Goal: Task Accomplishment & Management: Complete application form

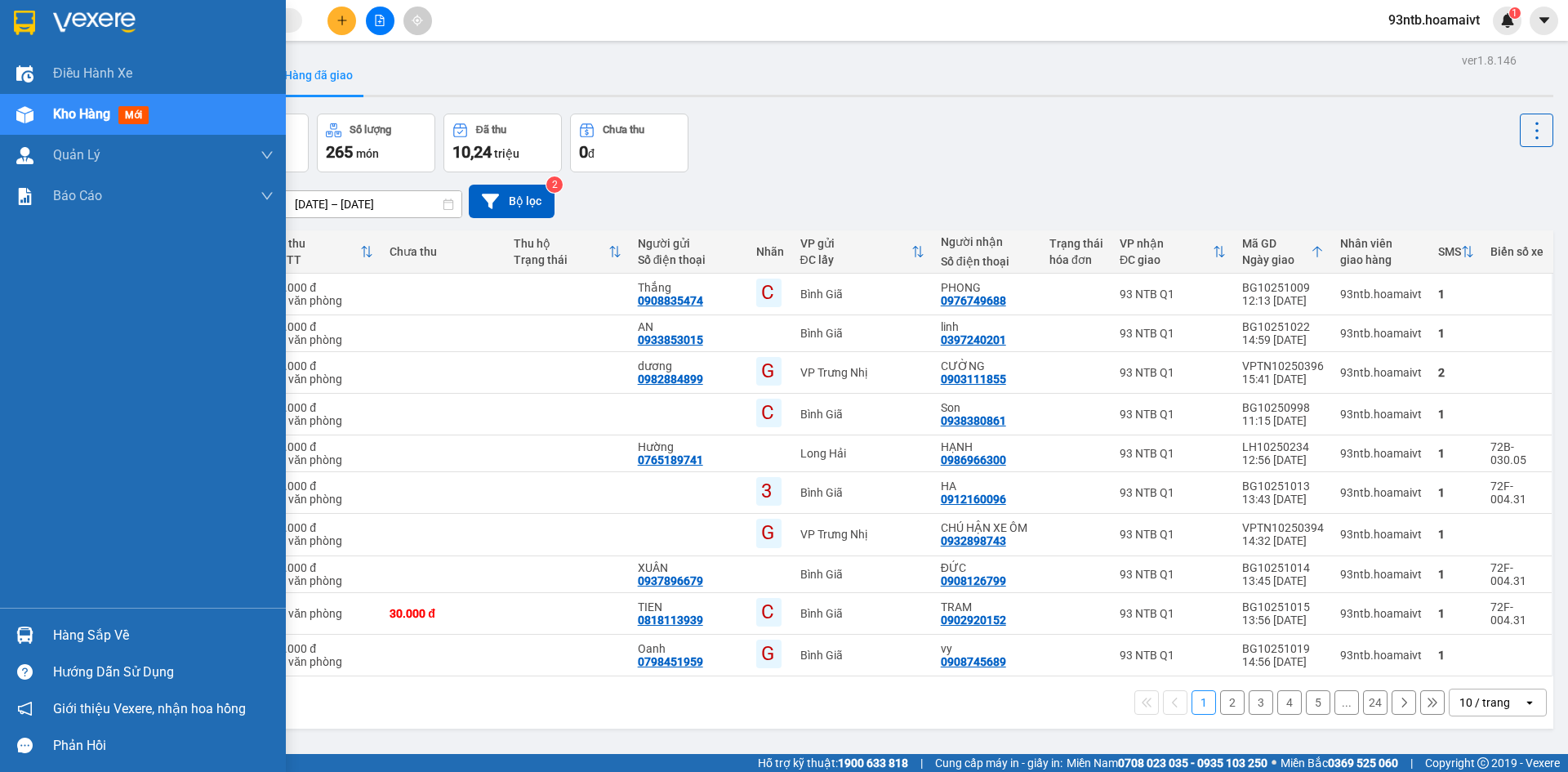
click at [58, 642] on div "Hàng sắp về" at bounding box center [162, 636] width 220 height 25
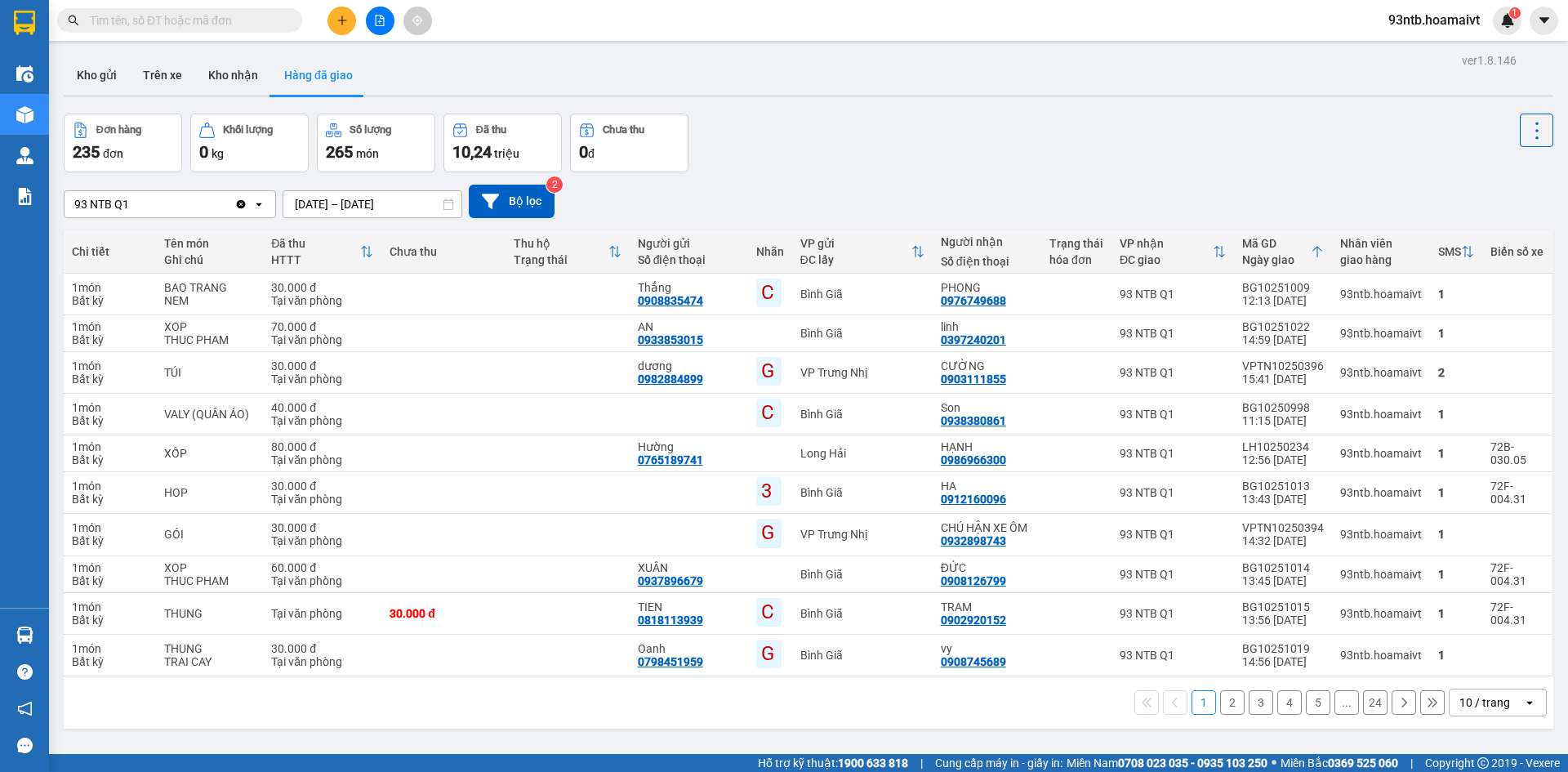
click at [946, 117] on section "Kết quả tìm kiếm ( 0 ) Bộ lọc Tìm người gửi/nhận Thuộc VP này No Data 93ntb.hoa…" at bounding box center [784, 386] width 1568 height 772
click at [339, 21] on icon "plus" at bounding box center [342, 20] width 9 height 1
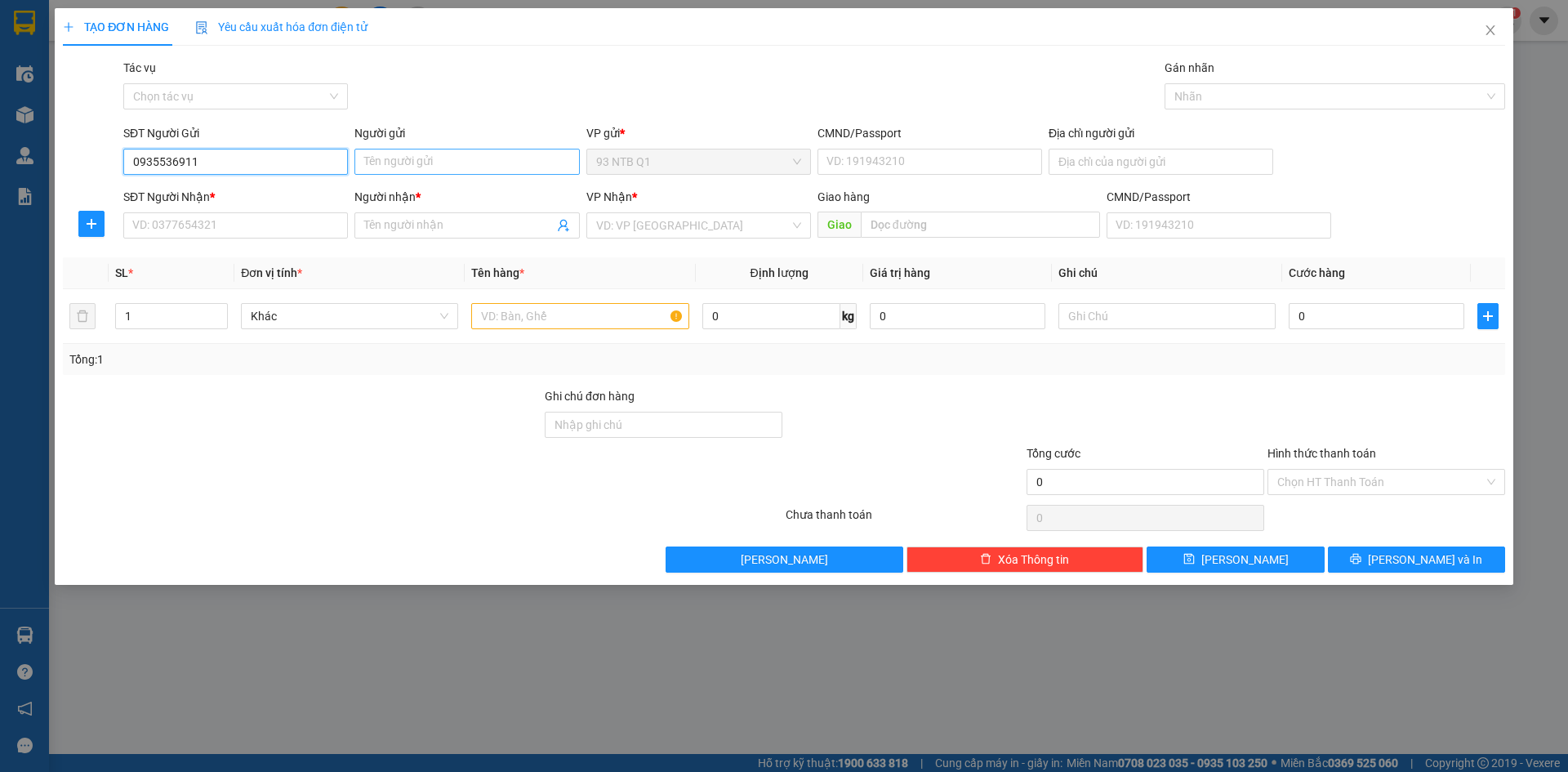
type input "0935536911"
click at [401, 165] on input "Người gửi" at bounding box center [467, 162] width 225 height 26
type input "Loc"
type input "079088005483"
click at [205, 226] on input "SĐT Người Nhận *" at bounding box center [236, 226] width 225 height 26
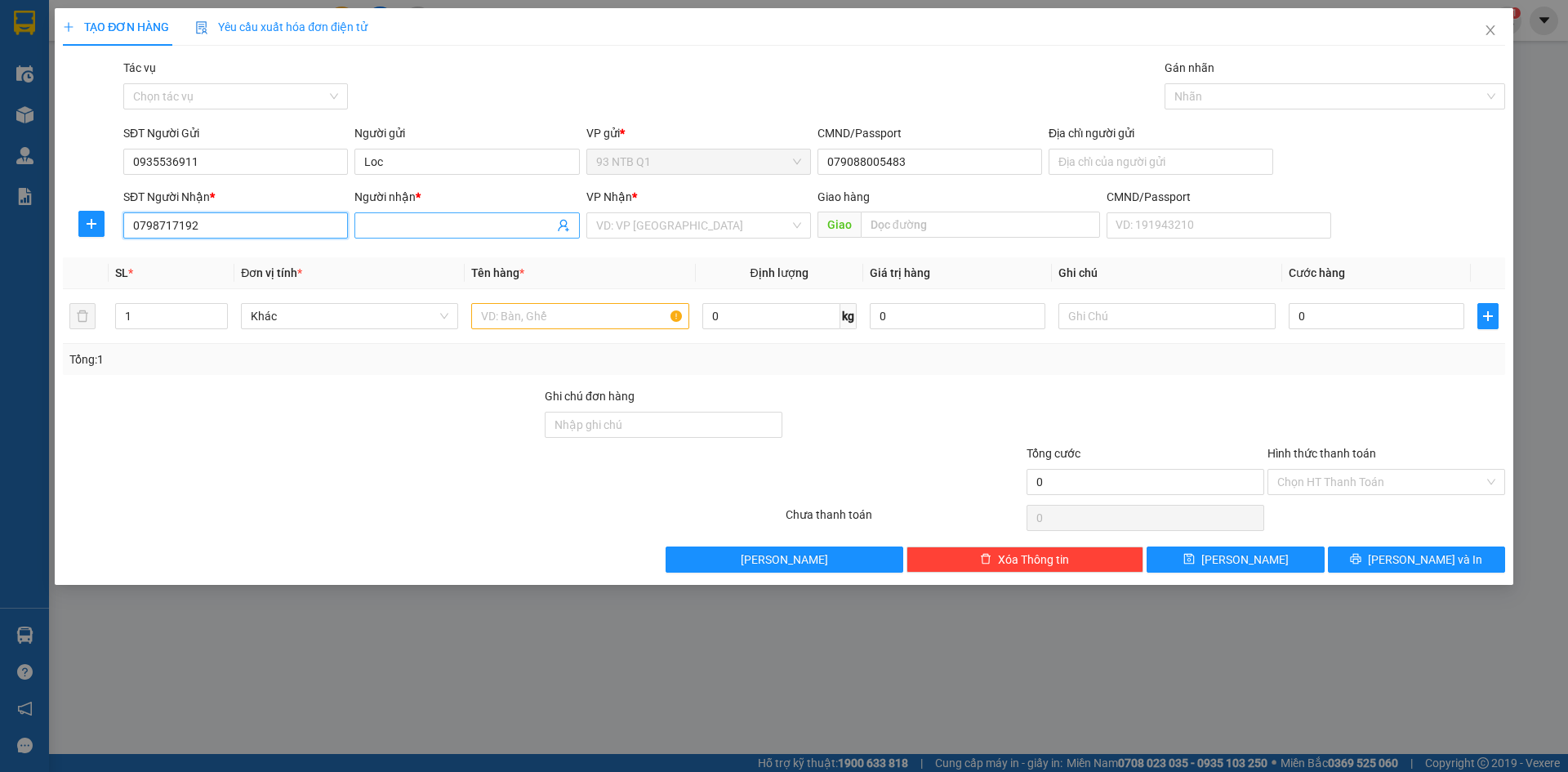
type input "0798717192"
click at [378, 226] on input "Người nhận *" at bounding box center [459, 225] width 189 height 18
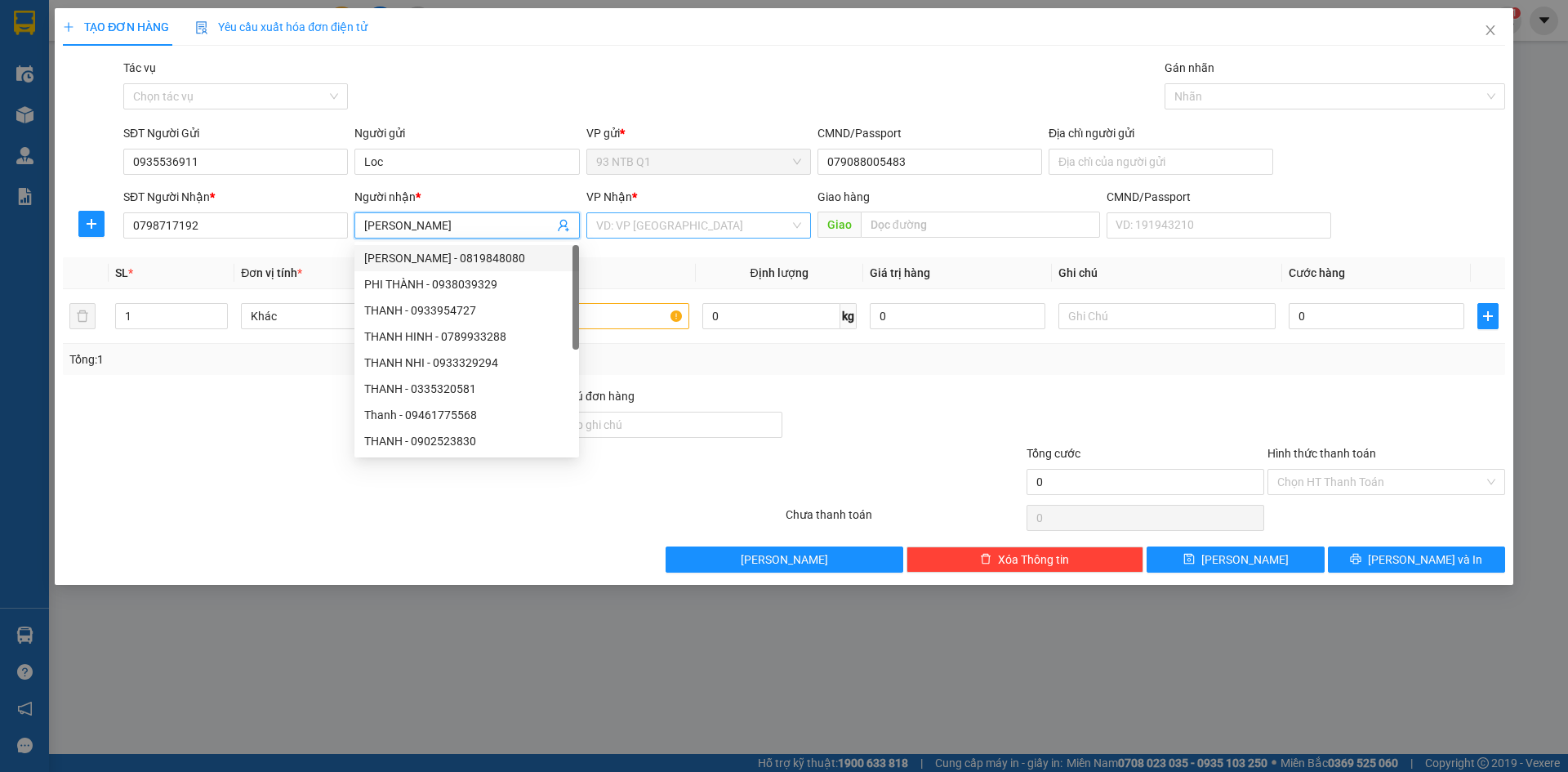
type input "[PERSON_NAME]"
click at [701, 228] on input "search" at bounding box center [692, 226] width 194 height 25
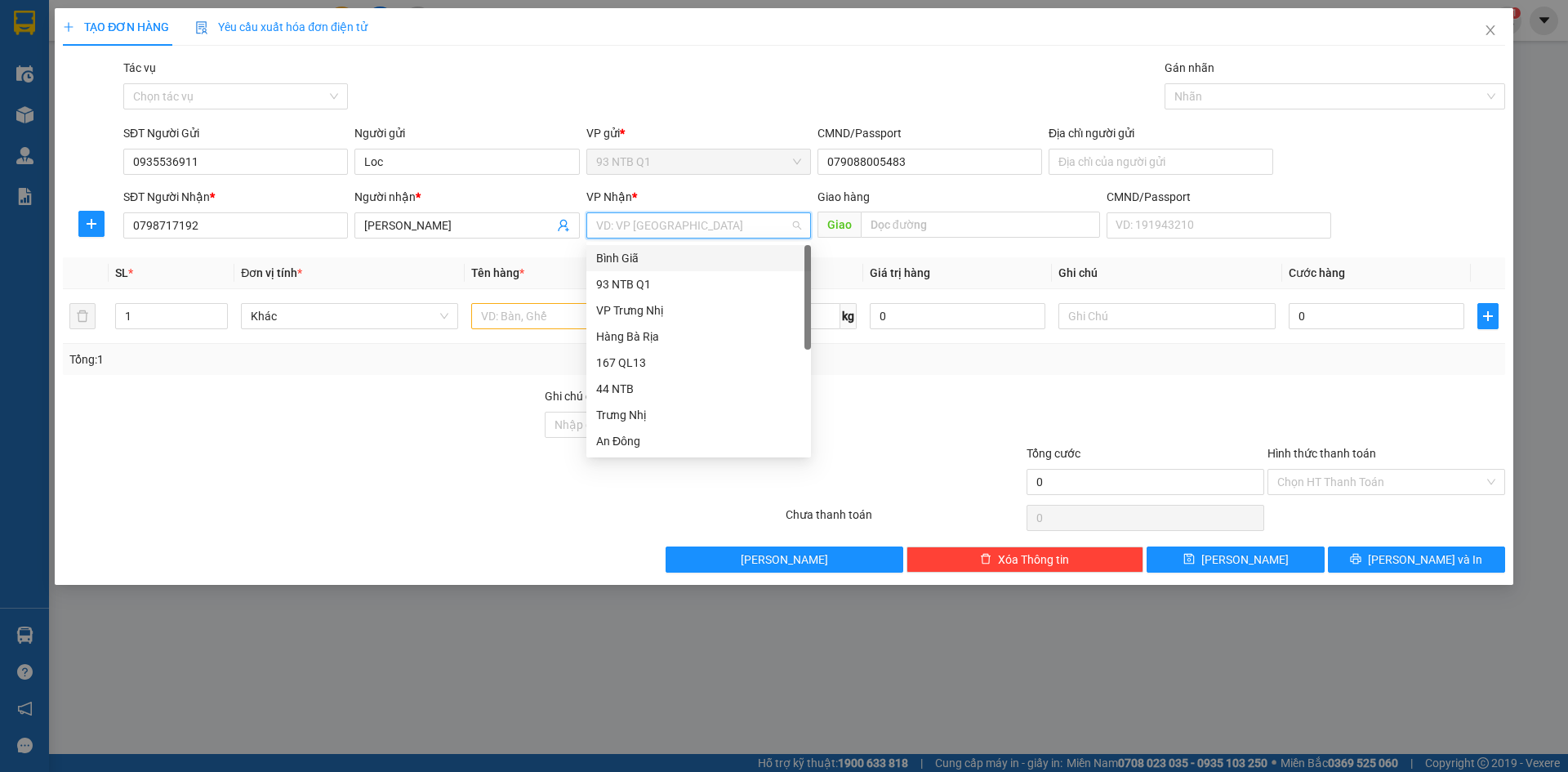
click at [652, 261] on div "Bình Giã" at bounding box center [698, 258] width 205 height 18
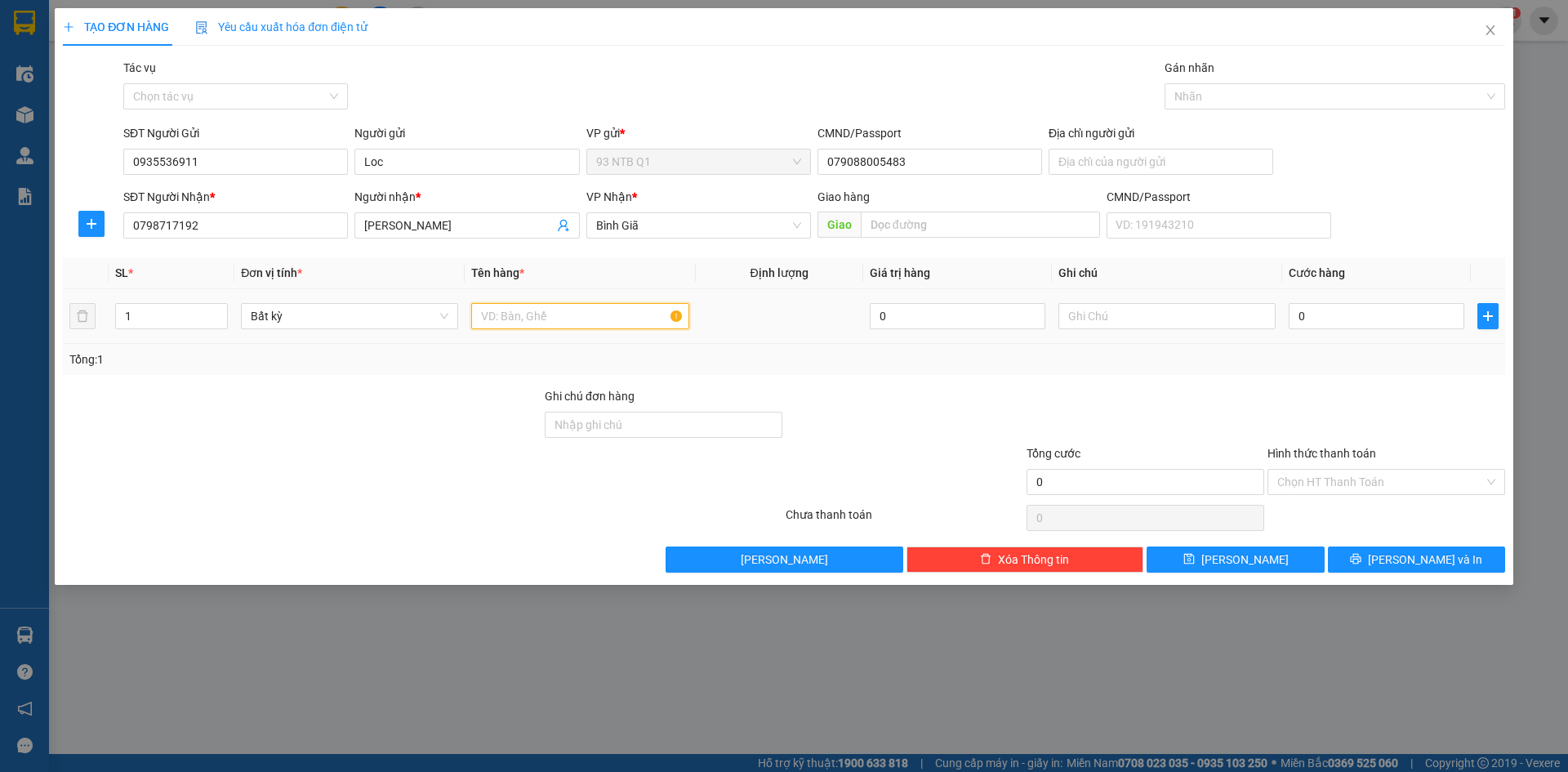
click at [541, 322] on input "text" at bounding box center [580, 317] width 217 height 26
type input "goi xanh banh"
type input "3"
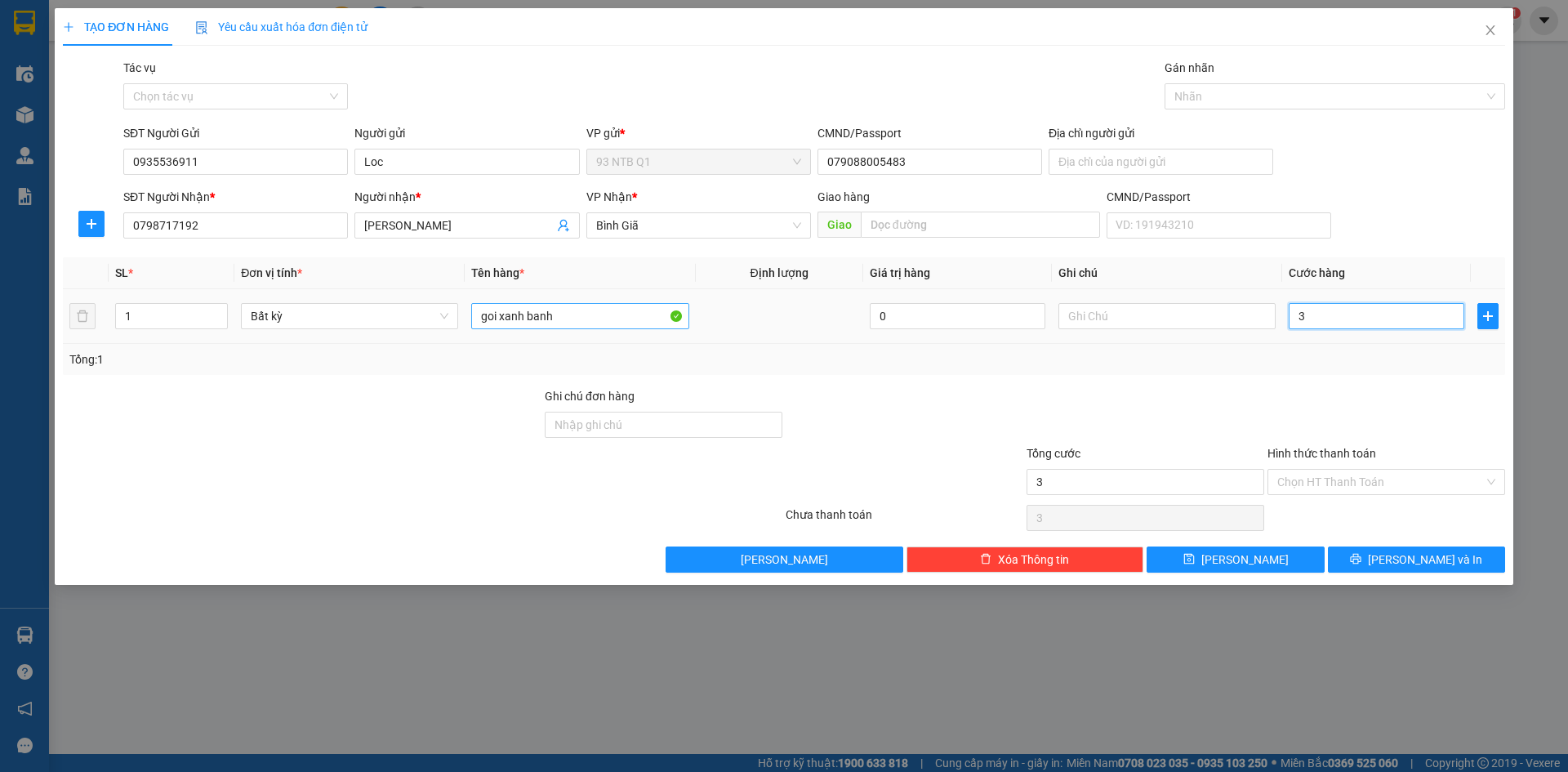
type input "30"
type input "30.000"
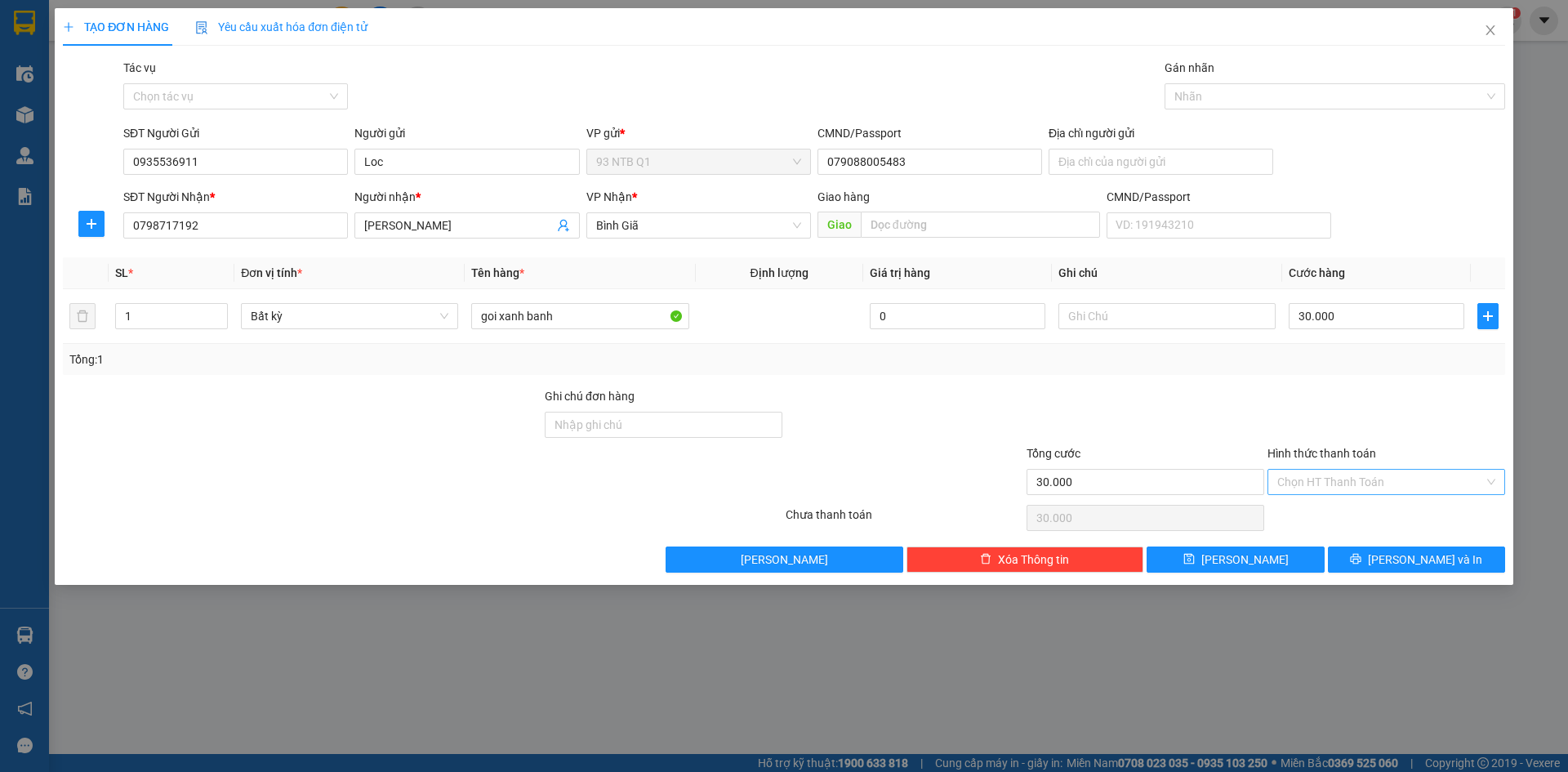
click at [1308, 479] on input "Hình thức thanh toán" at bounding box center [1380, 482] width 207 height 25
click at [1367, 515] on div "Tại văn phòng" at bounding box center [1386, 514] width 218 height 18
type input "0"
click at [1381, 540] on div "Transit Pickup Surcharge Ids Transit Deliver Surcharge Ids Transit Deliver Surc…" at bounding box center [784, 316] width 1441 height 514
click at [1380, 558] on button "[PERSON_NAME] và In" at bounding box center [1416, 559] width 178 height 26
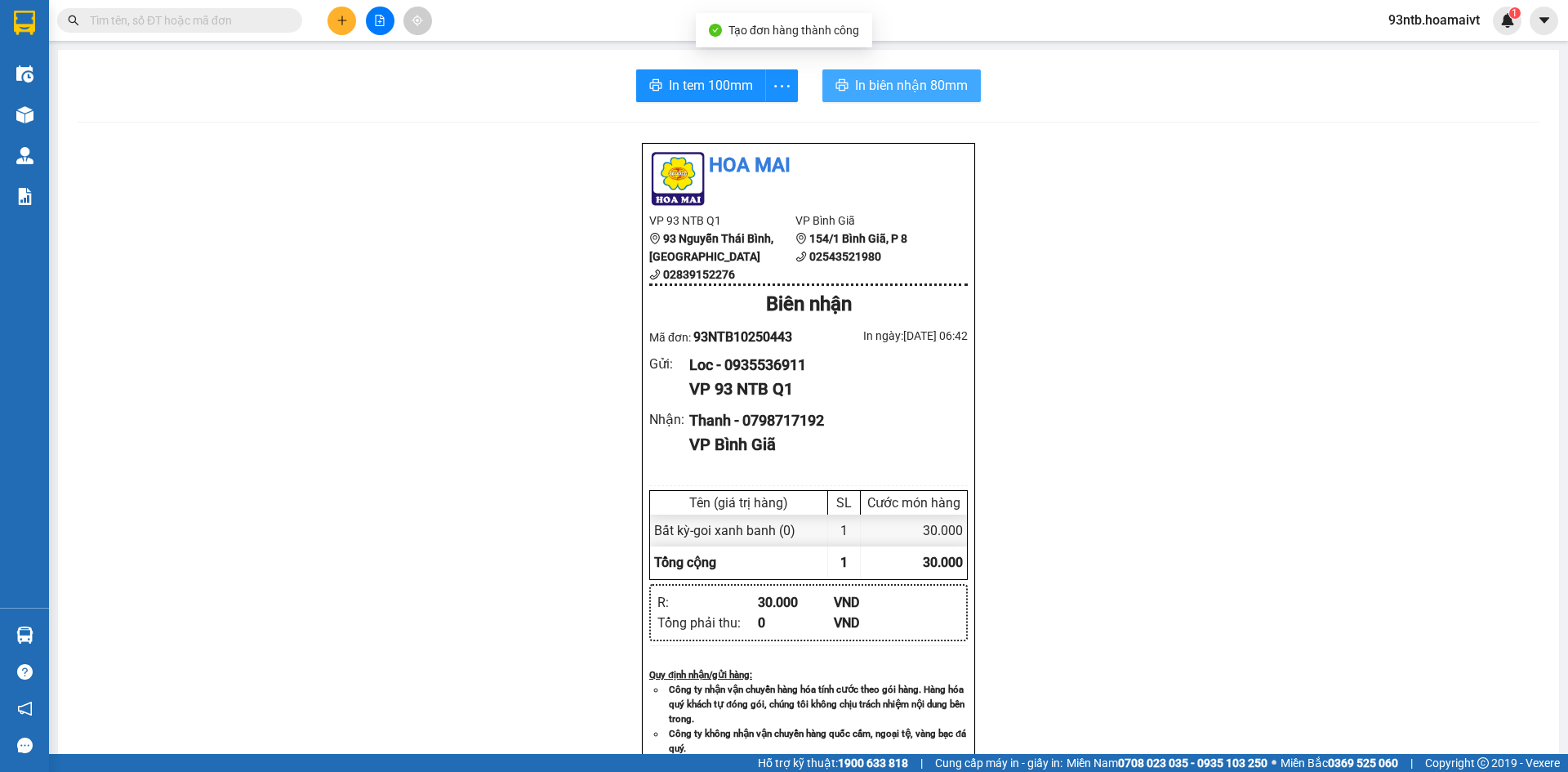
click at [880, 89] on span "In biên nhận 80mm" at bounding box center [911, 86] width 112 height 21
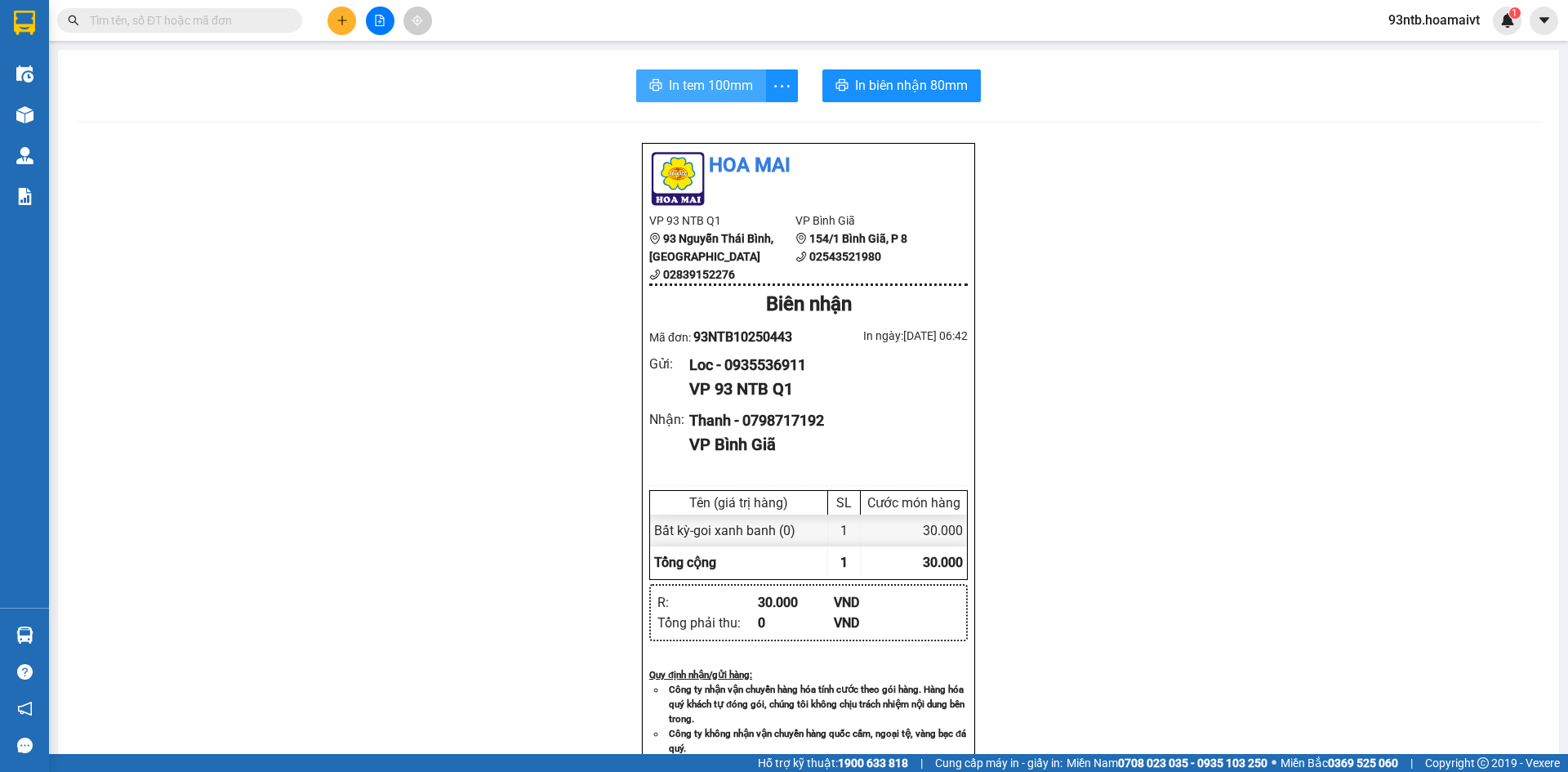
click at [731, 80] on span "In tem 100mm" at bounding box center [710, 86] width 84 height 21
click at [157, 27] on input "text" at bounding box center [186, 20] width 193 height 18
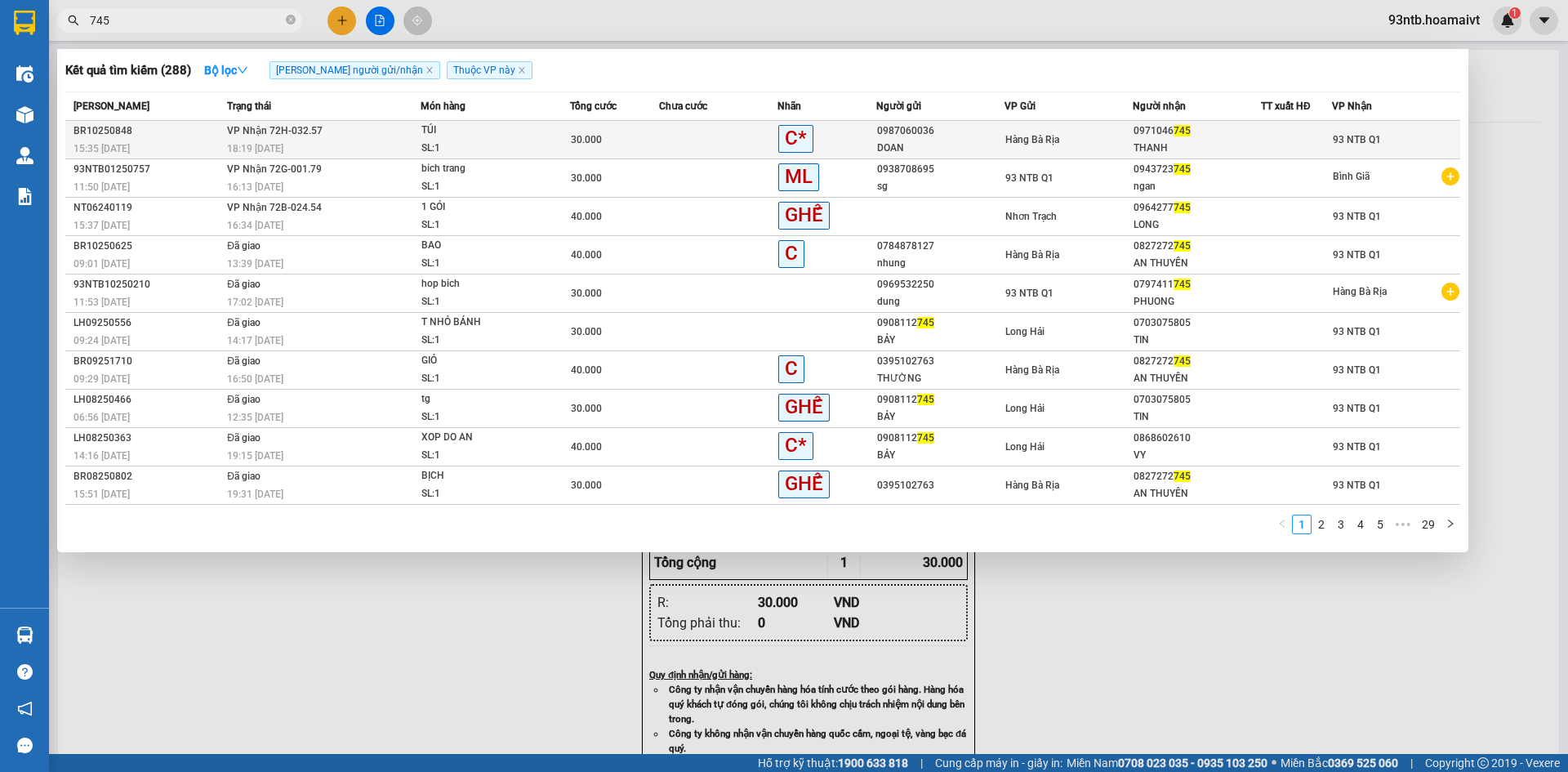
type input "745"
click at [442, 141] on div "SL: 1" at bounding box center [483, 148] width 123 height 18
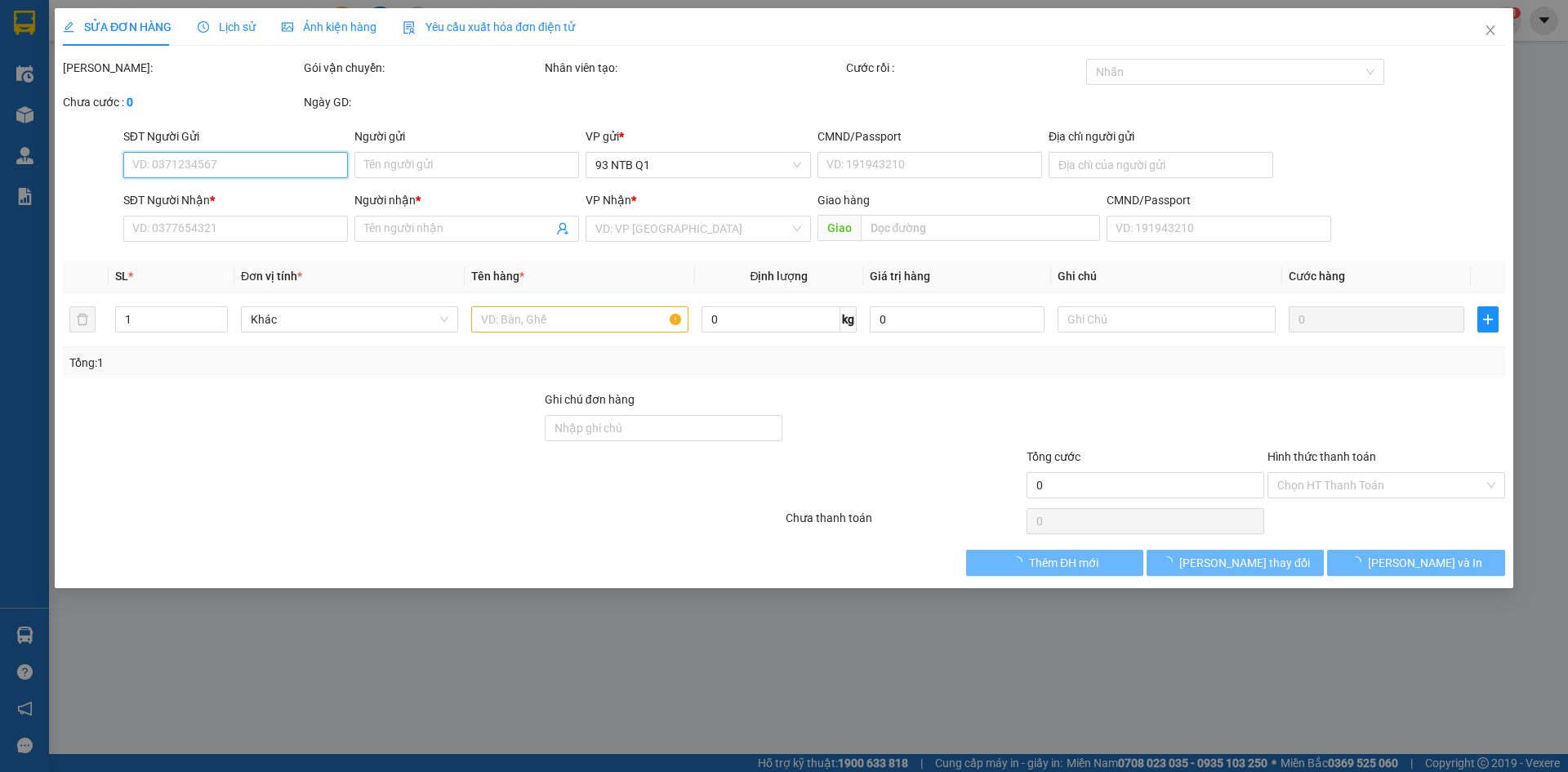
type input "0987060036"
type input "DOAN"
type input "045174000073"
type input "0971046745"
type input "THANH"
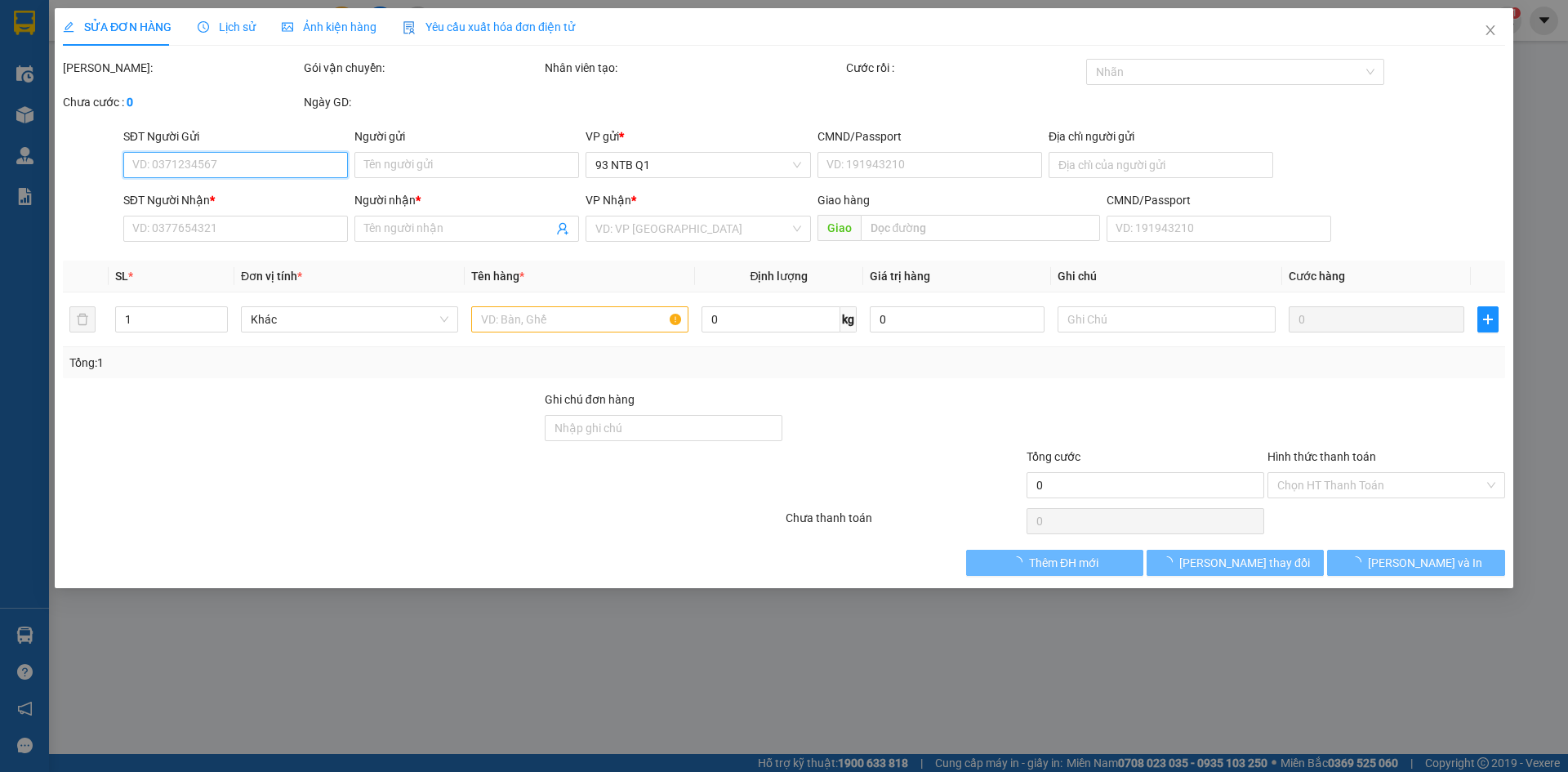
type input "30.000"
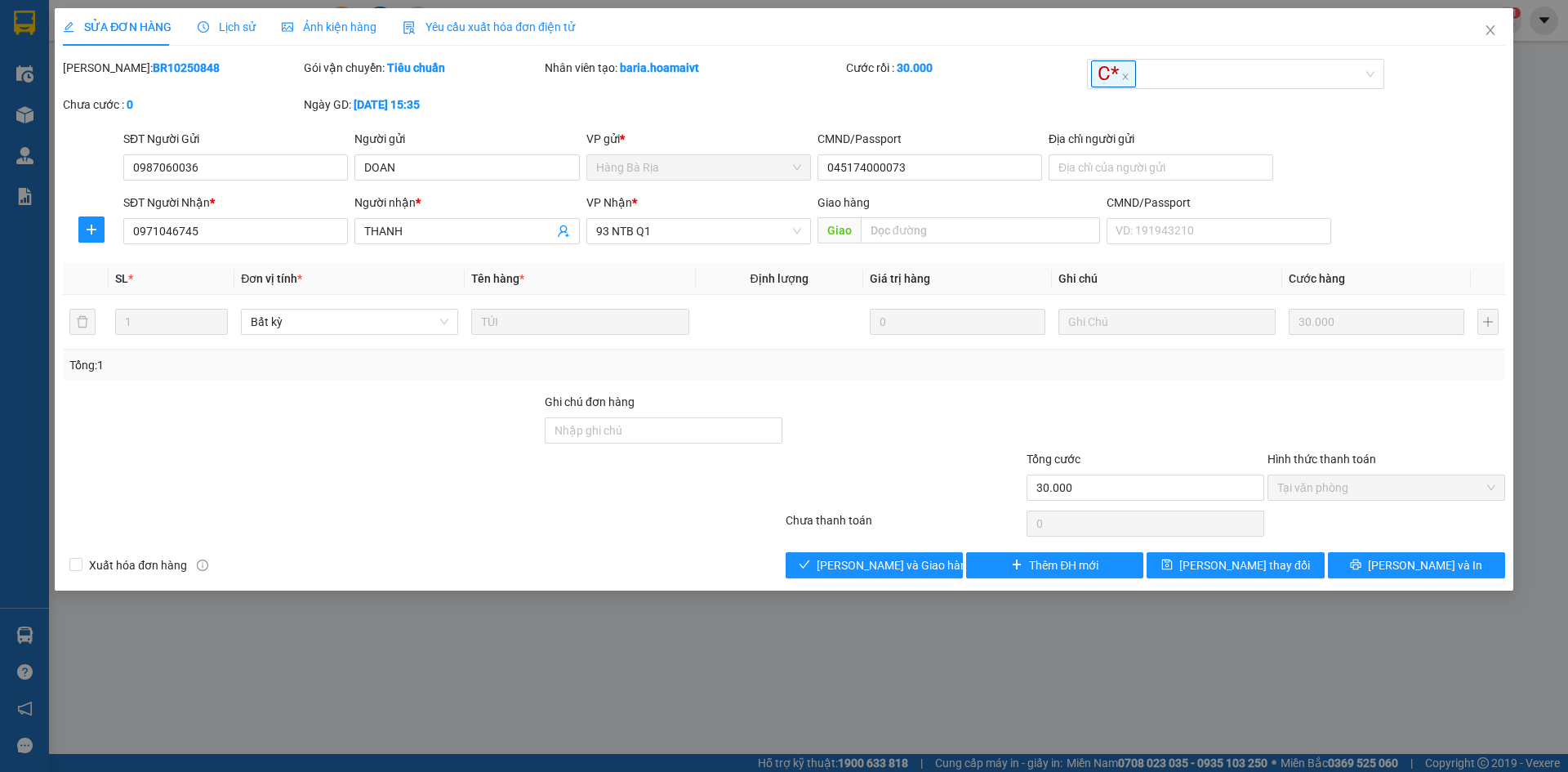
click at [936, 383] on div "Total Paid Fee 30.000 Total UnPaid Fee 0 Cash Collection Total Fee Mã ĐH: BR102…" at bounding box center [784, 318] width 1441 height 520
click at [863, 569] on span "[PERSON_NAME] và Giao hàng" at bounding box center [895, 565] width 157 height 18
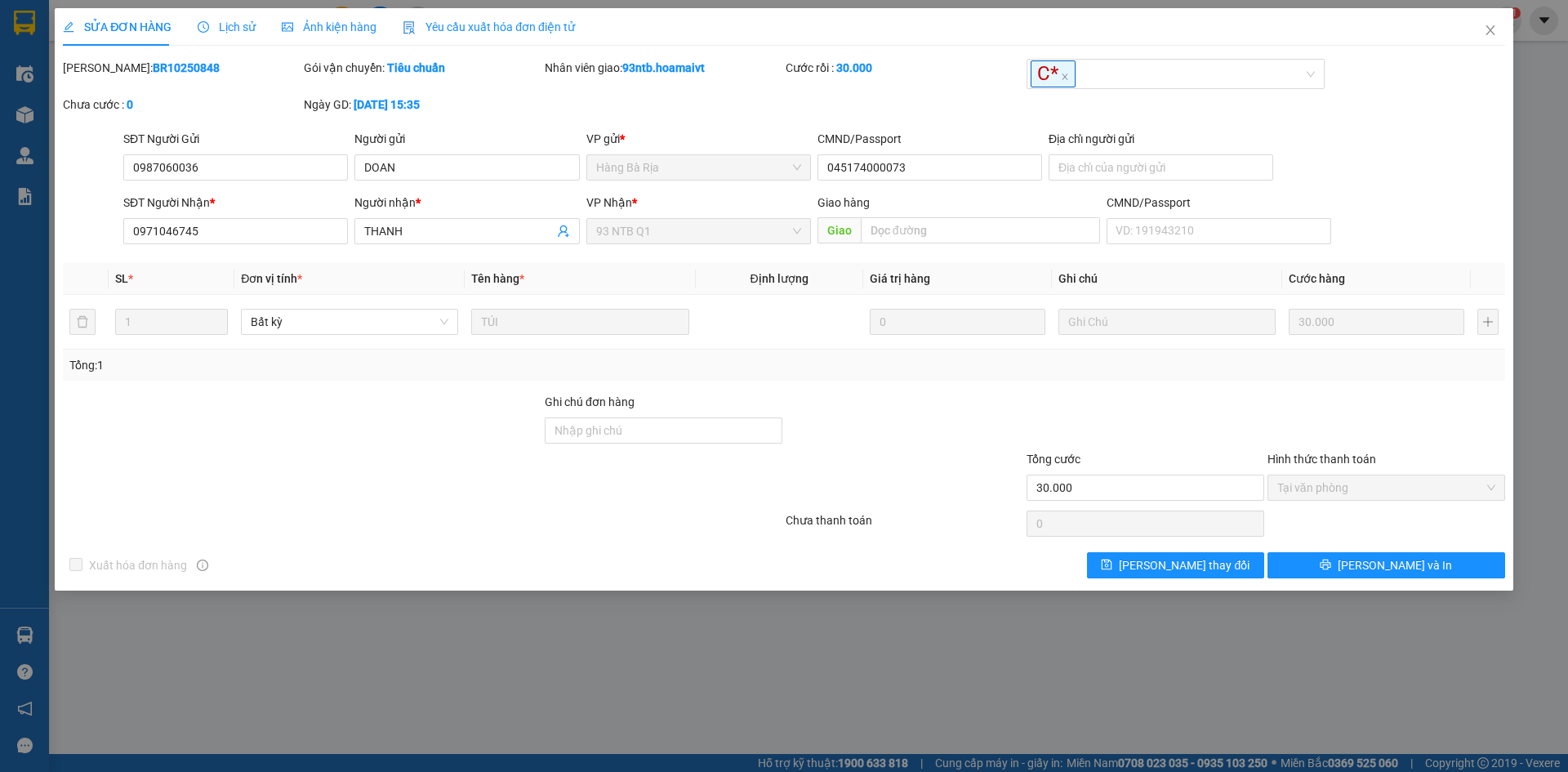
click at [1021, 386] on div "Total Paid Fee 30.000 Total UnPaid Fee 0 Cash Collection Total Fee Mã ĐH: BR102…" at bounding box center [784, 318] width 1441 height 520
click at [1482, 31] on span "Close" at bounding box center [1490, 31] width 45 height 45
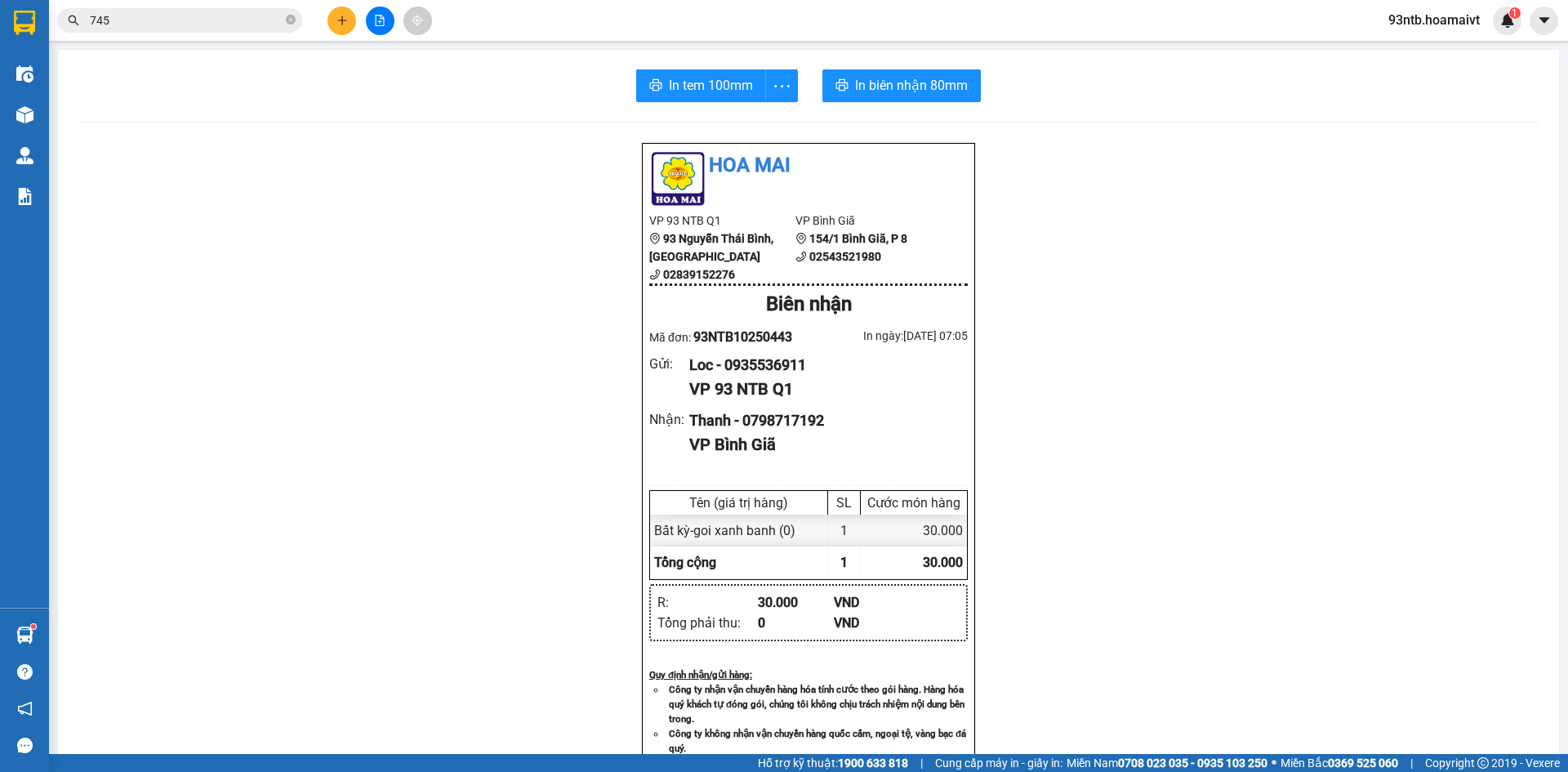
click at [1264, 262] on div "Hoa Mai VP 93 NTB Q1 93 Nguyễn Thái Bình, Quận 1 02839152276 VP Bình Giã 1…" at bounding box center [808, 667] width 1461 height 1052
drag, startPoint x: 1066, startPoint y: 214, endPoint x: 1056, endPoint y: 215, distance: 10.0
click at [1066, 214] on div "Hoa Mai VP 93 NTB Q1 93 Nguyễn Thái Bình, Quận 1 02839152276 VP Bình Giã 1…" at bounding box center [808, 667] width 1461 height 1052
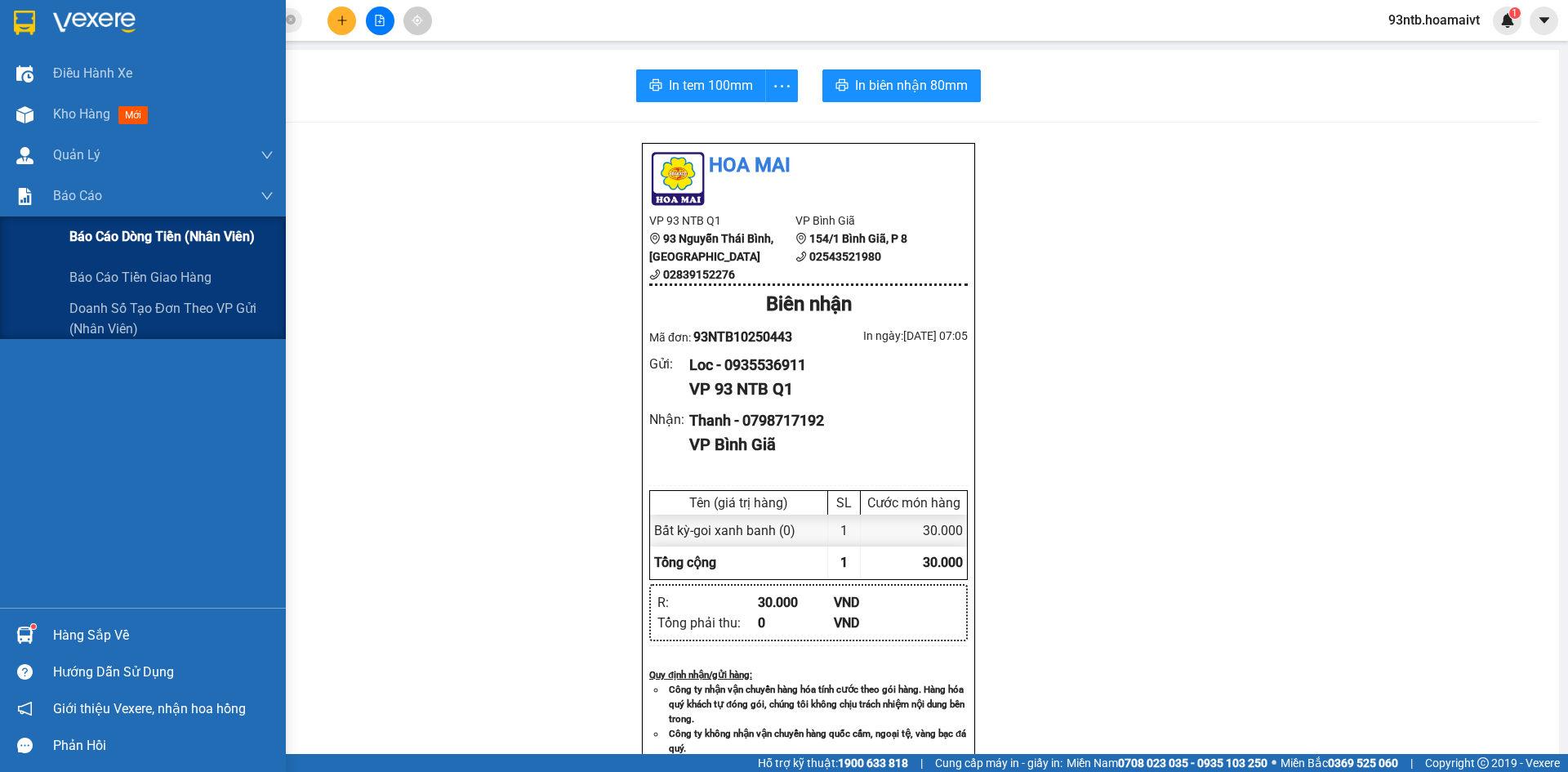
click at [106, 241] on span "Báo cáo dòng tiền (nhân viên)" at bounding box center [162, 236] width 185 height 21
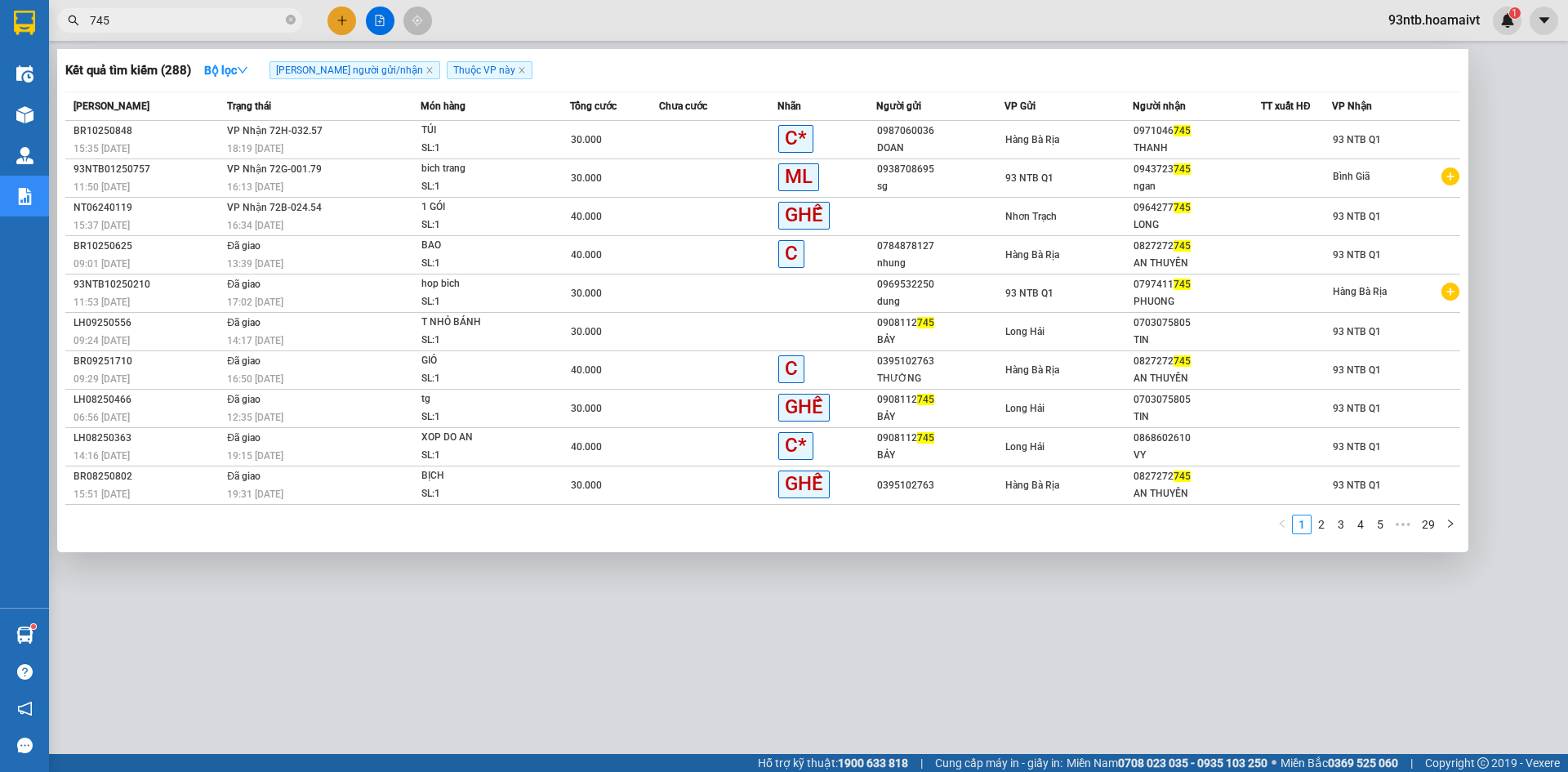
click at [213, 21] on input "745" at bounding box center [186, 20] width 193 height 18
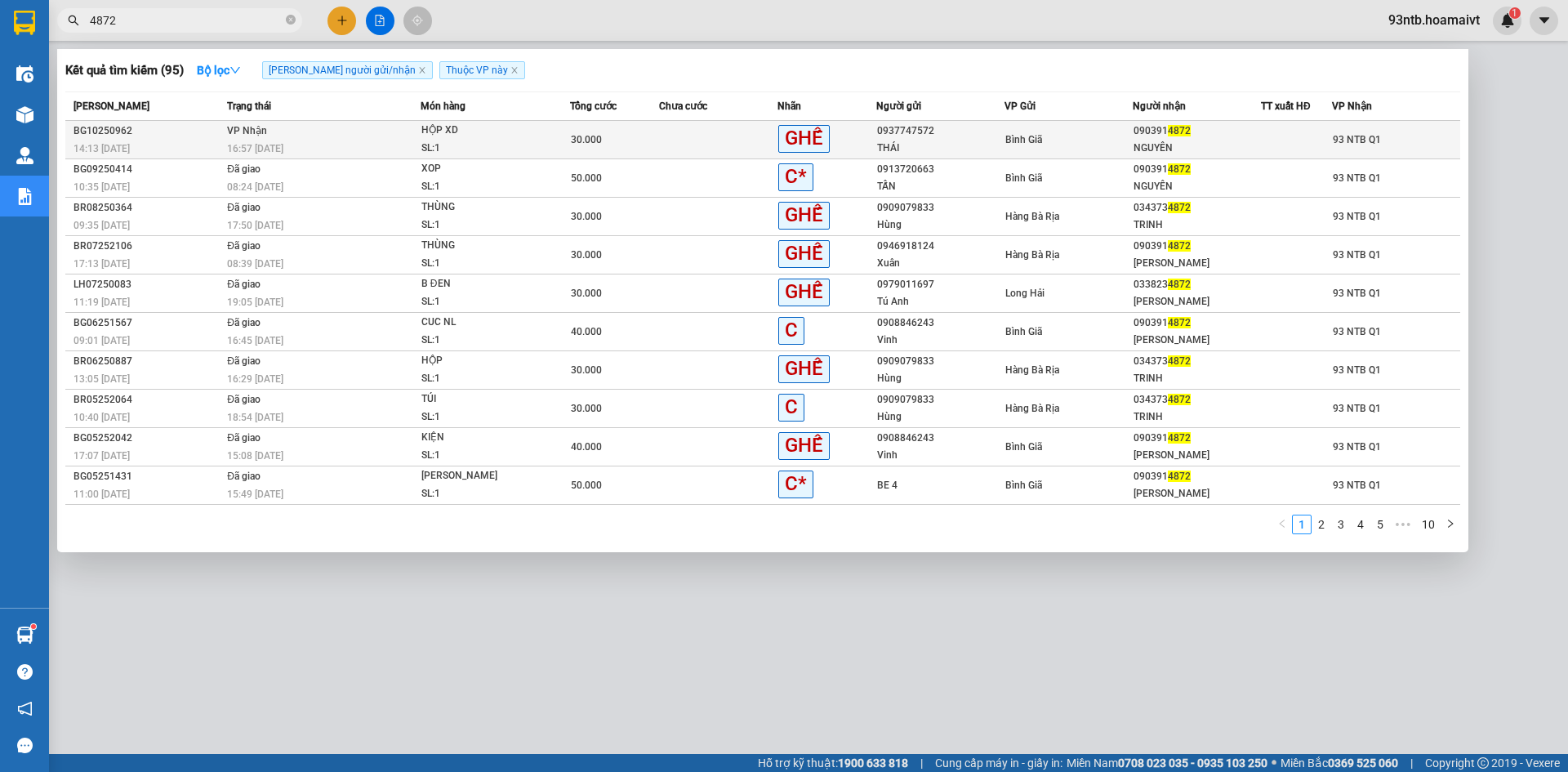
type input "4872"
click at [502, 136] on div "HỘP XD" at bounding box center [483, 130] width 123 height 18
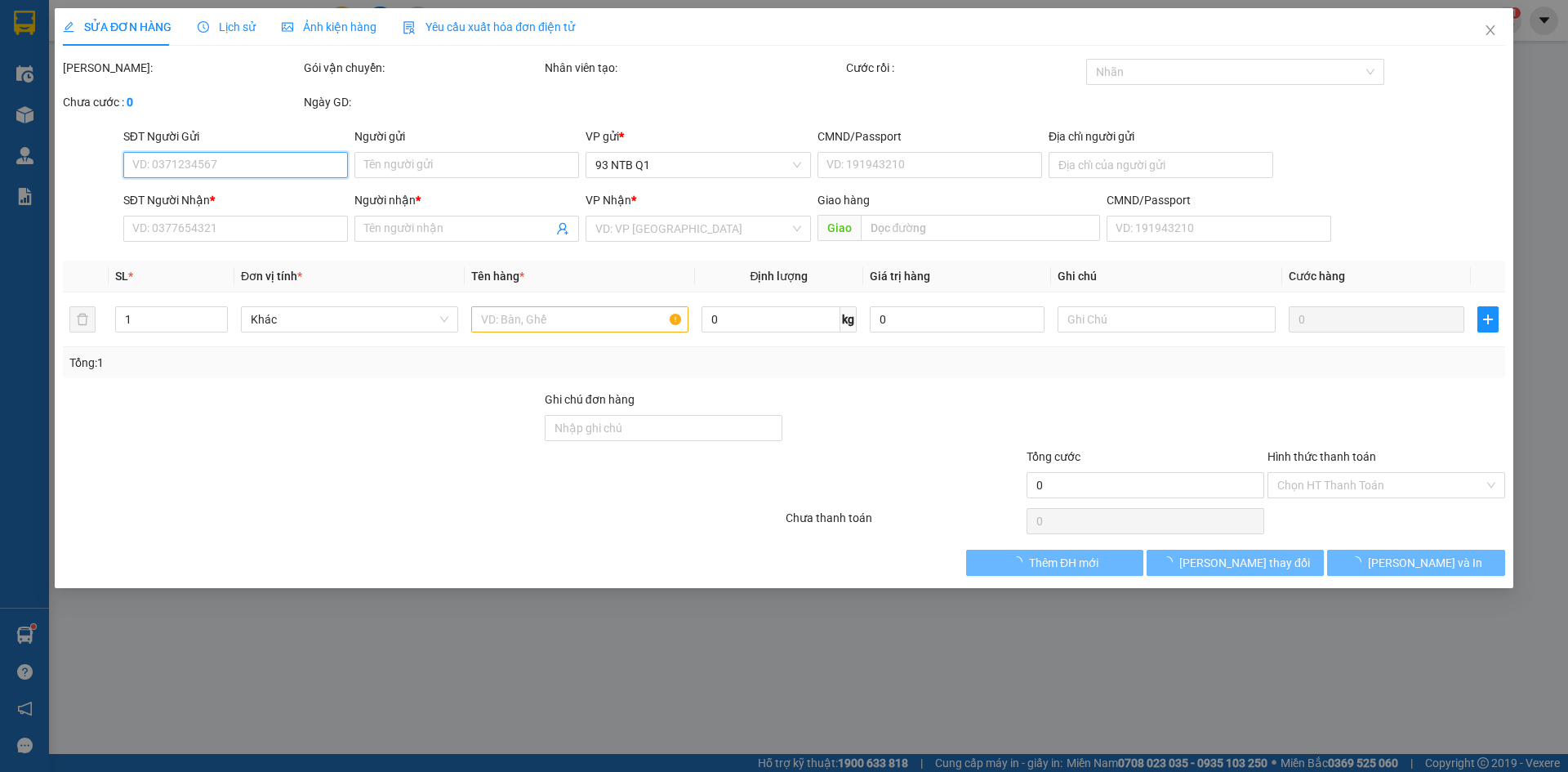
type input "0937747572"
type input "THÁI"
type input "0903914872"
type input "NGUYÊN"
type input "30.000"
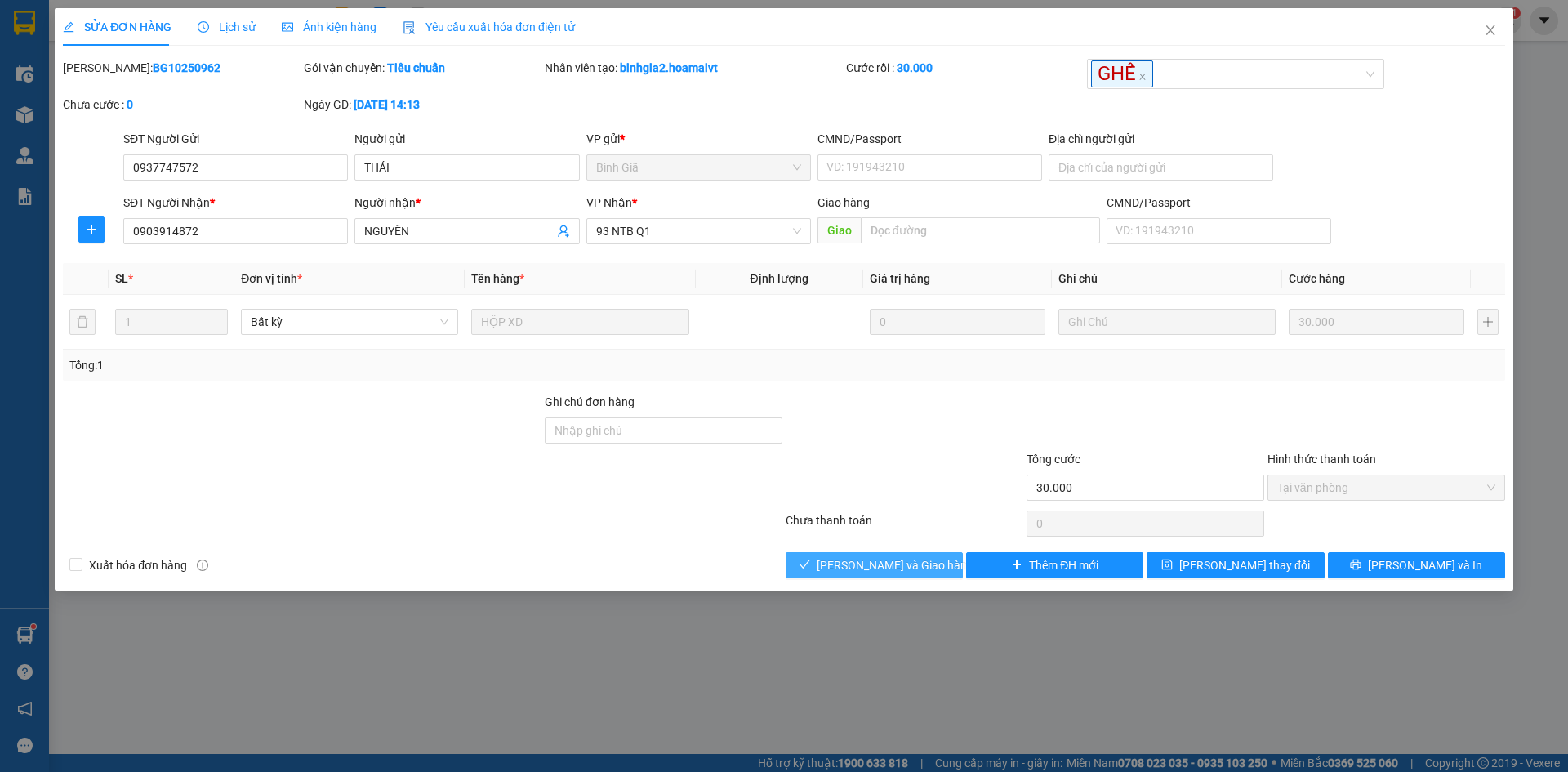
click at [857, 568] on span "[PERSON_NAME] và Giao hàng" at bounding box center [895, 565] width 157 height 18
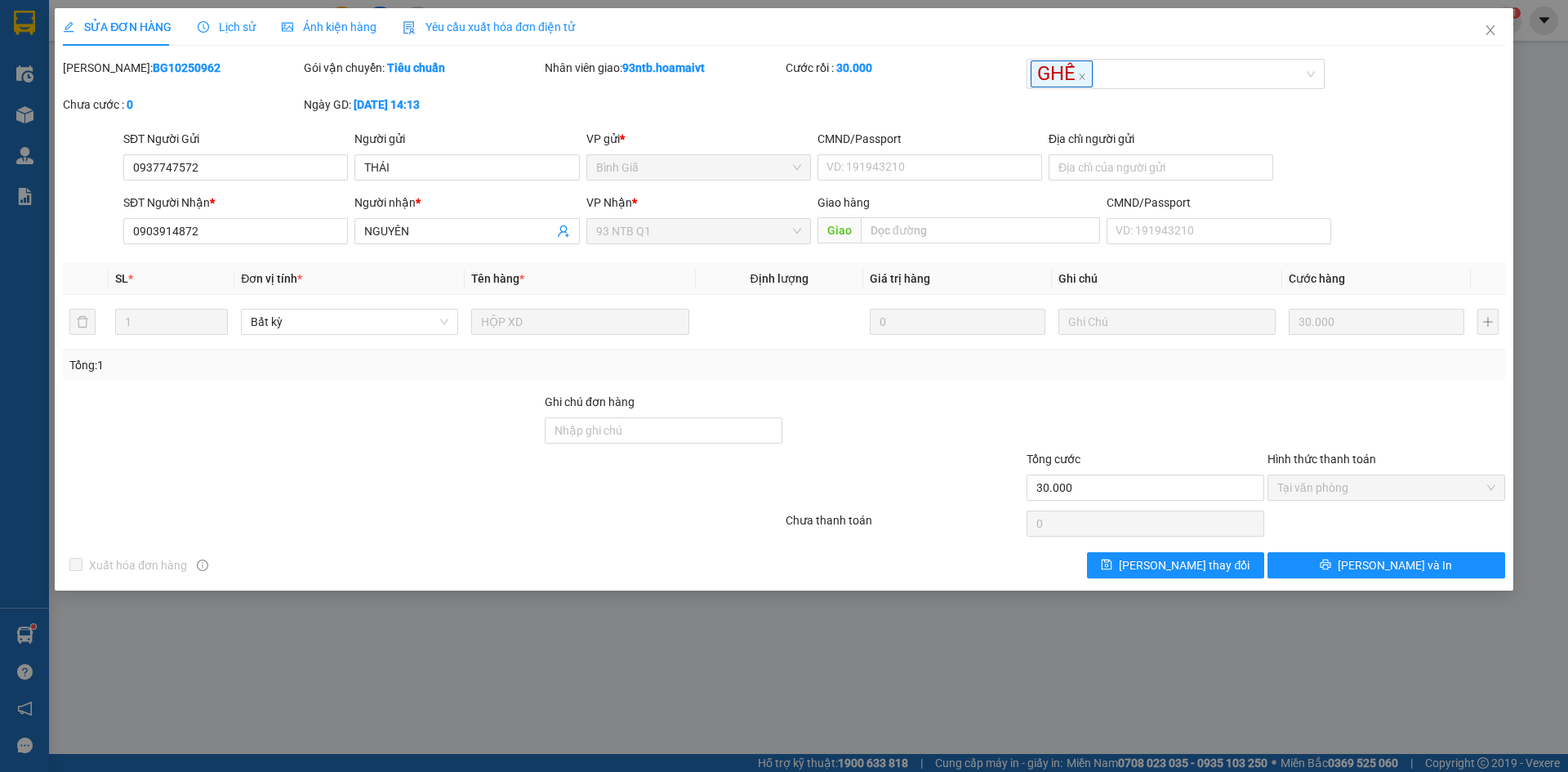
click at [960, 409] on div at bounding box center [904, 421] width 241 height 58
click at [936, 368] on div "Tổng: 1" at bounding box center [783, 365] width 1429 height 18
click at [956, 425] on div at bounding box center [904, 421] width 241 height 58
click at [1497, 33] on span "Close" at bounding box center [1490, 31] width 45 height 45
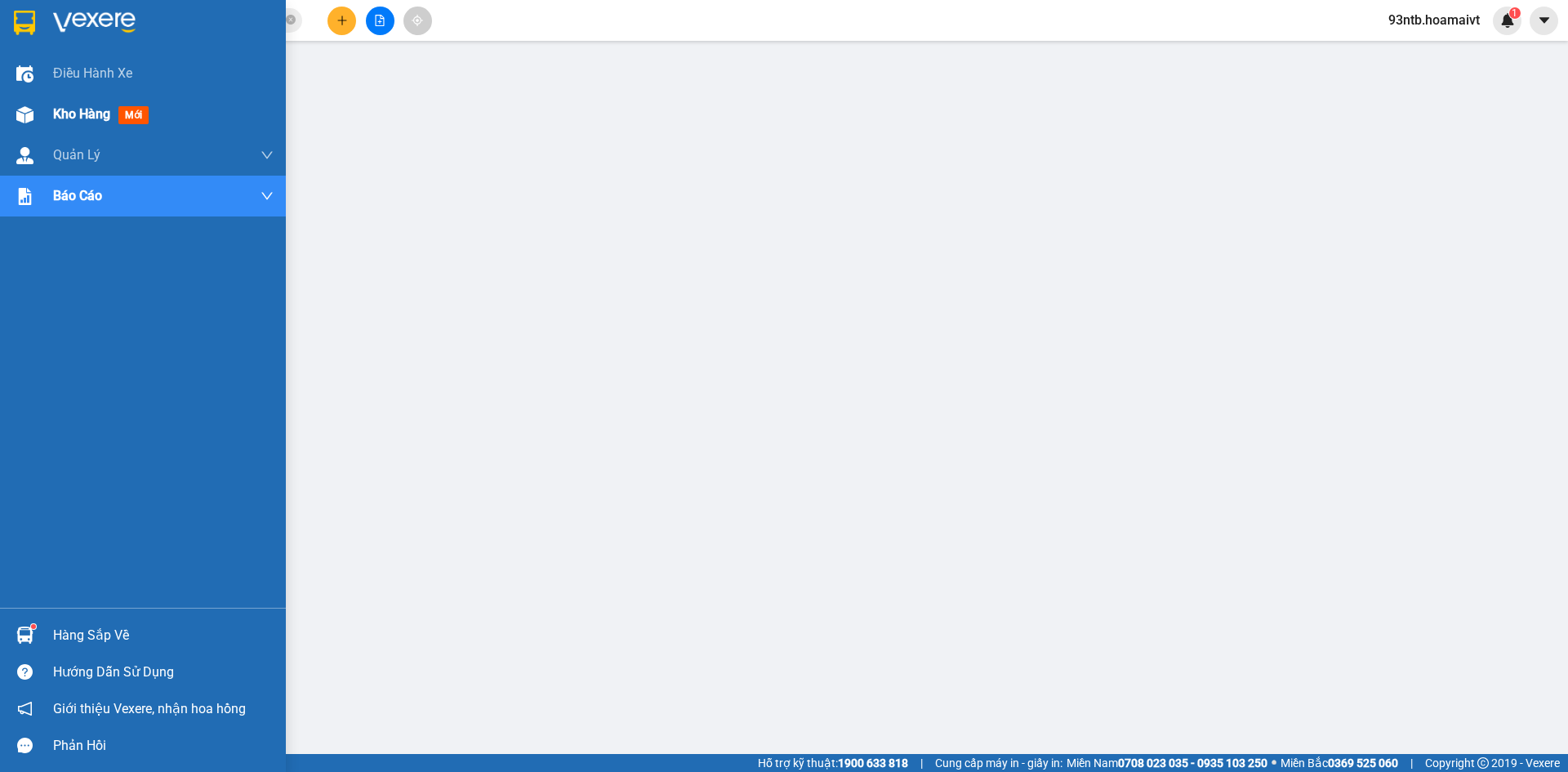
click at [78, 116] on span "Kho hàng" at bounding box center [81, 113] width 58 height 15
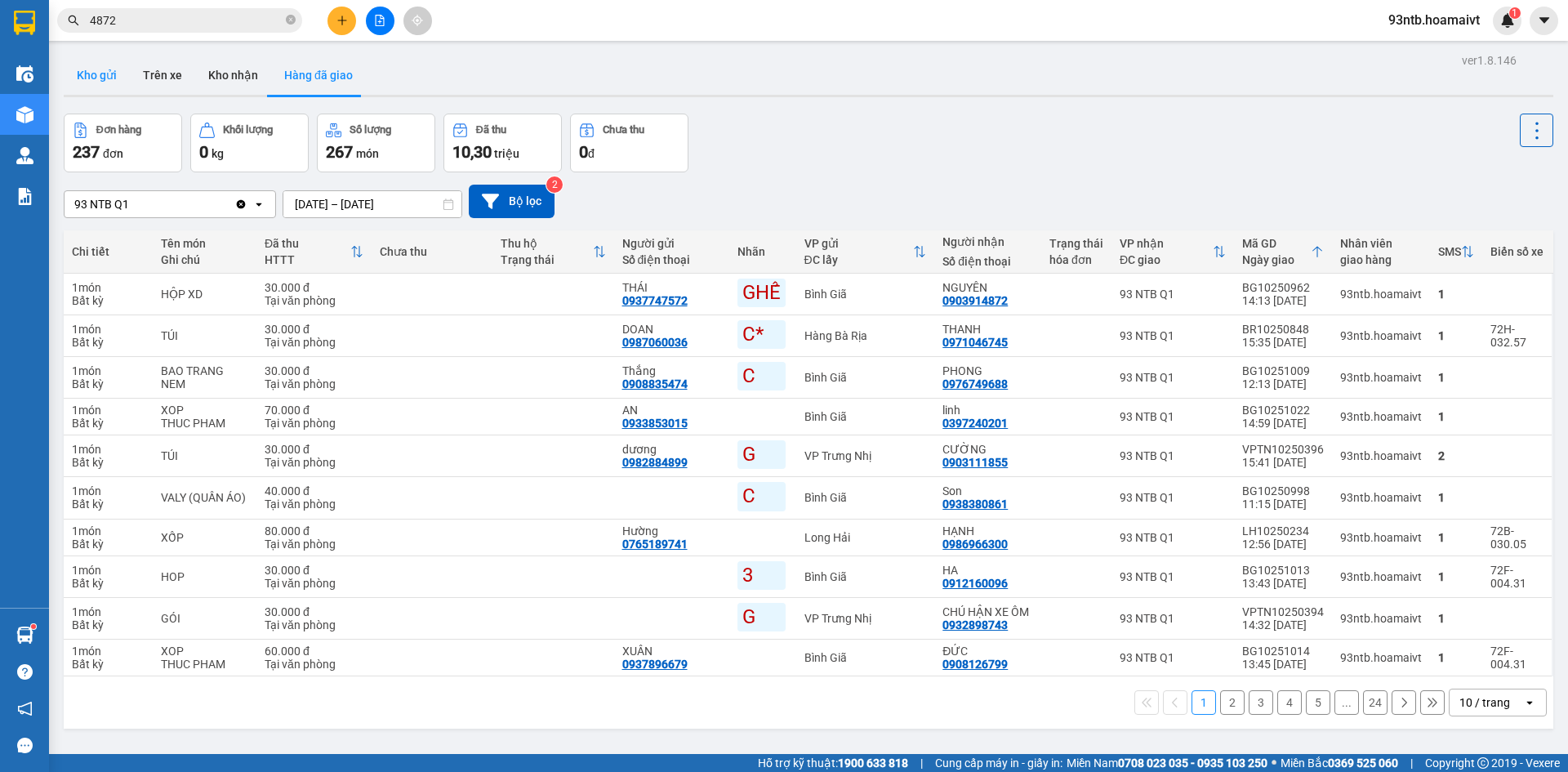
click at [99, 73] on button "Kho gửi" at bounding box center [96, 75] width 66 height 39
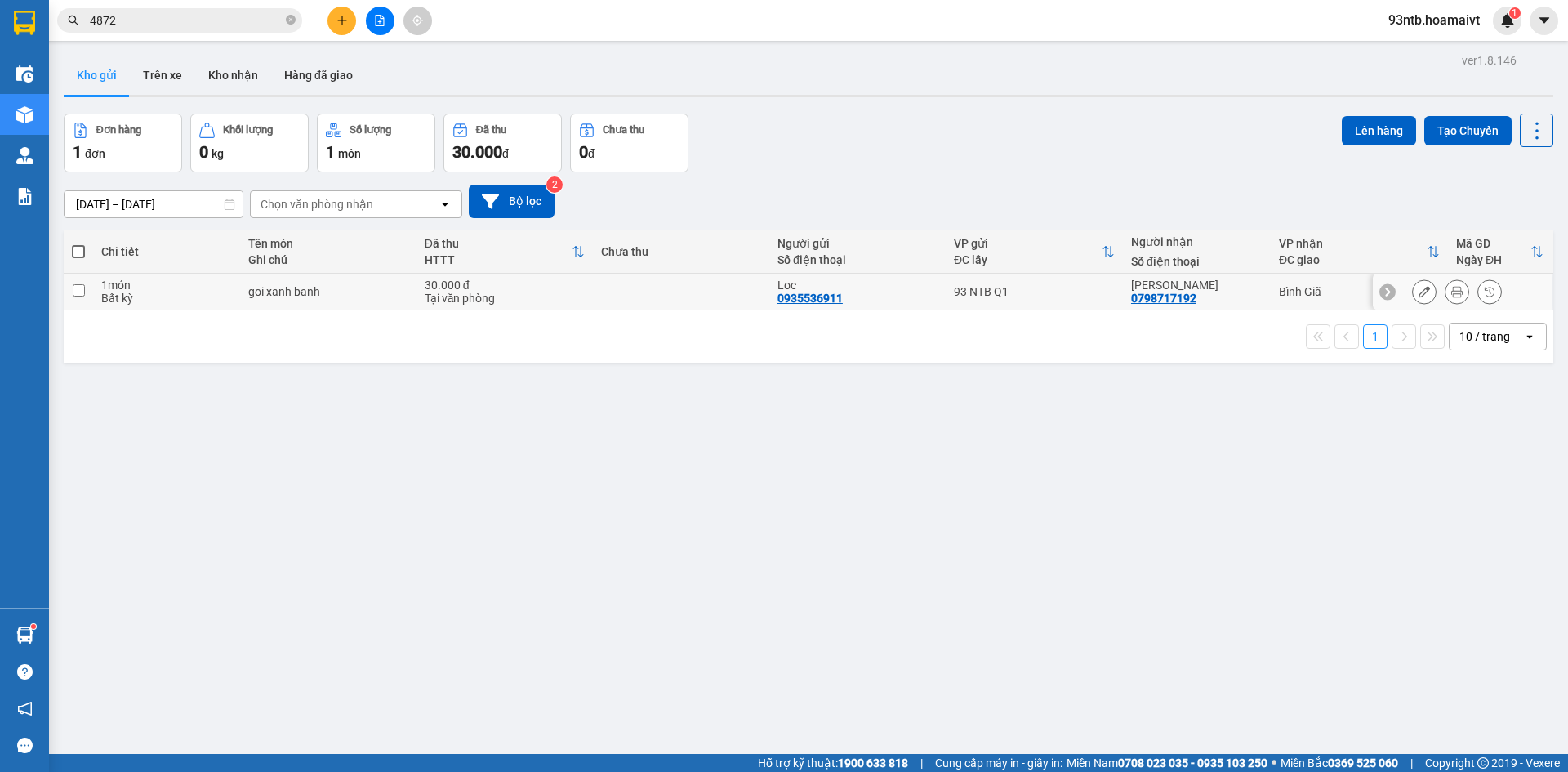
click at [456, 292] on div "Tại văn phòng" at bounding box center [503, 299] width 160 height 13
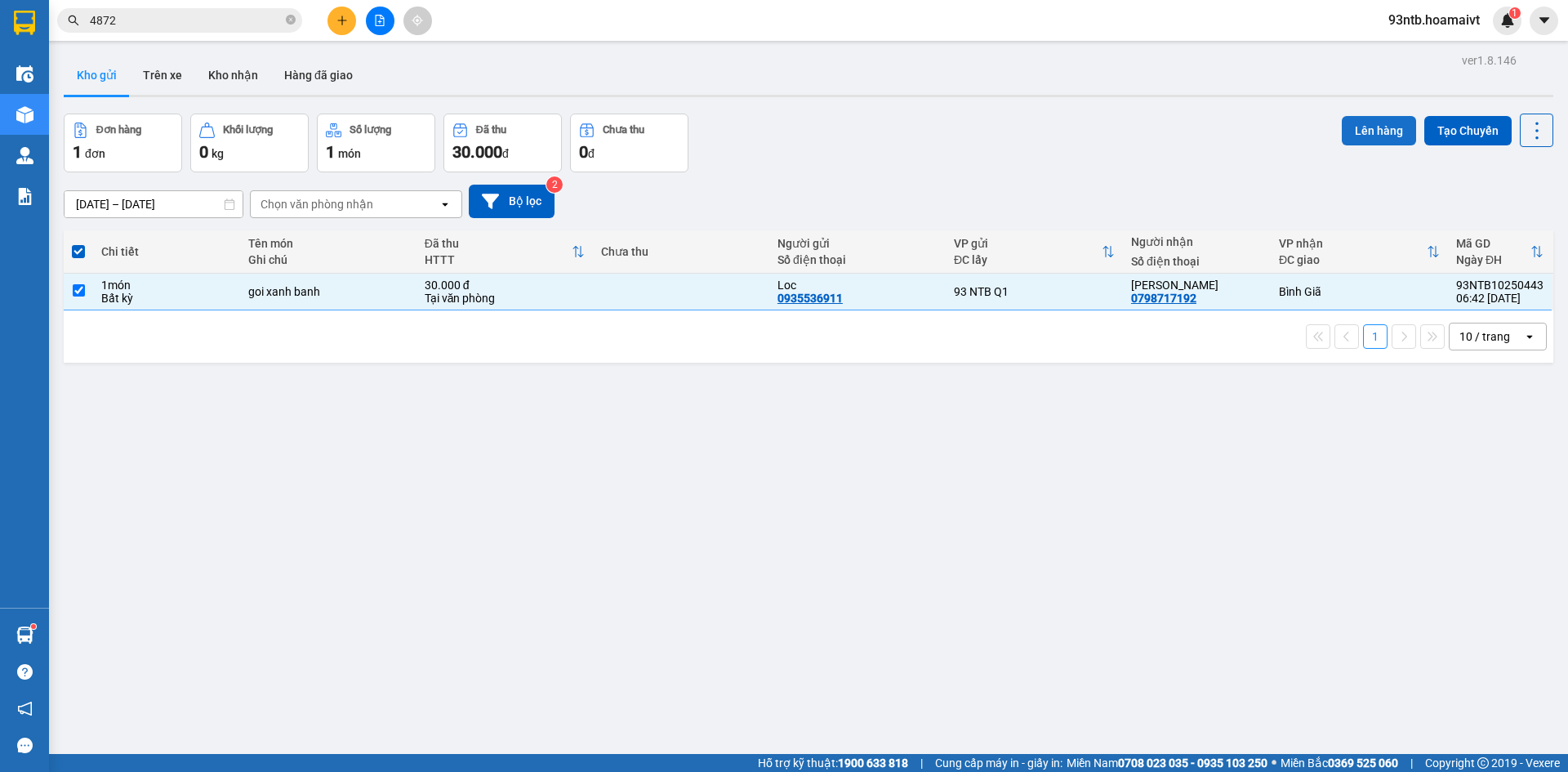
click at [1348, 126] on button "Lên hàng" at bounding box center [1378, 130] width 75 height 29
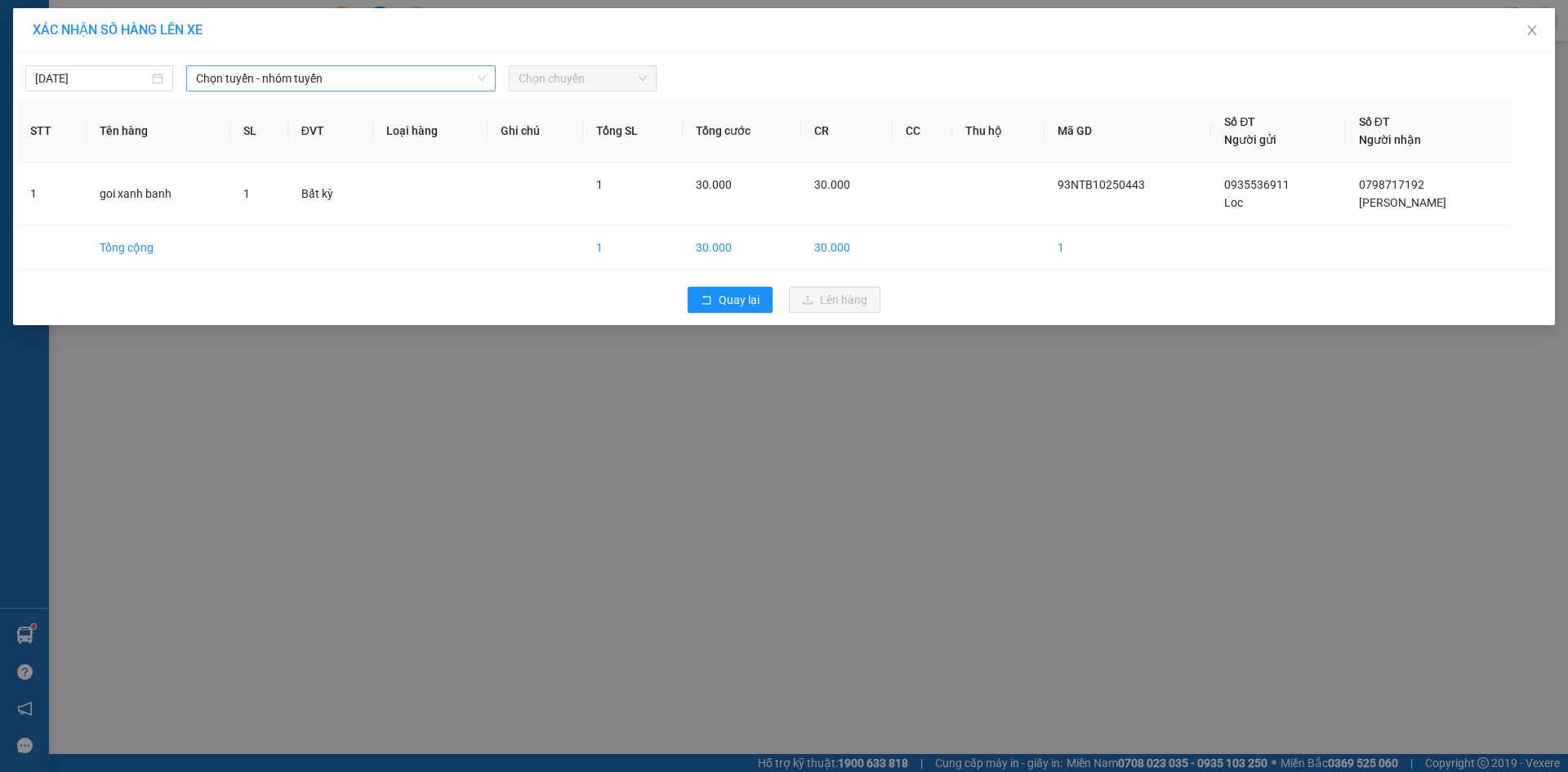
click at [286, 88] on span "Chọn tuyến - nhóm tuyến" at bounding box center [340, 78] width 290 height 25
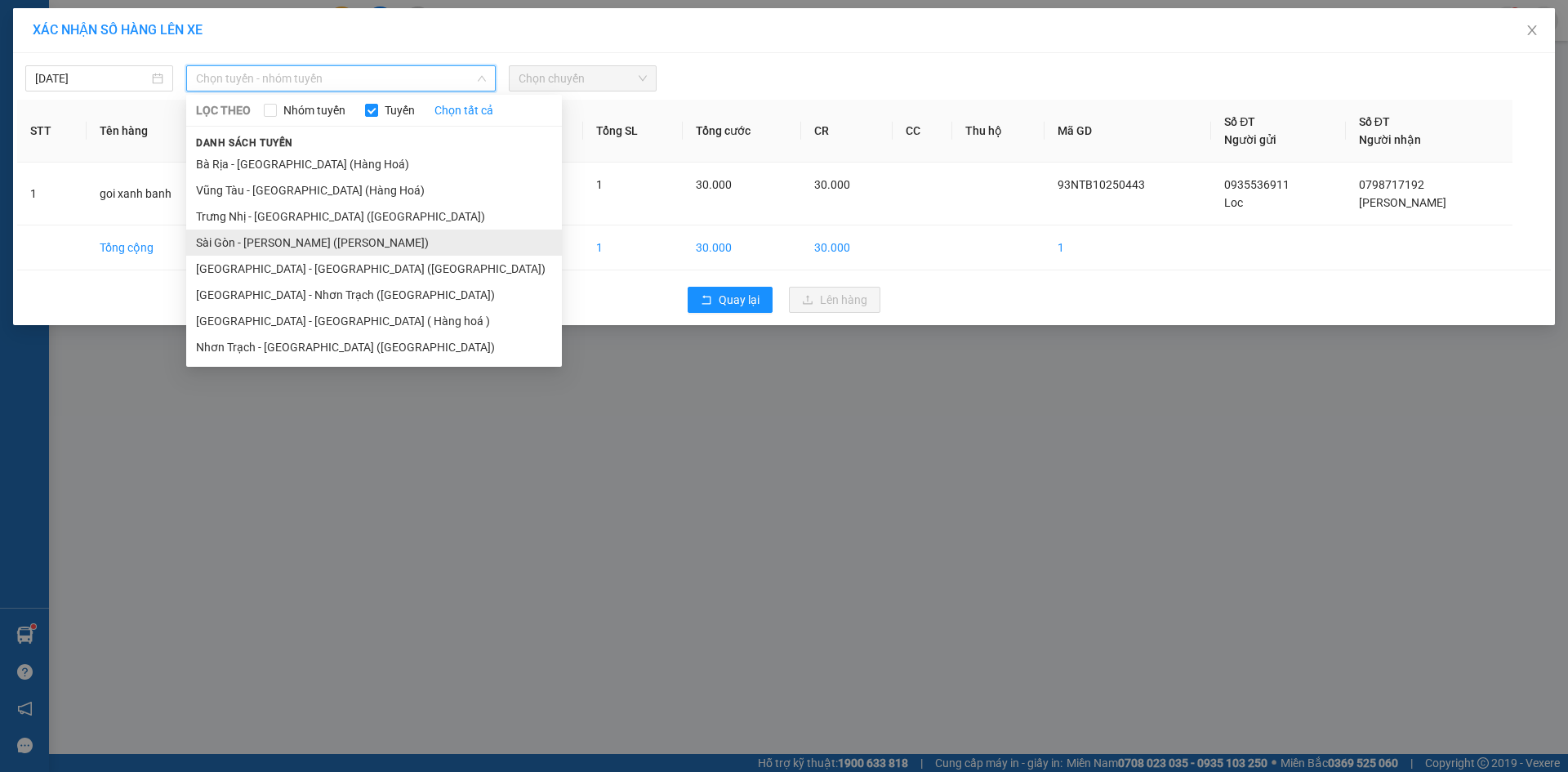
click at [255, 244] on li "Sài Gòn - [PERSON_NAME] ([PERSON_NAME])" at bounding box center [374, 243] width 376 height 26
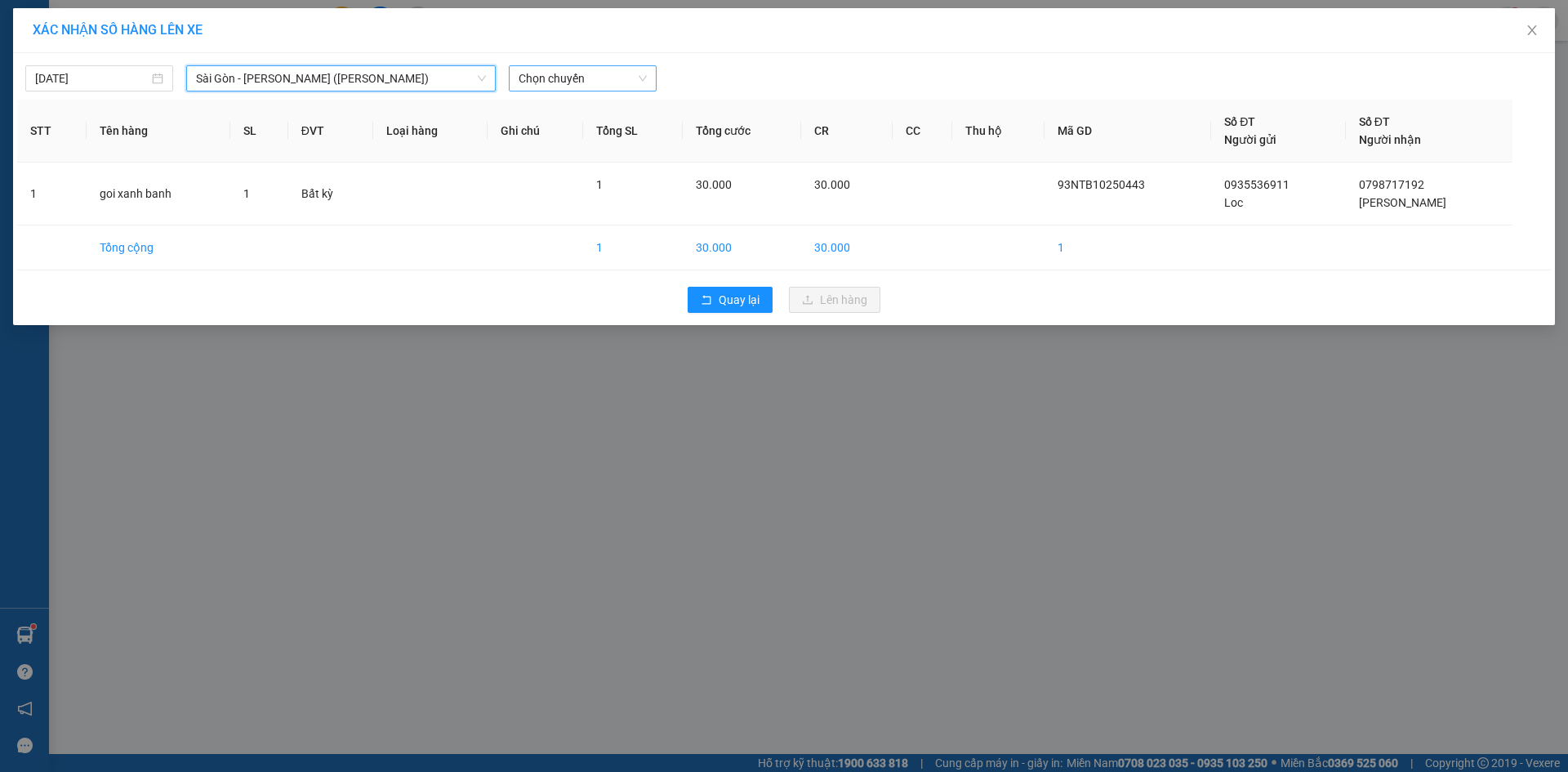
click at [588, 76] on span "Chọn chuyến" at bounding box center [583, 78] width 128 height 25
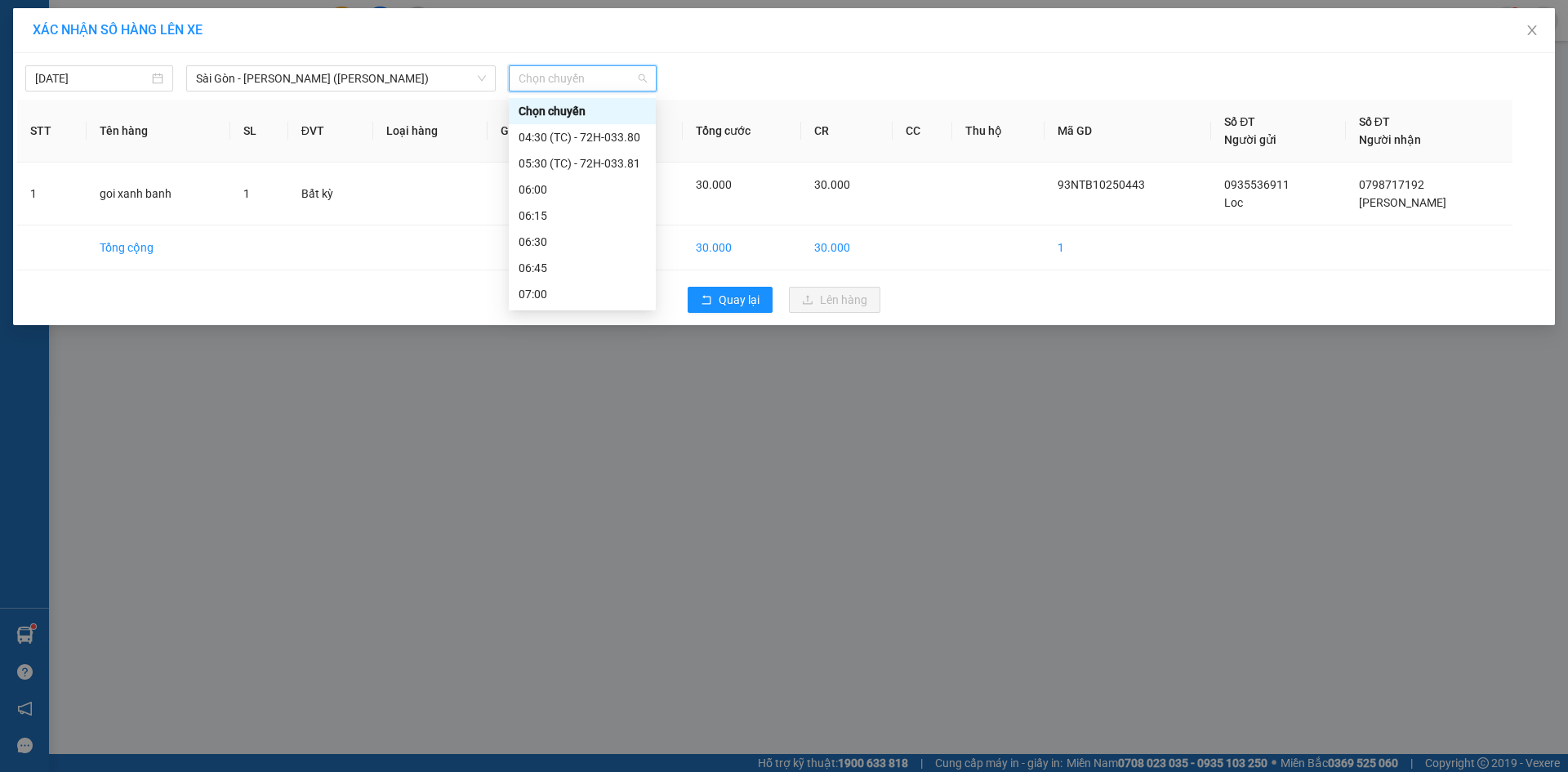
click at [540, 364] on div "07:45" at bounding box center [582, 372] width 128 height 18
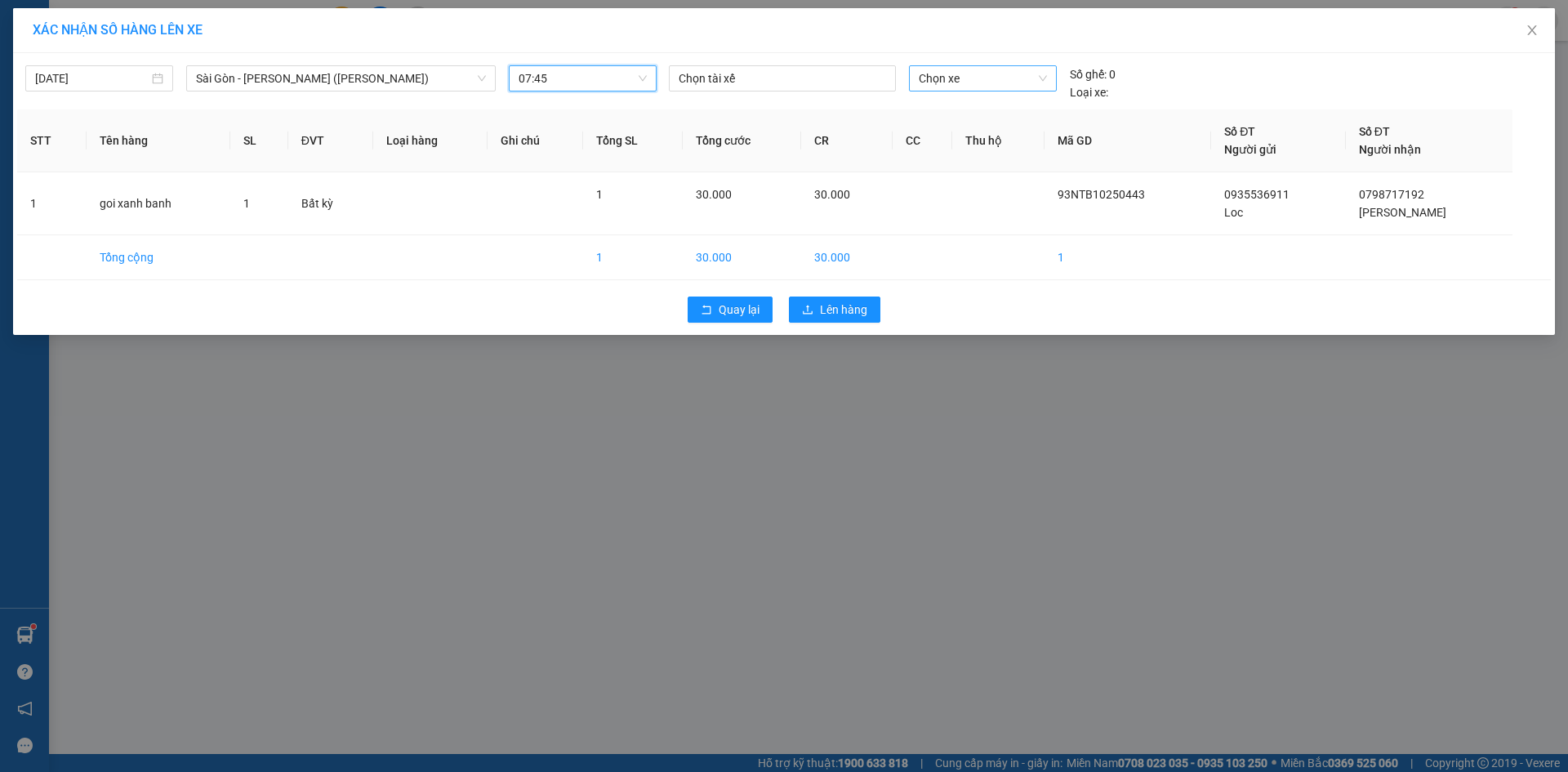
click at [1005, 77] on span "Chọn xe" at bounding box center [981, 78] width 128 height 25
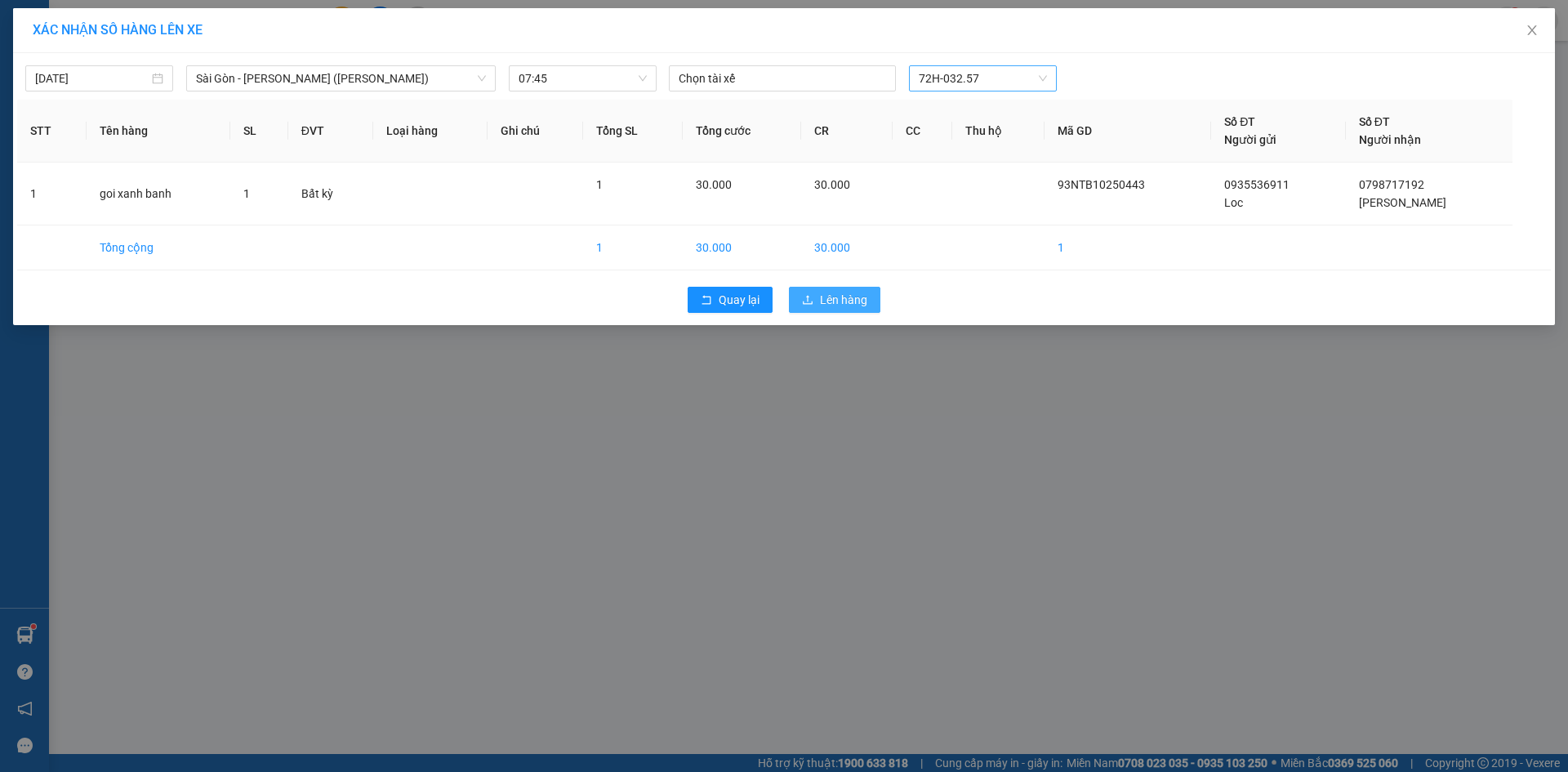
click at [838, 298] on span "Lên hàng" at bounding box center [844, 300] width 47 height 18
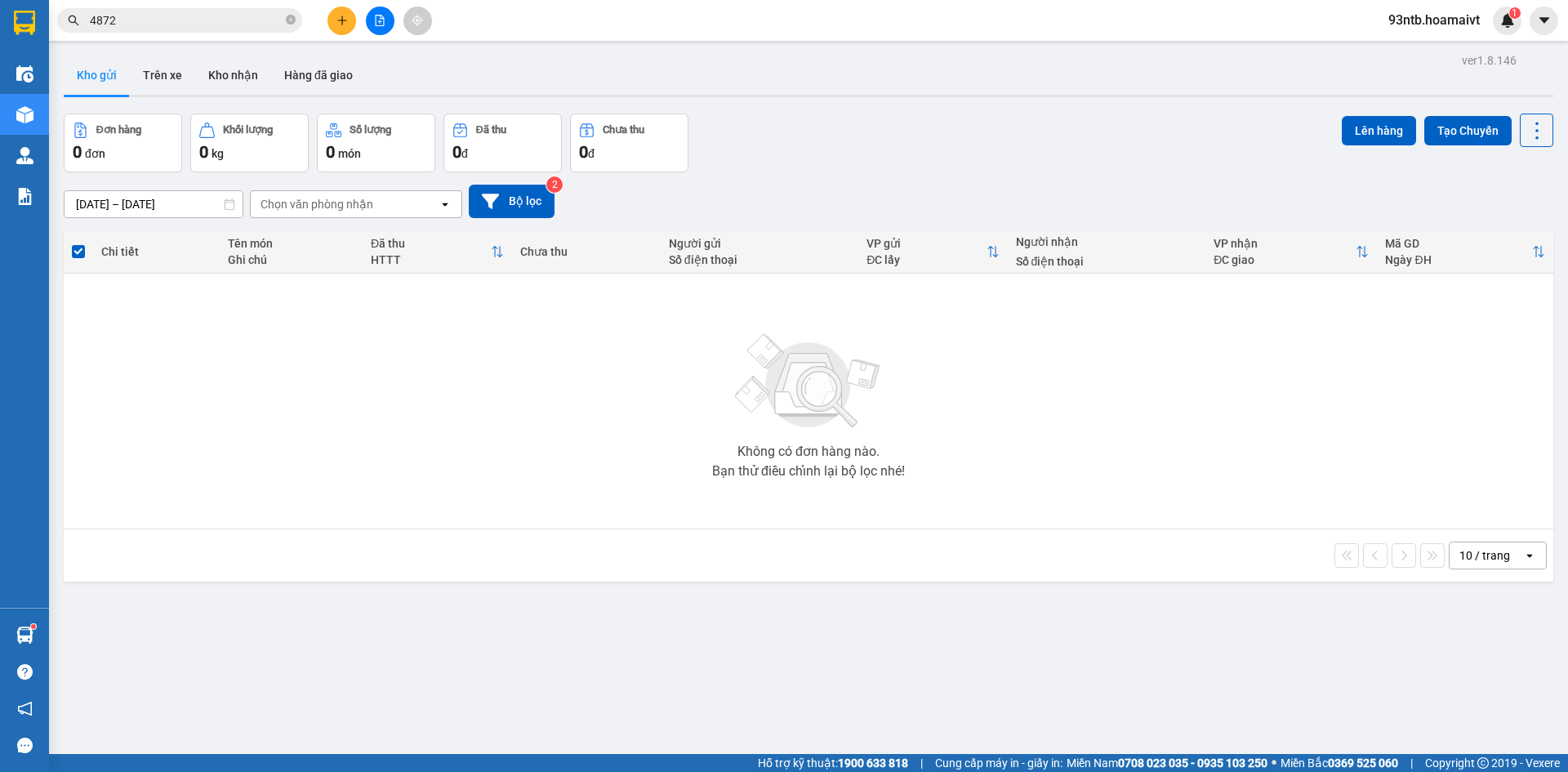
click at [954, 633] on div "ver 1.8.146 Kho gửi Trên xe Kho nhận Hàng đã giao Đơn hàng 0 đơn Khối lượng 0 k…" at bounding box center [809, 435] width 1502 height 772
click at [962, 129] on div "Đơn hàng 0 đơn Khối lượng 0 kg Số lượng 0 món Đã thu 0 đ Chưa thu 0 đ Lên hàng …" at bounding box center [808, 143] width 1490 height 59
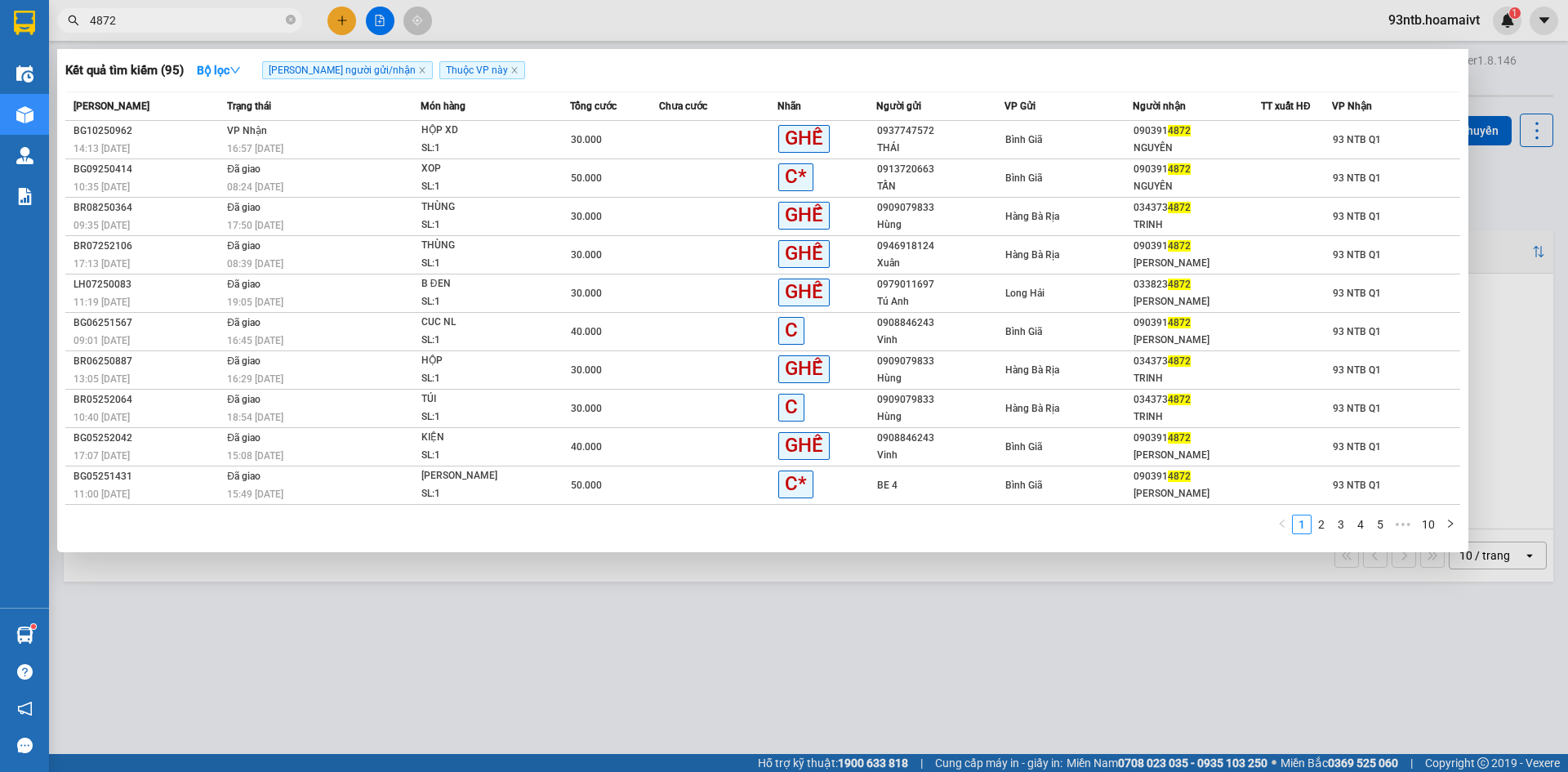
click at [209, 17] on input "4872" at bounding box center [186, 20] width 193 height 18
click at [288, 20] on icon "close-circle" at bounding box center [291, 20] width 9 height 9
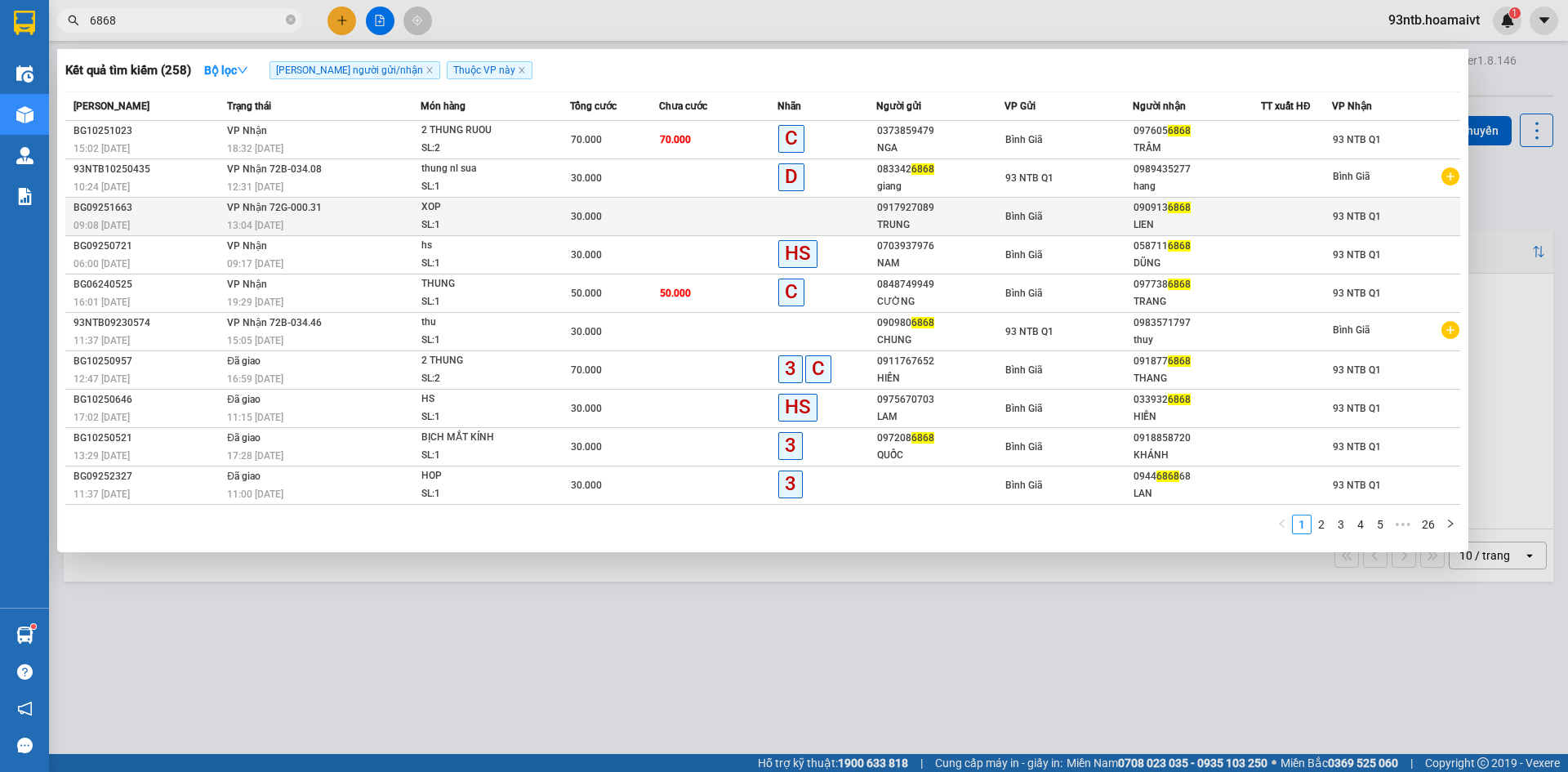
type input "6868"
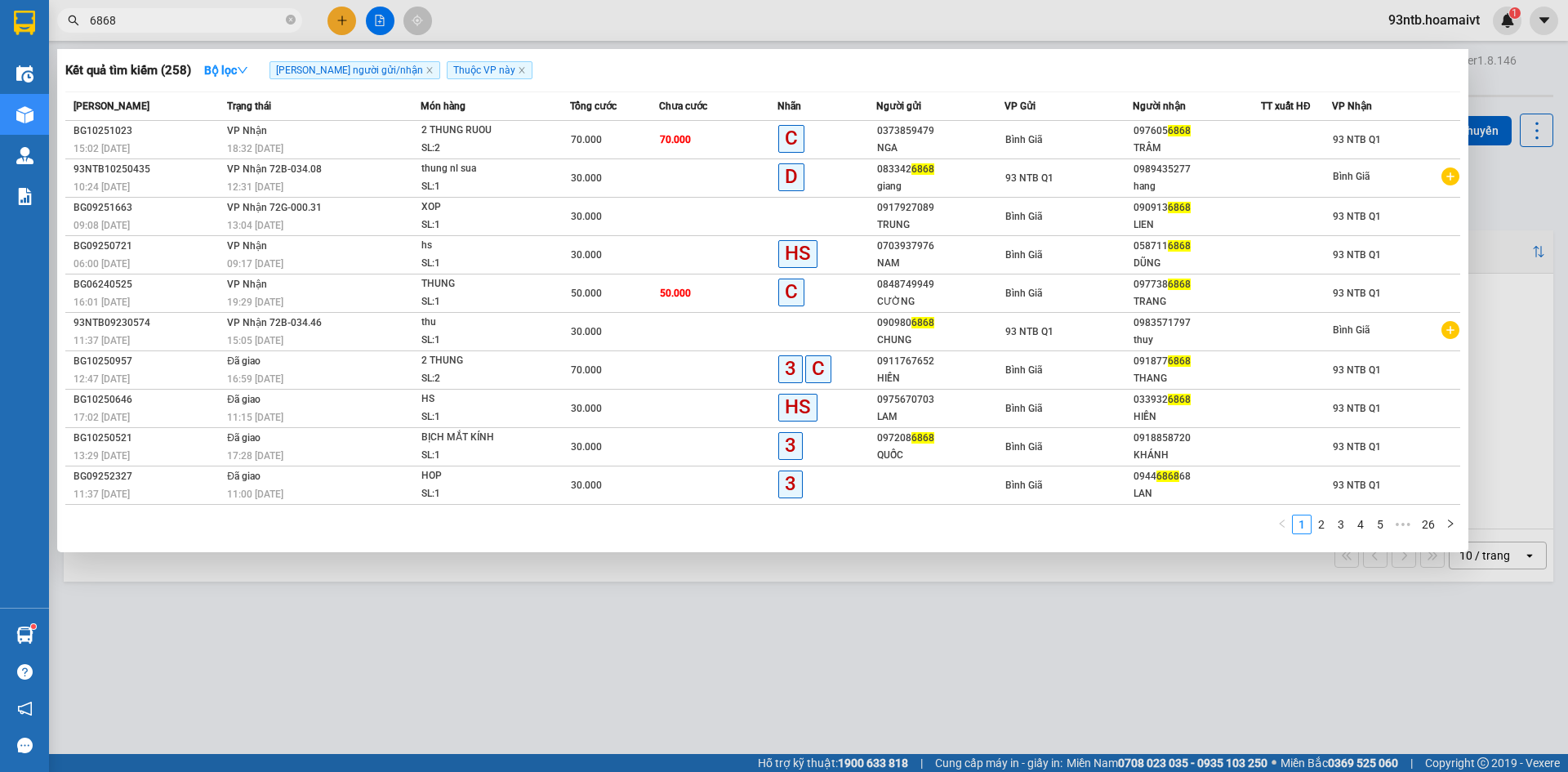
click at [1062, 670] on div at bounding box center [784, 386] width 1568 height 772
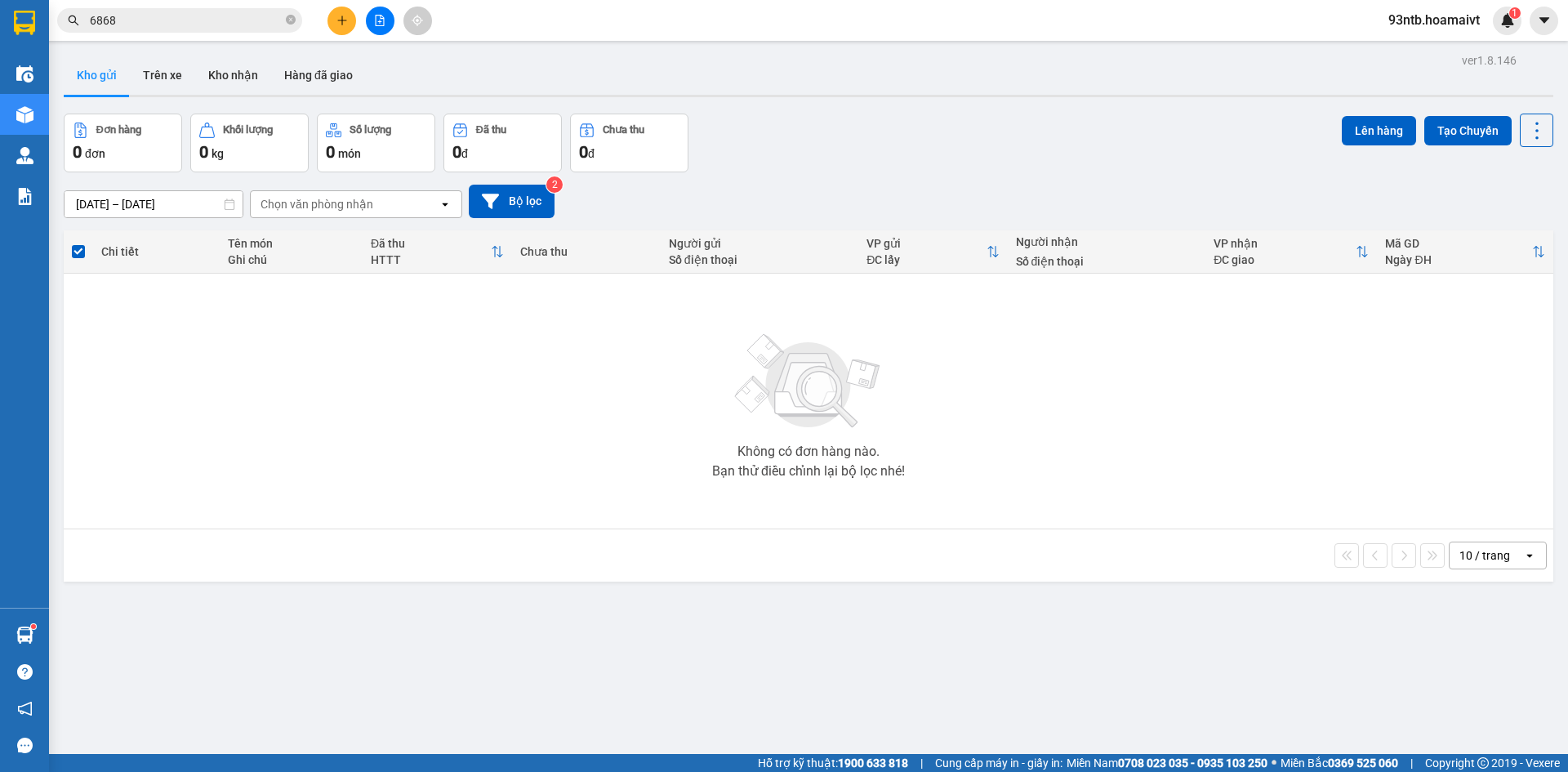
click at [1042, 599] on div "ver 1.8.146 Kho gửi Trên xe Kho nhận Hàng đã giao Đơn hàng 0 đơn Khối lượng 0 k…" at bounding box center [809, 435] width 1502 height 772
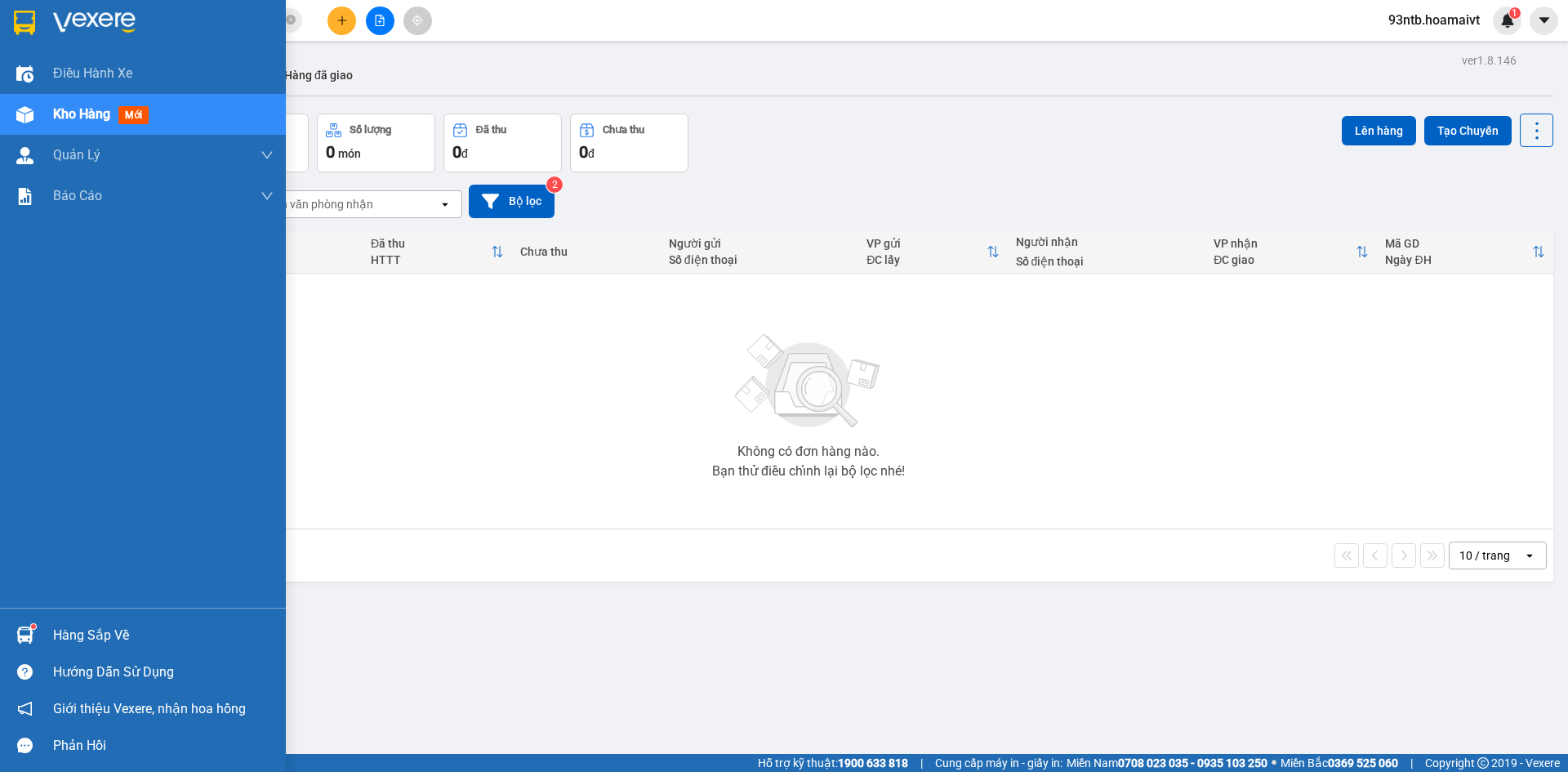
drag, startPoint x: 18, startPoint y: 636, endPoint x: 107, endPoint y: 620, distance: 90.4
click at [18, 636] on img at bounding box center [25, 635] width 17 height 17
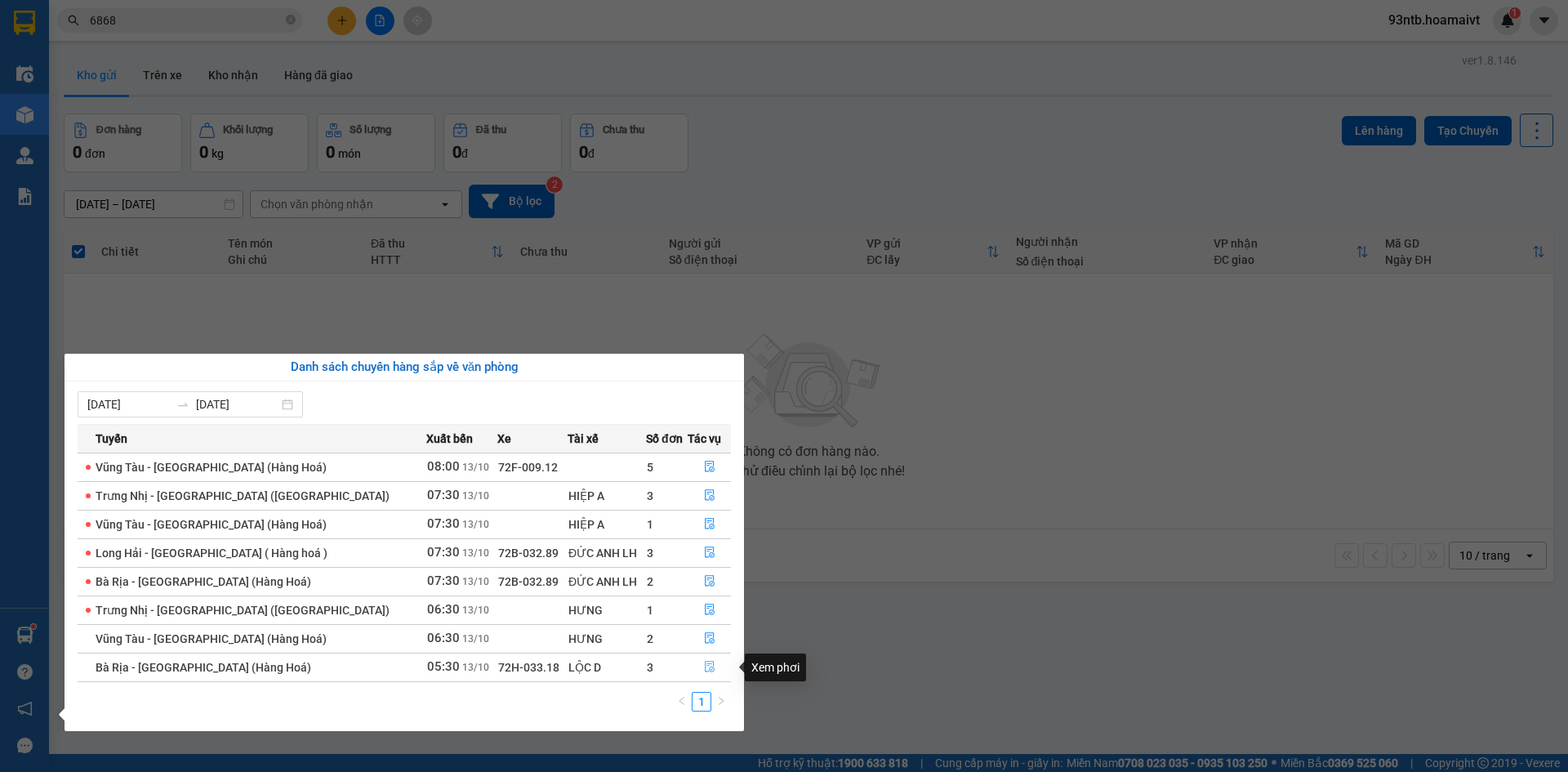
click at [704, 665] on icon "file-done" at bounding box center [709, 666] width 11 height 11
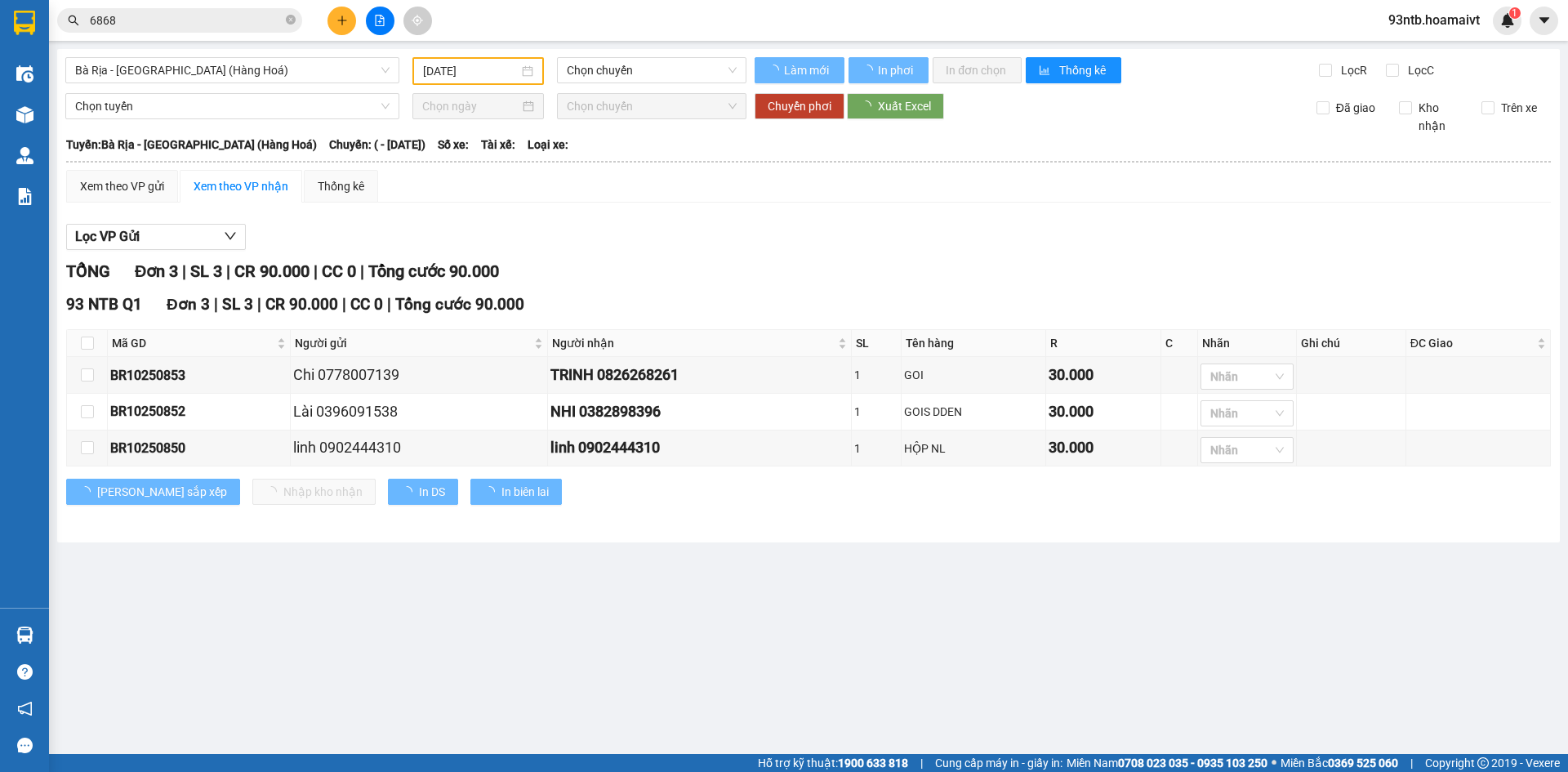
type input "[DATE]"
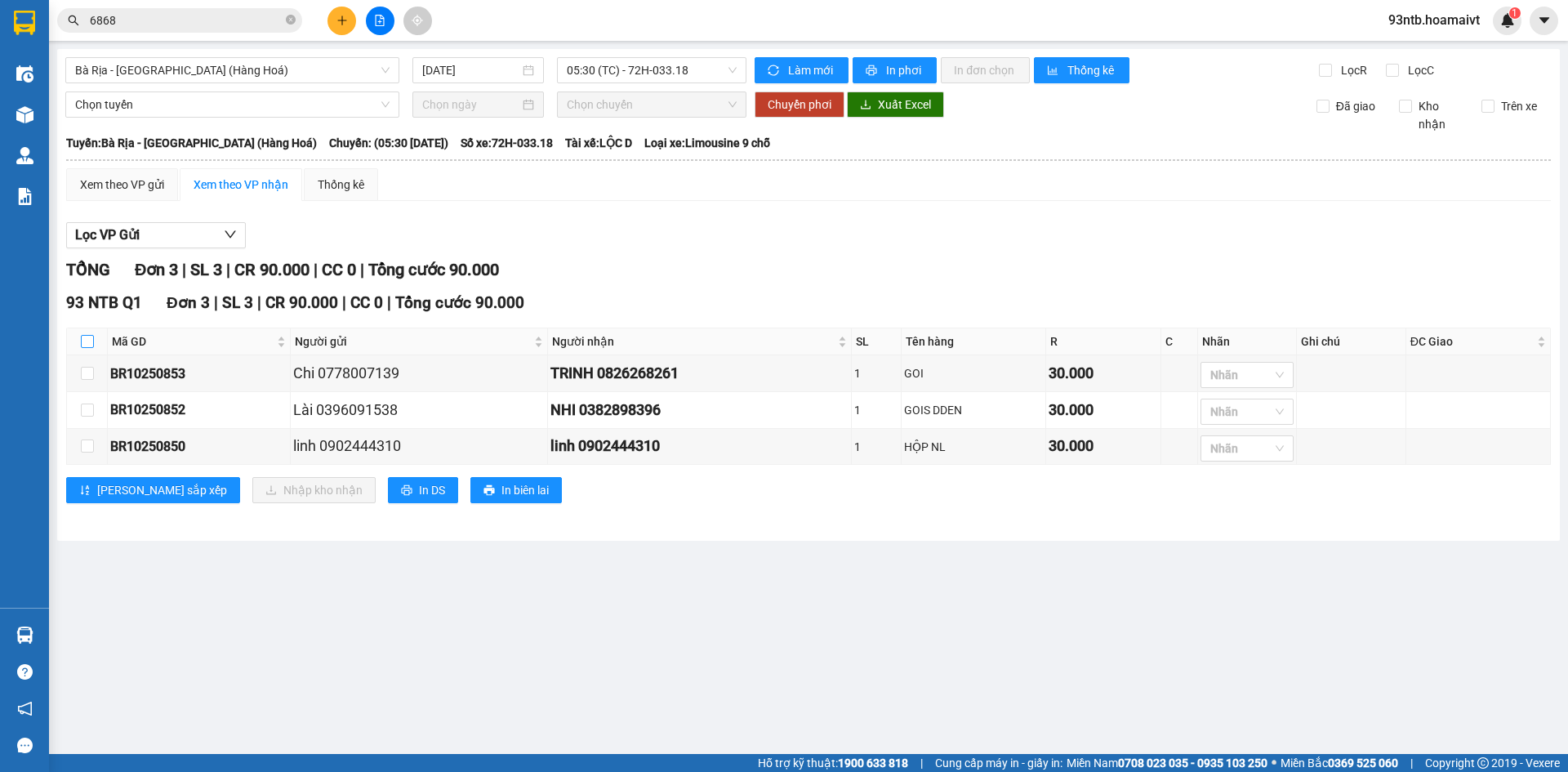
click at [84, 342] on input "checkbox" at bounding box center [88, 341] width 13 height 13
checkbox input "true"
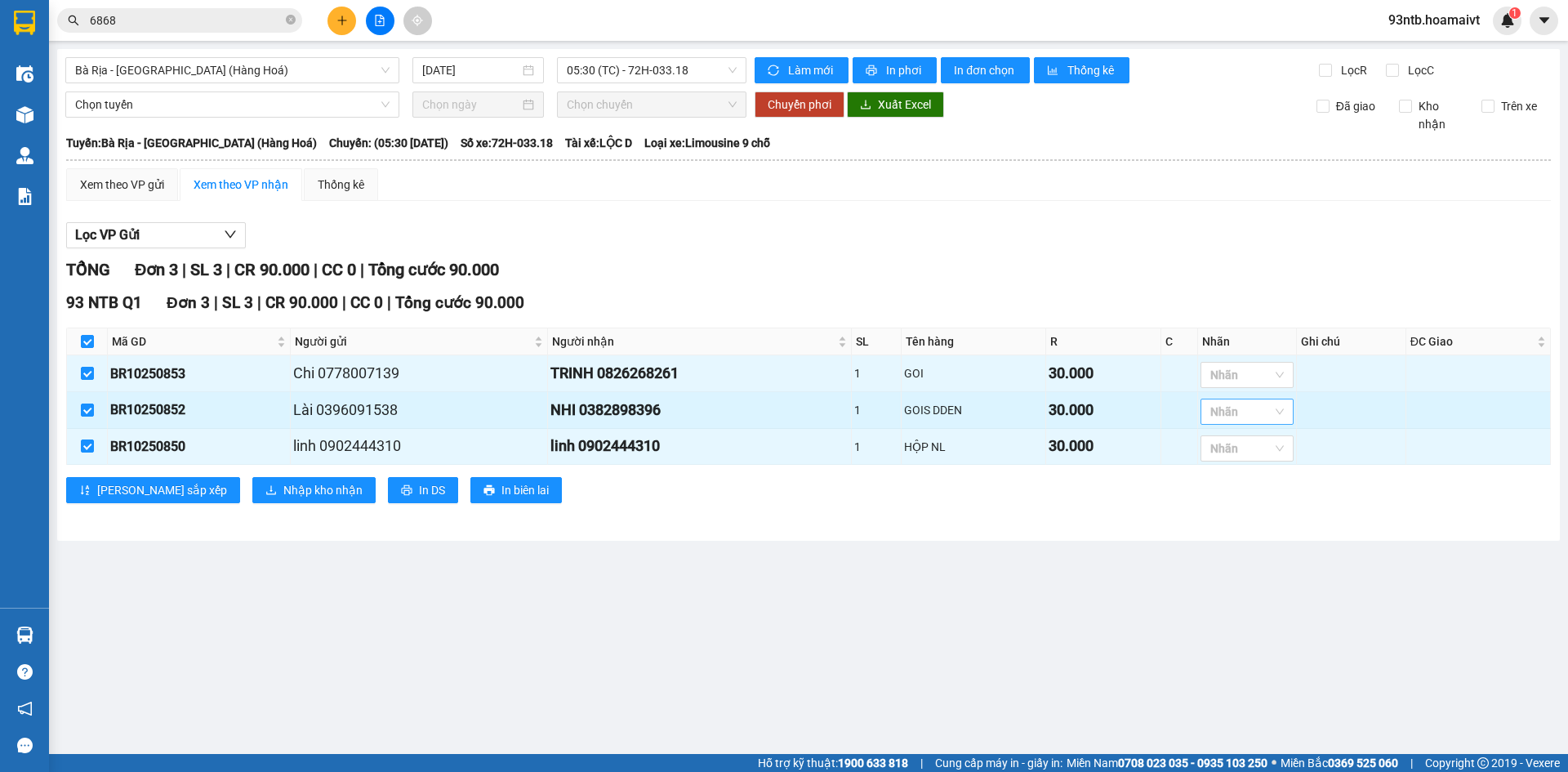
click at [1234, 411] on div at bounding box center [1238, 411] width 69 height 20
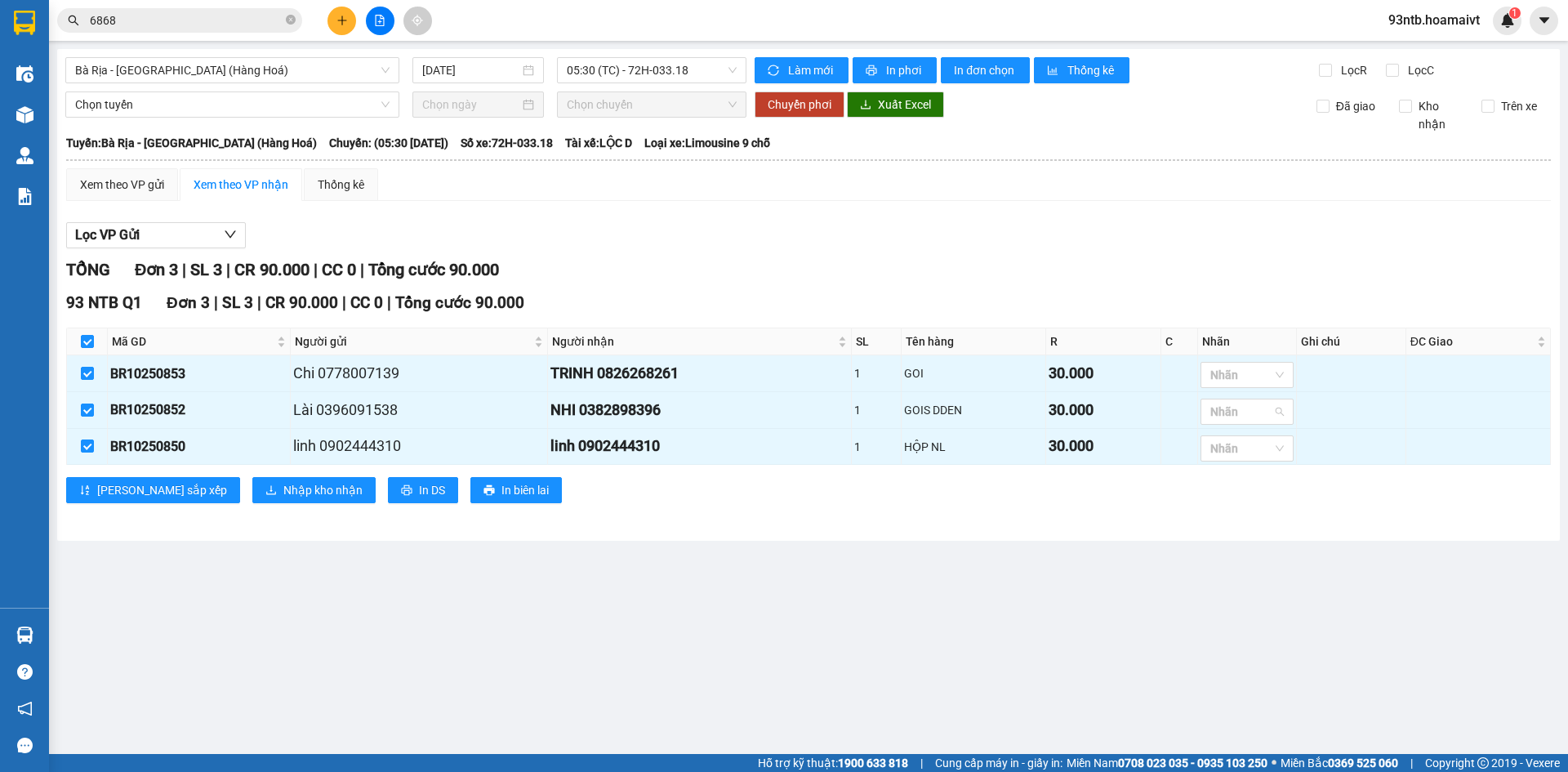
type input "3"
click at [1242, 443] on div "3" at bounding box center [1251, 446] width 74 height 18
click at [1107, 496] on div "[PERSON_NAME] sắp xếp Nhập kho nhận In DS In biên lai" at bounding box center [808, 490] width 1484 height 26
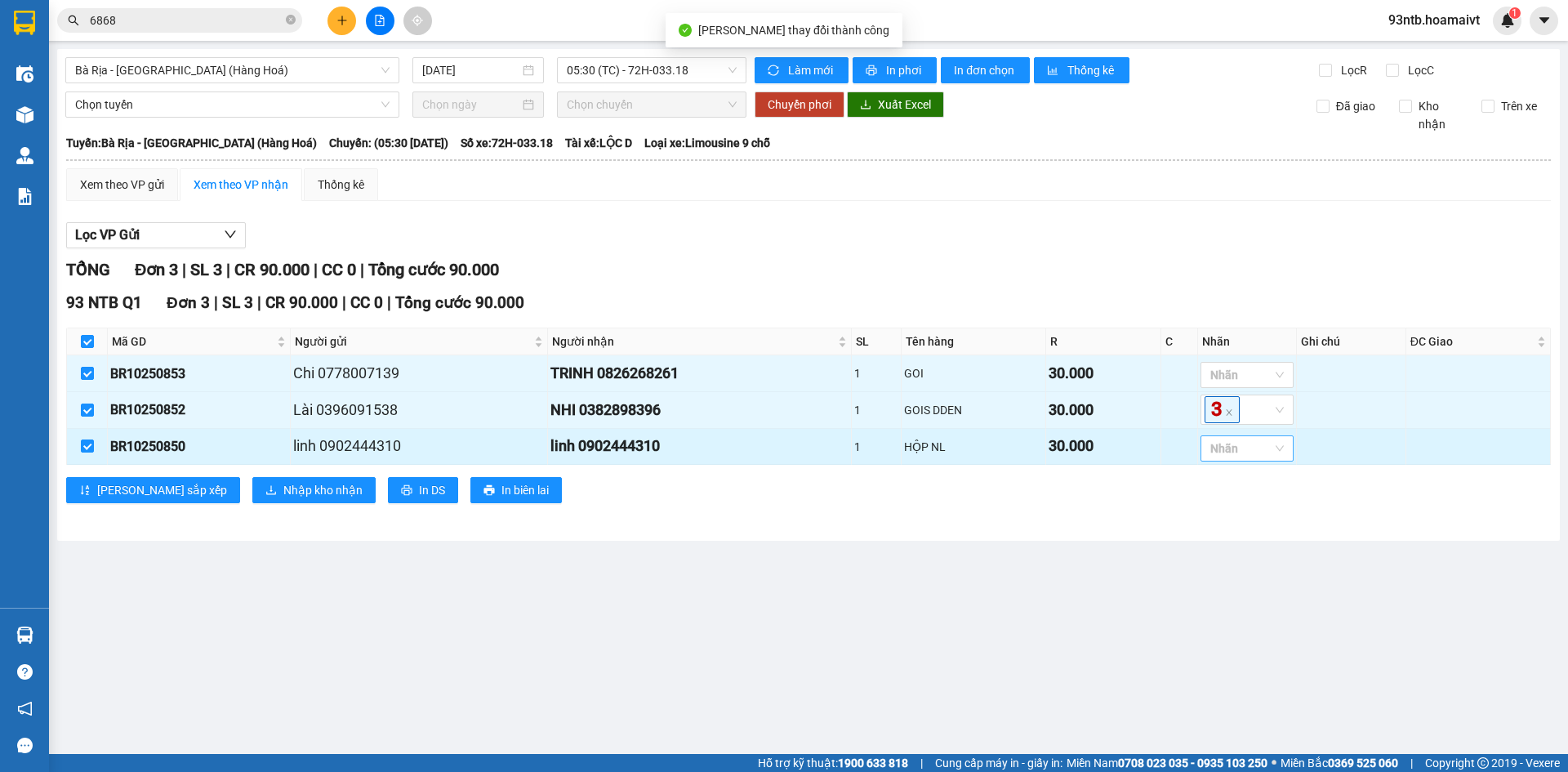
click at [1232, 457] on div at bounding box center [1238, 448] width 69 height 20
type input "g"
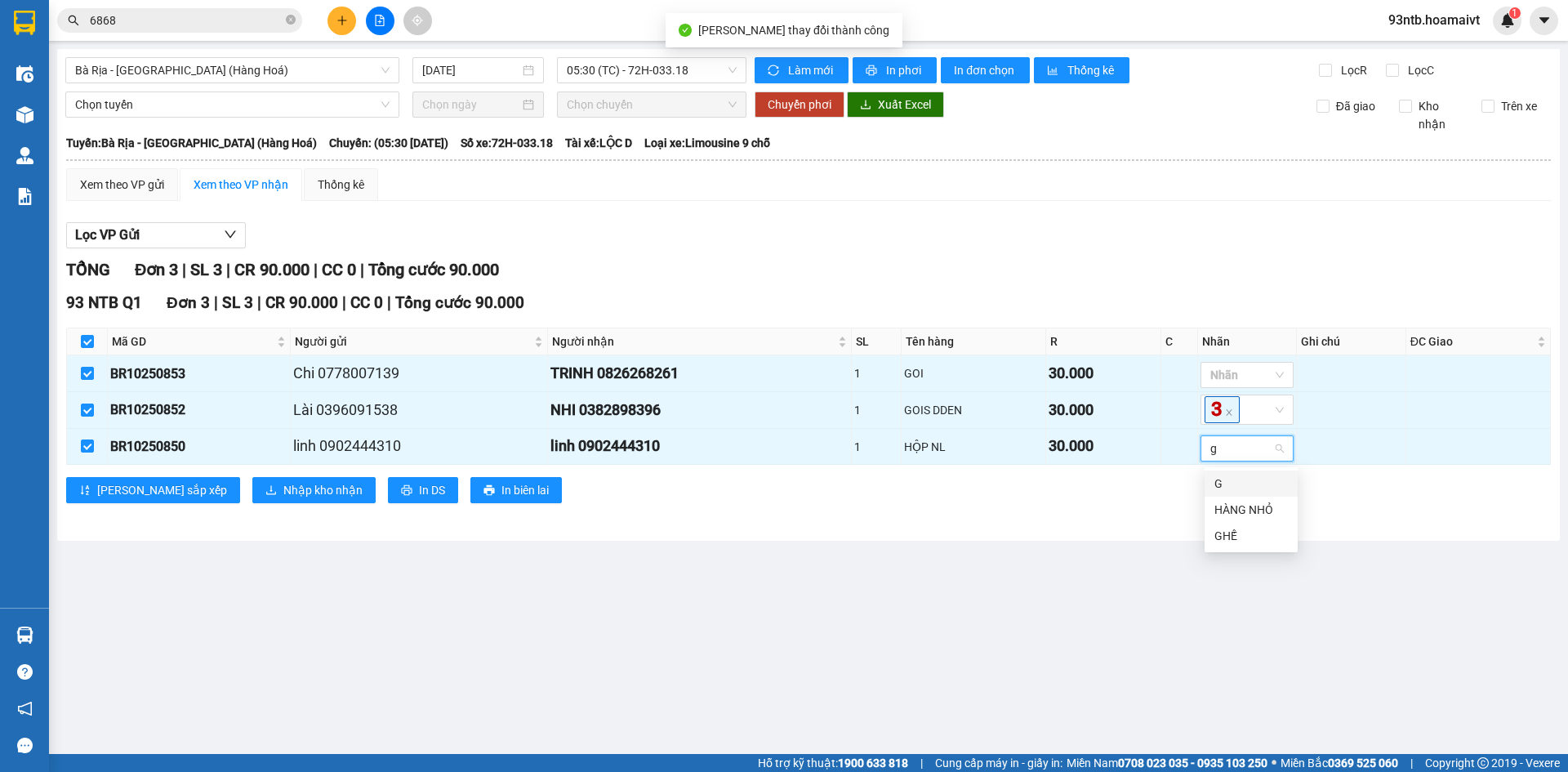
click at [1232, 480] on div "G" at bounding box center [1251, 483] width 74 height 18
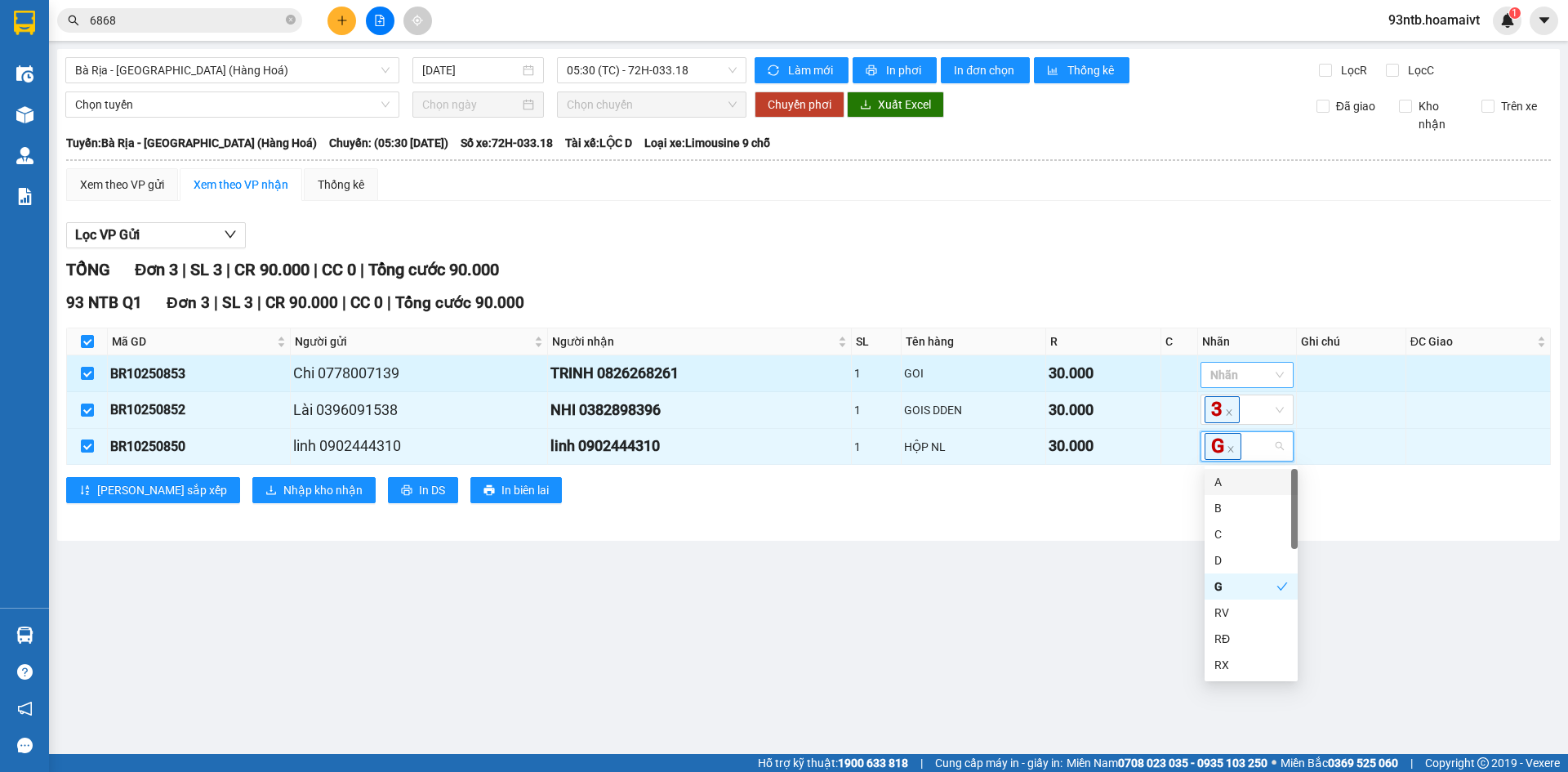
click at [1227, 365] on div "Nhãn" at bounding box center [1247, 375] width 94 height 26
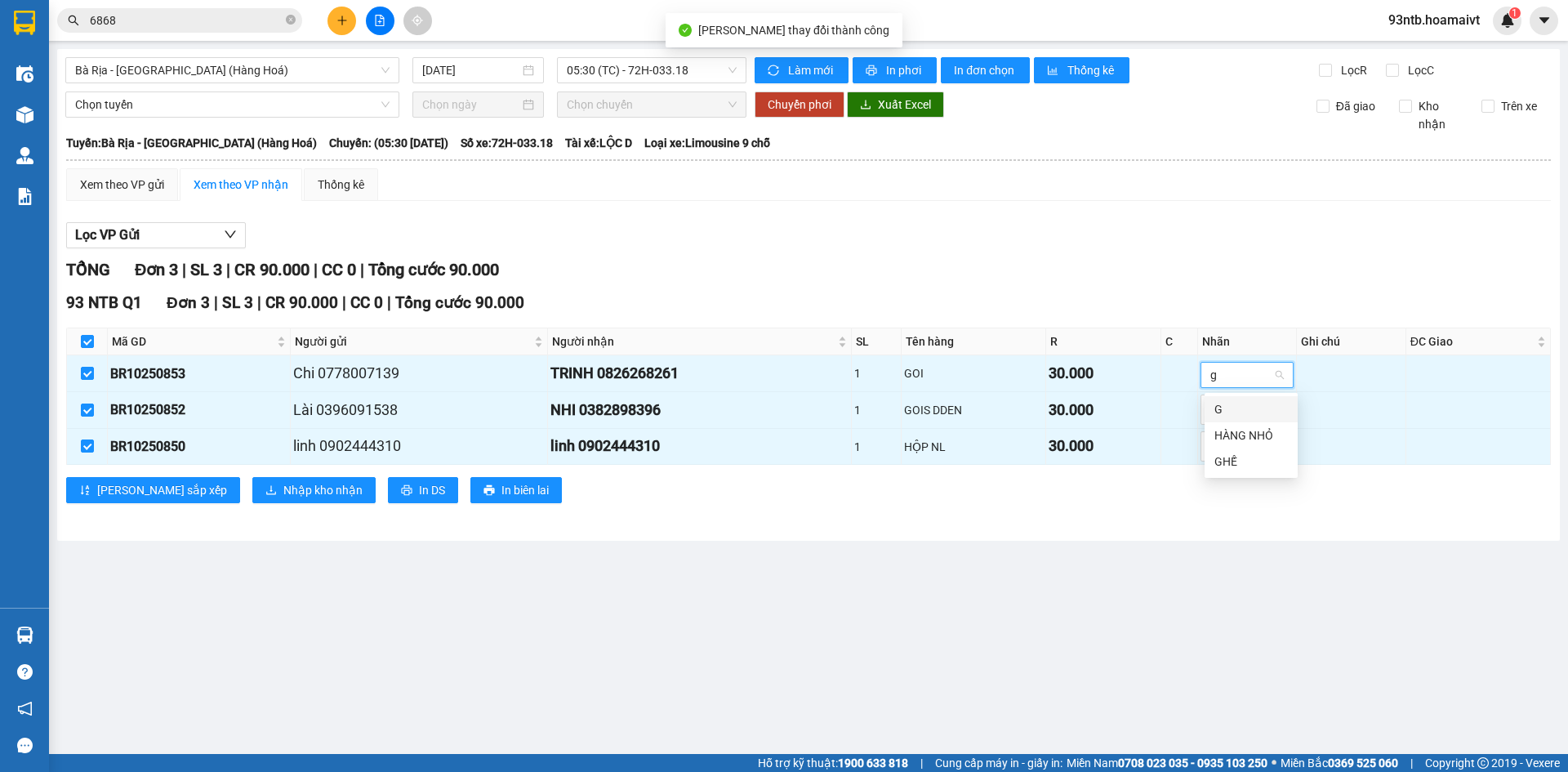
click at [1234, 406] on div "G" at bounding box center [1251, 409] width 74 height 18
drag, startPoint x: 1070, startPoint y: 515, endPoint x: 463, endPoint y: 525, distance: 607.1
click at [1063, 517] on div "TỔNG Đơn 3 | SL 3 | CR 90.000 | CC 0 | Tổng cước 90.000 93 NTB Q1 Đơn 3 | SL 3 …" at bounding box center [808, 390] width 1484 height 266
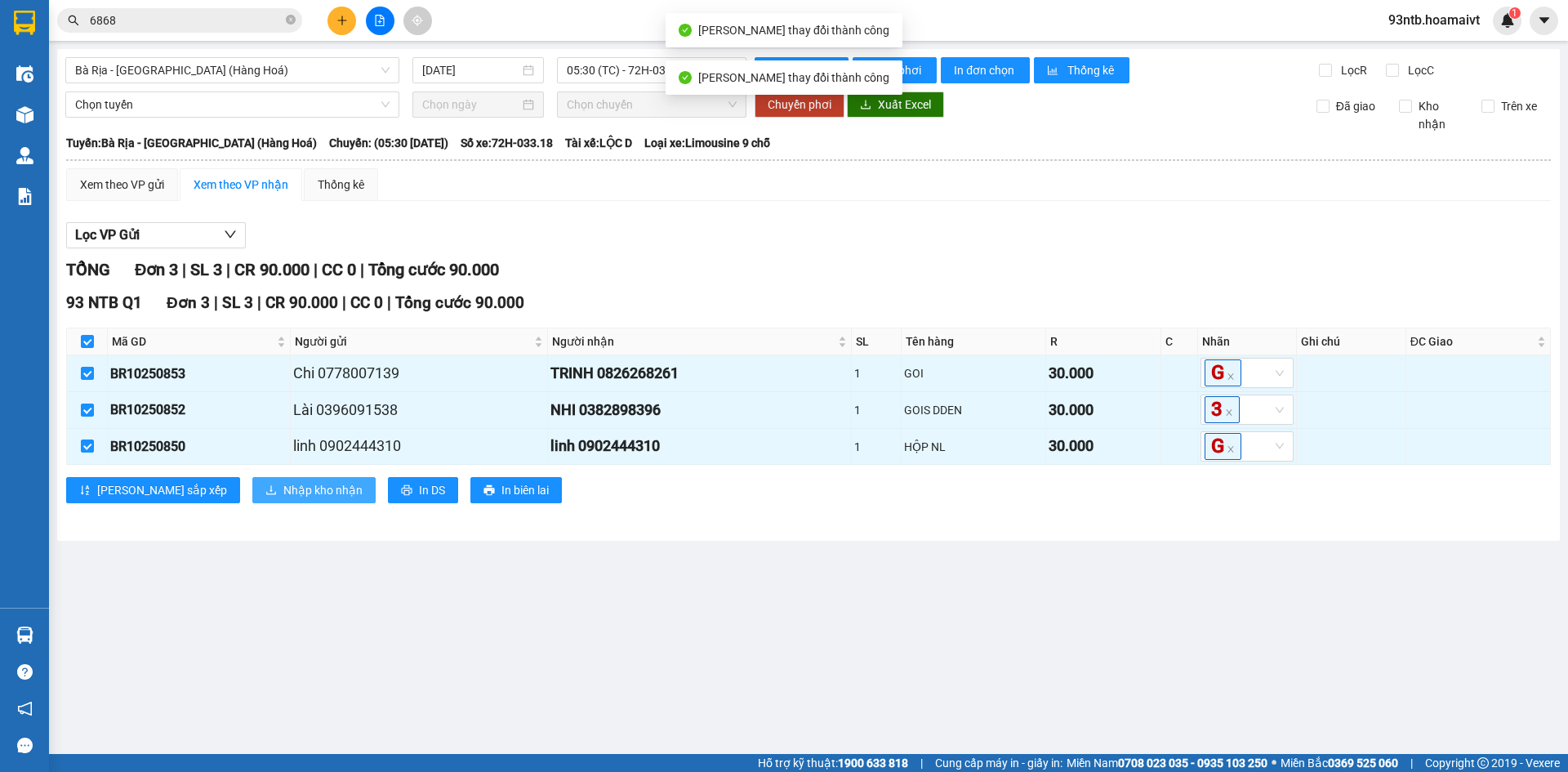
click at [283, 489] on span "Nhập kho nhận" at bounding box center [323, 489] width 79 height 18
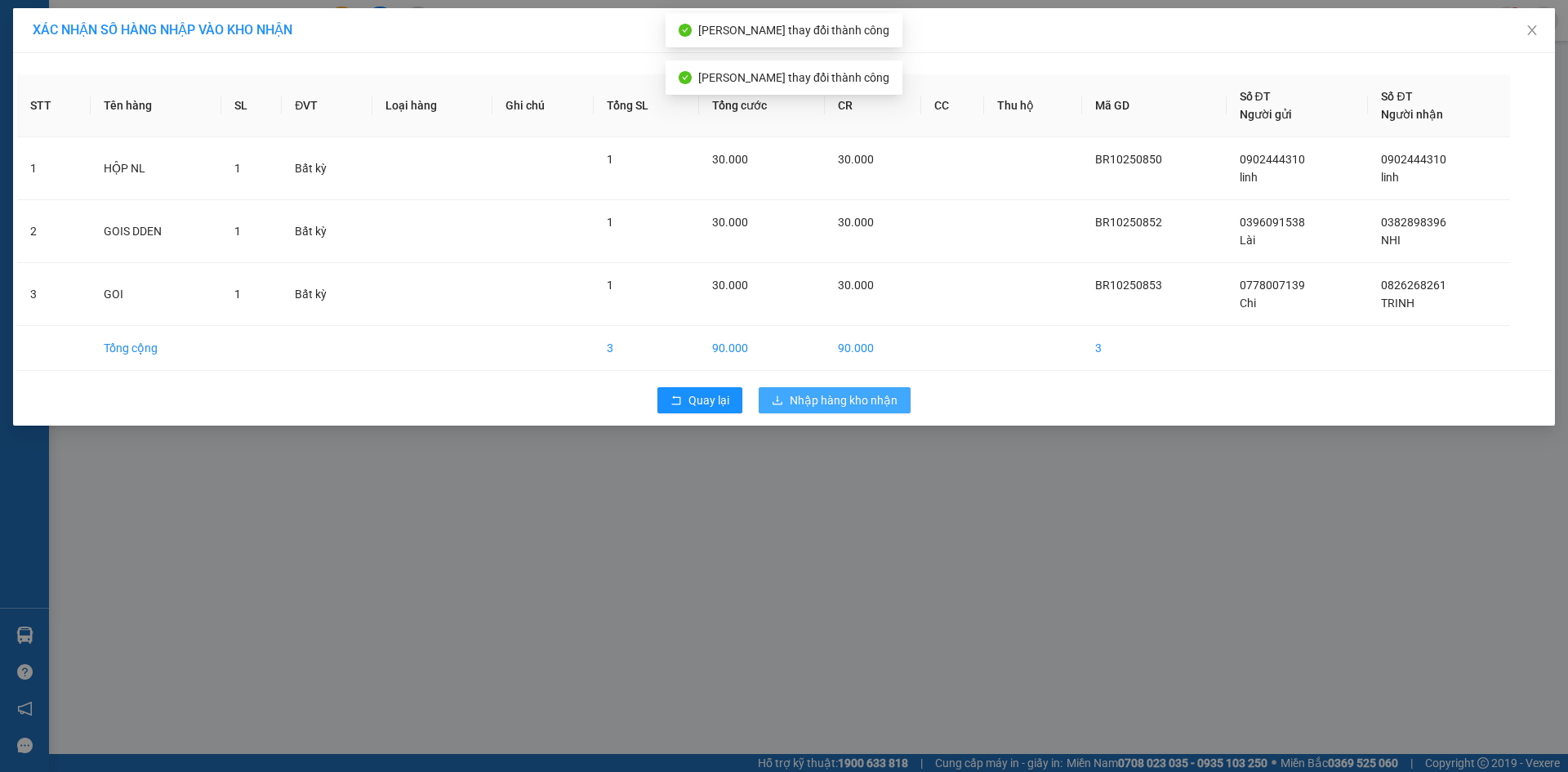
click at [840, 406] on span "Nhập hàng kho nhận" at bounding box center [844, 400] width 108 height 18
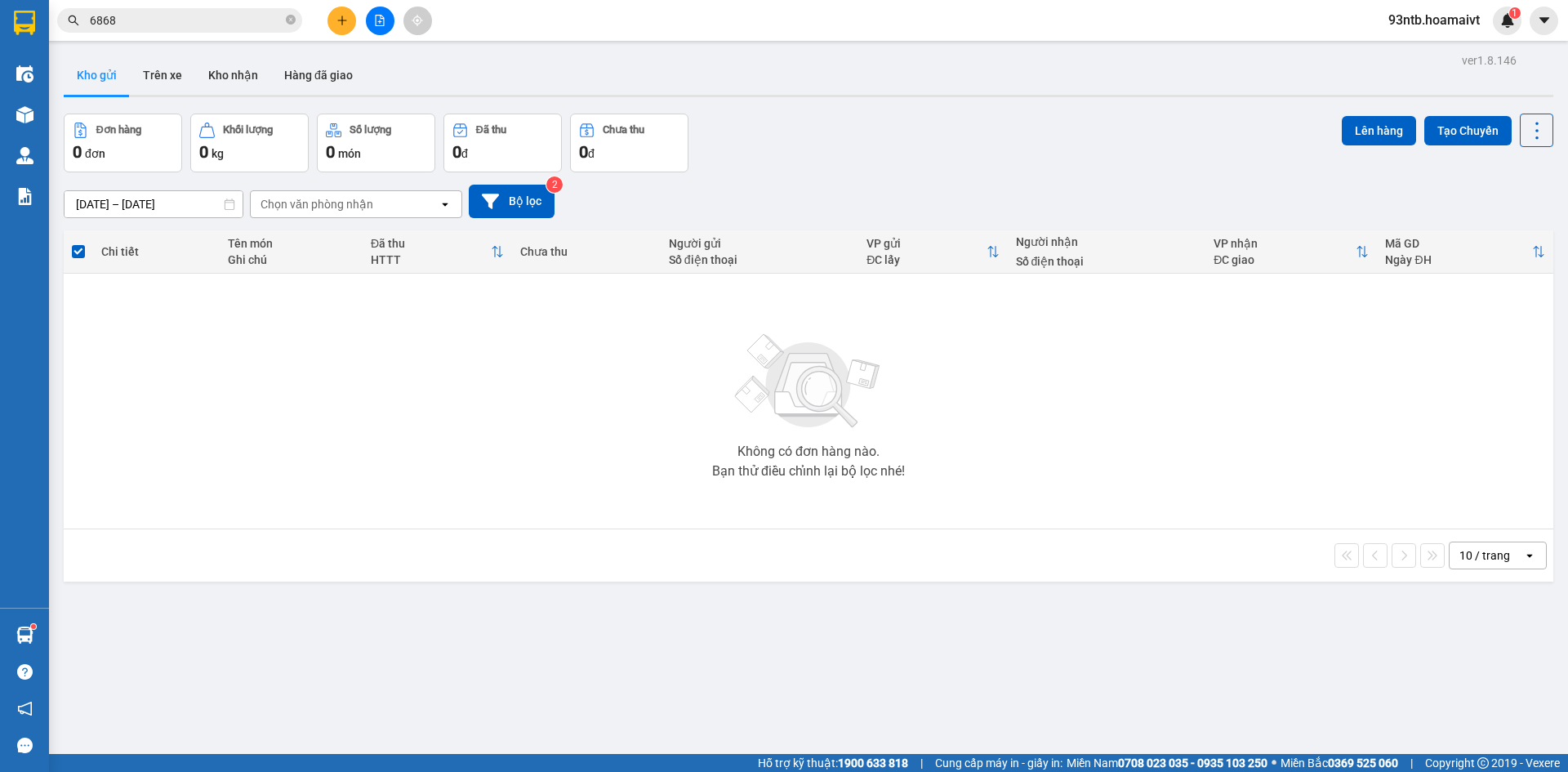
click at [1116, 376] on div "Không có đơn hàng nào. Bạn thử điều chỉnh lại bộ lọc nhé!" at bounding box center [808, 401] width 1473 height 245
click at [985, 134] on div "Đơn hàng 0 đơn Khối lượng 0 kg Số lượng 0 món Đã thu 0 đ Chưa thu 0 đ Lên hàng …" at bounding box center [808, 143] width 1490 height 59
click at [375, 18] on icon "file-add" at bounding box center [380, 21] width 11 height 11
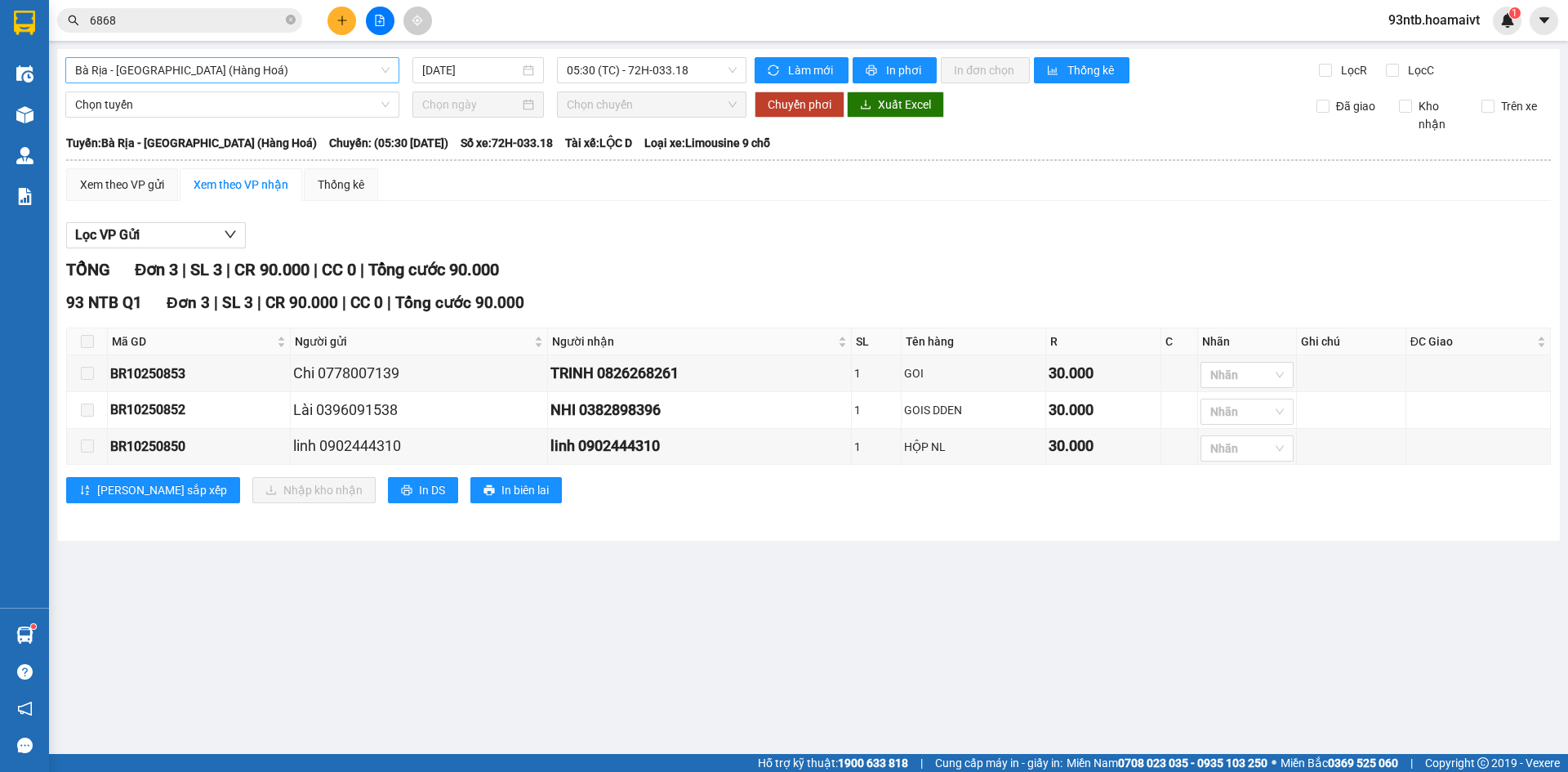
click at [285, 76] on span "Bà Rịa - [GEOGRAPHIC_DATA] (Hàng Hoá)" at bounding box center [232, 70] width 315 height 25
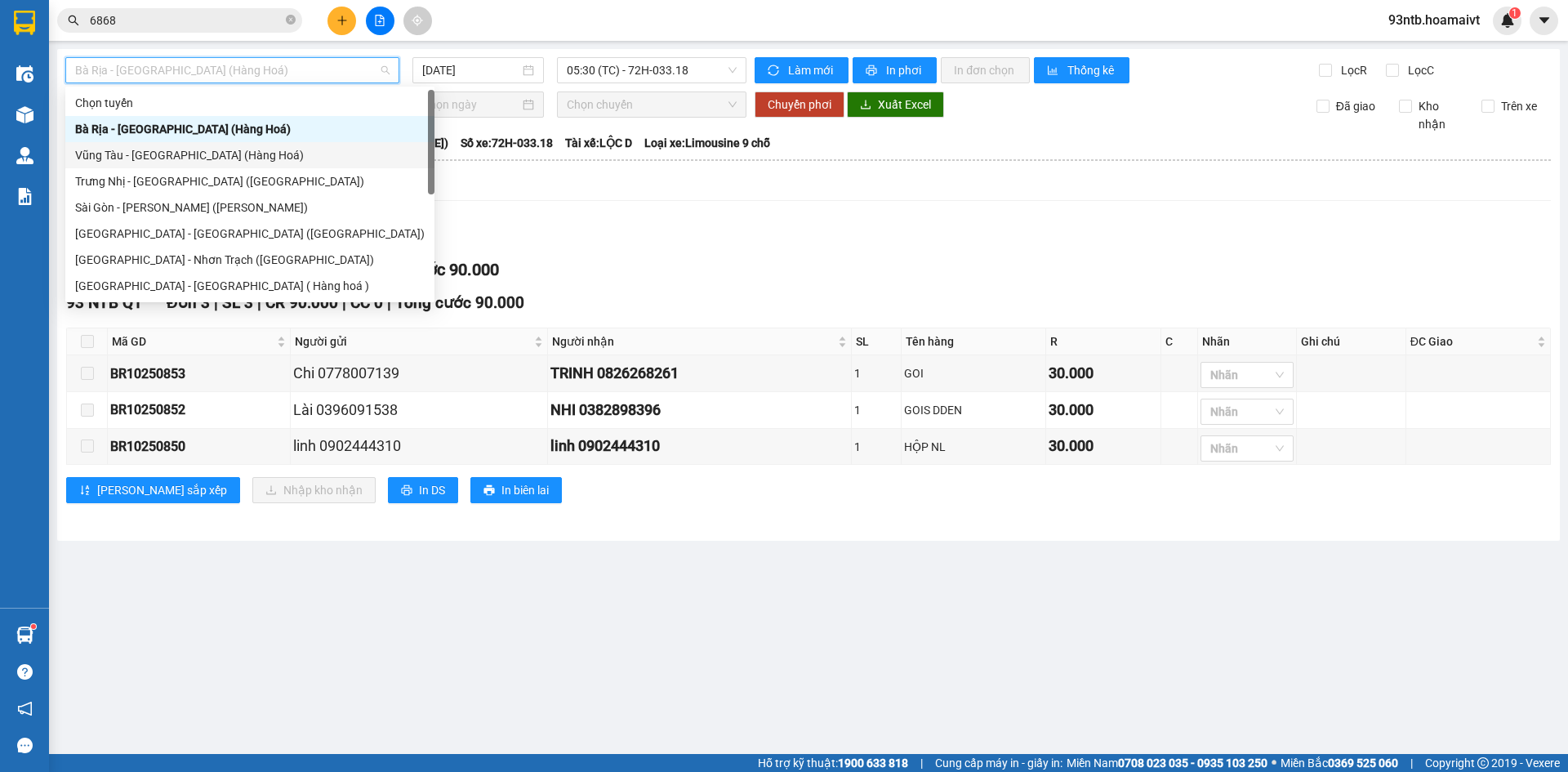
click at [179, 148] on div "Vũng Tàu - [GEOGRAPHIC_DATA] (Hàng Hoá)" at bounding box center [250, 155] width 349 height 18
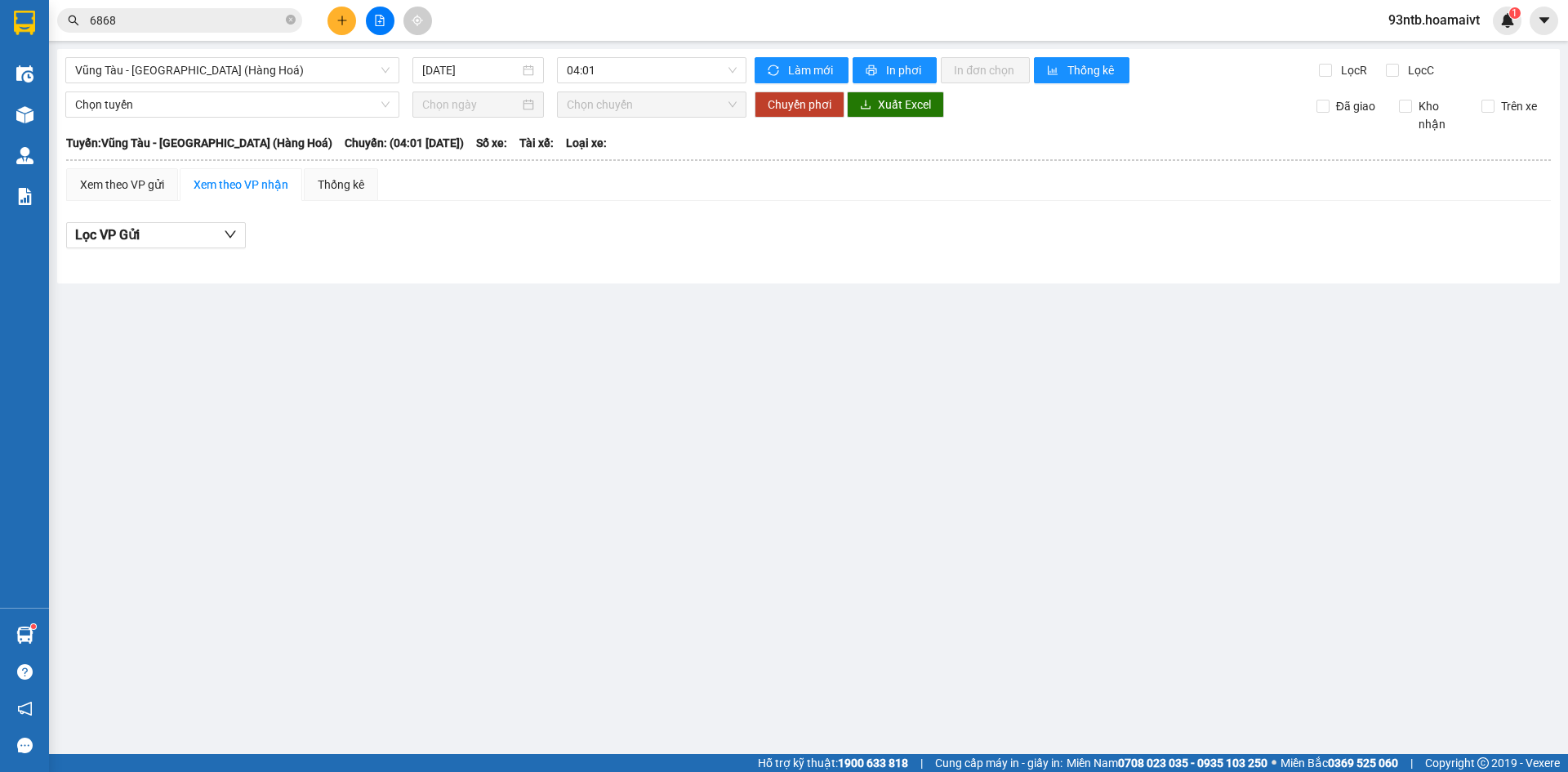
click at [1001, 344] on main "Vũng Tàu - [GEOGRAPHIC_DATA] (Hàng Hoá) [DATE] 04:01 Làm mới In phơi In đơn c…" at bounding box center [784, 377] width 1568 height 754
click at [222, 76] on span "Vũng Tàu - [GEOGRAPHIC_DATA] (Hàng Hoá)" at bounding box center [232, 70] width 315 height 25
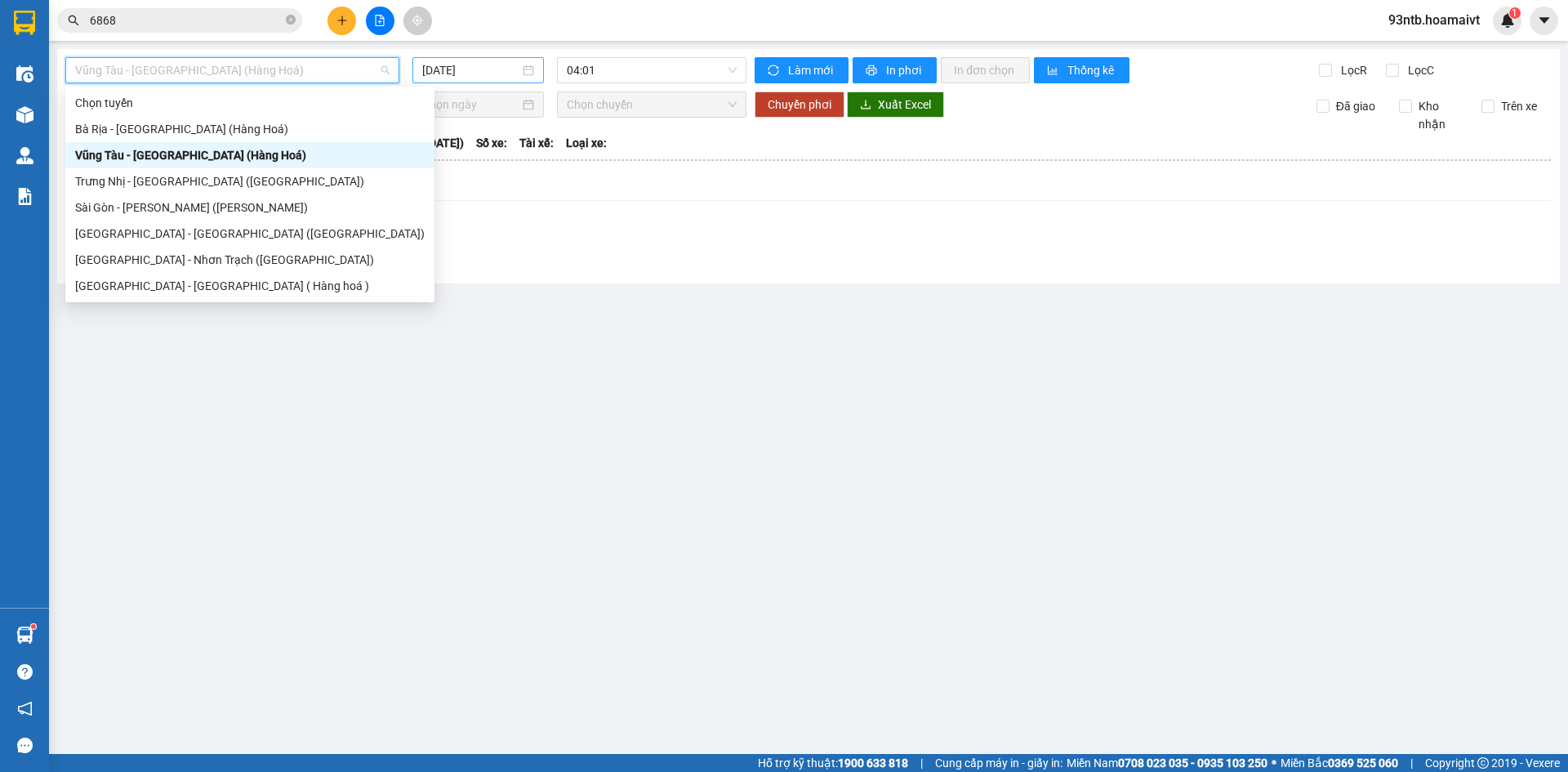
click at [458, 73] on input "[DATE]" at bounding box center [470, 70] width 97 height 18
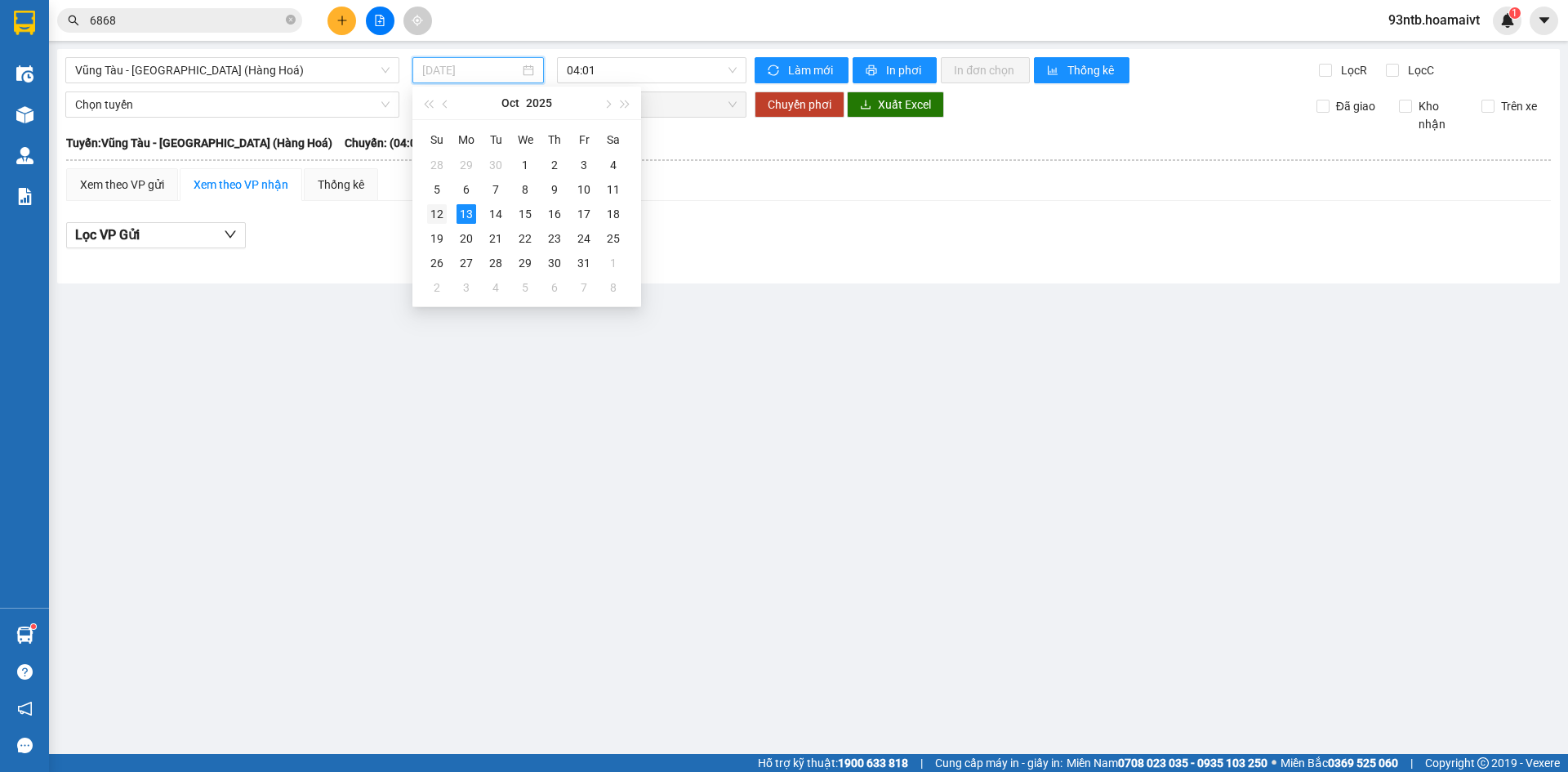
click at [436, 216] on div "12" at bounding box center [436, 214] width 20 height 20
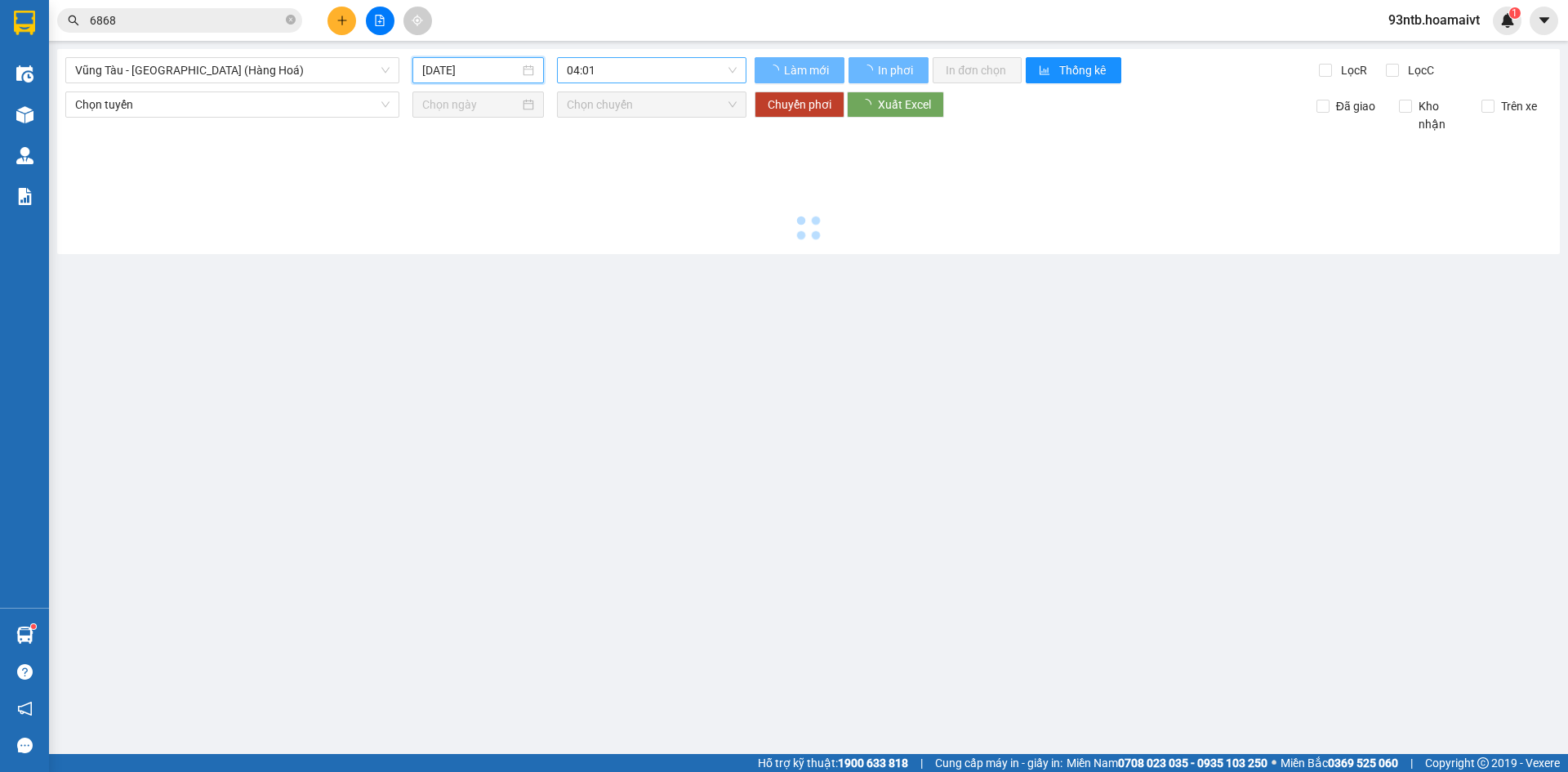
type input "[DATE]"
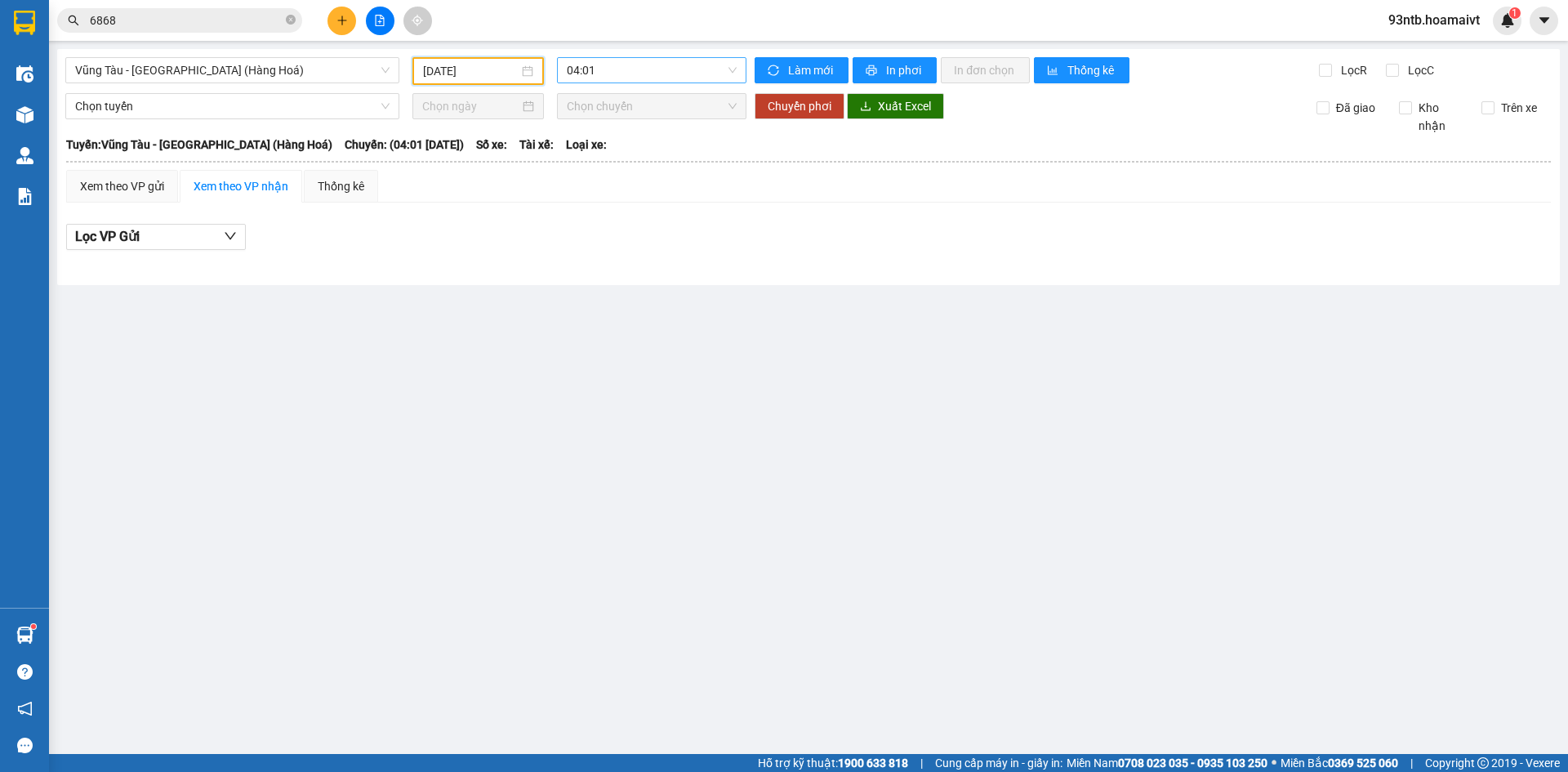
click at [605, 67] on span "04:01" at bounding box center [652, 70] width 170 height 25
click at [590, 154] on div "05:01" at bounding box center [630, 155] width 128 height 18
click at [322, 69] on span "Vũng Tàu - [GEOGRAPHIC_DATA] (Hàng Hoá)" at bounding box center [232, 70] width 315 height 25
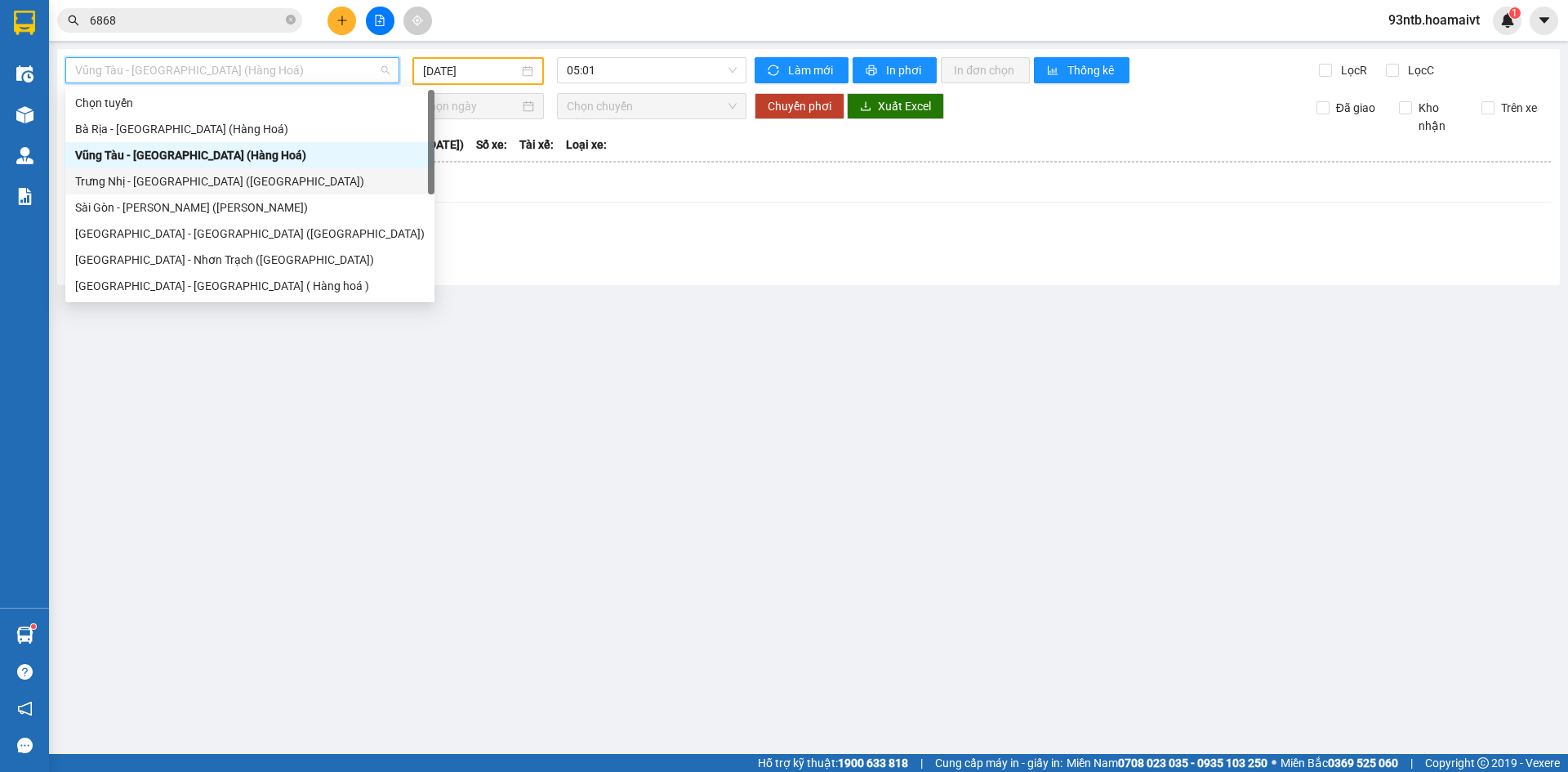
click at [123, 176] on div "Trưng Nhị - [GEOGRAPHIC_DATA] ([GEOGRAPHIC_DATA])" at bounding box center [250, 180] width 349 height 18
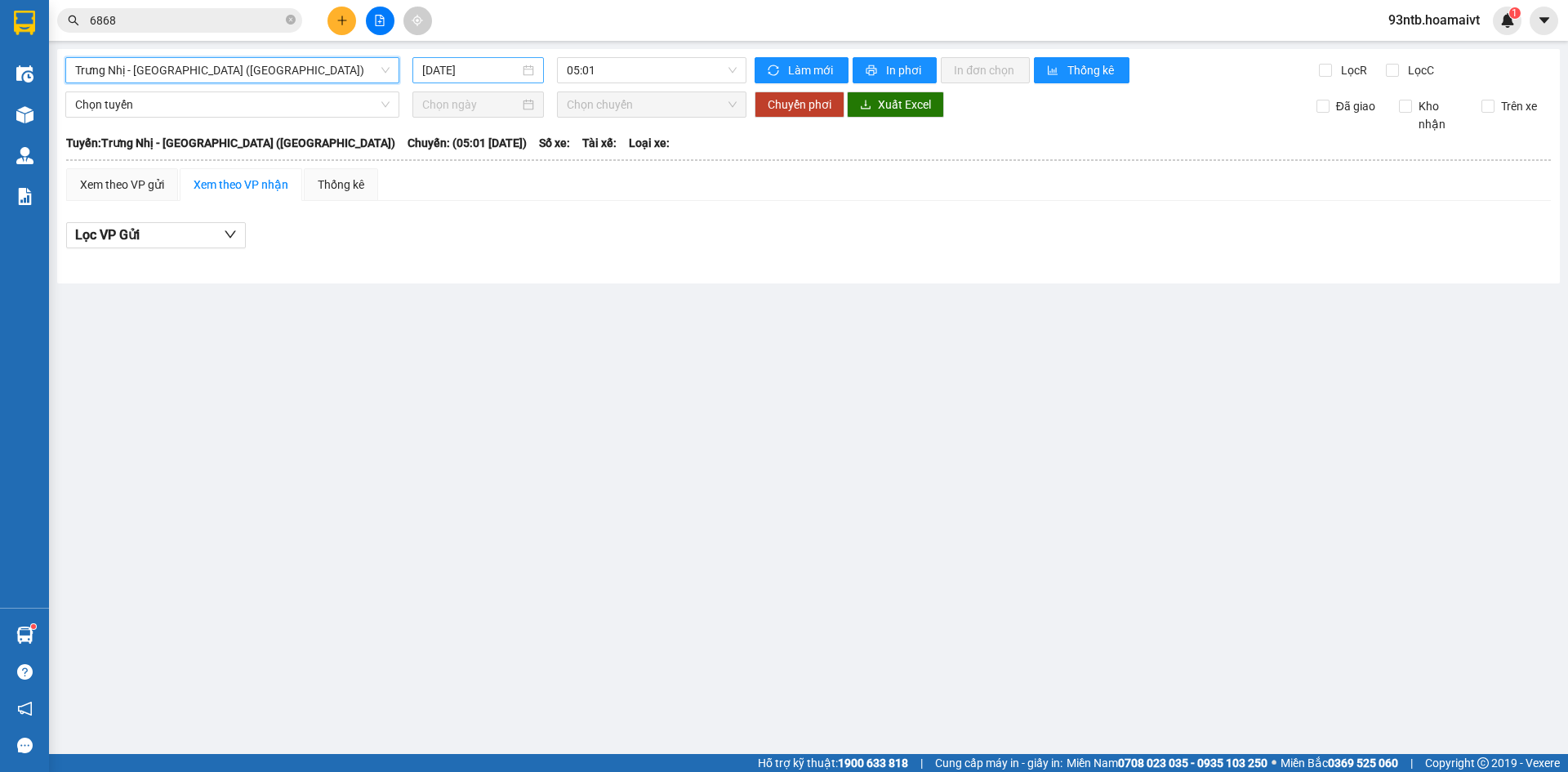
click at [460, 75] on input "[DATE]" at bounding box center [470, 70] width 97 height 18
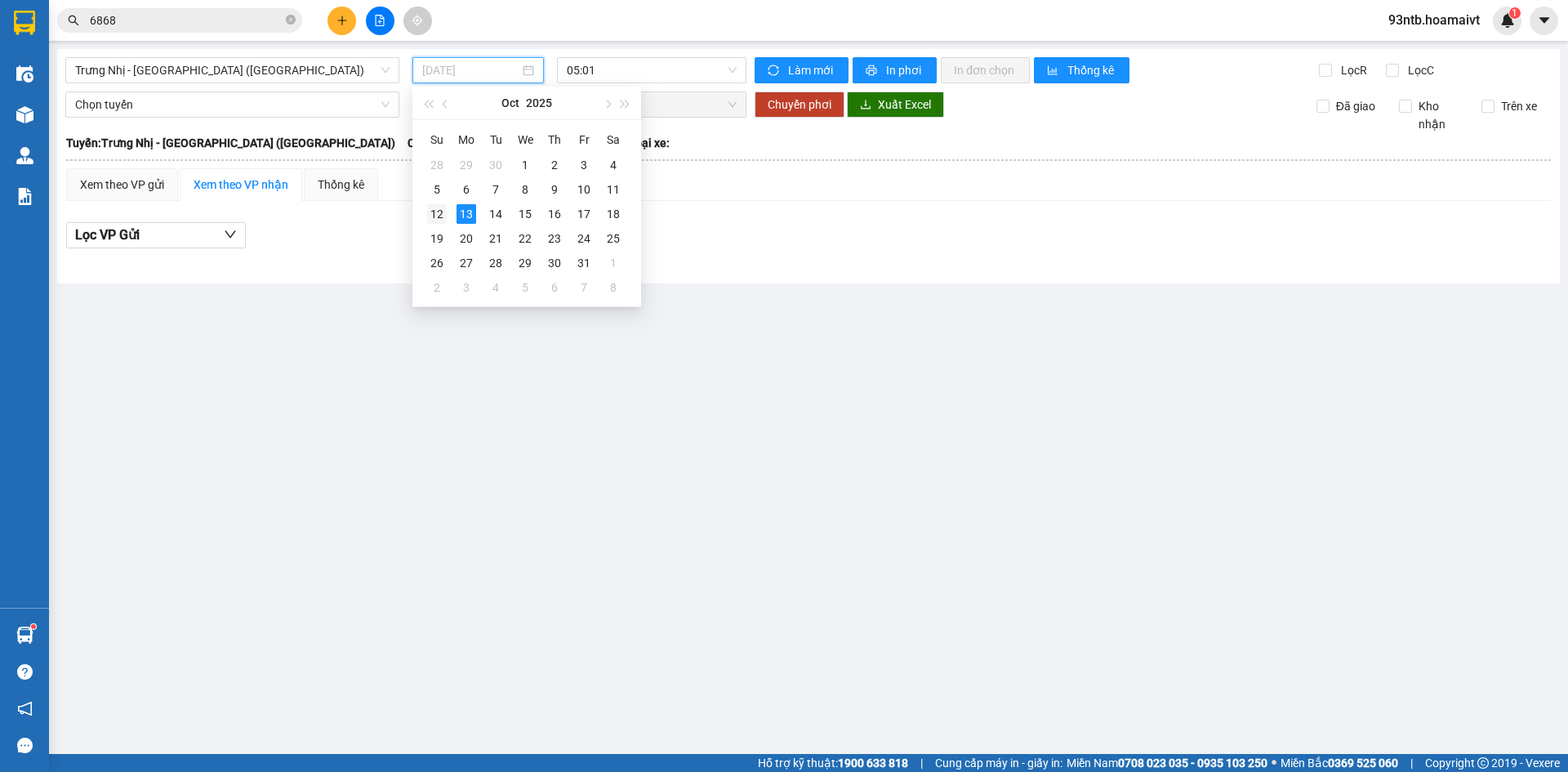
click at [429, 218] on div "12" at bounding box center [436, 214] width 20 height 20
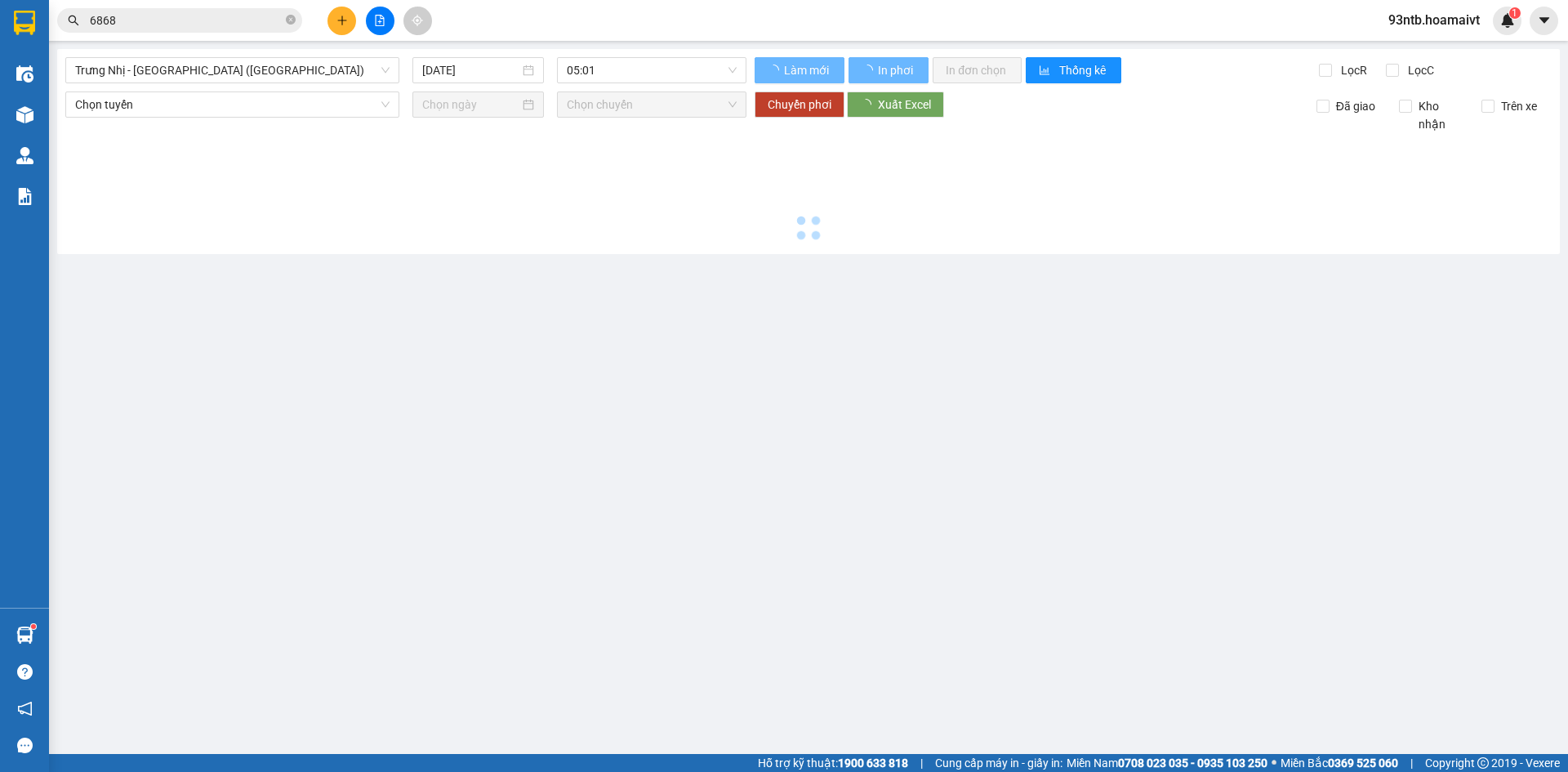
type input "[DATE]"
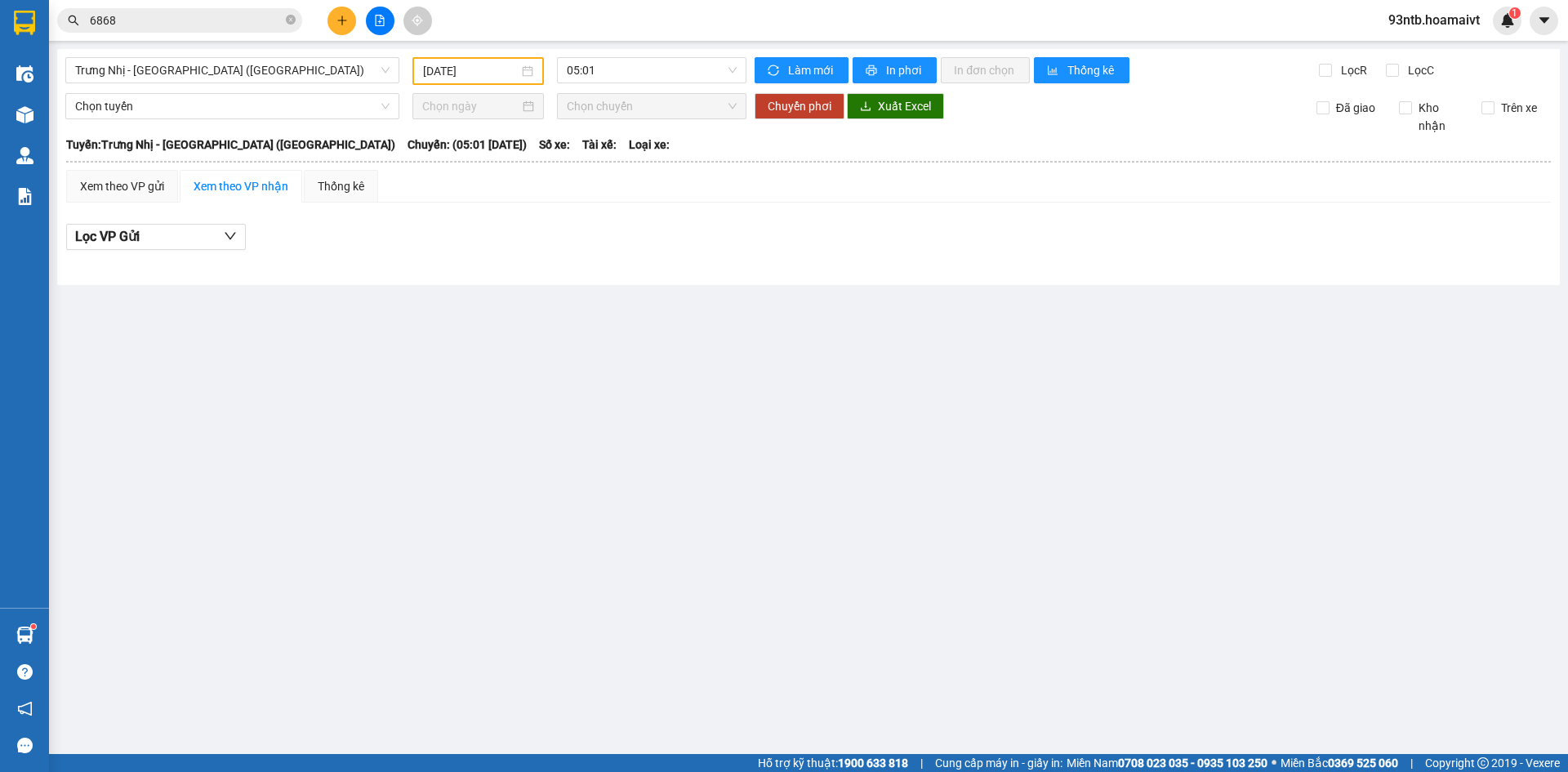
click at [249, 26] on input "6868" at bounding box center [186, 20] width 193 height 18
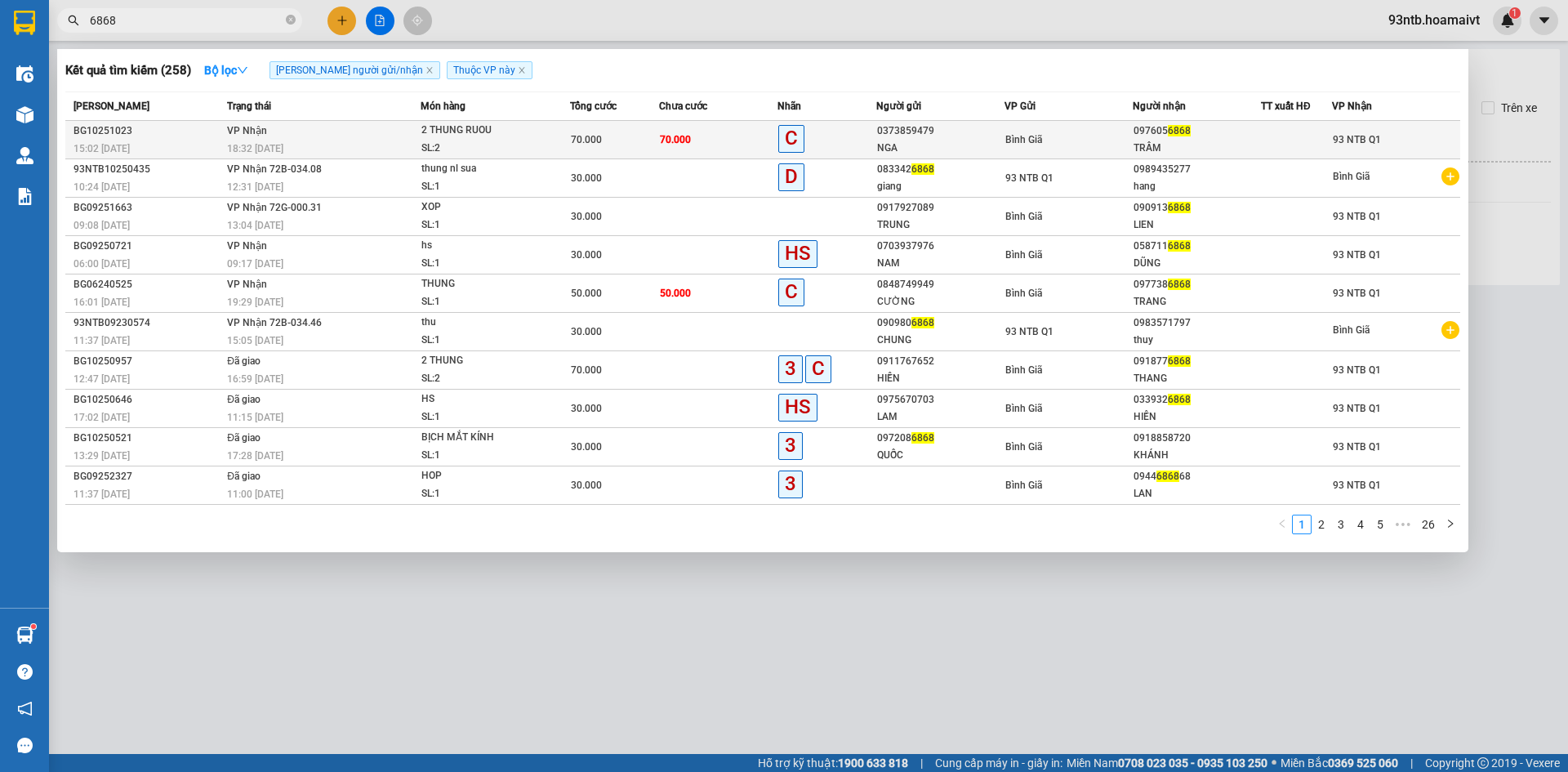
click at [506, 126] on div "2 THUNG RUOU" at bounding box center [483, 130] width 123 height 18
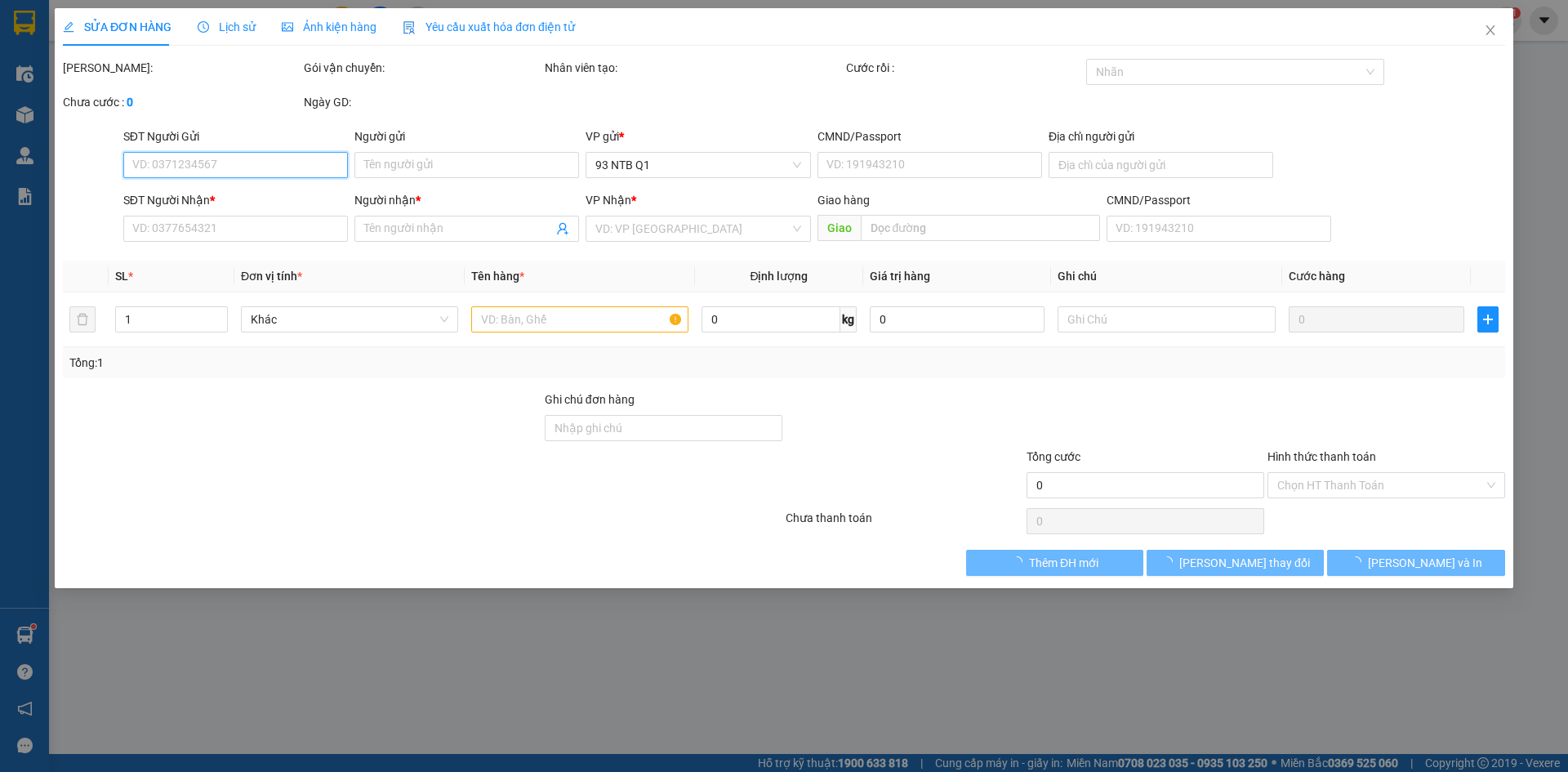
type input "0373859479"
type input "NGA"
type input "0976056868"
type input "TRẦM"
type input "70.000"
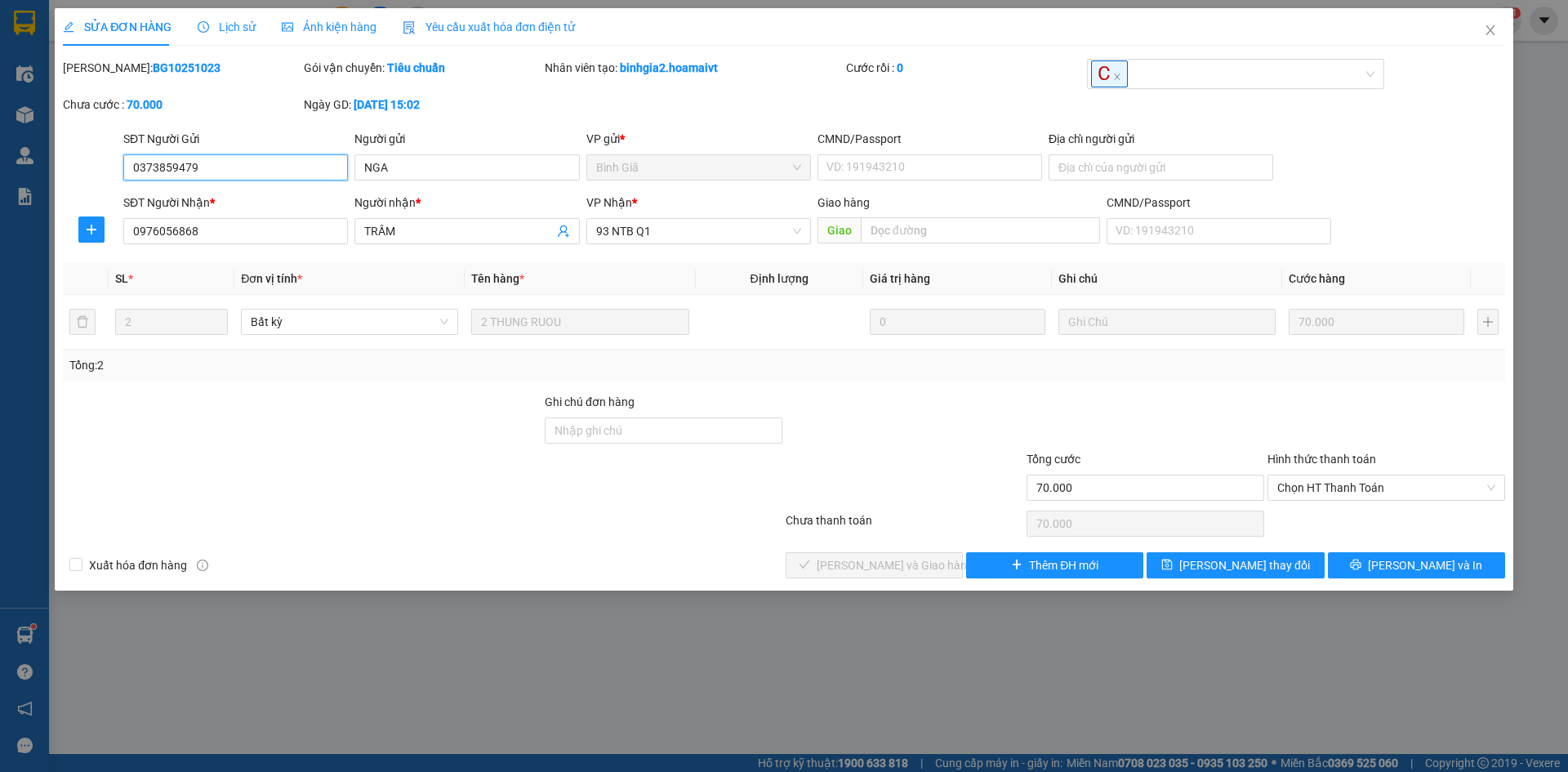
drag, startPoint x: 1378, startPoint y: 493, endPoint x: 1362, endPoint y: 502, distance: 18.4
click at [1377, 492] on span "Chọn HT Thanh Toán" at bounding box center [1386, 488] width 218 height 25
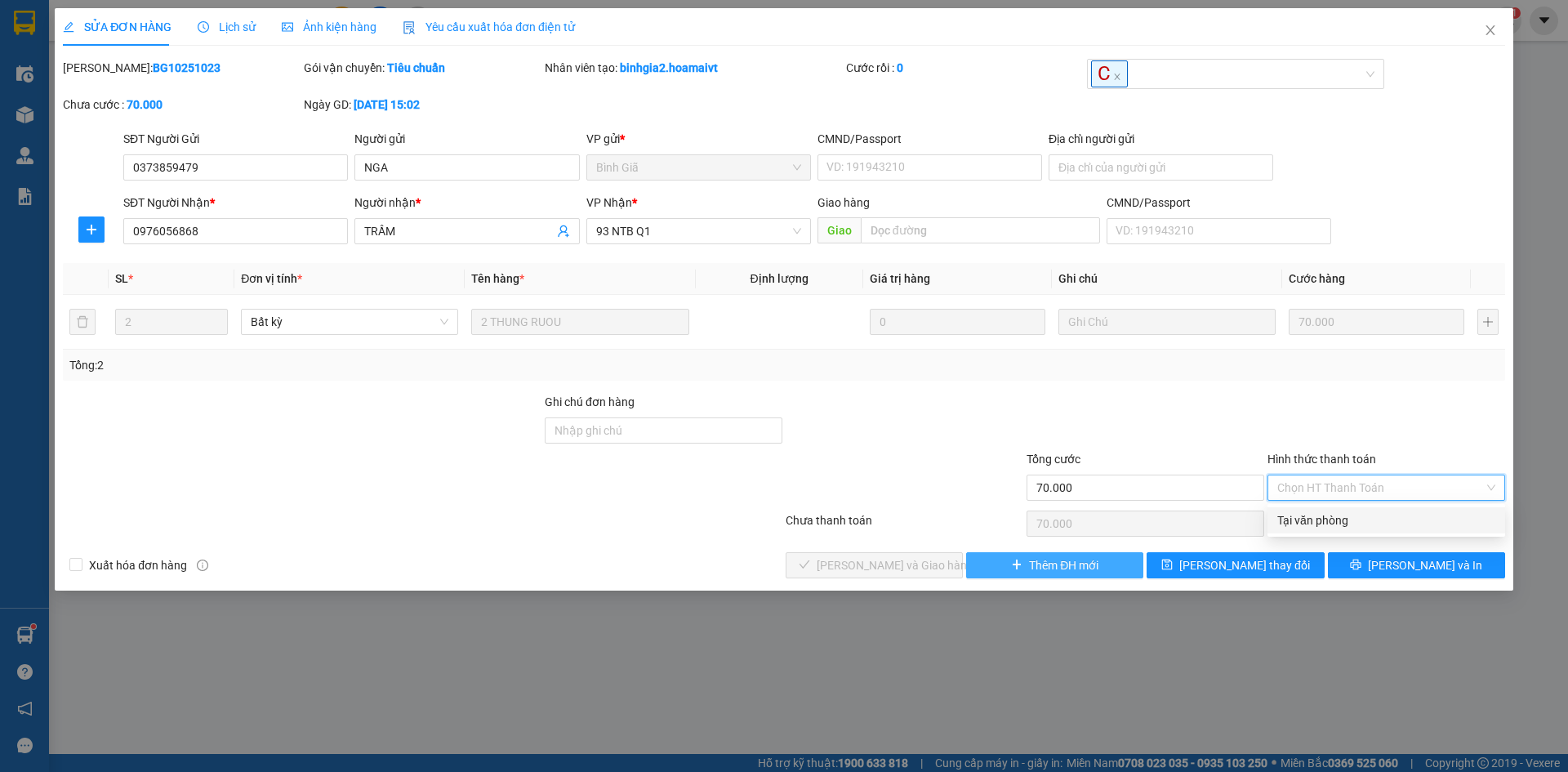
drag, startPoint x: 1336, startPoint y: 521, endPoint x: 985, endPoint y: 551, distance: 352.3
click at [1334, 522] on div "Tại văn phòng" at bounding box center [1386, 520] width 218 height 18
type input "0"
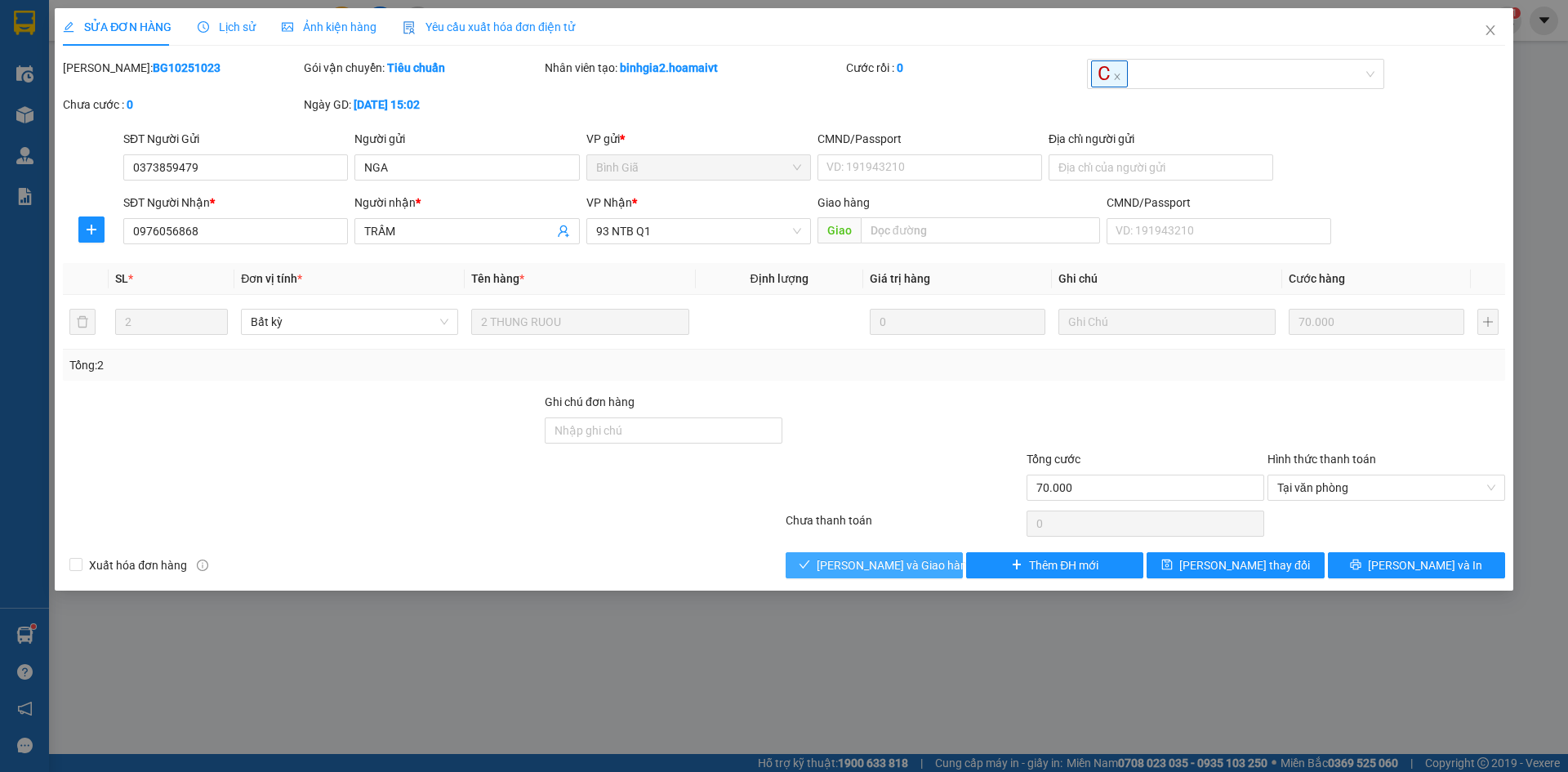
click at [911, 563] on span "[PERSON_NAME] và Giao hàng" at bounding box center [895, 565] width 157 height 18
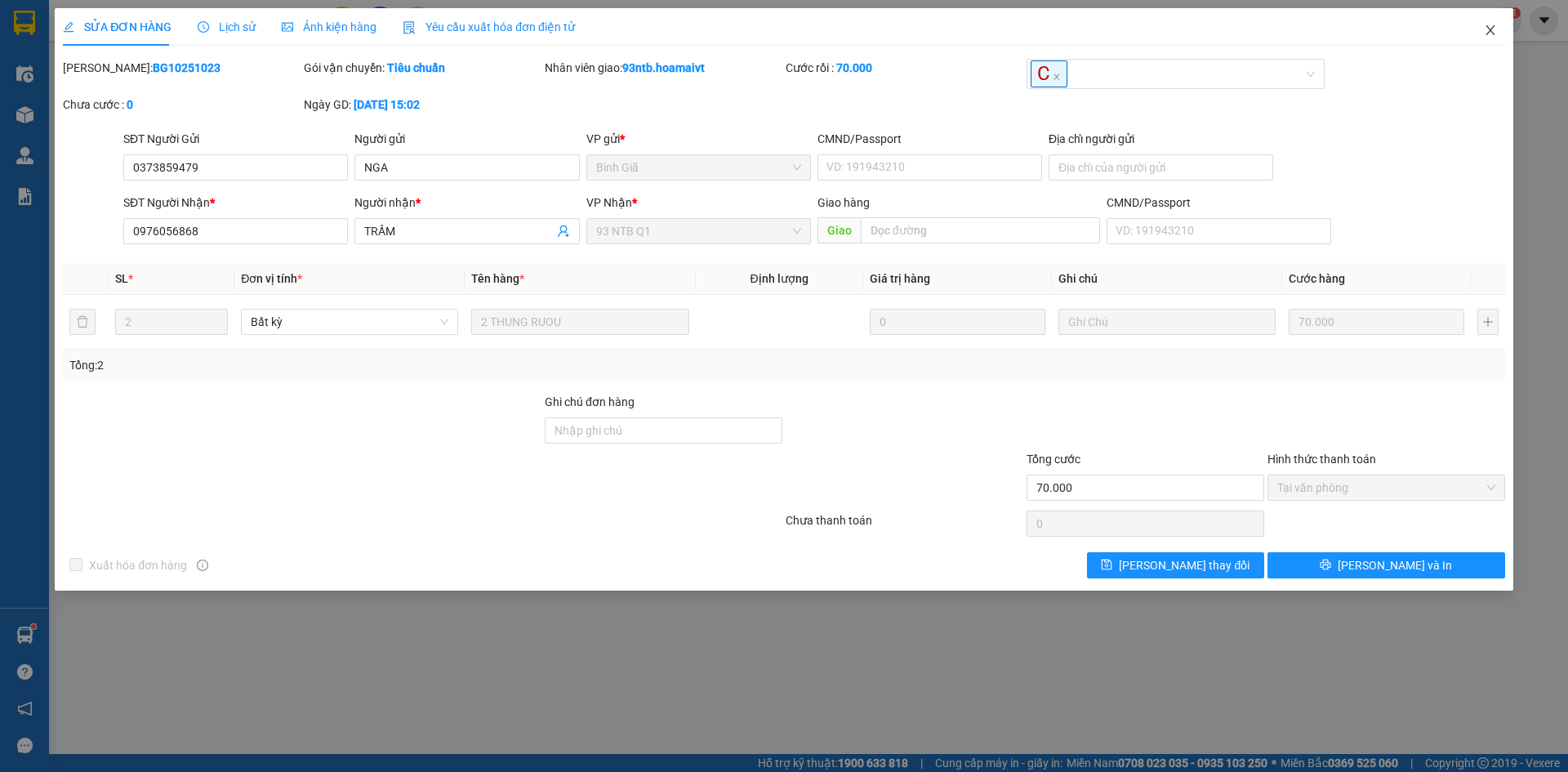
drag, startPoint x: 1505, startPoint y: 32, endPoint x: 774, endPoint y: 35, distance: 731.0
click at [1496, 29] on span "Close" at bounding box center [1490, 31] width 45 height 45
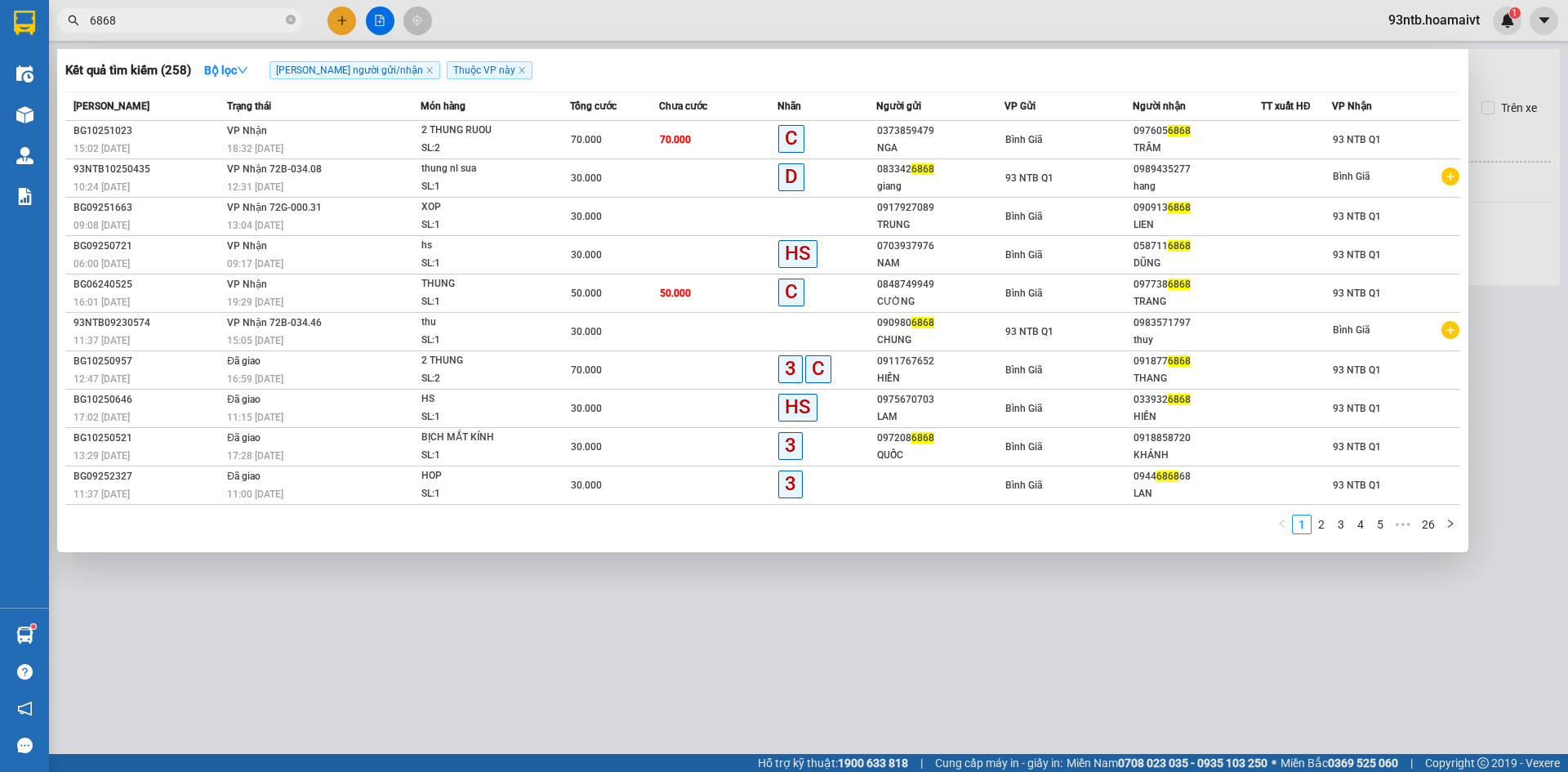
click at [190, 22] on input "6868" at bounding box center [186, 20] width 193 height 18
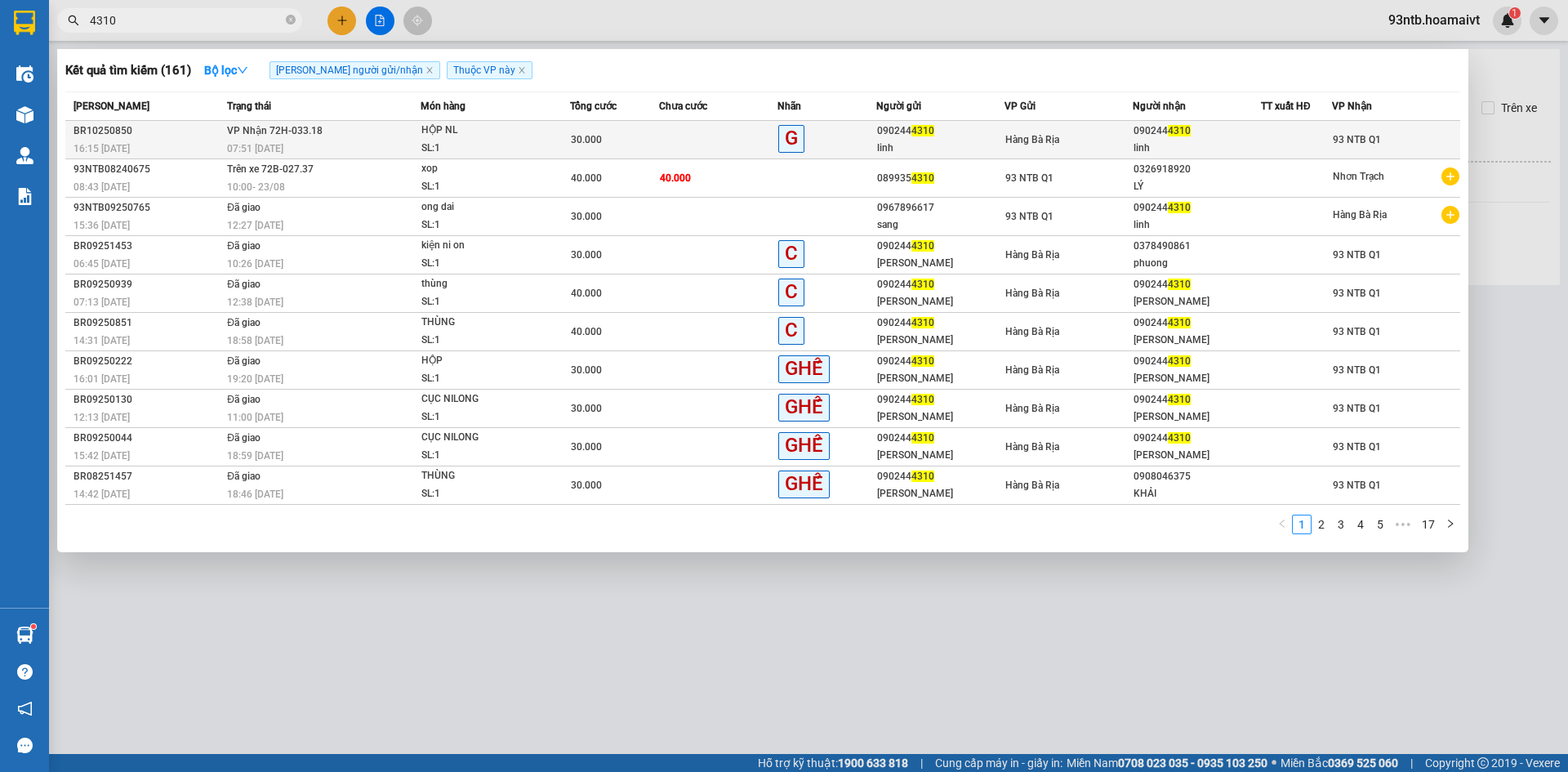
click at [432, 126] on div "HỘP NL" at bounding box center [483, 130] width 123 height 18
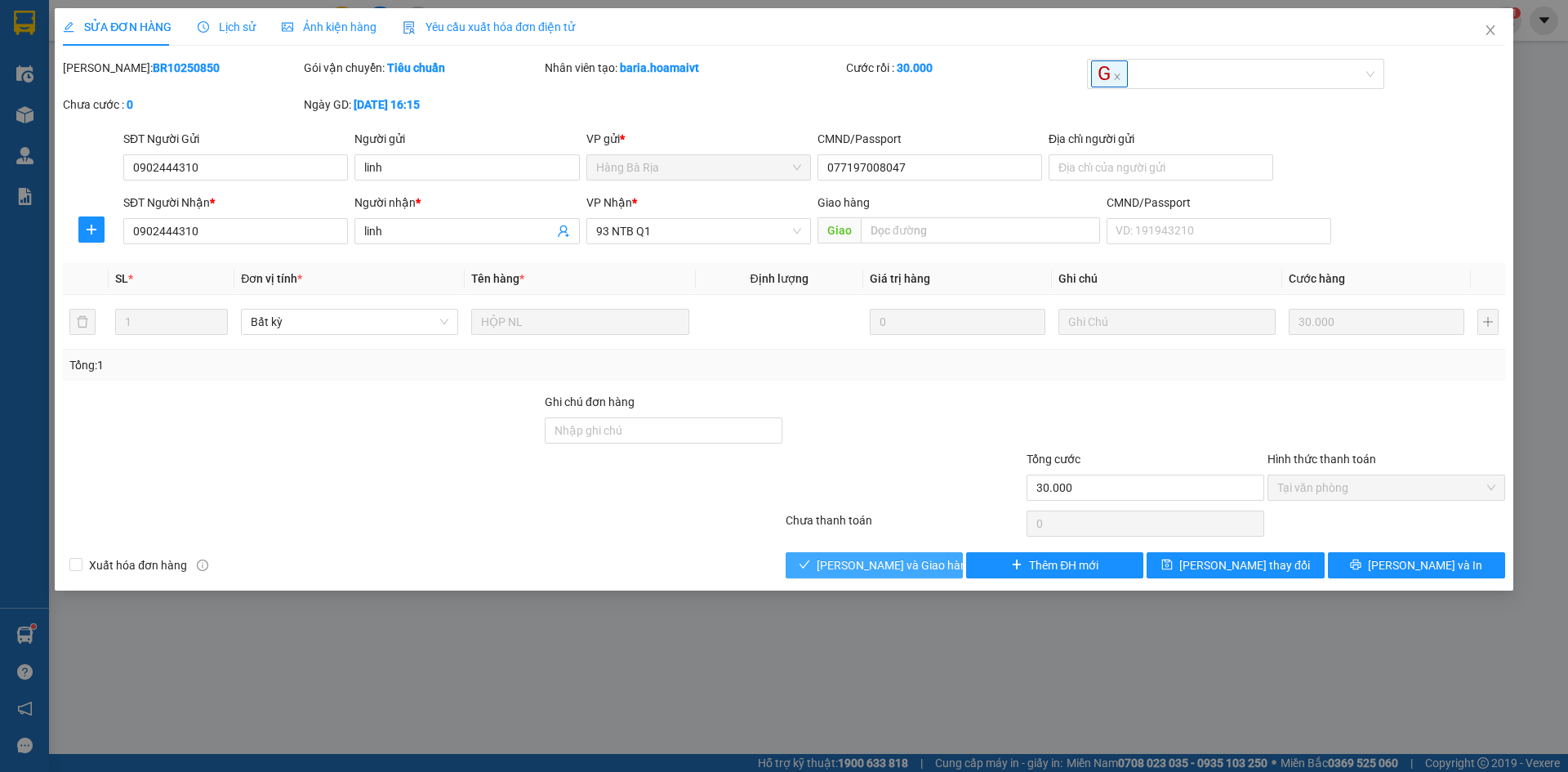
click at [857, 564] on span "[PERSON_NAME] và Giao hàng" at bounding box center [895, 565] width 157 height 18
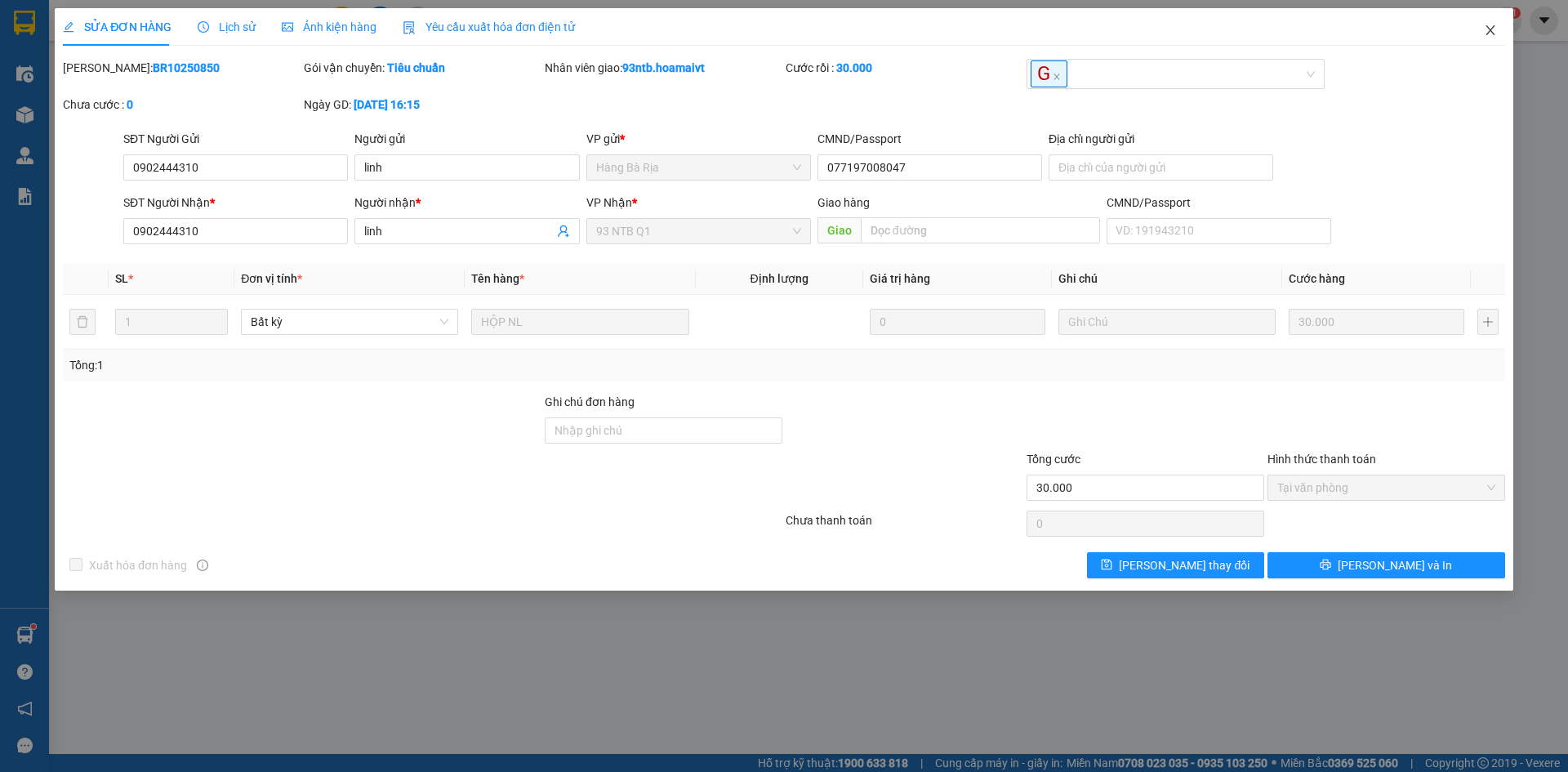
click at [1489, 26] on icon "close" at bounding box center [1491, 30] width 13 height 13
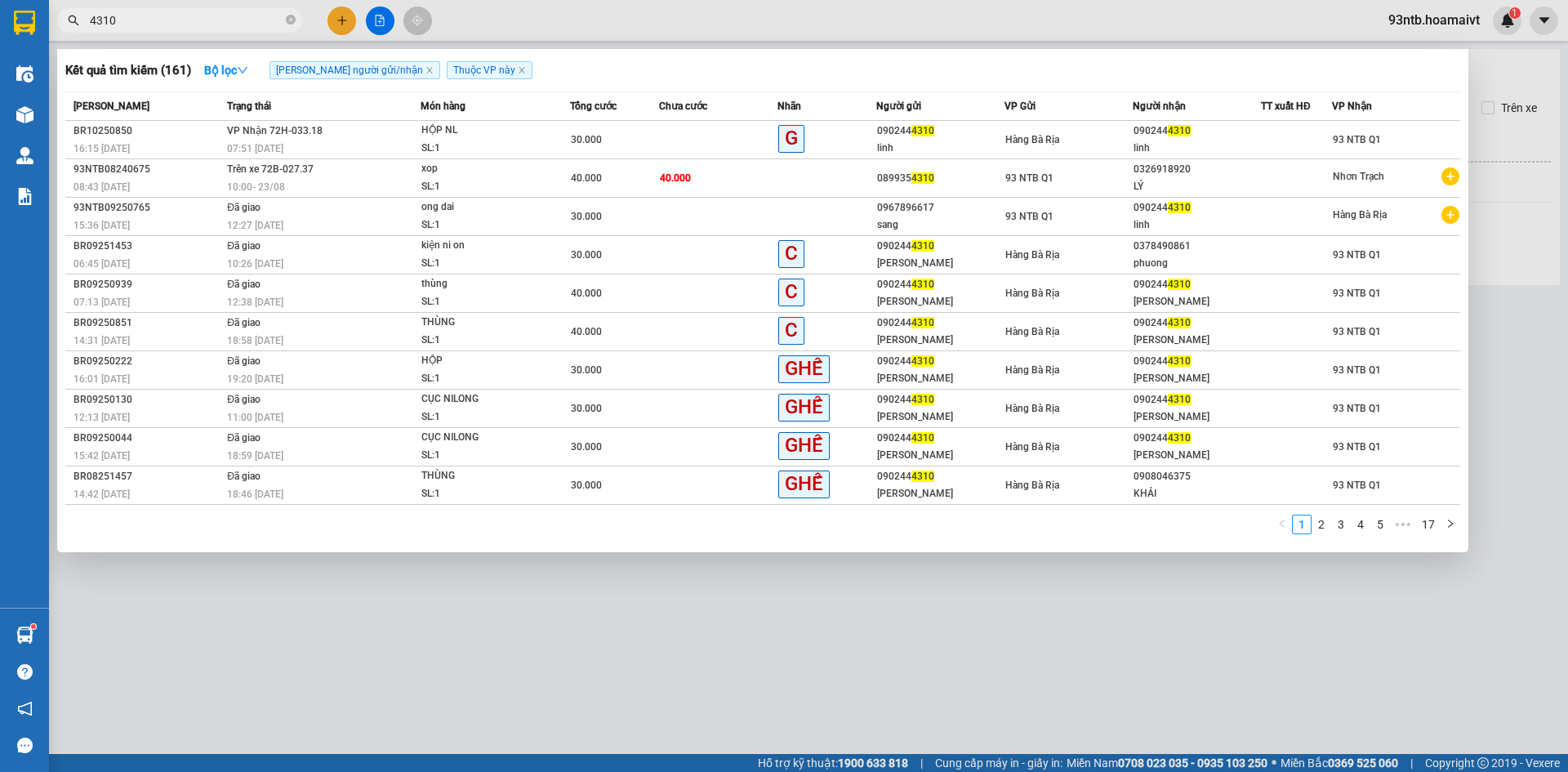
click at [169, 26] on input "4310" at bounding box center [186, 20] width 193 height 18
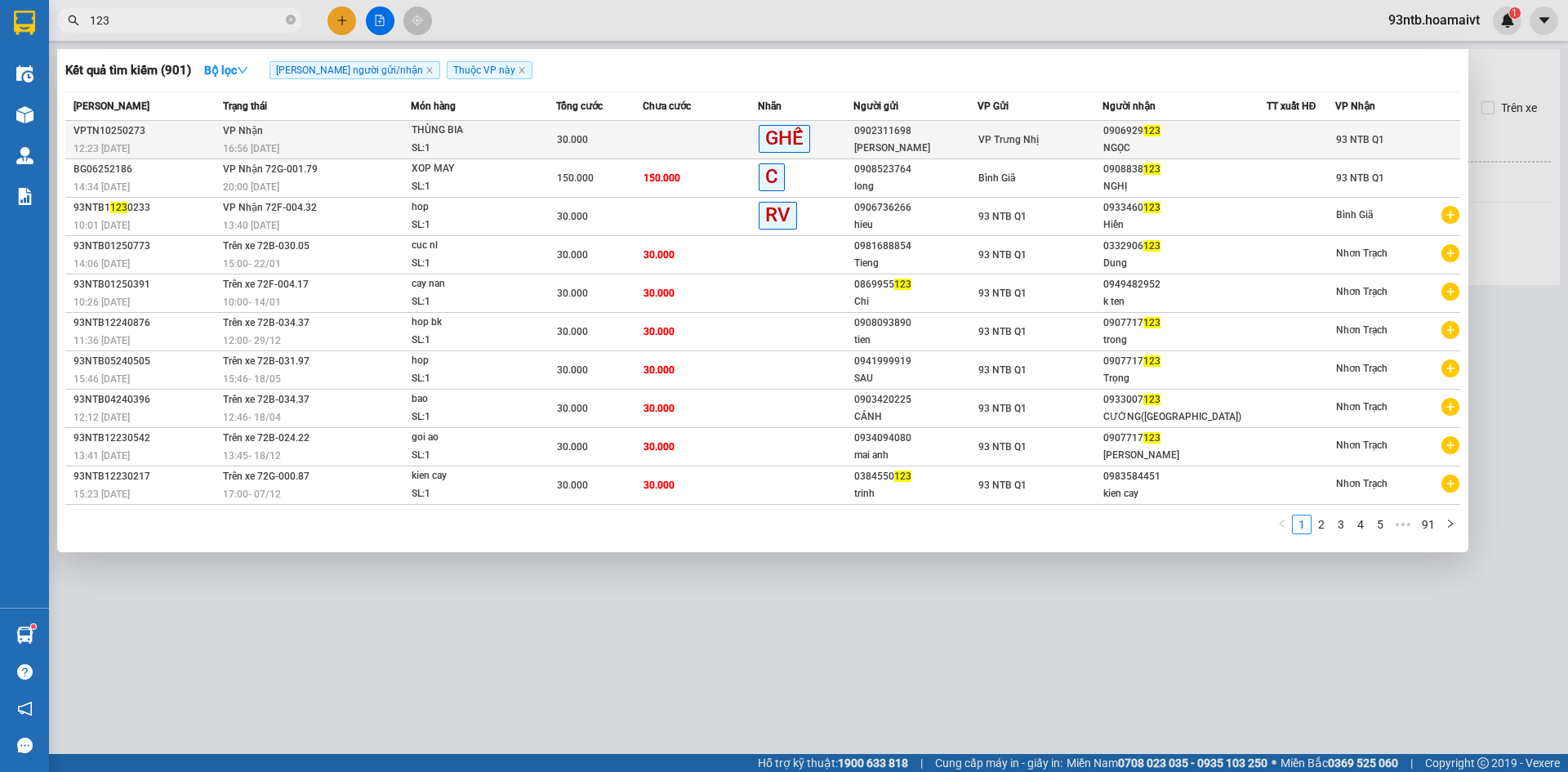
type input "123"
click at [424, 134] on div "THÙNG BIA" at bounding box center [473, 130] width 123 height 18
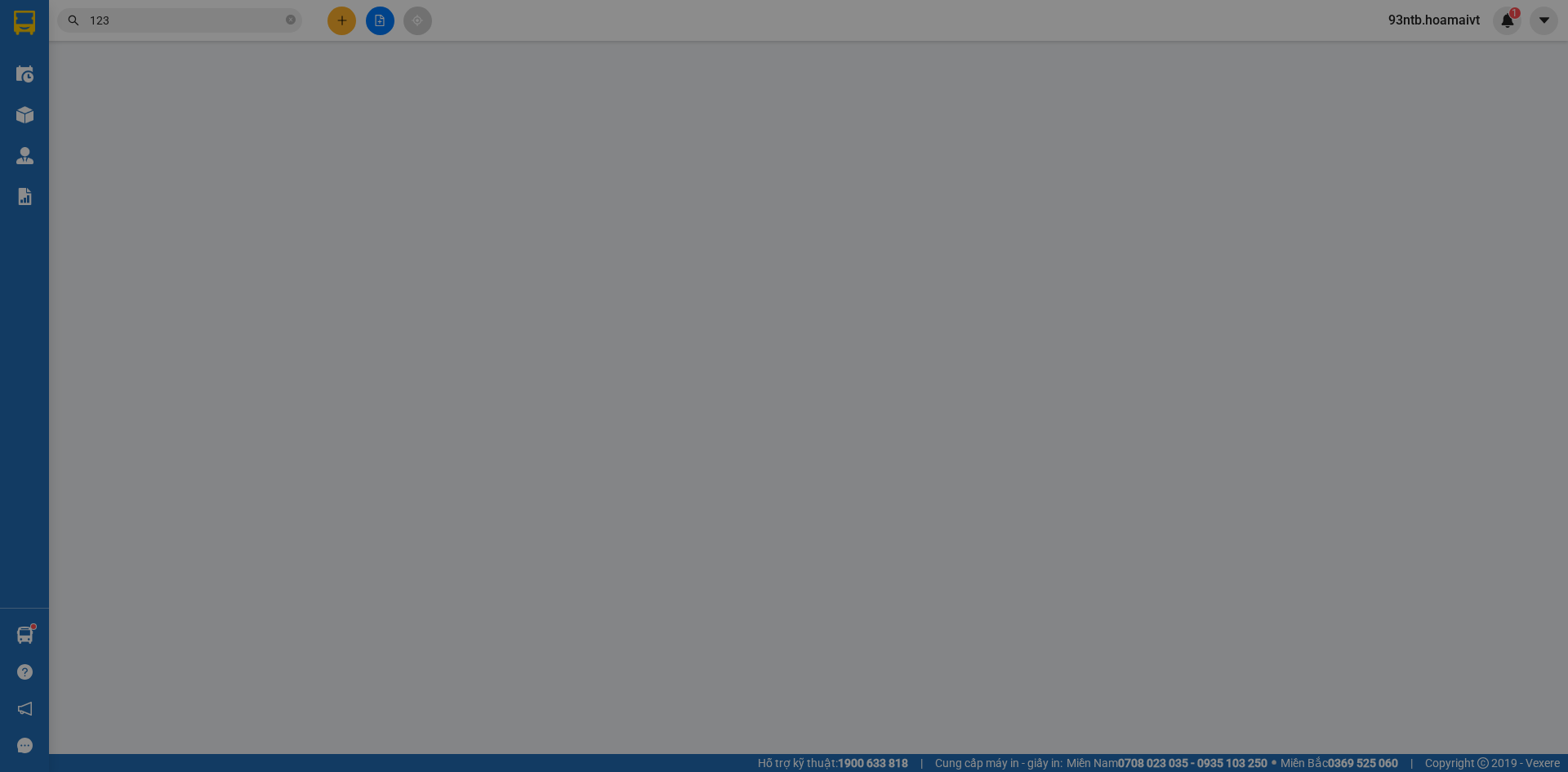
type input "0902311698"
type input "[PERSON_NAME]"
type input "0906929123"
type input "NGỌC"
type input "30.000"
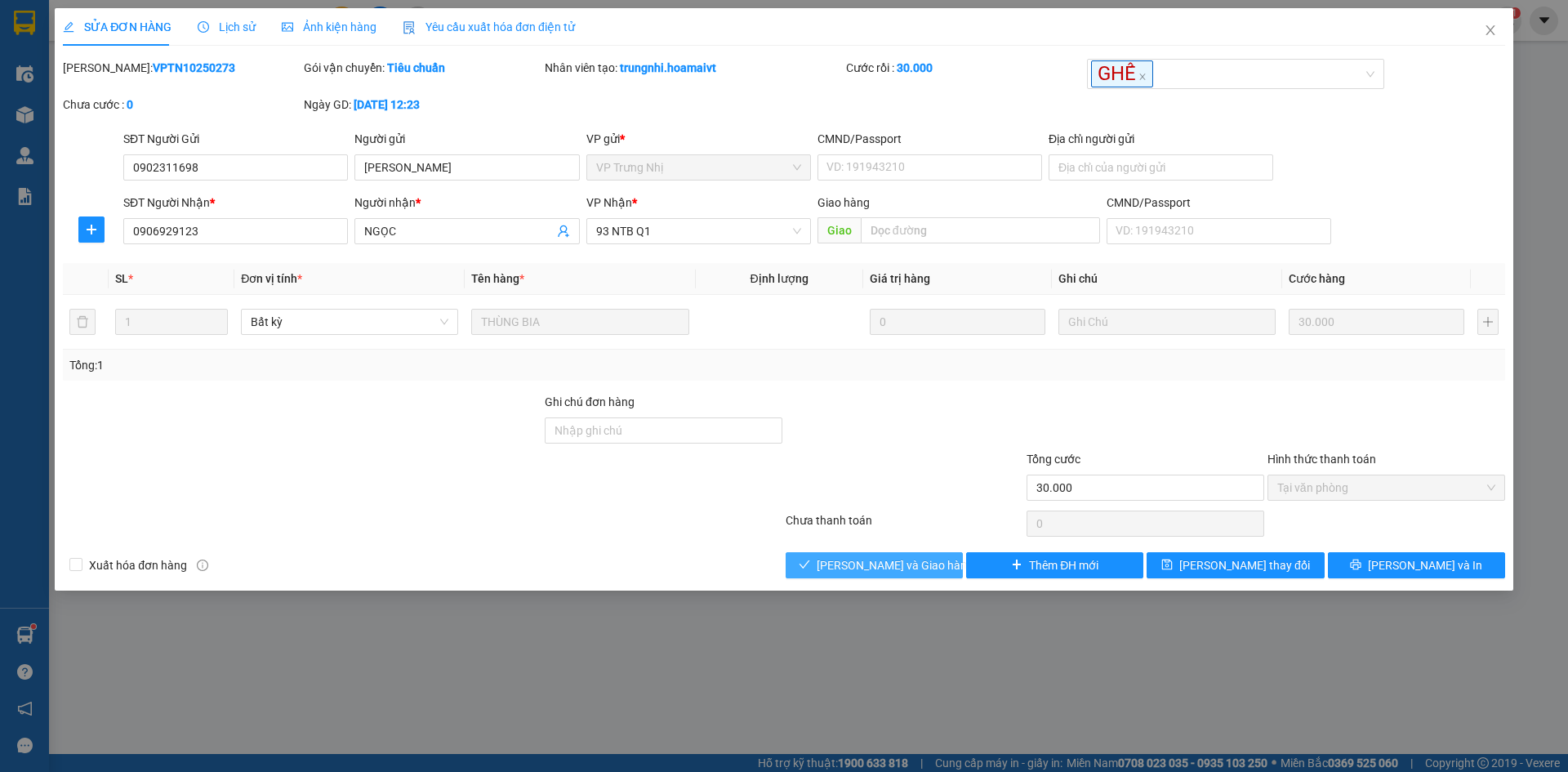
click at [854, 560] on span "[PERSON_NAME] và Giao hàng" at bounding box center [895, 565] width 157 height 18
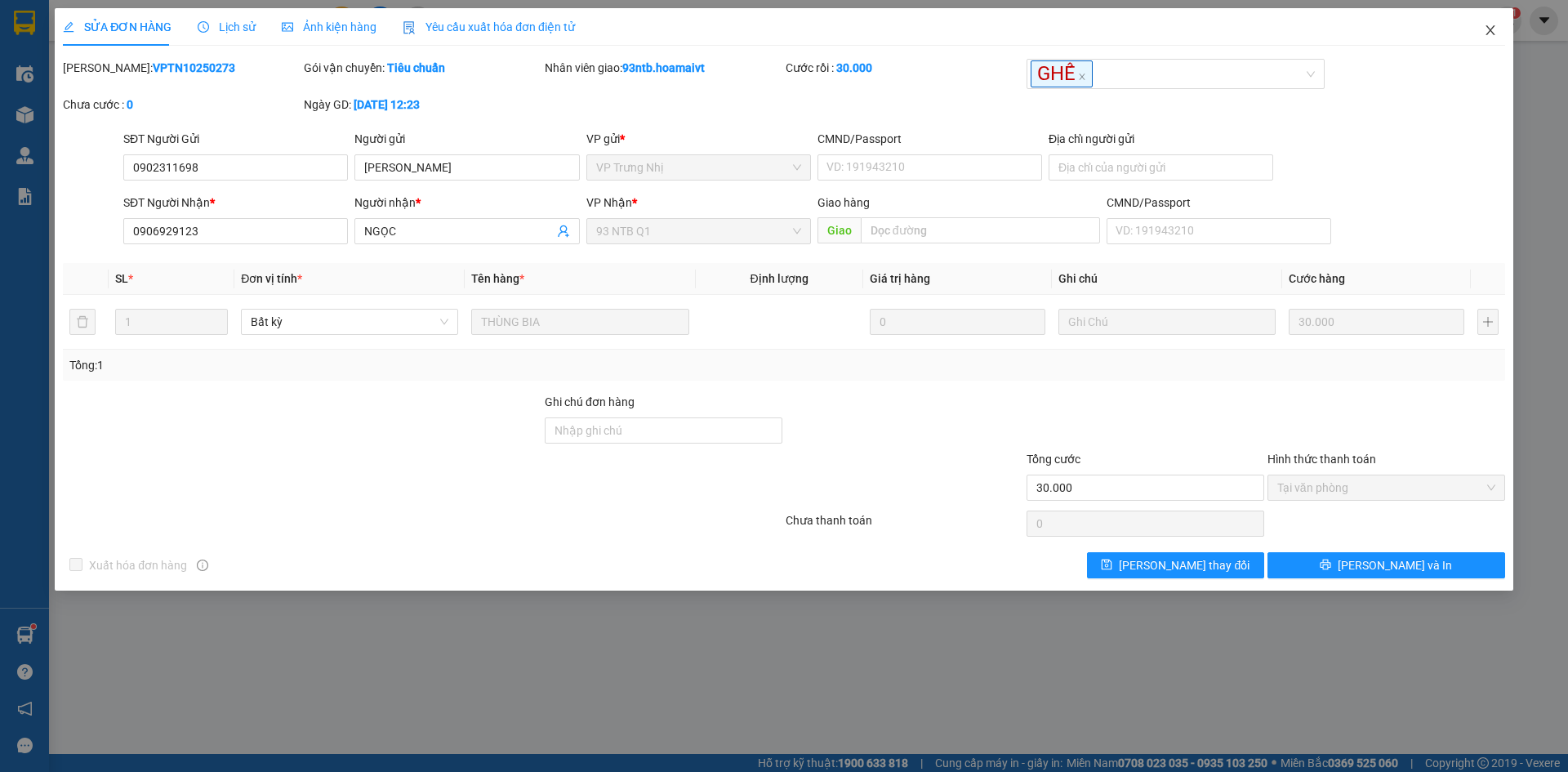
click at [1490, 35] on icon "close" at bounding box center [1491, 30] width 13 height 13
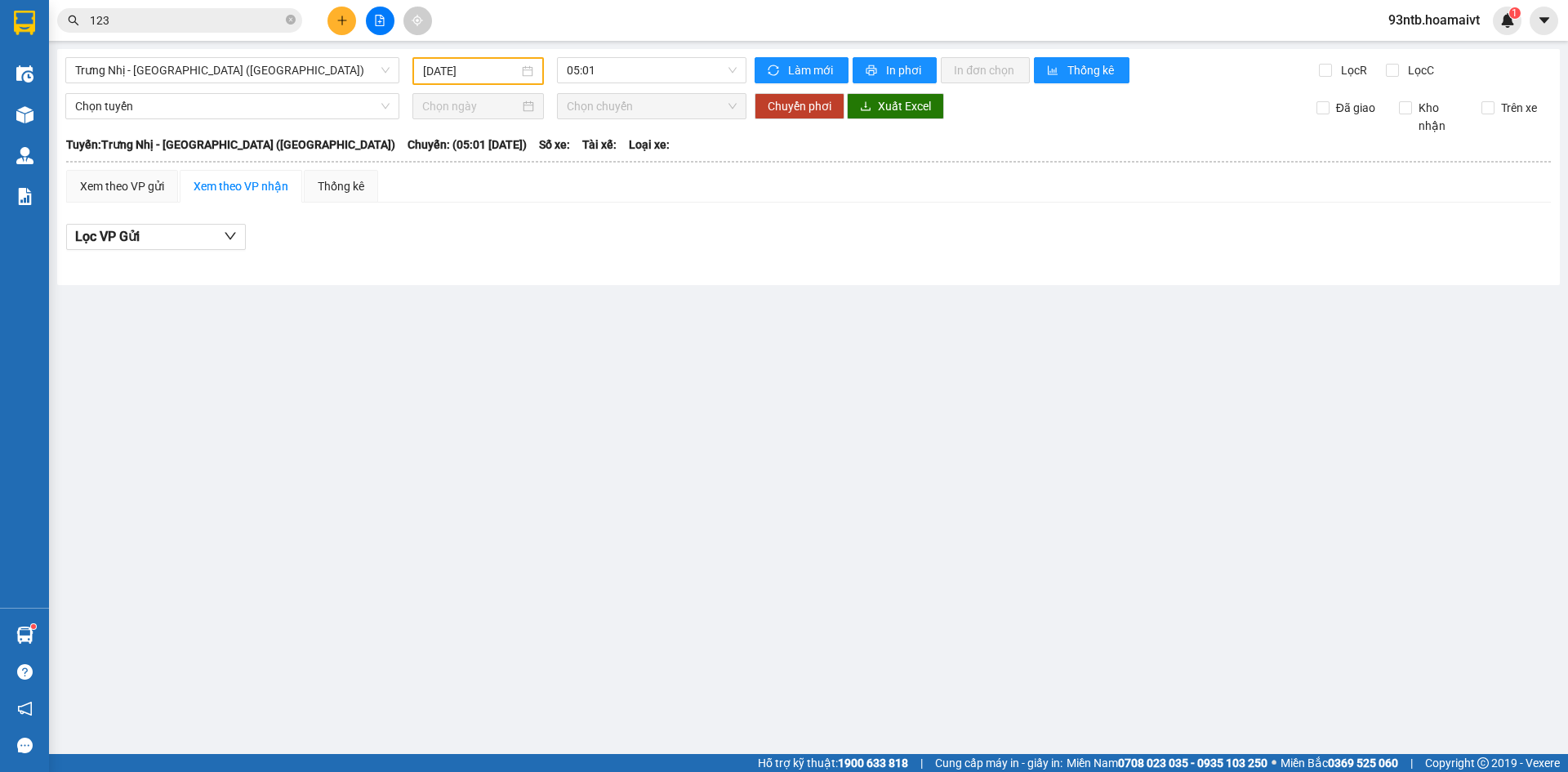
click at [132, 13] on input "123" at bounding box center [186, 20] width 193 height 18
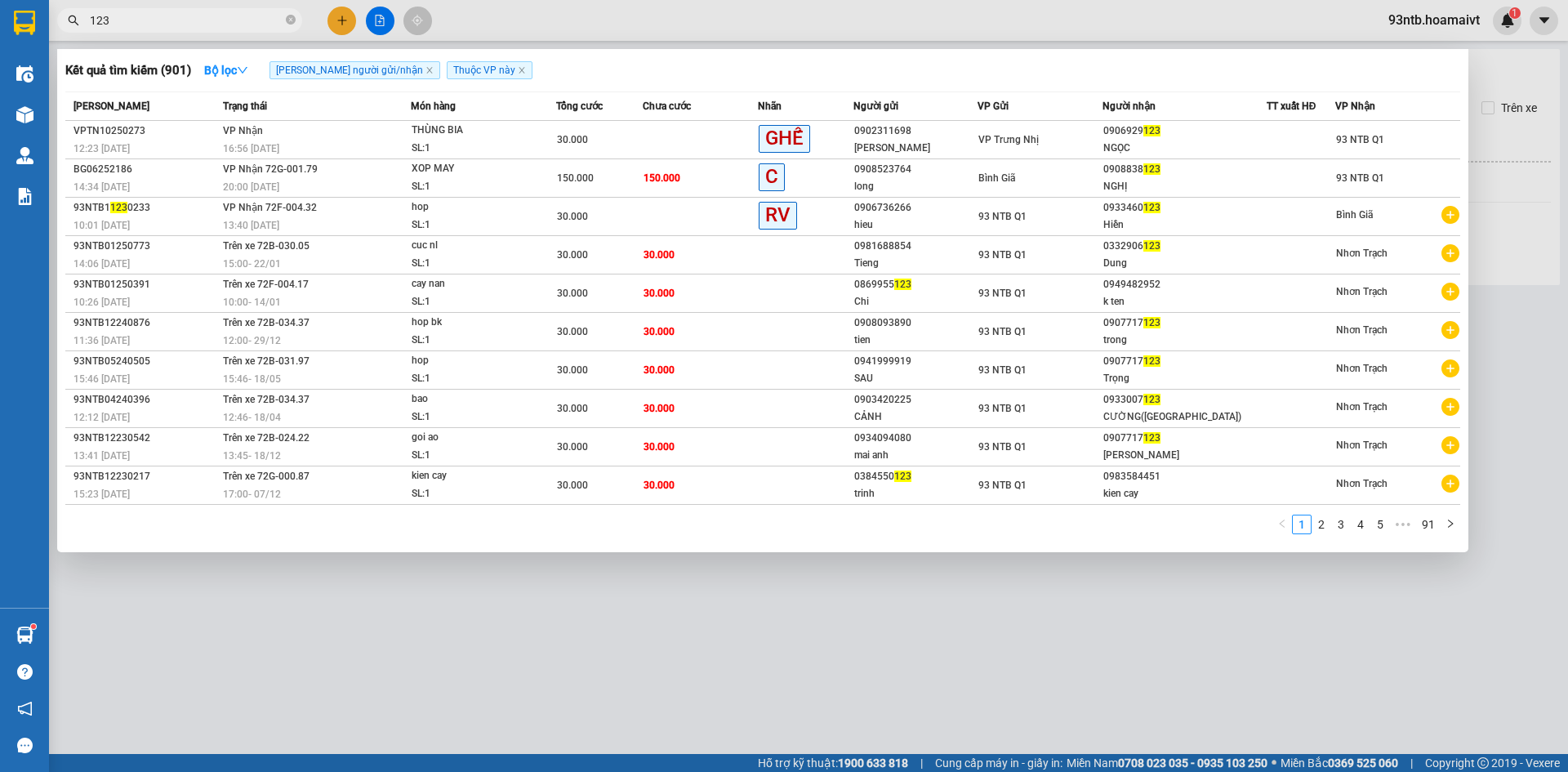
click at [132, 13] on input "123" at bounding box center [186, 20] width 193 height 18
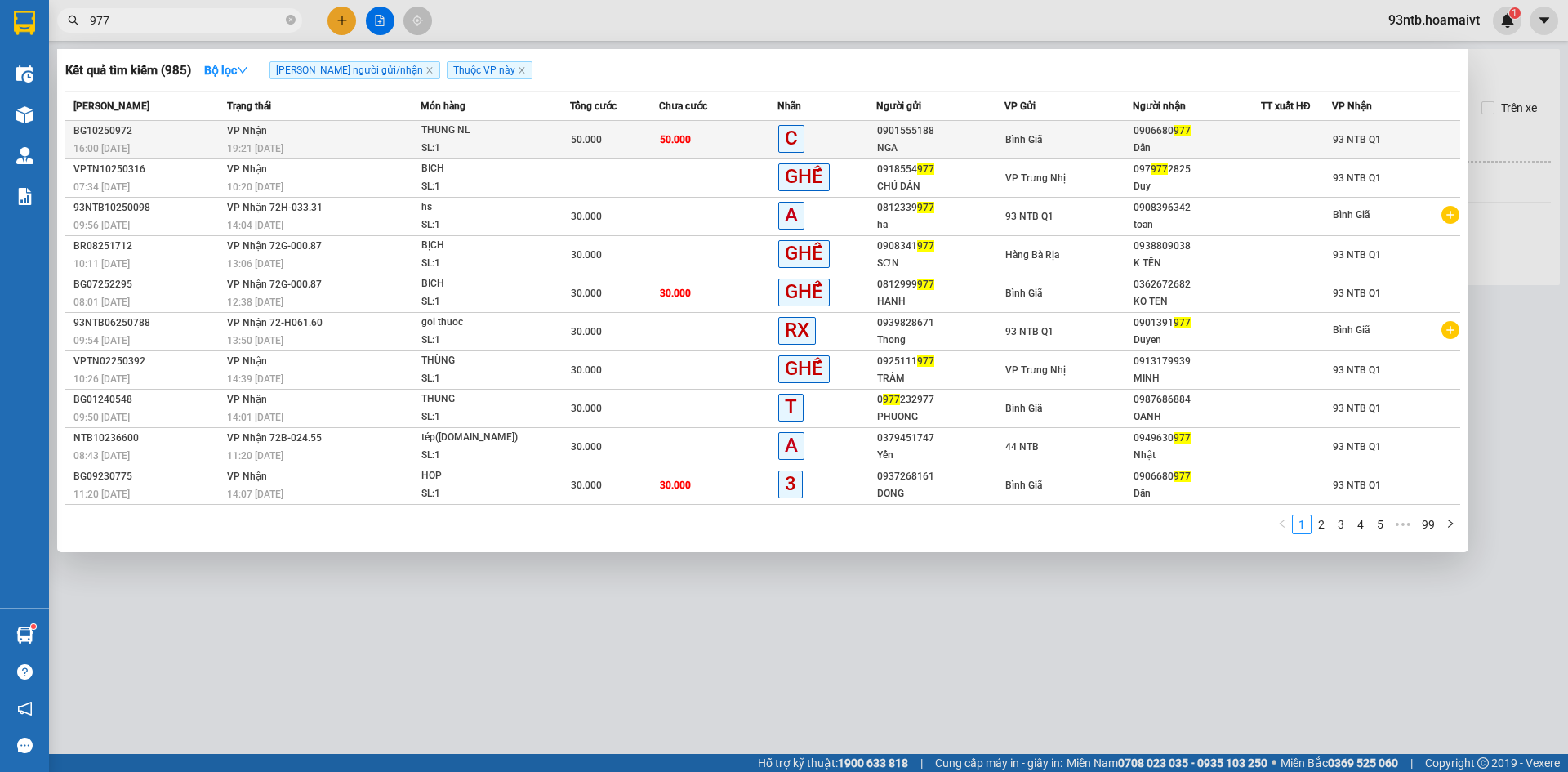
type input "977"
click at [727, 145] on td "50.000" at bounding box center [718, 140] width 118 height 39
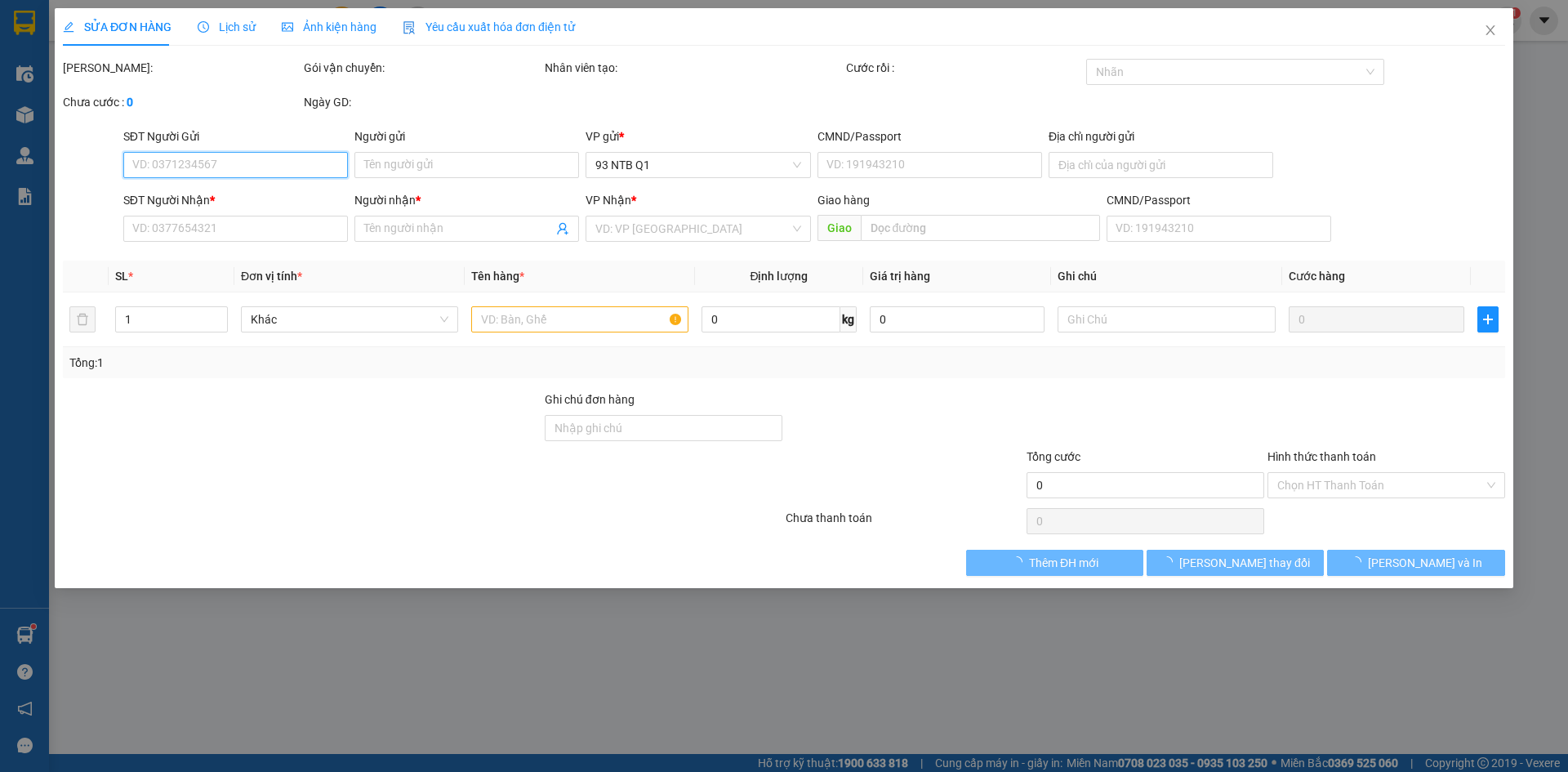
type input "0901555188"
type input "NGA"
type input "0906680977"
type input "Dân"
type input "50.000"
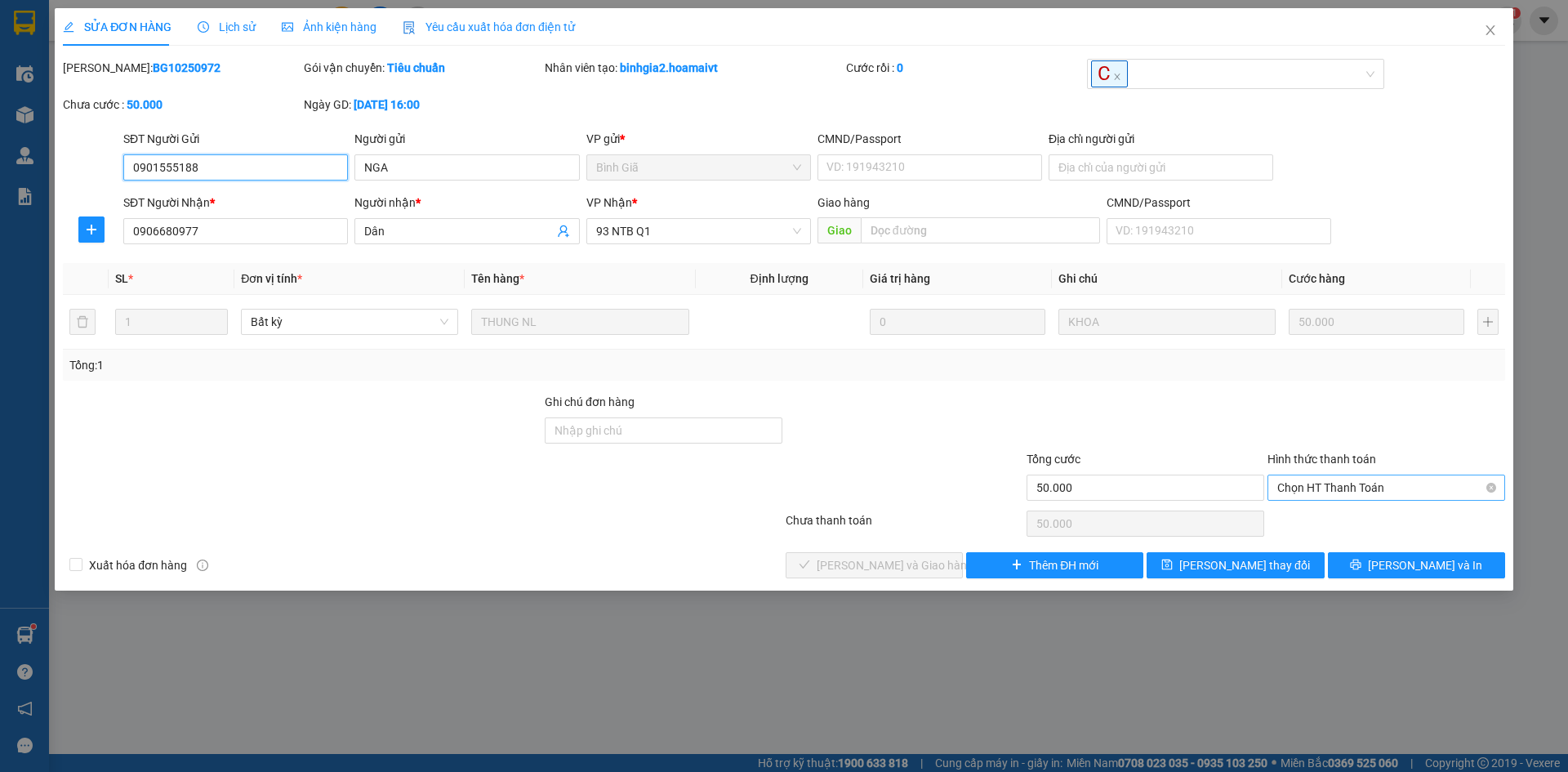
click at [1363, 483] on span "Chọn HT Thanh Toán" at bounding box center [1386, 488] width 218 height 25
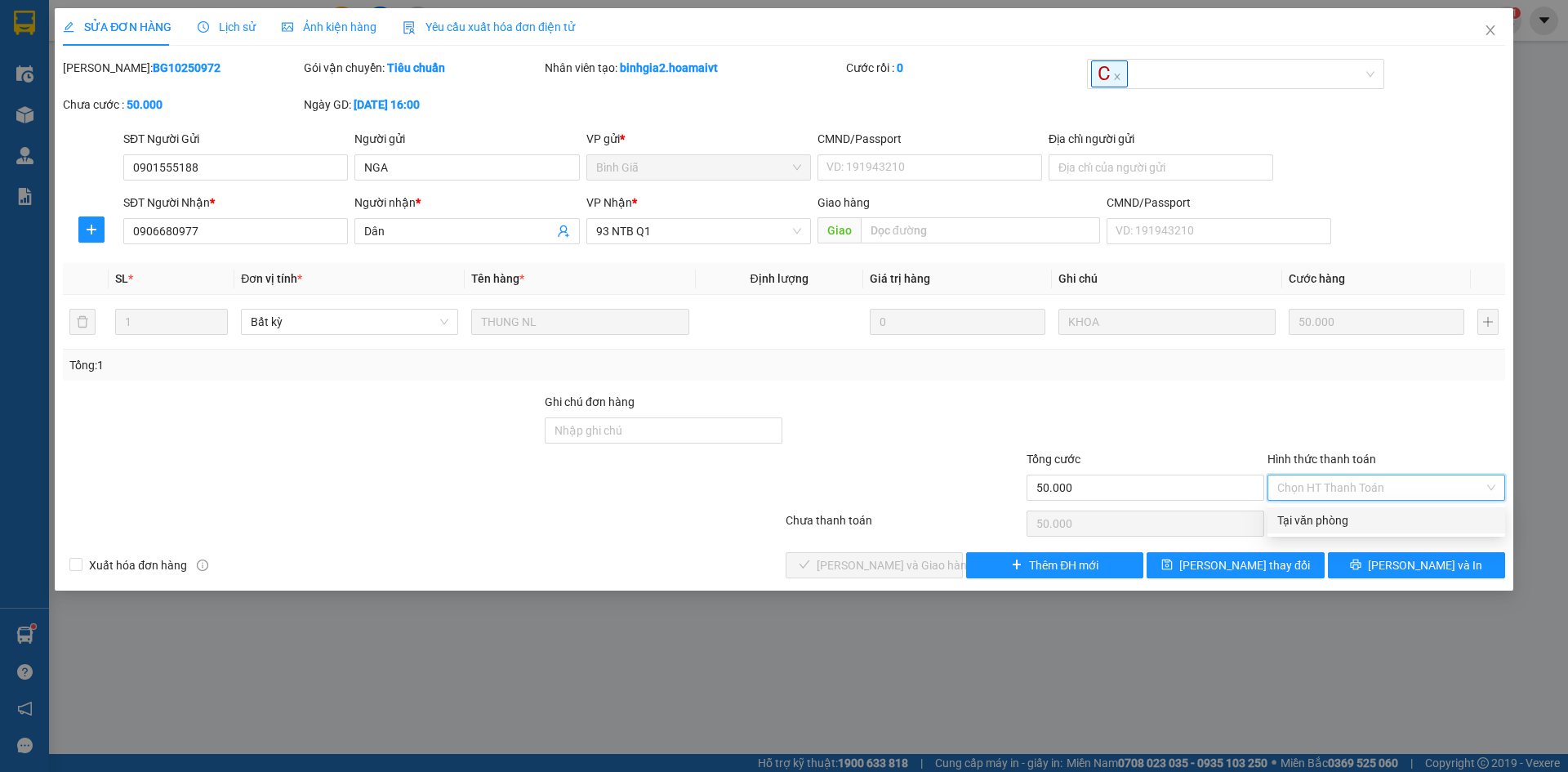
drag, startPoint x: 1333, startPoint y: 515, endPoint x: 756, endPoint y: 509, distance: 577.0
click at [1318, 513] on div "Tại văn phòng" at bounding box center [1386, 520] width 218 height 18
type input "0"
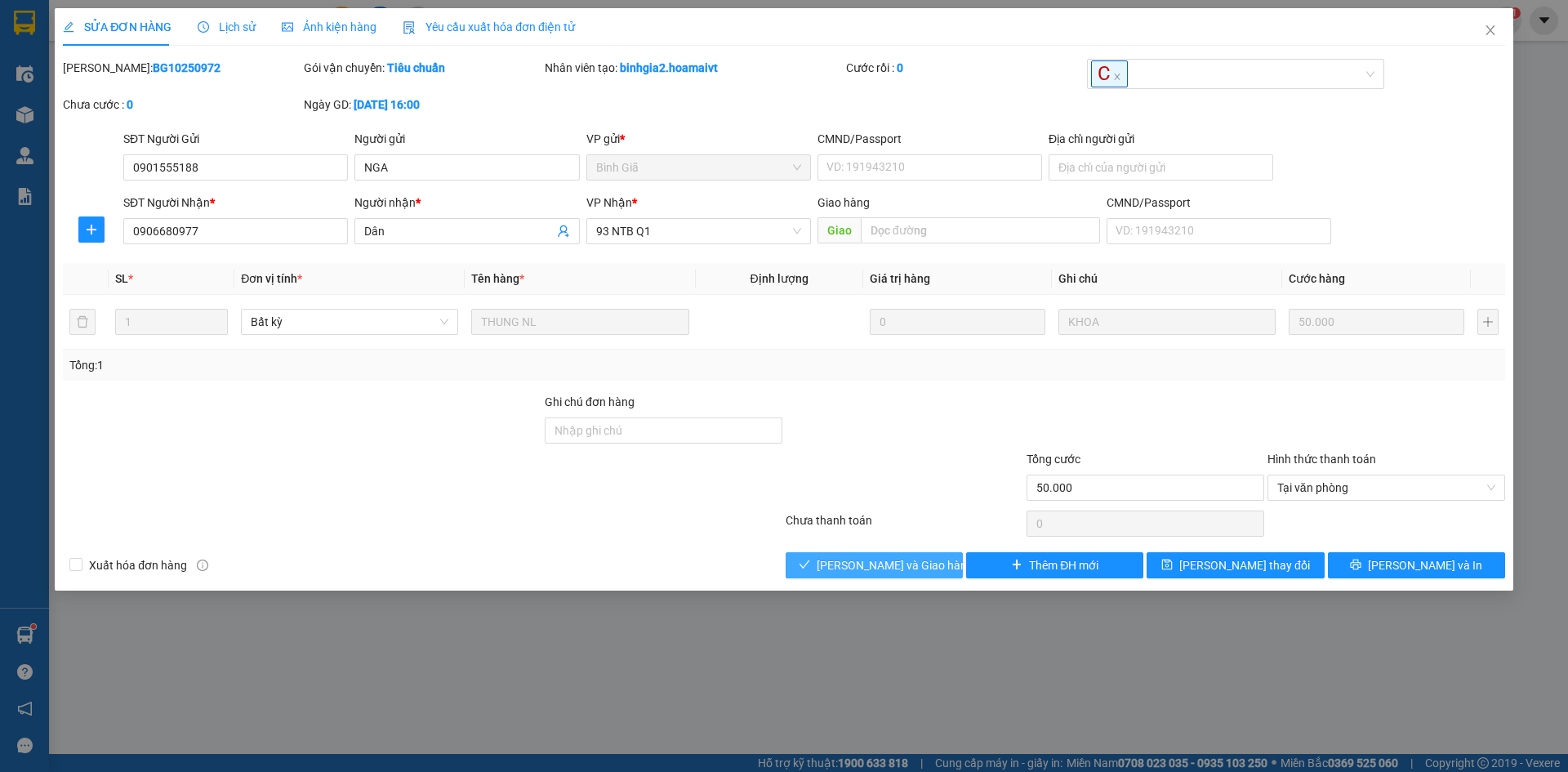
click at [845, 576] on button "[PERSON_NAME] và Giao hàng" at bounding box center [875, 565] width 178 height 26
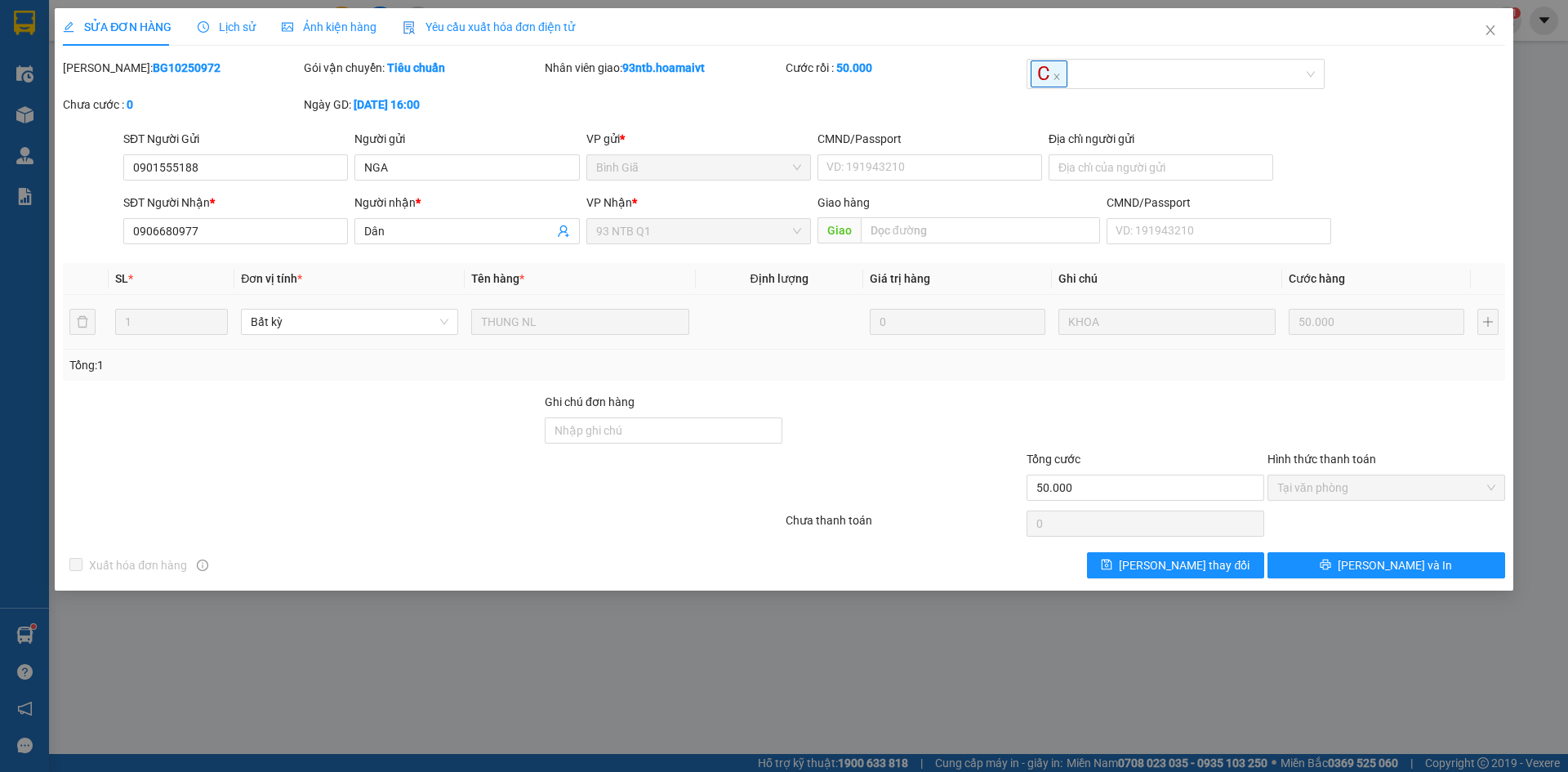
click at [966, 388] on div "Total Paid Fee 50.000 Total UnPaid Fee 0 Cash Collection Total Fee Mã ĐH: BG102…" at bounding box center [784, 318] width 1441 height 520
click at [1497, 21] on span "Close" at bounding box center [1490, 31] width 45 height 45
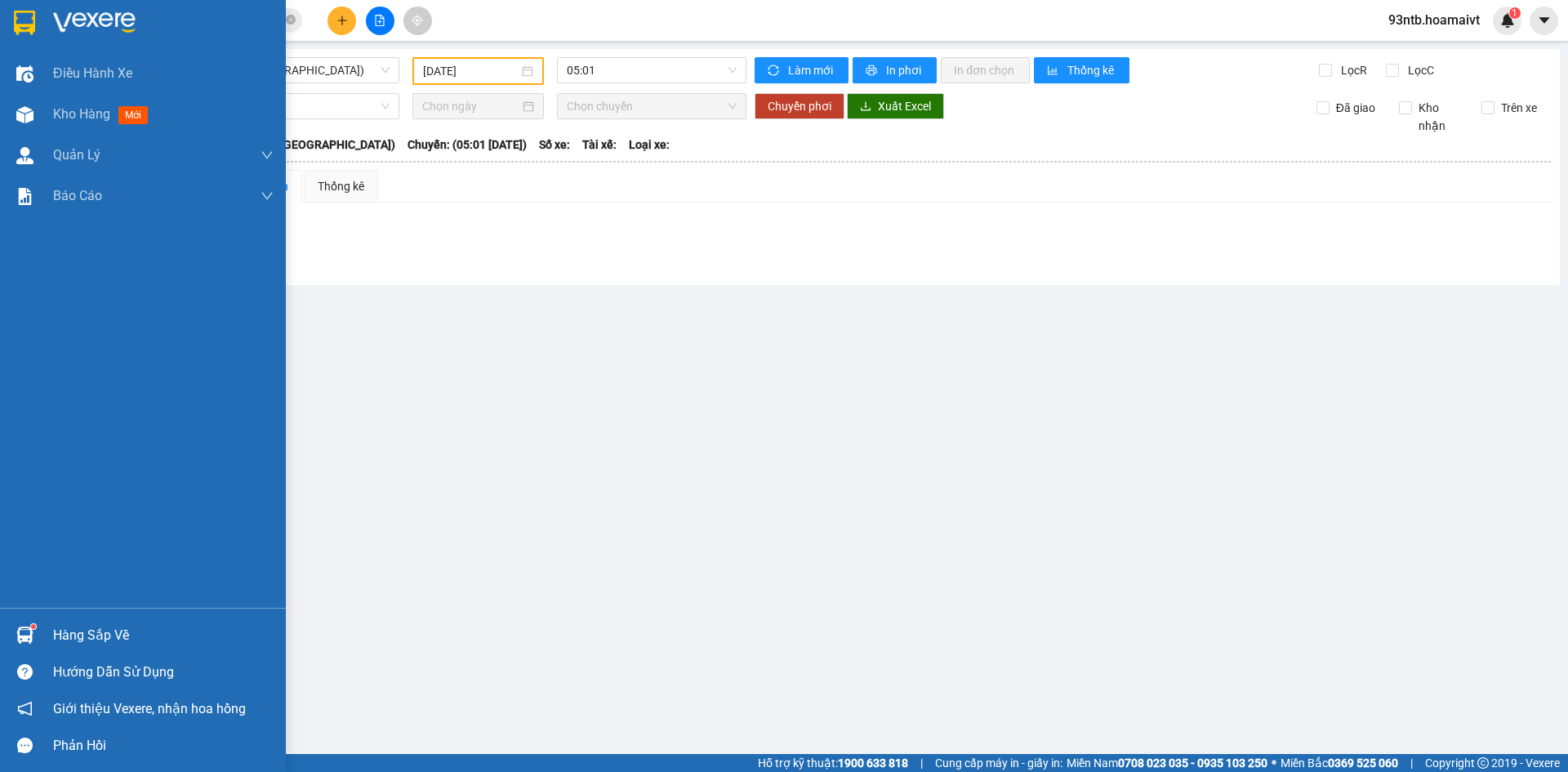
click at [24, 621] on div at bounding box center [25, 635] width 28 height 28
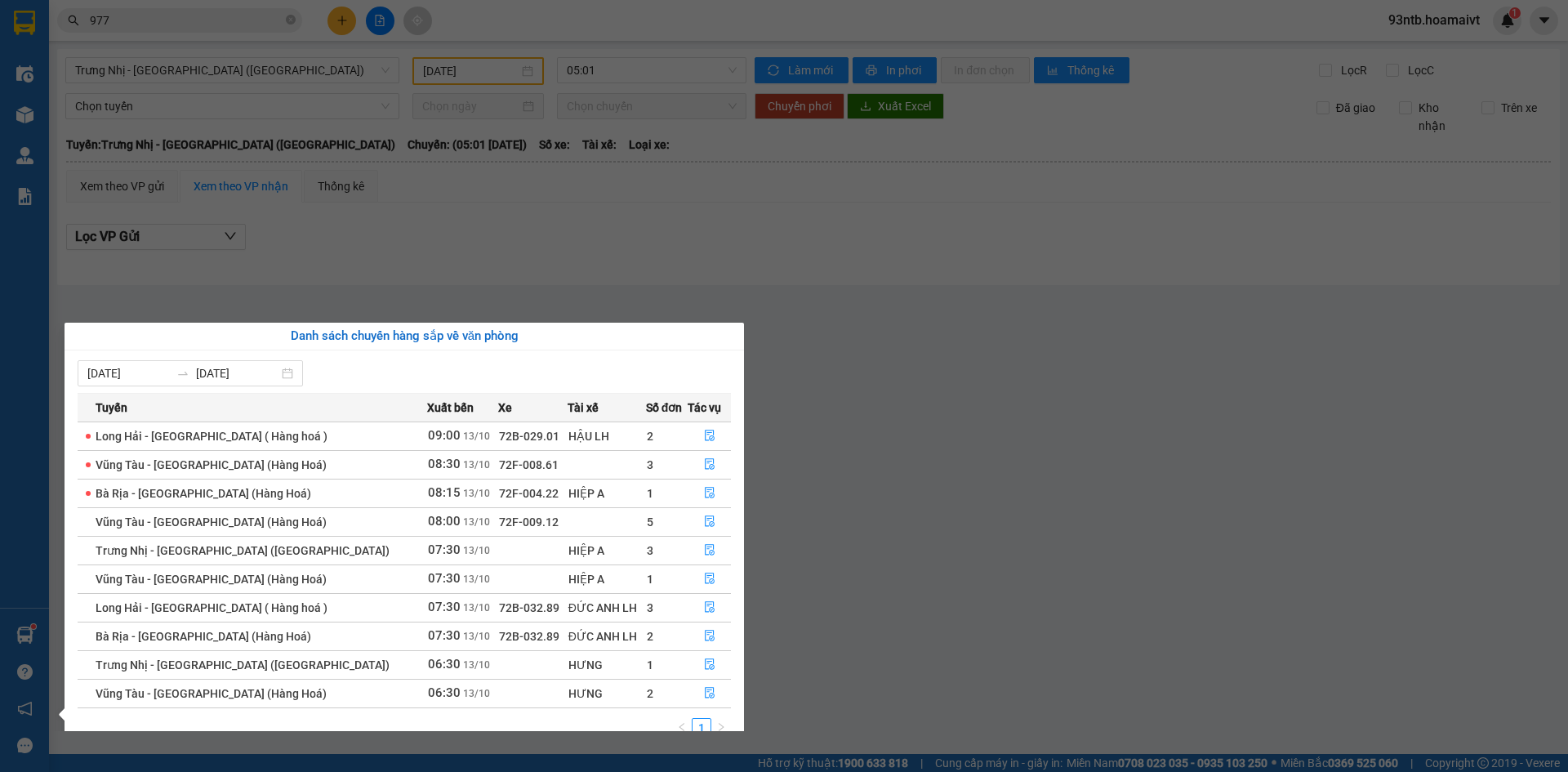
click at [1025, 257] on section "Kết quả tìm kiếm ( 985 ) Bộ lọc Tìm người gửi/nhận Thuộc VP này Mã ĐH Trạng thá…" at bounding box center [784, 386] width 1568 height 772
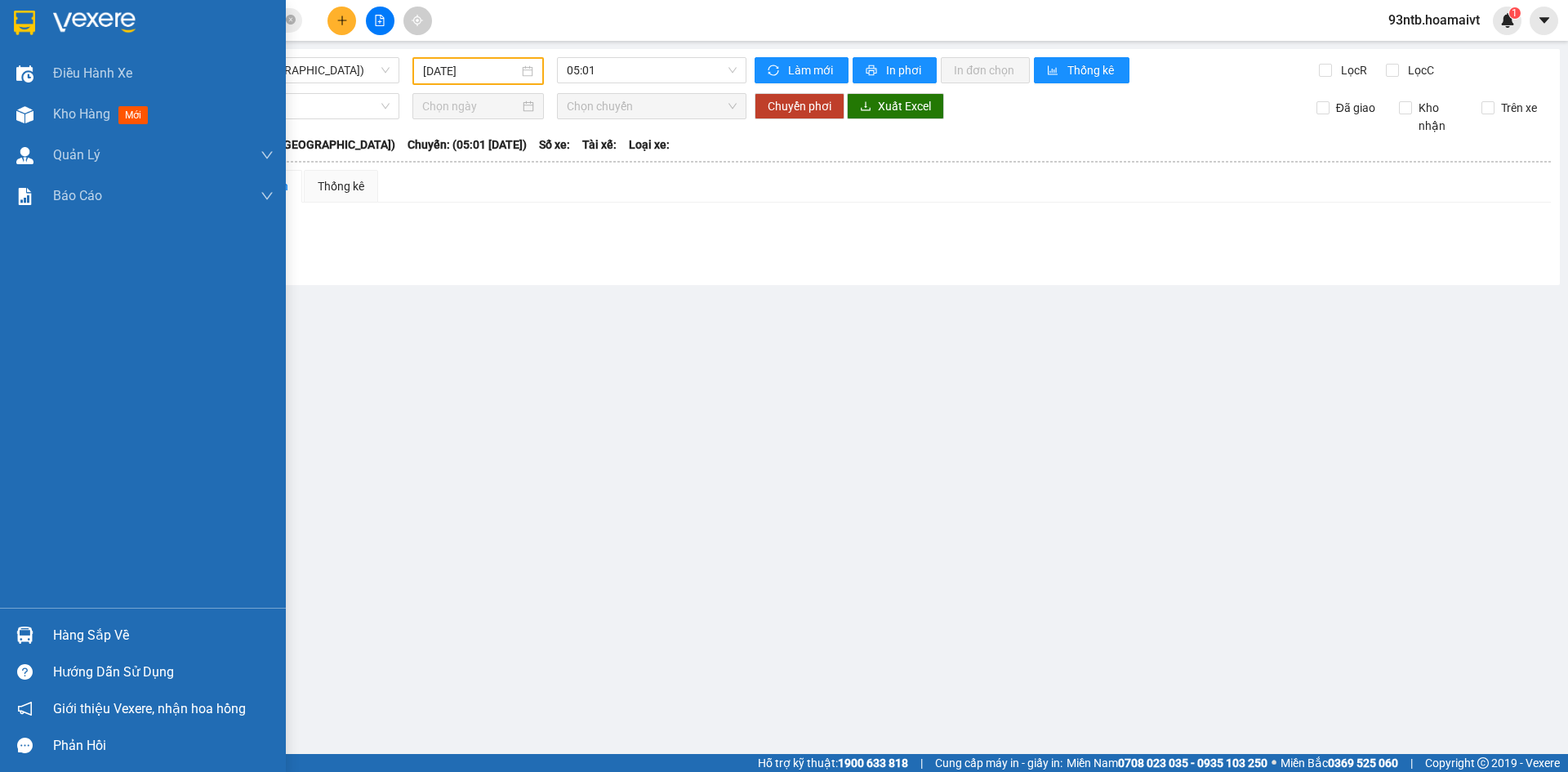
click at [27, 634] on img at bounding box center [25, 635] width 17 height 17
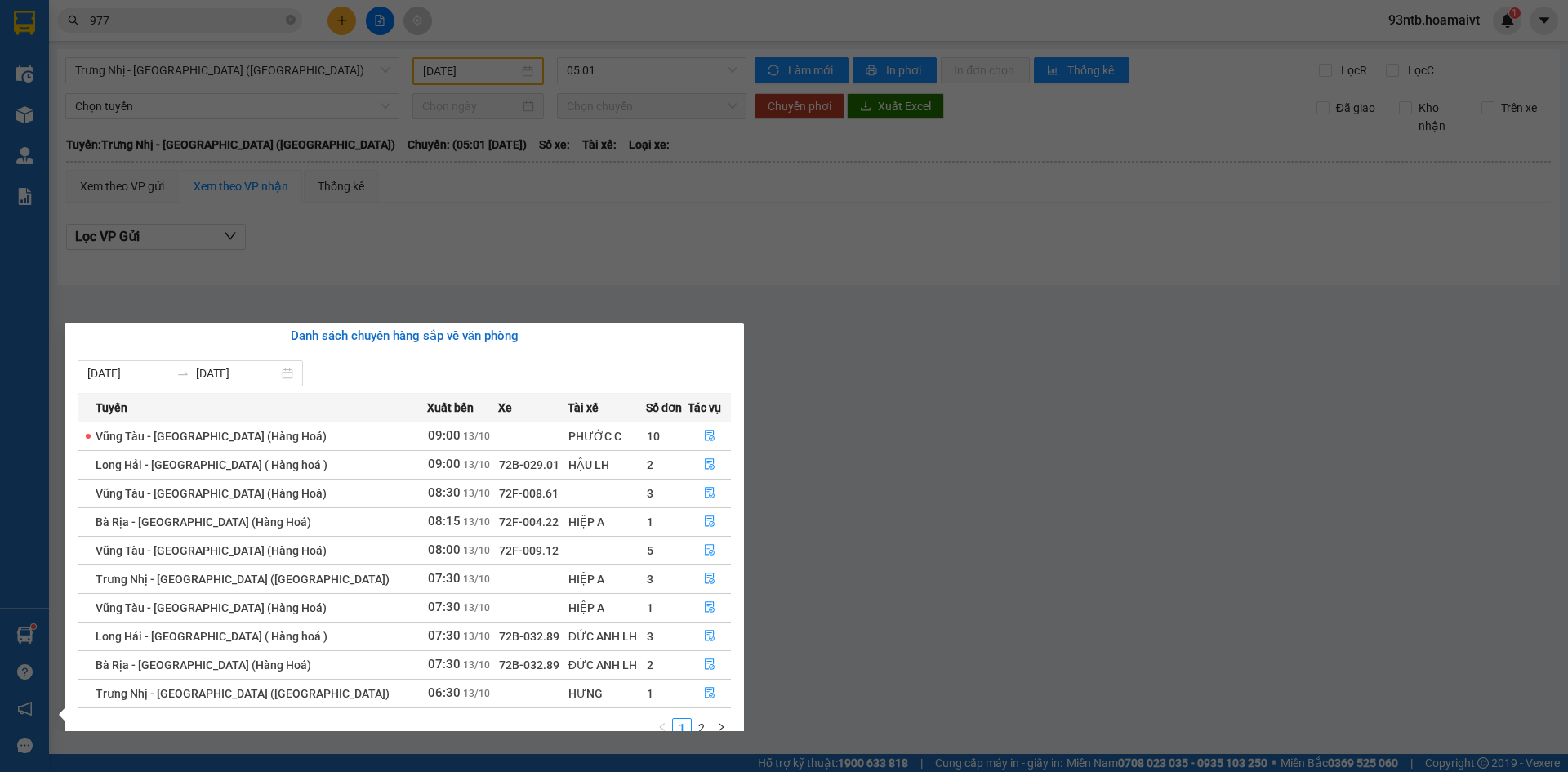
click at [1086, 413] on section "Kết quả tìm kiếm ( 985 ) Bộ lọc Tìm người gửi/nhận Thuộc VP này Mã ĐH Trạng thá…" at bounding box center [784, 386] width 1568 height 772
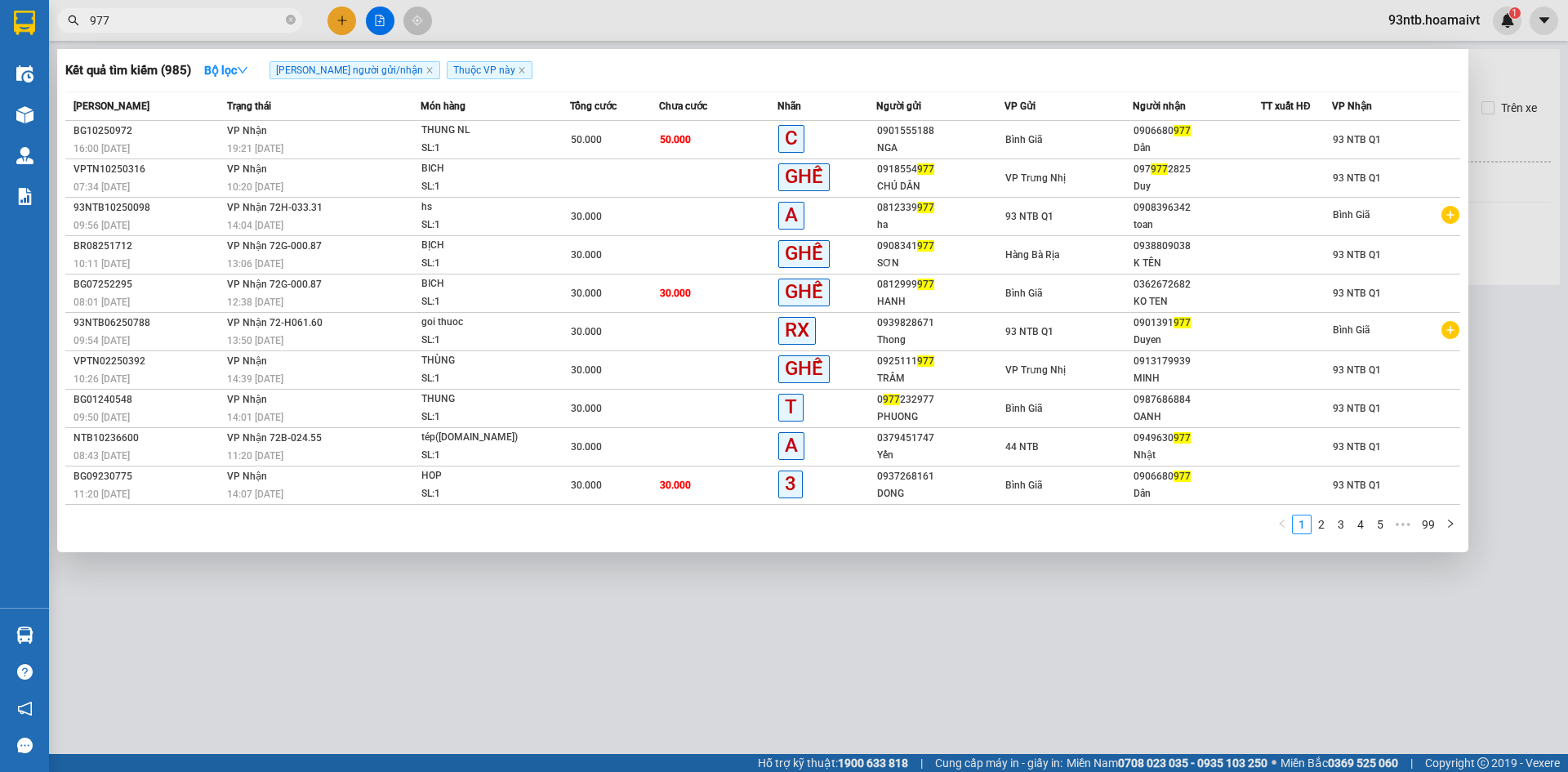
click at [224, 14] on input "977" at bounding box center [186, 20] width 193 height 18
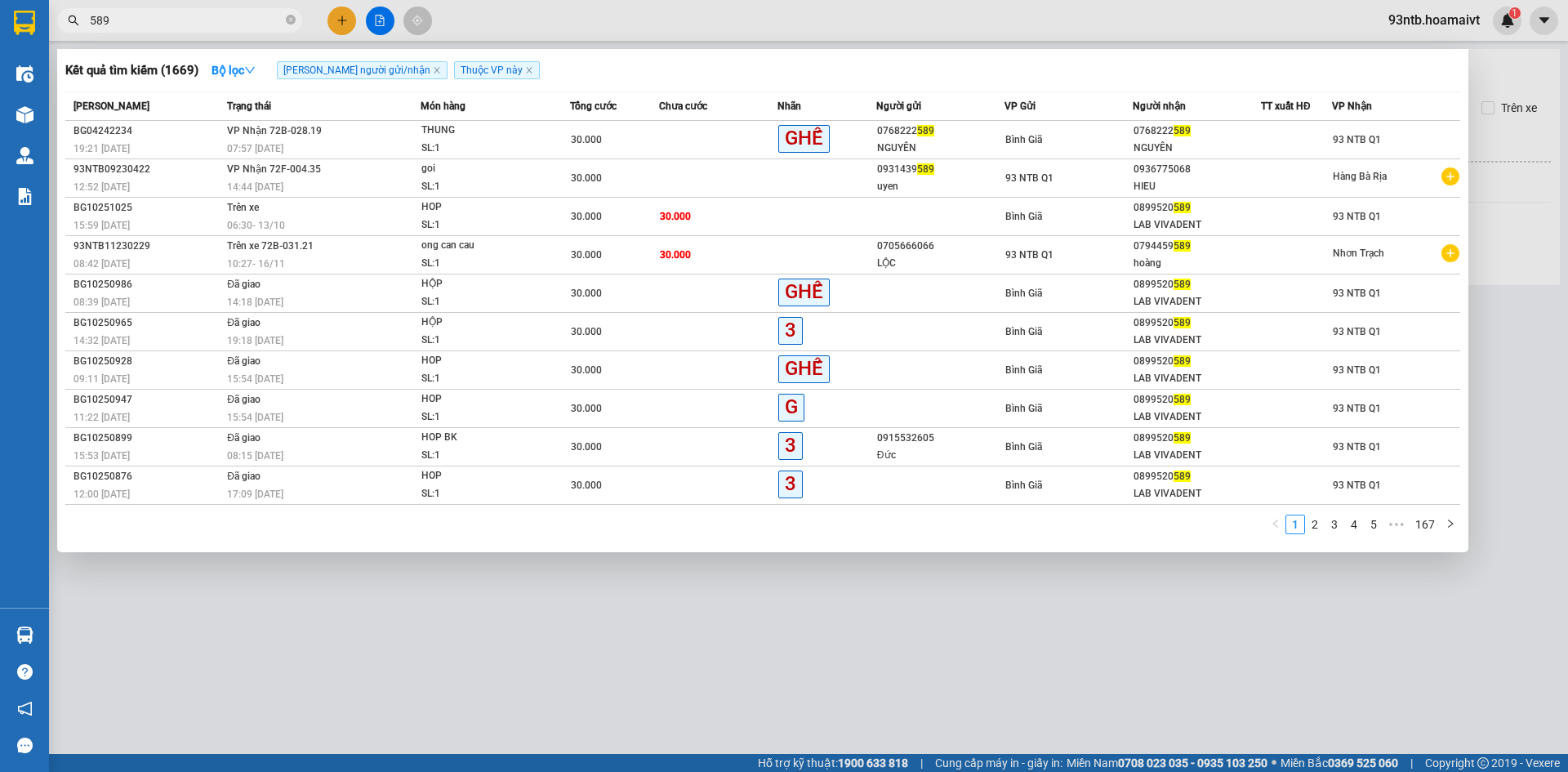
type input "589"
click at [1018, 738] on div at bounding box center [784, 386] width 1568 height 772
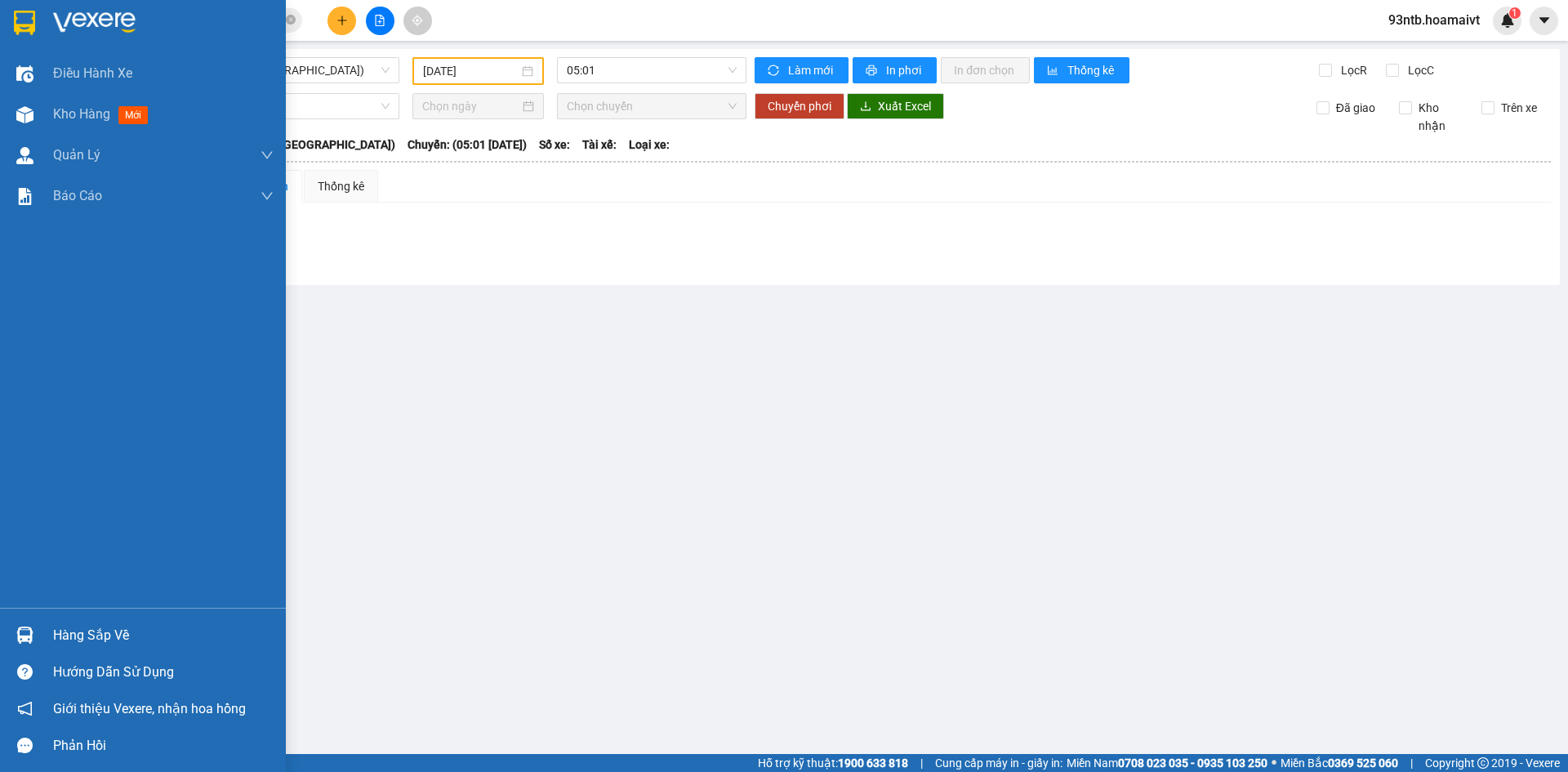
click at [28, 632] on img at bounding box center [25, 635] width 17 height 17
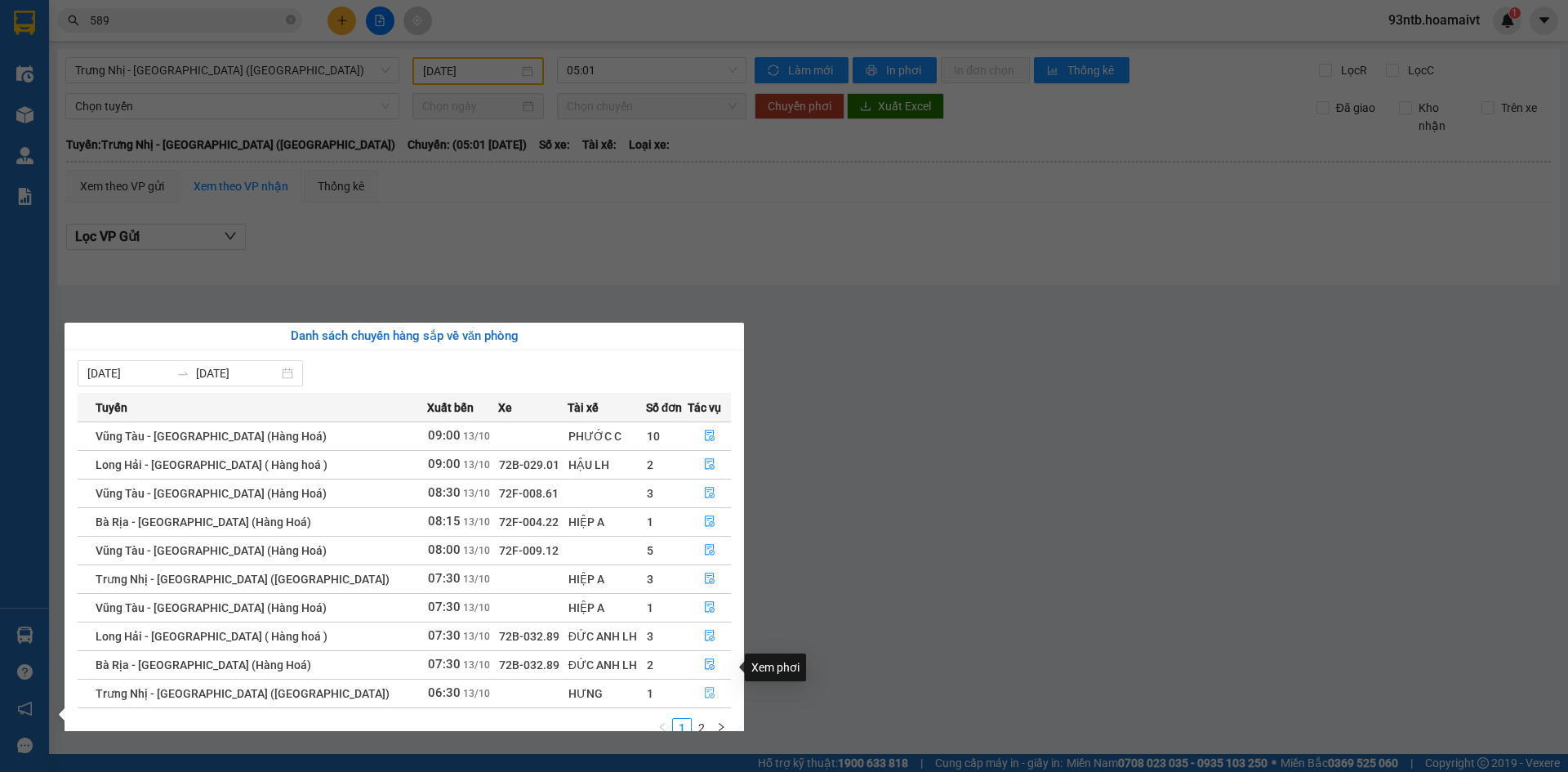
click at [704, 687] on icon "file-done" at bounding box center [709, 693] width 11 height 11
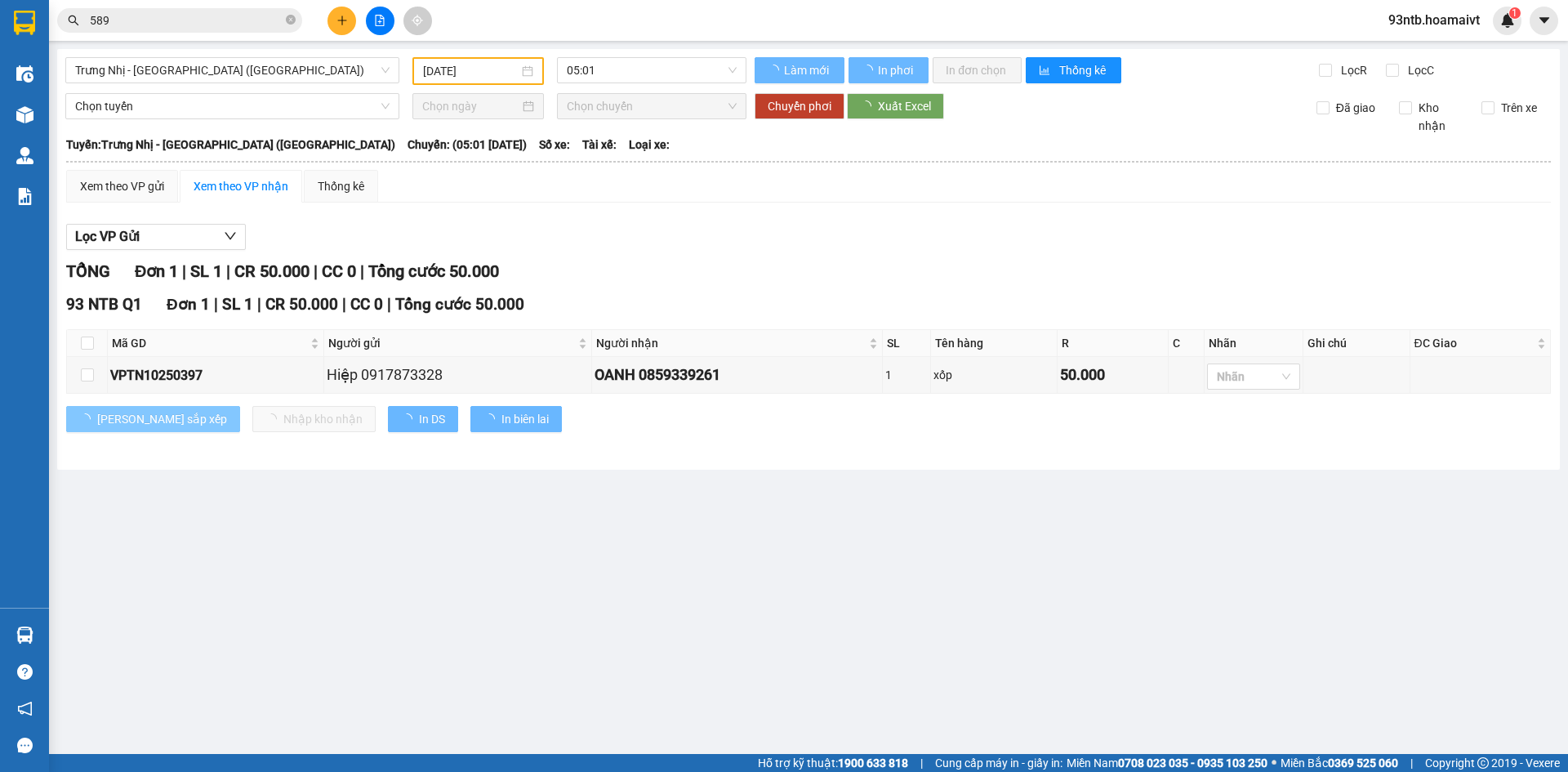
type input "[DATE]"
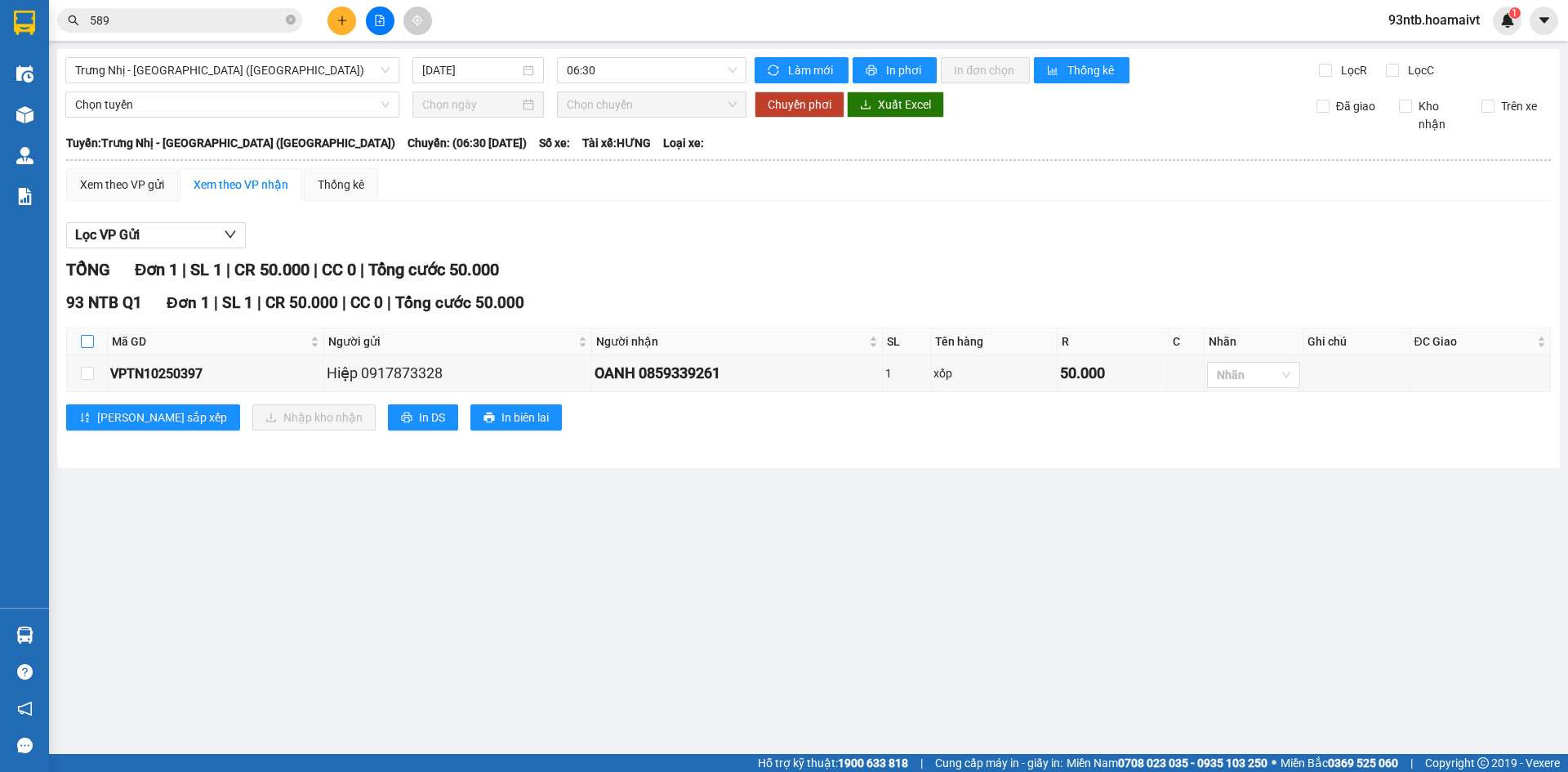
click at [90, 340] on input "checkbox" at bounding box center [88, 341] width 13 height 13
checkbox input "true"
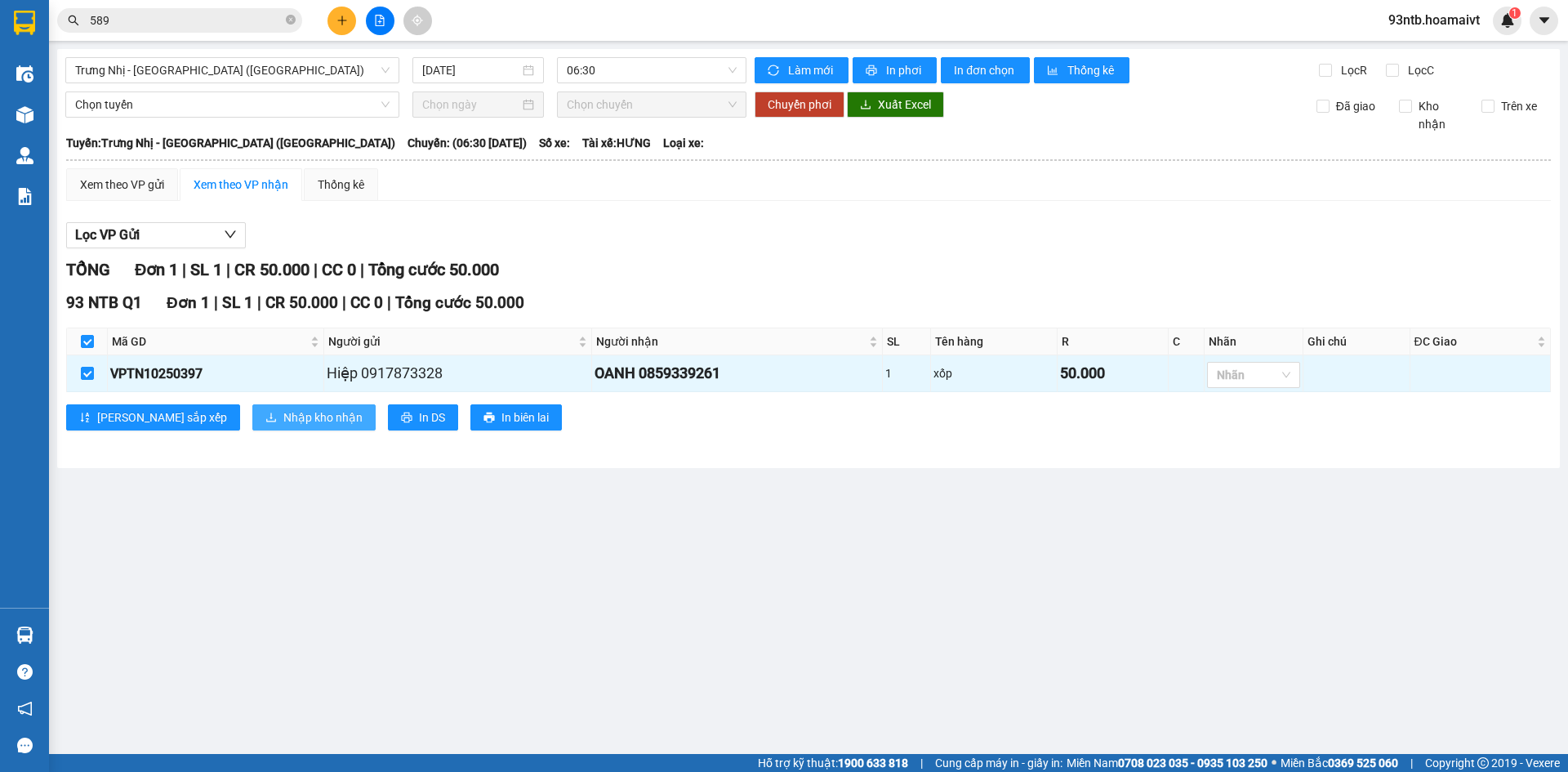
click at [283, 421] on span "Nhập kho nhận" at bounding box center [323, 417] width 79 height 18
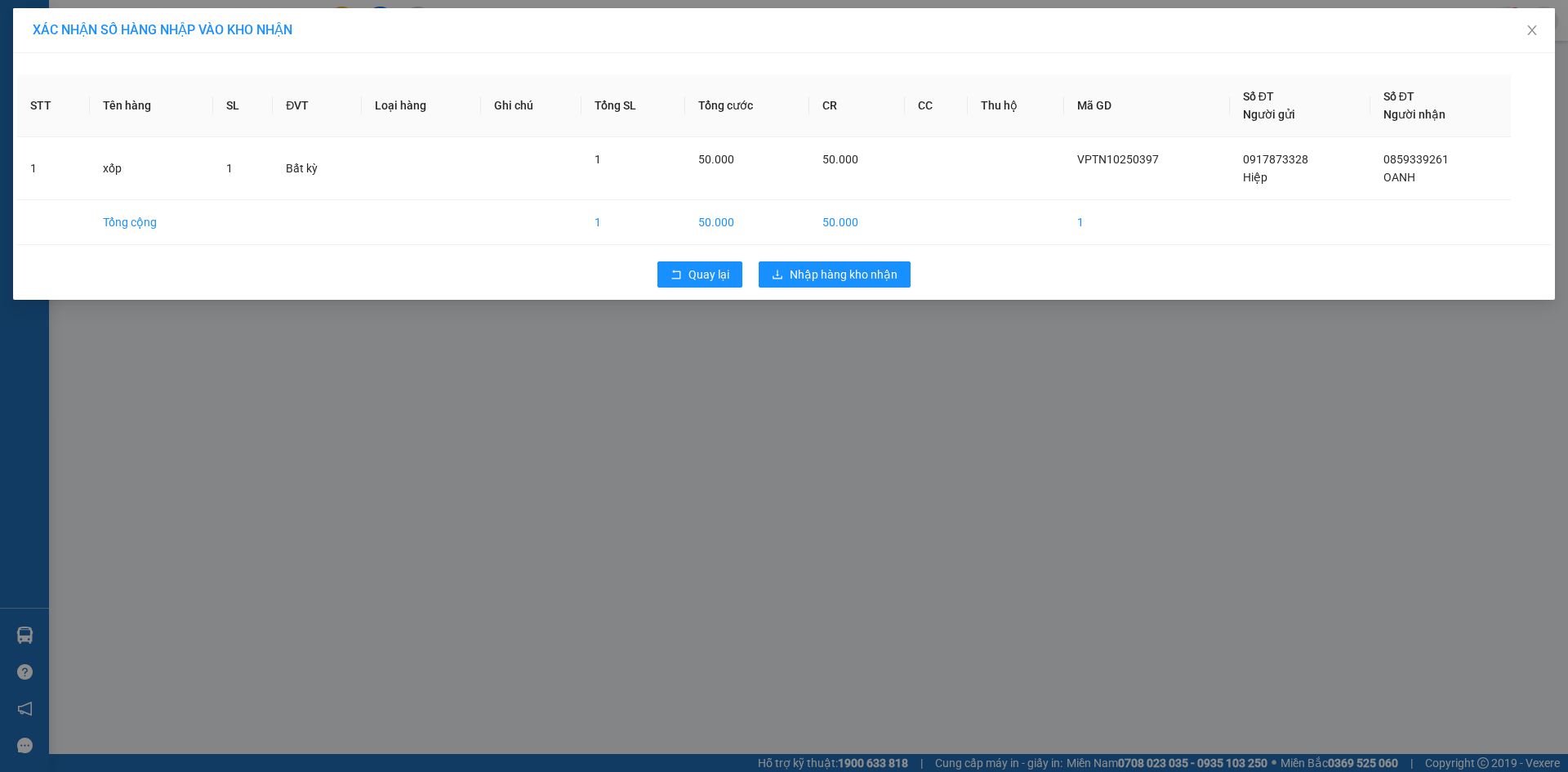
click at [824, 257] on div "Quay lại Nhập hàng kho nhận" at bounding box center [783, 274] width 1533 height 43
click at [825, 259] on div "Quay lại Nhập hàng kho nhận" at bounding box center [783, 274] width 1533 height 43
click at [826, 267] on span "Nhập hàng kho nhận" at bounding box center [844, 274] width 108 height 18
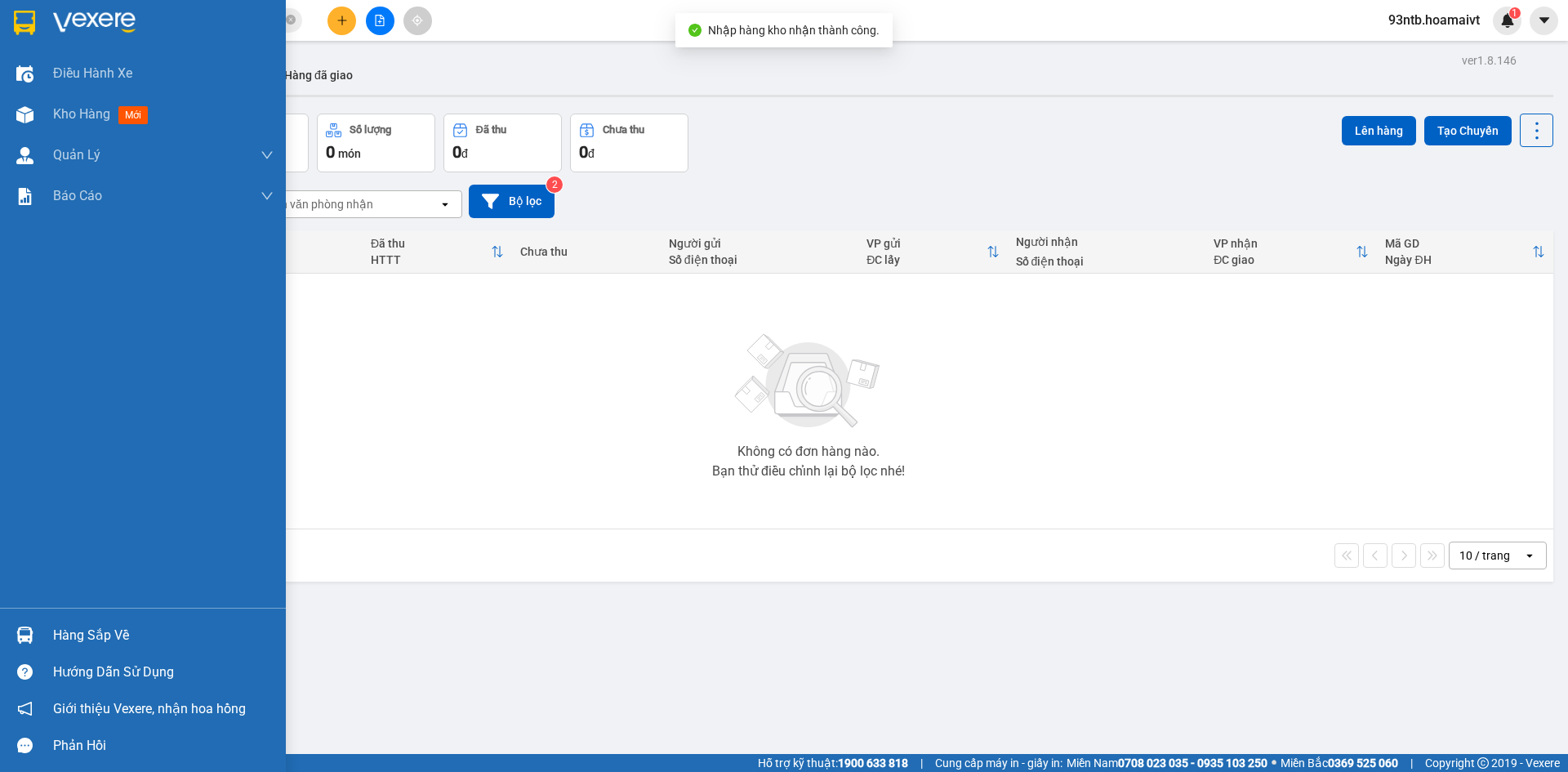
click at [44, 629] on div "Hàng sắp về" at bounding box center [143, 635] width 286 height 37
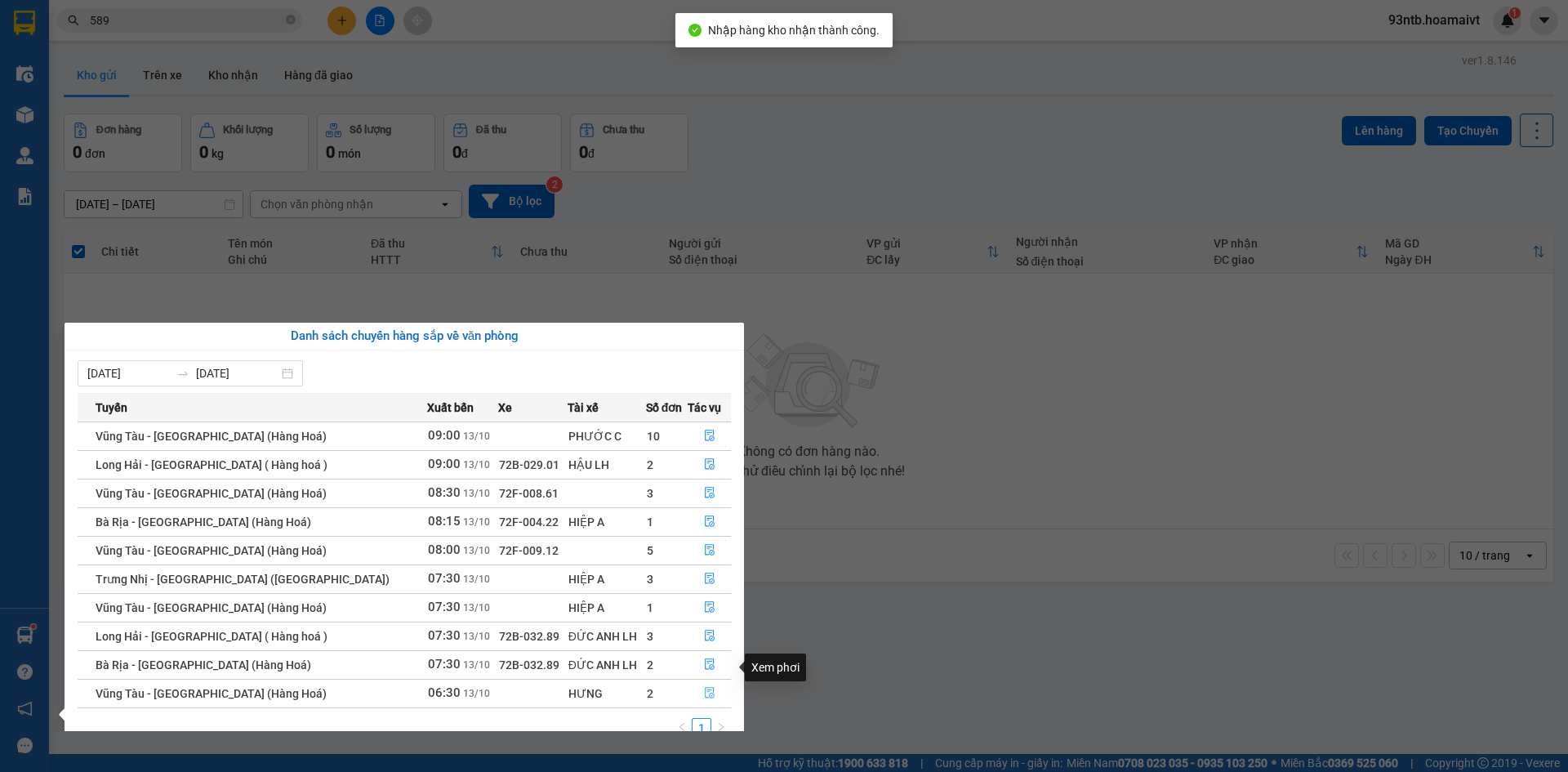
click at [707, 687] on icon "file-done" at bounding box center [709, 693] width 11 height 11
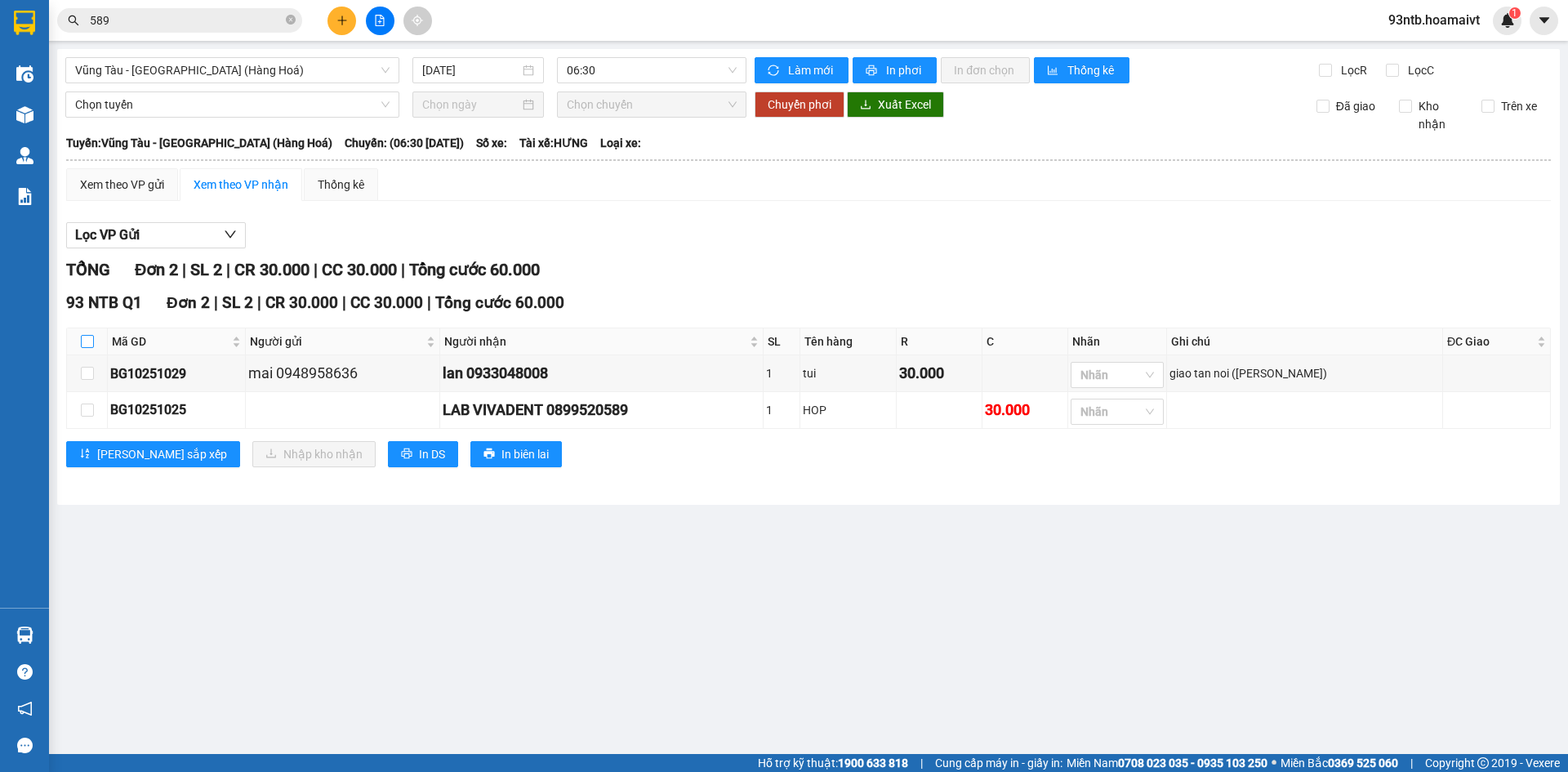
click at [90, 338] on input "checkbox" at bounding box center [88, 341] width 13 height 13
checkbox input "true"
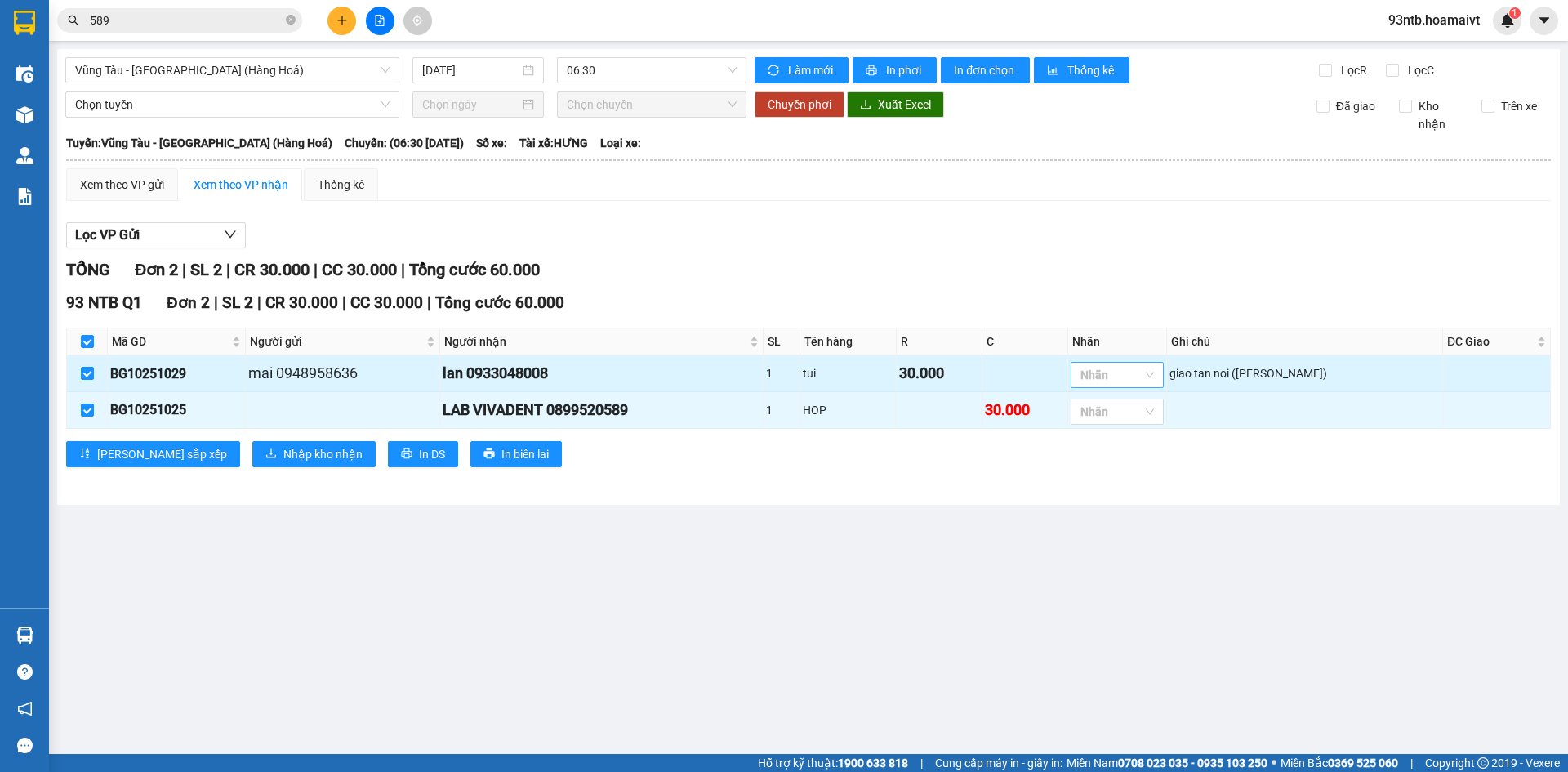
click at [1143, 375] on div at bounding box center [1108, 374] width 69 height 20
type input "g"
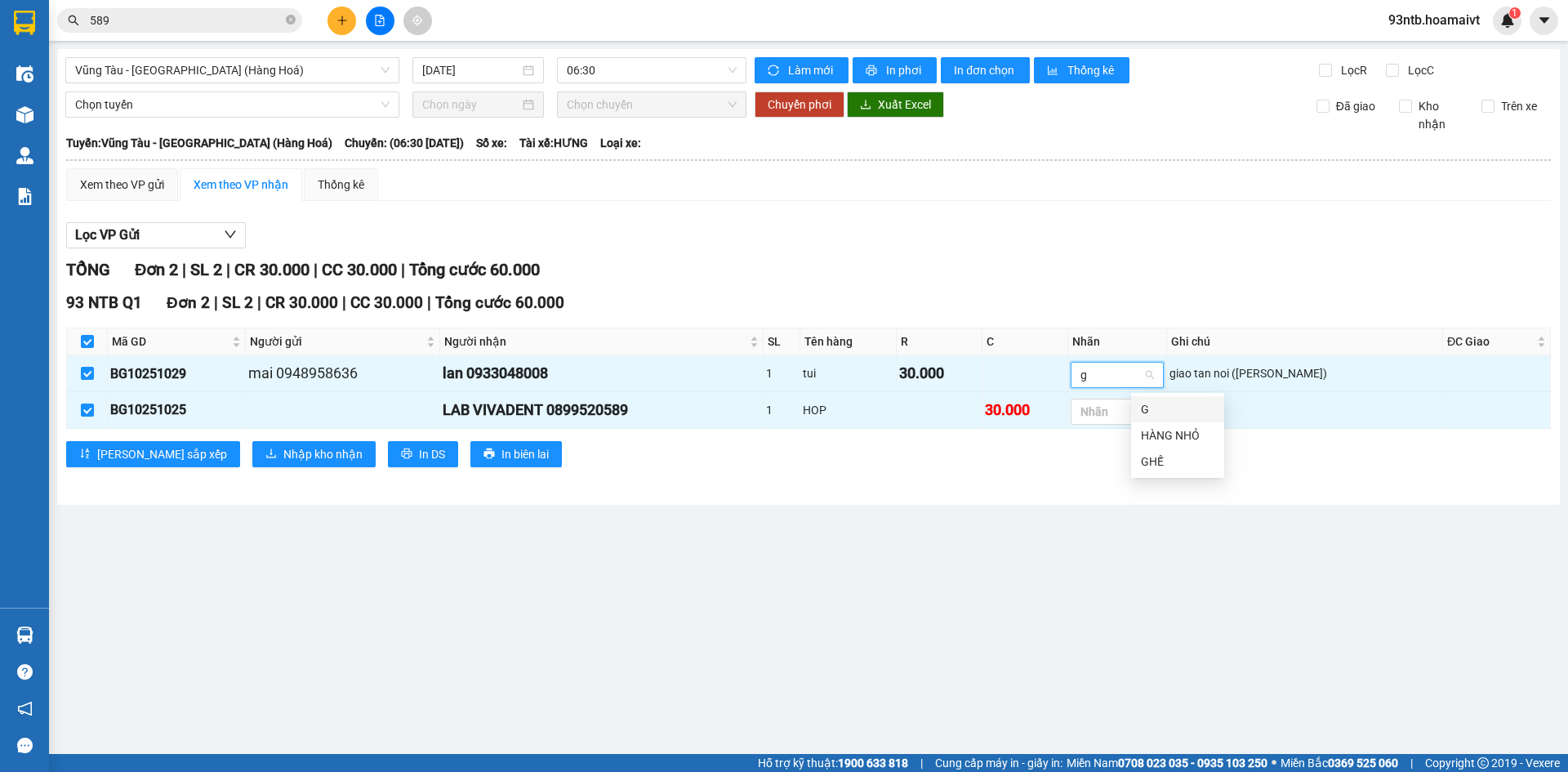
click at [1160, 401] on div "G" at bounding box center [1178, 409] width 74 height 18
click at [1159, 238] on div "Lọc VP Gửi" at bounding box center [808, 235] width 1484 height 27
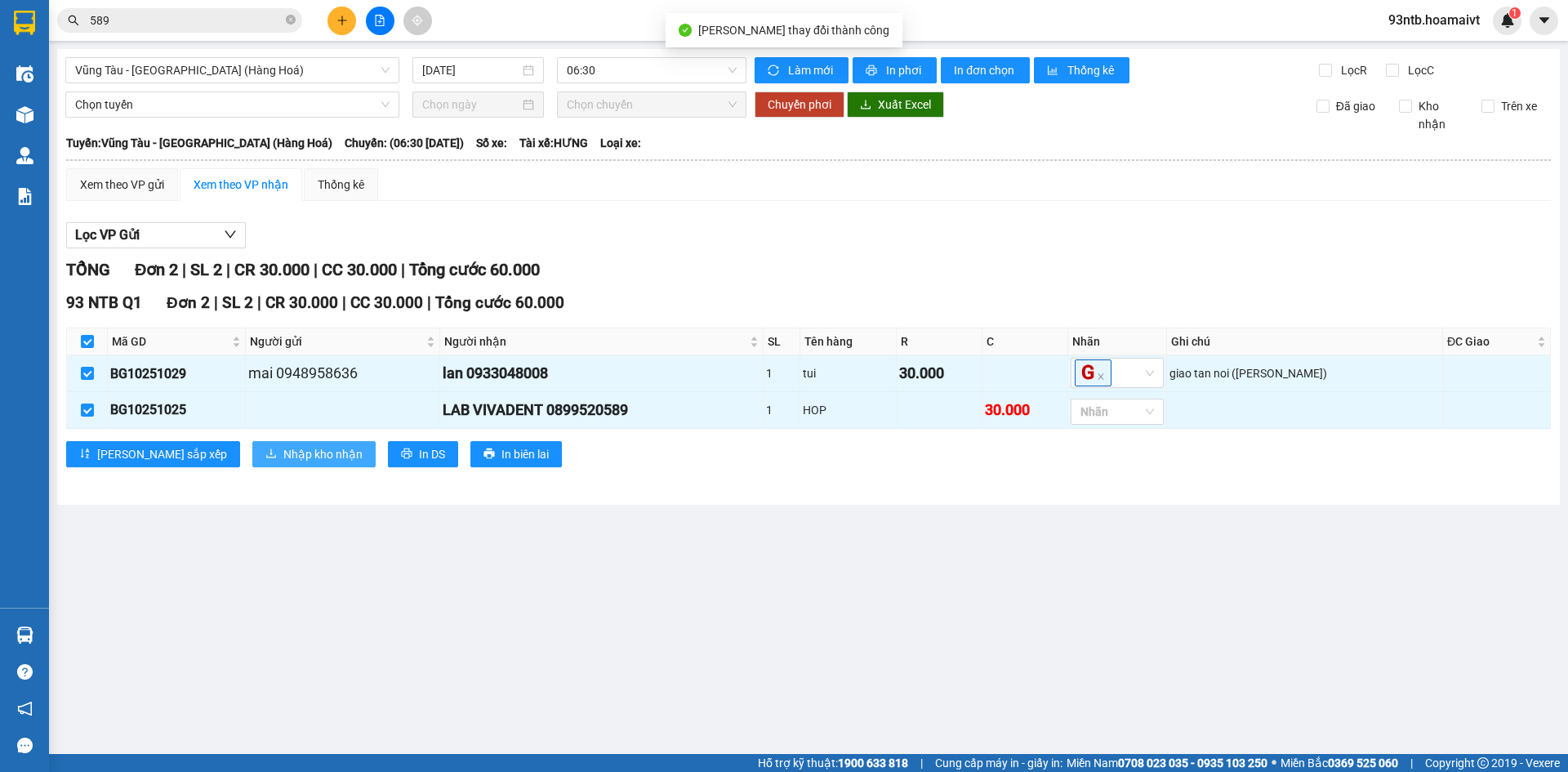
click at [283, 463] on span "Nhập kho nhận" at bounding box center [323, 454] width 79 height 18
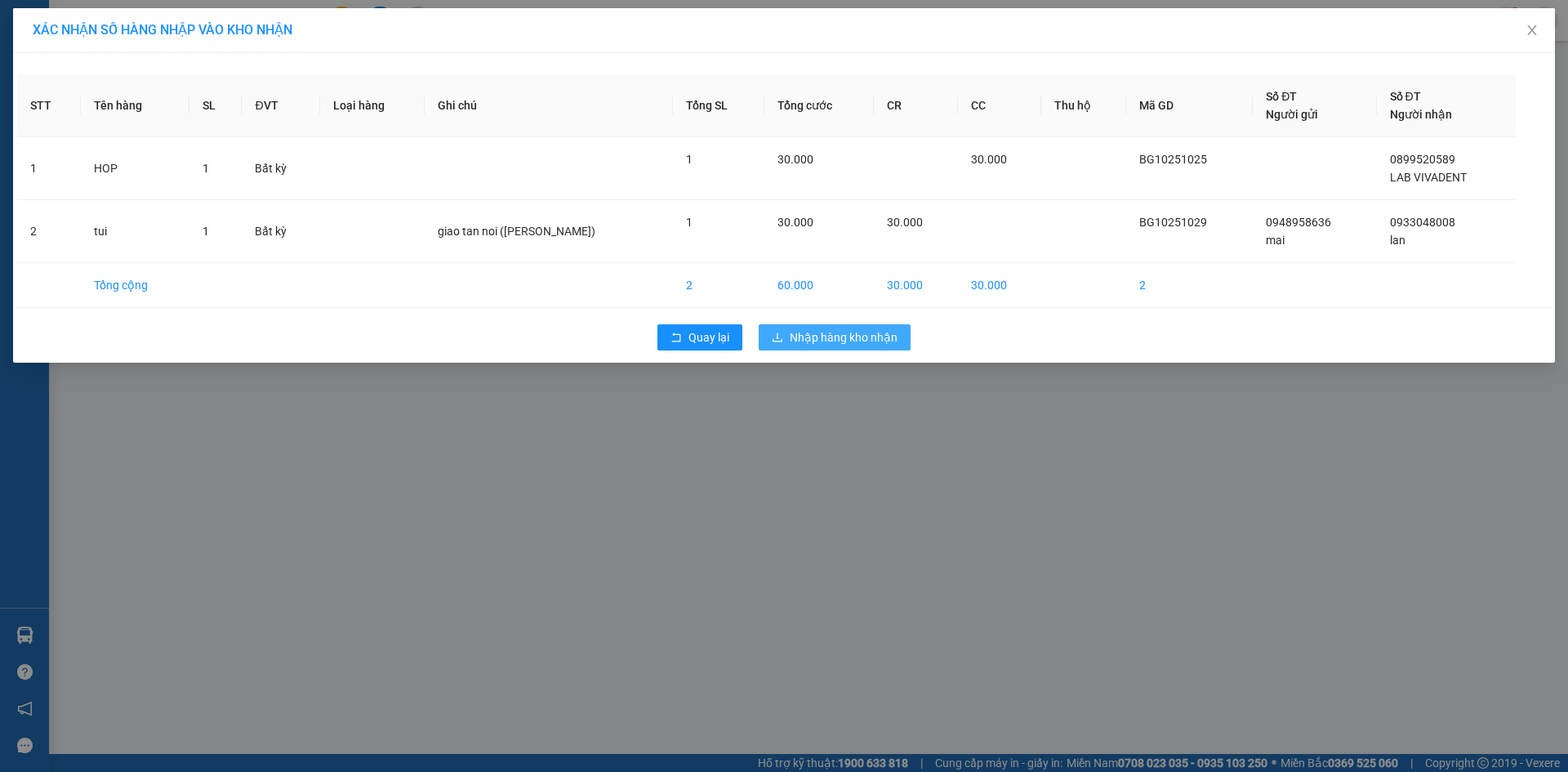
click at [829, 334] on span "Nhập hàng kho nhận" at bounding box center [844, 336] width 108 height 18
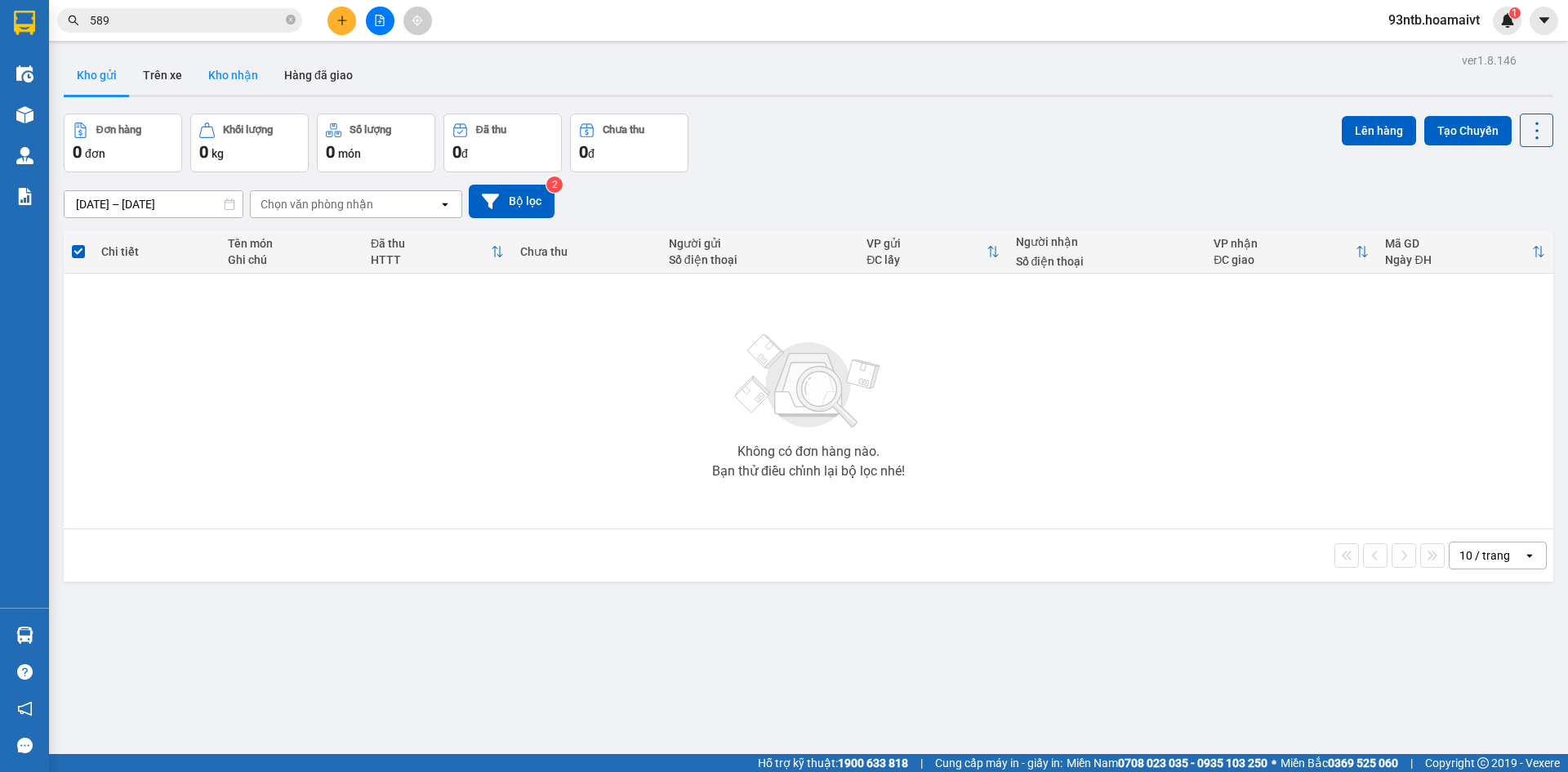
click at [220, 77] on button "Kho nhận" at bounding box center [233, 75] width 76 height 39
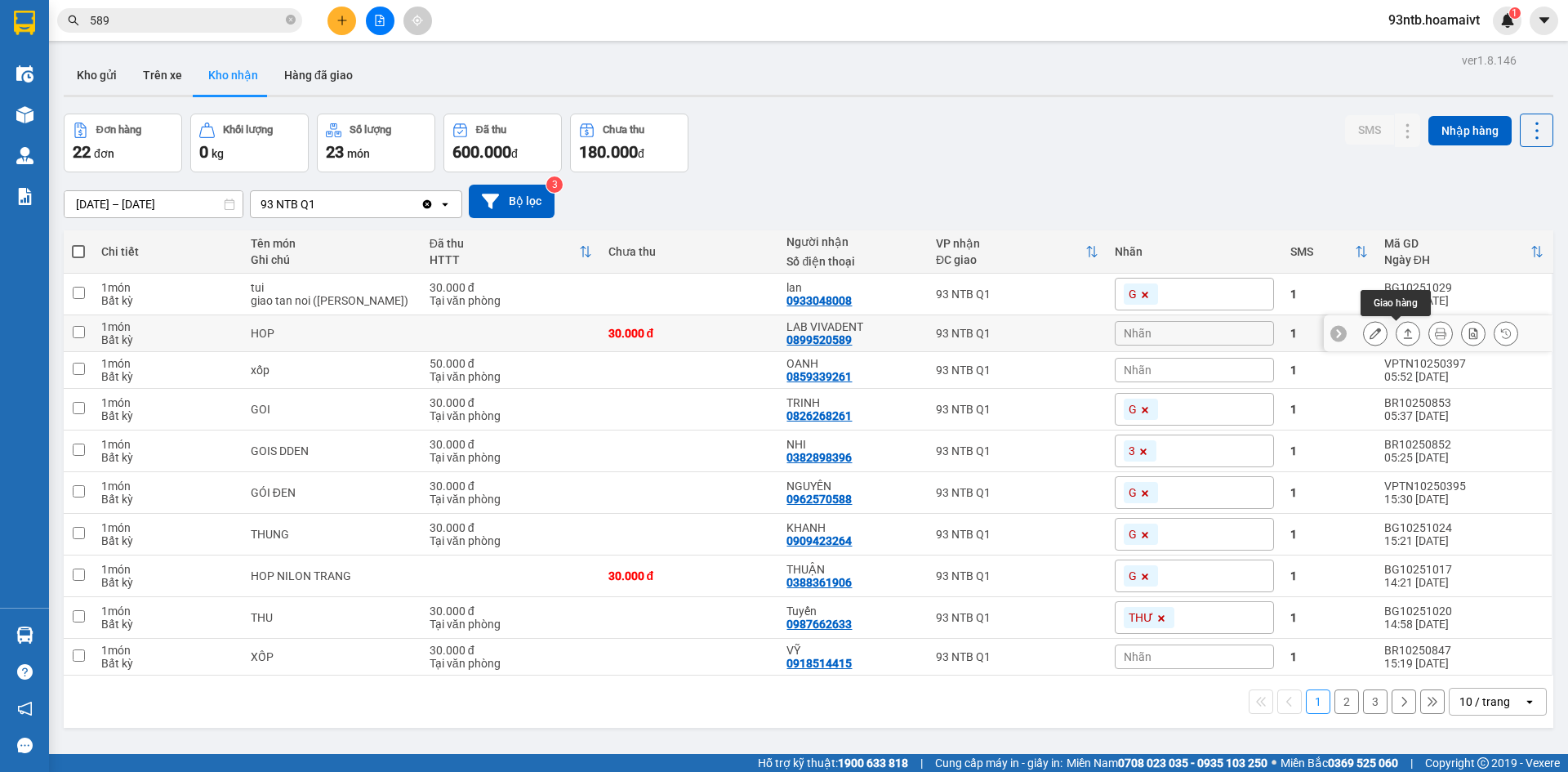
click at [1402, 337] on icon at bounding box center [1407, 334] width 11 height 11
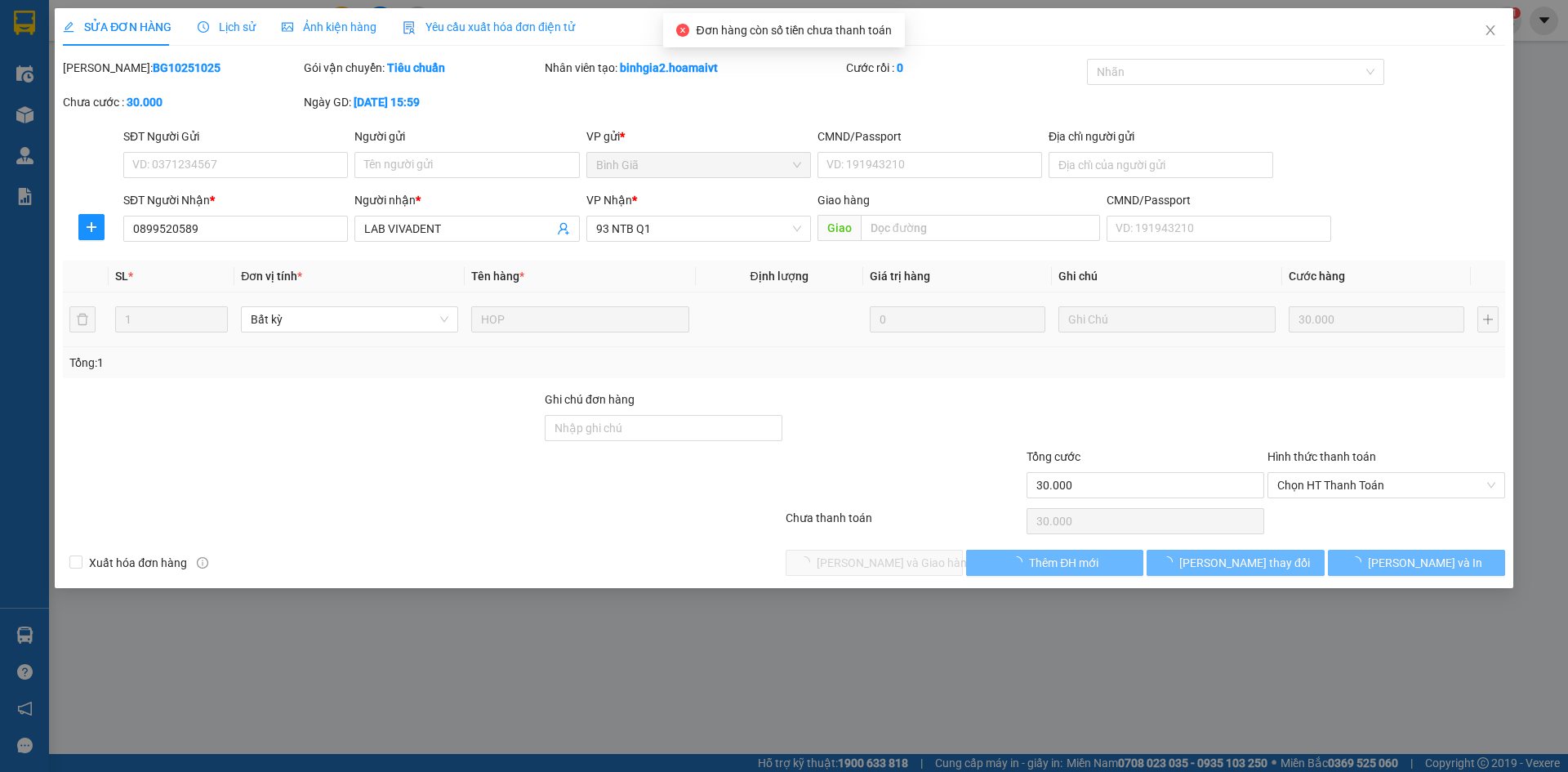
type input "0899520589"
type input "LAB VIVADENT"
type input "30.000"
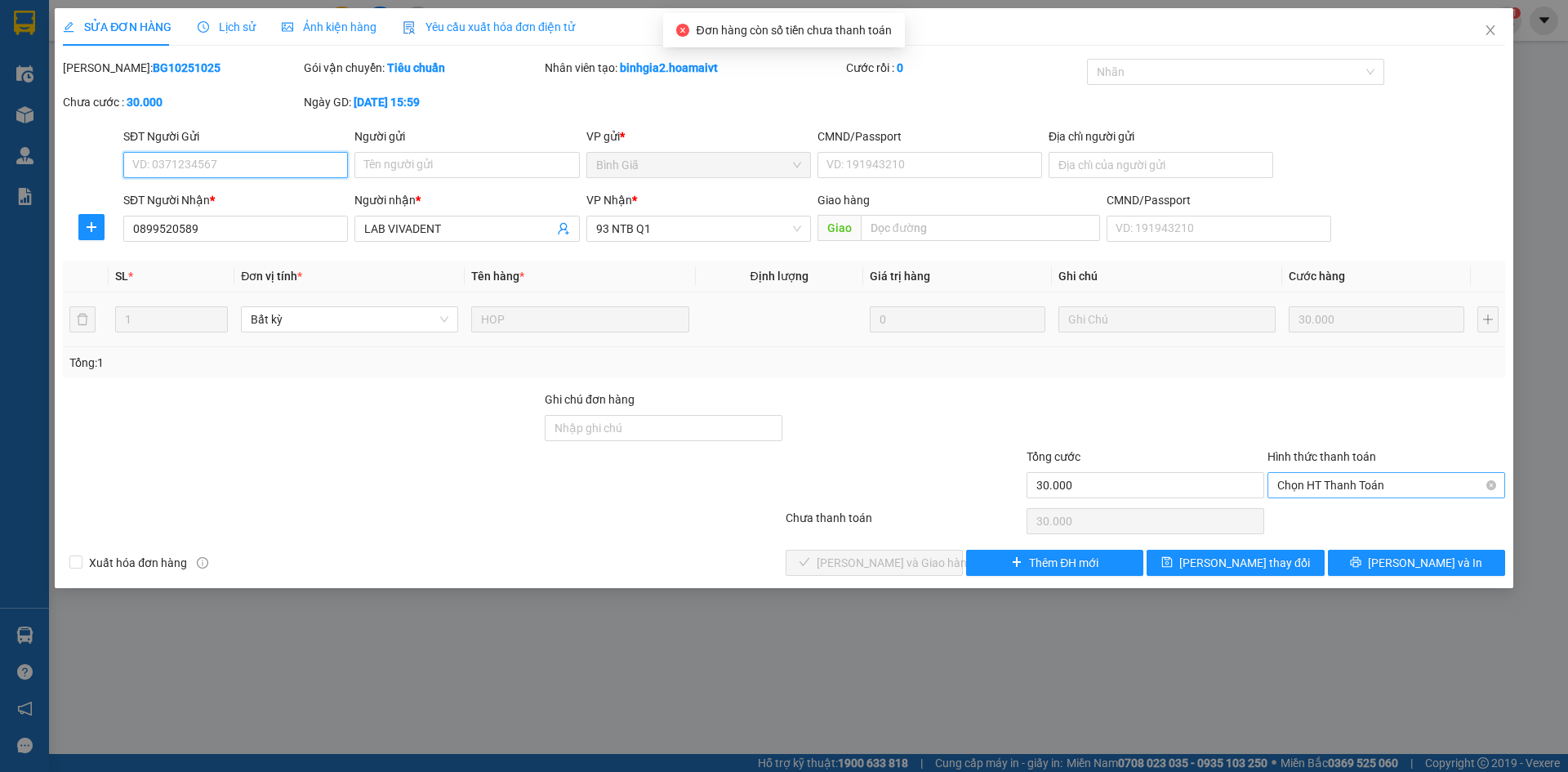
click at [1373, 488] on span "Chọn HT Thanh Toán" at bounding box center [1386, 485] width 218 height 25
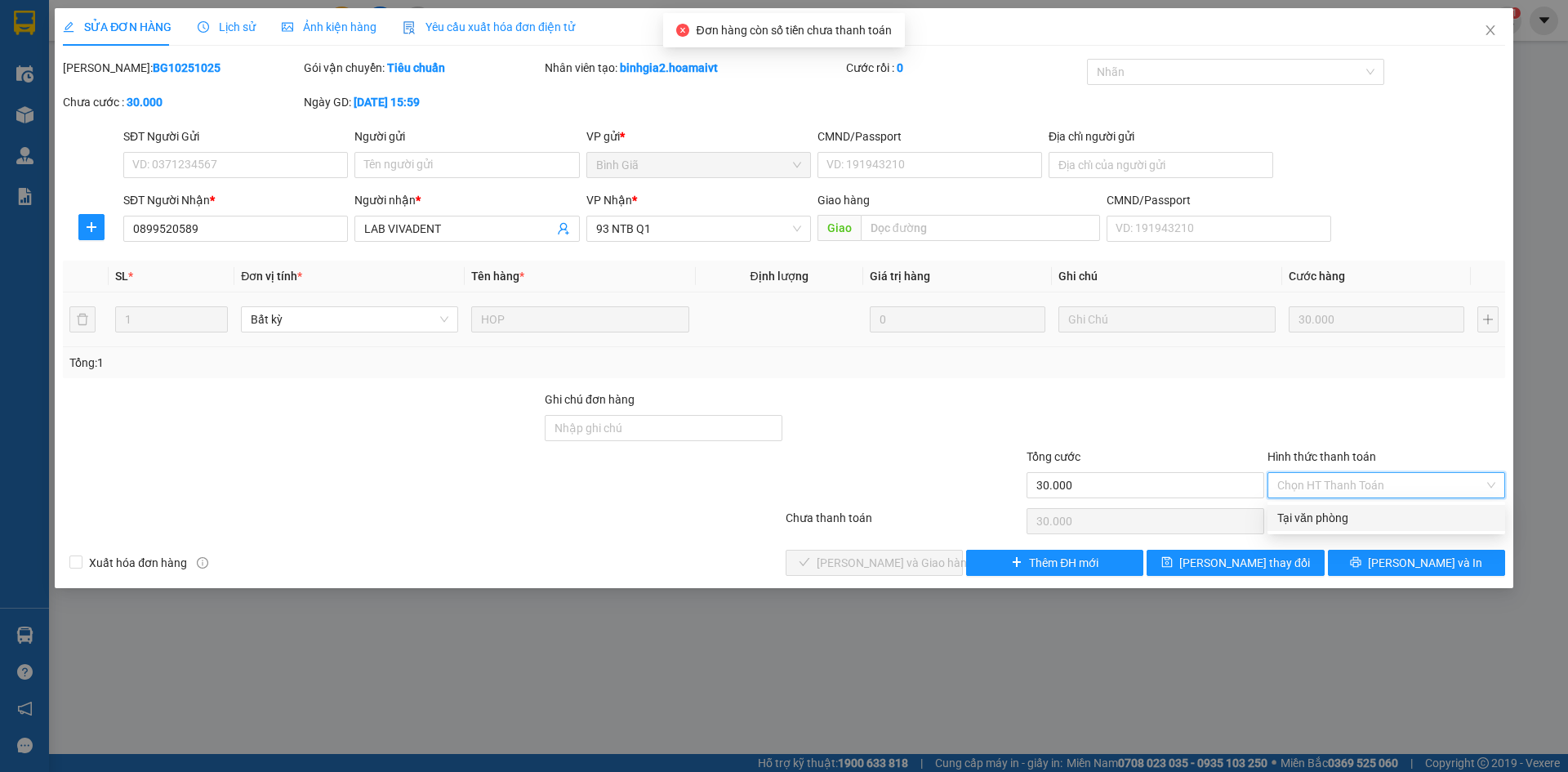
click at [1344, 514] on div "Tại văn phòng" at bounding box center [1386, 517] width 218 height 18
type input "0"
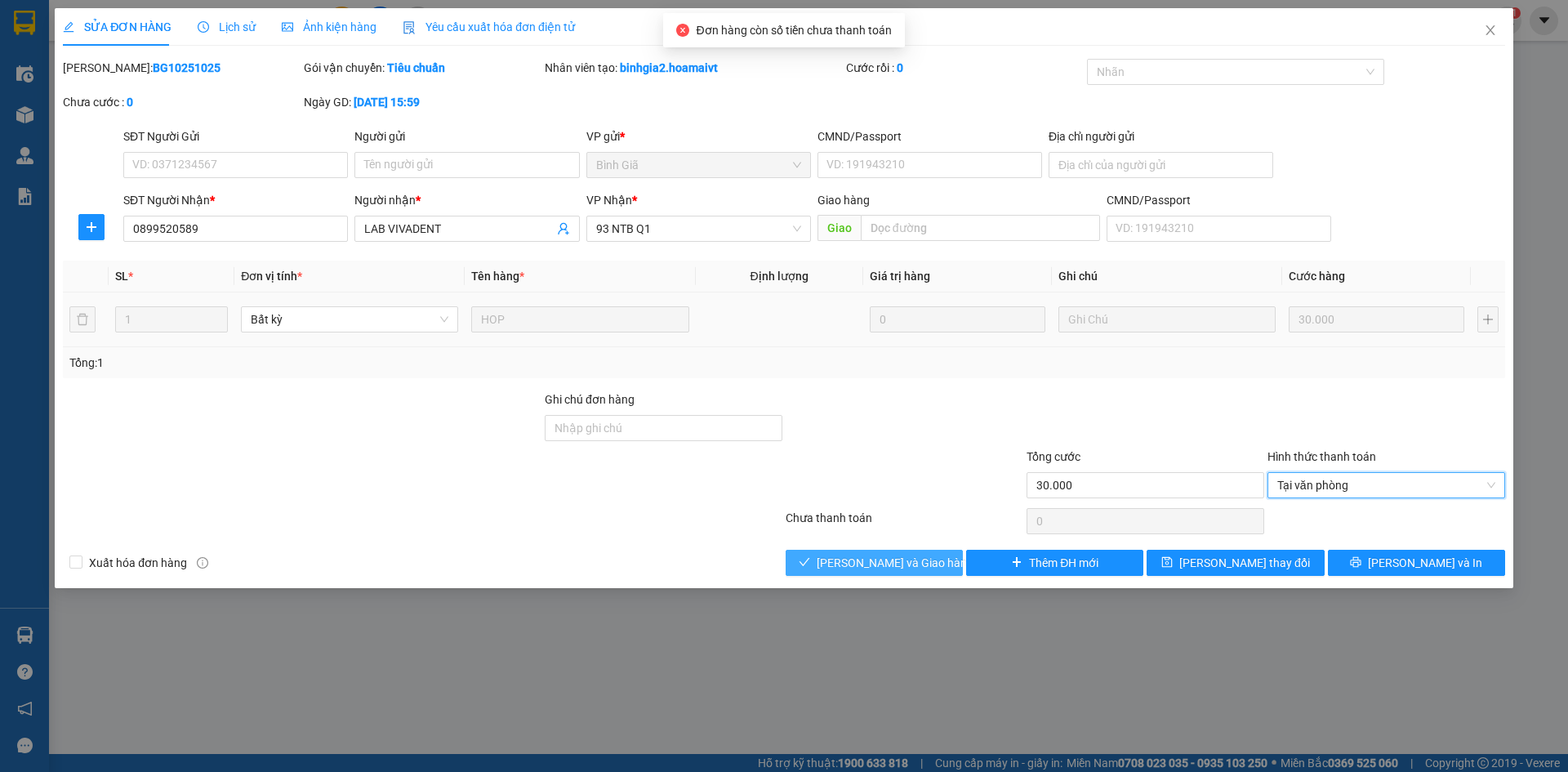
click at [914, 563] on span "[PERSON_NAME] và Giao hàng" at bounding box center [895, 562] width 157 height 18
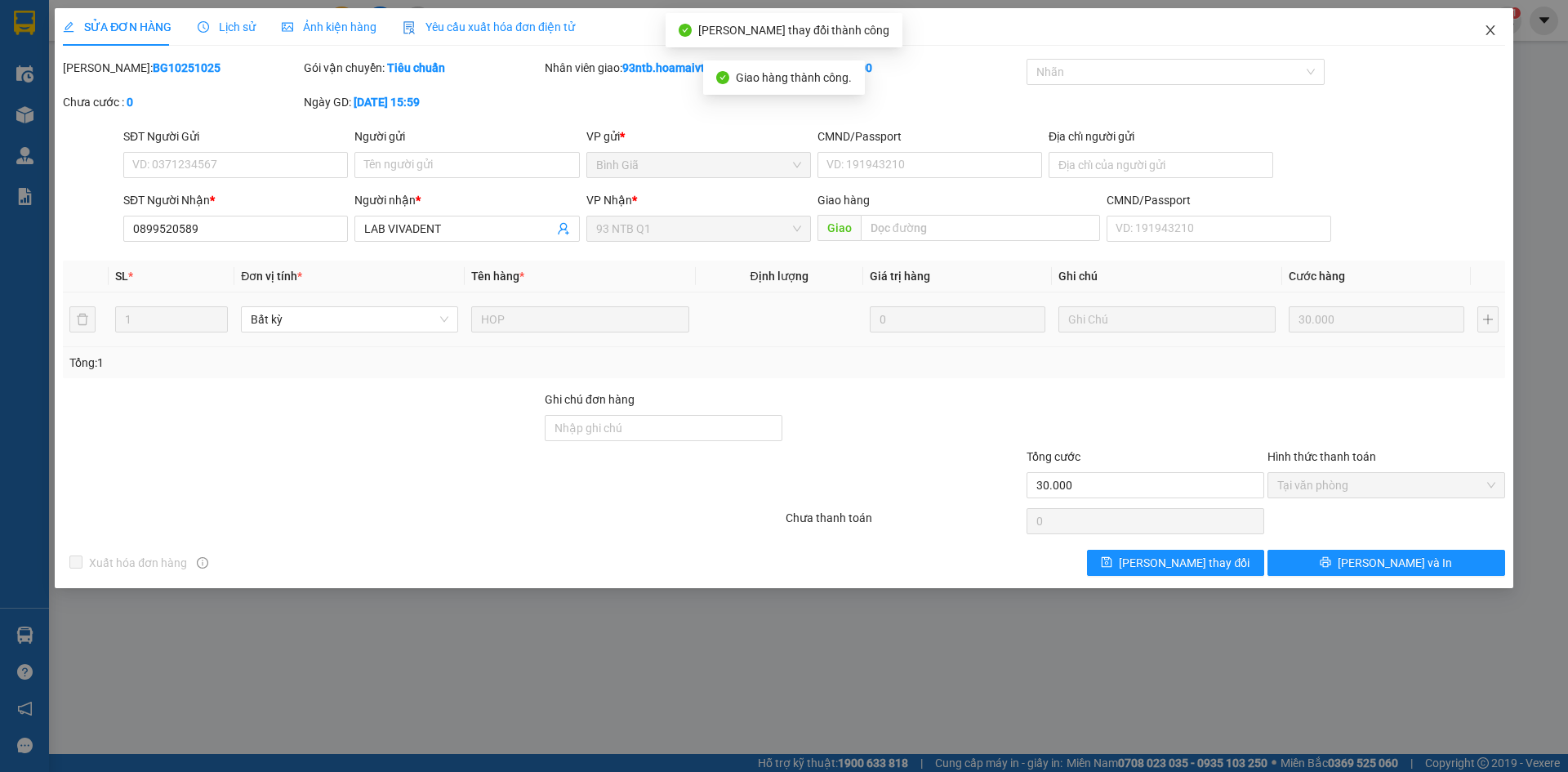
click at [1490, 33] on icon "close" at bounding box center [1491, 30] width 13 height 13
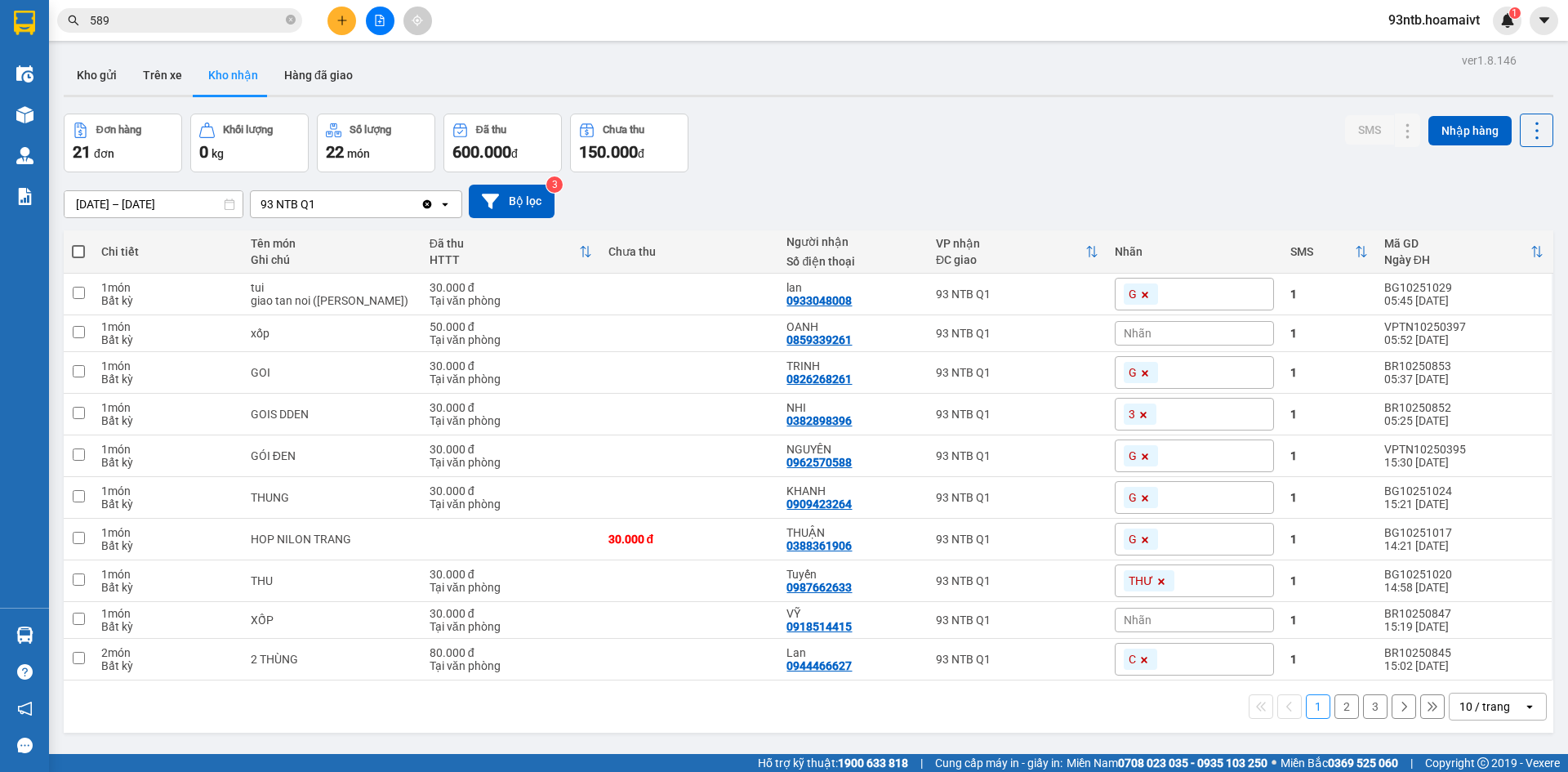
click at [978, 142] on div "Đơn hàng 21 đơn Khối lượng 0 kg Số lượng 22 món Đã thu 600.000 đ Chưa thu 150.0…" at bounding box center [808, 143] width 1490 height 59
click at [1216, 99] on div "ver 1.8.146 Kho gửi Trên xe Kho nhận Hàng đã giao Đơn hàng 21 đơn Khối lượng 0 …" at bounding box center [809, 435] width 1502 height 772
click at [174, 21] on input "589" at bounding box center [186, 20] width 193 height 18
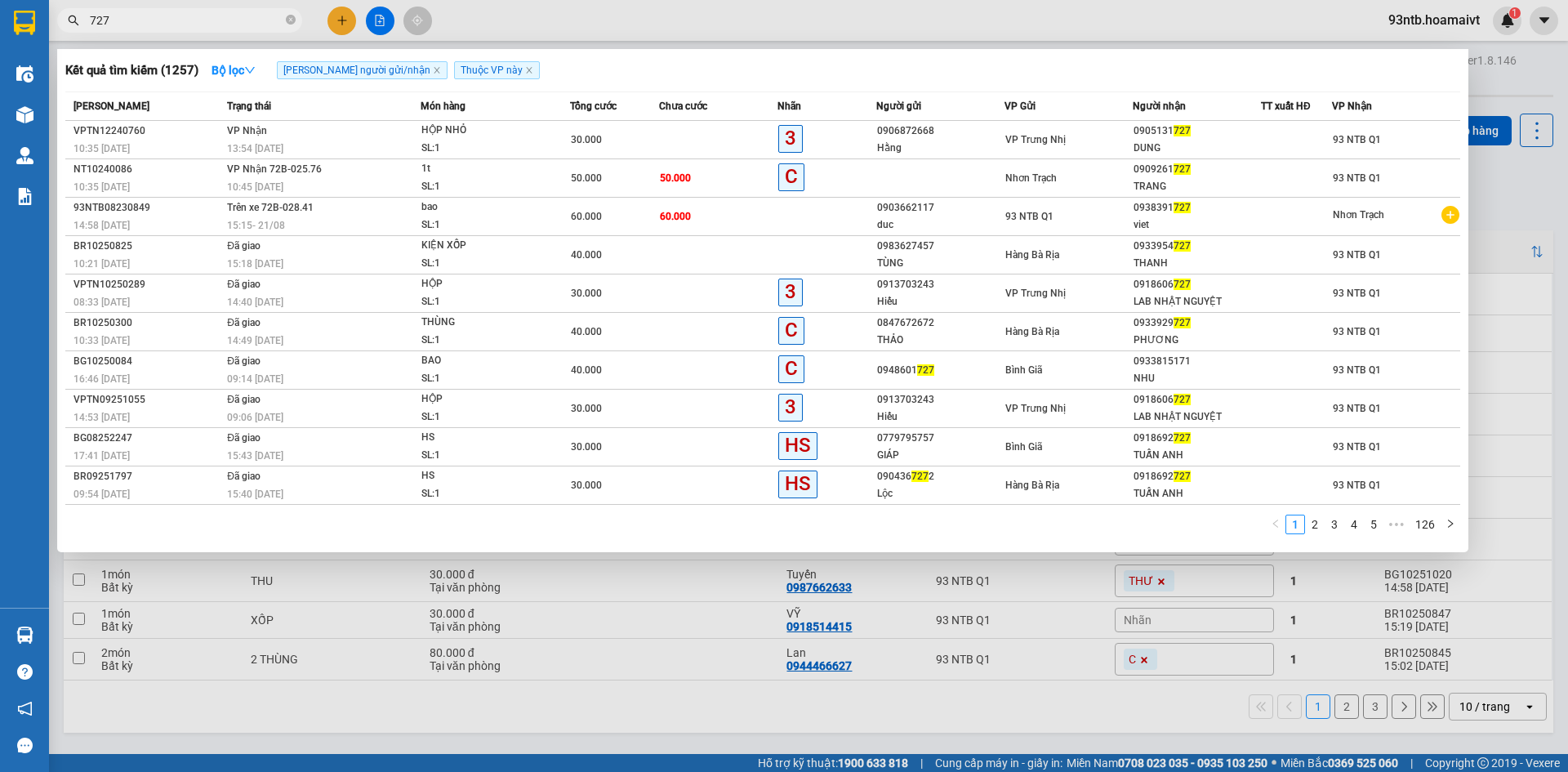
click at [244, 22] on input "727" at bounding box center [186, 20] width 193 height 18
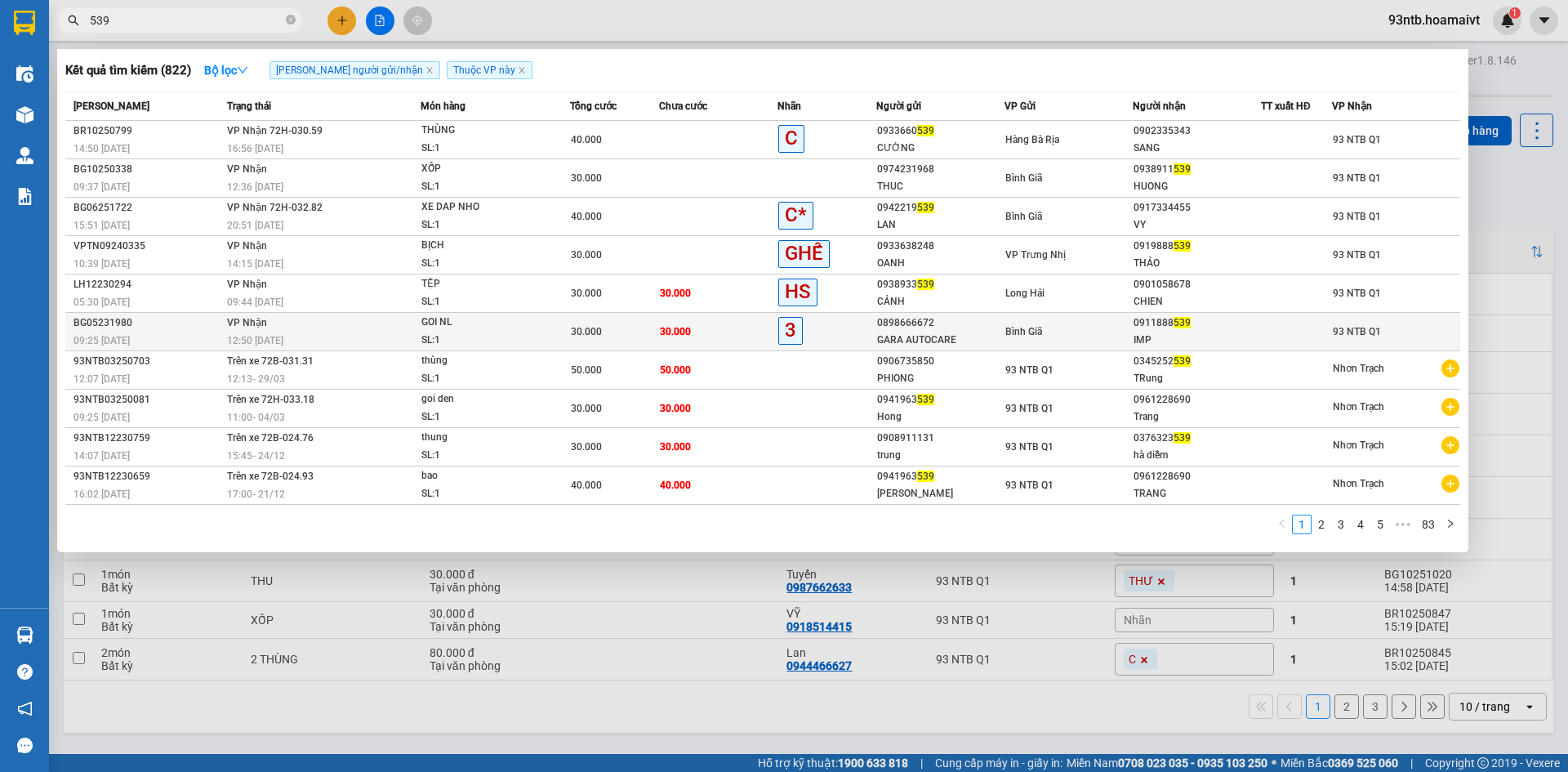
type input "539"
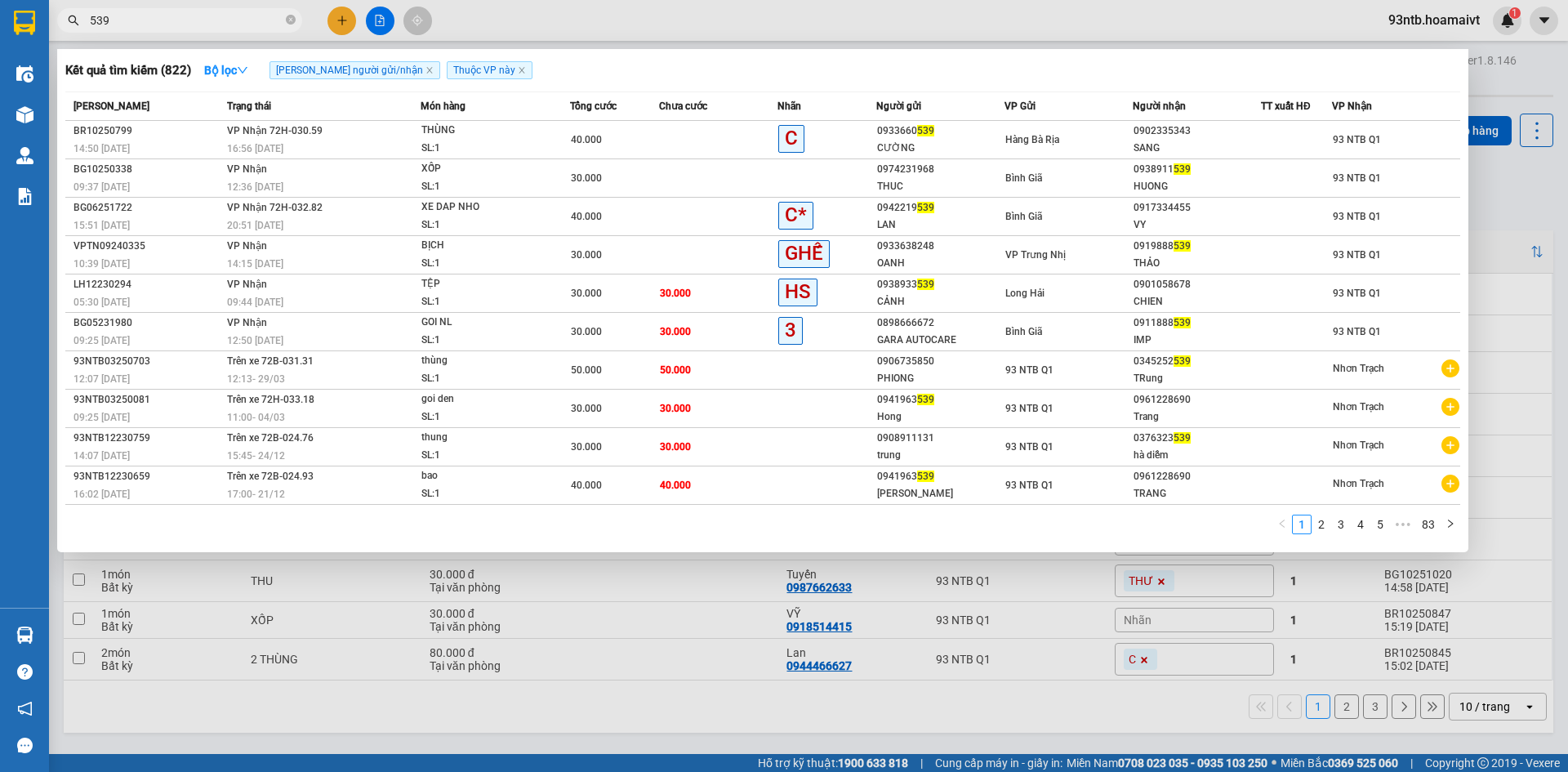
click at [925, 672] on div at bounding box center [784, 386] width 1568 height 772
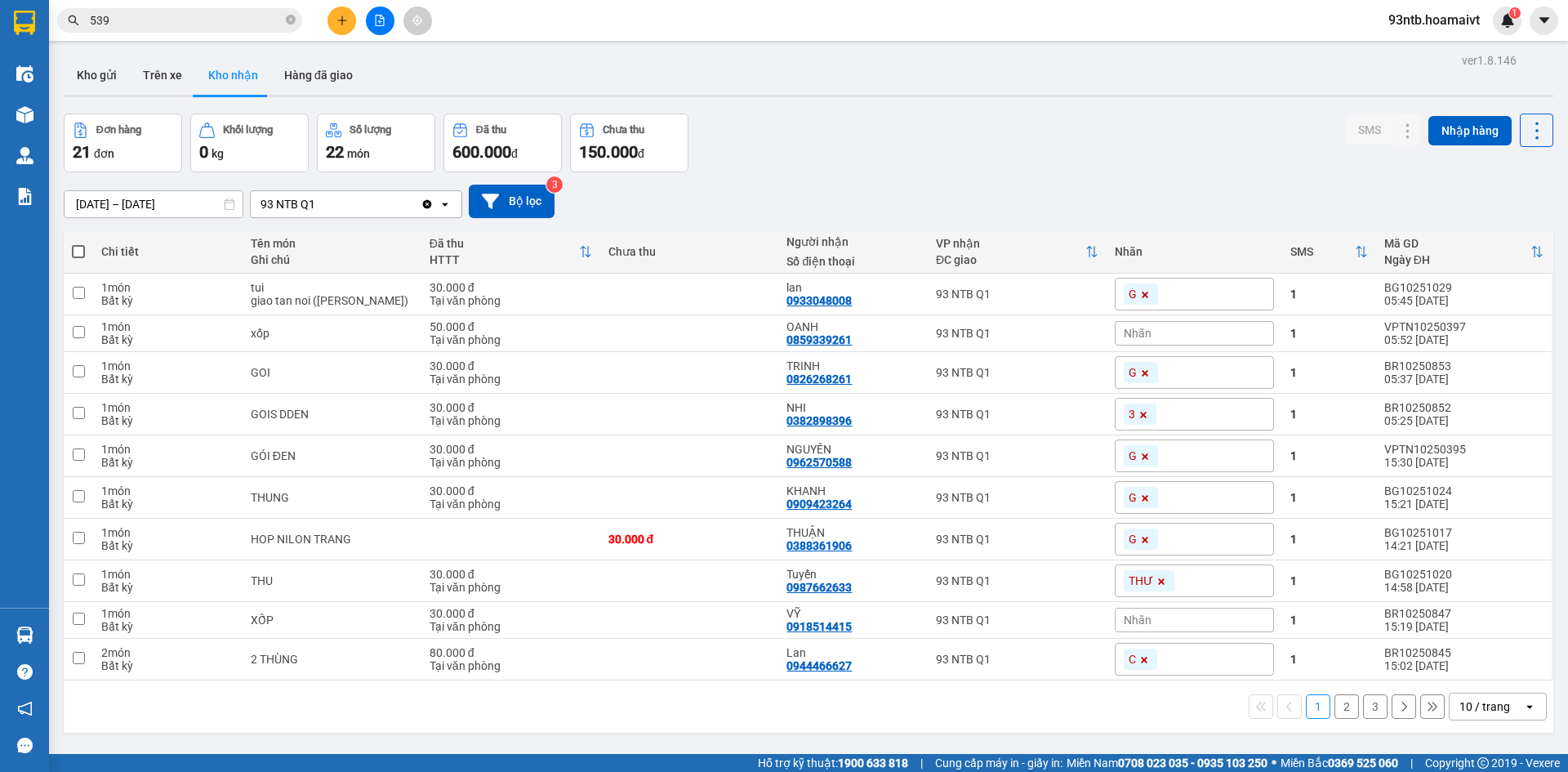
click at [878, 102] on div "ver 1.8.146 Kho gửi Trên xe Kho nhận Hàng đã giao Đơn hàng 21 đơn Khối lượng 0 …" at bounding box center [809, 435] width 1502 height 772
click at [944, 134] on div "Đơn hàng 21 đơn Khối lượng 0 kg Số lượng 22 món Đã thu 600.000 đ Chưa thu 150.0…" at bounding box center [808, 143] width 1490 height 59
click at [332, 25] on button at bounding box center [342, 21] width 28 height 28
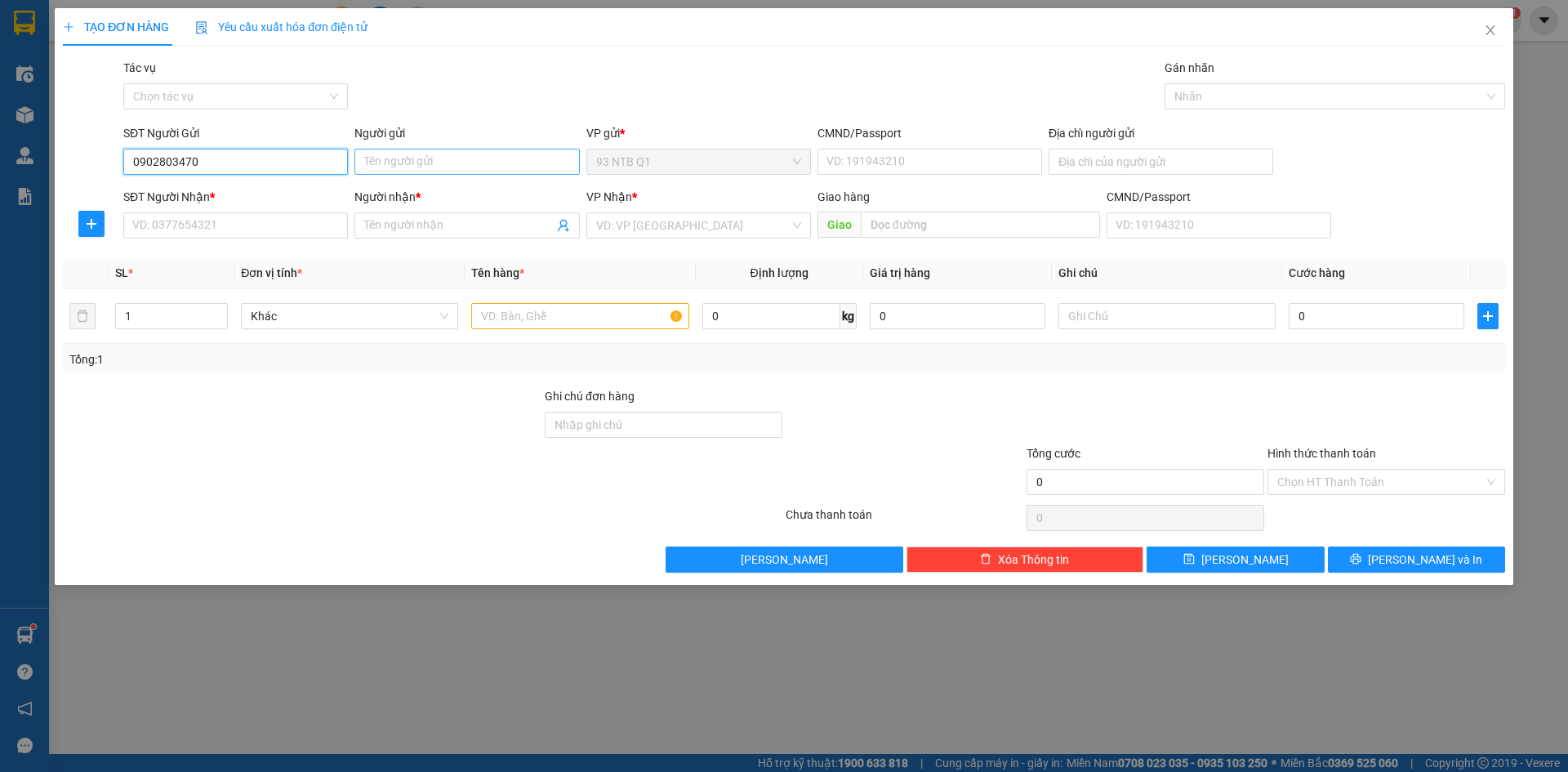
type input "0902803470"
click at [391, 156] on input "Người gửi" at bounding box center [467, 162] width 225 height 26
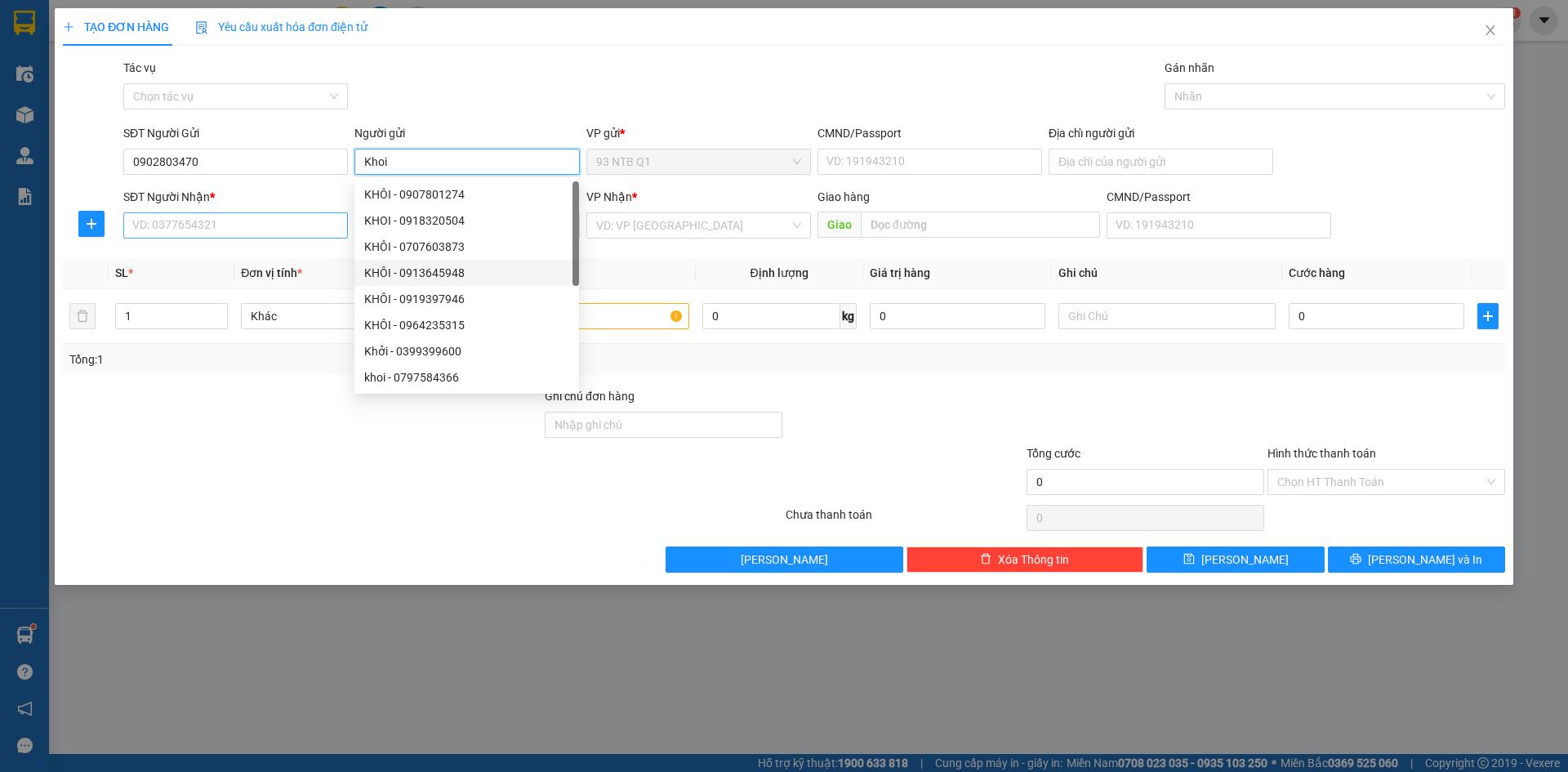
type input "Khoi"
click at [294, 220] on input "SĐT Người Nhận *" at bounding box center [236, 226] width 225 height 26
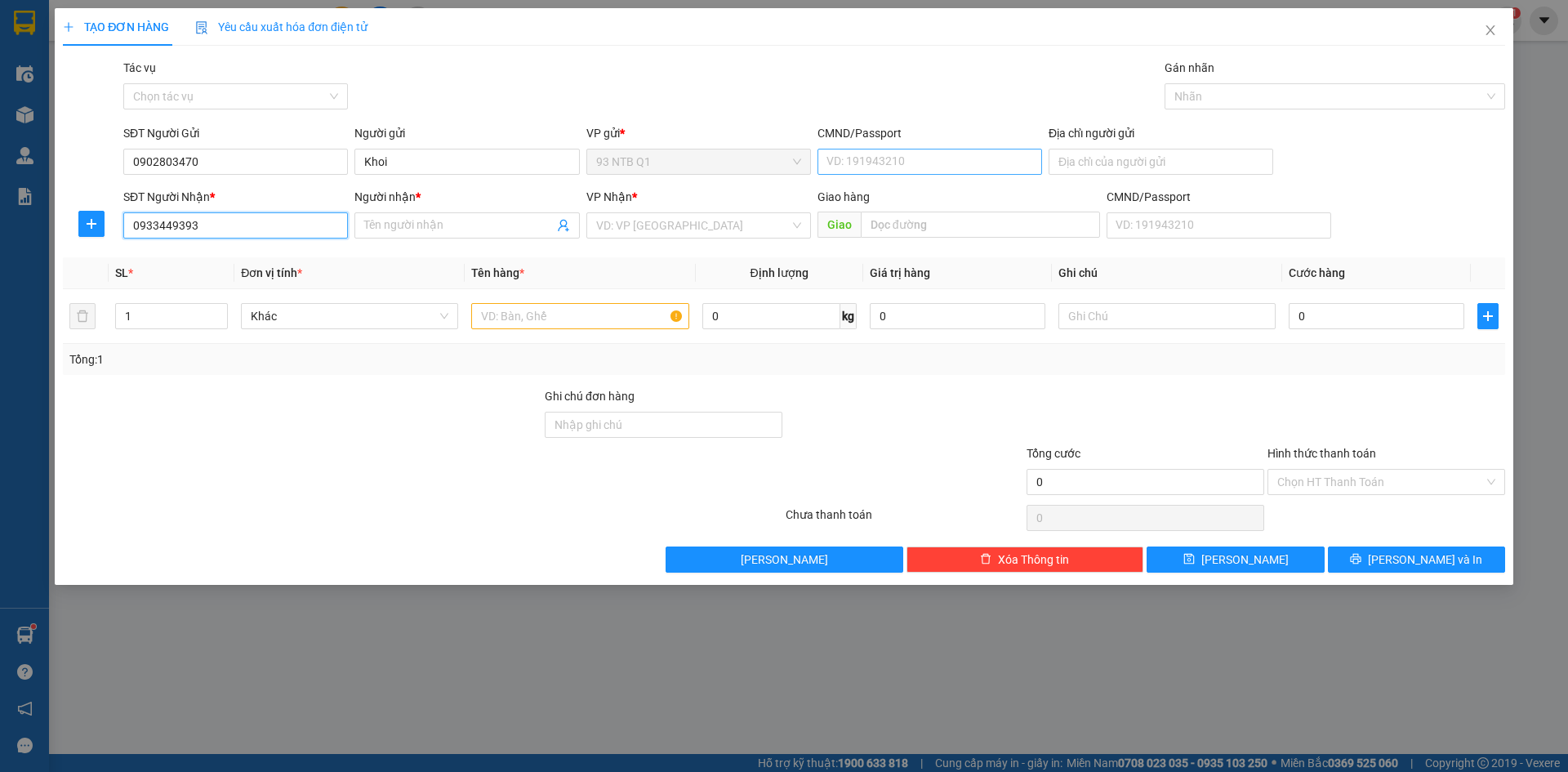
type input "0933449393"
click at [844, 163] on input "CMND/Passport" at bounding box center [929, 162] width 225 height 26
type input "079097032666"
click at [430, 219] on input "Người nhận *" at bounding box center [459, 225] width 189 height 18
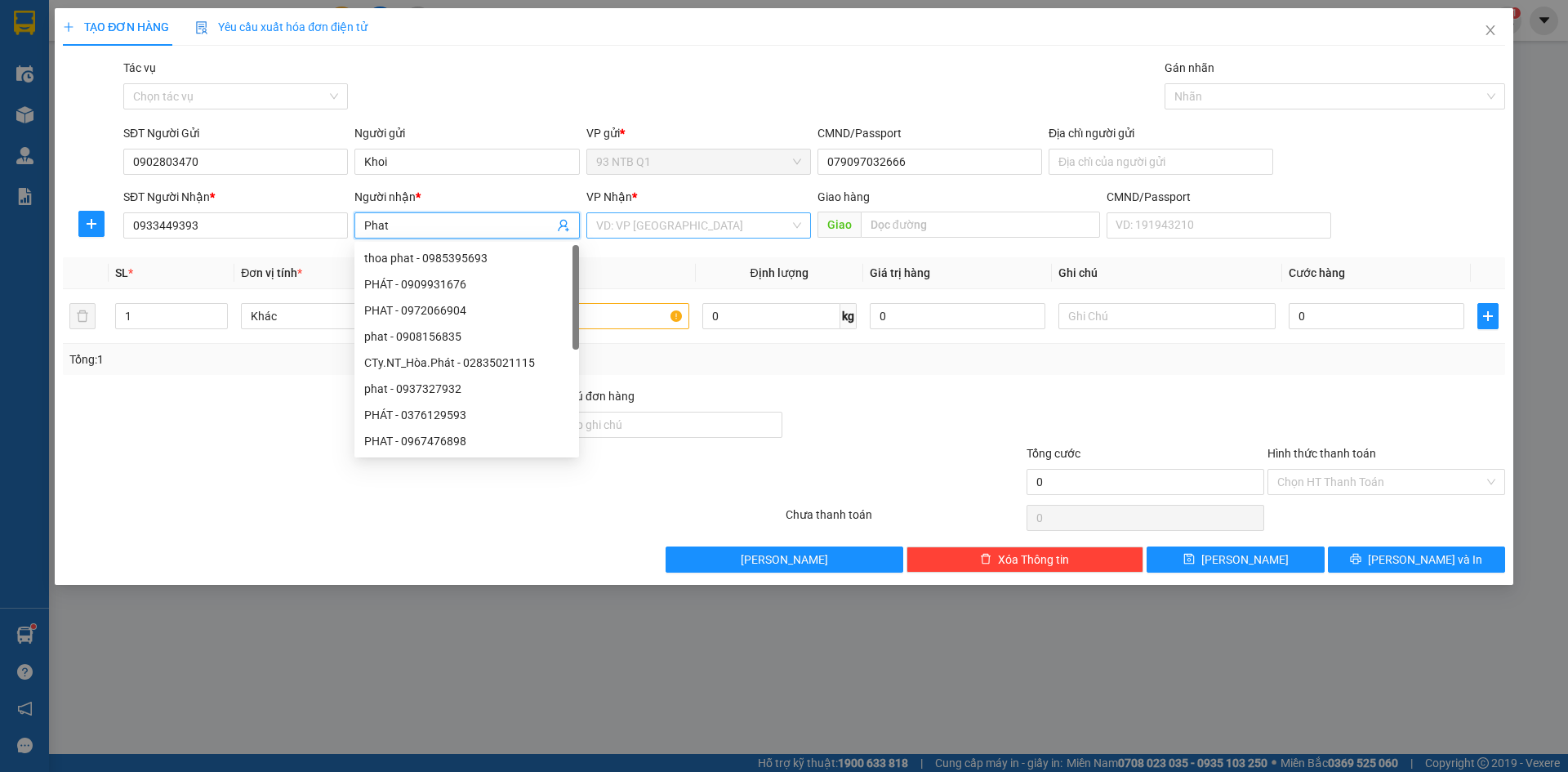
type input "Phat"
click at [647, 228] on input "search" at bounding box center [692, 226] width 194 height 25
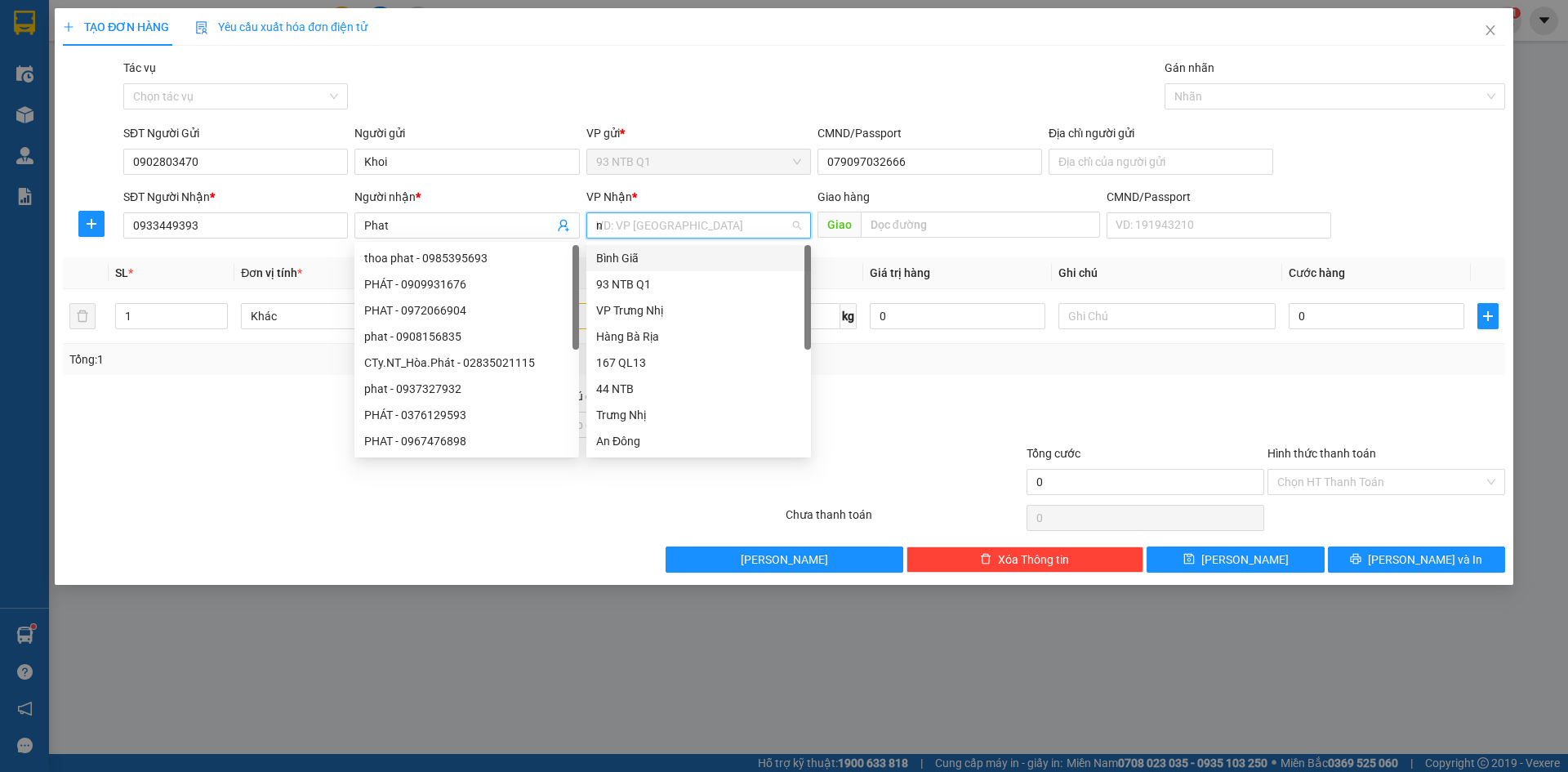
type input "nh"
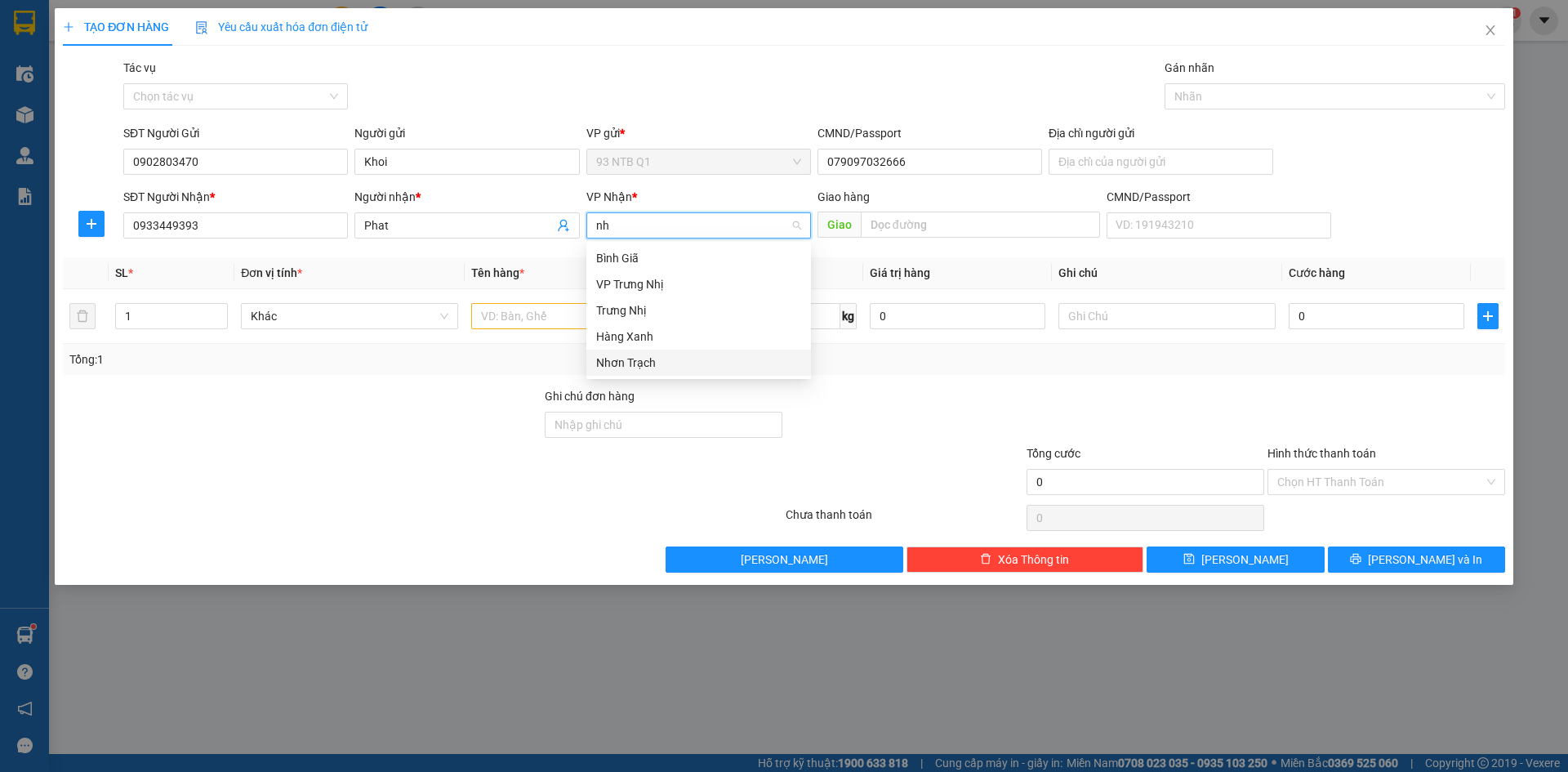
click at [648, 358] on div "Nhơn Trạch" at bounding box center [698, 362] width 205 height 18
click at [527, 314] on input "text" at bounding box center [580, 317] width 217 height 26
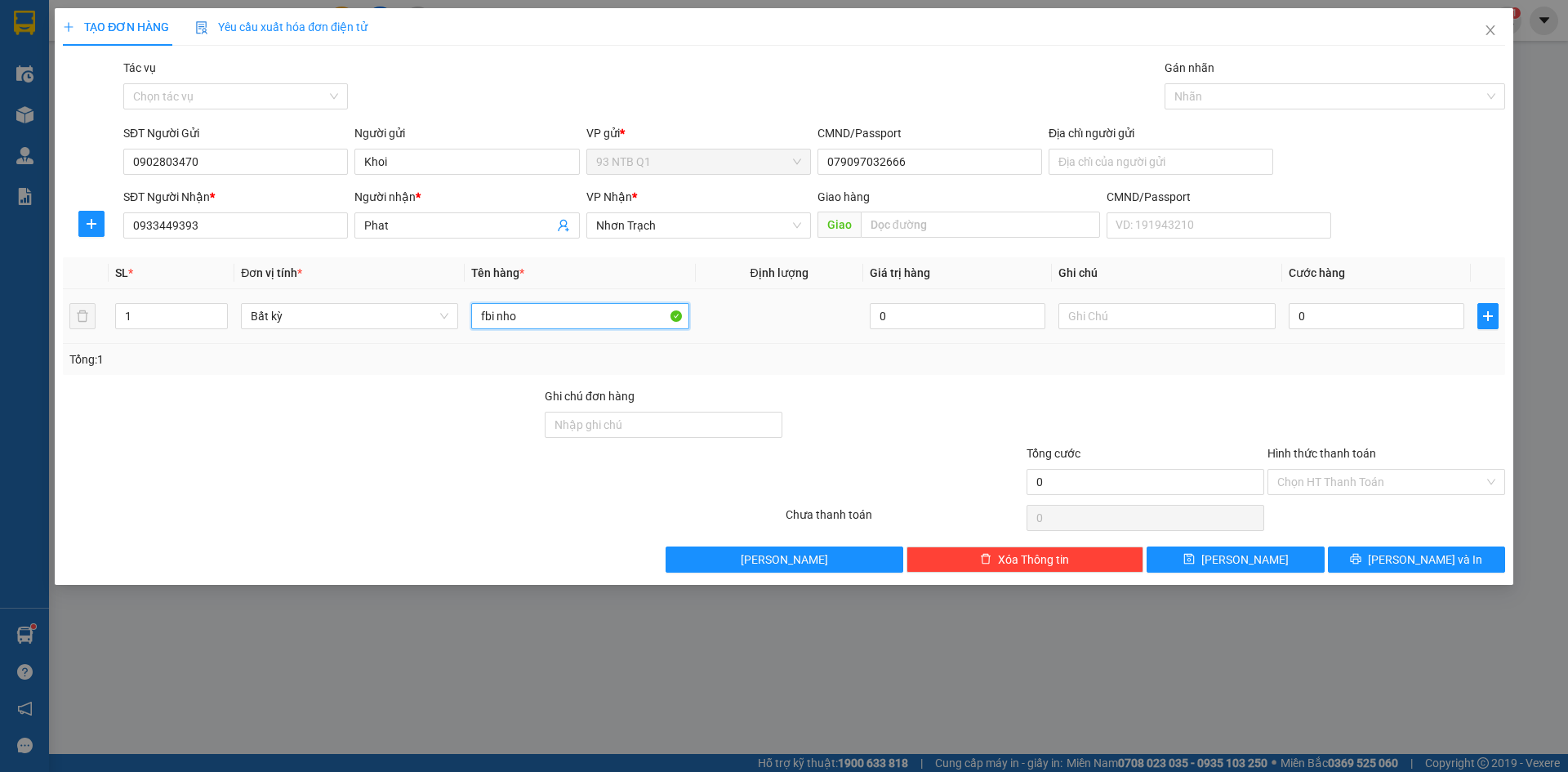
type input "fbi nho"
type input "3"
type input "30"
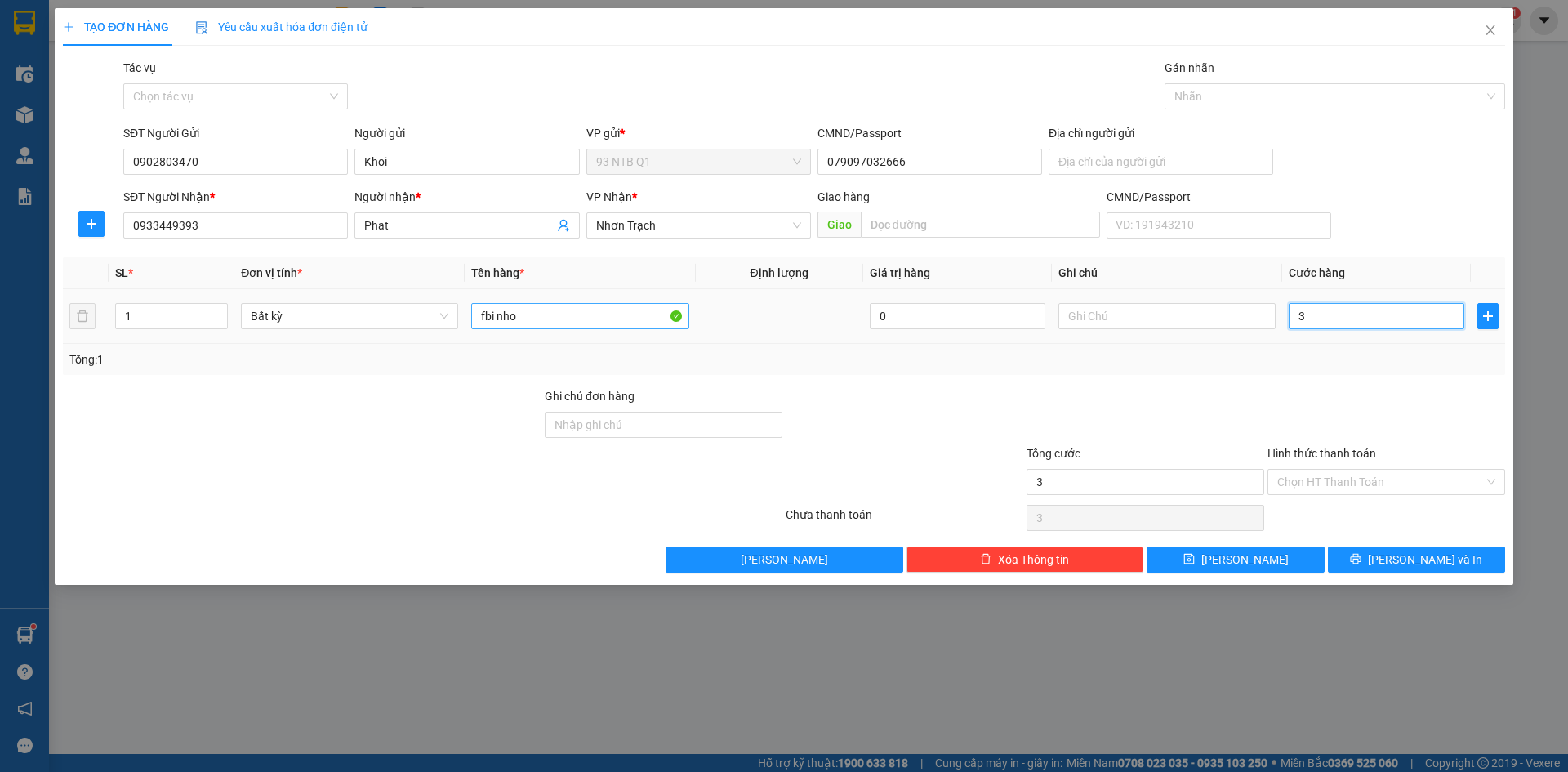
type input "30"
click at [1351, 488] on input "Hình thức thanh toán" at bounding box center [1380, 482] width 207 height 25
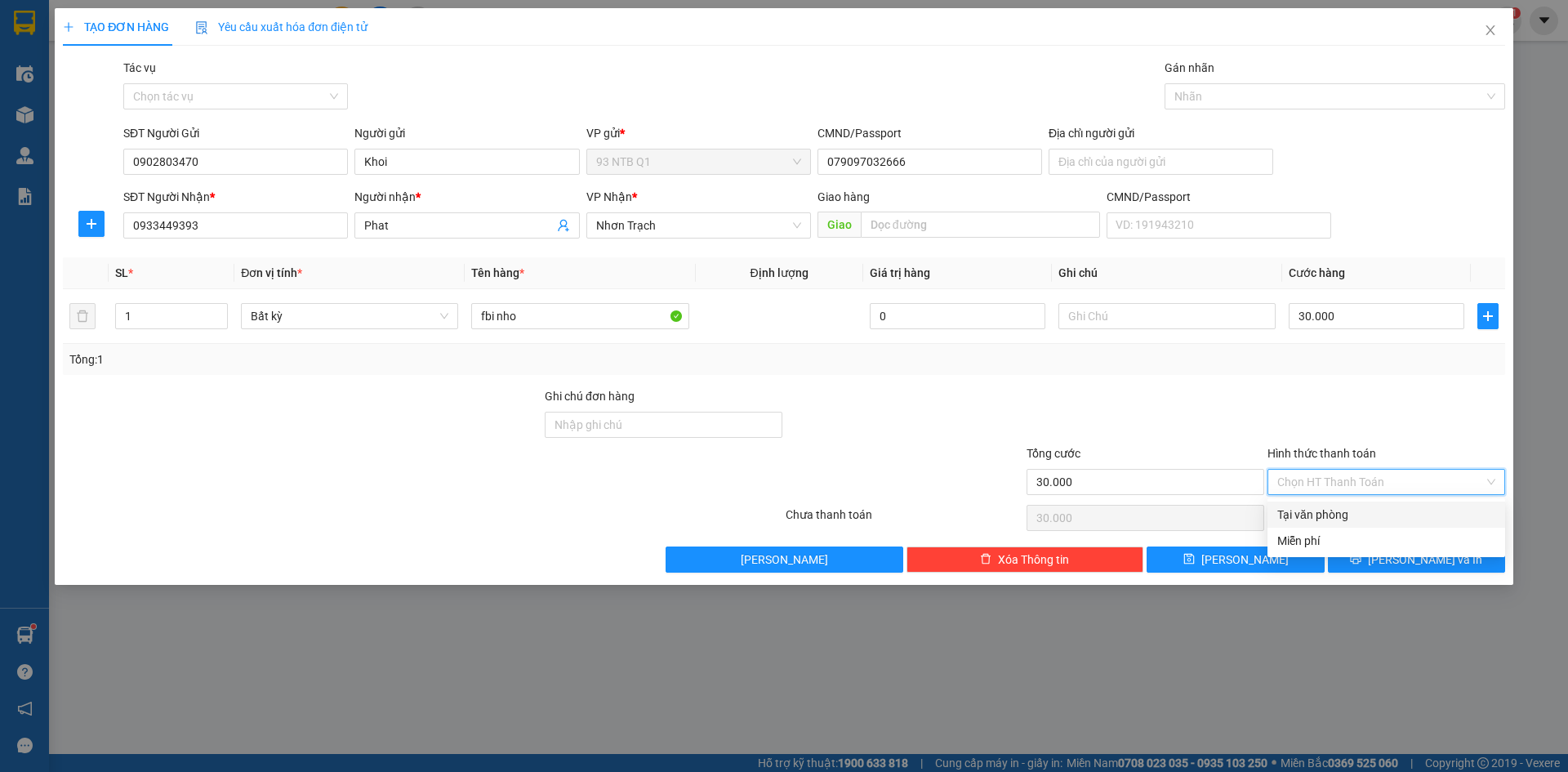
click at [1317, 508] on div "Tại văn phòng" at bounding box center [1386, 514] width 218 height 18
click at [1379, 555] on button "[PERSON_NAME] và In" at bounding box center [1416, 559] width 178 height 26
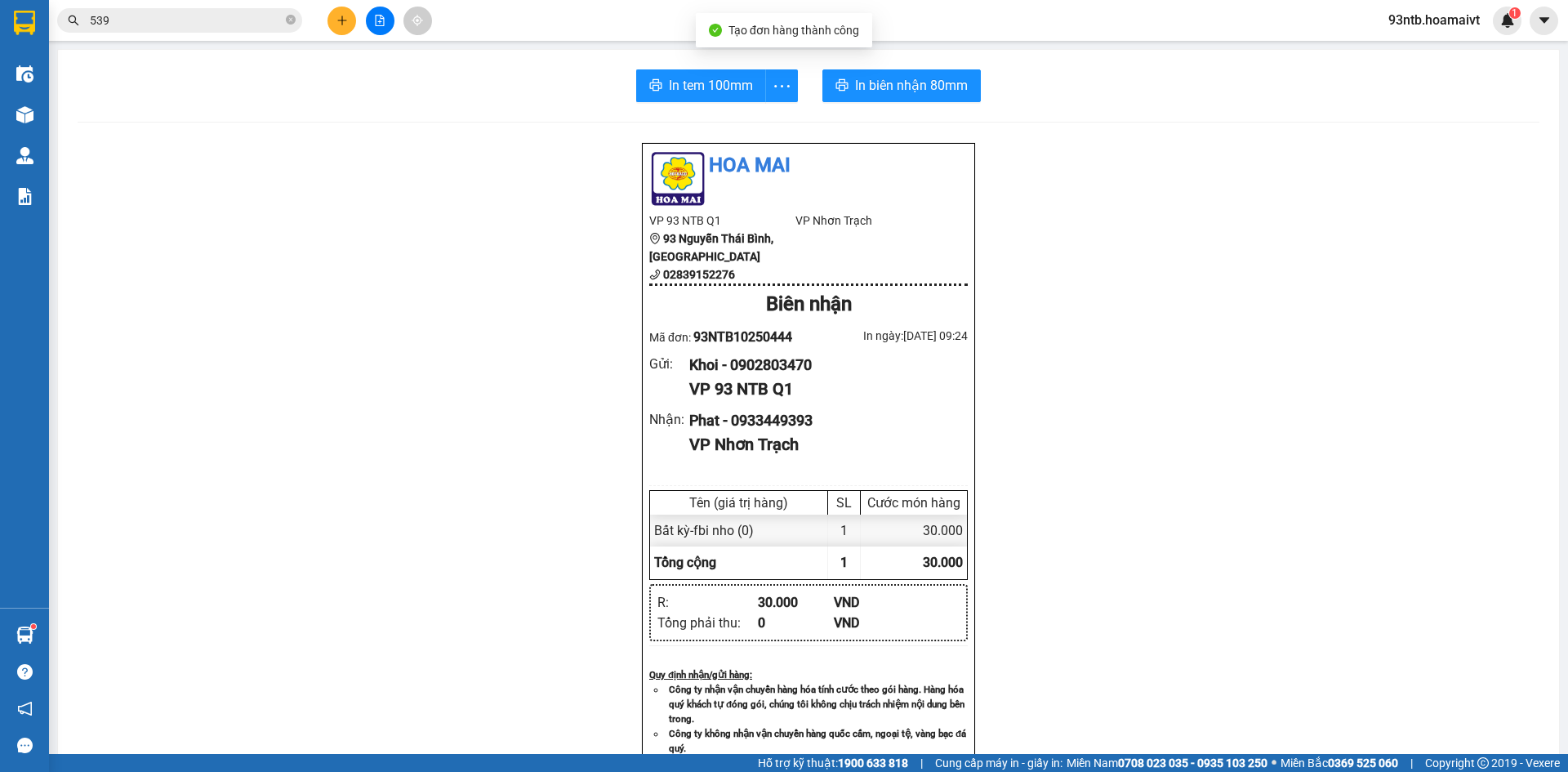
click at [953, 69] on div "In tem 100mm In biên nhận 80mm Hoa Mai VP 93 NTB Q1 93 Nguyễn Thái Bình, Quậ…" at bounding box center [808, 632] width 1501 height 1164
click at [944, 74] on button "In biên nhận 80mm" at bounding box center [901, 85] width 159 height 33
click at [706, 81] on span "In tem 100mm" at bounding box center [710, 86] width 84 height 21
click at [351, 20] on button at bounding box center [342, 21] width 28 height 28
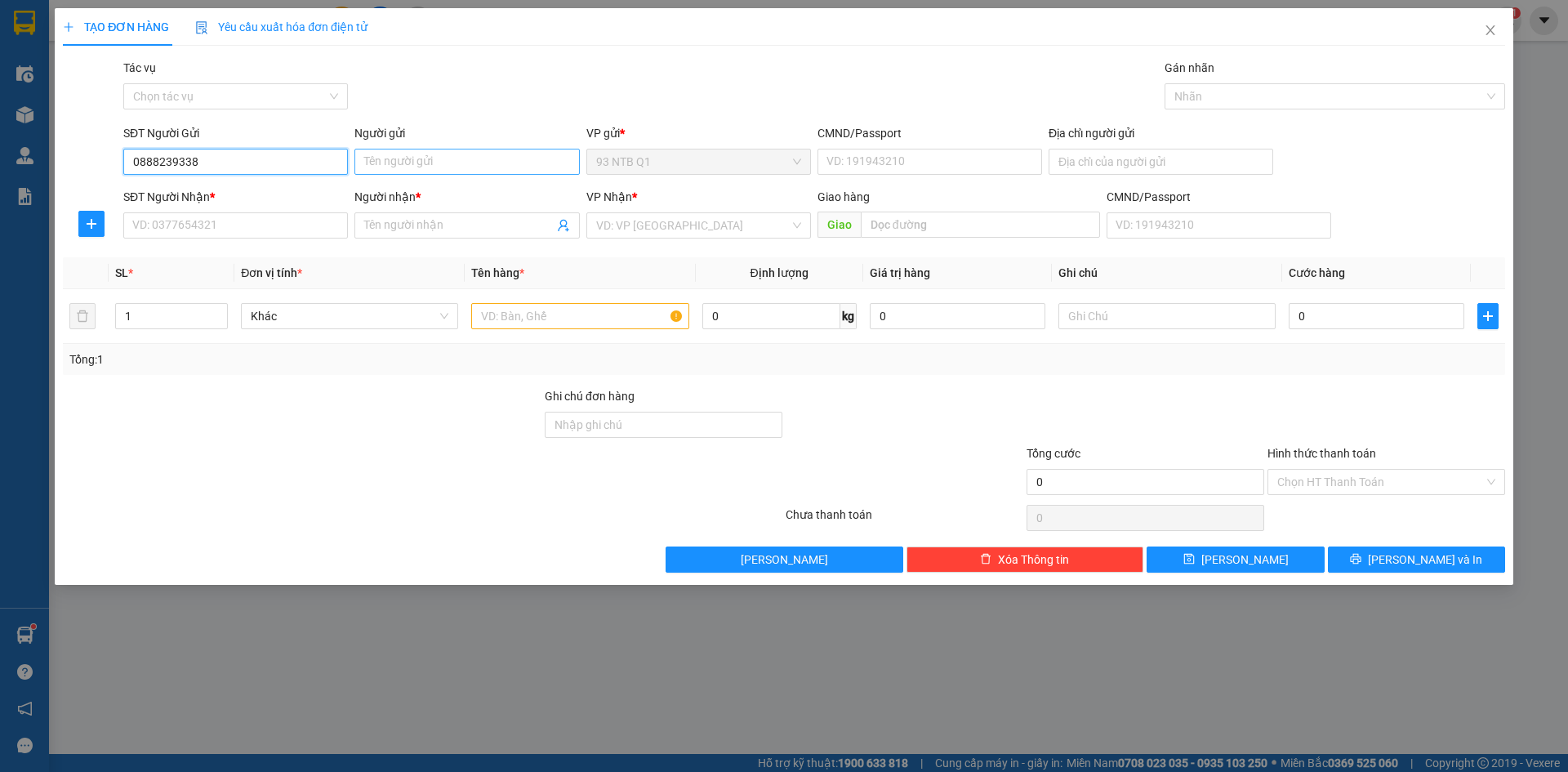
type input "0888239338"
click at [409, 160] on input "Người gửi" at bounding box center [467, 162] width 225 height 26
type input "[PERSON_NAME]"
click at [180, 228] on input "SĐT Người Nhận *" at bounding box center [236, 226] width 225 height 26
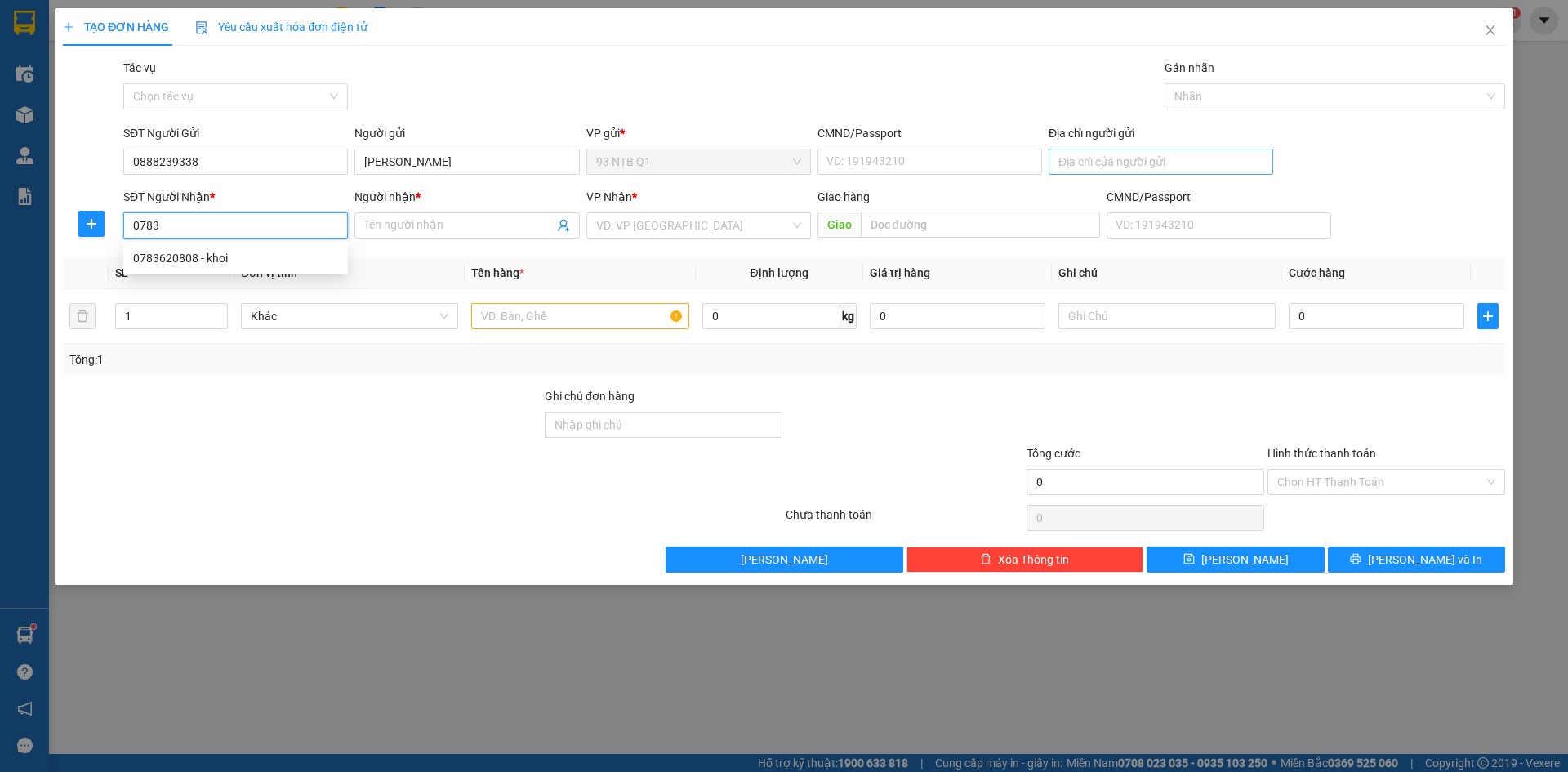
type input "0783"
click at [1184, 153] on input "Địa chỉ người gửi" at bounding box center [1161, 162] width 225 height 26
type input "12 d13 DT [GEOGRAPHIC_DATA]-[GEOGRAPHIC_DATA]"
click at [253, 232] on input "0783" at bounding box center [236, 226] width 225 height 26
type input "0783651604"
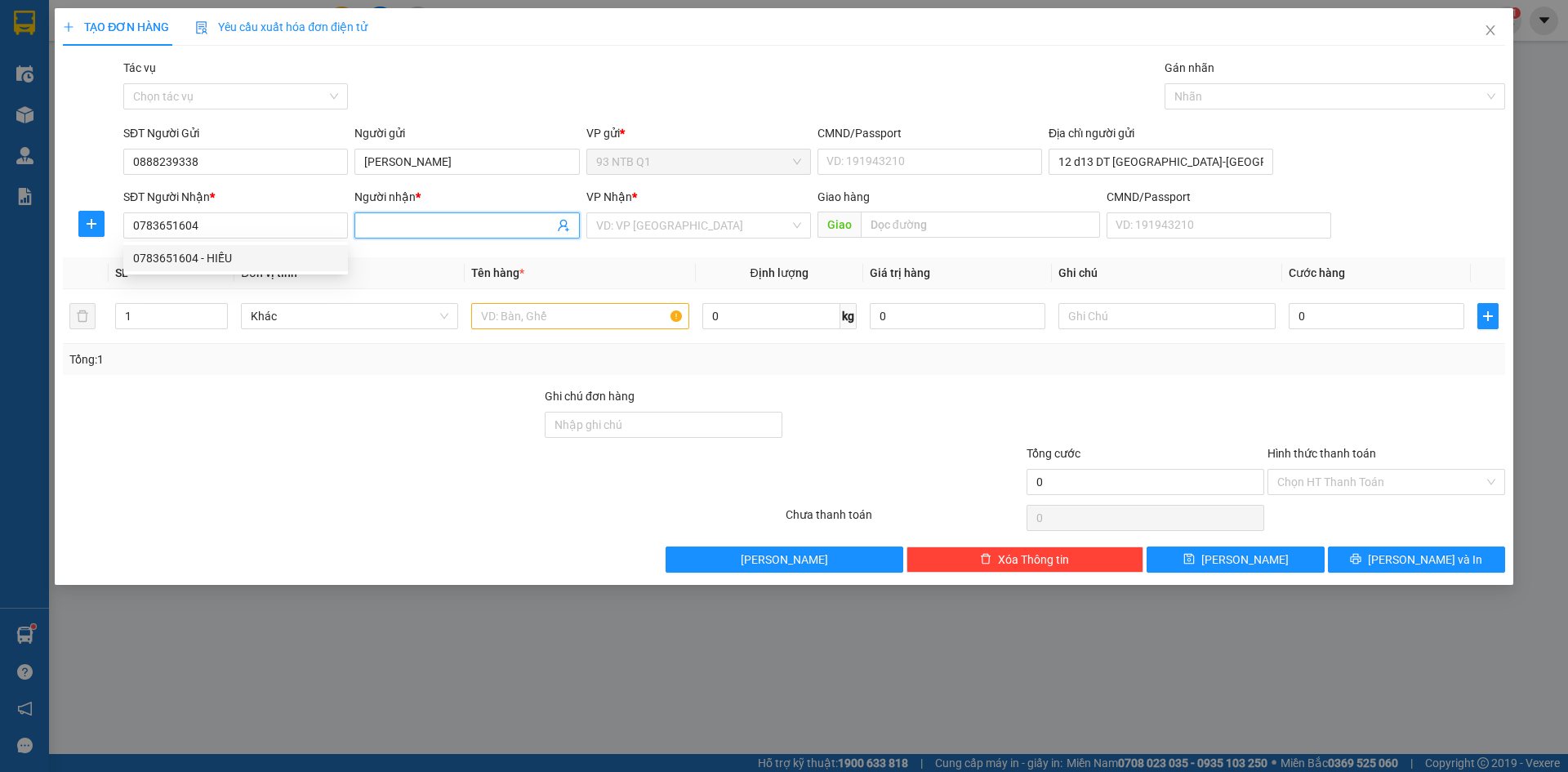
click at [403, 227] on input "Người nhận *" at bounding box center [459, 225] width 189 height 18
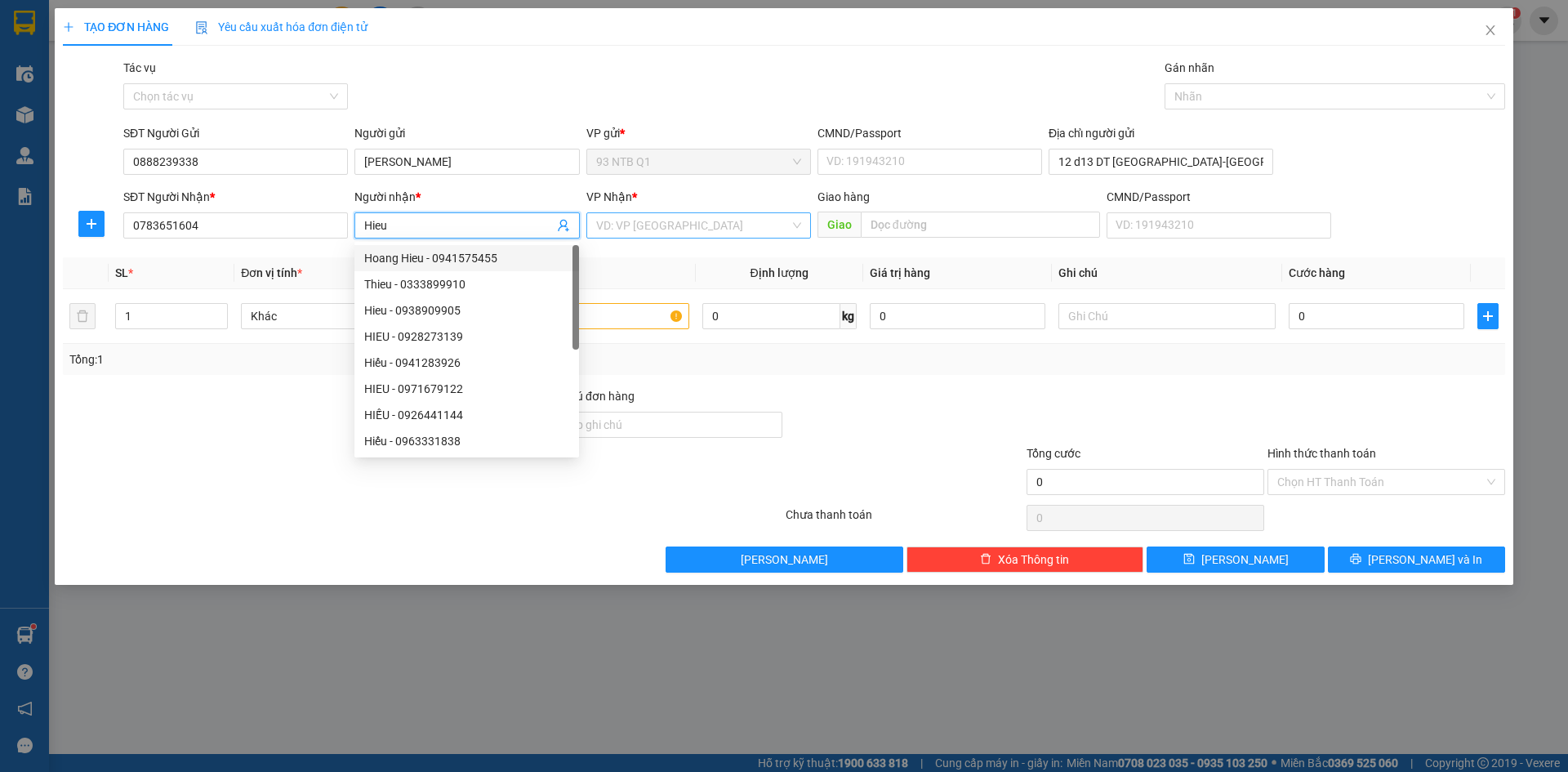
type input "Hieu"
click at [634, 224] on input "search" at bounding box center [692, 226] width 194 height 25
type input "b"
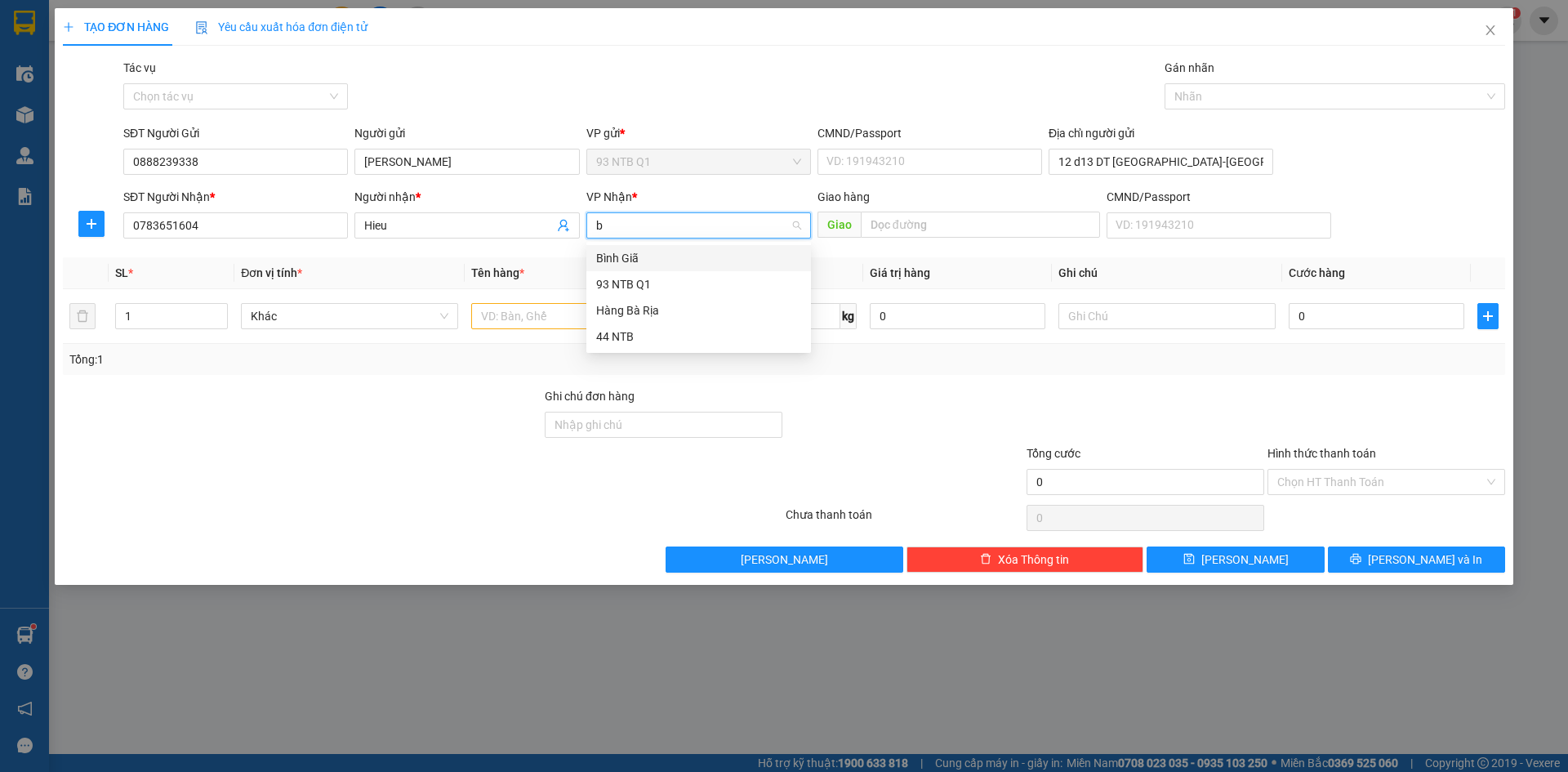
click at [633, 258] on div "Bình Giã" at bounding box center [698, 258] width 205 height 18
click at [564, 315] on input "text" at bounding box center [580, 317] width 217 height 26
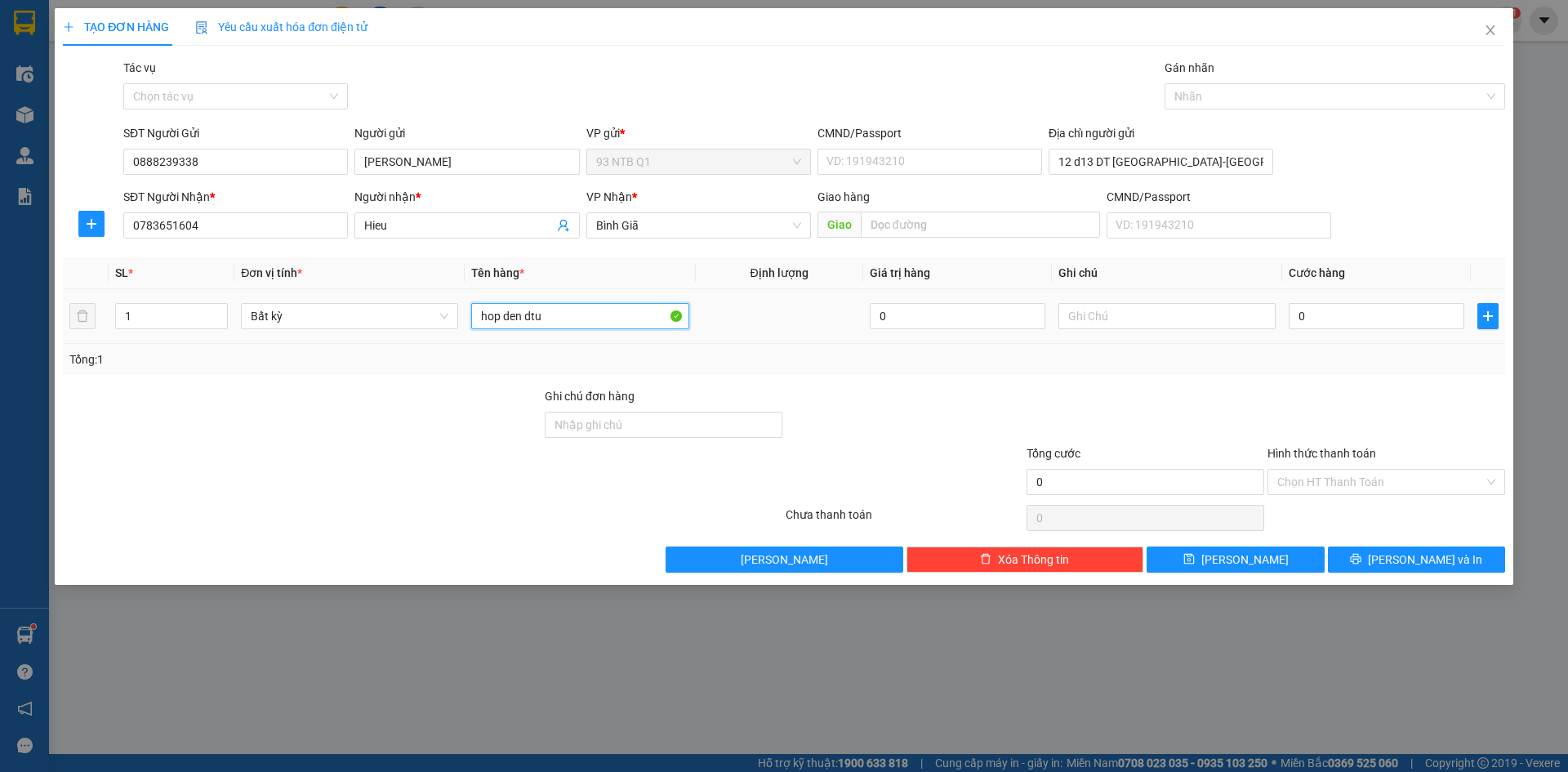
type input "hop den dtu"
type input "3"
type input "30"
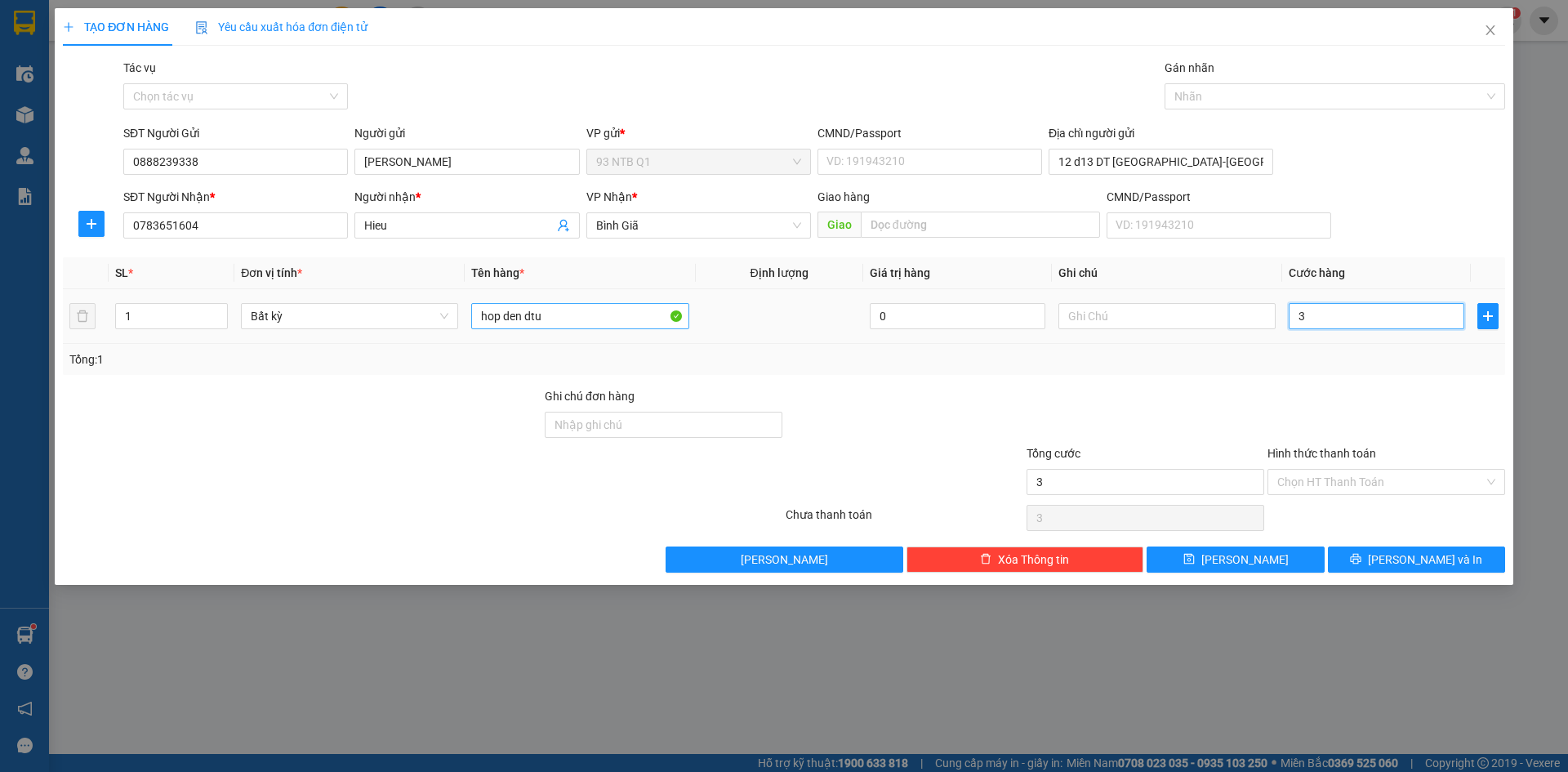
type input "30"
type input "30.000"
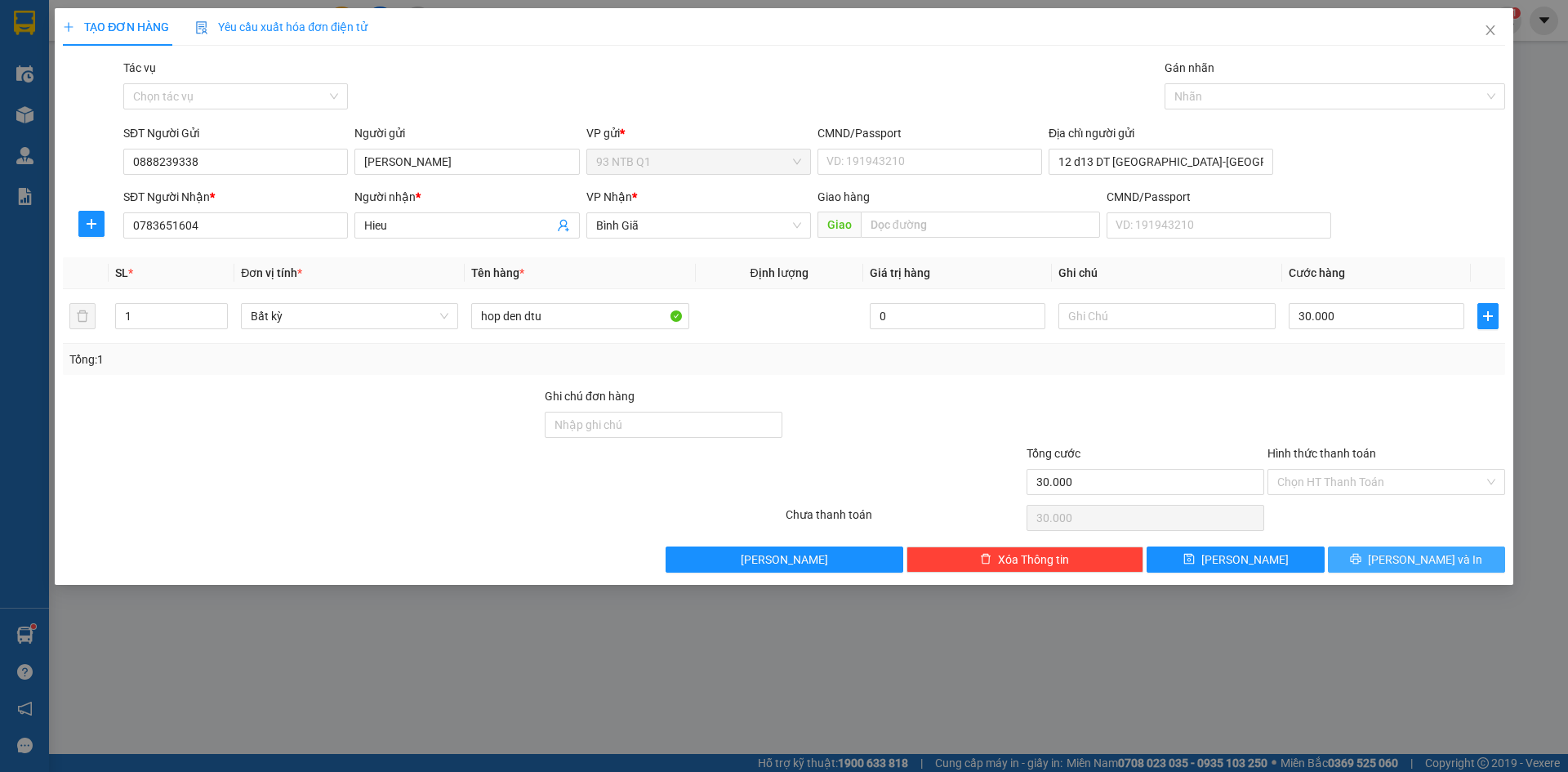
click at [1466, 551] on button "[PERSON_NAME] và In" at bounding box center [1416, 559] width 178 height 26
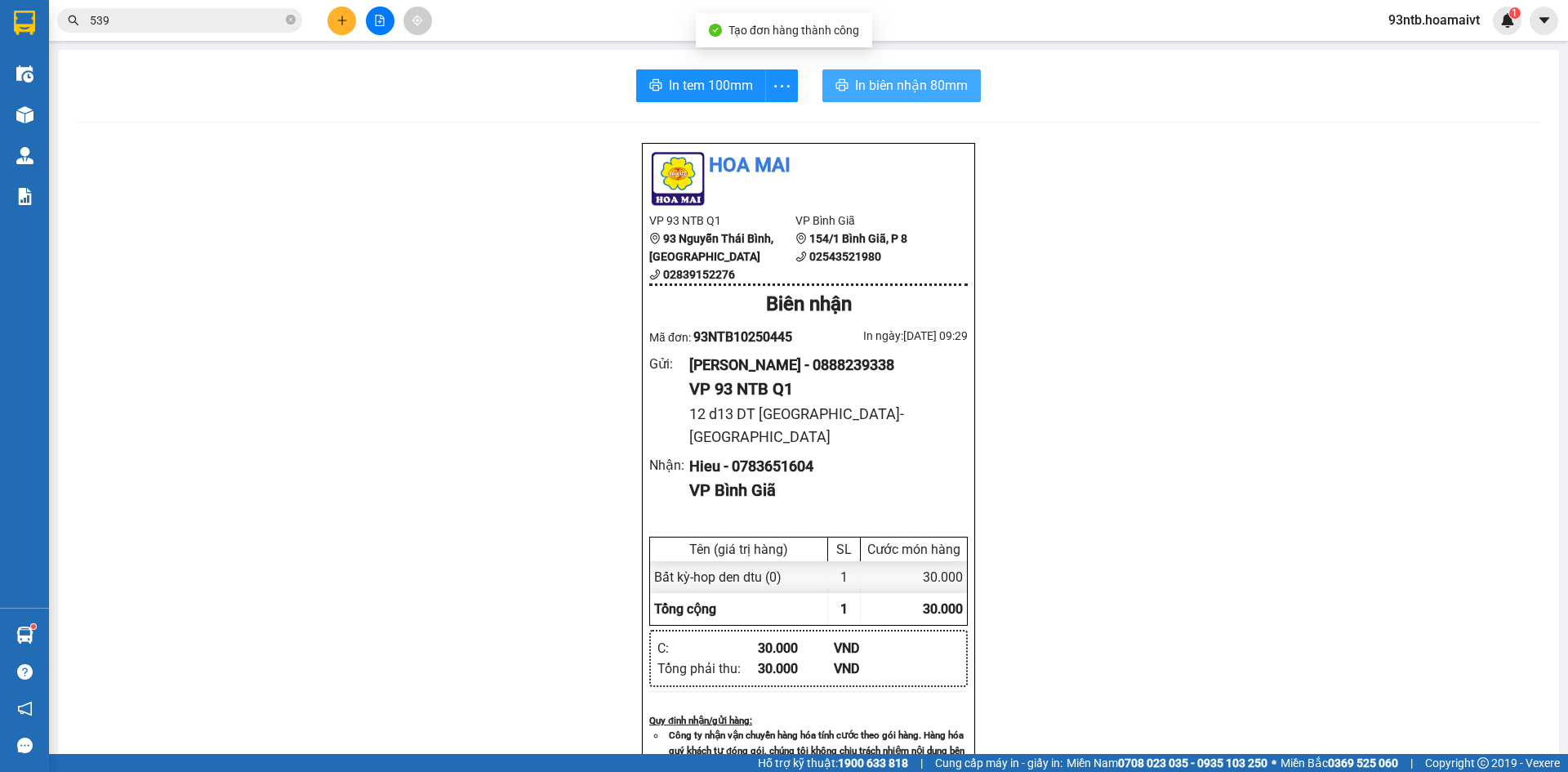
click at [889, 74] on button "In biên nhận 80mm" at bounding box center [901, 85] width 159 height 33
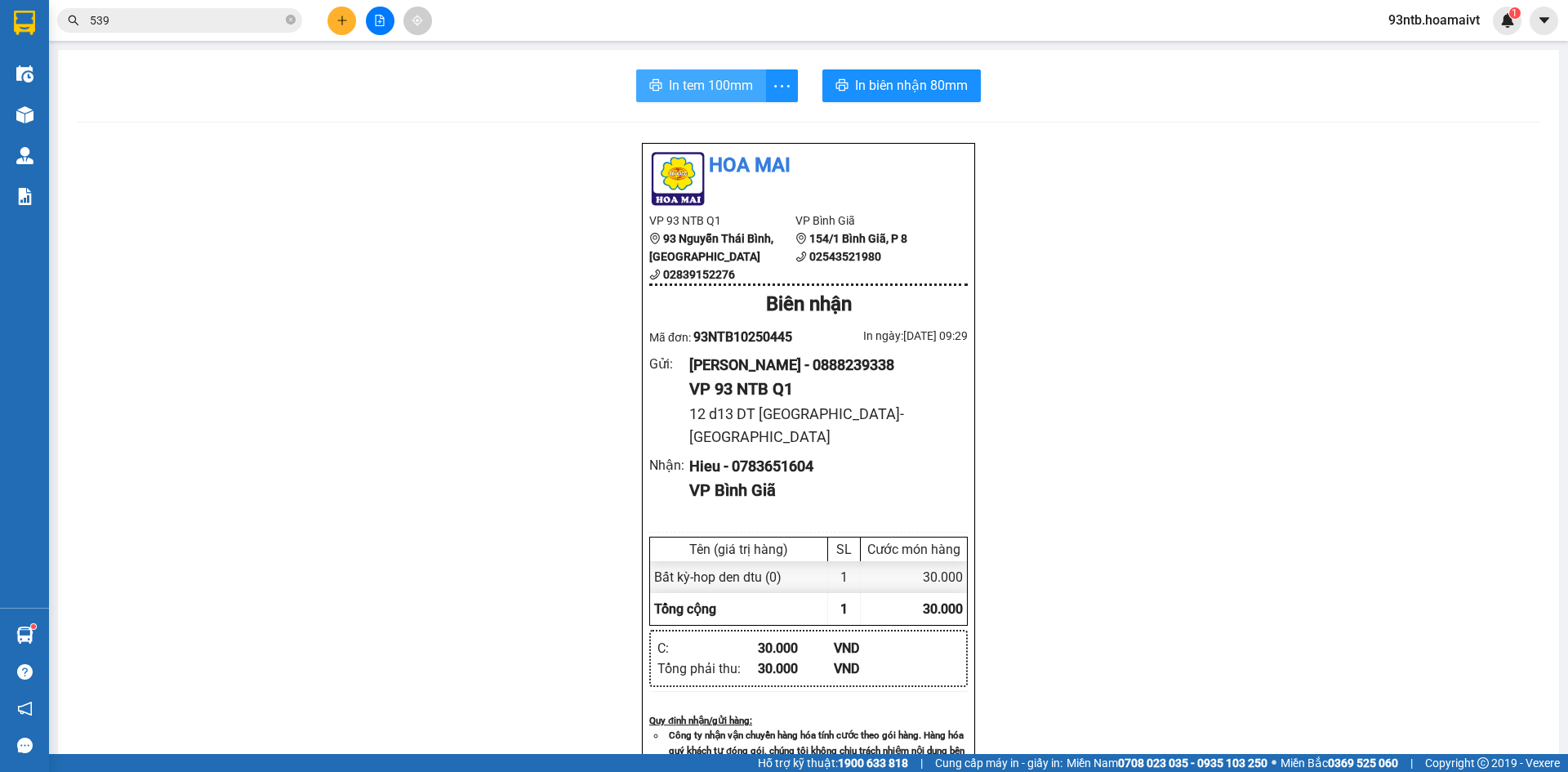
click at [701, 99] on button "In tem 100mm" at bounding box center [700, 85] width 129 height 33
click at [346, 15] on icon "plus" at bounding box center [342, 21] width 11 height 11
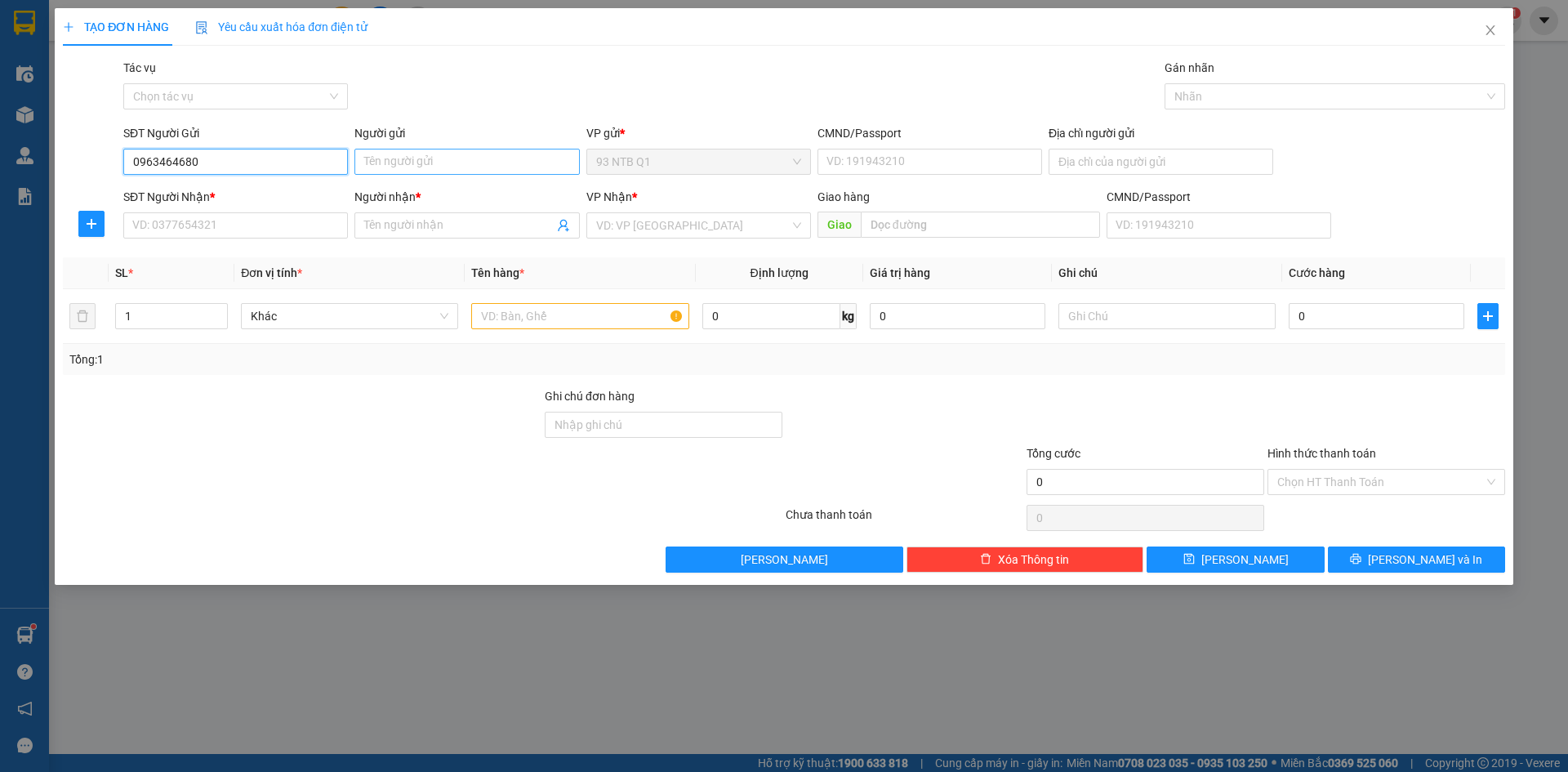
type input "0963464680"
click at [399, 165] on input "Người gửi" at bounding box center [467, 162] width 225 height 26
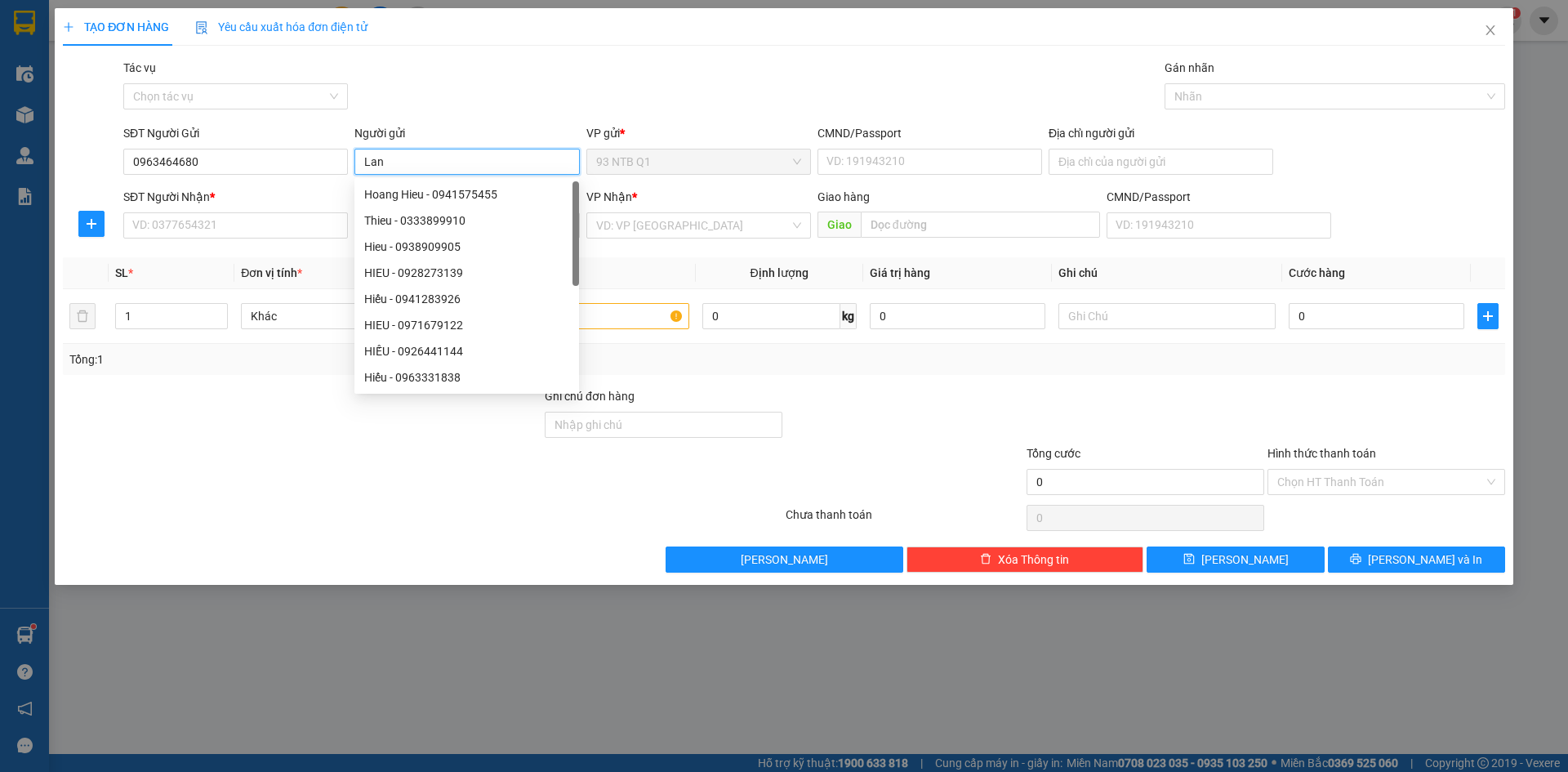
type input "Lan"
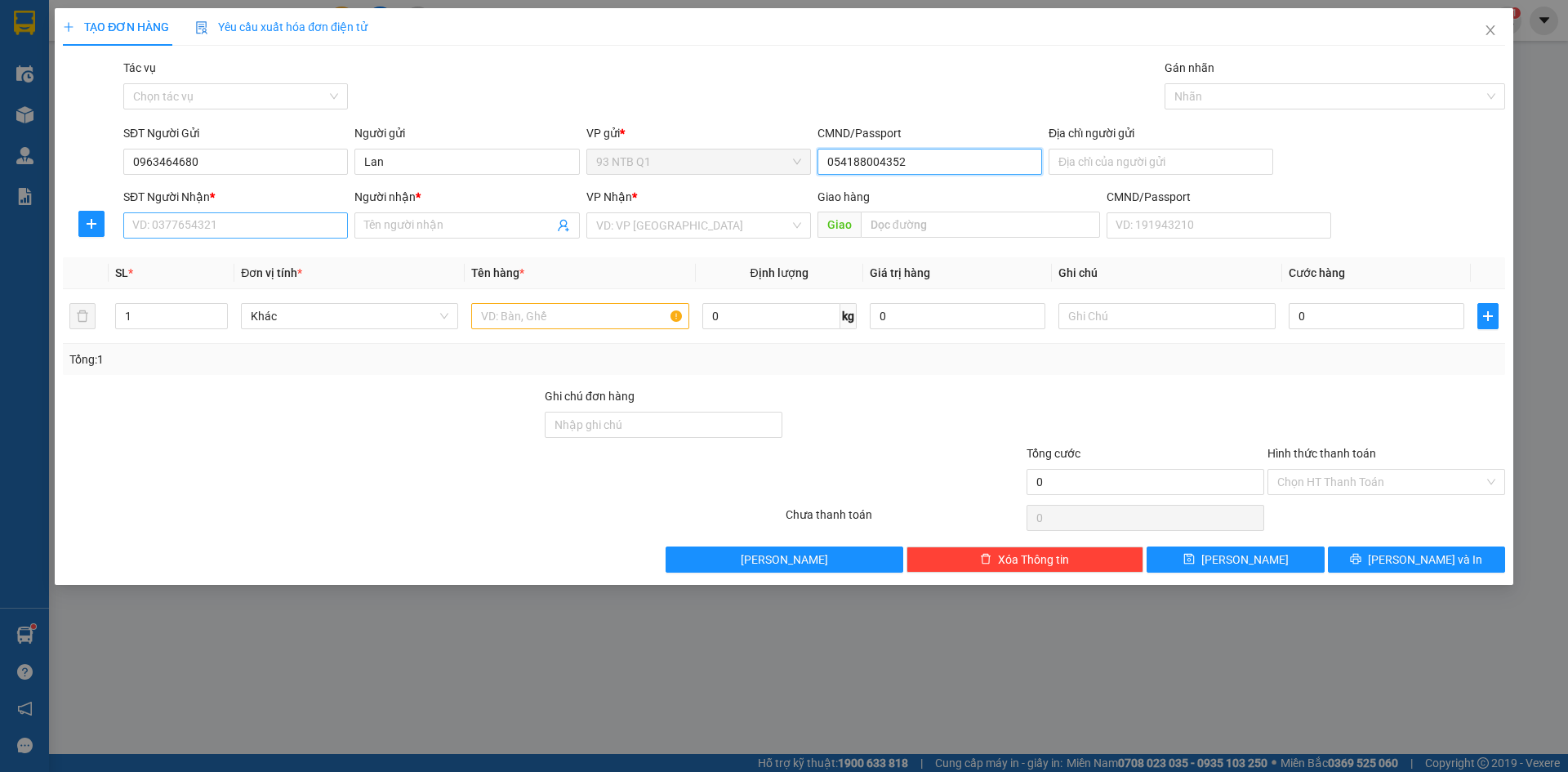
type input "054188004352"
click at [225, 231] on input "SĐT Người Nhận *" at bounding box center [236, 226] width 225 height 26
type input "0932840221"
click at [387, 219] on input "Người nhận *" at bounding box center [459, 225] width 189 height 18
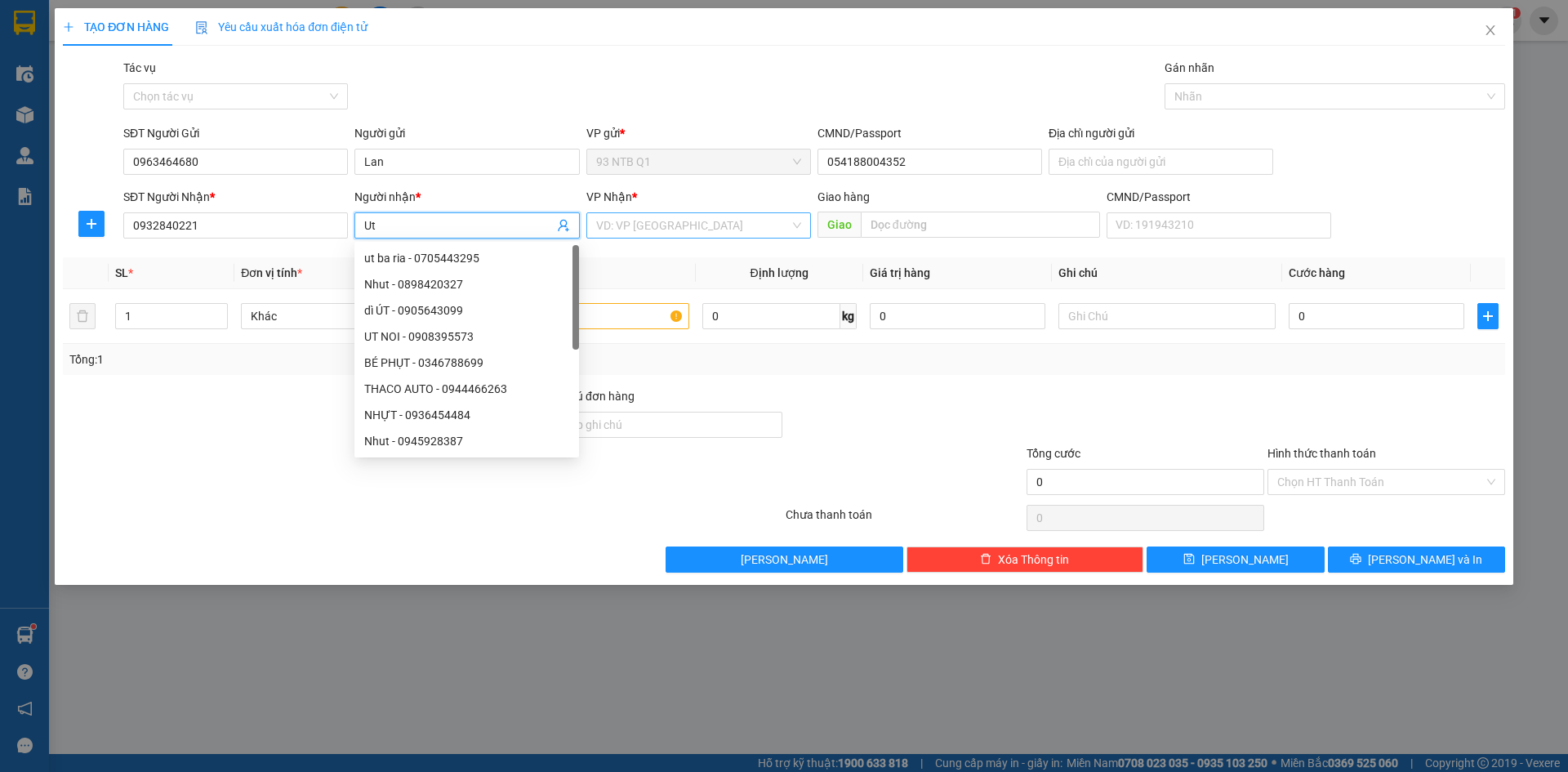
type input "Ut"
click at [653, 225] on input "search" at bounding box center [692, 226] width 194 height 25
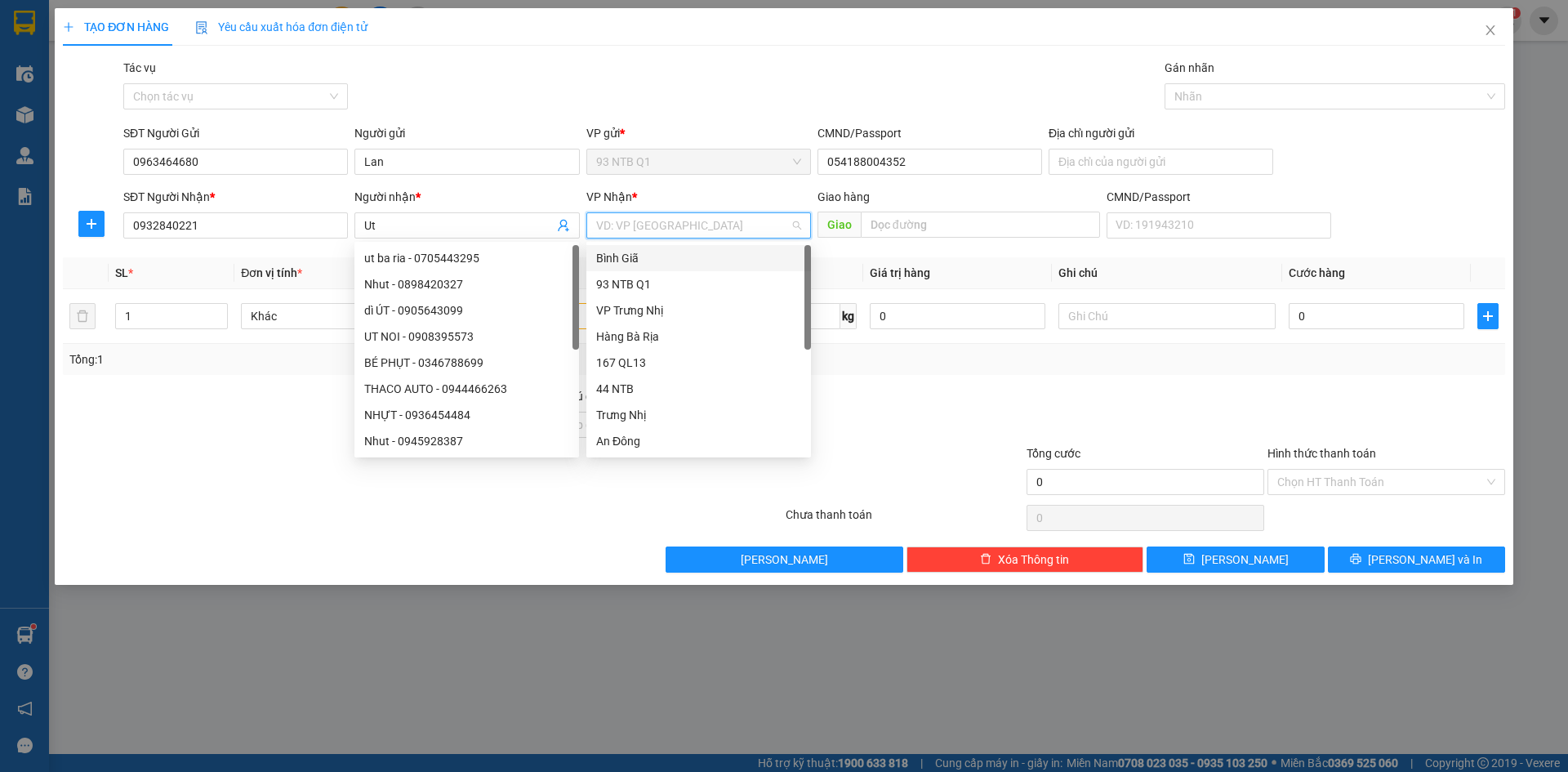
type input "b"
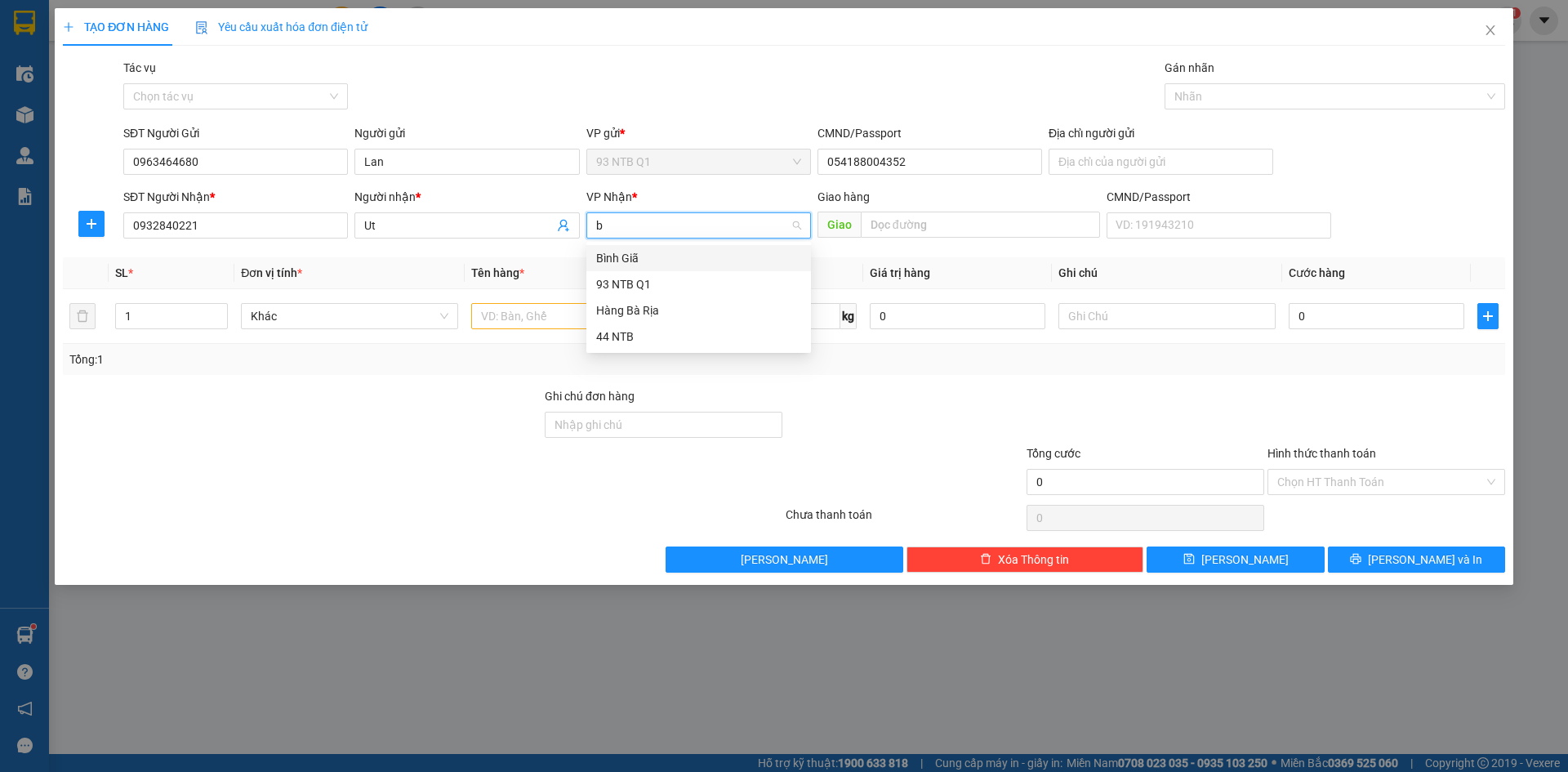
click at [647, 253] on div "Bình Giã" at bounding box center [698, 258] width 205 height 18
click at [537, 323] on input "text" at bounding box center [580, 317] width 217 height 26
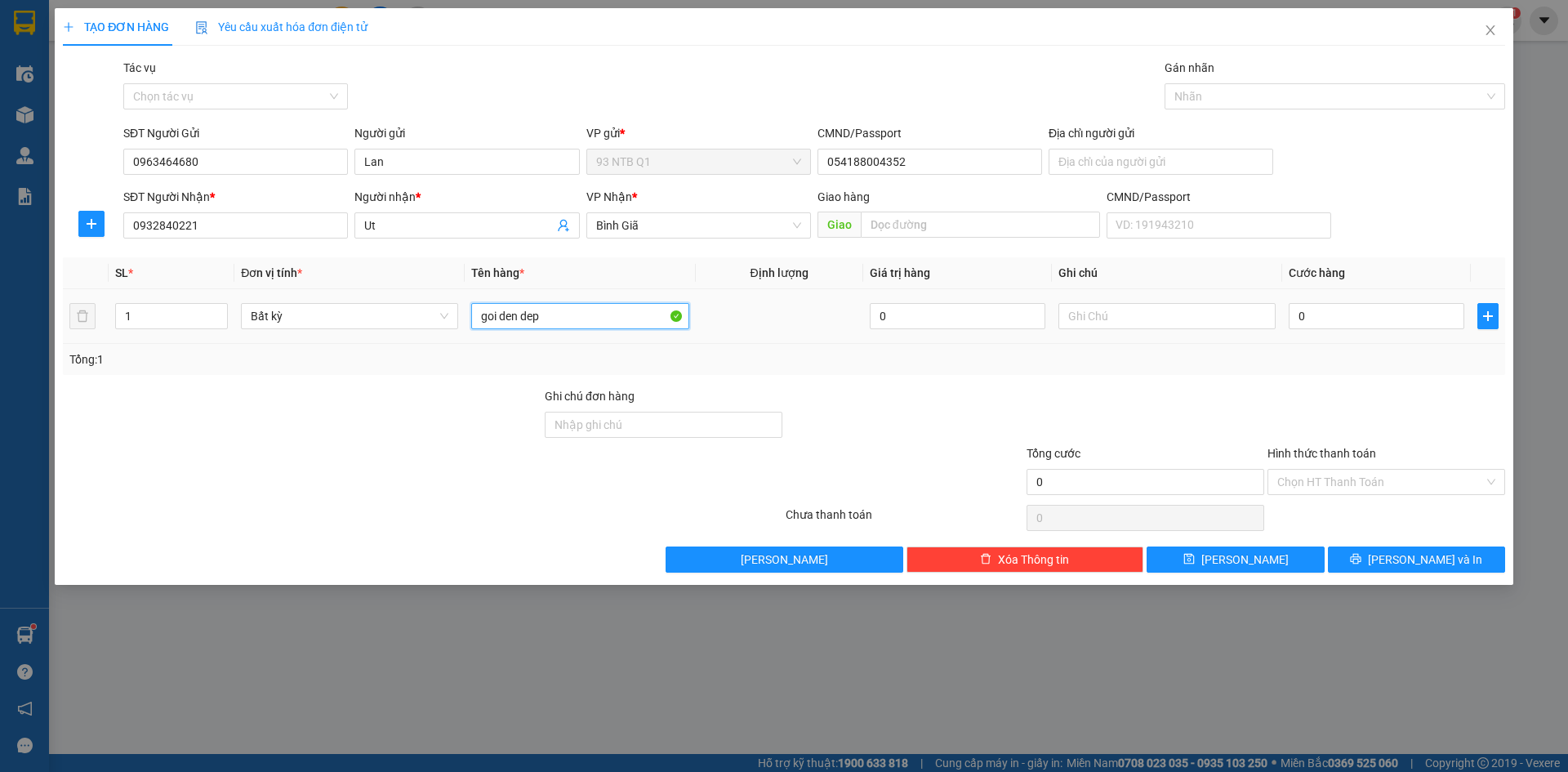
type input "goi den dep"
type input "3"
type input "30"
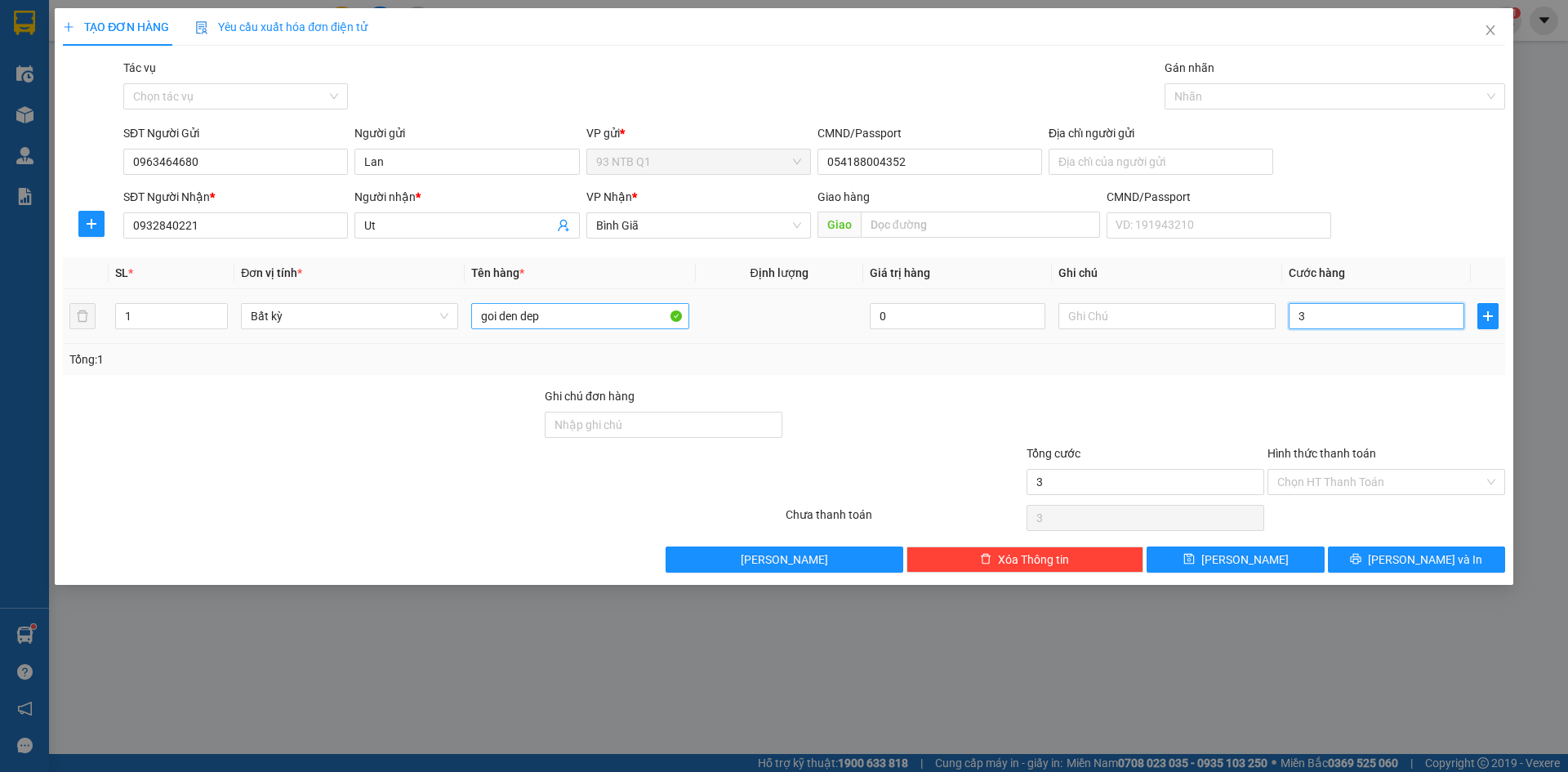
type input "30"
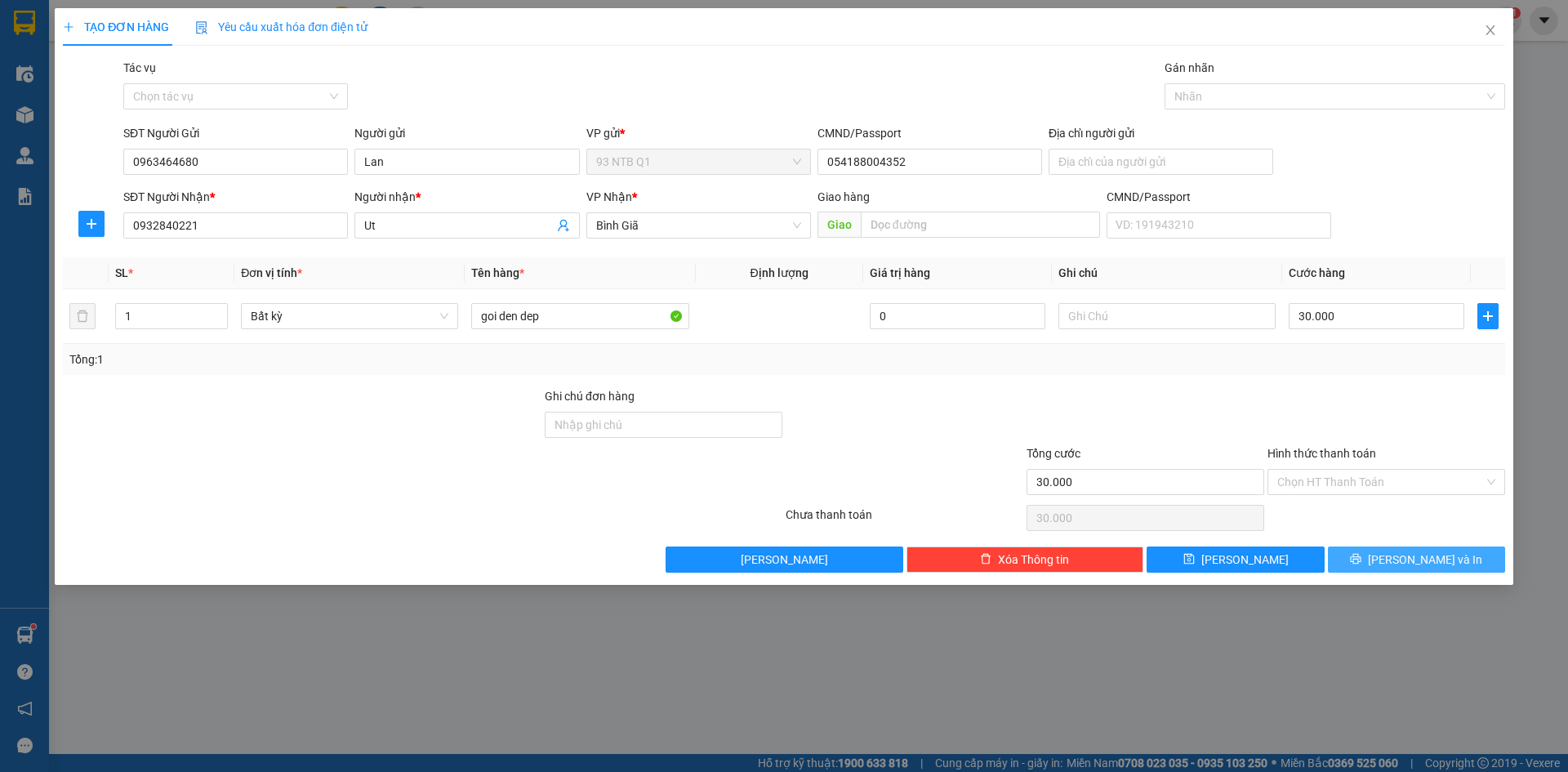
click at [1423, 555] on span "[PERSON_NAME] và In" at bounding box center [1424, 559] width 114 height 18
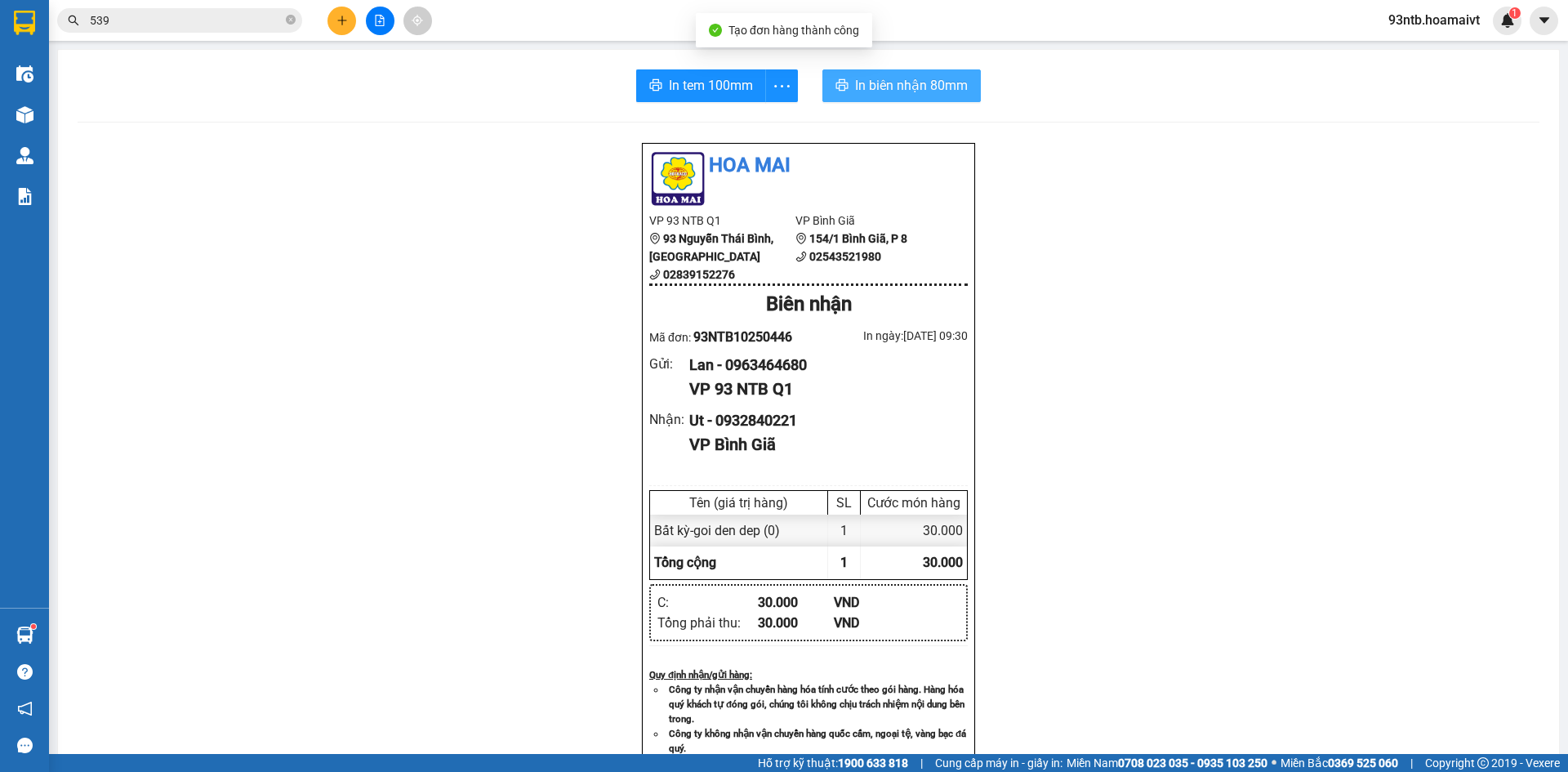
click at [894, 86] on span "In biên nhận 80mm" at bounding box center [911, 86] width 112 height 21
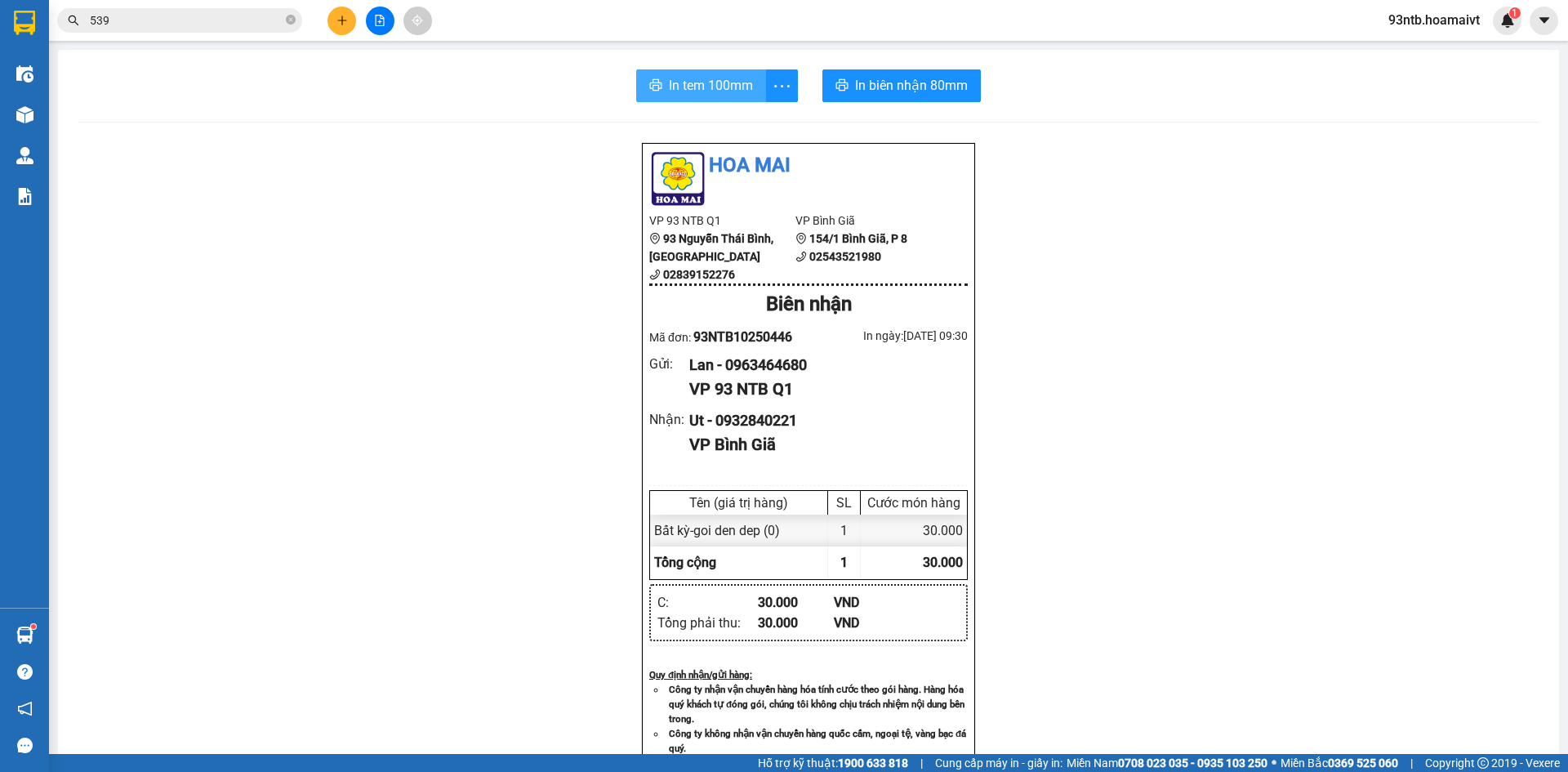
click at [706, 76] on span "In tem 100mm" at bounding box center [710, 86] width 84 height 21
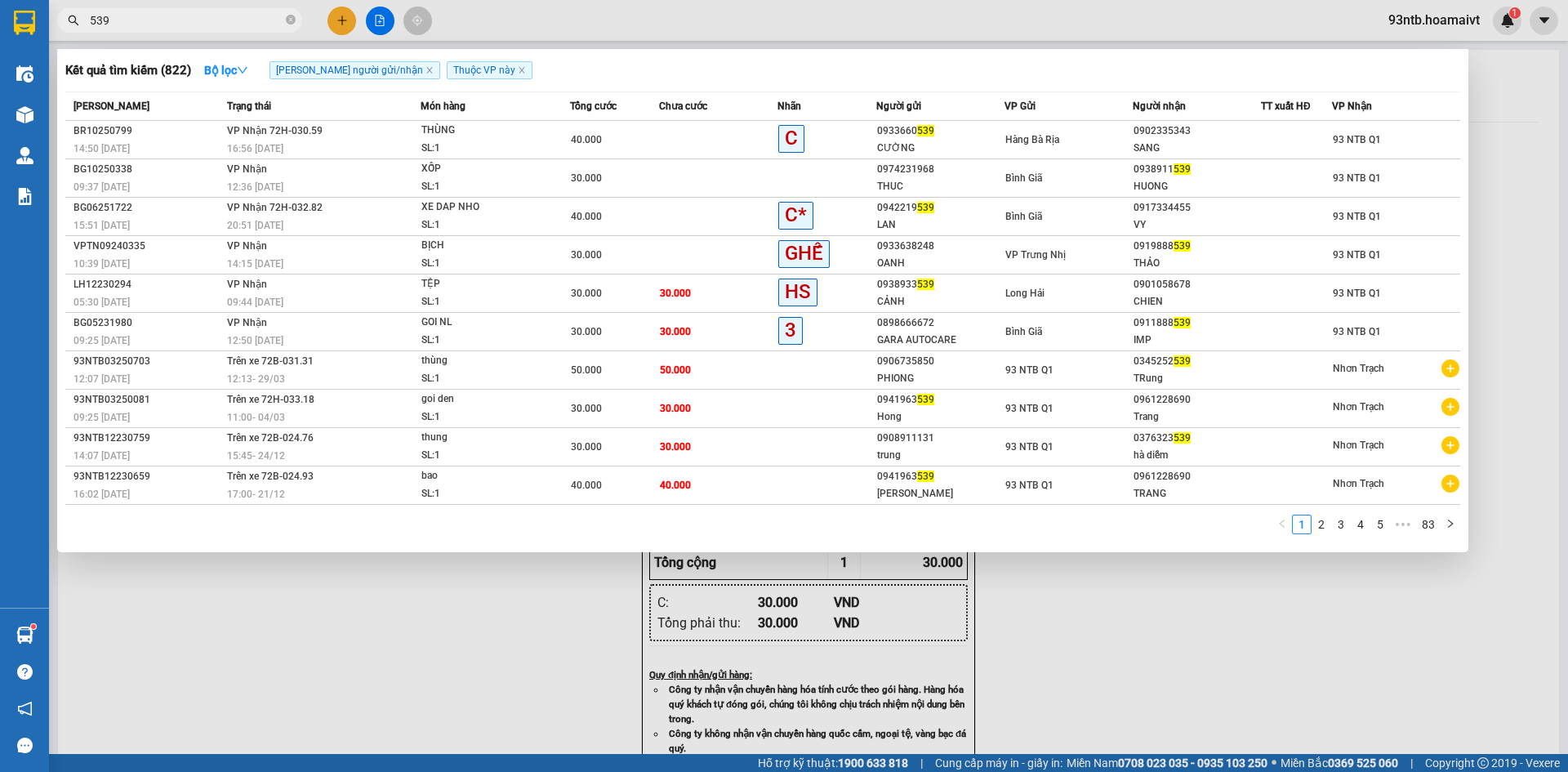
click at [193, 27] on input "539" at bounding box center [186, 20] width 193 height 18
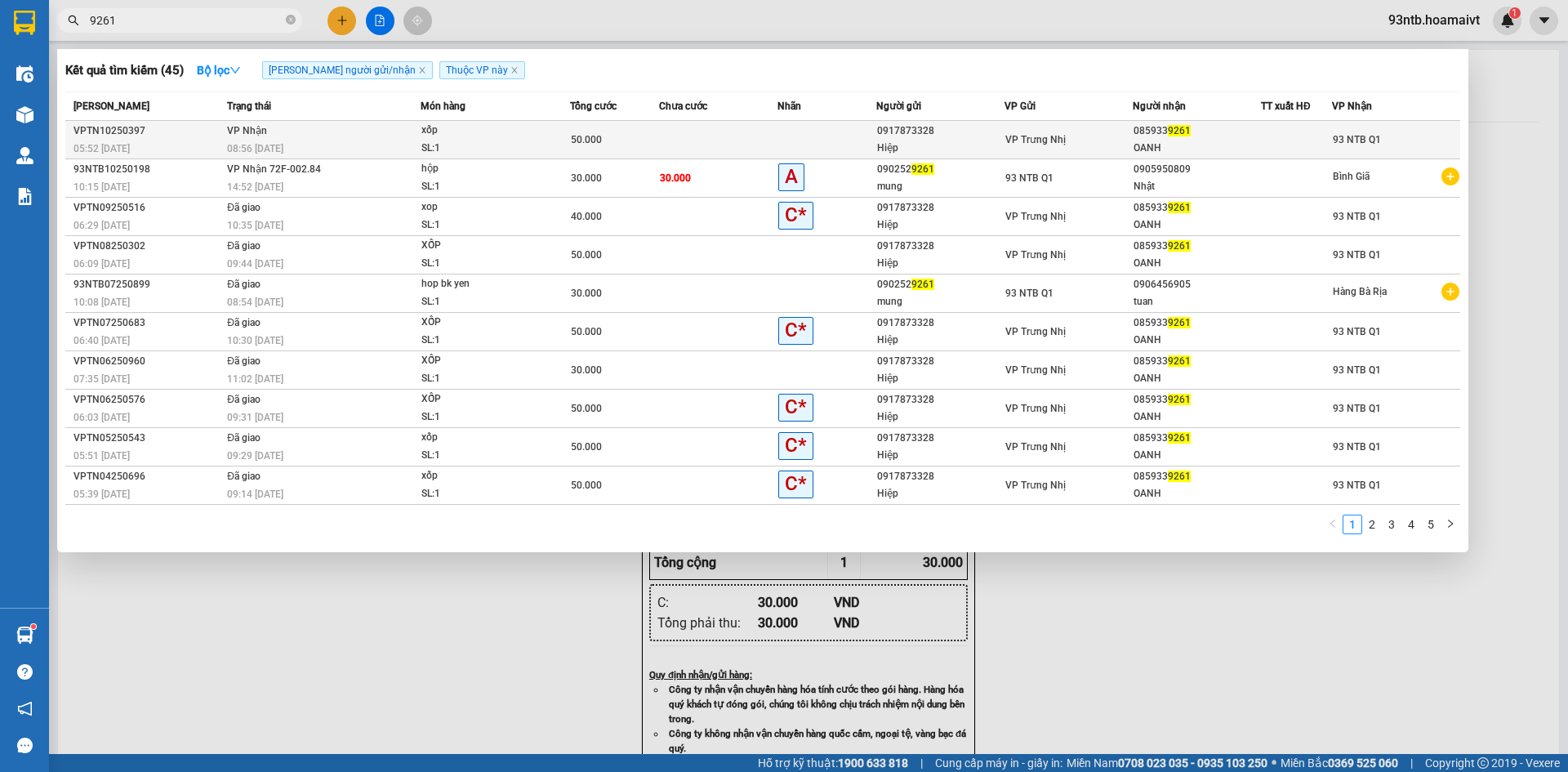
type input "9261"
click at [503, 132] on div "xốp" at bounding box center [483, 130] width 123 height 18
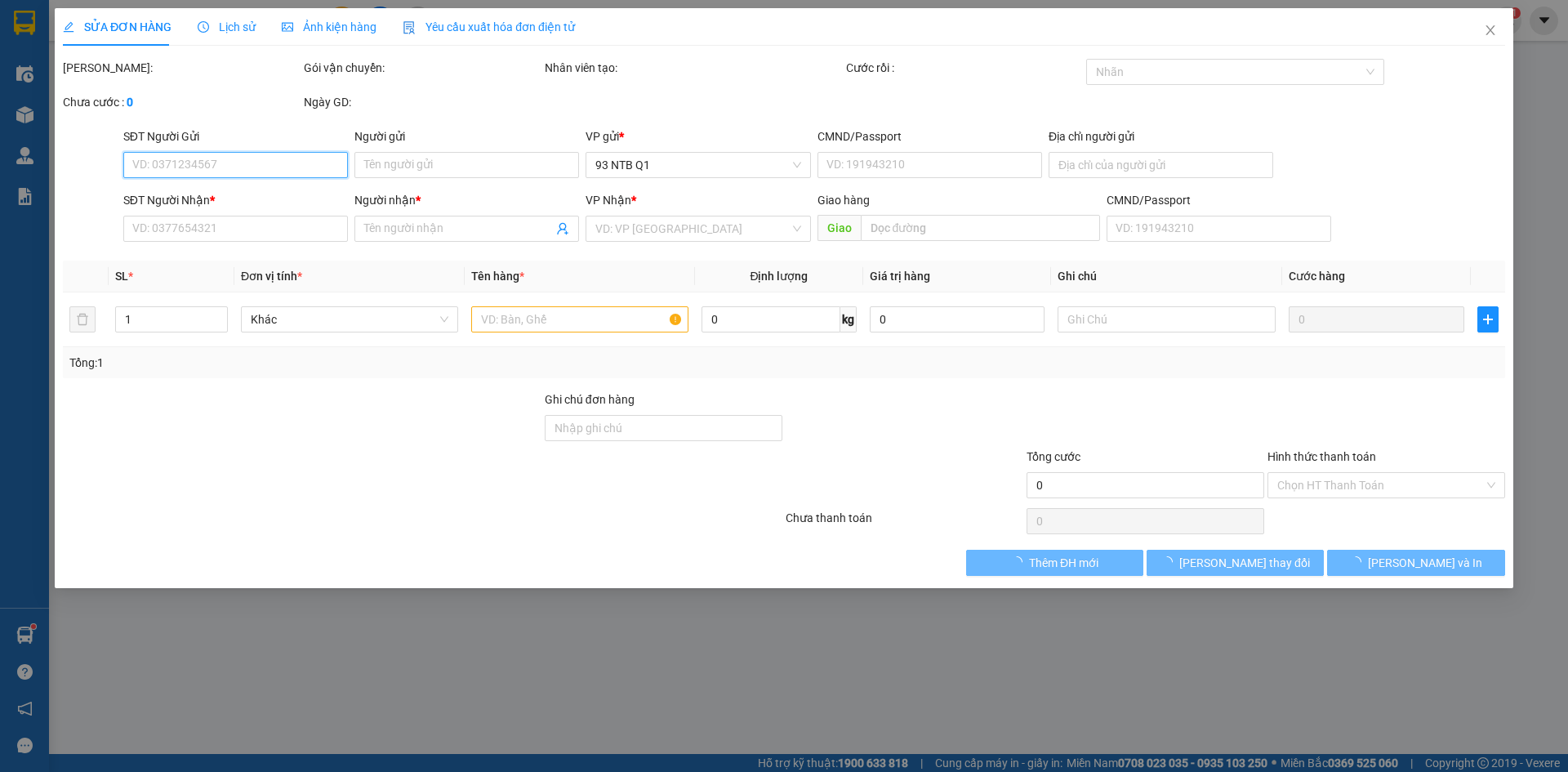
type input "0917873328"
type input "Hiệp"
type input "0859339261"
type input "OANH"
type input "50.000"
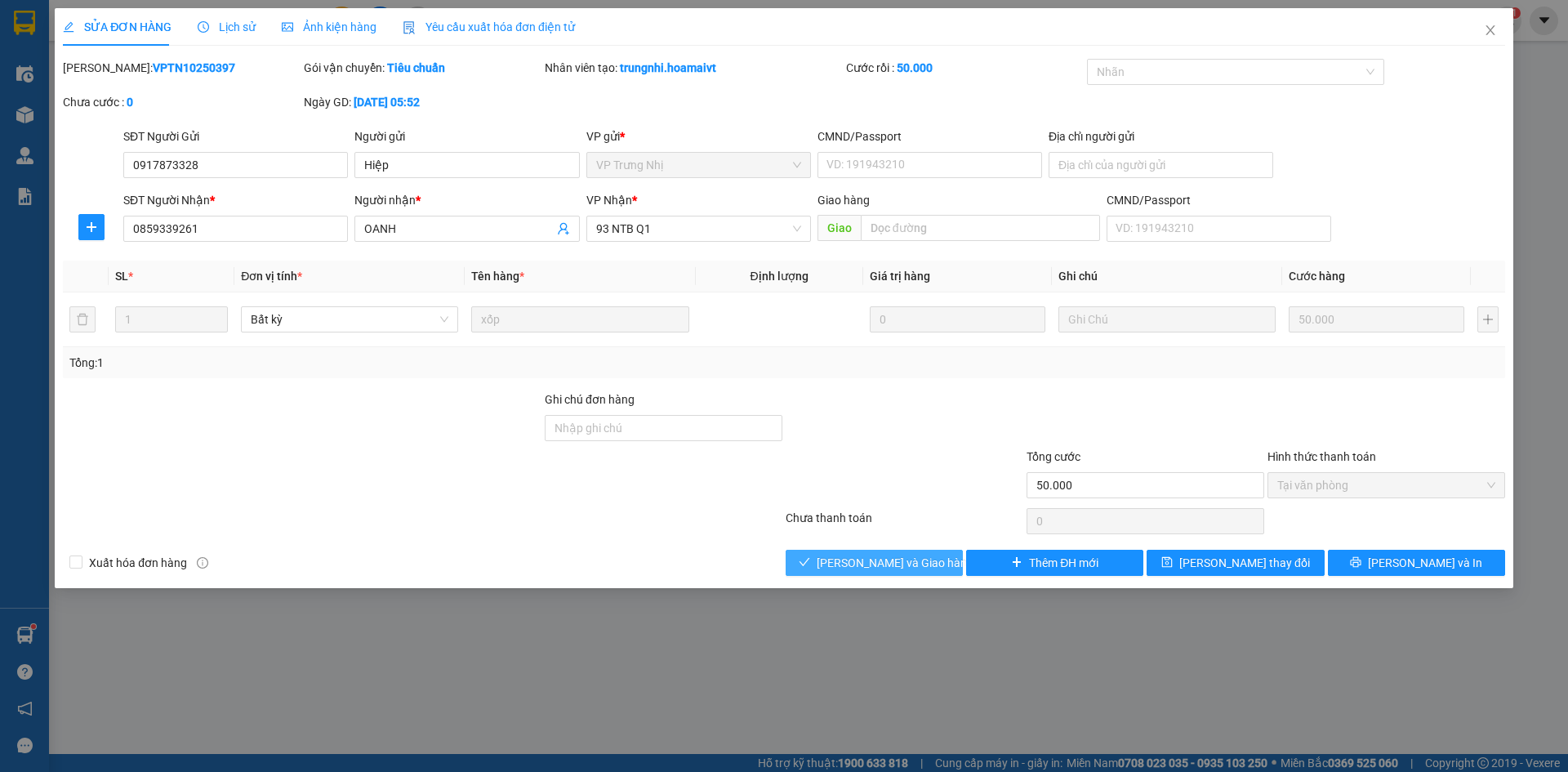
click at [903, 551] on button "[PERSON_NAME] và Giao hàng" at bounding box center [875, 563] width 178 height 26
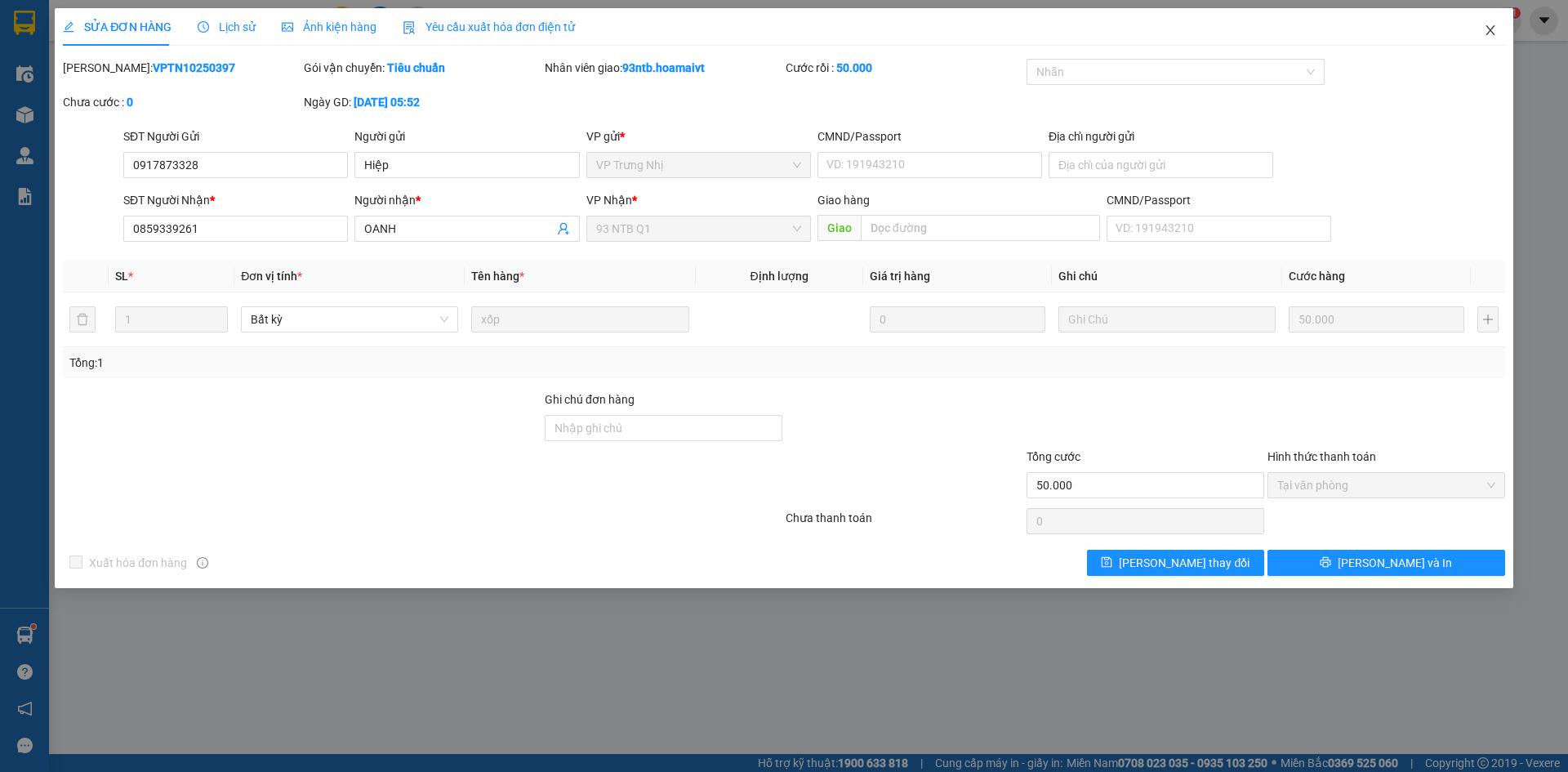
click at [1488, 27] on icon "close" at bounding box center [1490, 30] width 9 height 9
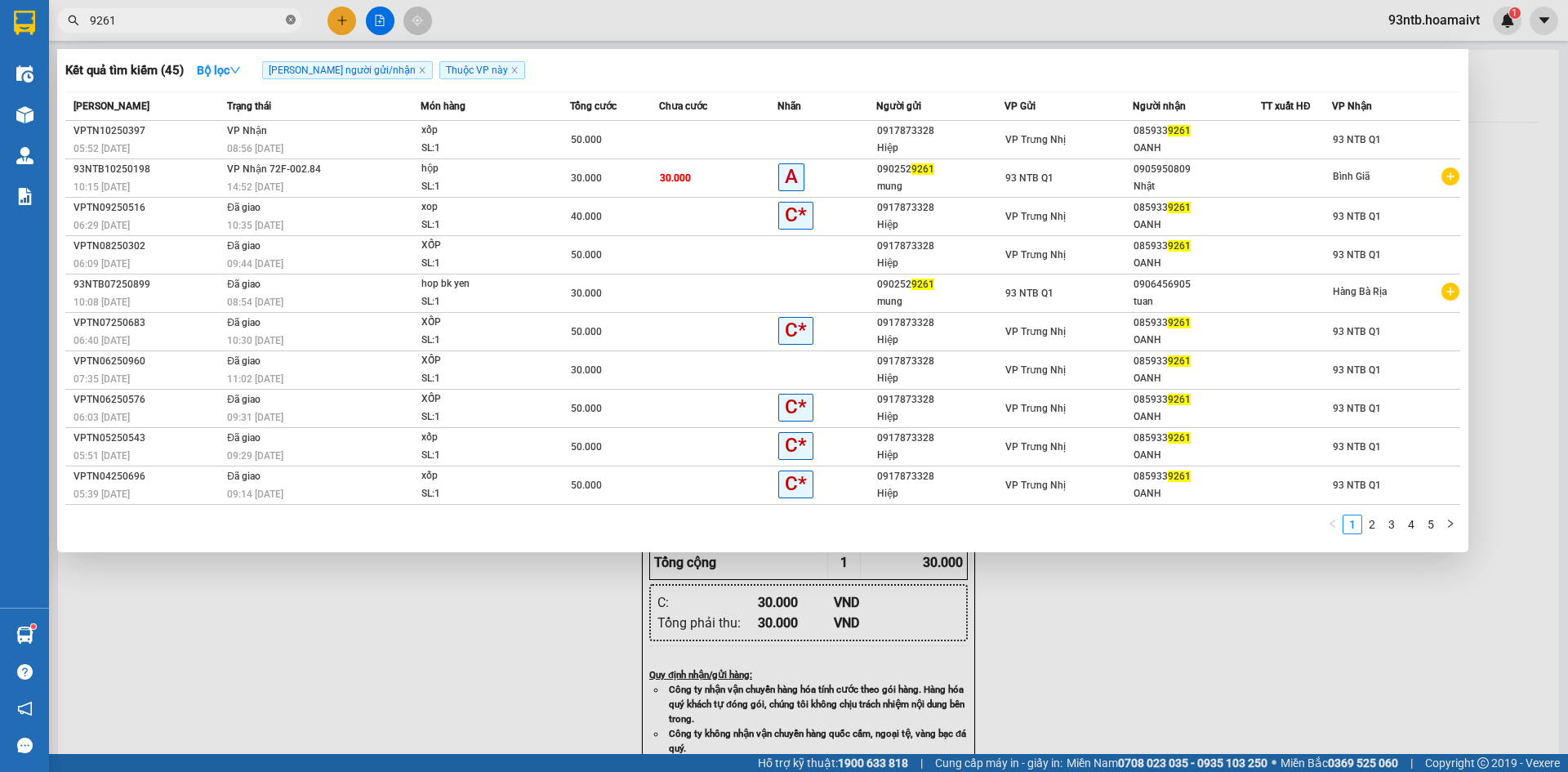
click at [292, 20] on icon "close-circle" at bounding box center [291, 20] width 9 height 9
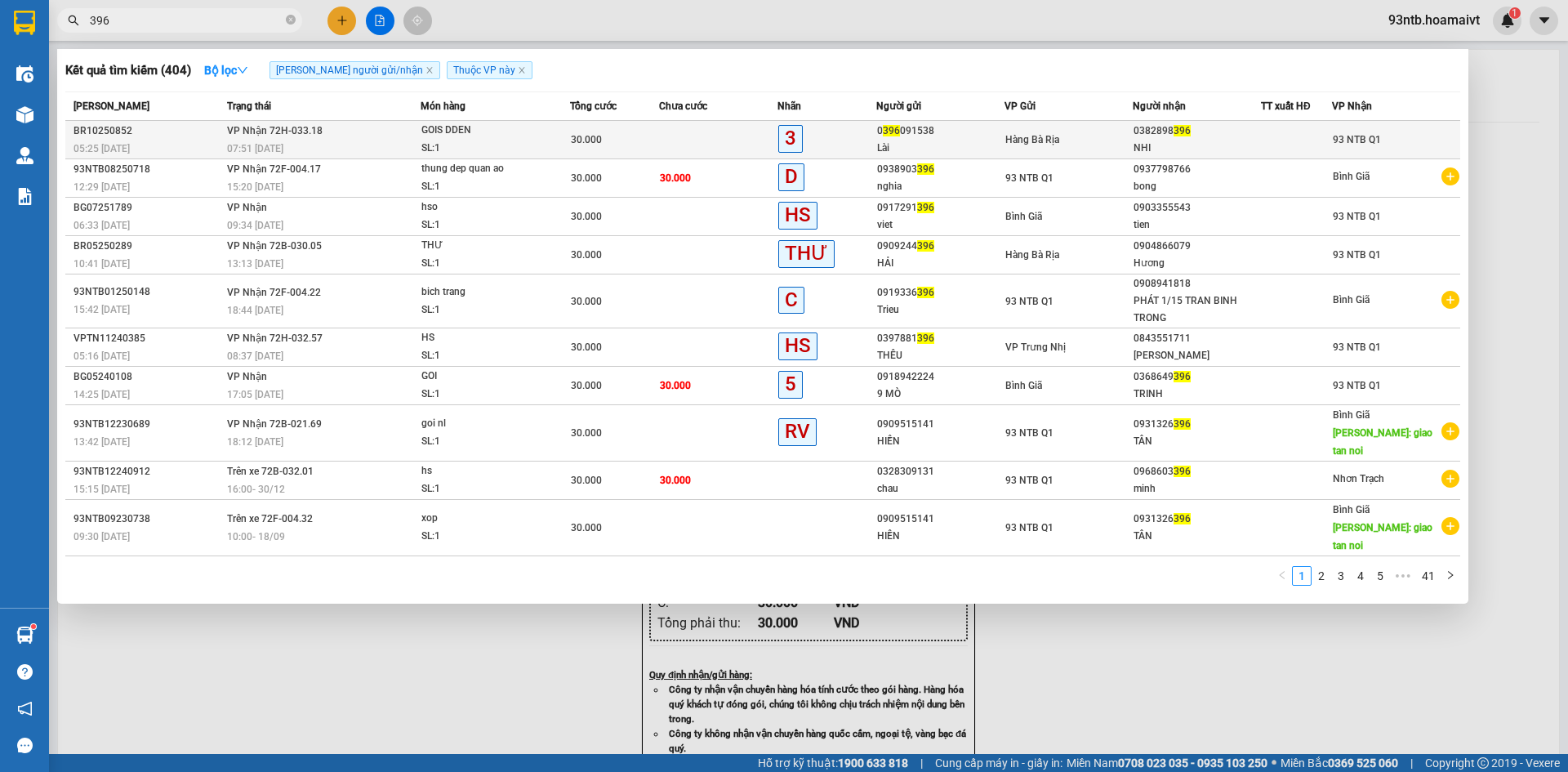
type input "396"
click at [648, 137] on div "30.000" at bounding box center [614, 139] width 87 height 18
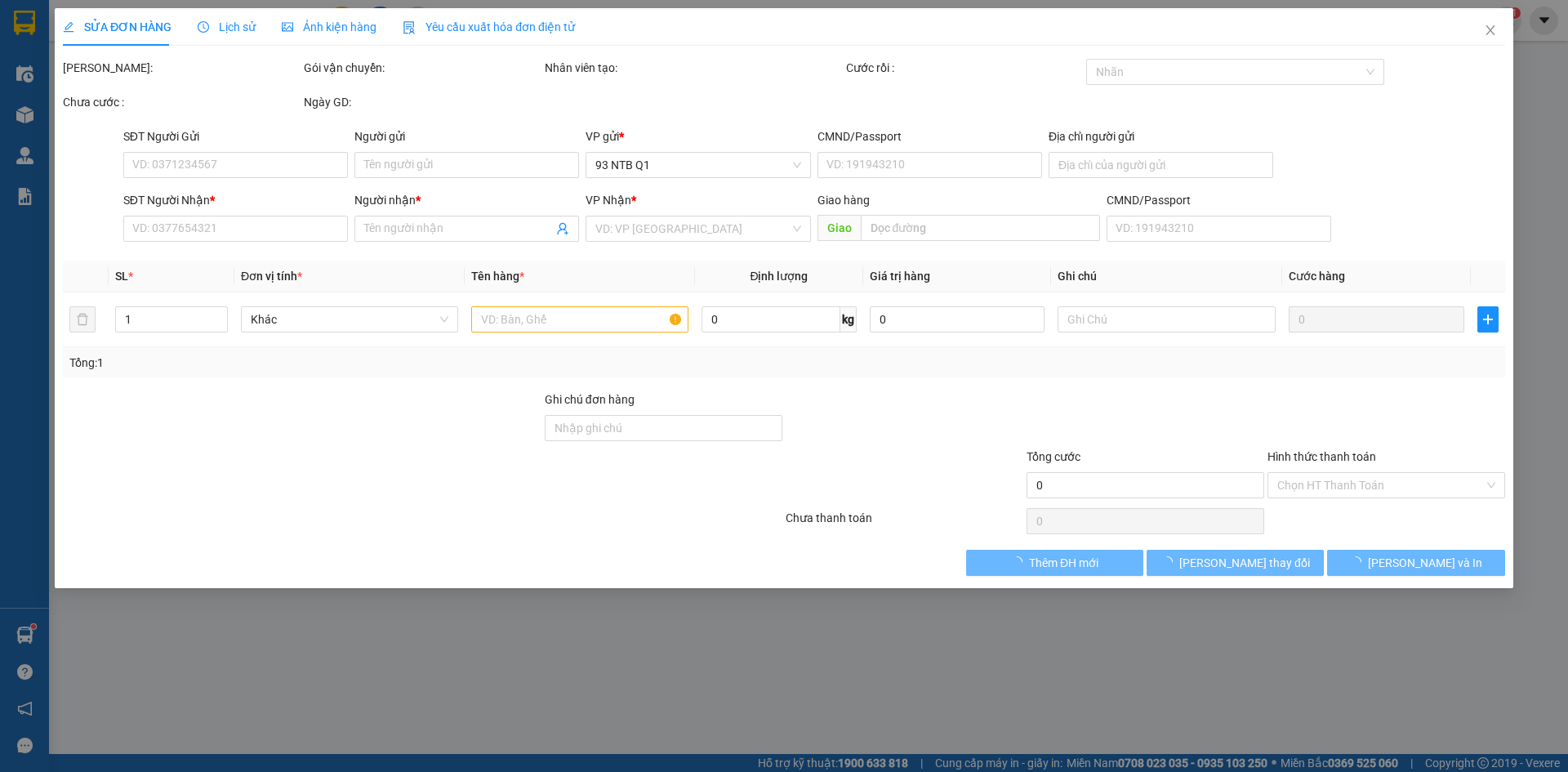
type input "0396091538"
type input "Lài"
type input "0382898396"
type input "NHI"
type input "30.000"
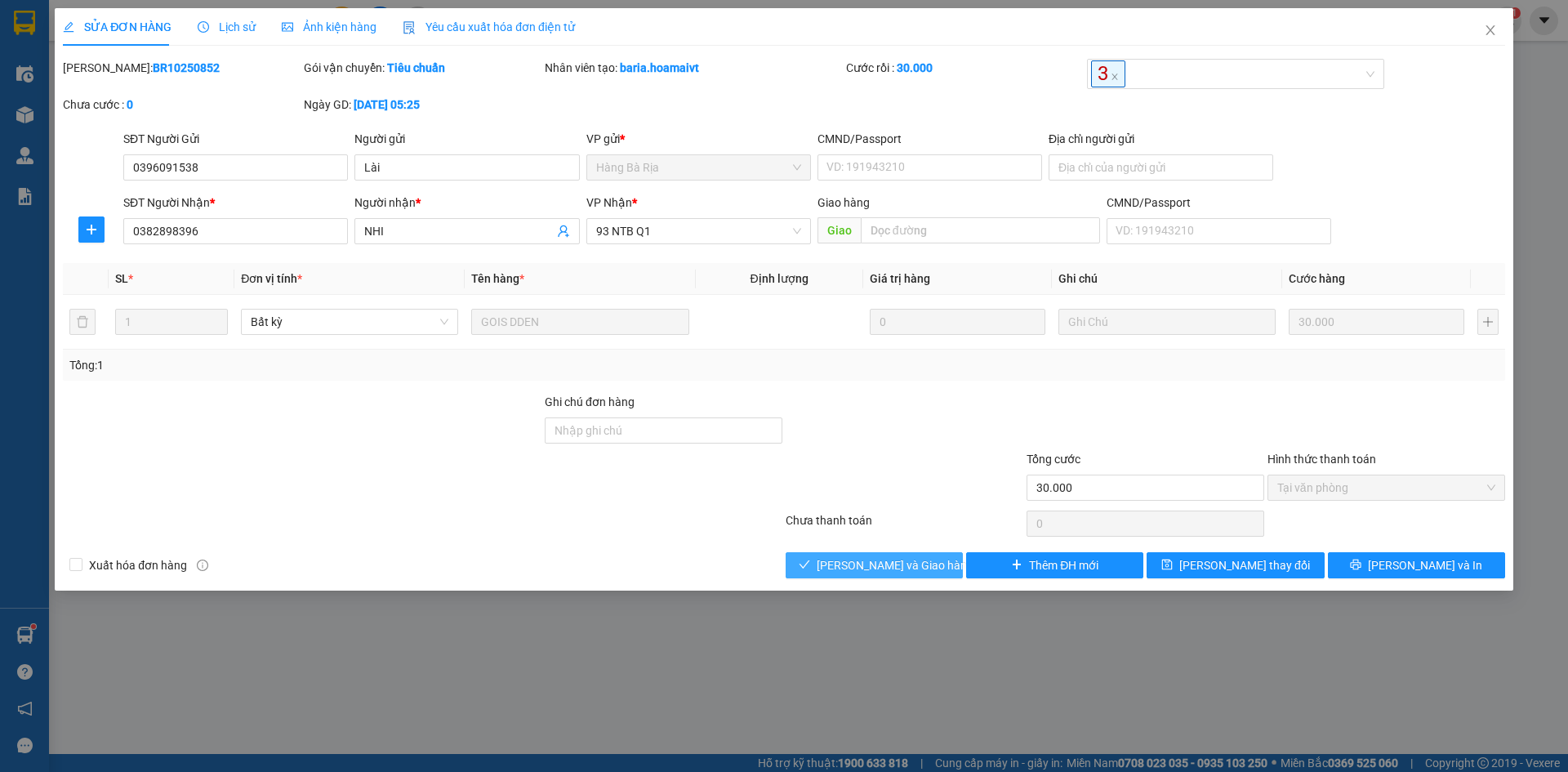
click at [884, 560] on span "[PERSON_NAME] và Giao hàng" at bounding box center [895, 565] width 157 height 18
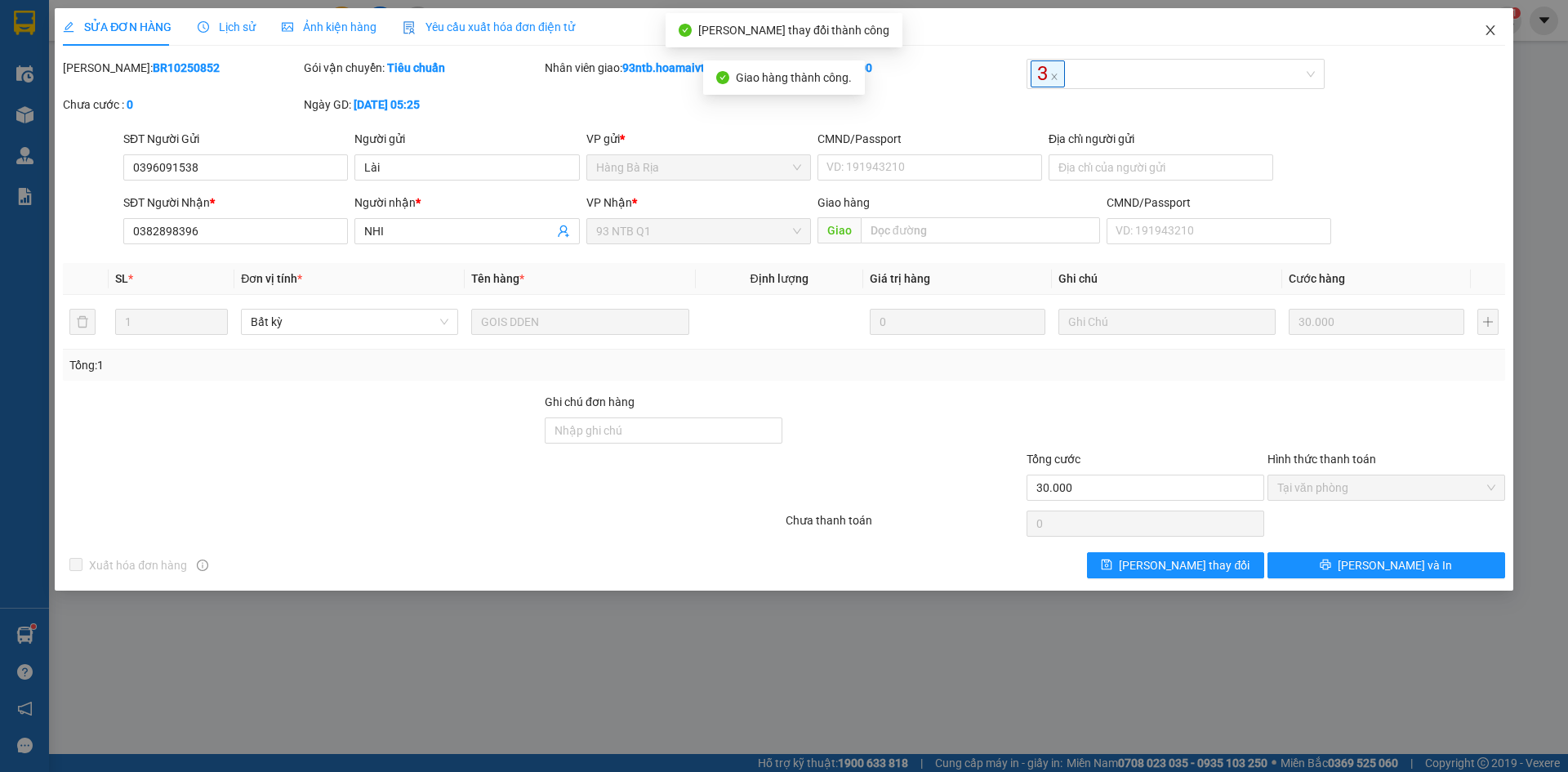
drag, startPoint x: 1494, startPoint y: 28, endPoint x: 1473, endPoint y: 33, distance: 21.6
click at [1491, 28] on icon "close" at bounding box center [1491, 30] width 13 height 13
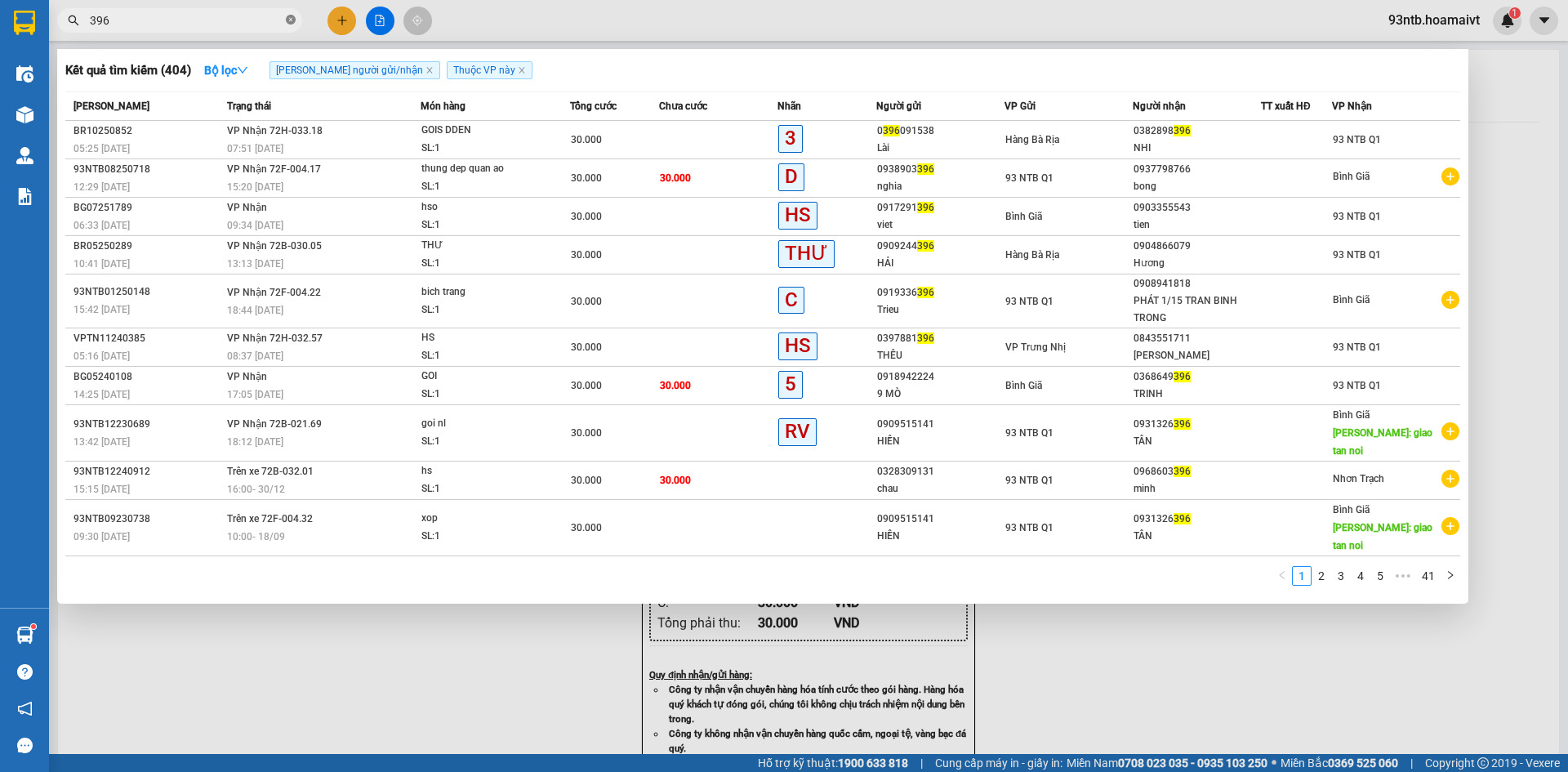
click at [289, 16] on icon "close-circle" at bounding box center [291, 20] width 9 height 9
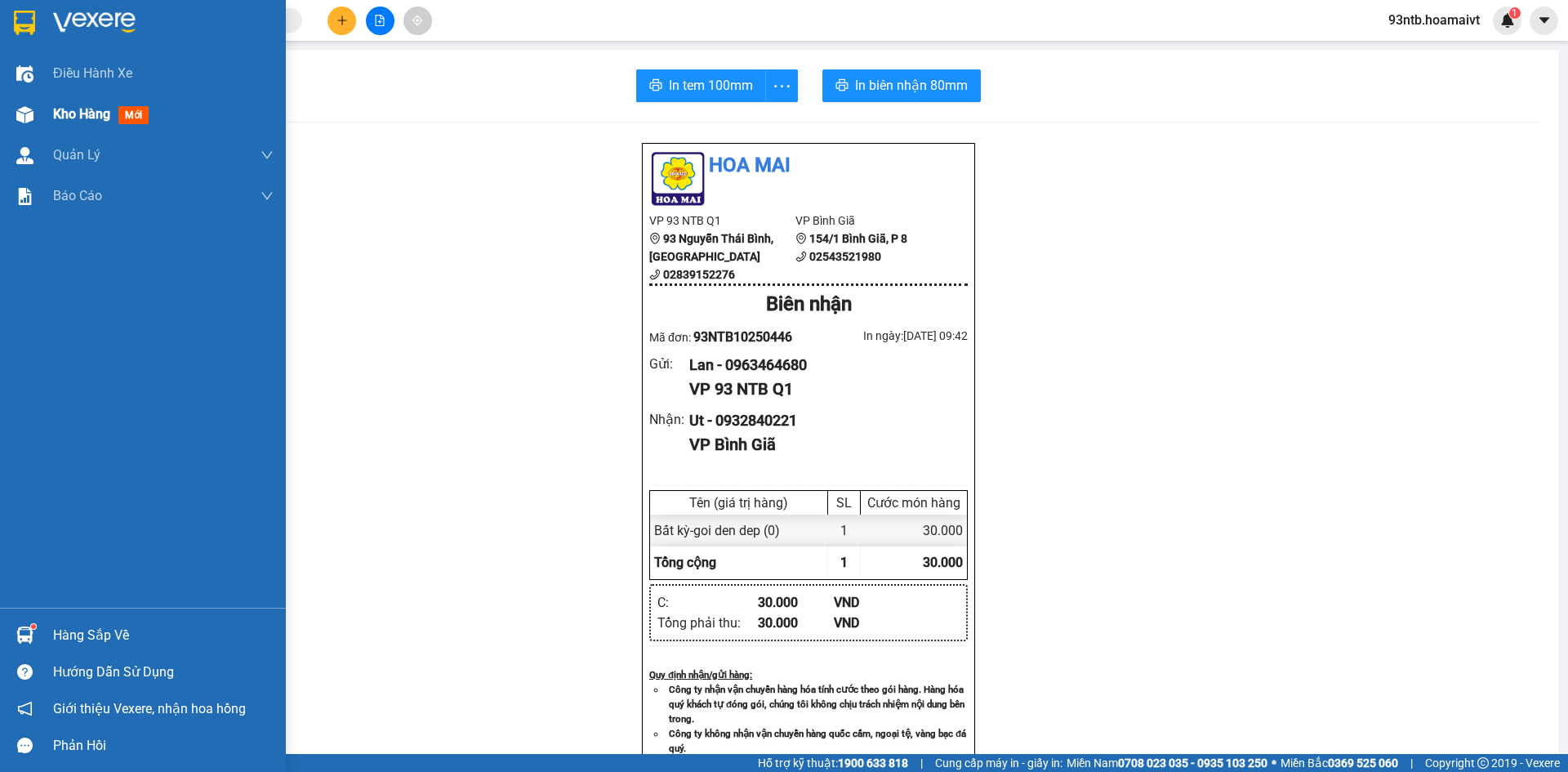
click at [26, 117] on img at bounding box center [25, 114] width 17 height 17
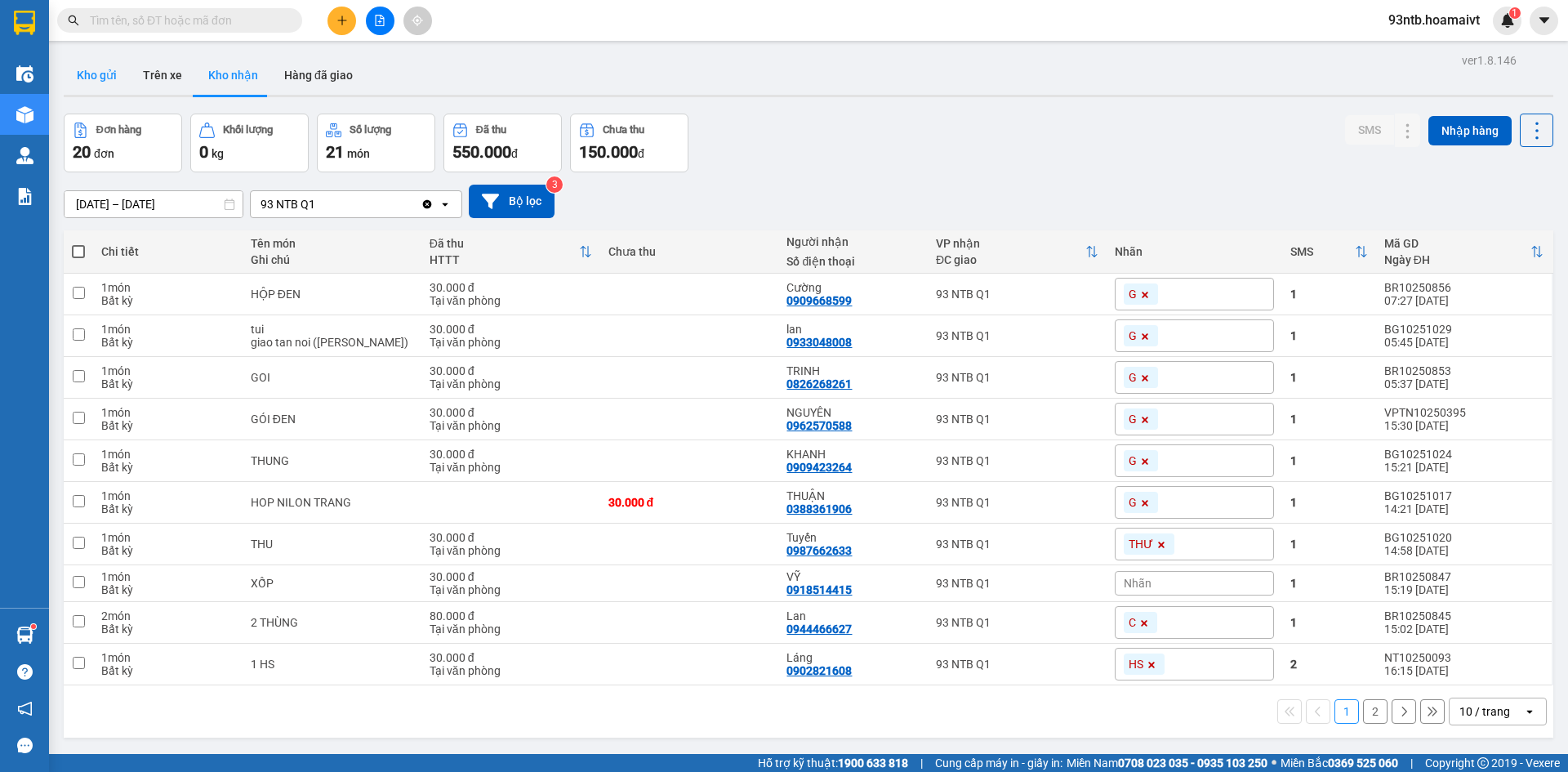
click at [94, 76] on button "Kho gửi" at bounding box center [96, 75] width 66 height 39
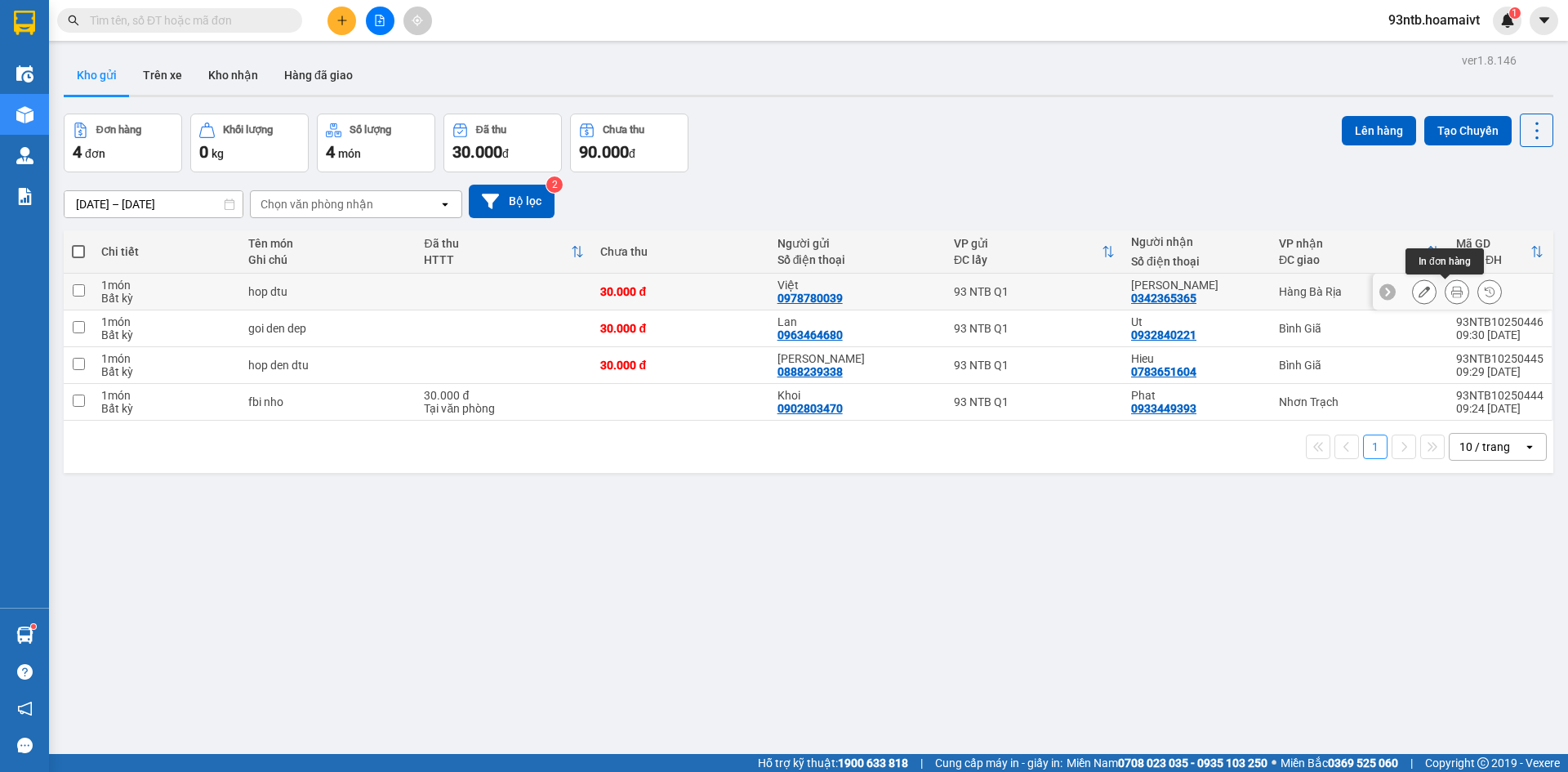
click at [1451, 288] on icon at bounding box center [1457, 292] width 11 height 11
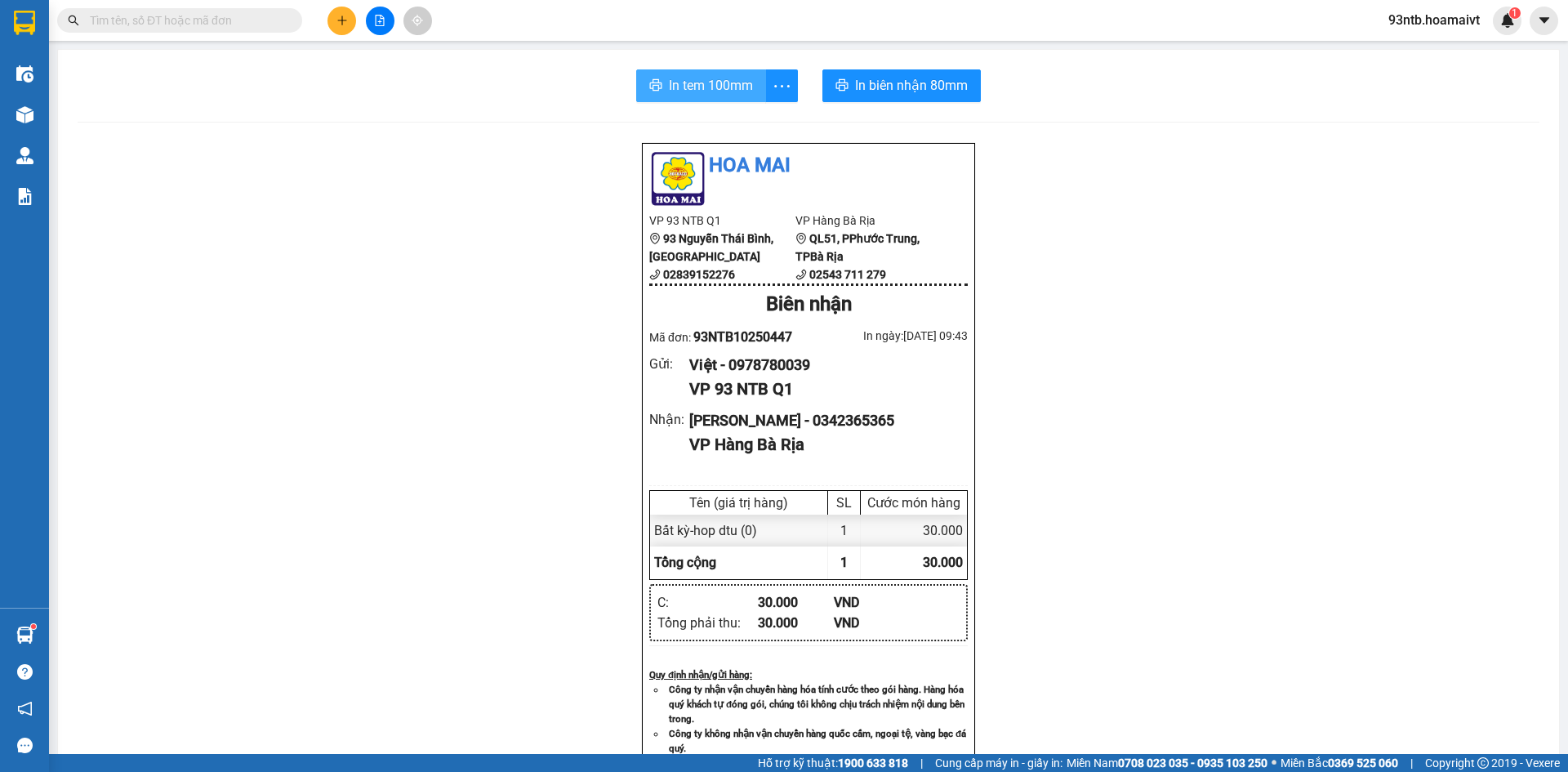
click at [729, 84] on span "In tem 100mm" at bounding box center [710, 86] width 84 height 21
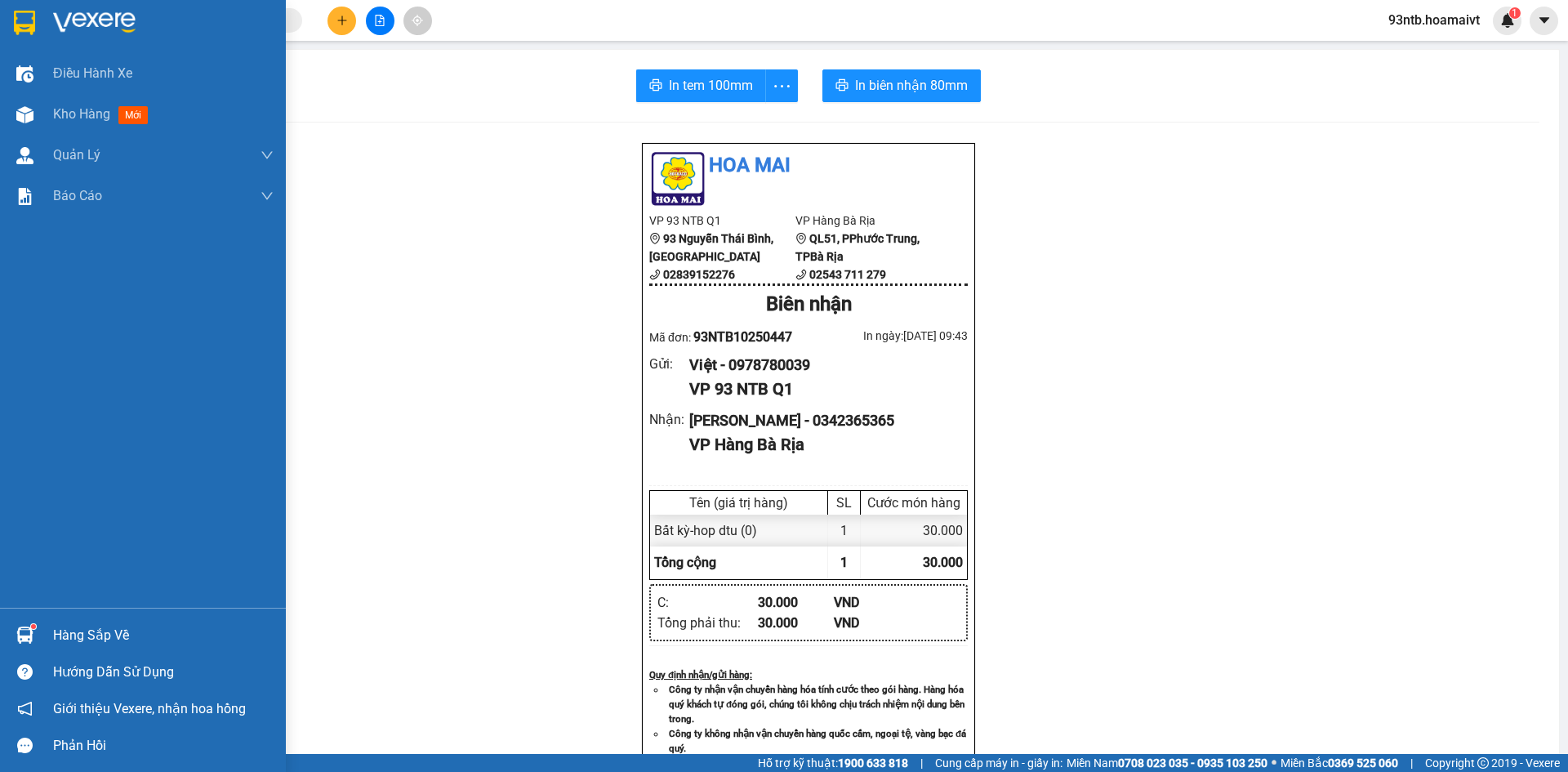
click at [24, 628] on img at bounding box center [25, 635] width 17 height 17
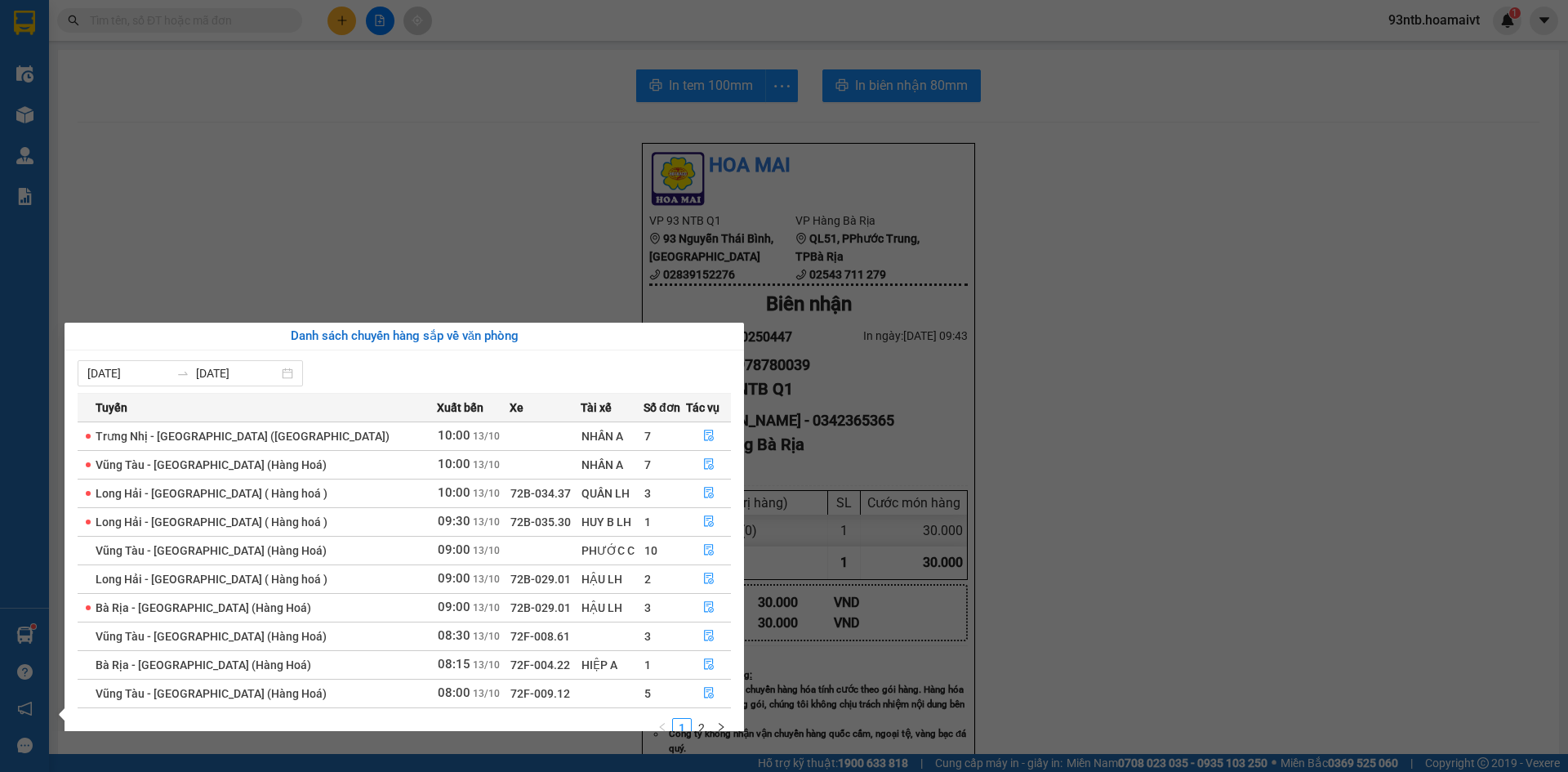
click at [445, 212] on section "Kết quả tìm kiếm ( 404 ) Bộ lọc Tìm người gửi/nhận Thuộc VP này Mã ĐH Trạng thá…" at bounding box center [784, 386] width 1568 height 772
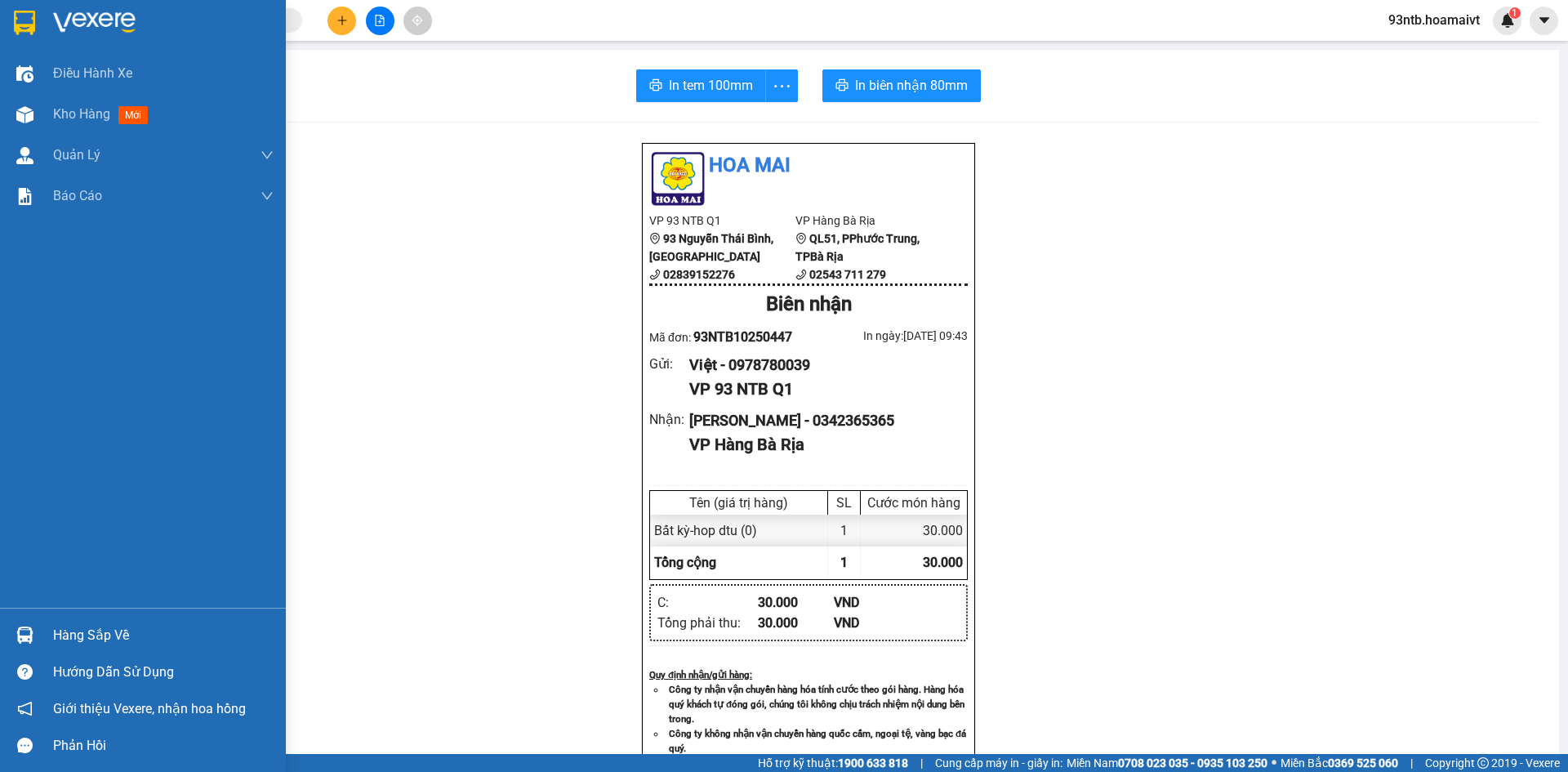
click at [39, 635] on div "Hàng sắp về" at bounding box center [143, 635] width 286 height 37
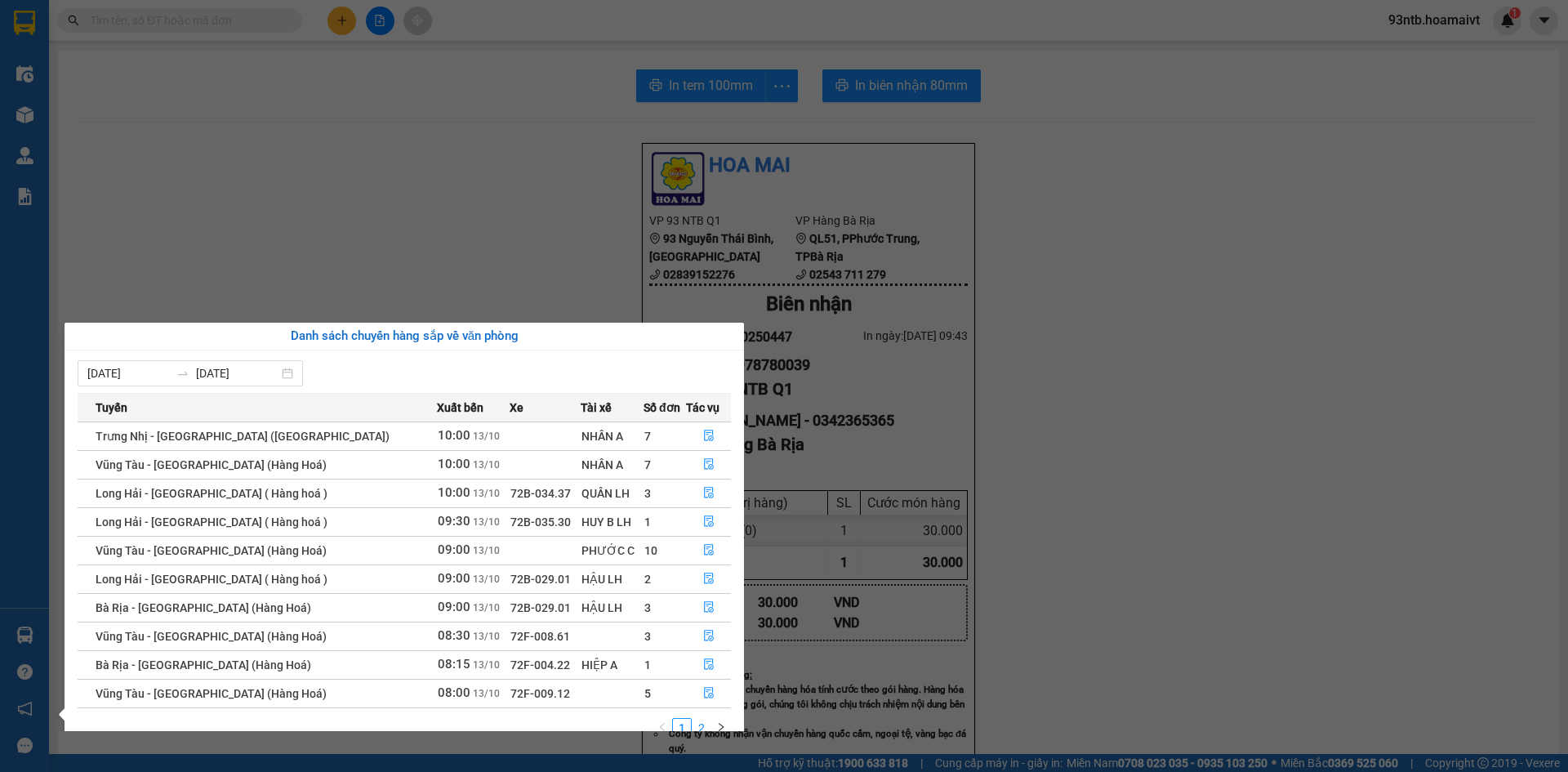
click at [699, 719] on link "2" at bounding box center [701, 728] width 18 height 18
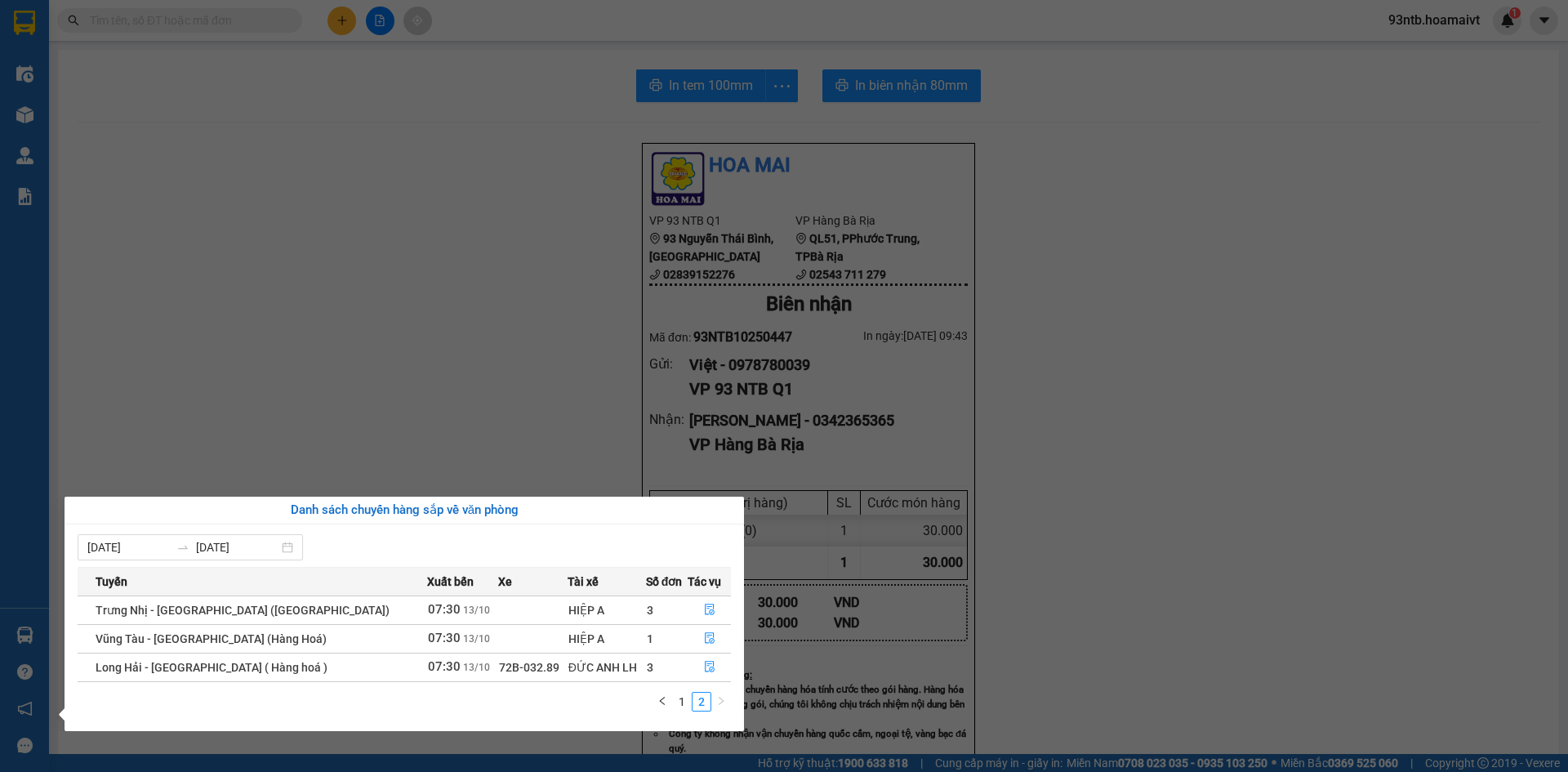
click at [431, 356] on section "Kết quả tìm kiếm ( 404 ) Bộ lọc Tìm người gửi/nhận Thuộc VP này Mã ĐH Trạng thá…" at bounding box center [784, 386] width 1568 height 772
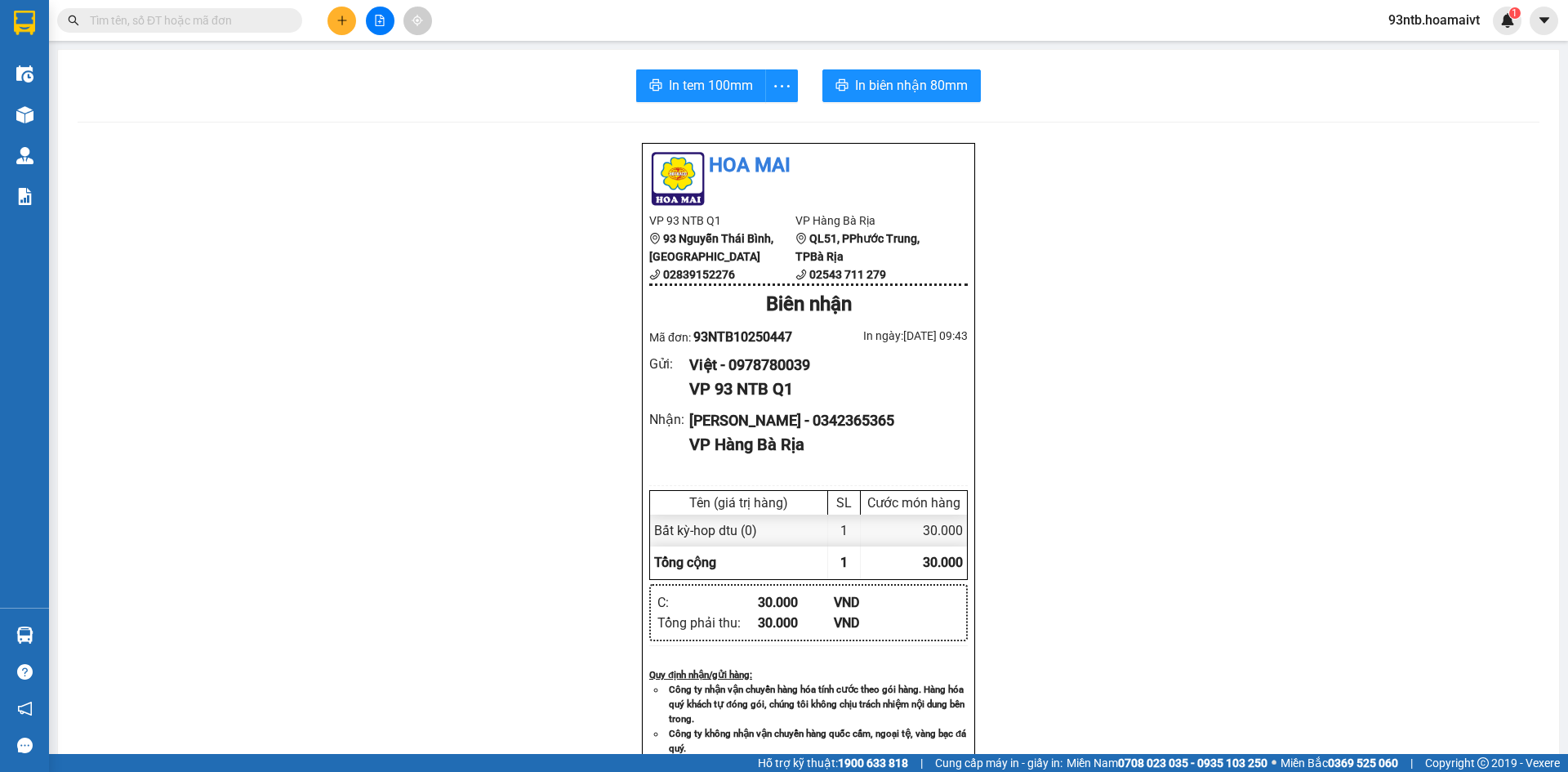
click at [295, 321] on div "Hoa Mai VP 93 NTB Q1 93 Nguyễn Thái Bình, Quận 1 02839152276 VP Hàng Bà Ri…" at bounding box center [808, 669] width 1461 height 1055
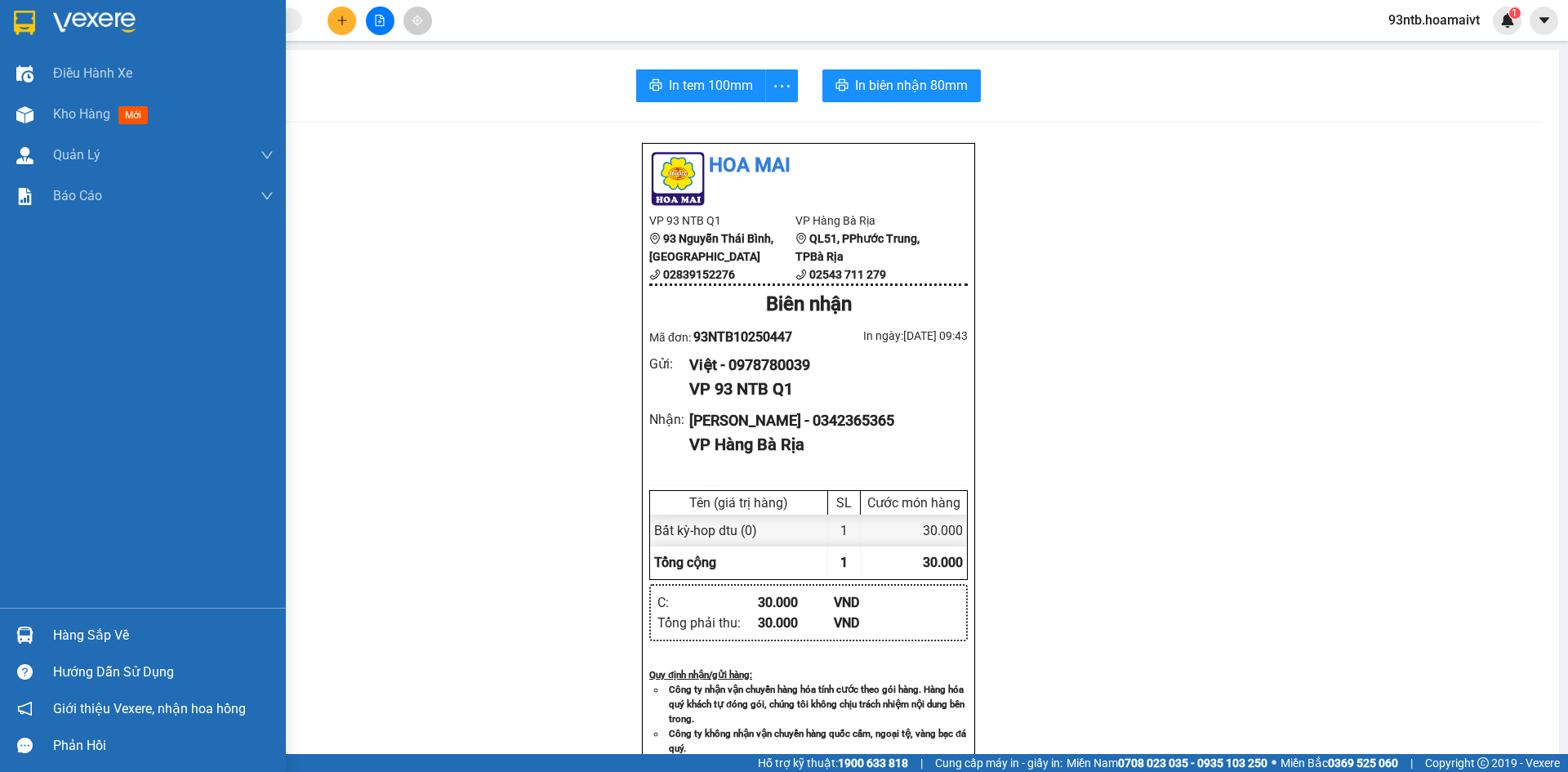
click at [99, 628] on div "Hàng sắp về" at bounding box center [162, 636] width 220 height 25
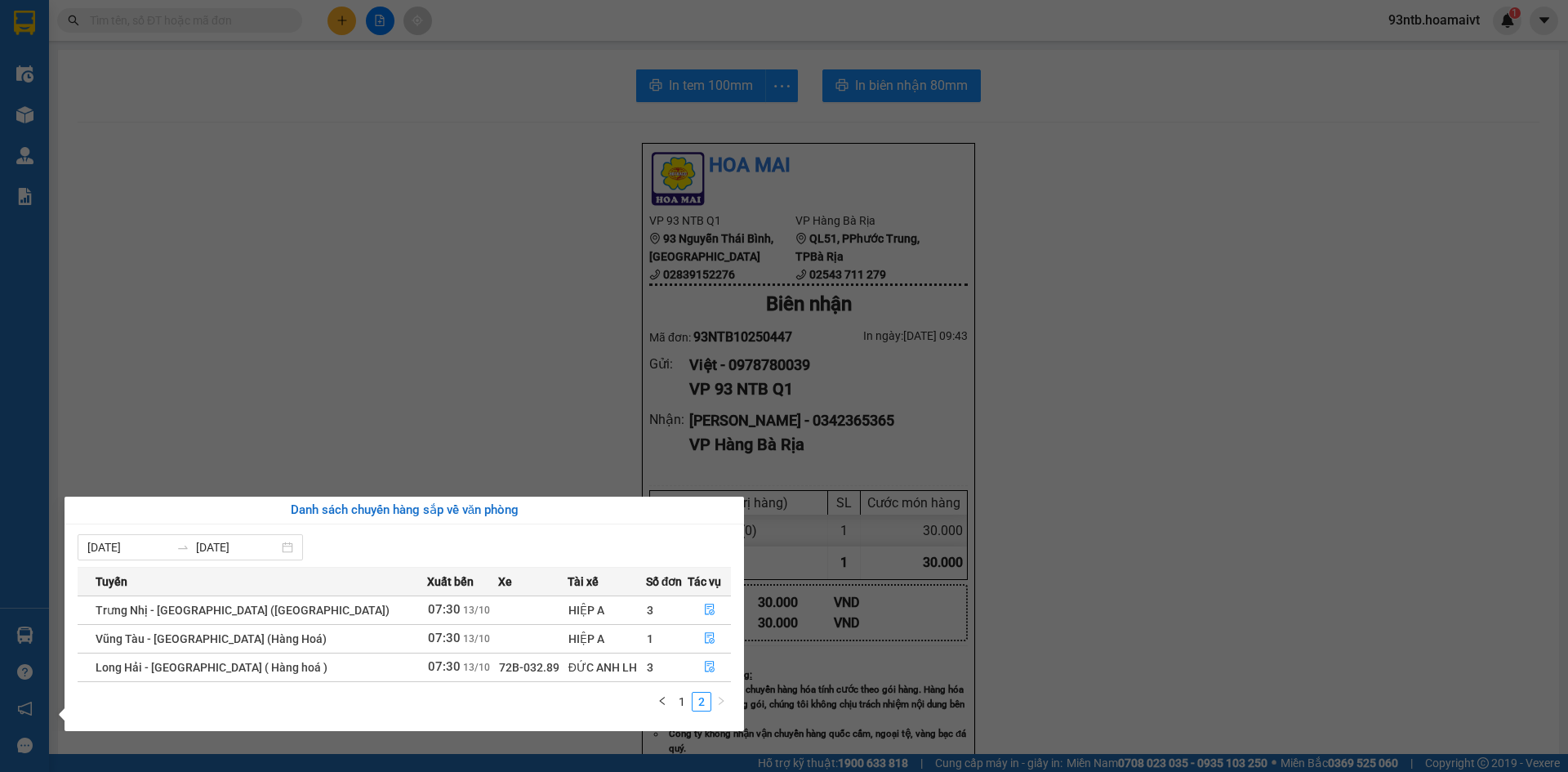
click at [420, 350] on section "Kết quả tìm kiếm ( 404 ) Bộ lọc Tìm người gửi/nhận Thuộc VP này Mã ĐH Trạng thá…" at bounding box center [784, 386] width 1568 height 772
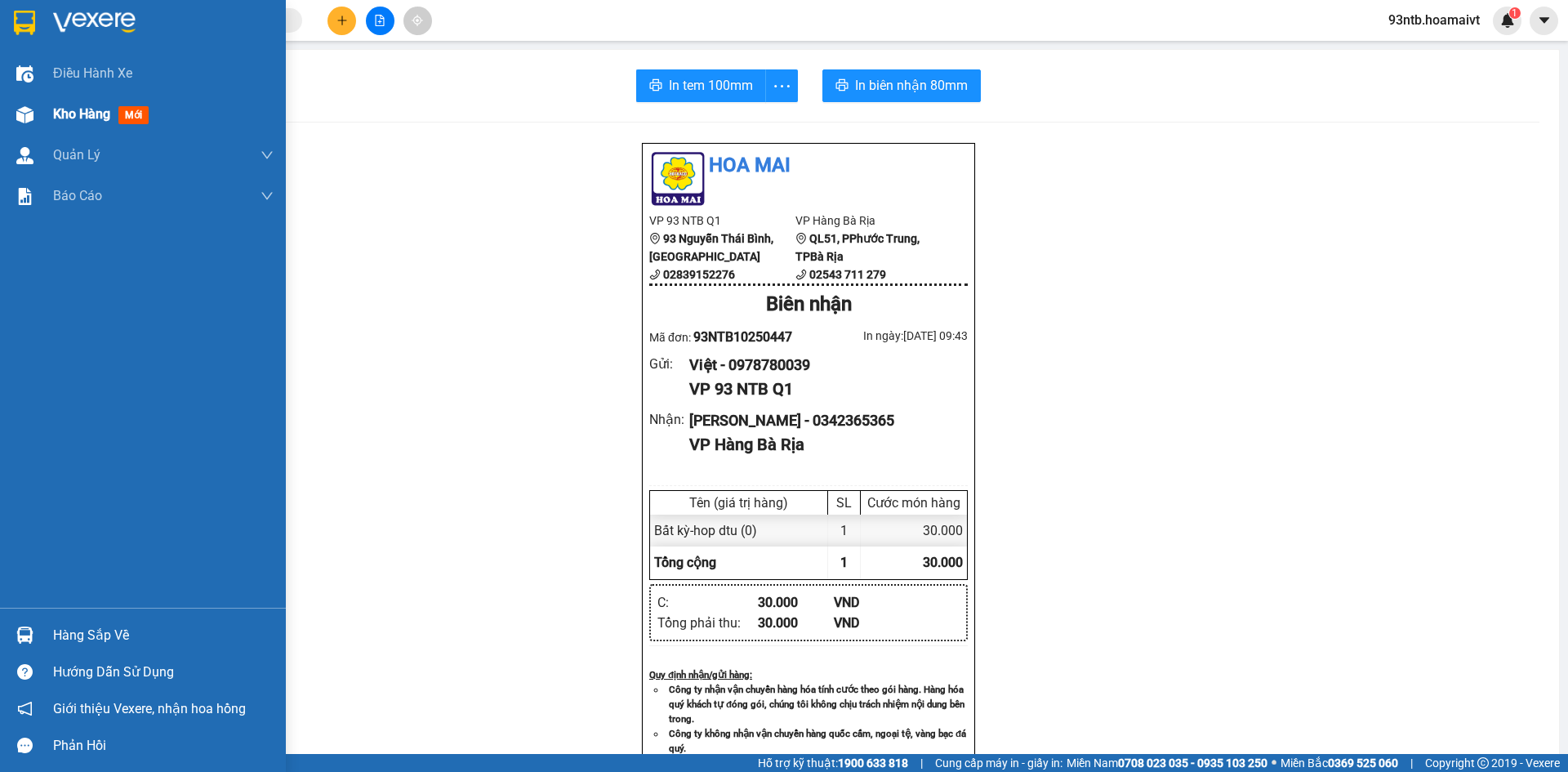
click at [38, 111] on div at bounding box center [25, 114] width 28 height 28
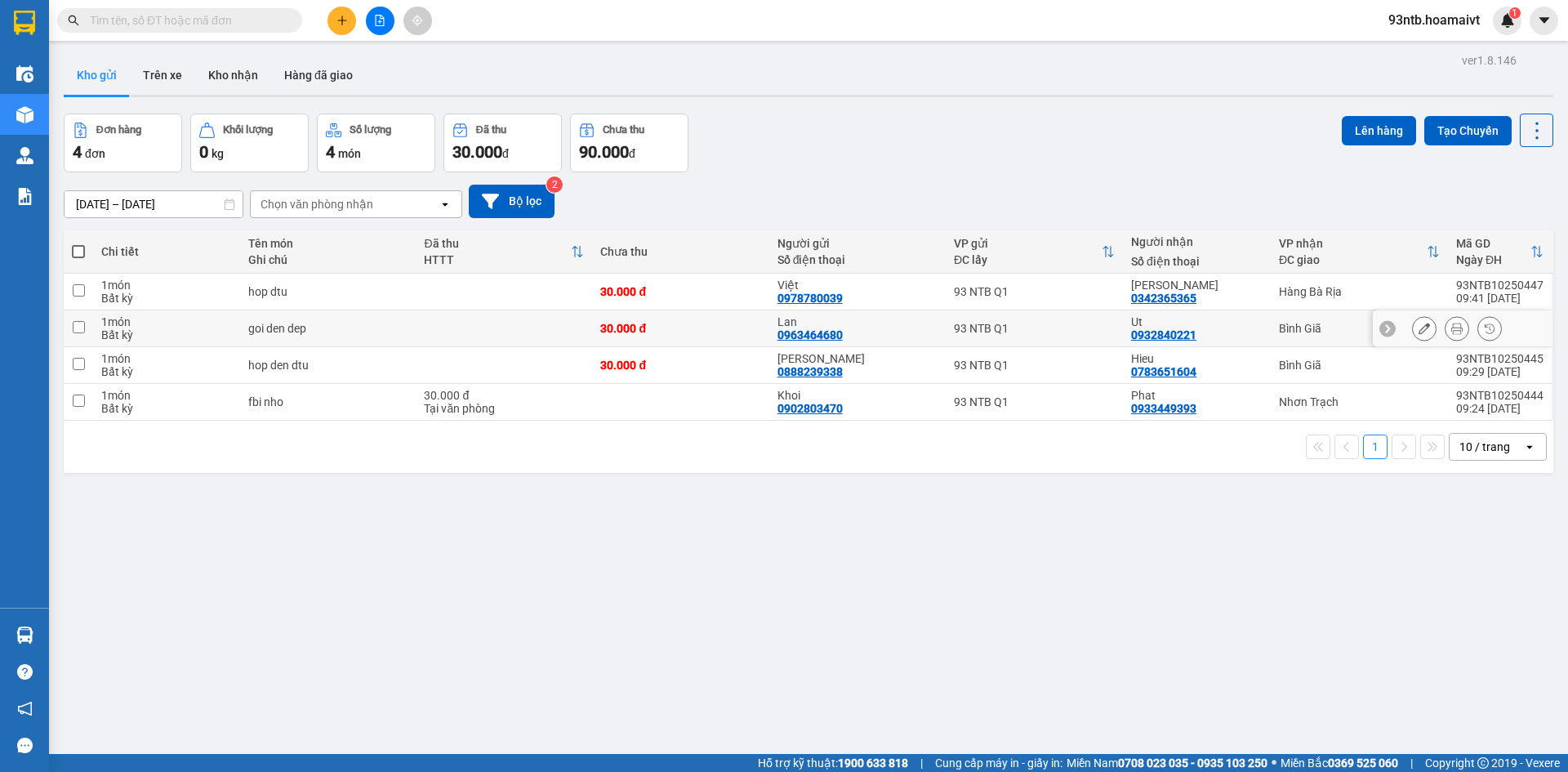
click at [1223, 317] on div "Ut" at bounding box center [1196, 322] width 131 height 13
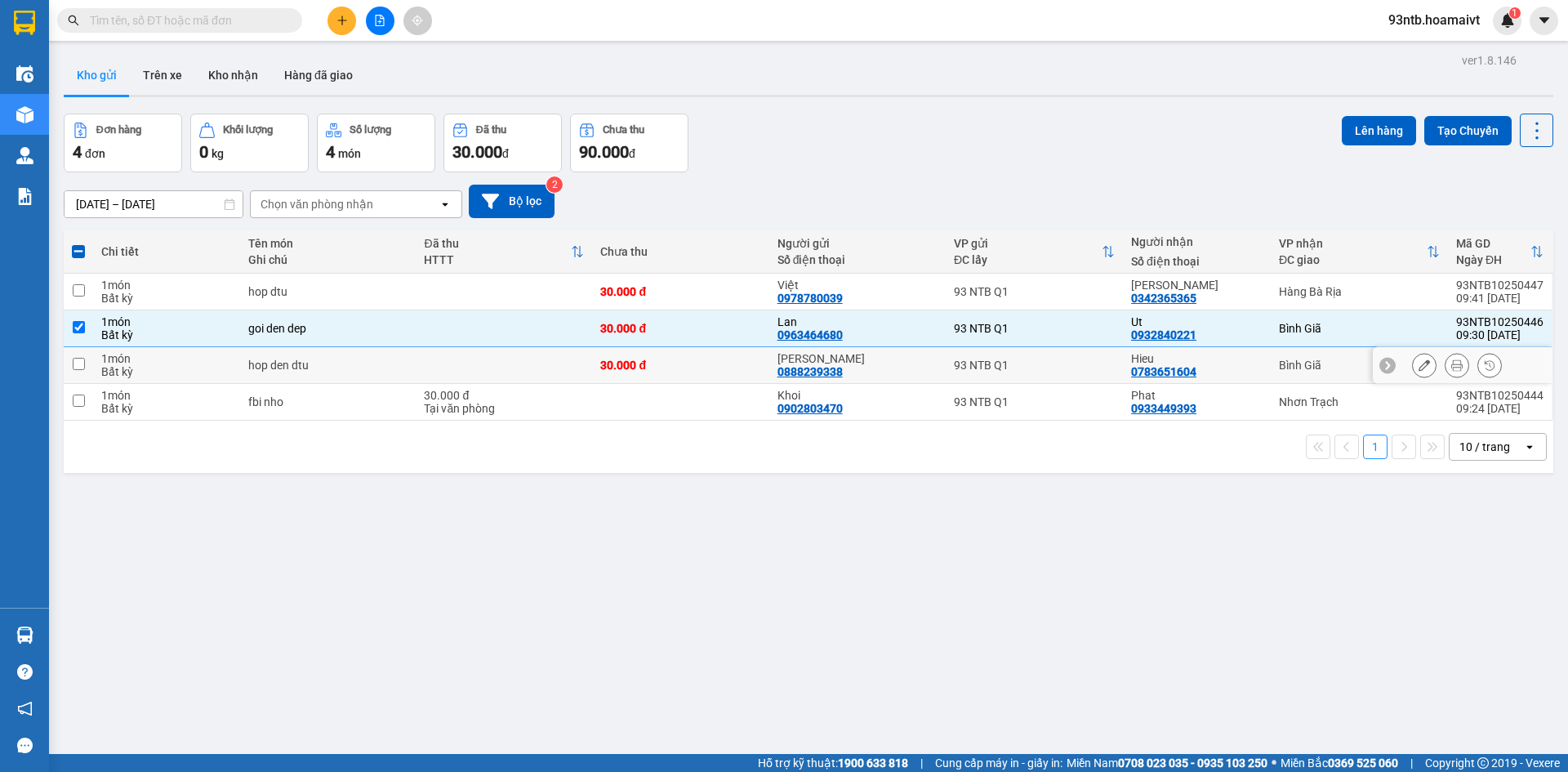
click at [1232, 375] on div "Hieu 0783651604" at bounding box center [1196, 366] width 131 height 26
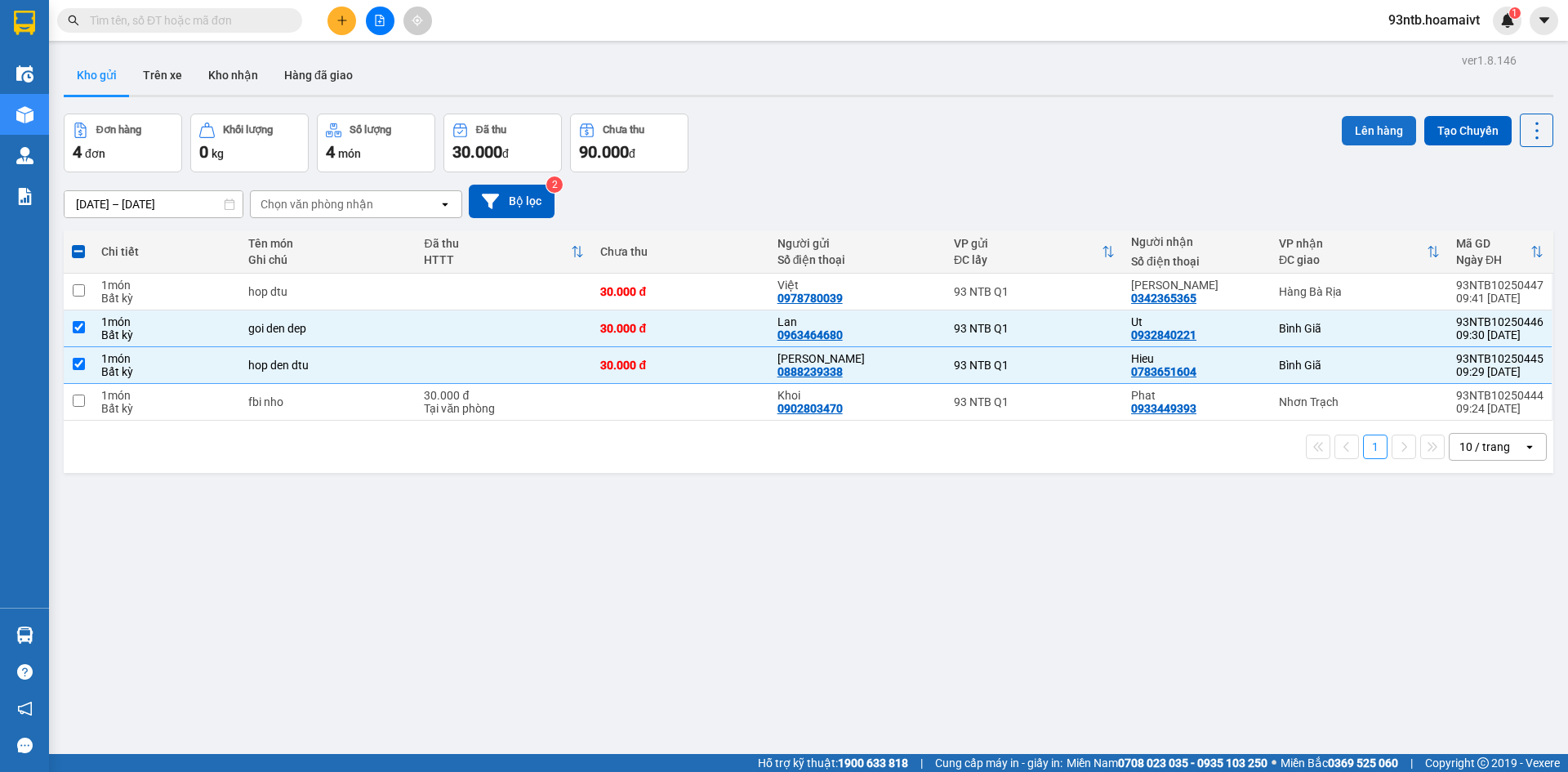
click at [1367, 123] on button "Lên hàng" at bounding box center [1378, 130] width 75 height 29
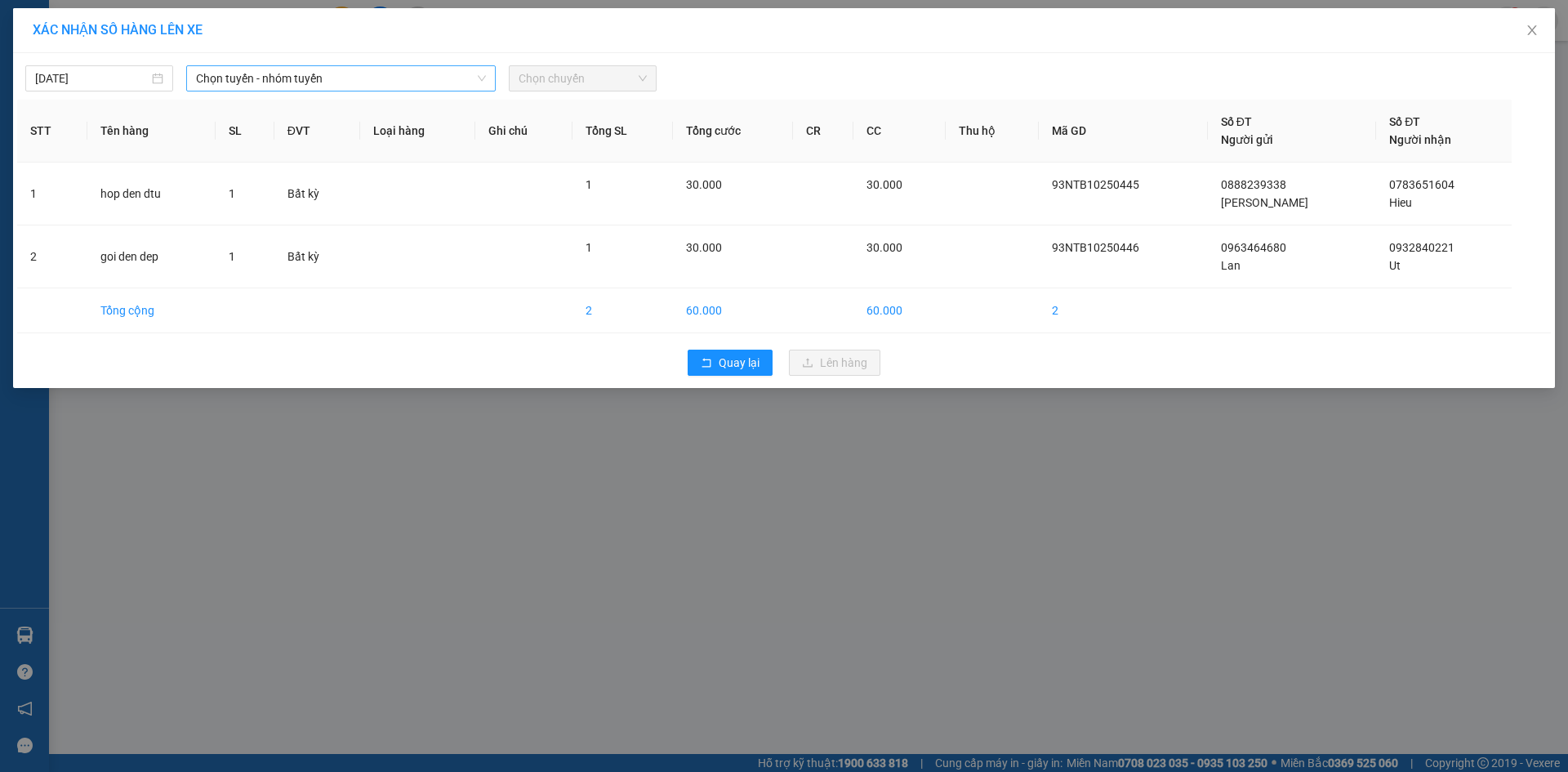
click at [333, 82] on span "Chọn tuyến - nhóm tuyến" at bounding box center [340, 78] width 290 height 25
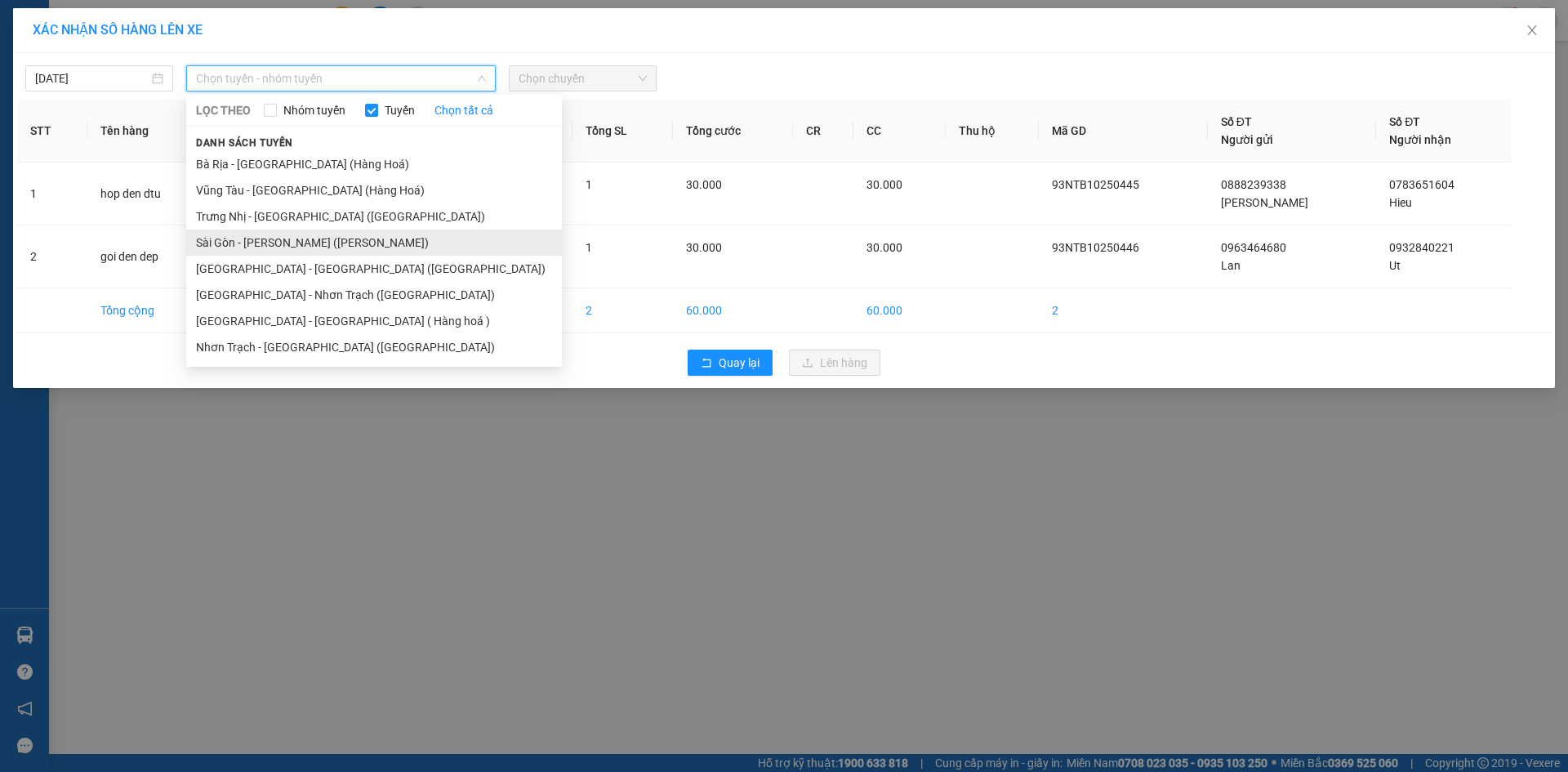
click at [249, 249] on li "Sài Gòn - [PERSON_NAME] ([PERSON_NAME])" at bounding box center [374, 243] width 376 height 26
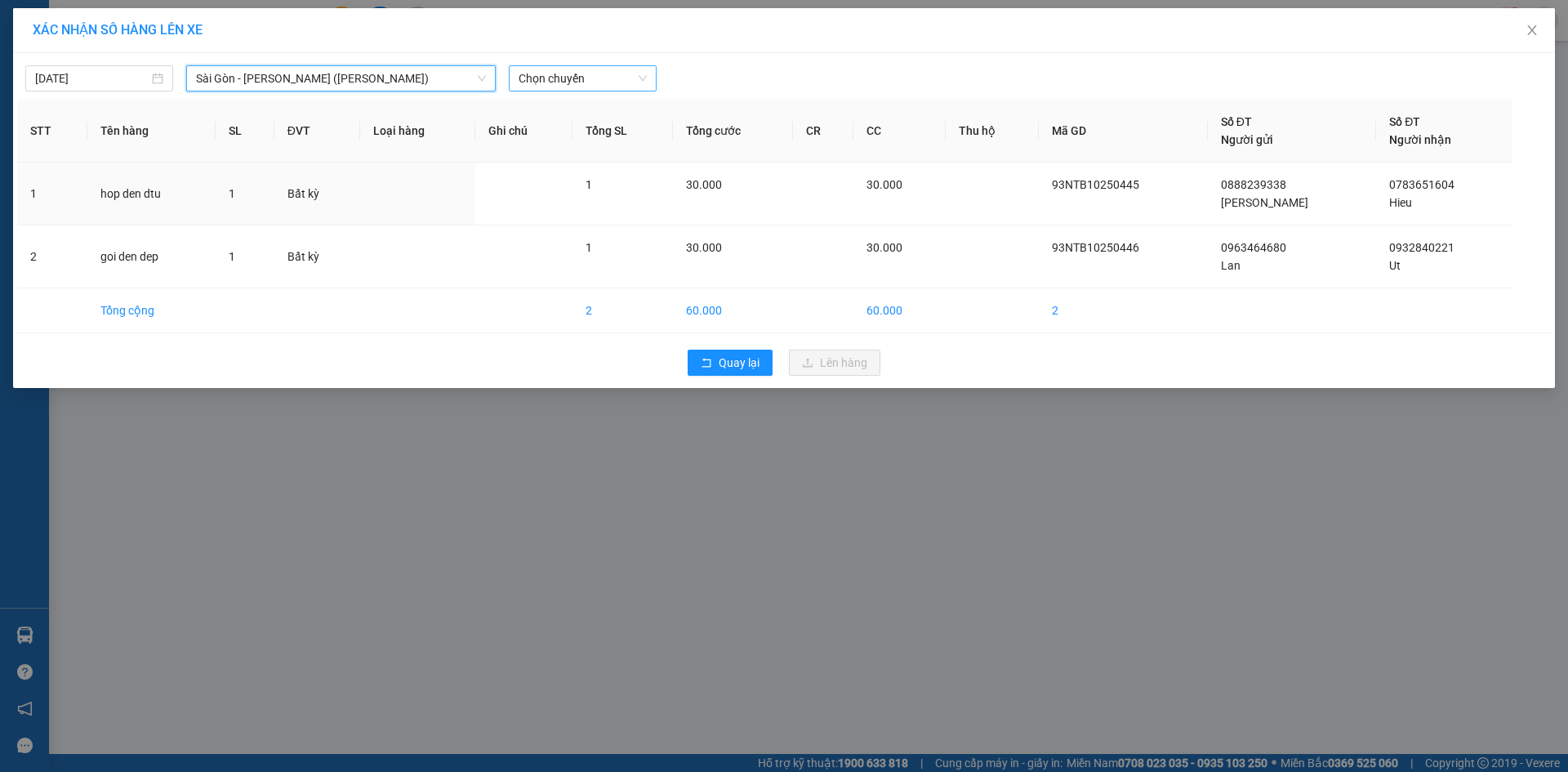
click at [568, 77] on span "Chọn chuyến" at bounding box center [583, 78] width 128 height 25
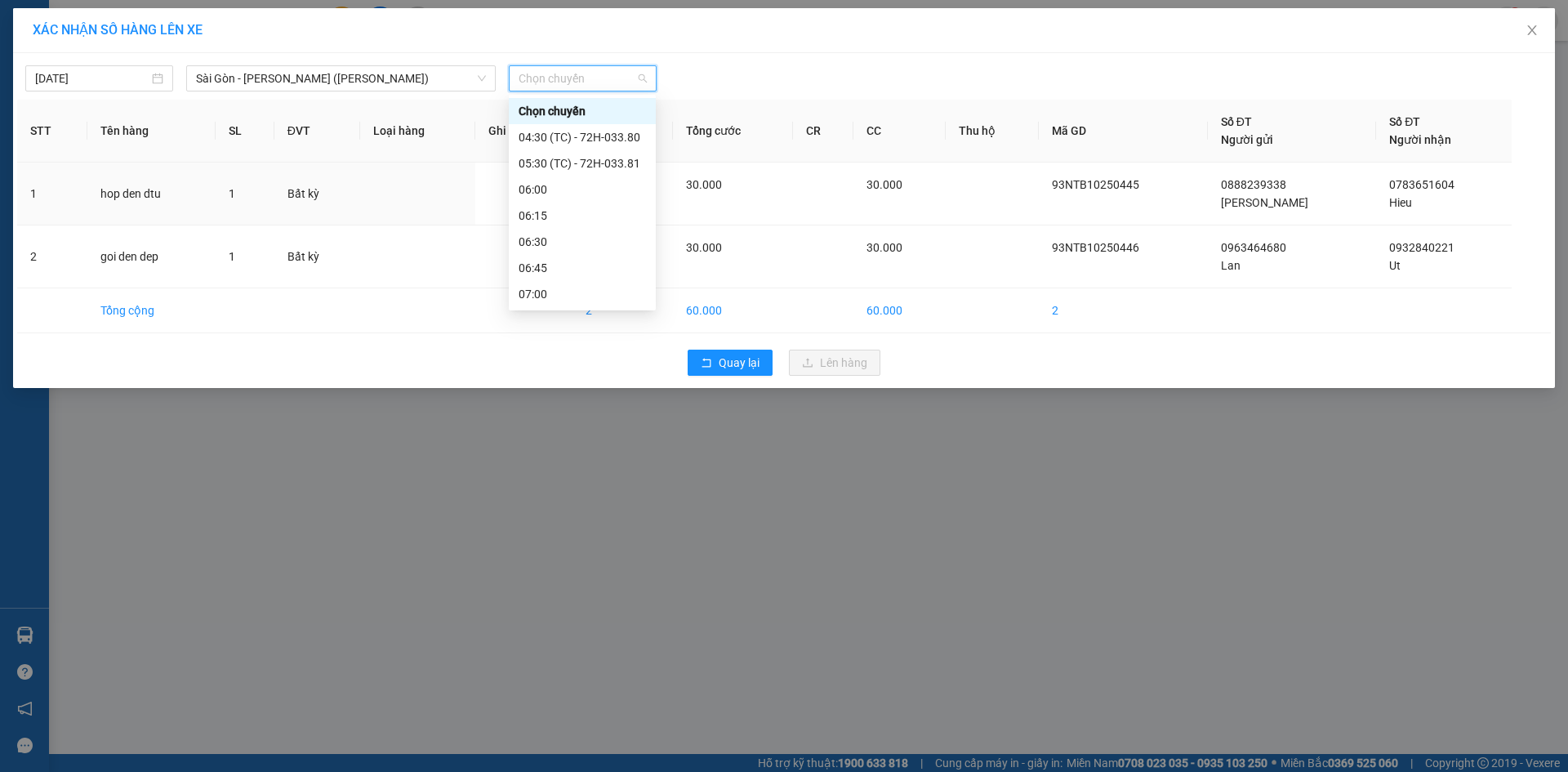
click at [556, 625] on div "09:45" at bounding box center [582, 633] width 128 height 18
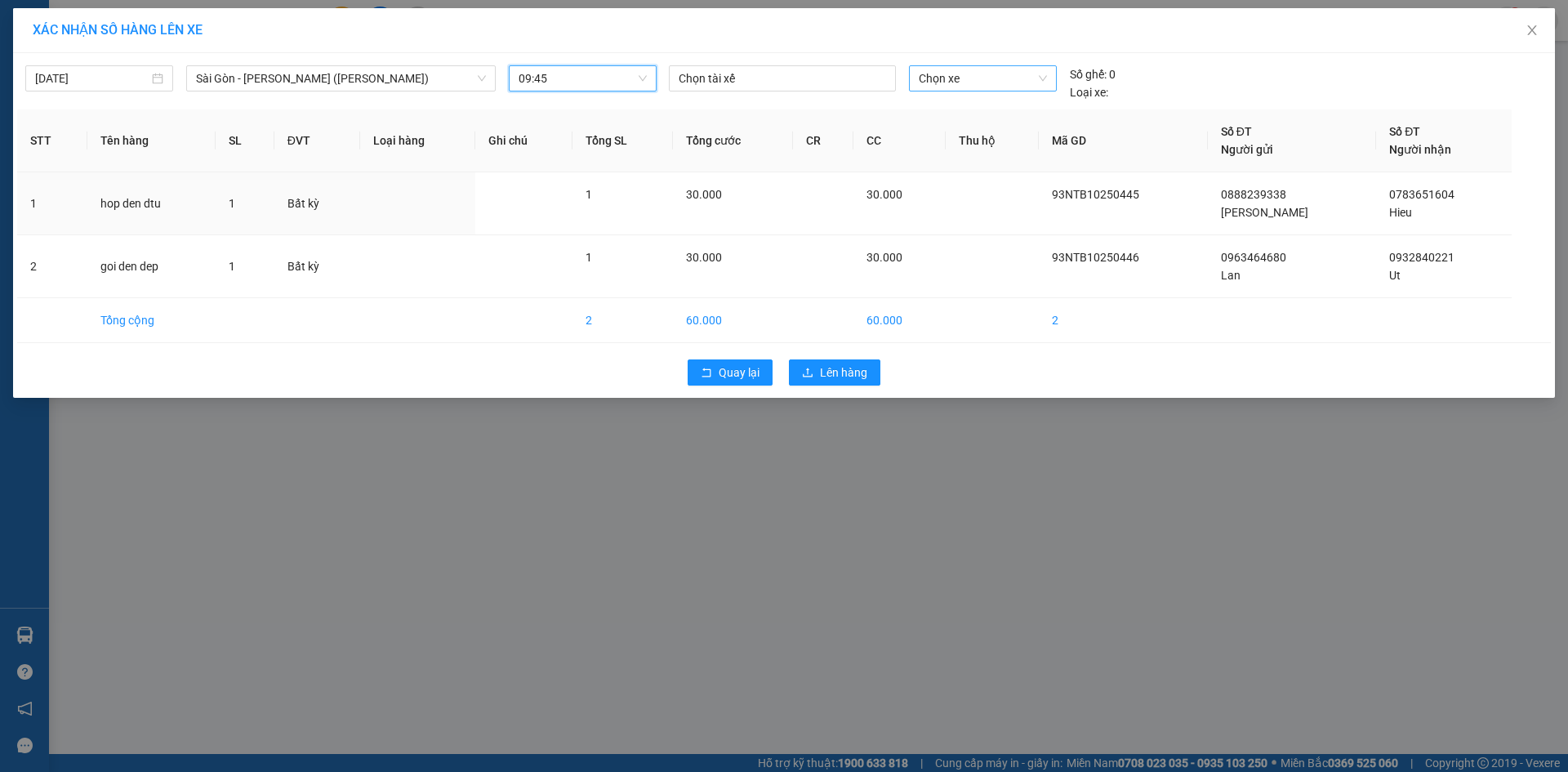
click at [982, 74] on span "Chọn xe" at bounding box center [981, 78] width 128 height 25
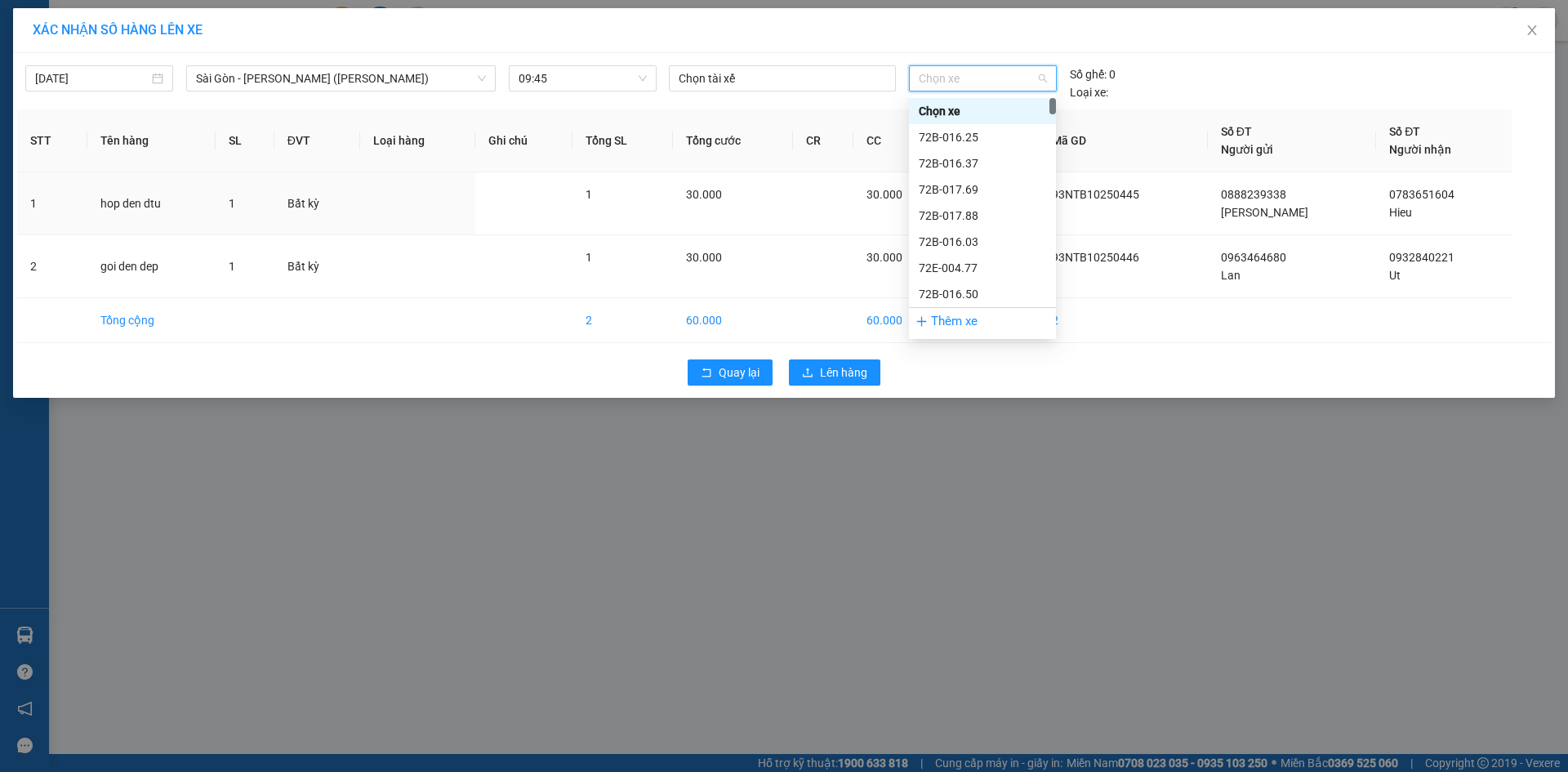
type input "3"
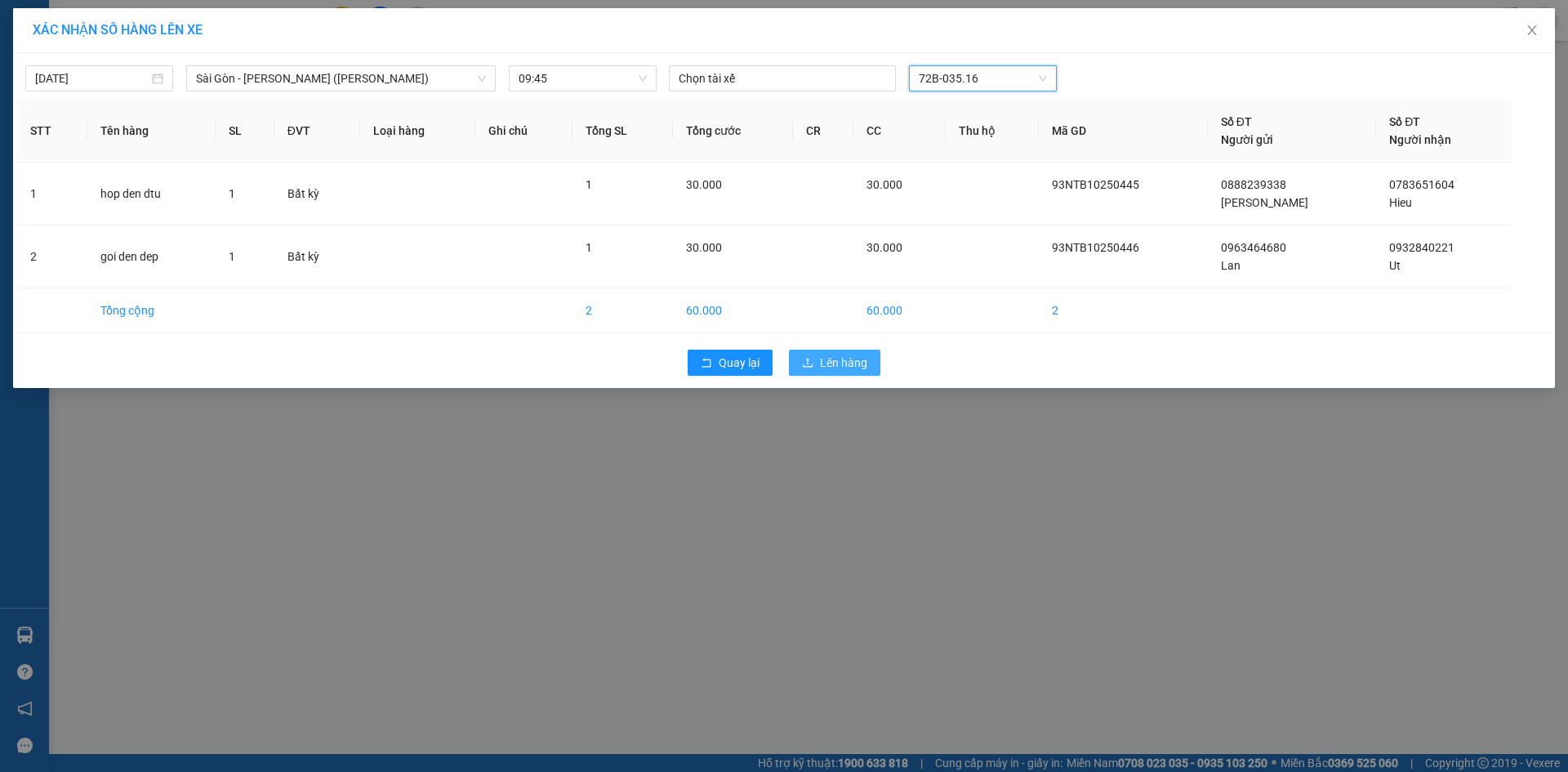
click at [840, 355] on span "Lên hàng" at bounding box center [844, 362] width 47 height 18
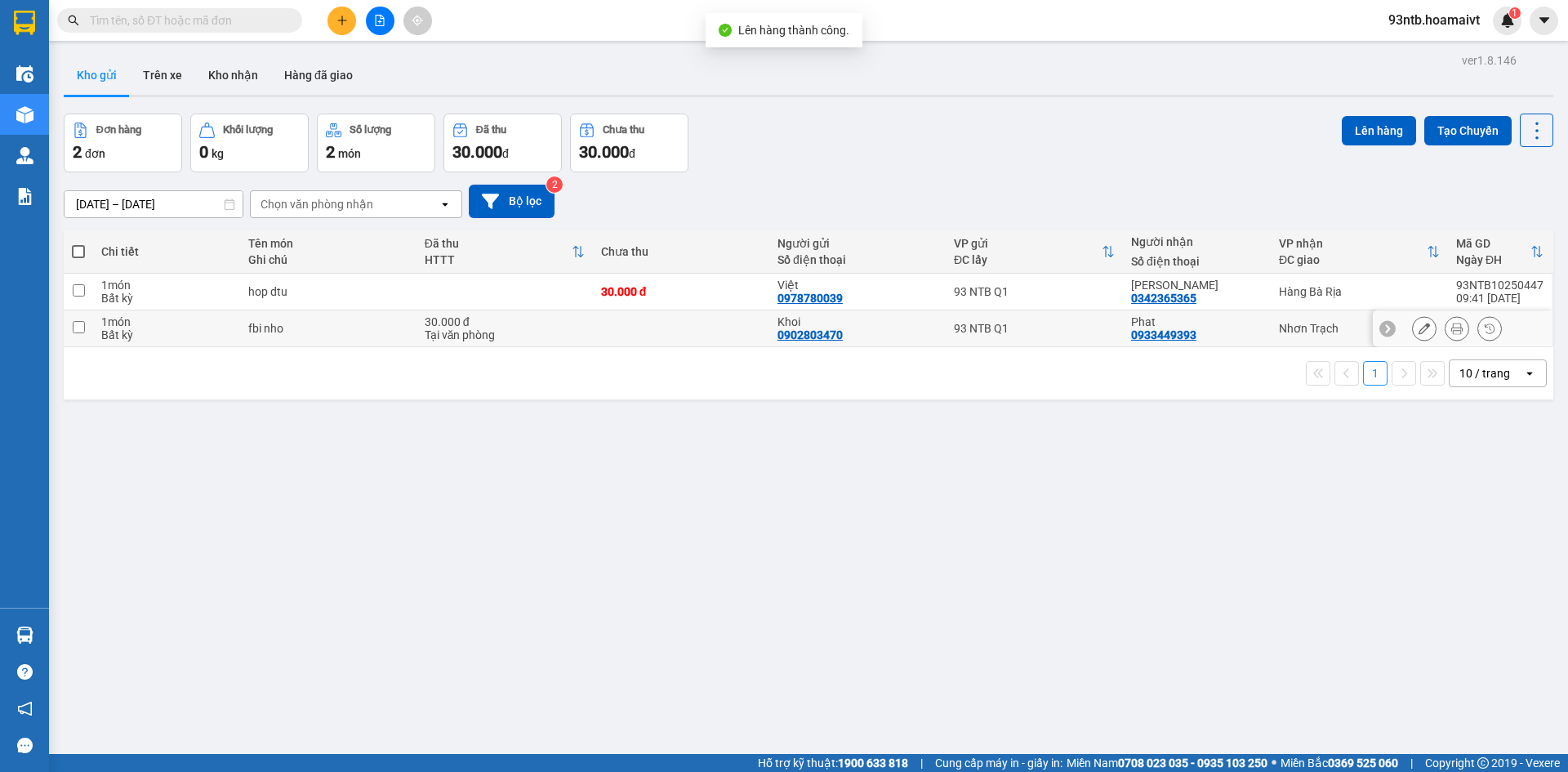
click at [1221, 325] on div "Phat" at bounding box center [1196, 322] width 131 height 13
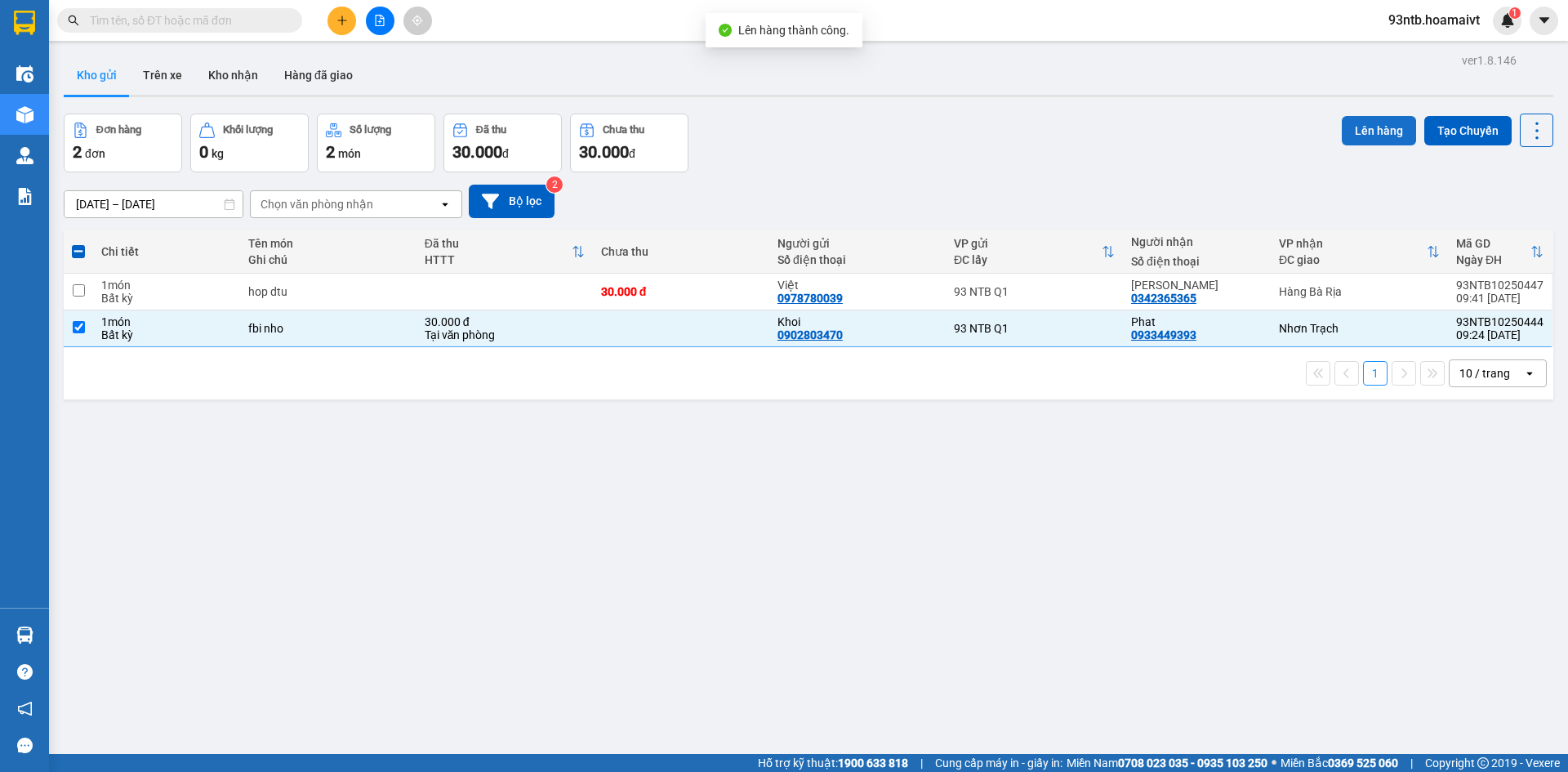
click at [1388, 126] on button "Lên hàng" at bounding box center [1378, 130] width 75 height 29
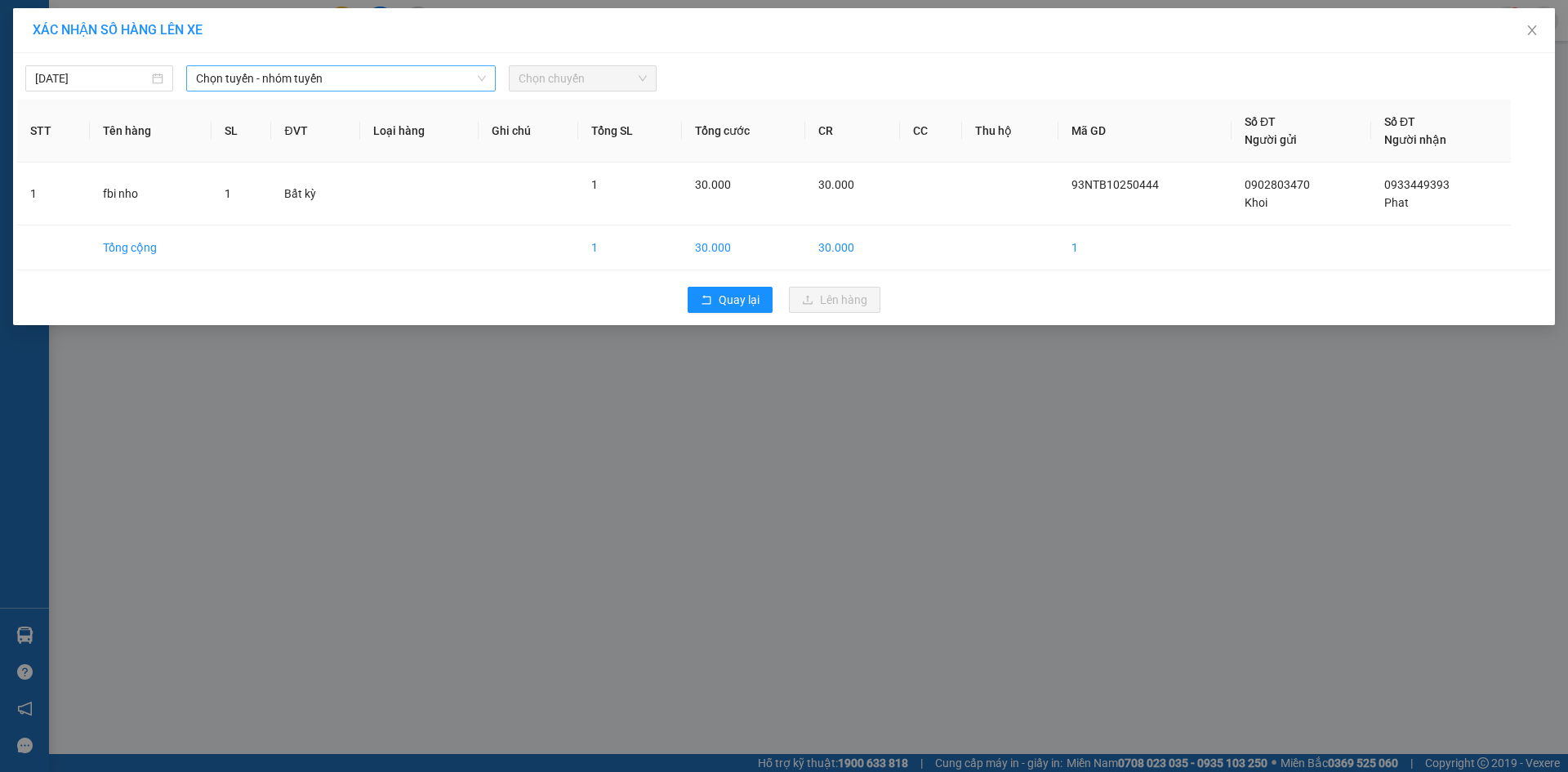
click at [284, 72] on span "Chọn tuyến - nhóm tuyến" at bounding box center [340, 78] width 290 height 25
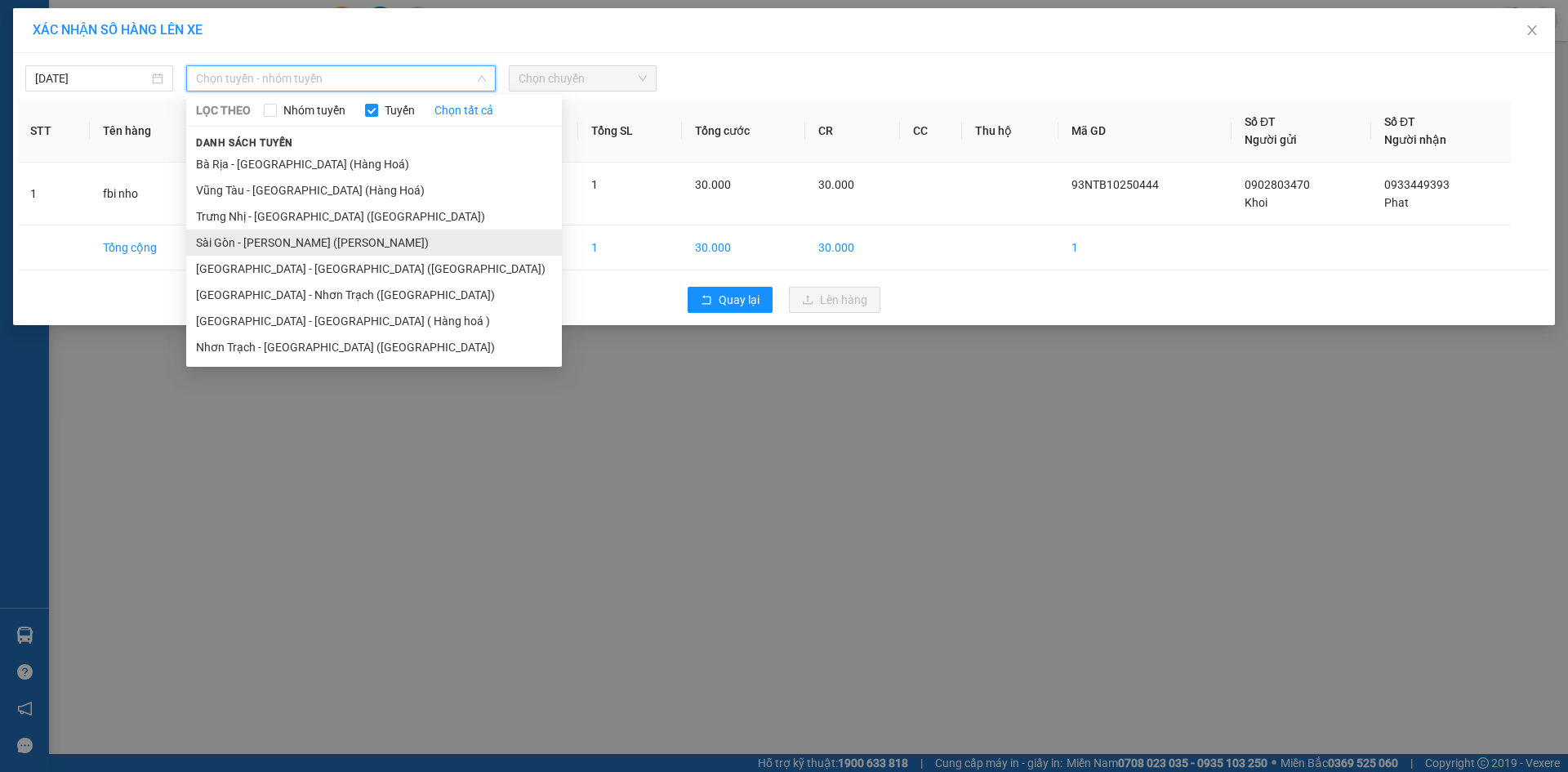
click at [277, 248] on li "Sài Gòn - [PERSON_NAME] ([PERSON_NAME])" at bounding box center [374, 243] width 376 height 26
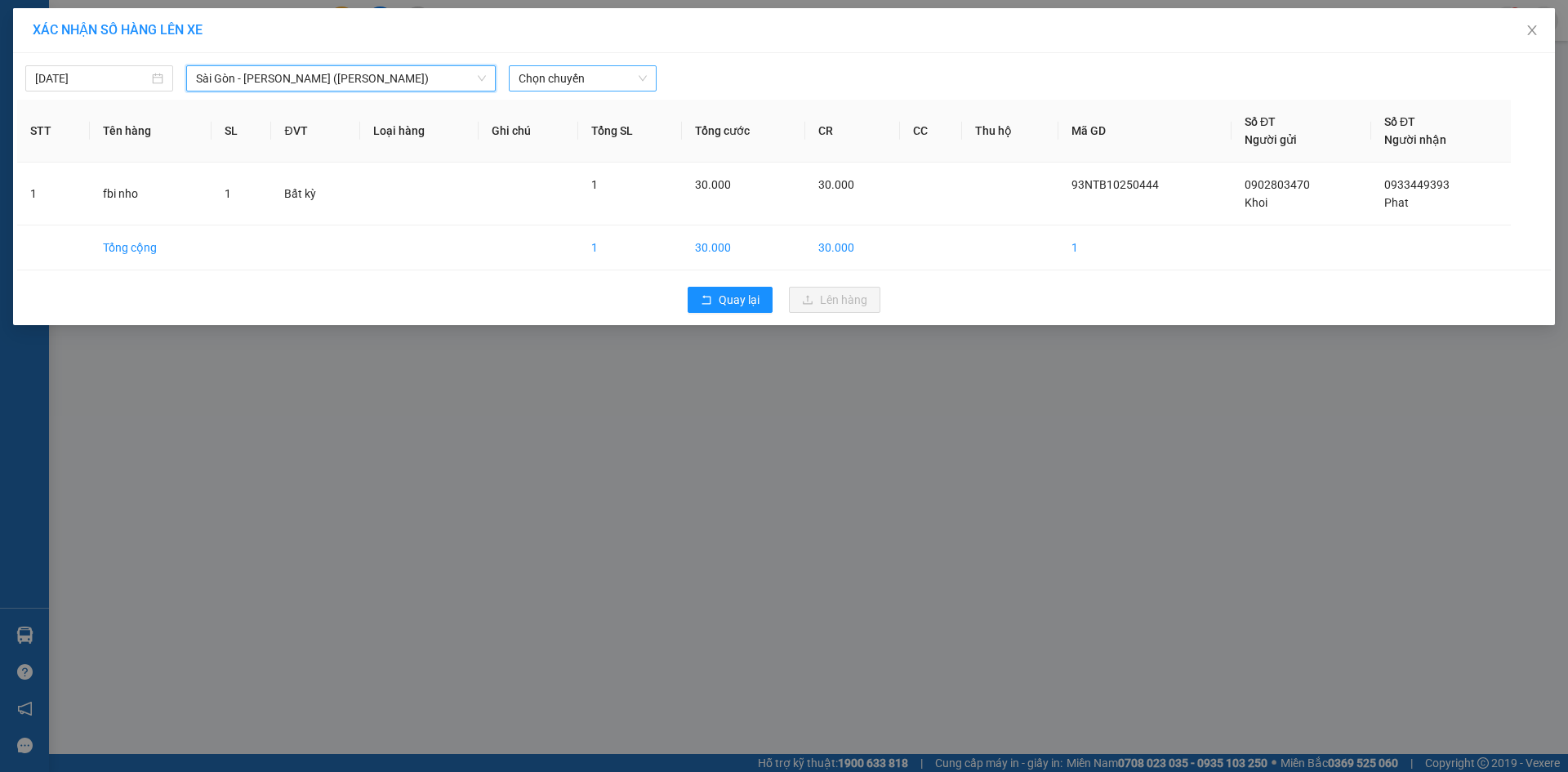
click at [559, 76] on span "Chọn chuyến" at bounding box center [583, 78] width 128 height 25
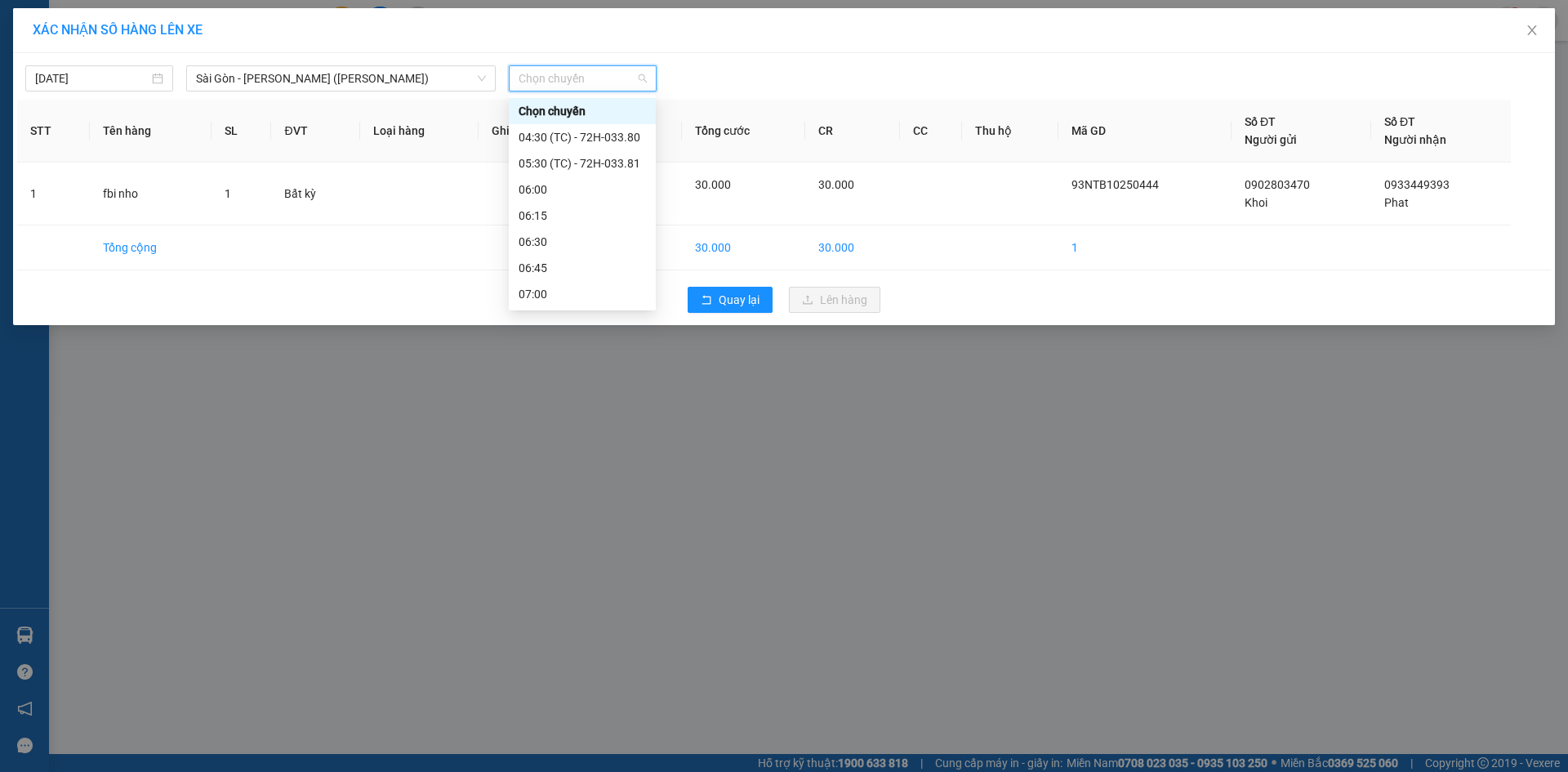
click at [560, 651] on div "10:00" at bounding box center [582, 660] width 128 height 18
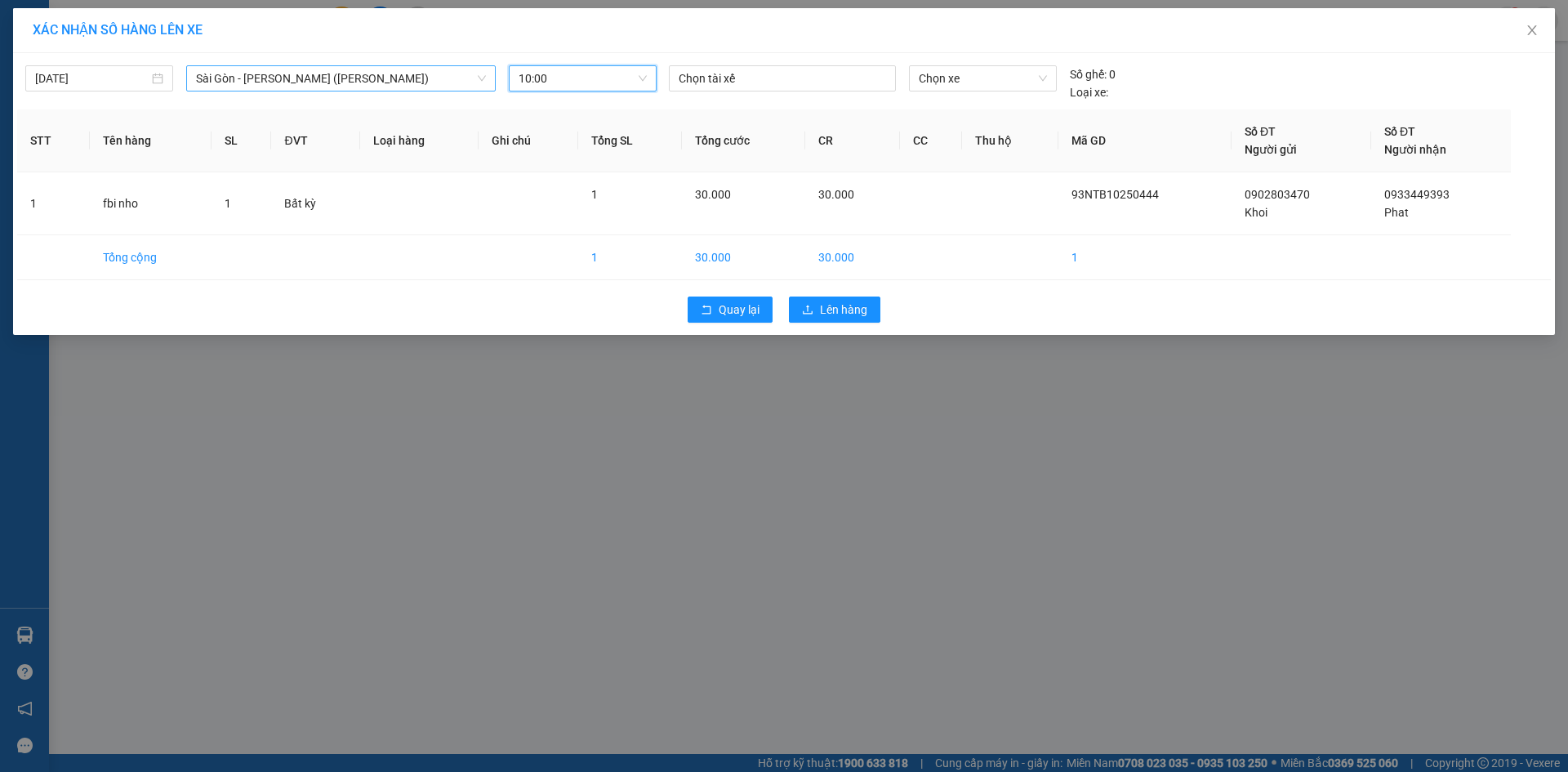
click at [397, 81] on span "Sài Gòn - [PERSON_NAME] ([PERSON_NAME])" at bounding box center [340, 78] width 290 height 25
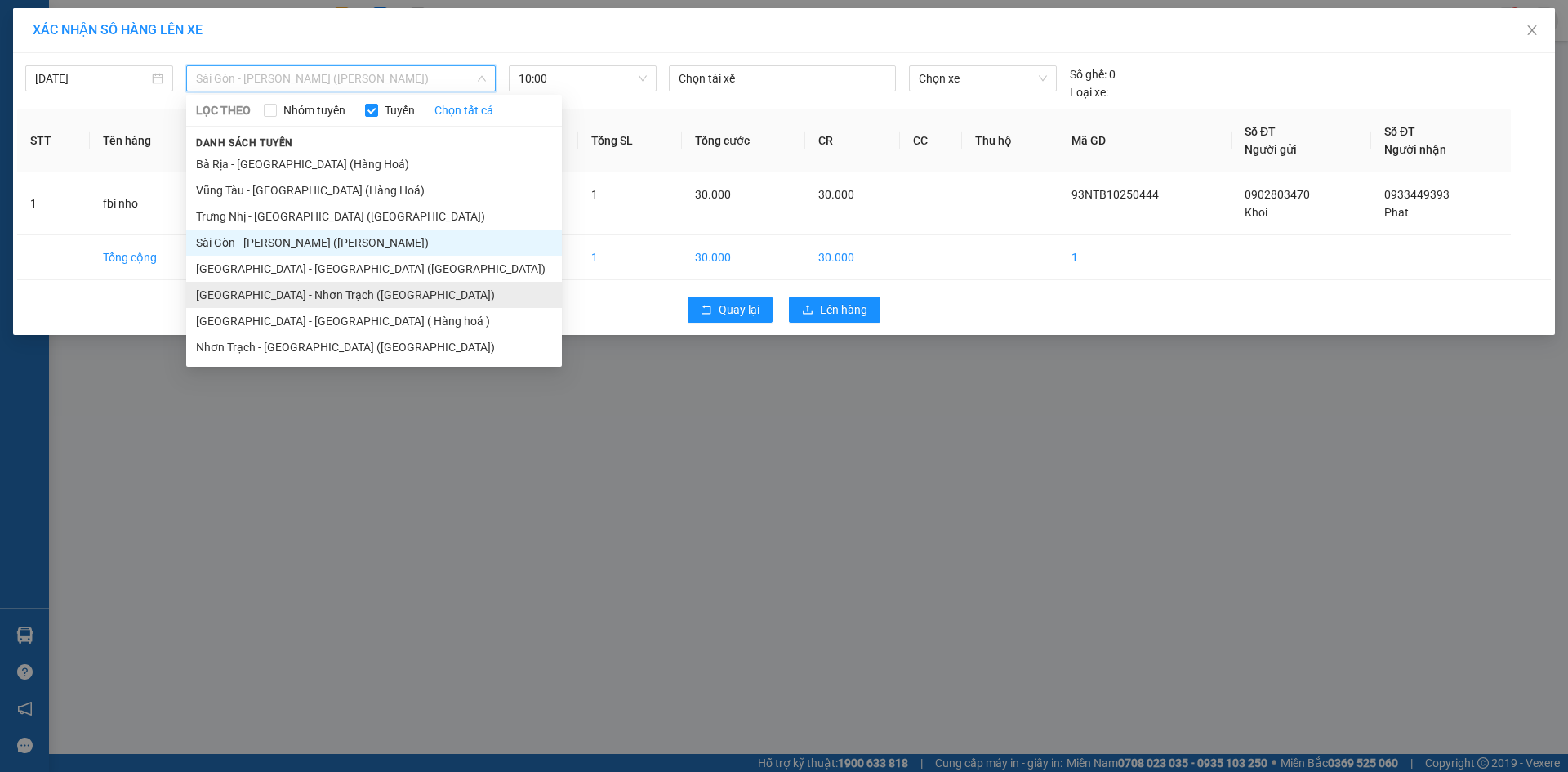
click at [274, 290] on li "[GEOGRAPHIC_DATA] - Nhơn Trạch ([GEOGRAPHIC_DATA])" at bounding box center [374, 295] width 376 height 26
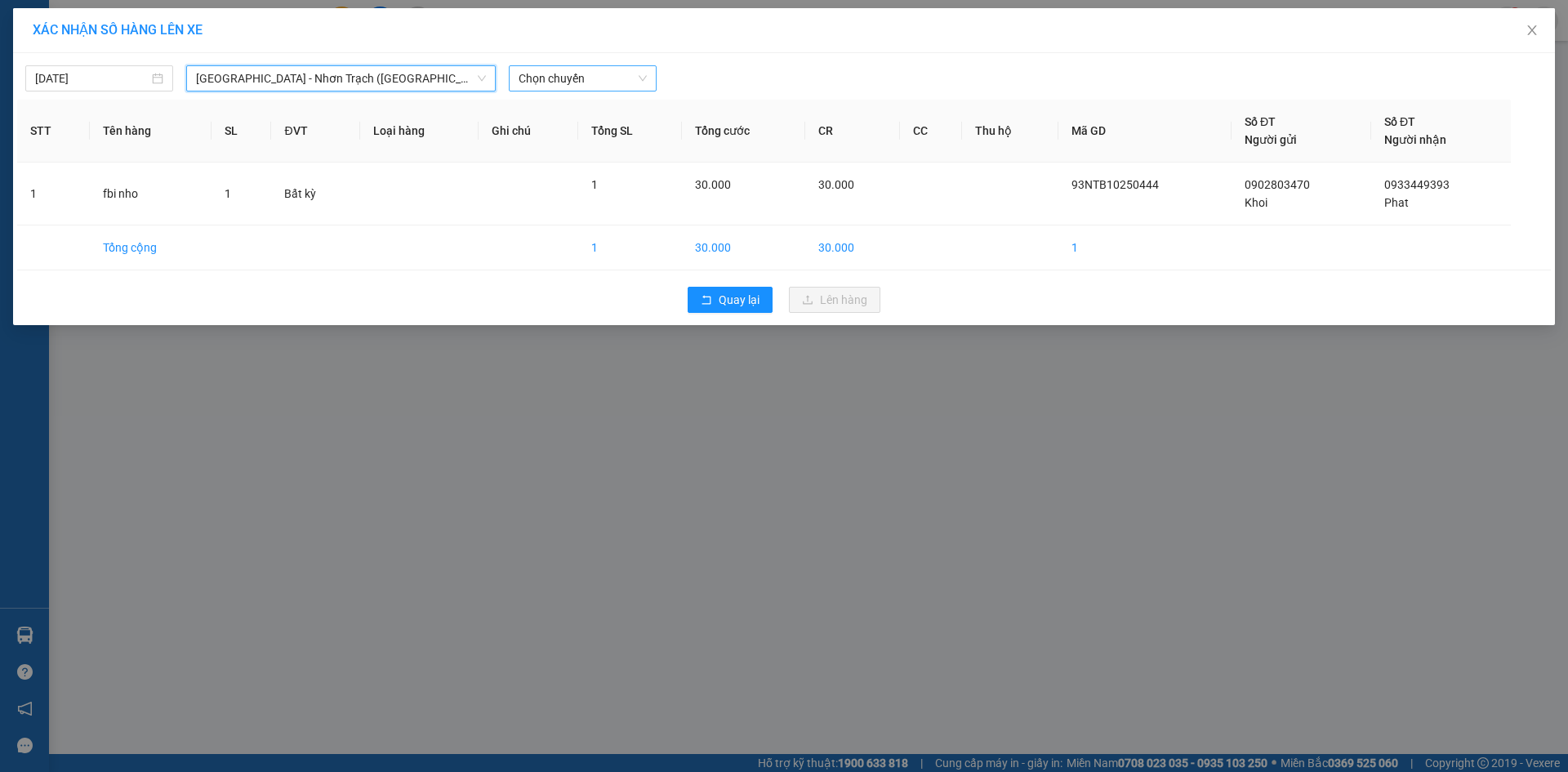
click at [561, 74] on span "Chọn chuyến" at bounding box center [583, 78] width 128 height 25
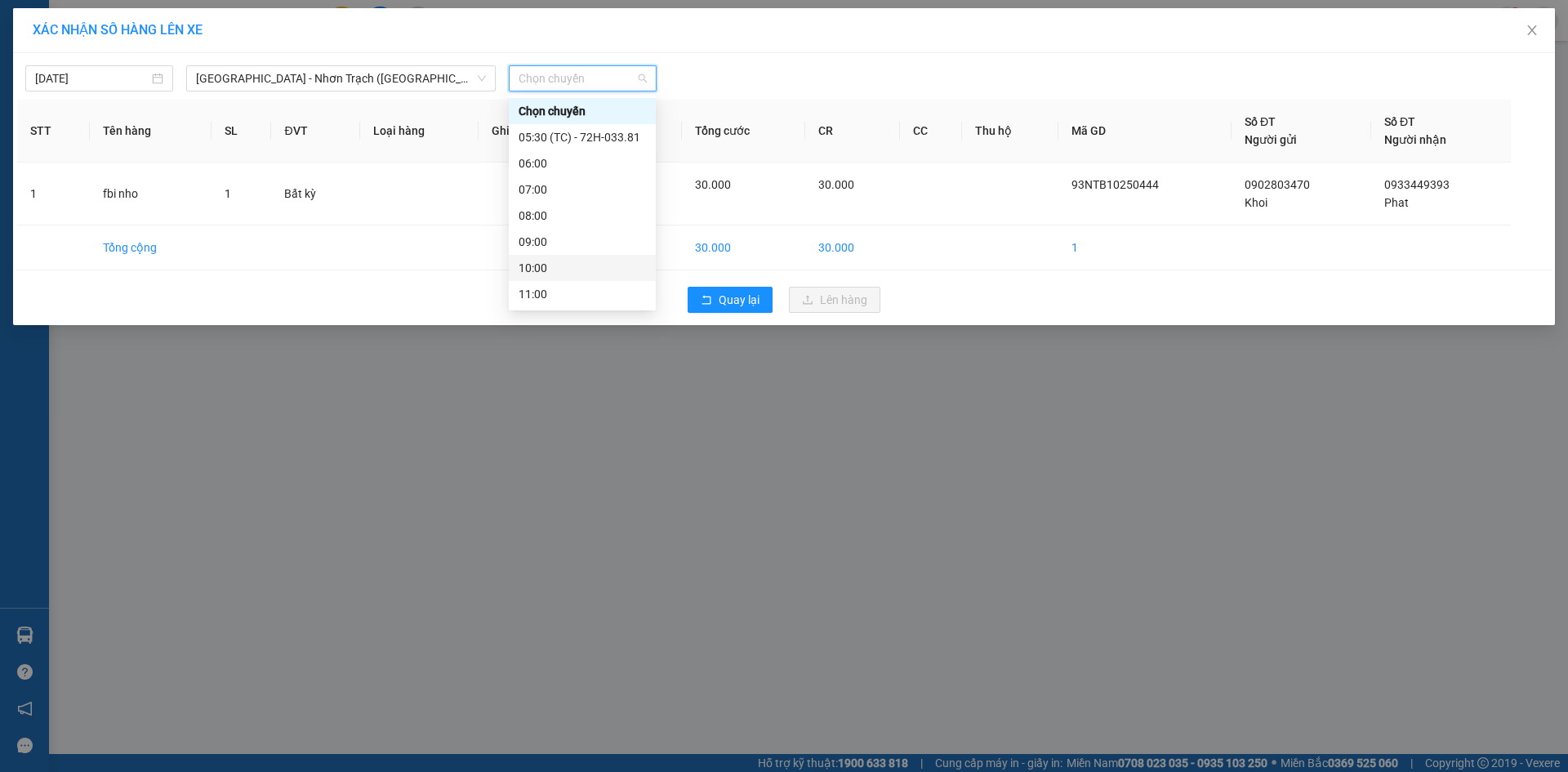
click at [554, 268] on div "10:00" at bounding box center [582, 267] width 128 height 18
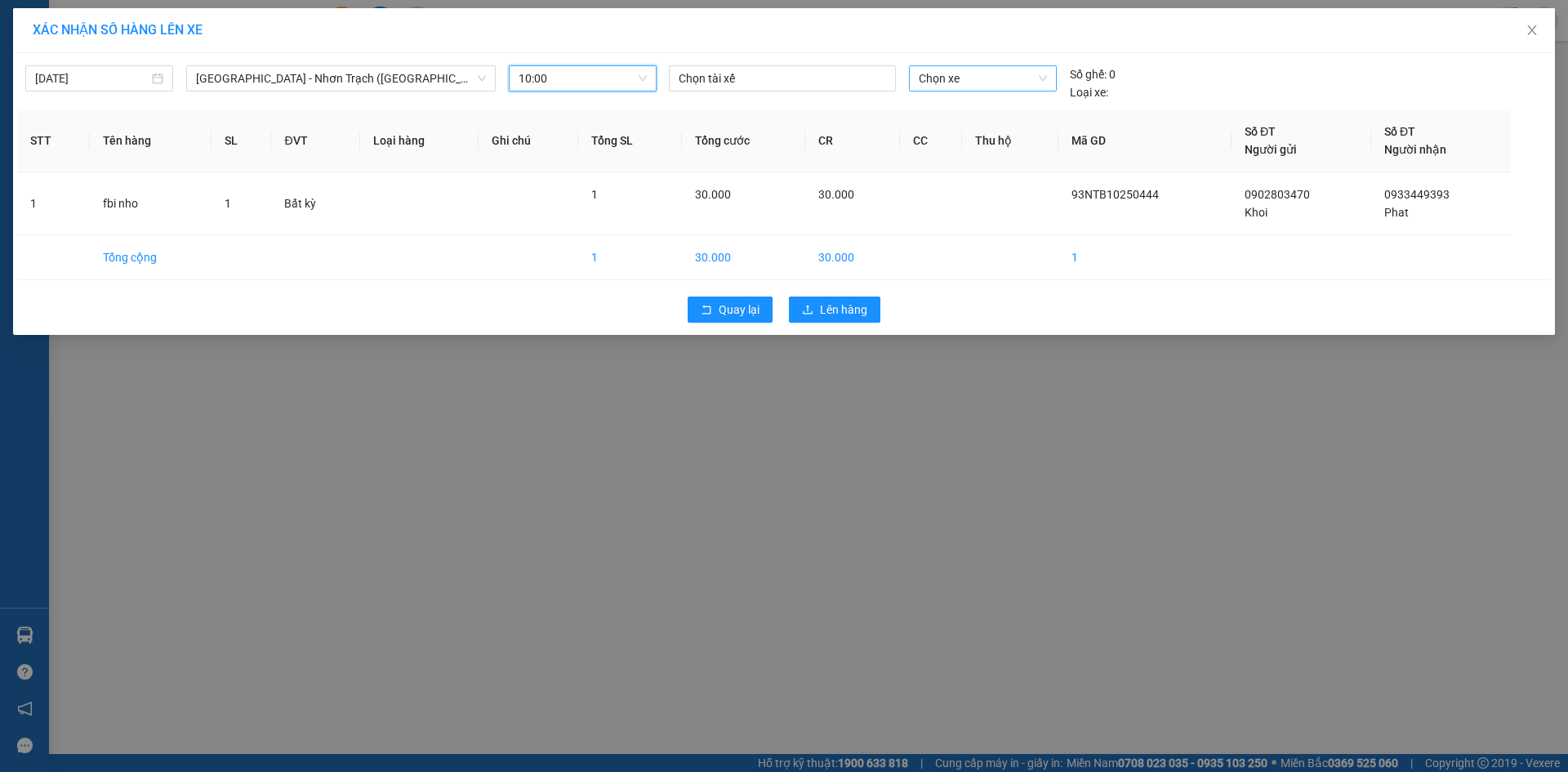
click at [967, 91] on div "Chọn xe" at bounding box center [982, 78] width 147 height 26
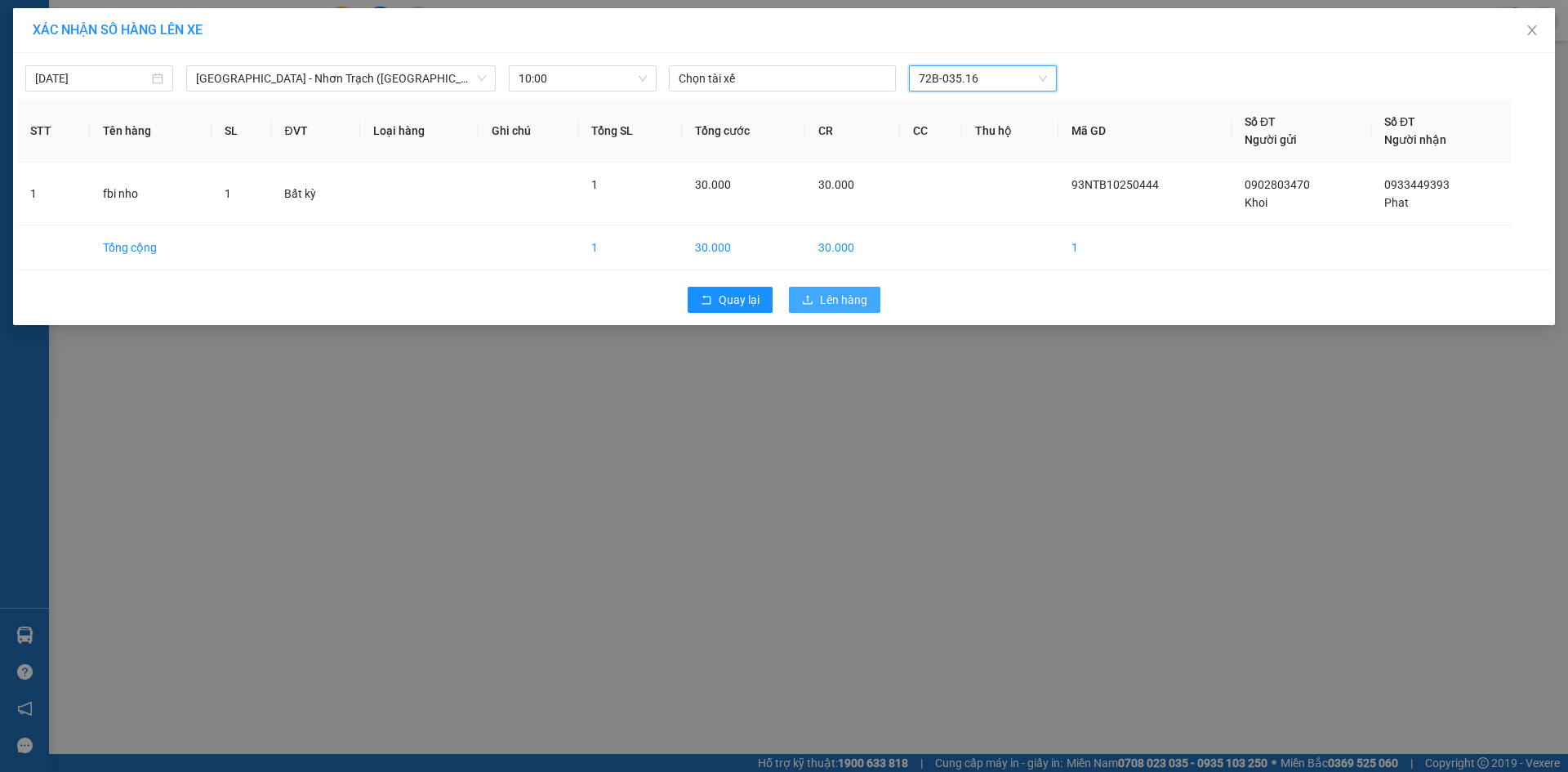
click at [847, 298] on span "Lên hàng" at bounding box center [844, 300] width 47 height 18
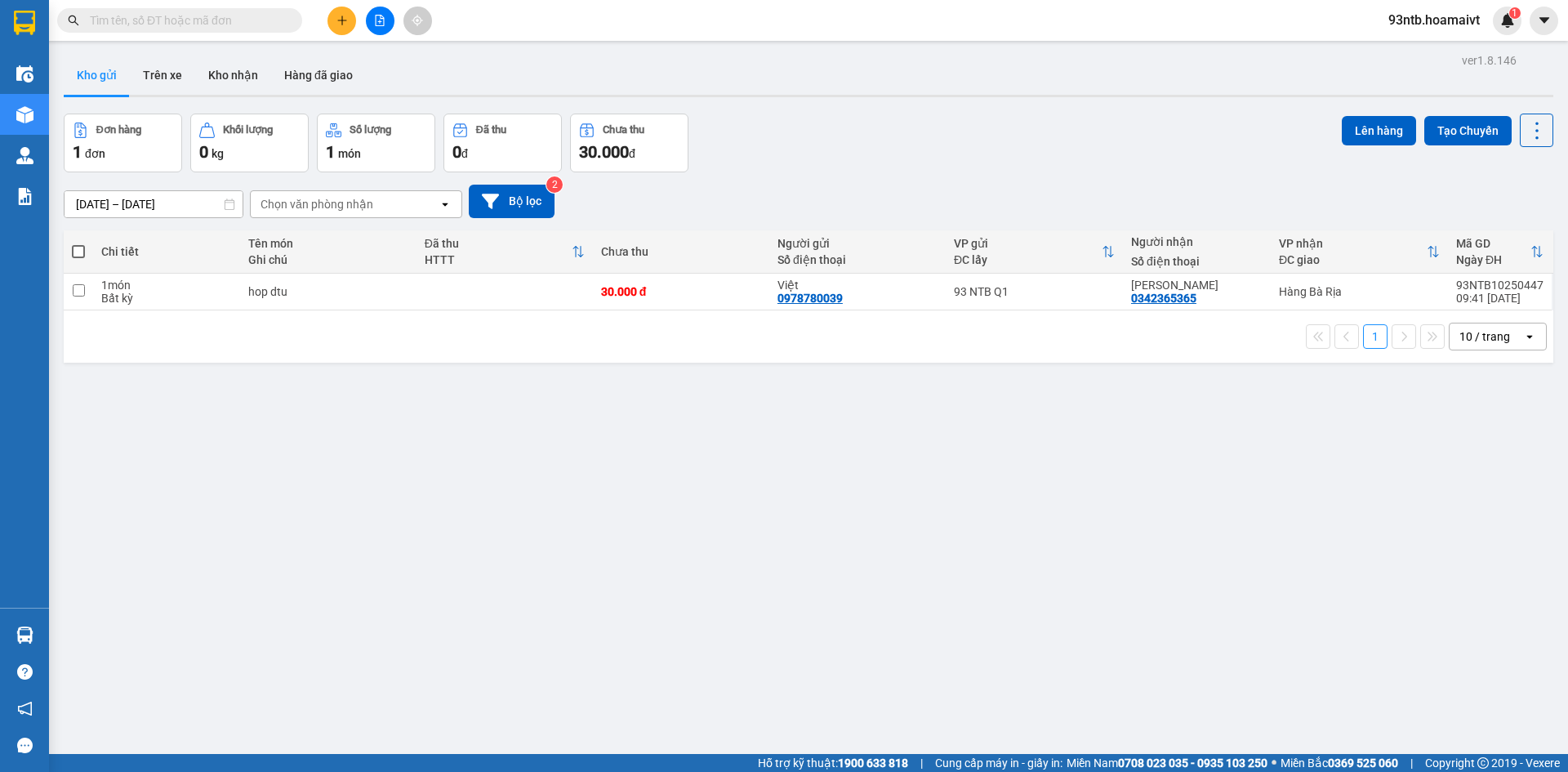
click at [686, 500] on div "ver 1.8.146 Kho gửi Trên xe Kho nhận Hàng đã giao Đơn hàng 1 đơn Khối lượng 0 k…" at bounding box center [809, 435] width 1502 height 772
click at [165, 90] on button "Trên xe" at bounding box center [162, 75] width 65 height 39
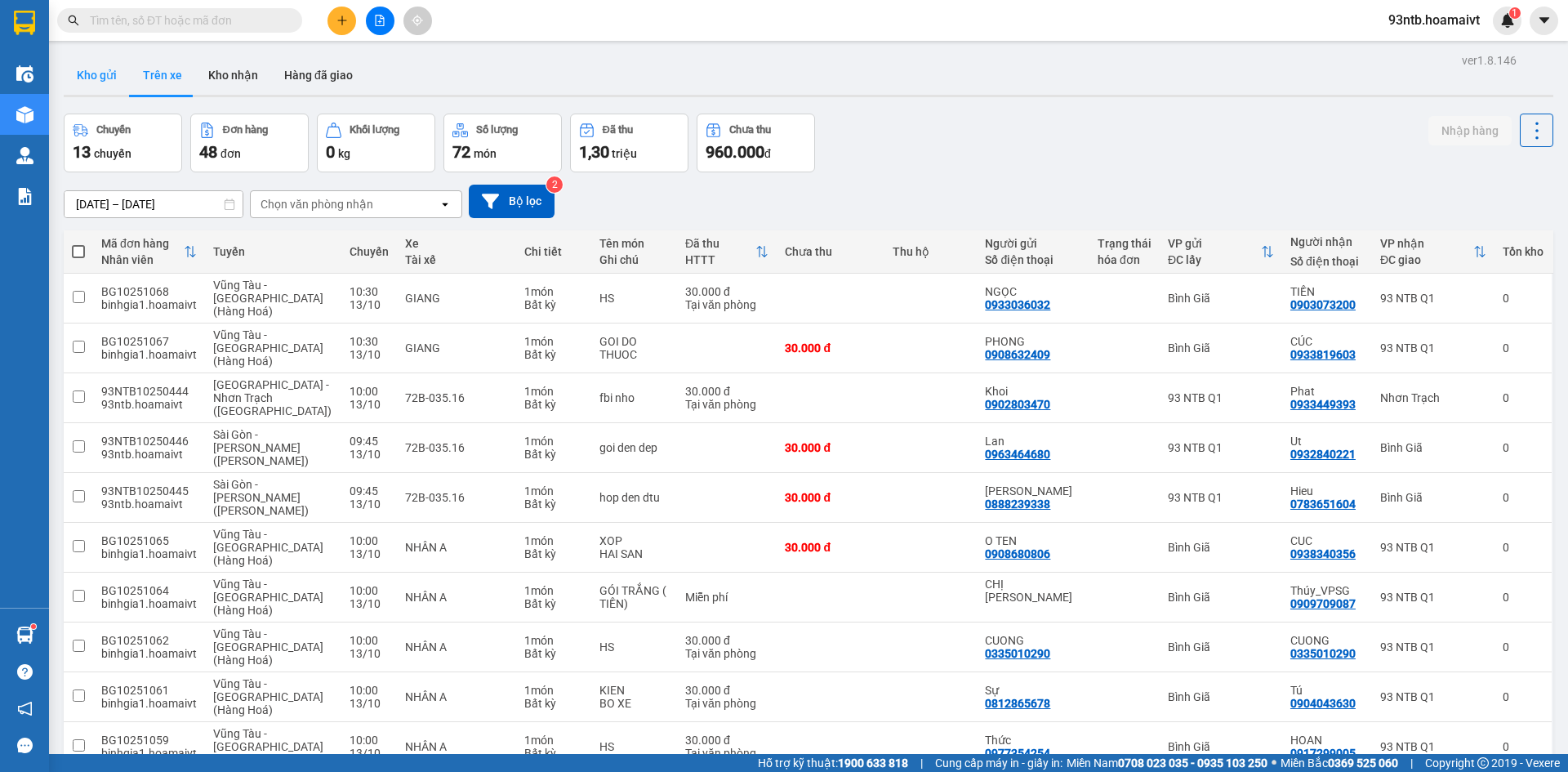
click at [107, 77] on button "Kho gửi" at bounding box center [96, 75] width 66 height 39
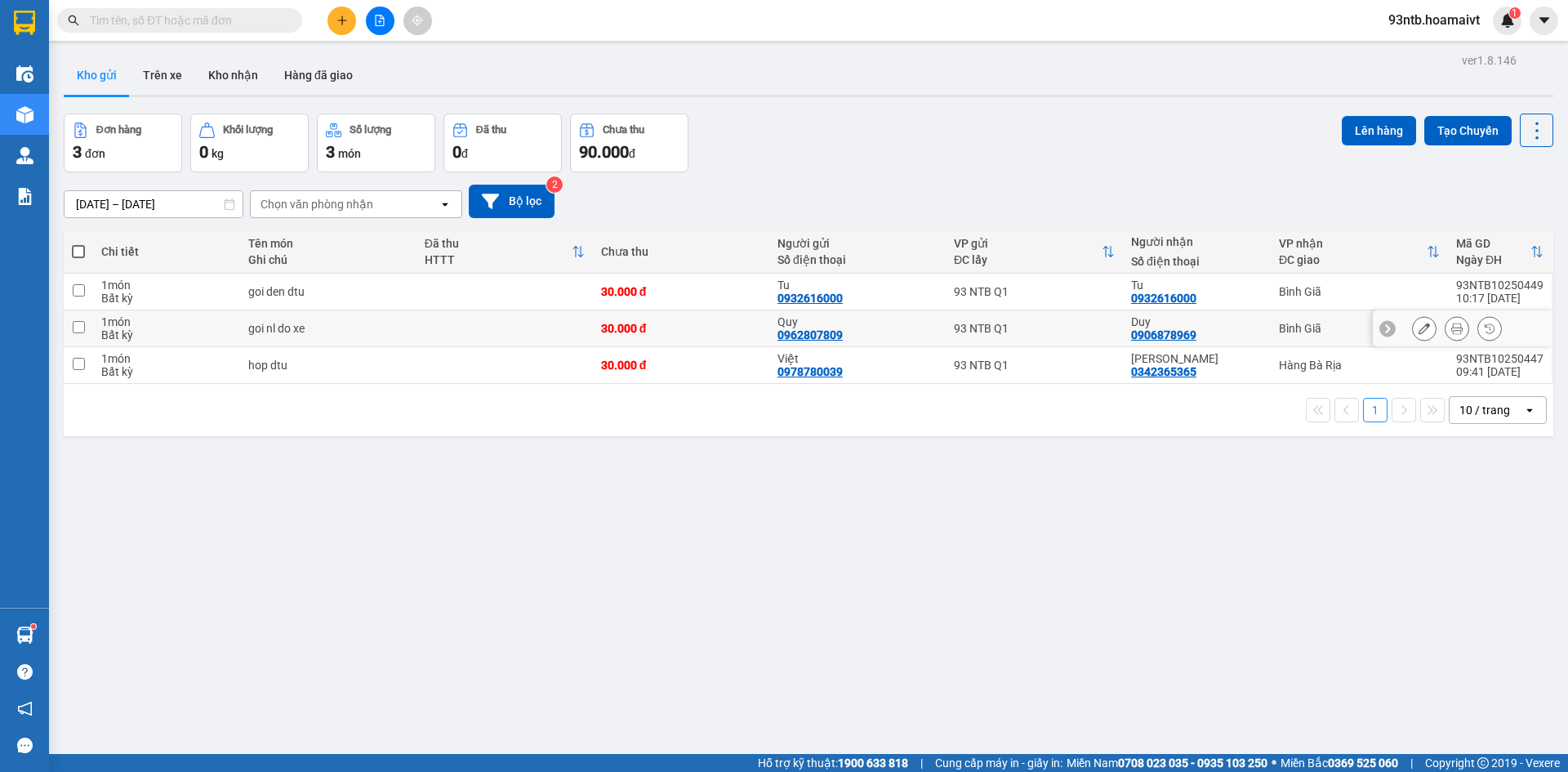
click at [1450, 333] on button at bounding box center [1457, 329] width 23 height 28
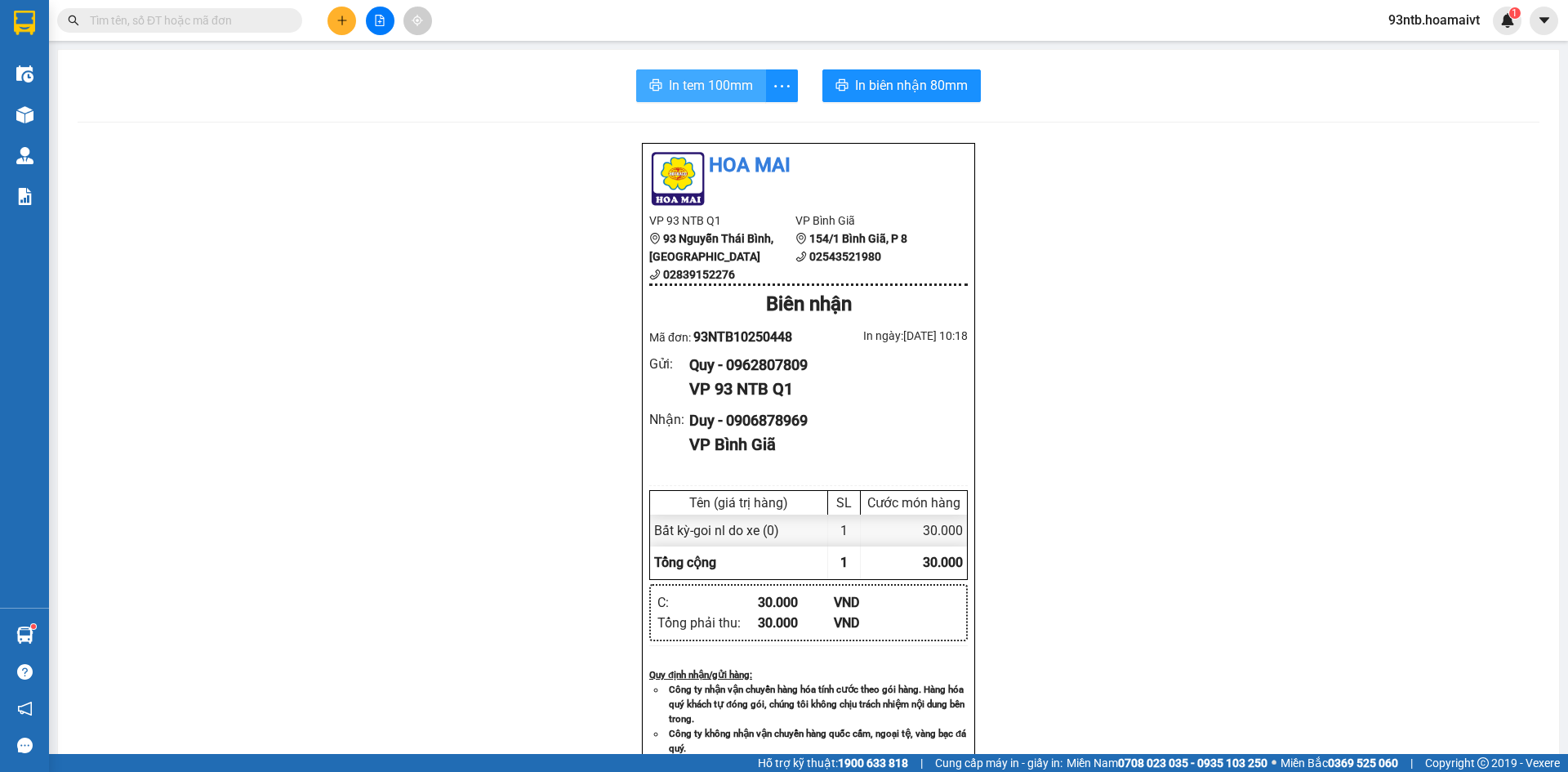
click at [715, 90] on span "In tem 100mm" at bounding box center [710, 86] width 84 height 21
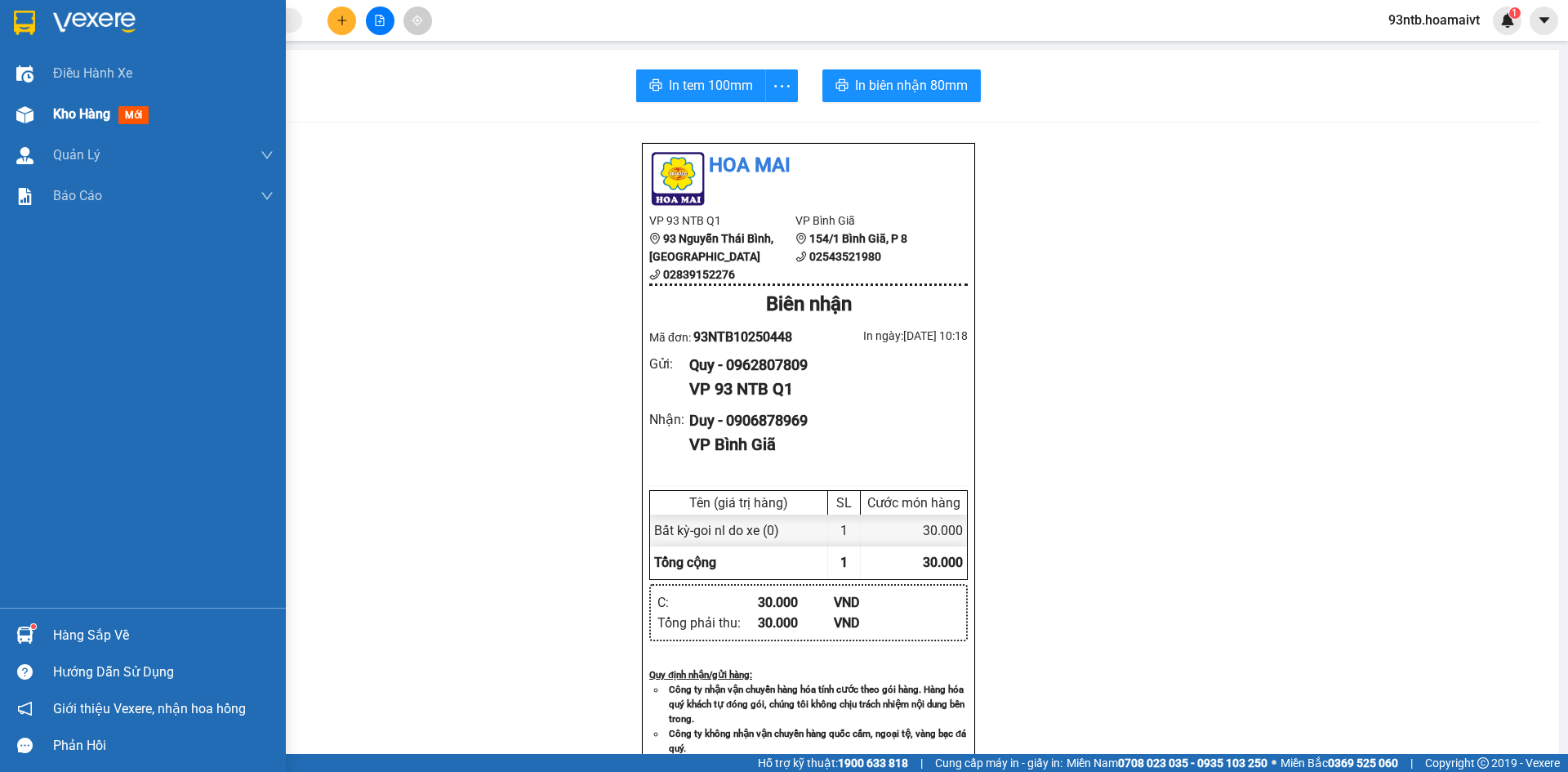
click at [41, 110] on div "Kho hàng mới" at bounding box center [143, 113] width 286 height 41
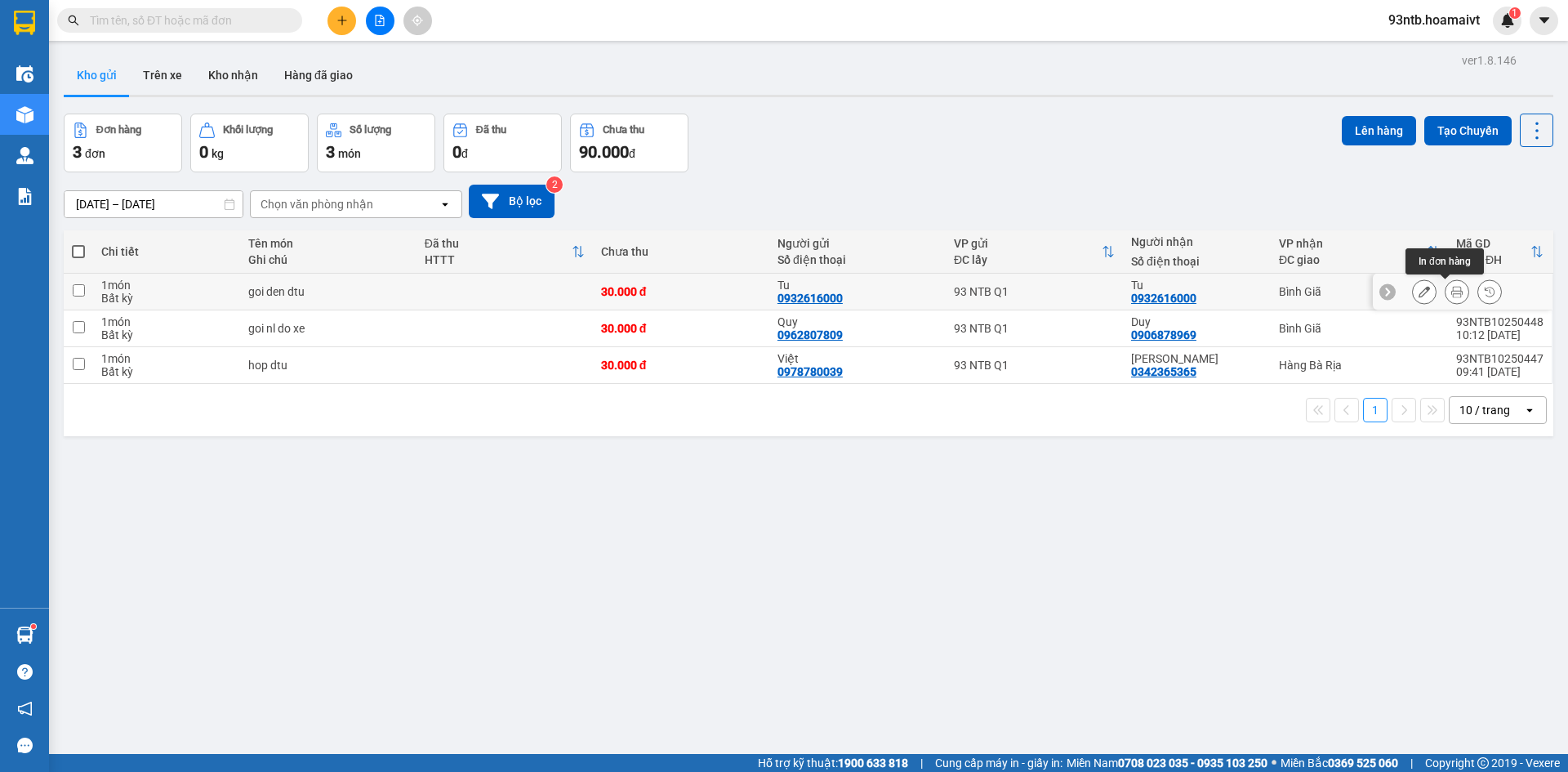
click at [1451, 292] on icon at bounding box center [1457, 292] width 11 height 11
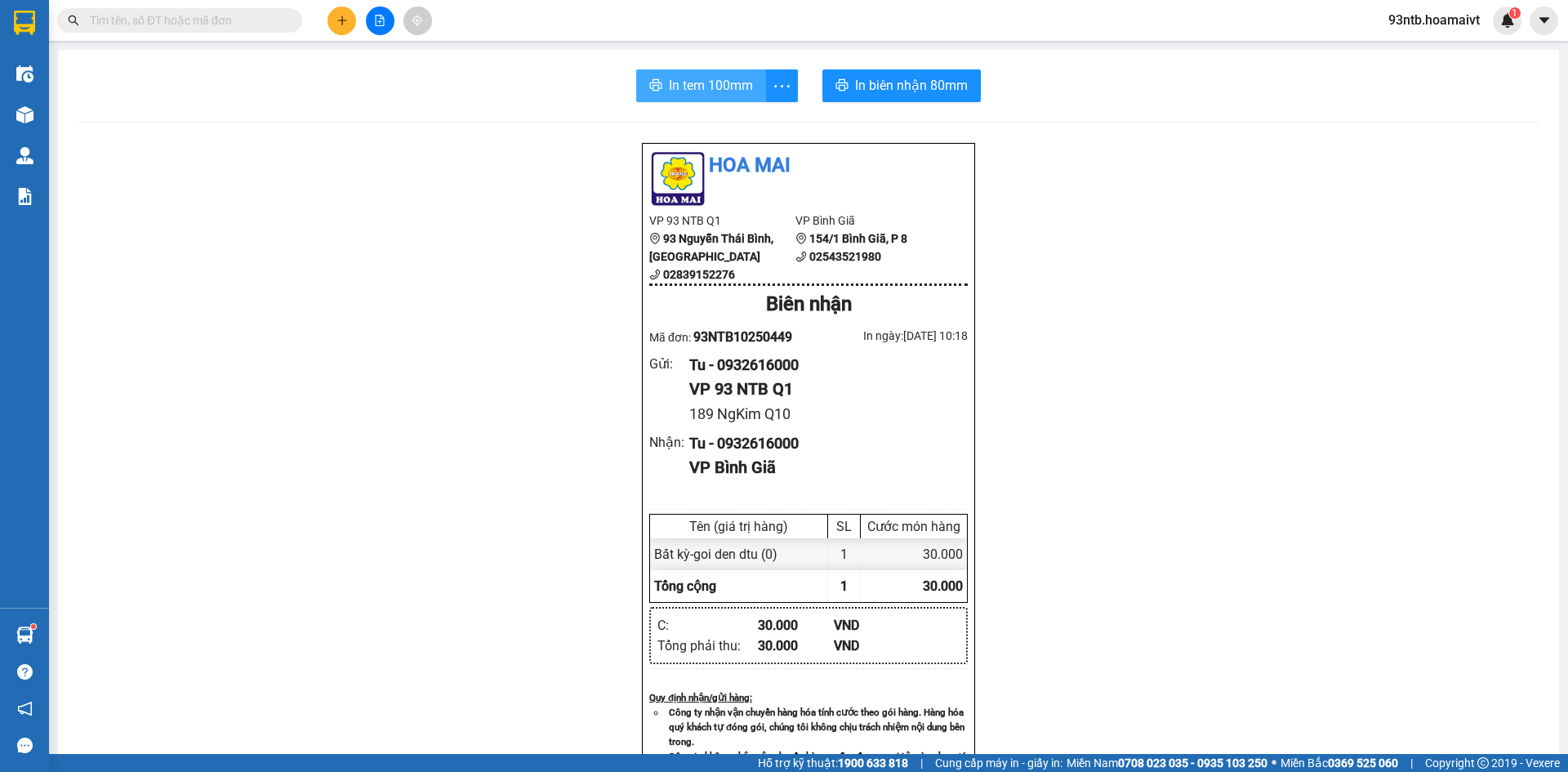
click at [726, 87] on span "In tem 100mm" at bounding box center [710, 86] width 84 height 21
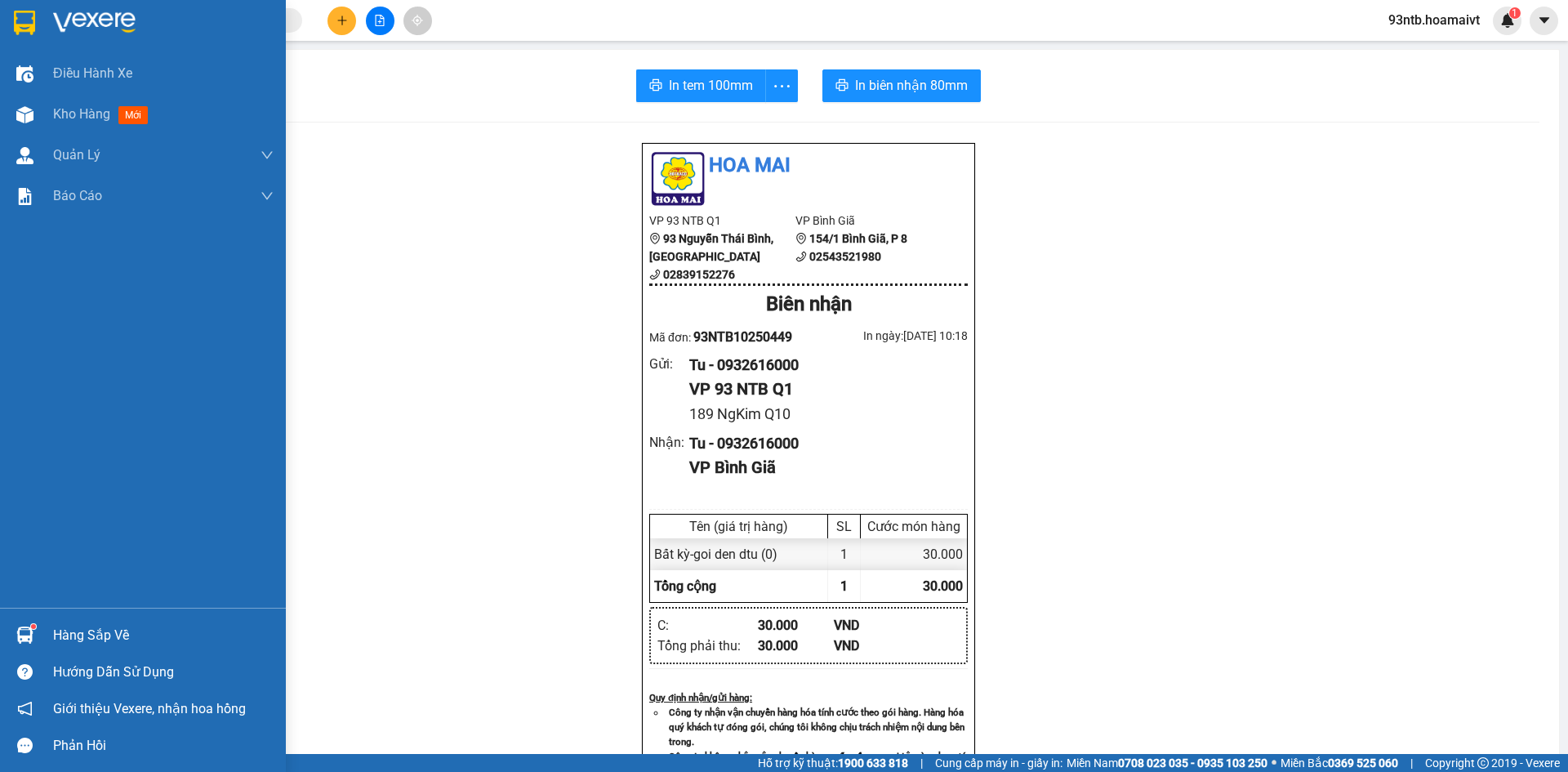
click at [62, 632] on div "Hàng sắp về" at bounding box center [162, 636] width 220 height 25
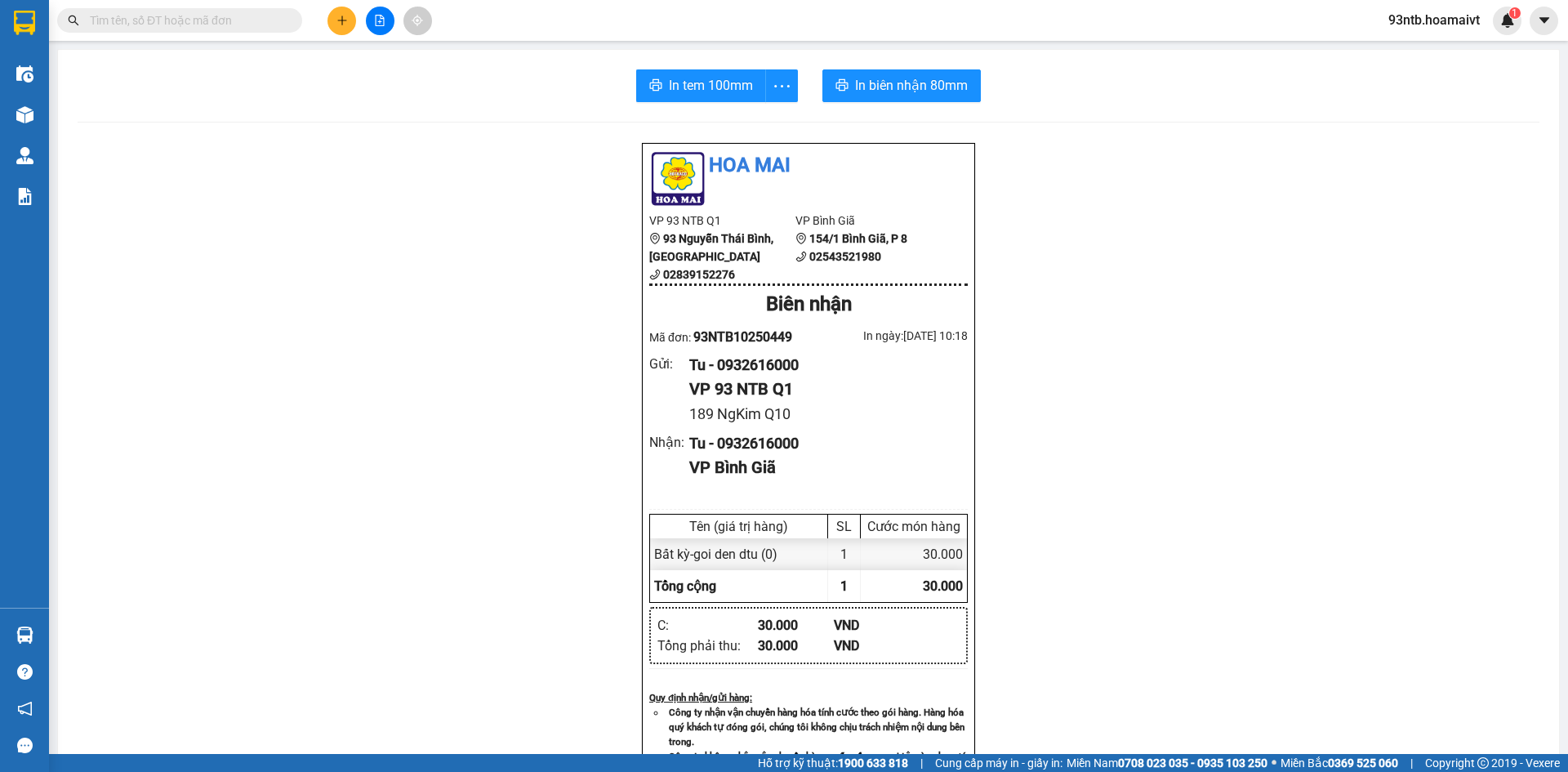
drag, startPoint x: 418, startPoint y: 351, endPoint x: 214, endPoint y: 515, distance: 261.7
click at [416, 351] on section "Kết quả tìm kiếm ( 404 ) Bộ lọc Tìm người gửi/nhận Thuộc VP này Mã ĐH Trạng thá…" at bounding box center [784, 386] width 1568 height 772
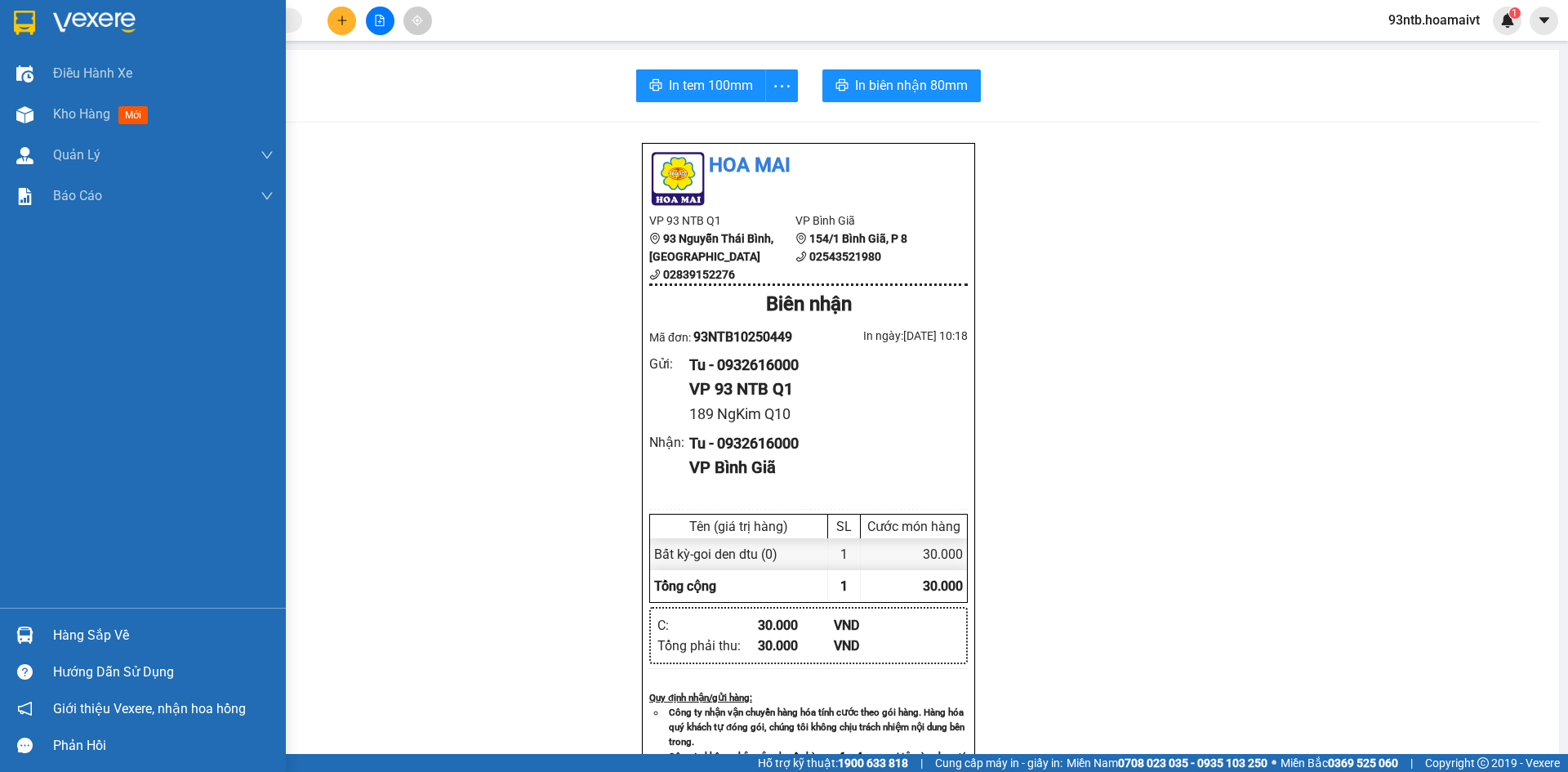
click at [35, 635] on div at bounding box center [25, 635] width 28 height 28
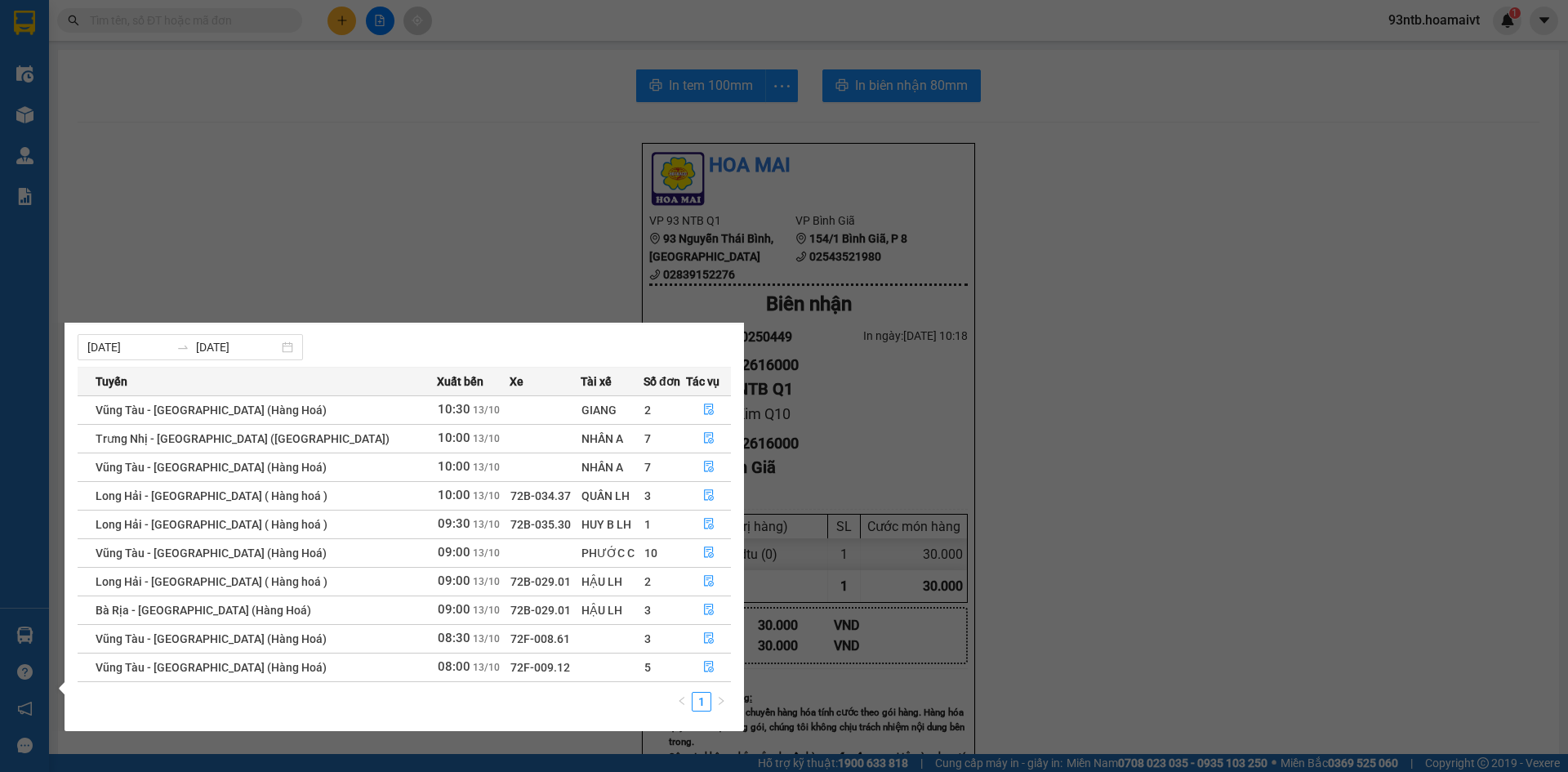
click at [430, 172] on section "Kết quả tìm kiếm ( 404 ) Bộ lọc Tìm người gửi/nhận Thuộc VP này Mã ĐH Trạng thá…" at bounding box center [784, 386] width 1568 height 772
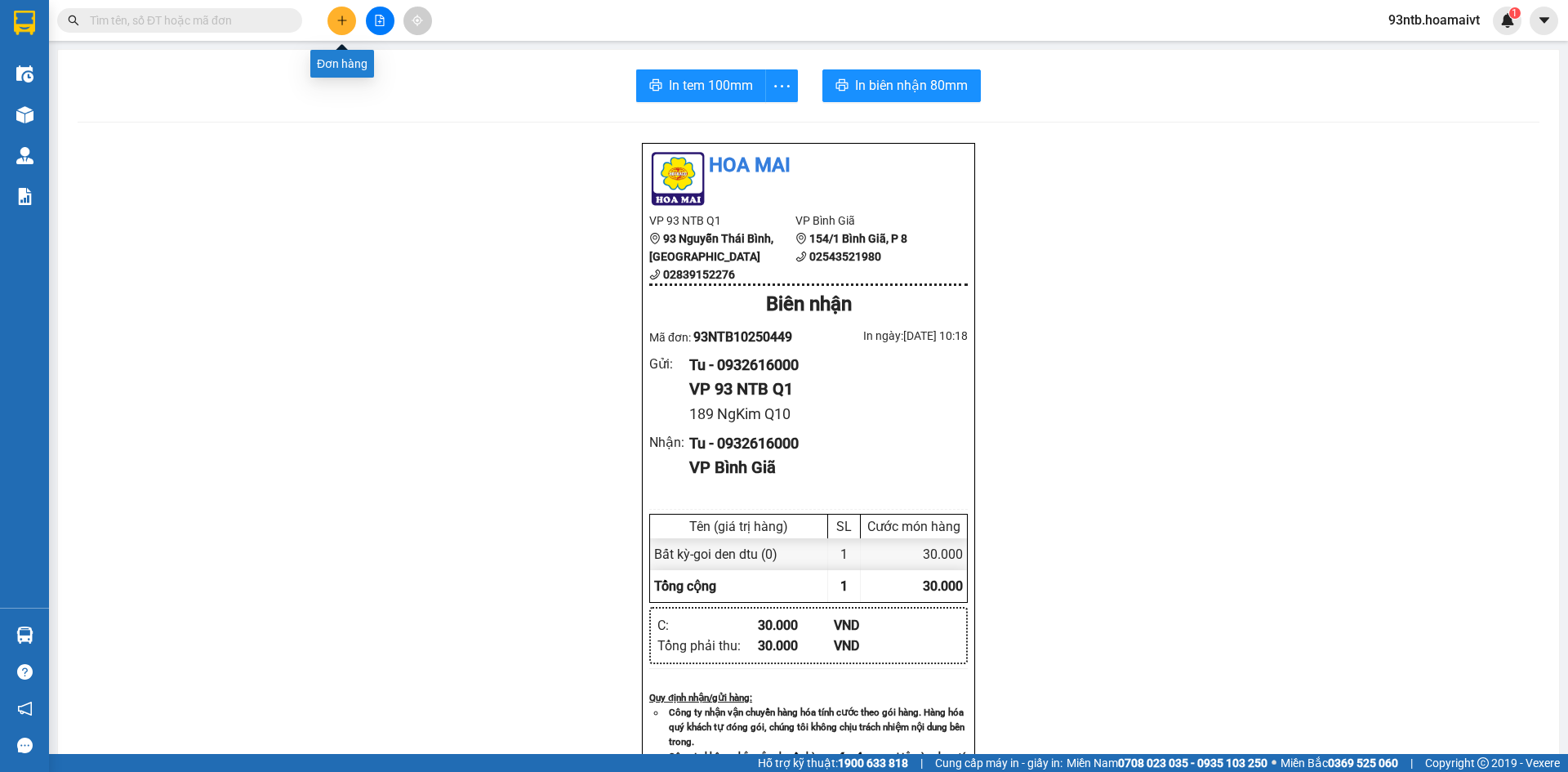
click at [343, 20] on icon "plus" at bounding box center [342, 21] width 11 height 11
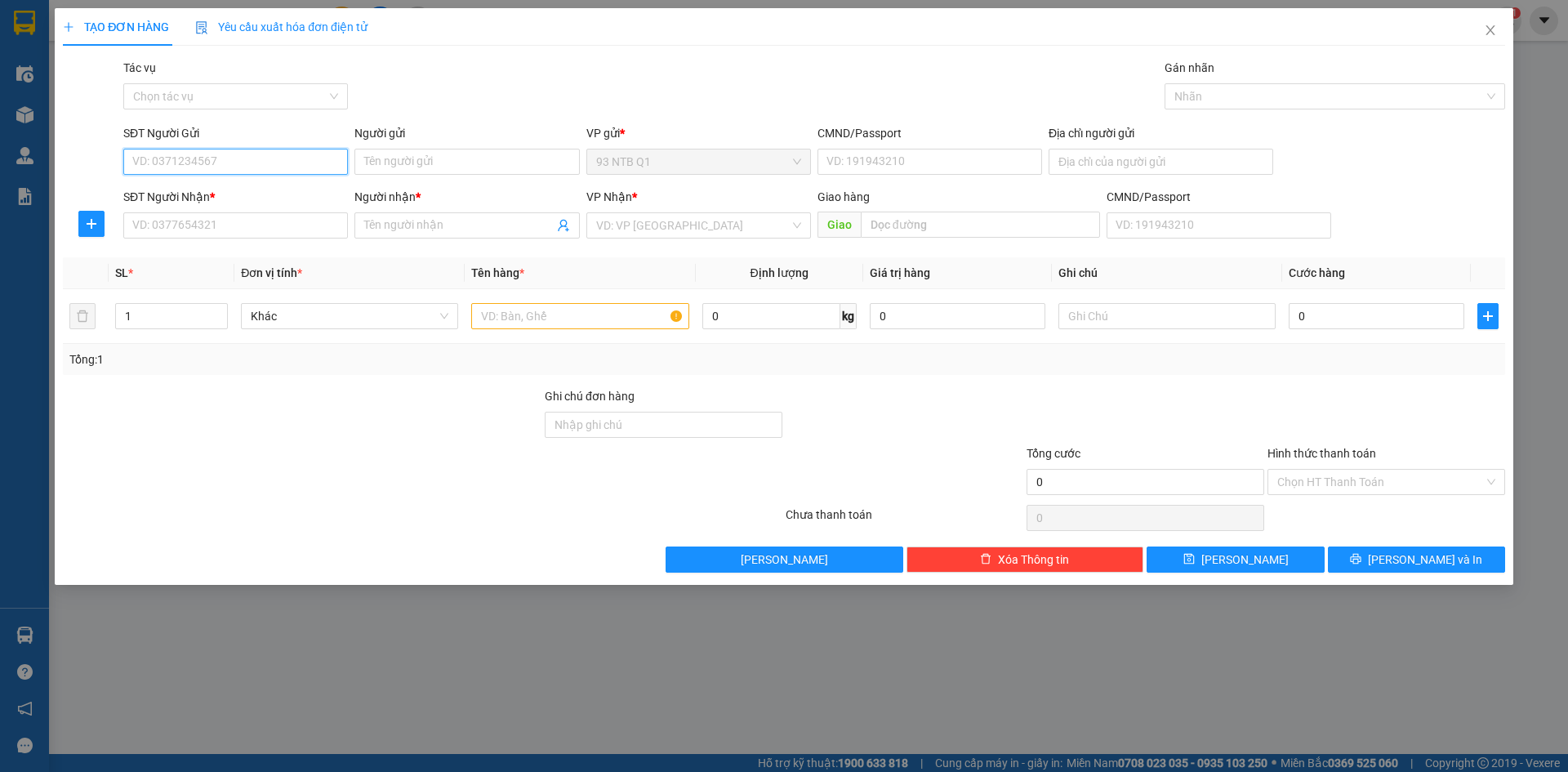
click at [235, 160] on input "SĐT Người Gửi" at bounding box center [236, 162] width 225 height 26
click at [201, 227] on input "SĐT Người Nhận *" at bounding box center [236, 226] width 225 height 26
type input "0971404111"
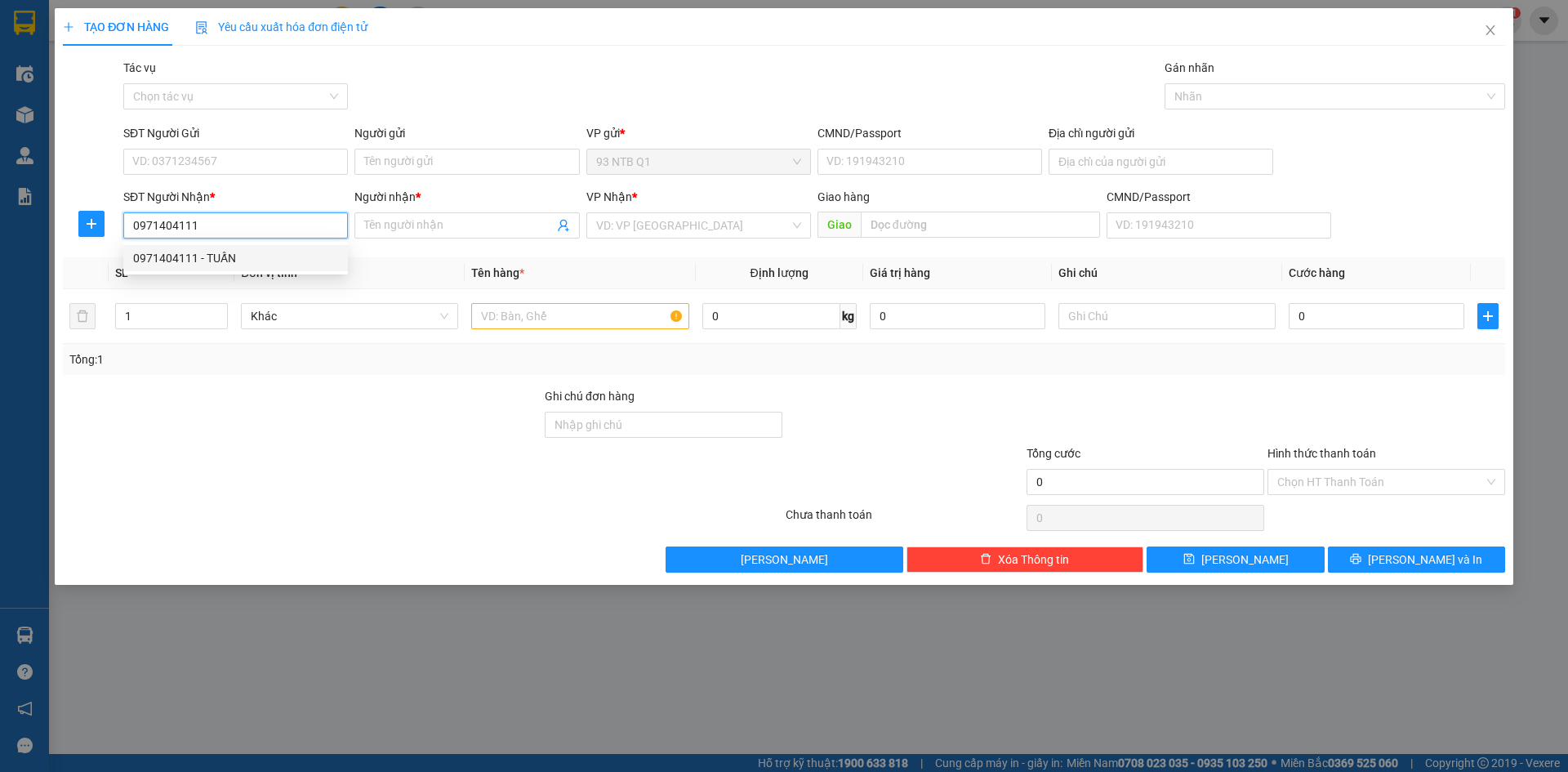
click at [302, 249] on div "0971404111 - TUẤN" at bounding box center [235, 258] width 205 height 18
type input "TUẤN"
type input "0971404111"
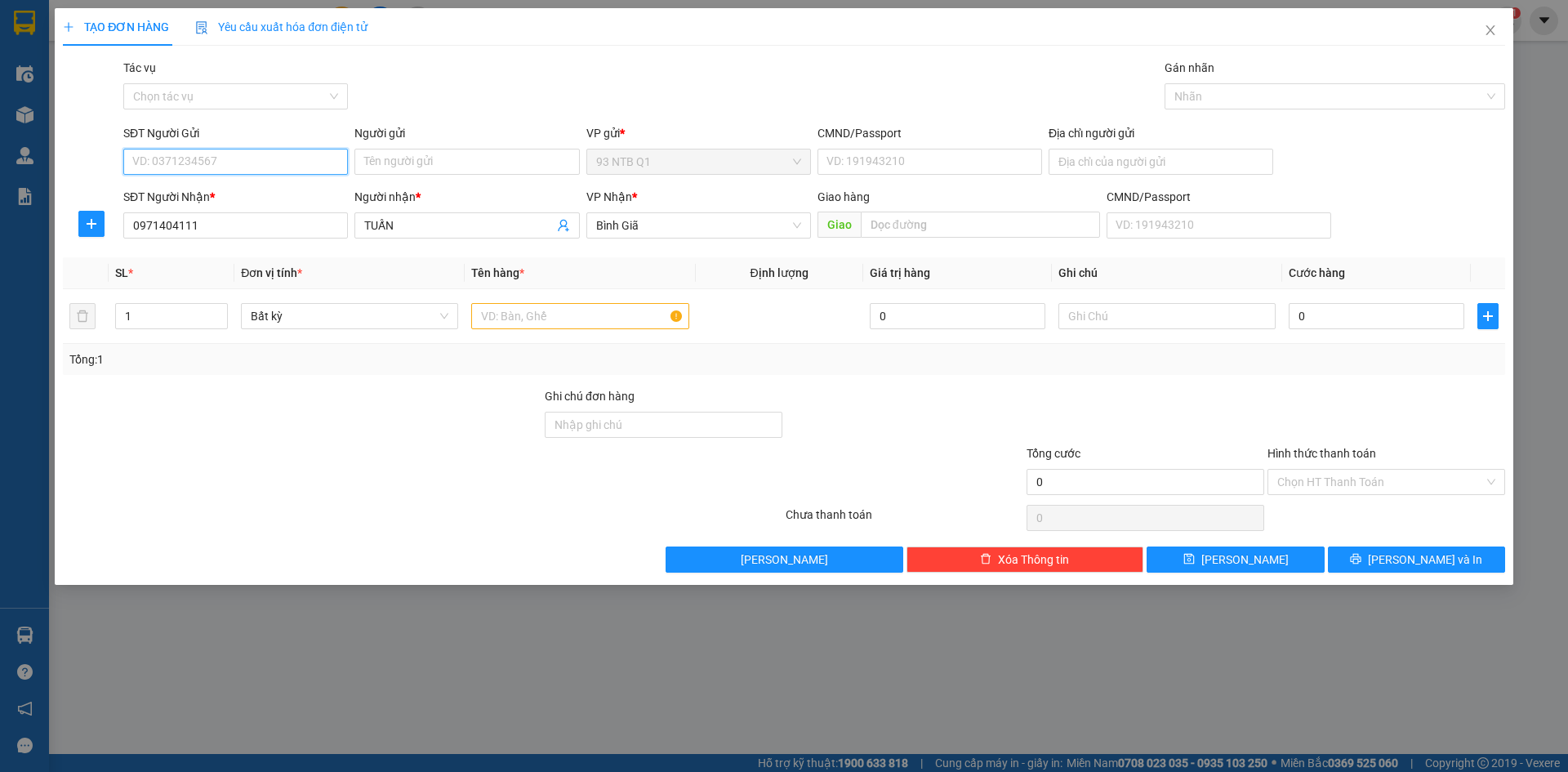
click at [308, 158] on input "SĐT Người Gửi" at bounding box center [236, 162] width 225 height 26
click at [298, 403] on div at bounding box center [302, 416] width 482 height 58
drag, startPoint x: 531, startPoint y: 328, endPoint x: 522, endPoint y: 308, distance: 21.9
click at [522, 308] on input "text" at bounding box center [580, 317] width 217 height 26
click at [520, 317] on input "text" at bounding box center [580, 317] width 217 height 26
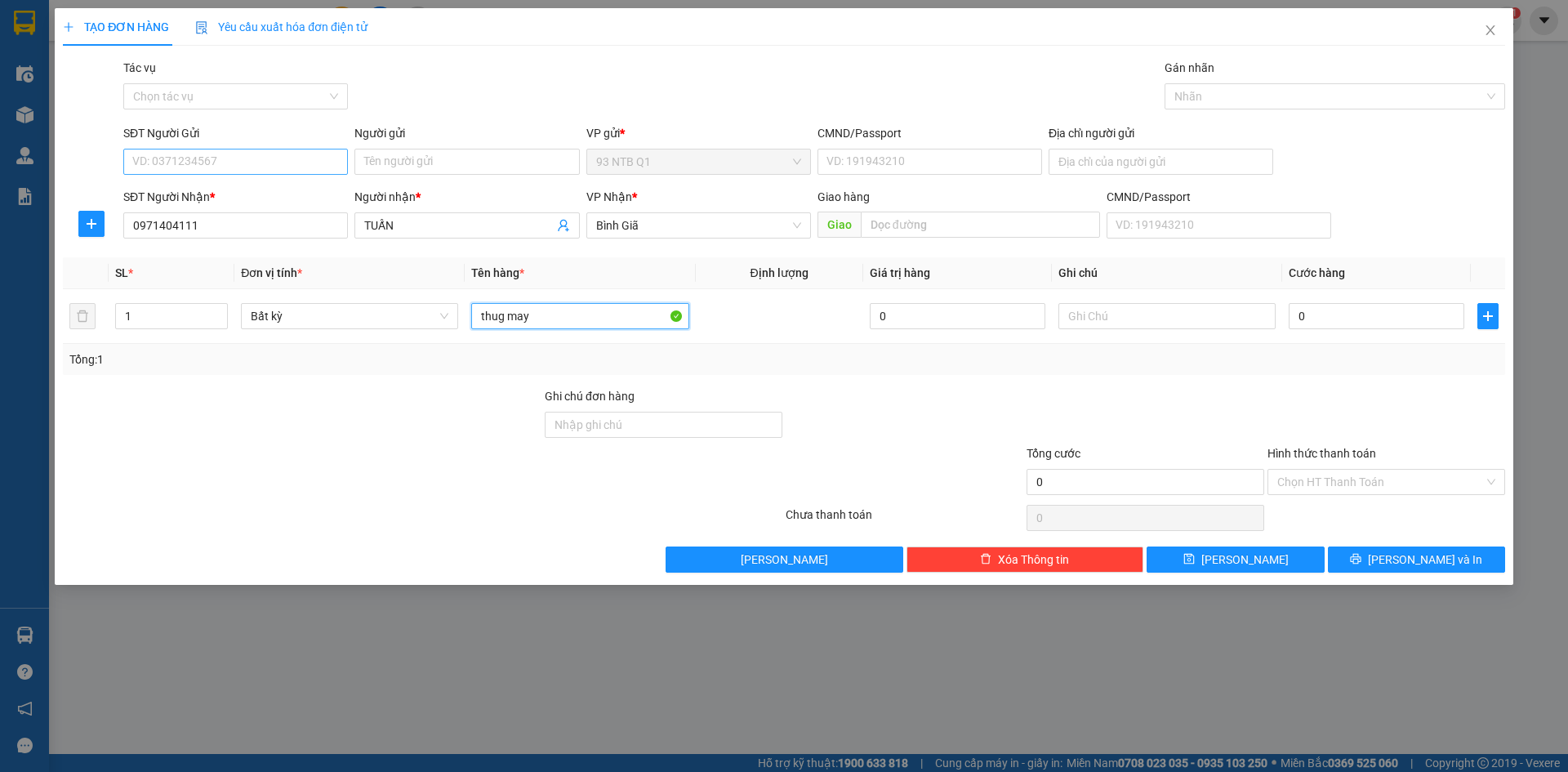
type input "thug may"
click at [193, 165] on input "SĐT Người Gửi" at bounding box center [236, 162] width 225 height 26
click at [196, 189] on div "0703933150 - Dat" at bounding box center [235, 194] width 205 height 18
type input "0703933150"
type input "Dat"
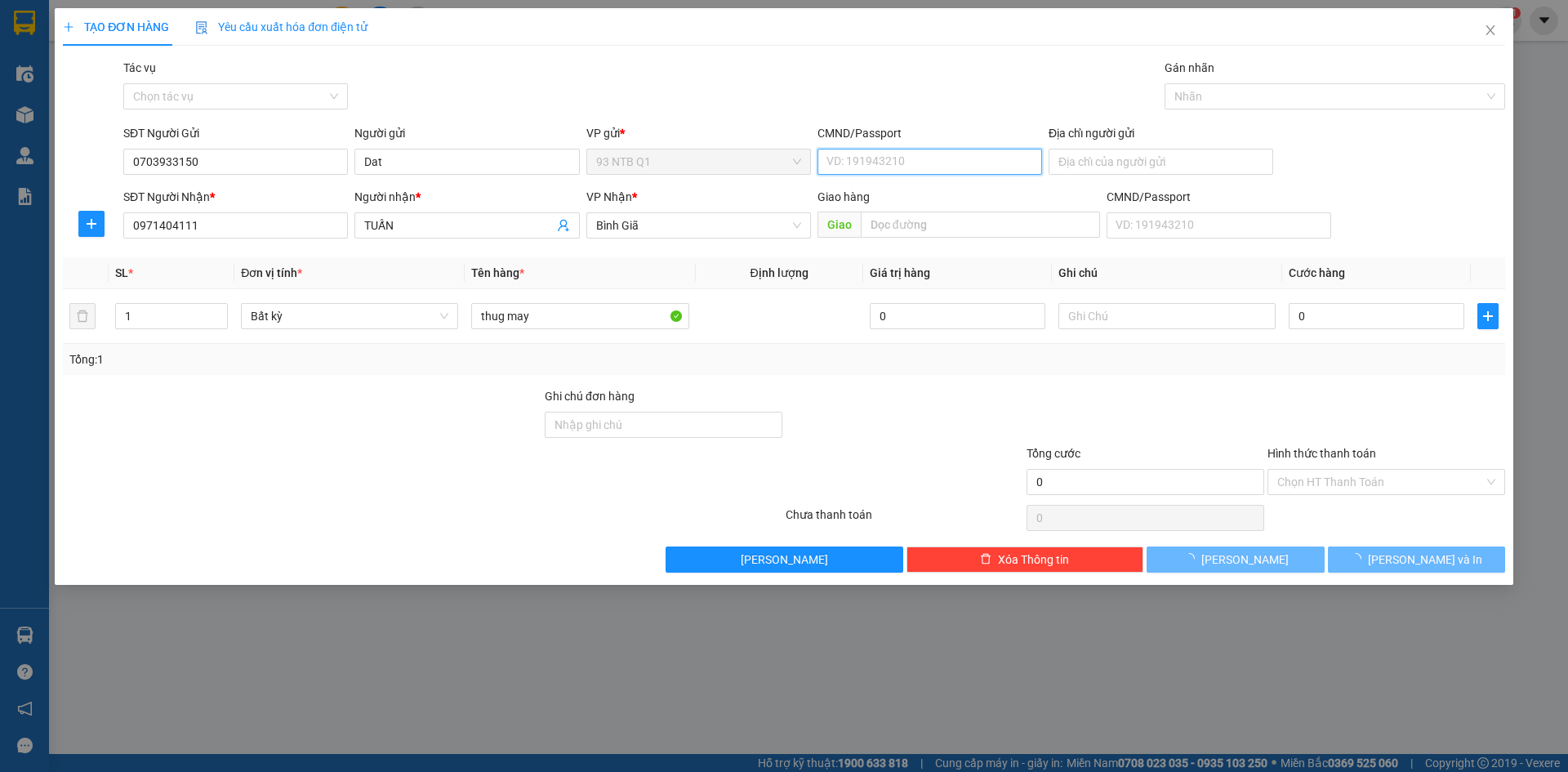
click at [879, 164] on input "CMND/Passport" at bounding box center [929, 162] width 225 height 26
click at [885, 163] on input "CMND/Passport" at bounding box center [929, 162] width 225 height 26
click at [886, 163] on input "CMND/Passport" at bounding box center [929, 162] width 225 height 26
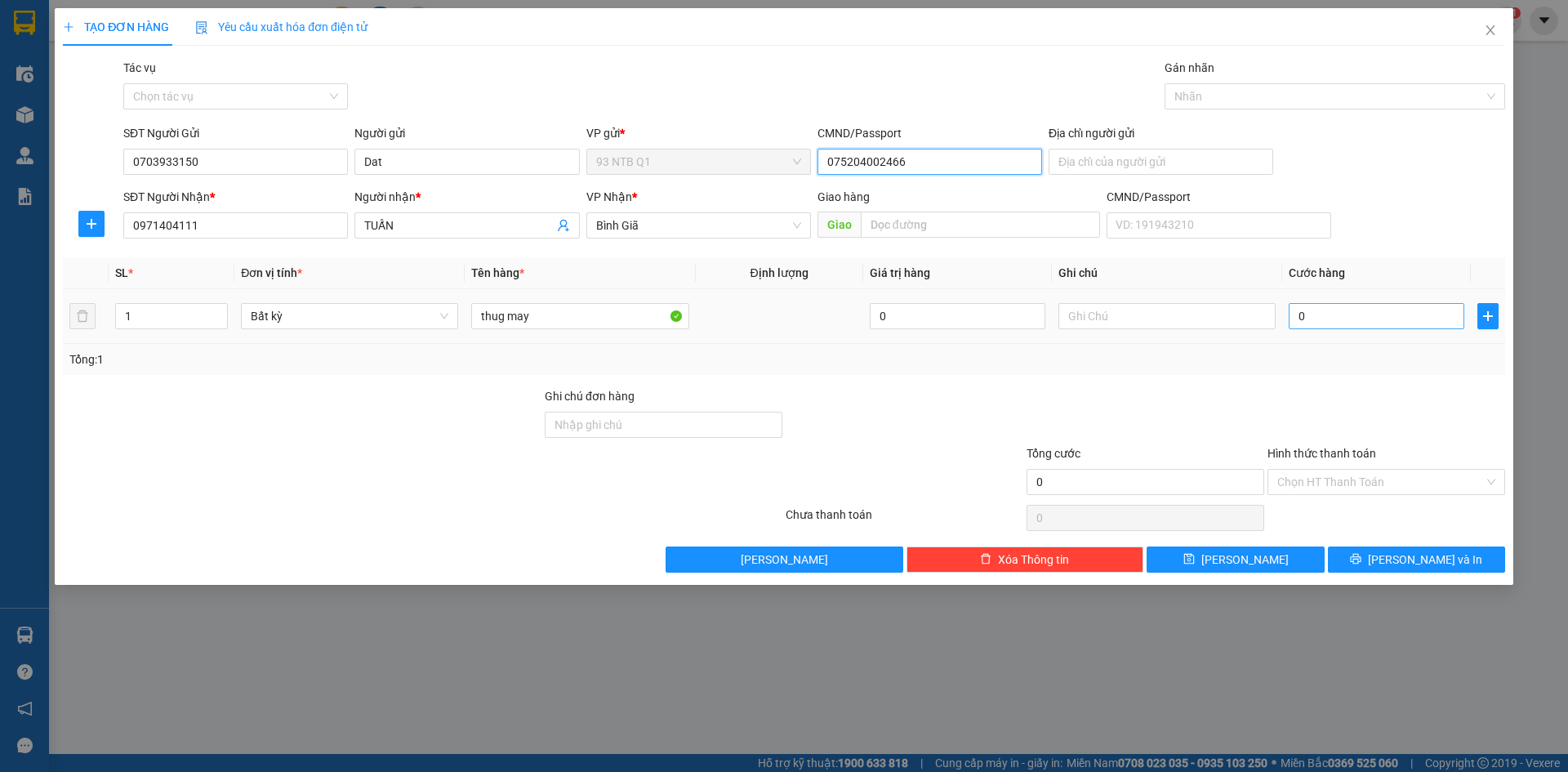
type input "075204002466"
click at [1329, 316] on input "0" at bounding box center [1376, 317] width 176 height 26
type input "3"
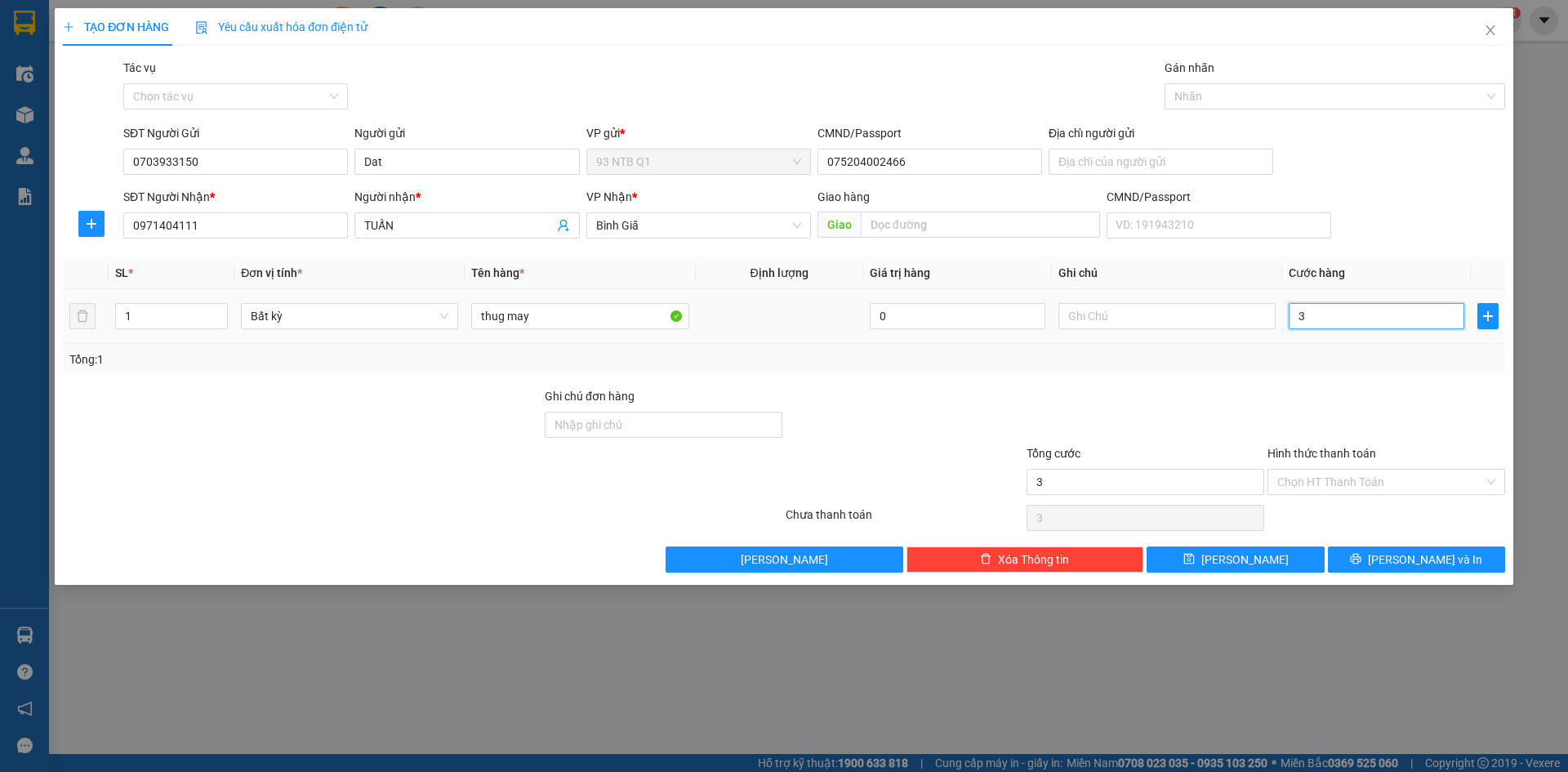
type input "30"
click at [1346, 478] on input "Hình thức thanh toán" at bounding box center [1380, 482] width 207 height 25
type input "30.000"
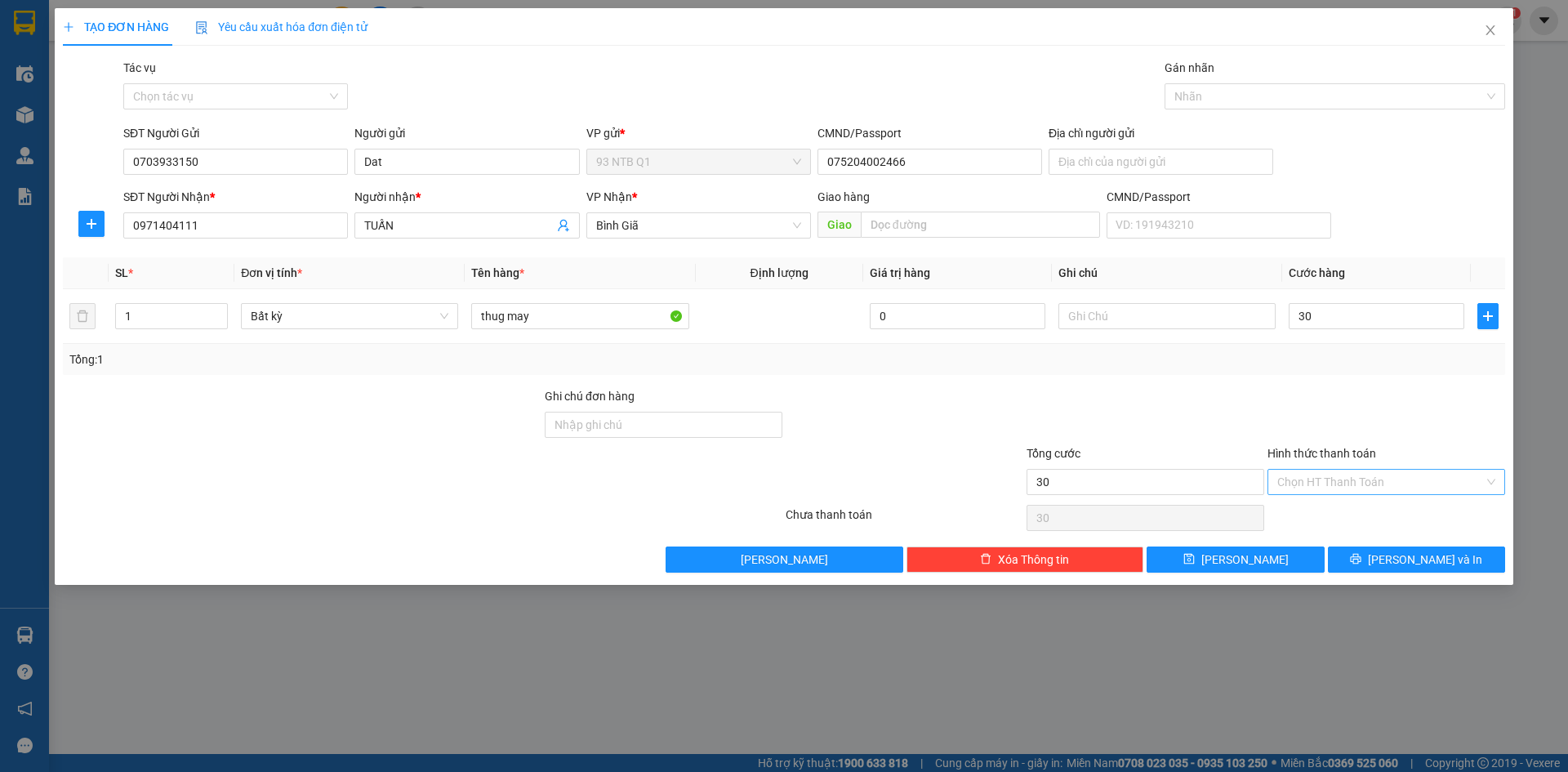
type input "30.000"
click at [1335, 511] on div "Tại văn phòng" at bounding box center [1386, 514] width 218 height 18
type input "0"
click at [1361, 554] on icon "printer" at bounding box center [1355, 558] width 11 height 11
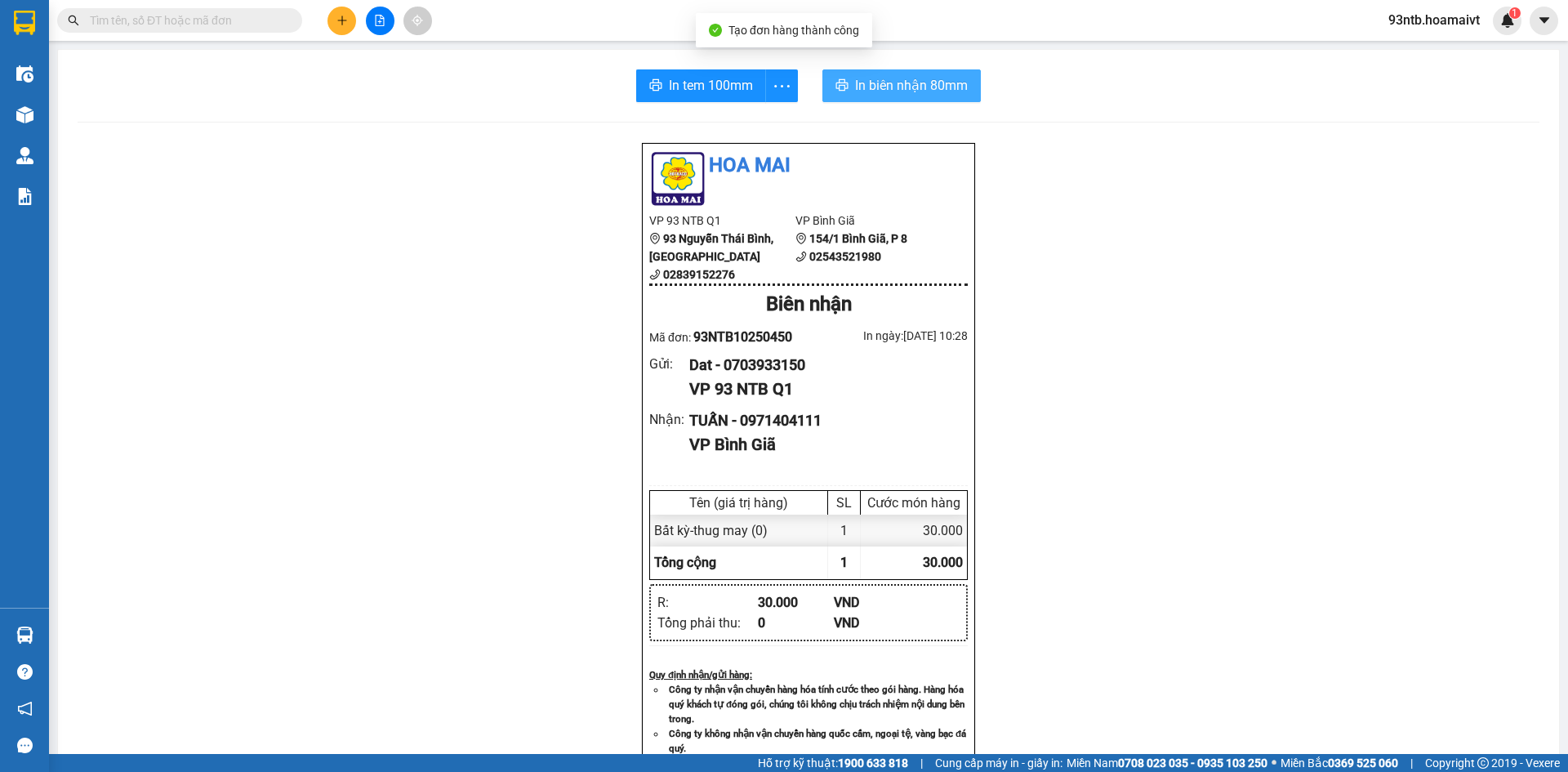
click at [894, 76] on span "In biên nhận 80mm" at bounding box center [911, 86] width 112 height 21
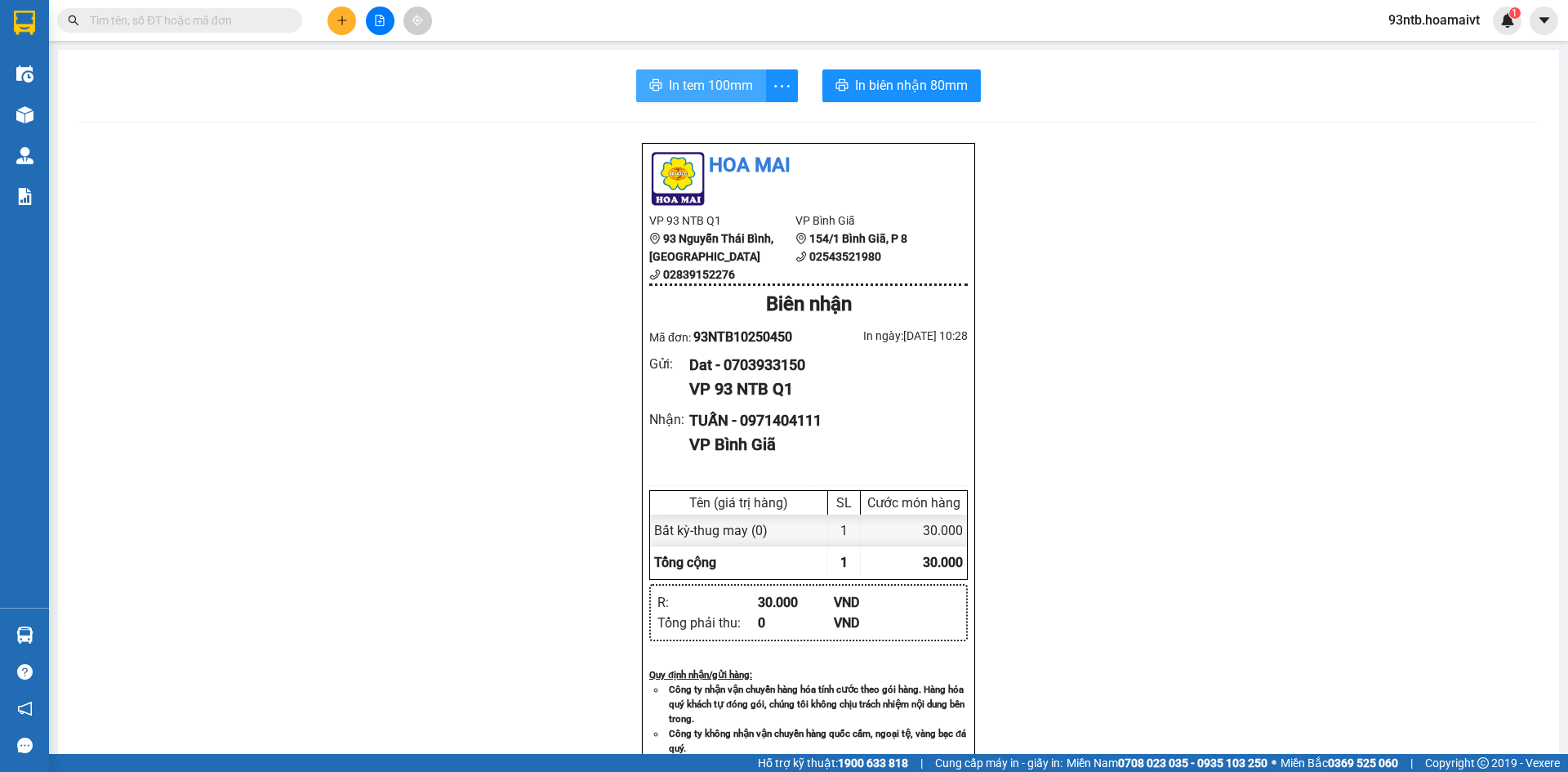
click at [710, 90] on span "In tem 100mm" at bounding box center [710, 86] width 84 height 21
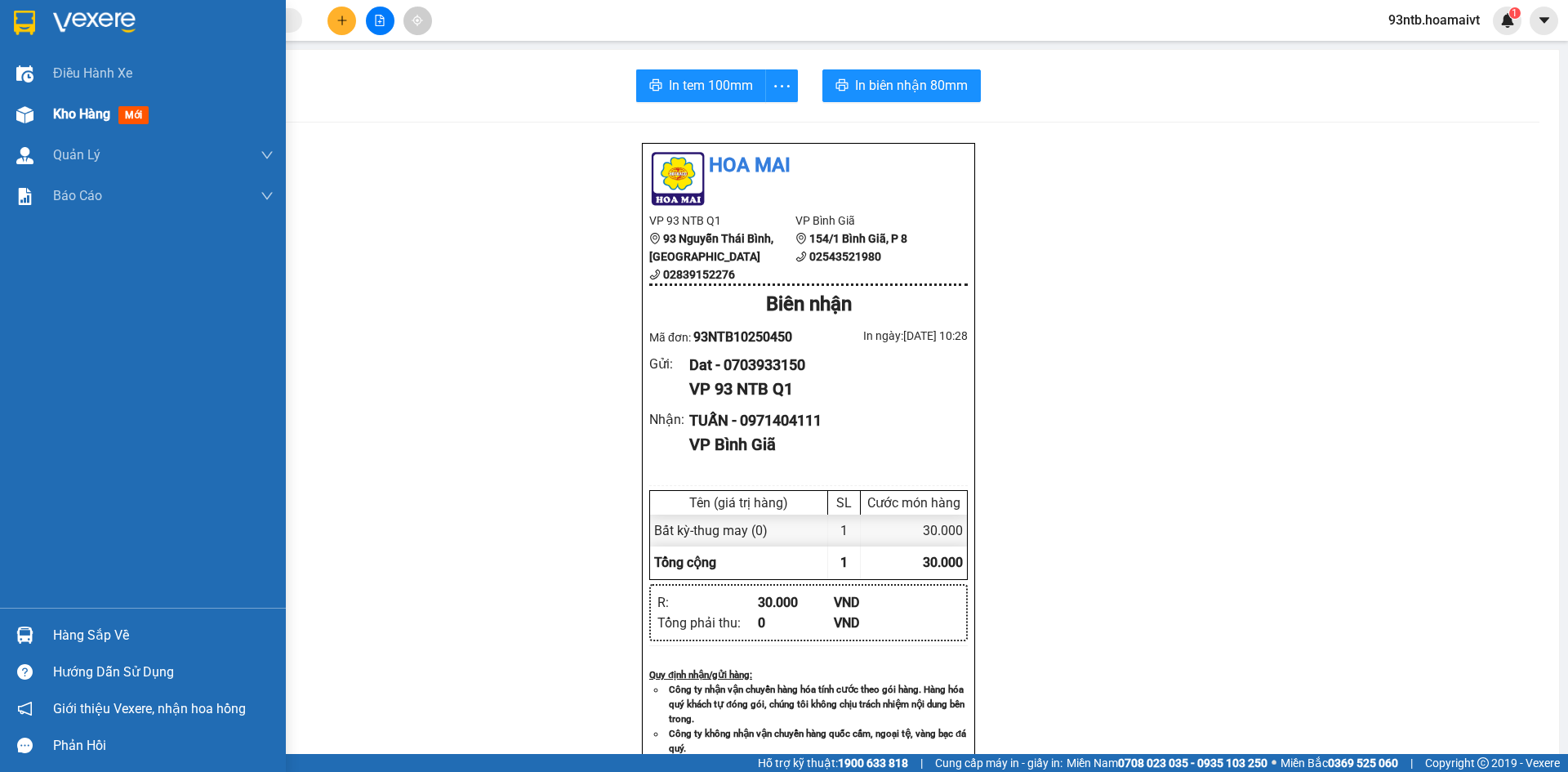
click at [24, 114] on img at bounding box center [25, 114] width 17 height 17
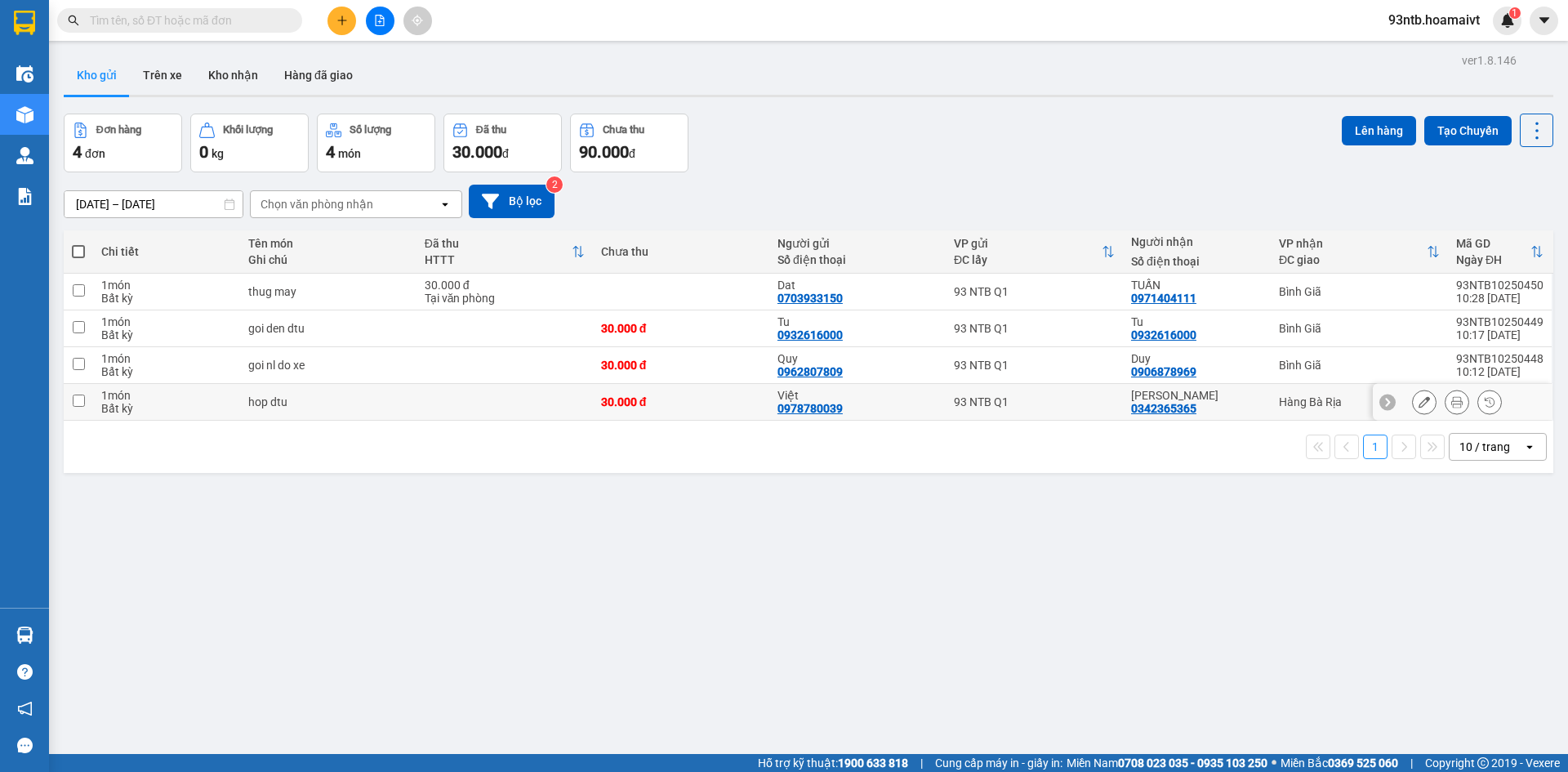
click at [1221, 407] on div "[PERSON_NAME] 0342365365" at bounding box center [1196, 402] width 131 height 26
checkbox input "true"
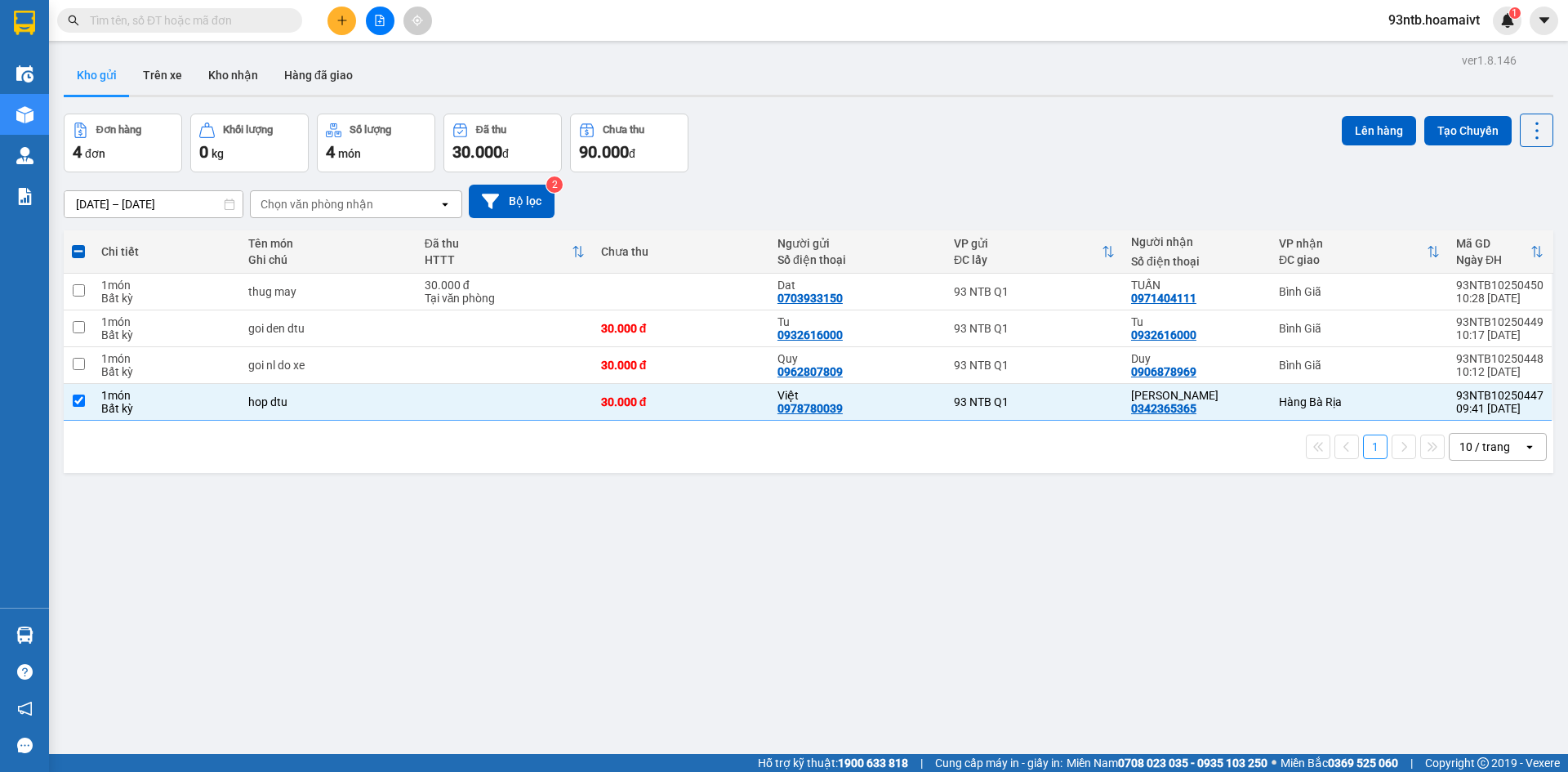
click at [1341, 146] on div "Lên hàng Tạo Chuyến" at bounding box center [1447, 129] width 212 height 33
click at [1341, 146] on div "Lên hàng Tạo Chuyến" at bounding box center [1447, 129] width 212 height 33
click at [1355, 131] on button "Lên hàng" at bounding box center [1378, 130] width 75 height 29
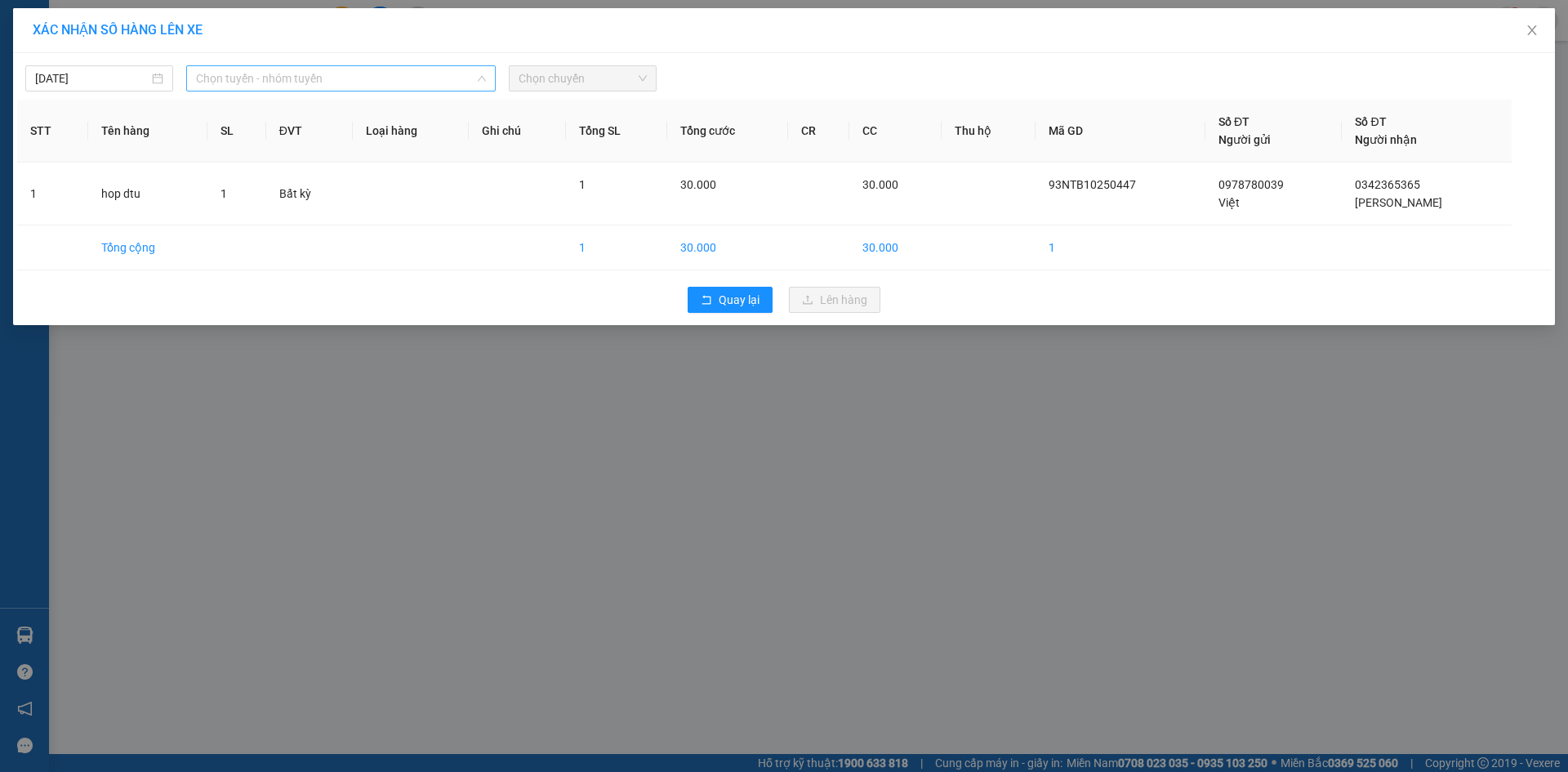
click at [279, 73] on span "Chọn tuyến - nhóm tuyến" at bounding box center [340, 78] width 290 height 25
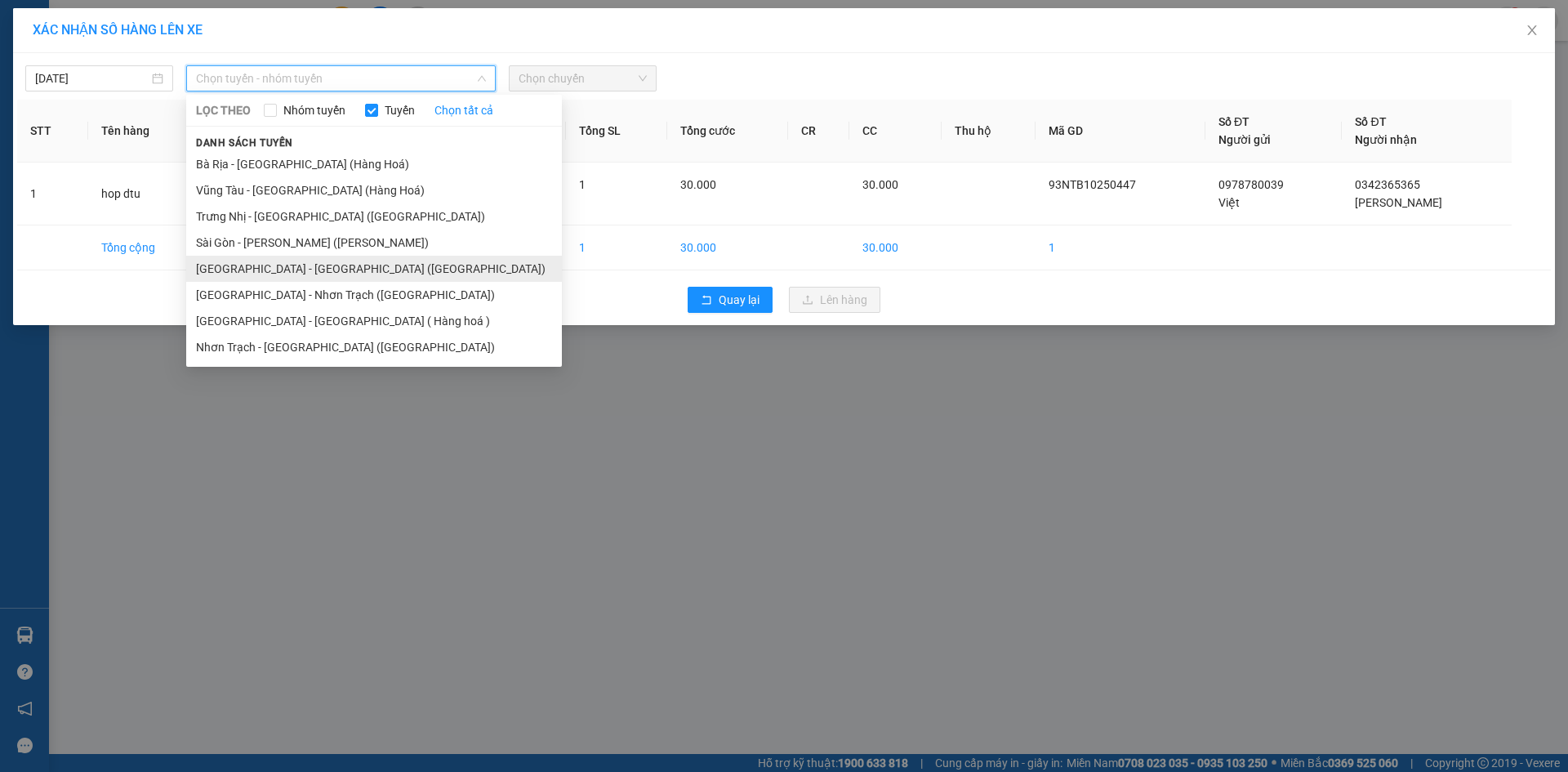
click at [276, 270] on li "[GEOGRAPHIC_DATA] - [GEOGRAPHIC_DATA] ([GEOGRAPHIC_DATA])" at bounding box center [374, 269] width 376 height 26
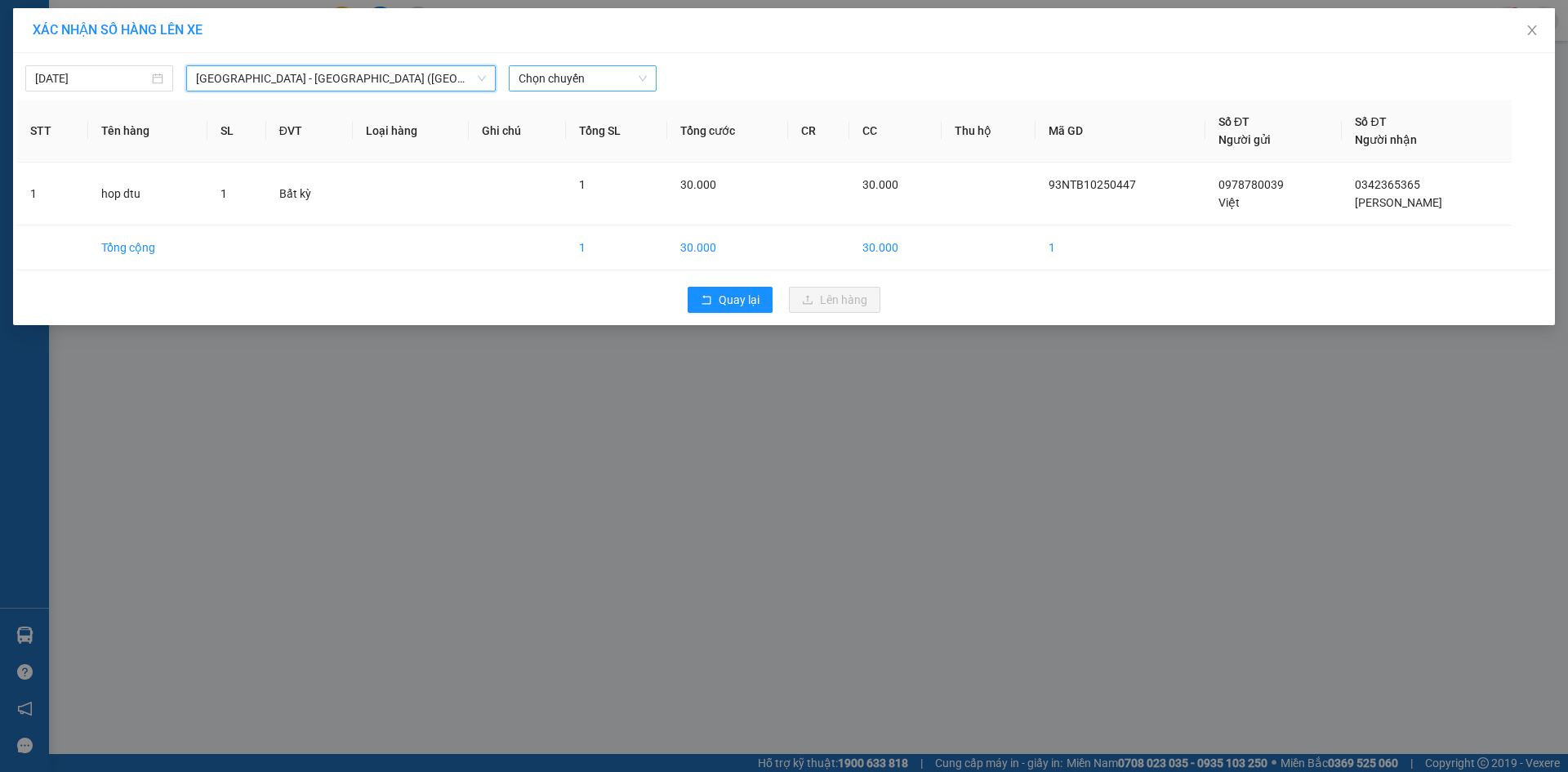
click at [566, 67] on span "Chọn chuyến" at bounding box center [583, 78] width 128 height 25
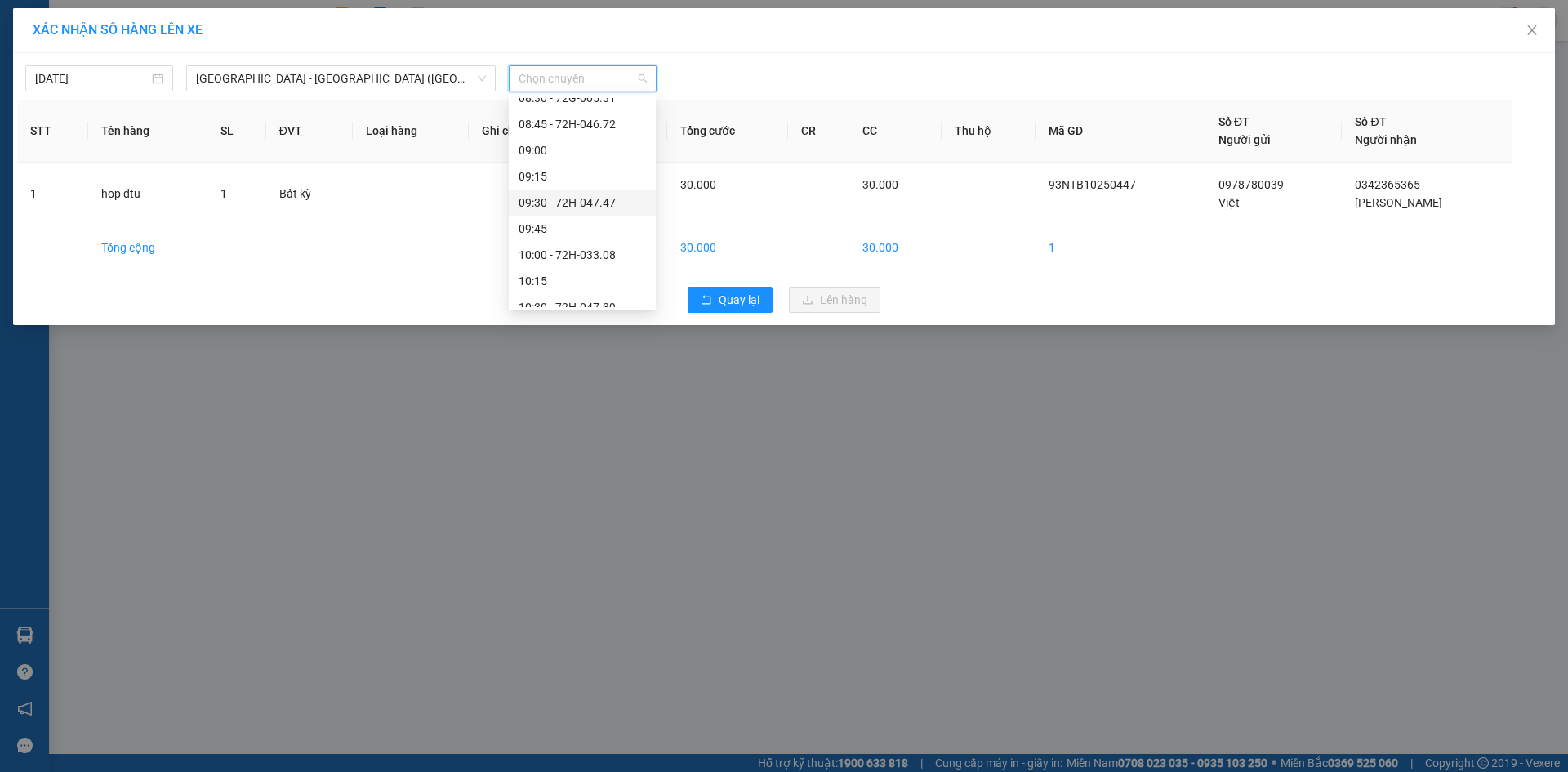
scroll to position [408, 0]
click at [549, 239] on div "10:45" at bounding box center [582, 251] width 147 height 26
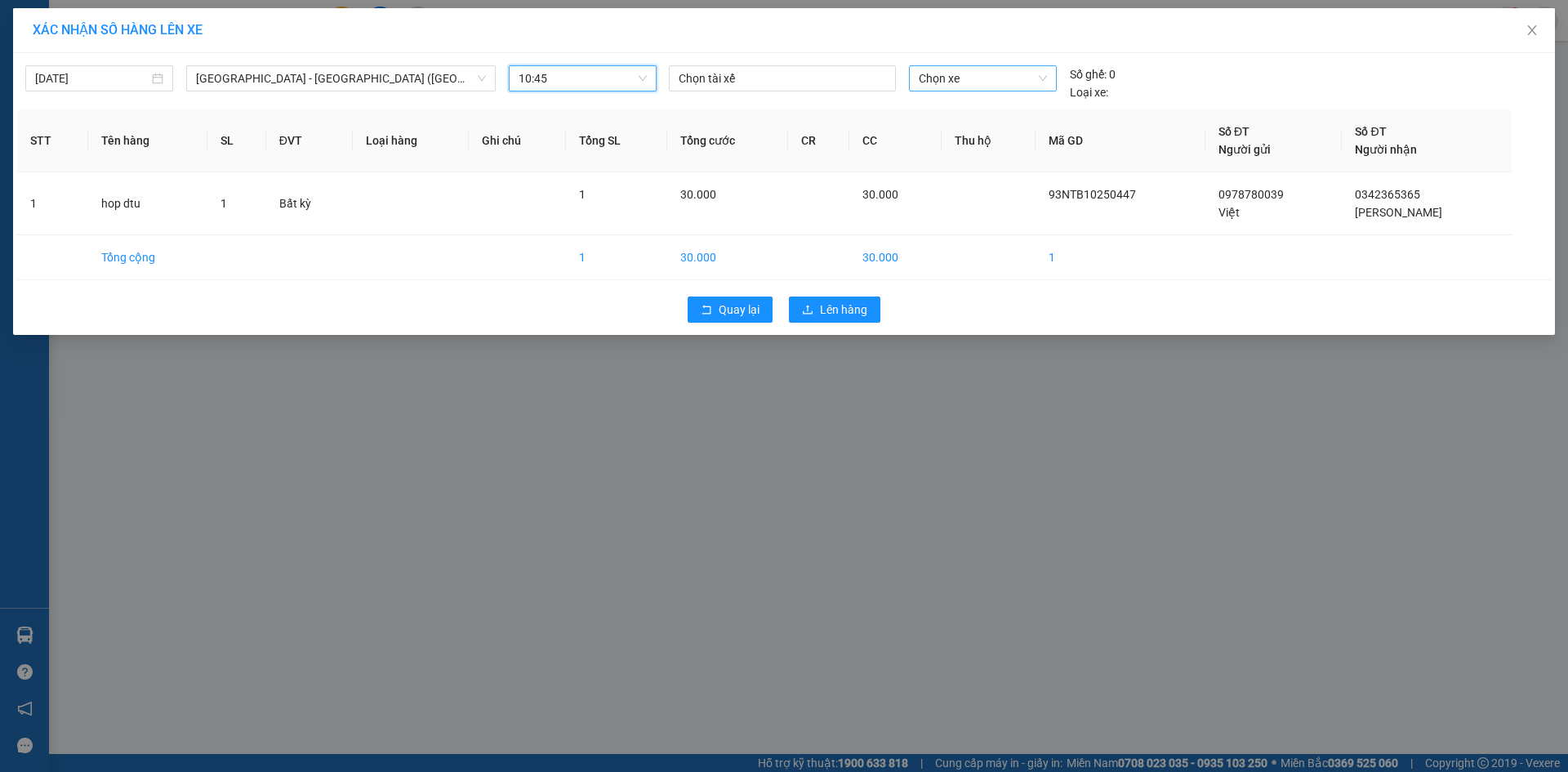
click at [947, 76] on span "Chọn xe" at bounding box center [981, 78] width 128 height 25
type input "2841"
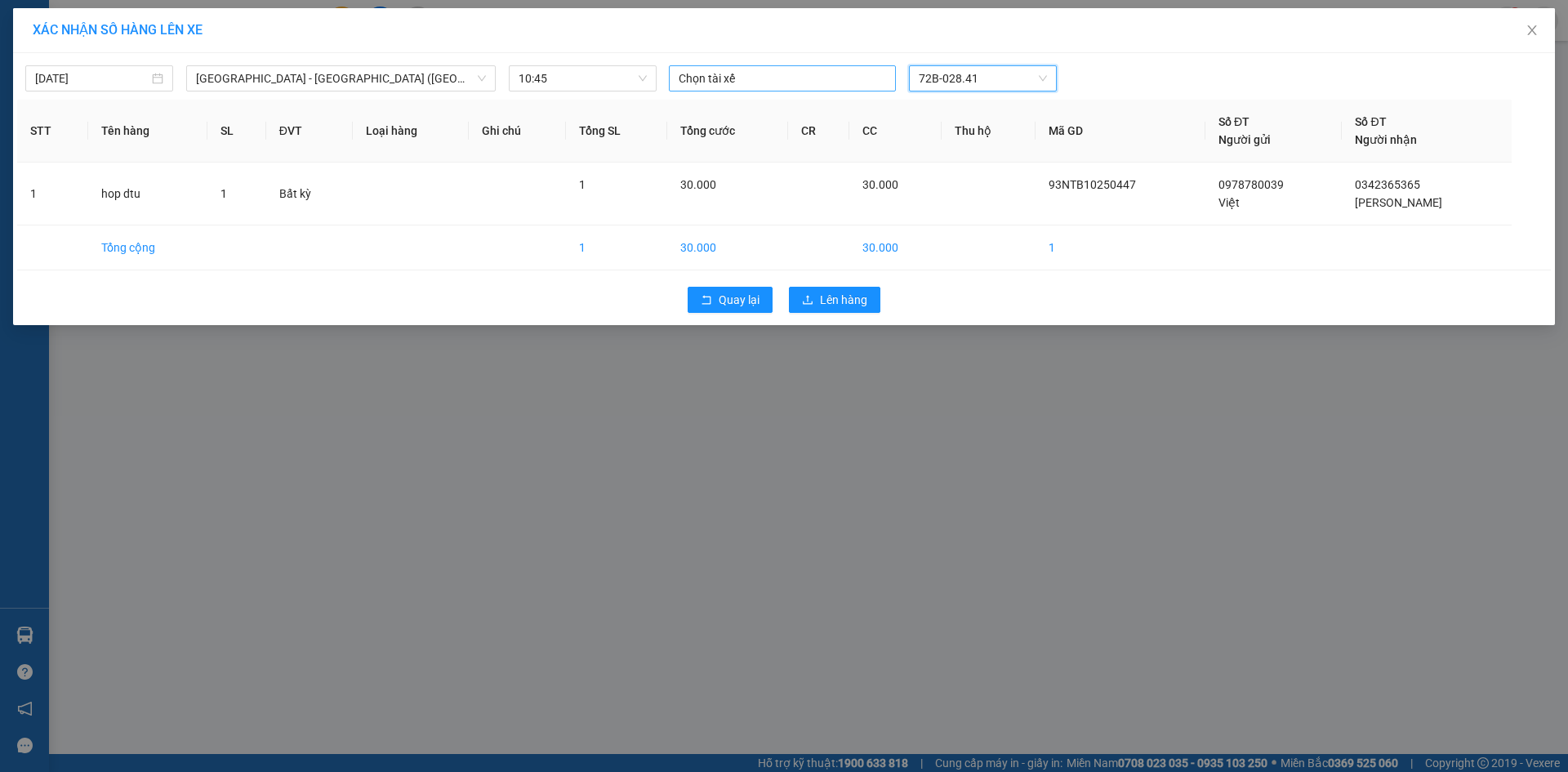
click at [800, 81] on div at bounding box center [782, 78] width 219 height 20
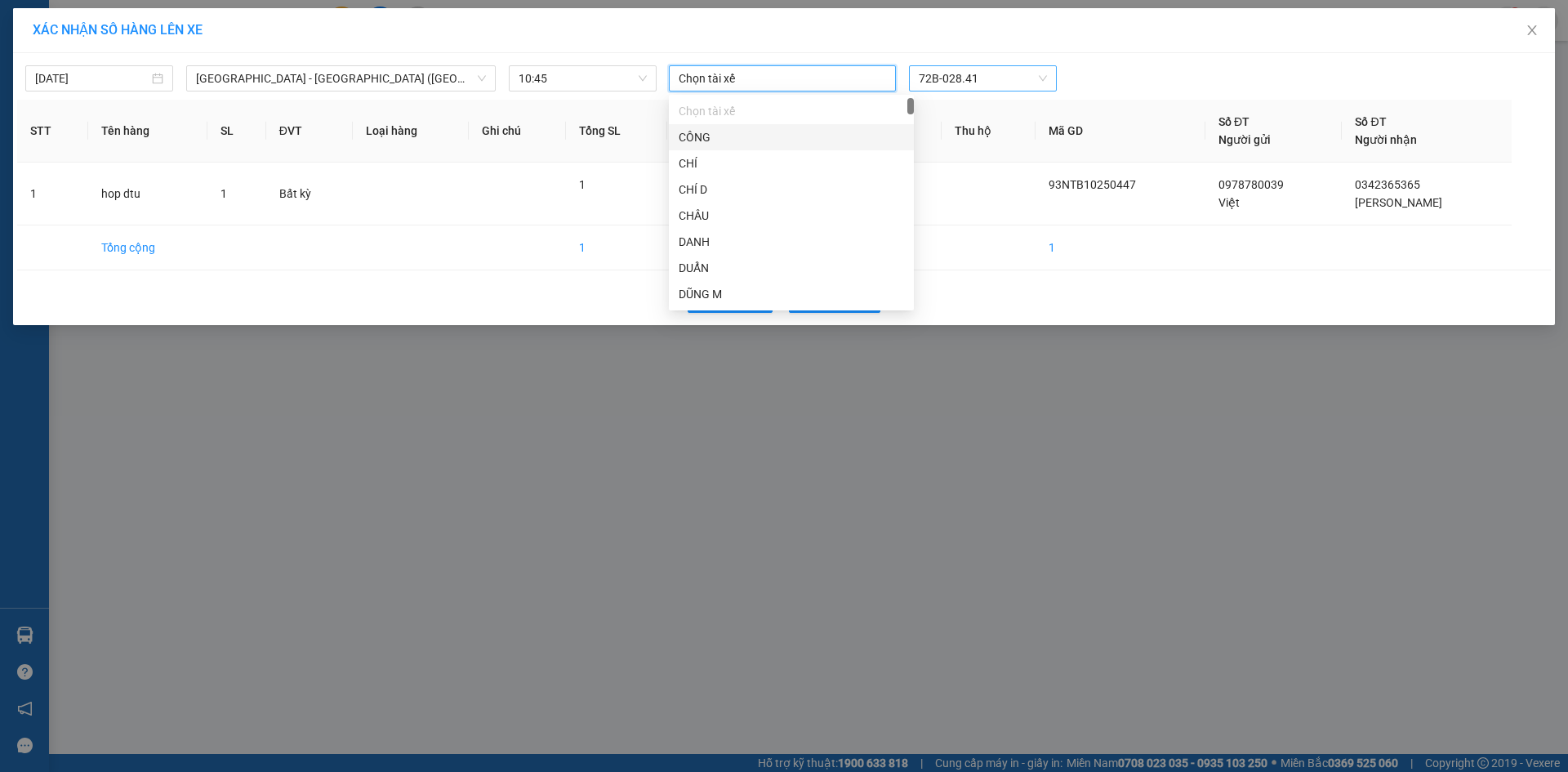
type input "b"
type input "hai"
click at [721, 268] on div "HẢI-LH" at bounding box center [791, 267] width 226 height 18
click at [797, 15] on div "XÁC NHẬN SỐ HÀNG LÊN XE" at bounding box center [784, 31] width 1542 height 45
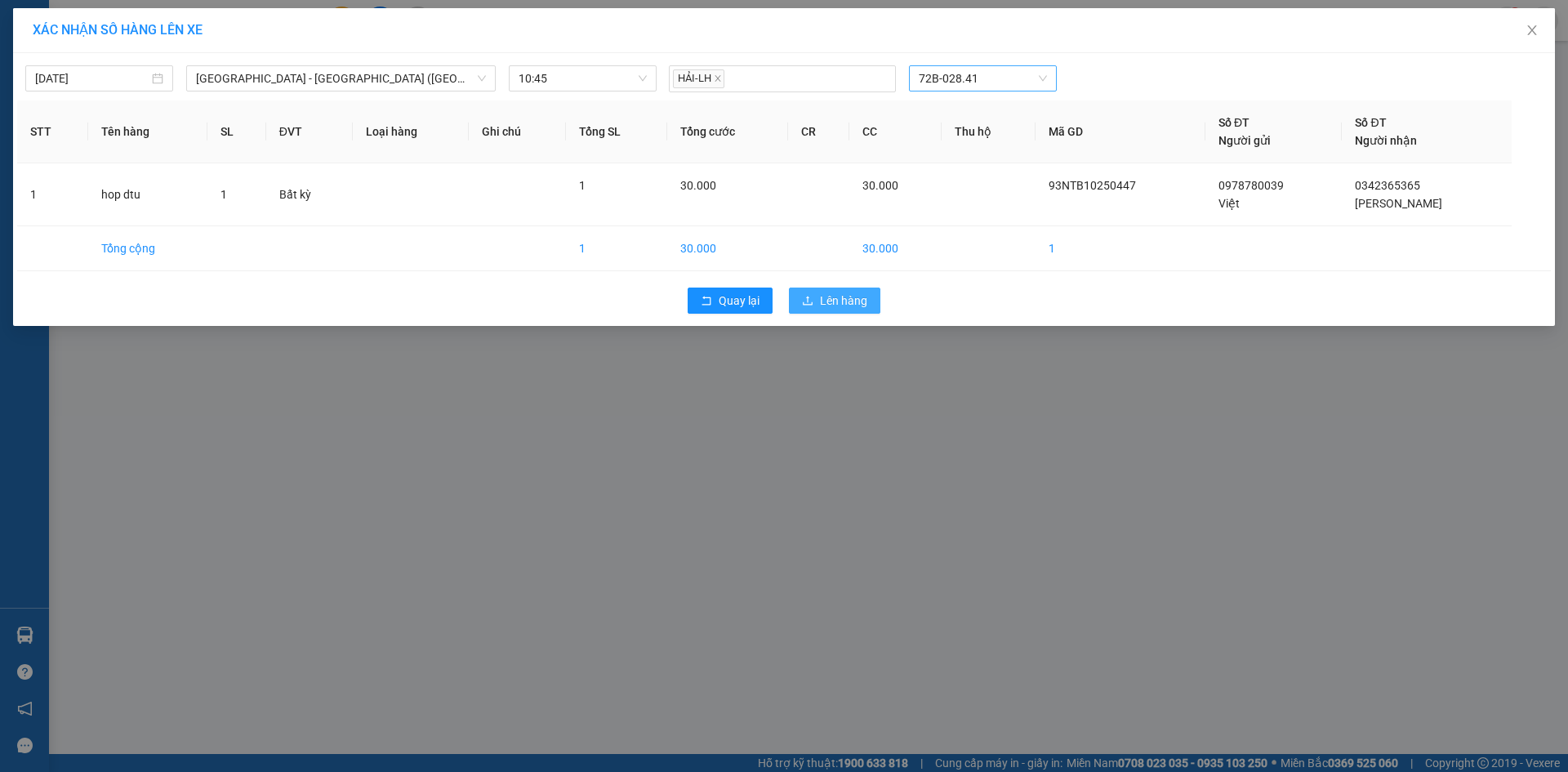
click at [825, 306] on span "Lên hàng" at bounding box center [844, 300] width 47 height 18
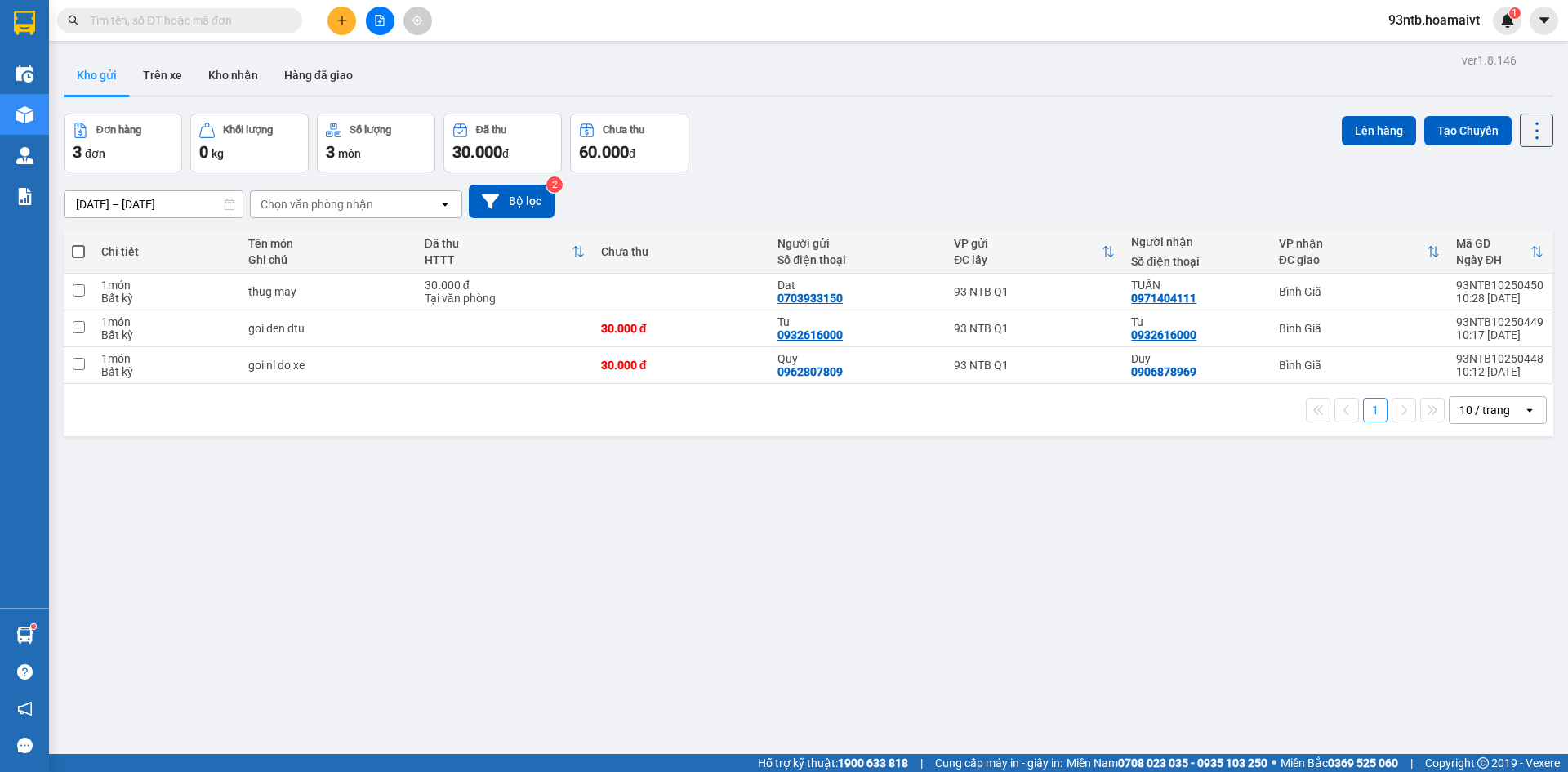
click at [67, 252] on th at bounding box center [77, 252] width 29 height 43
click at [76, 252] on span at bounding box center [78, 251] width 13 height 13
click at [78, 244] on input "checkbox" at bounding box center [78, 244] width 0 height 0
checkbox input "true"
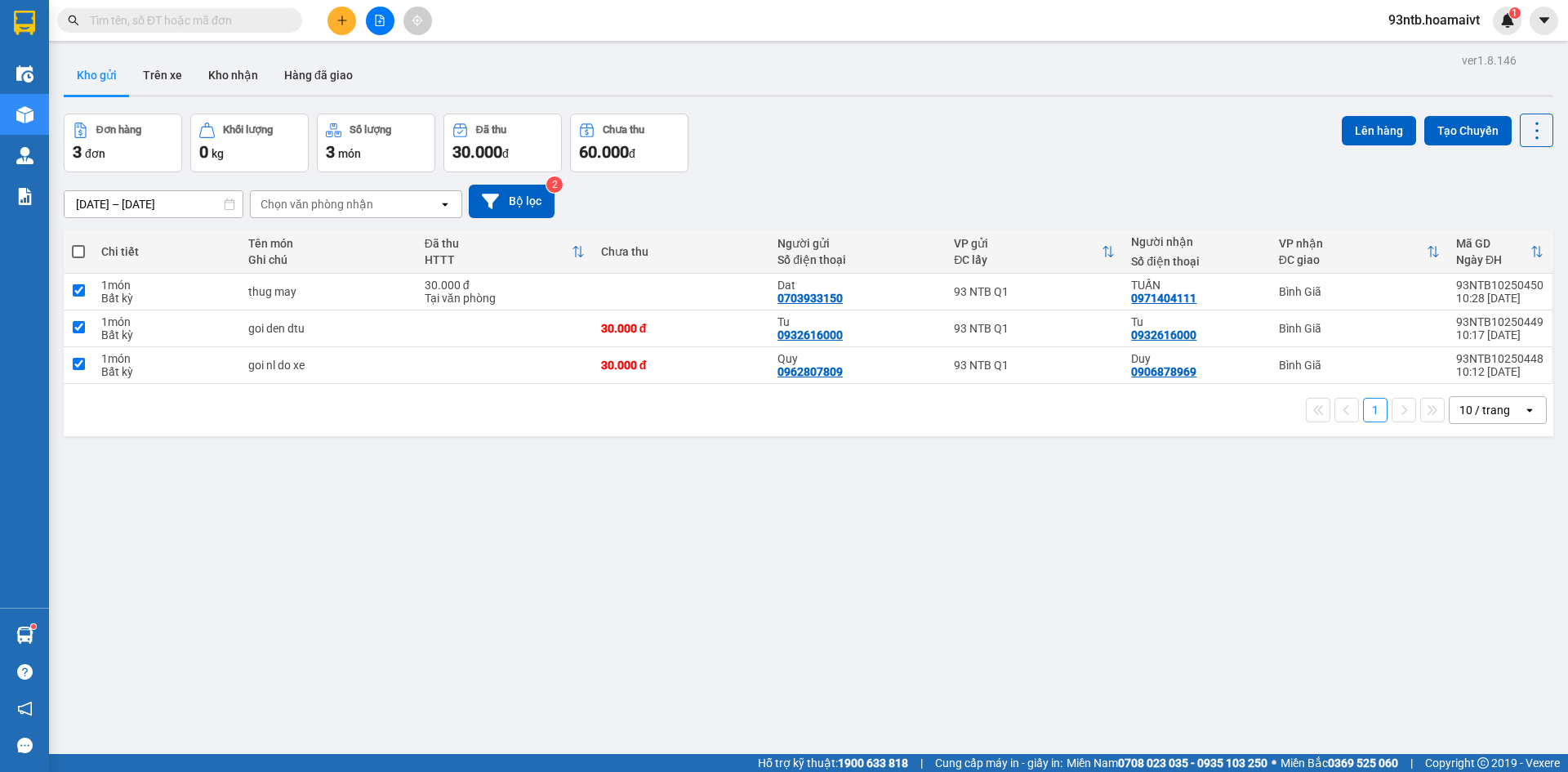
checkbox input "true"
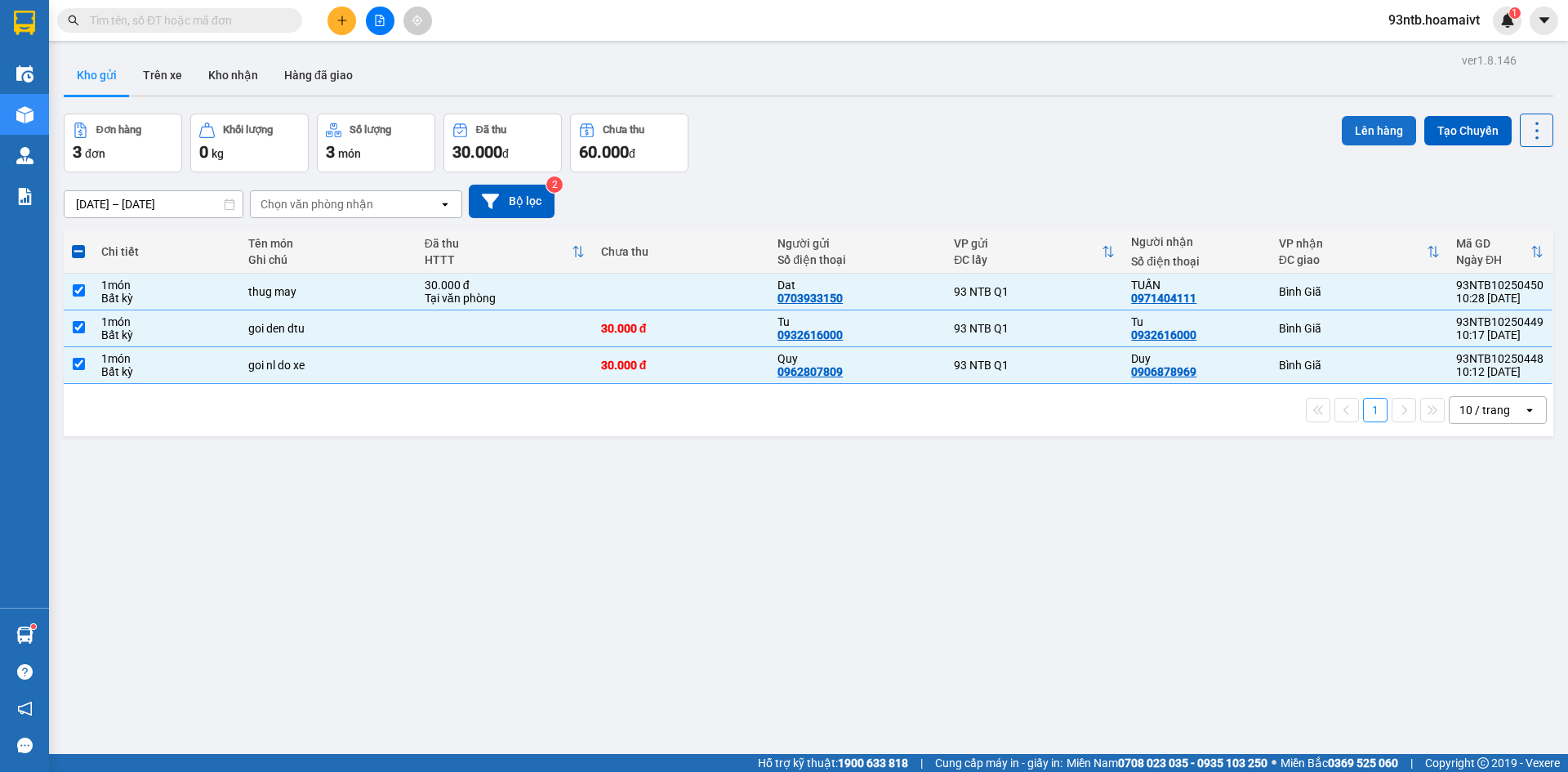
click at [1341, 129] on button "Lên hàng" at bounding box center [1378, 130] width 75 height 29
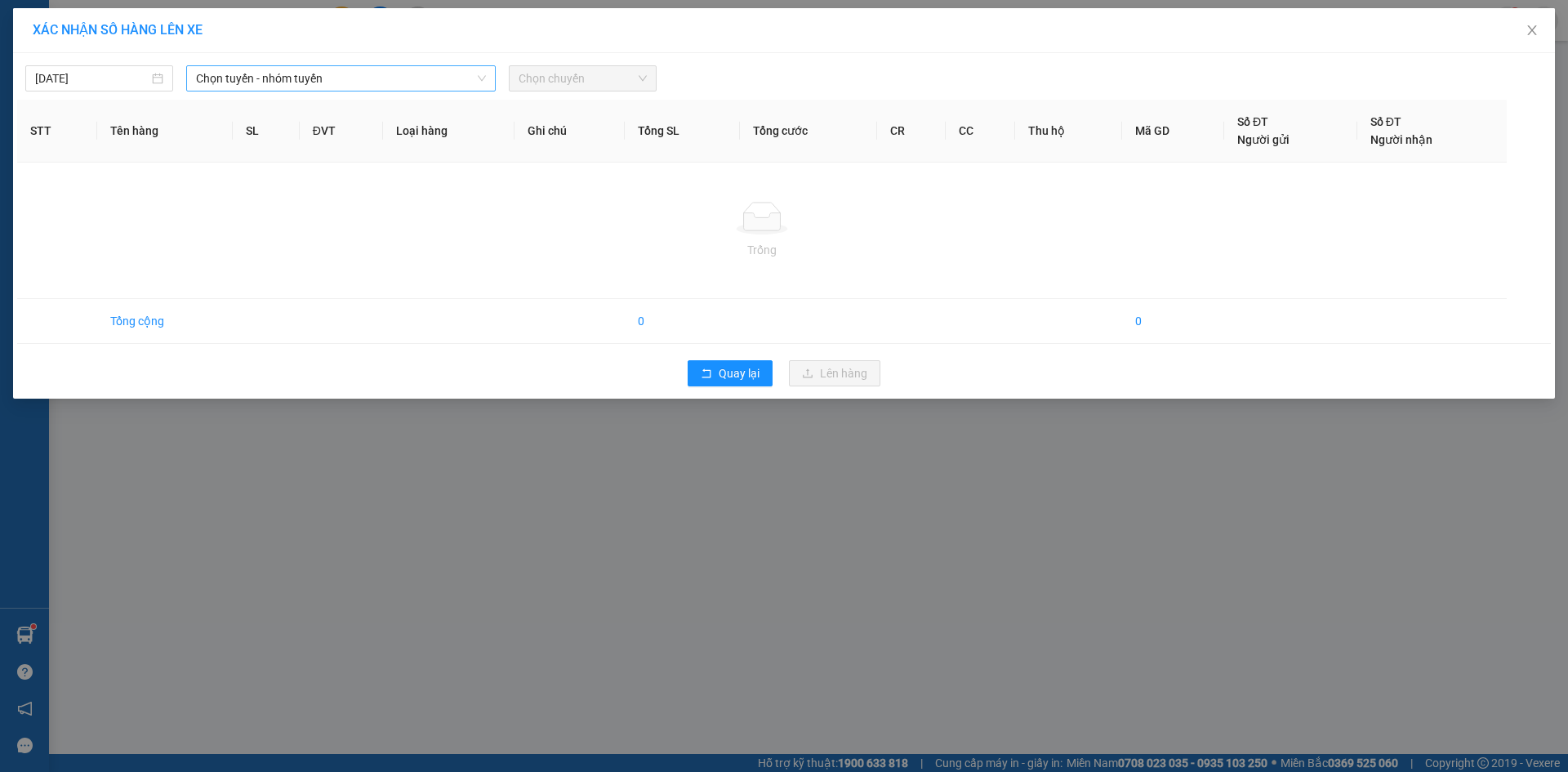
click at [358, 77] on span "Chọn tuyến - nhóm tuyến" at bounding box center [340, 78] width 290 height 25
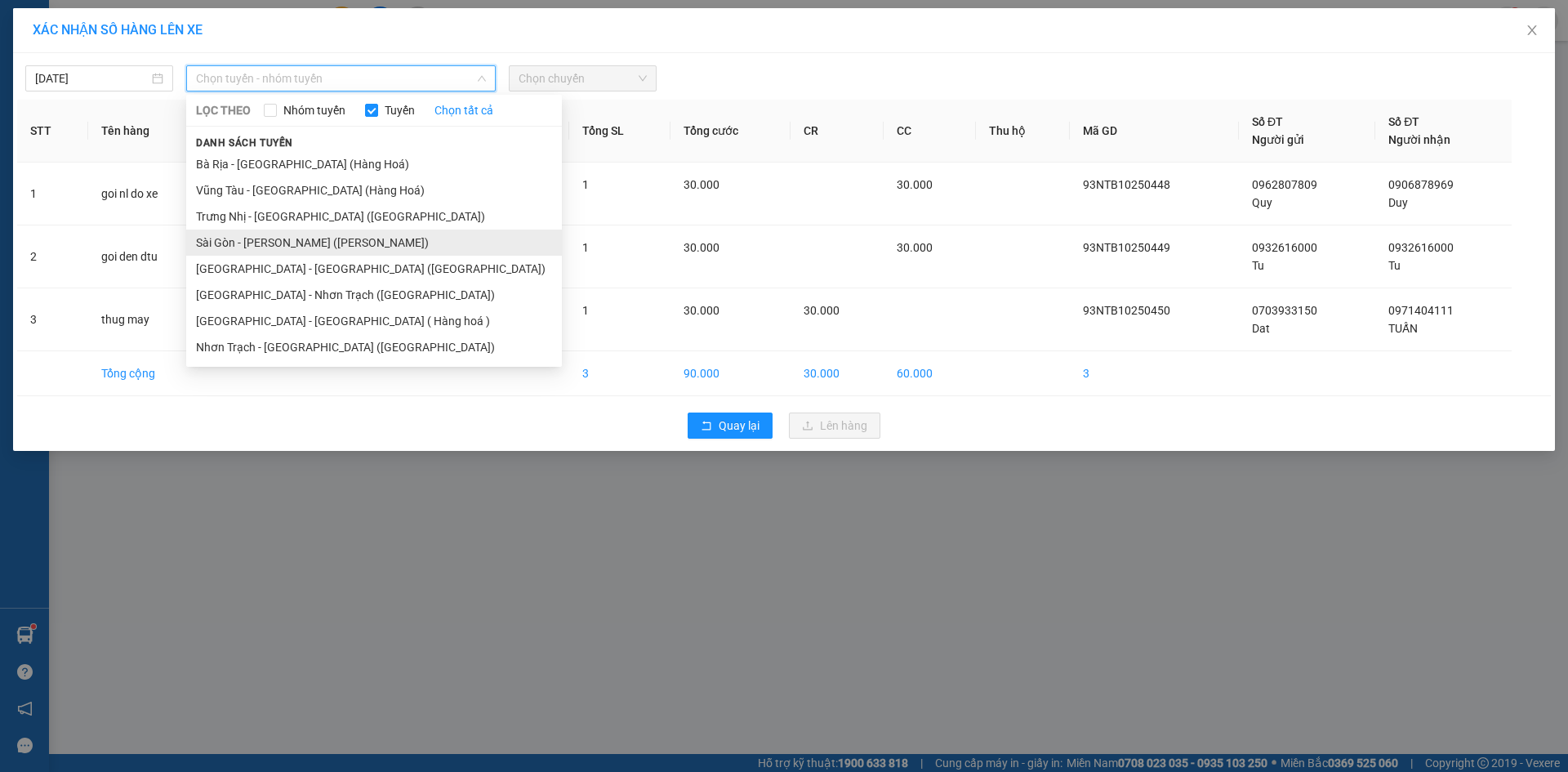
click at [280, 245] on li "Sài Gòn - [PERSON_NAME] ([PERSON_NAME])" at bounding box center [374, 243] width 376 height 26
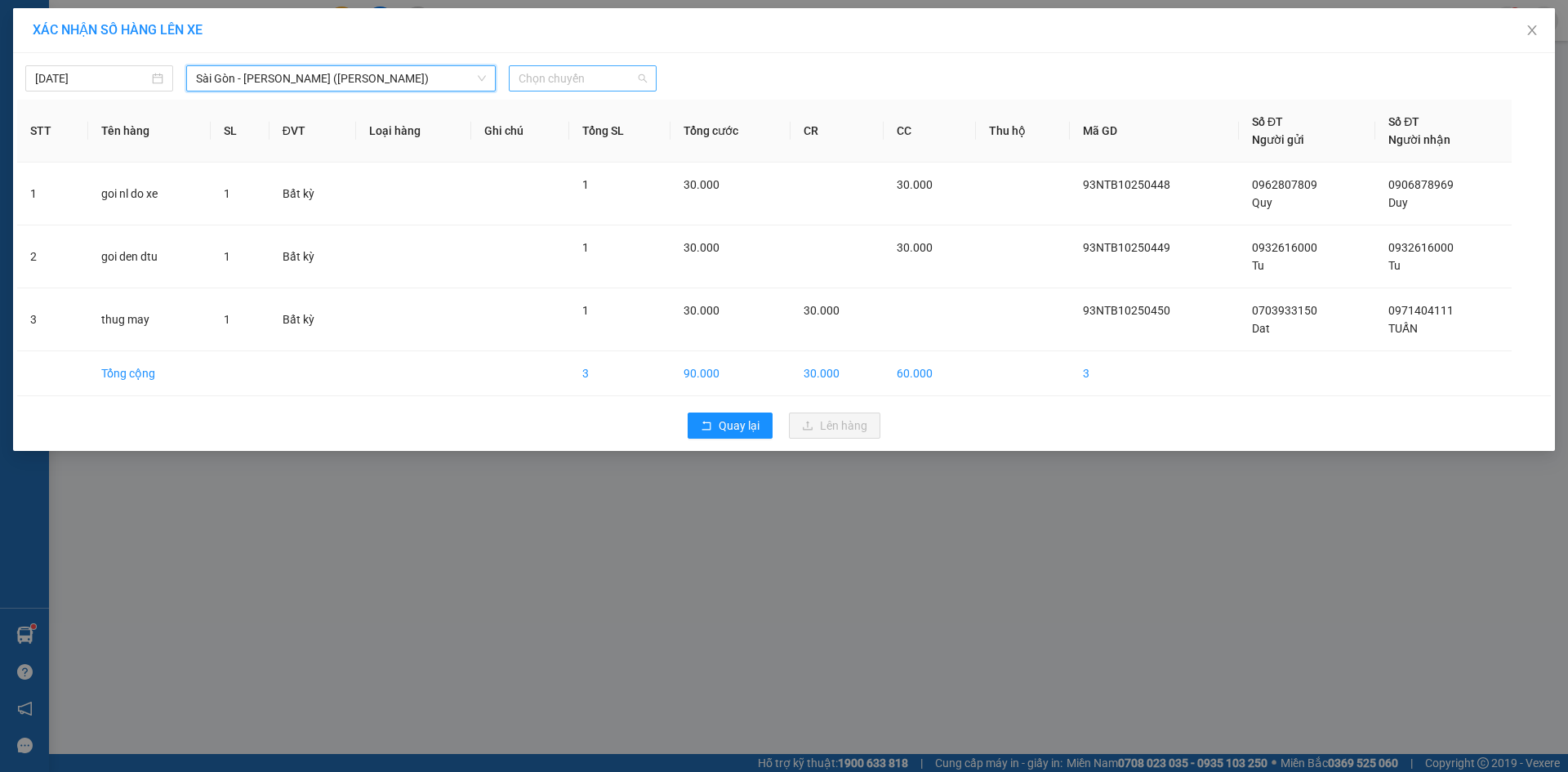
click at [537, 78] on span "Chọn chuyến" at bounding box center [583, 78] width 128 height 25
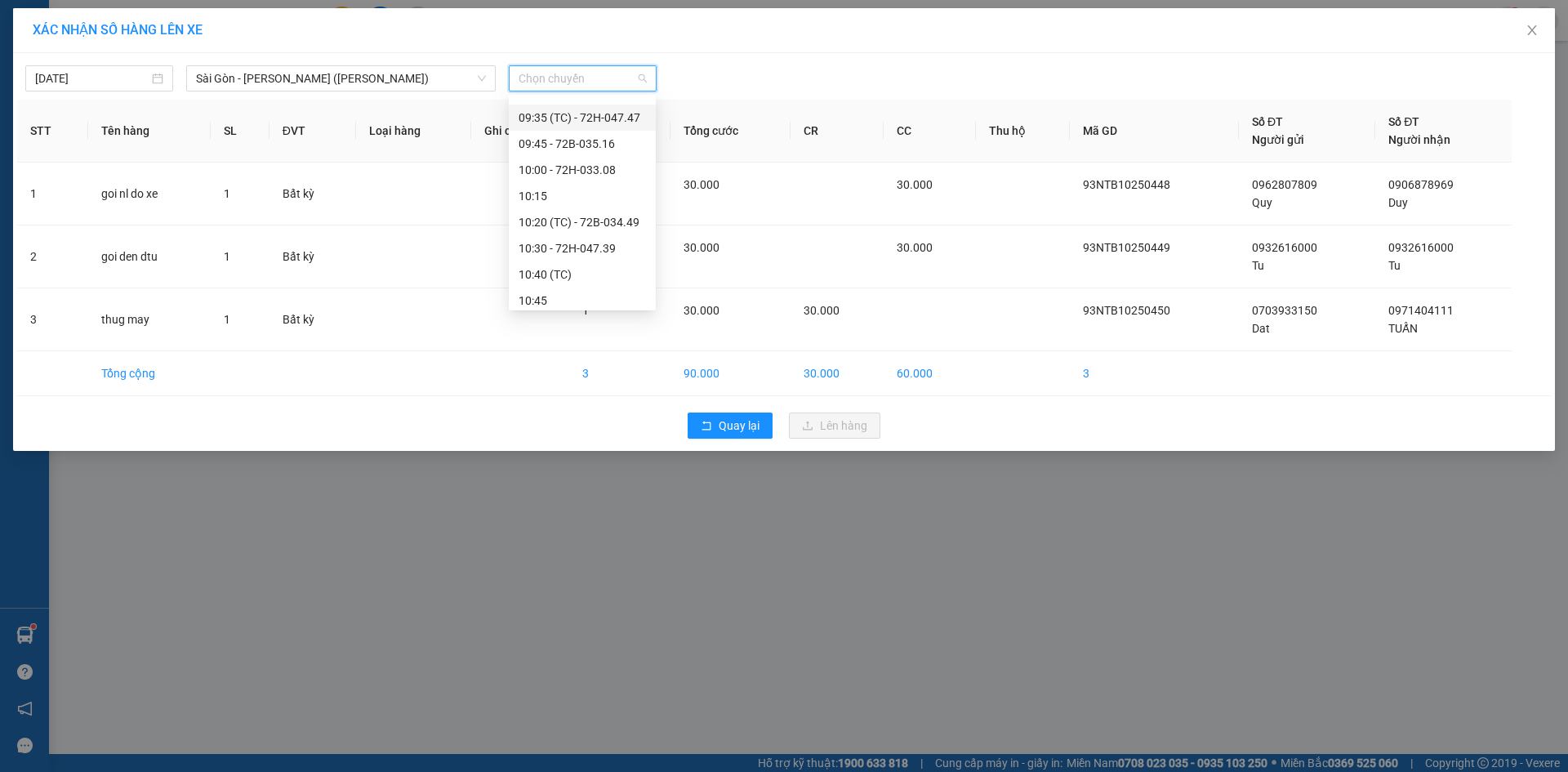
scroll to position [572, 0]
click at [556, 218] on div "10:45" at bounding box center [582, 218] width 128 height 18
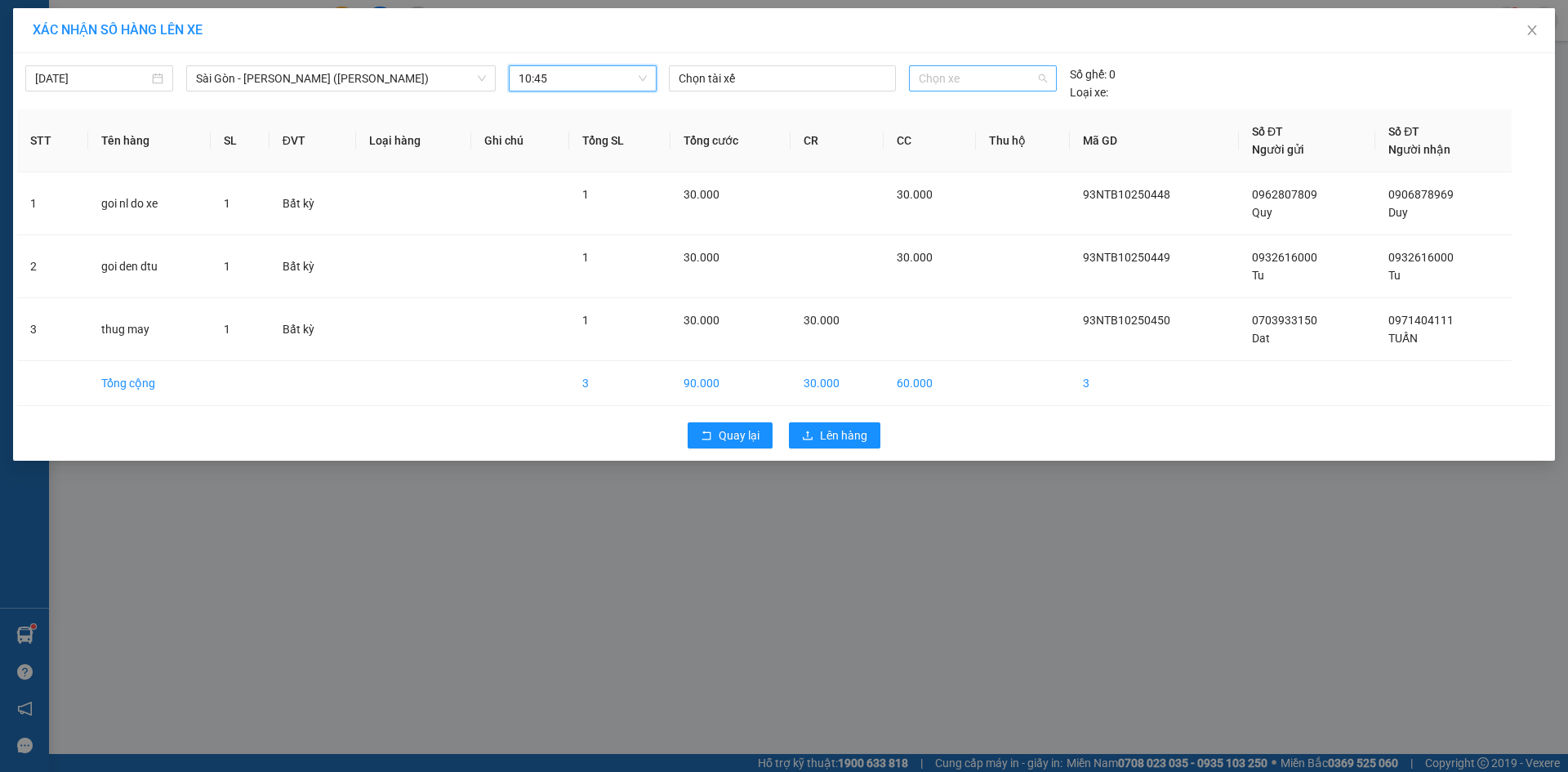
click at [946, 78] on span "Chọn xe" at bounding box center [981, 78] width 128 height 25
type input "9423"
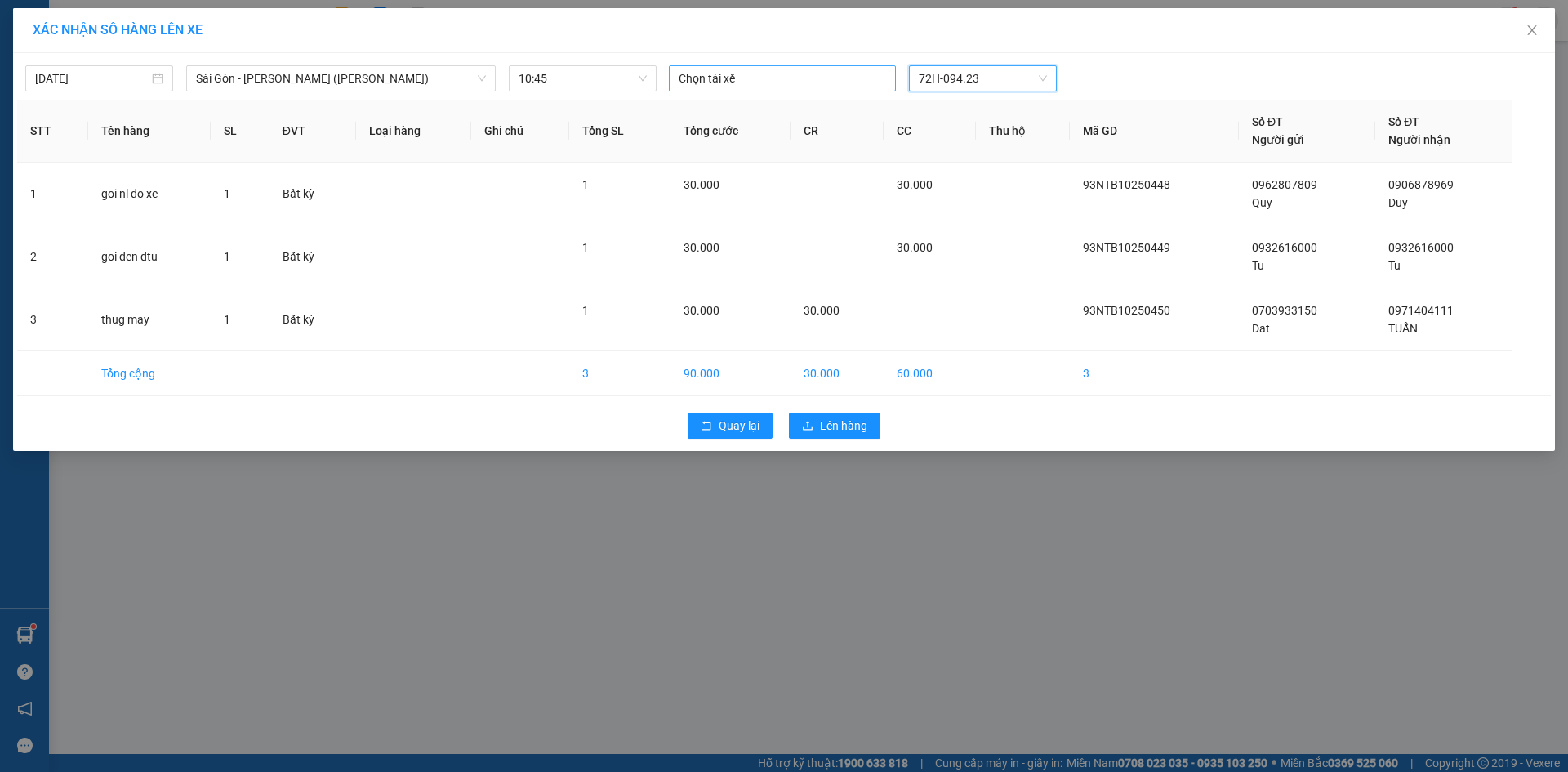
click at [818, 78] on div at bounding box center [782, 78] width 219 height 20
type input "hung"
click at [717, 133] on div "HƯNG" at bounding box center [791, 137] width 226 height 18
click at [760, 1] on div "XÁC NHẬN SỐ HÀNG LÊN XE [DATE] [GEOGRAPHIC_DATA] - [GEOGRAPHIC_DATA] ([GEOGRAPH…" at bounding box center [784, 386] width 1568 height 772
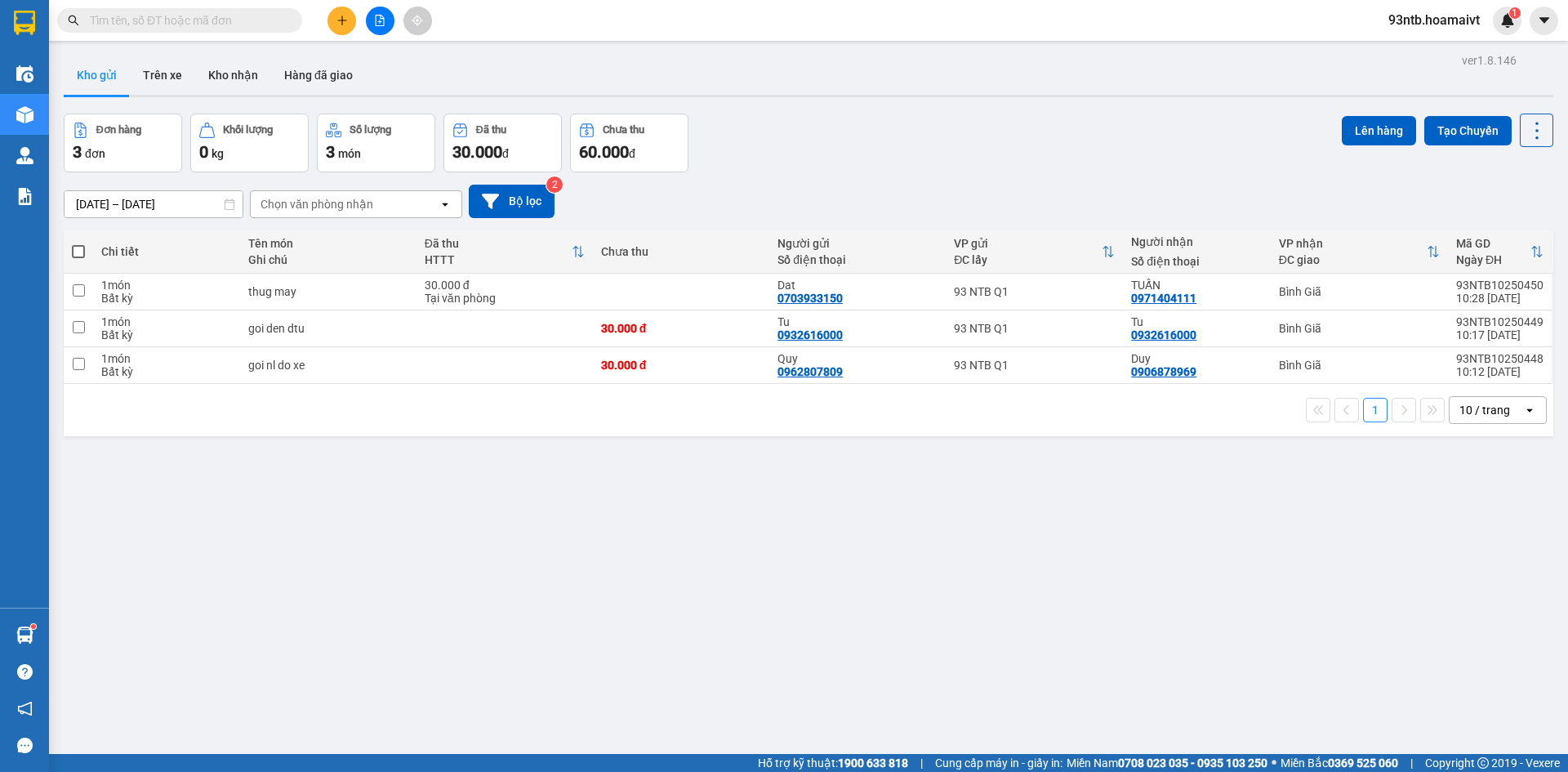
click at [77, 252] on span at bounding box center [78, 251] width 13 height 13
click at [78, 244] on input "checkbox" at bounding box center [78, 244] width 0 height 0
checkbox input "true"
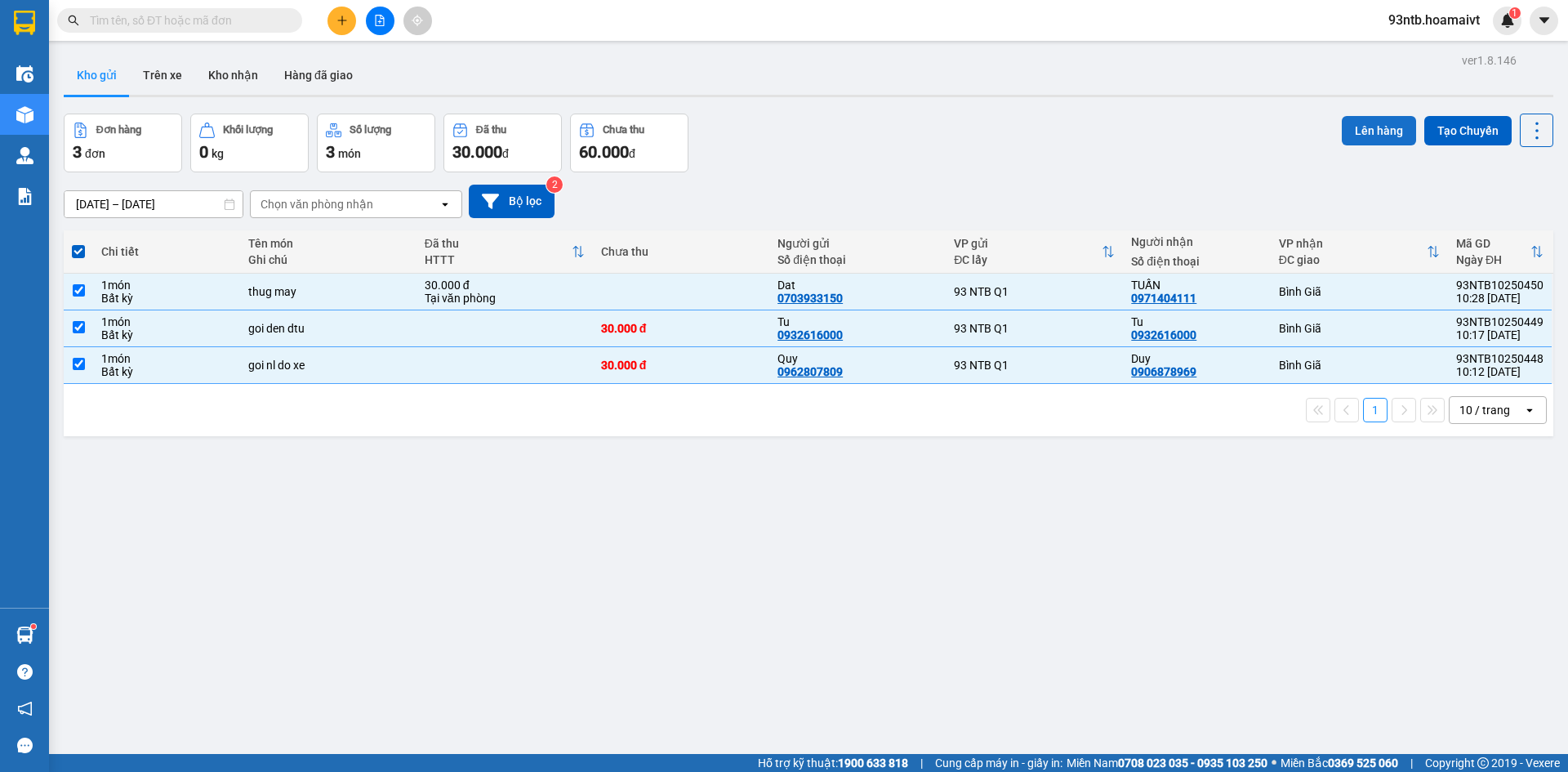
click at [1360, 123] on button "Lên hàng" at bounding box center [1378, 130] width 75 height 29
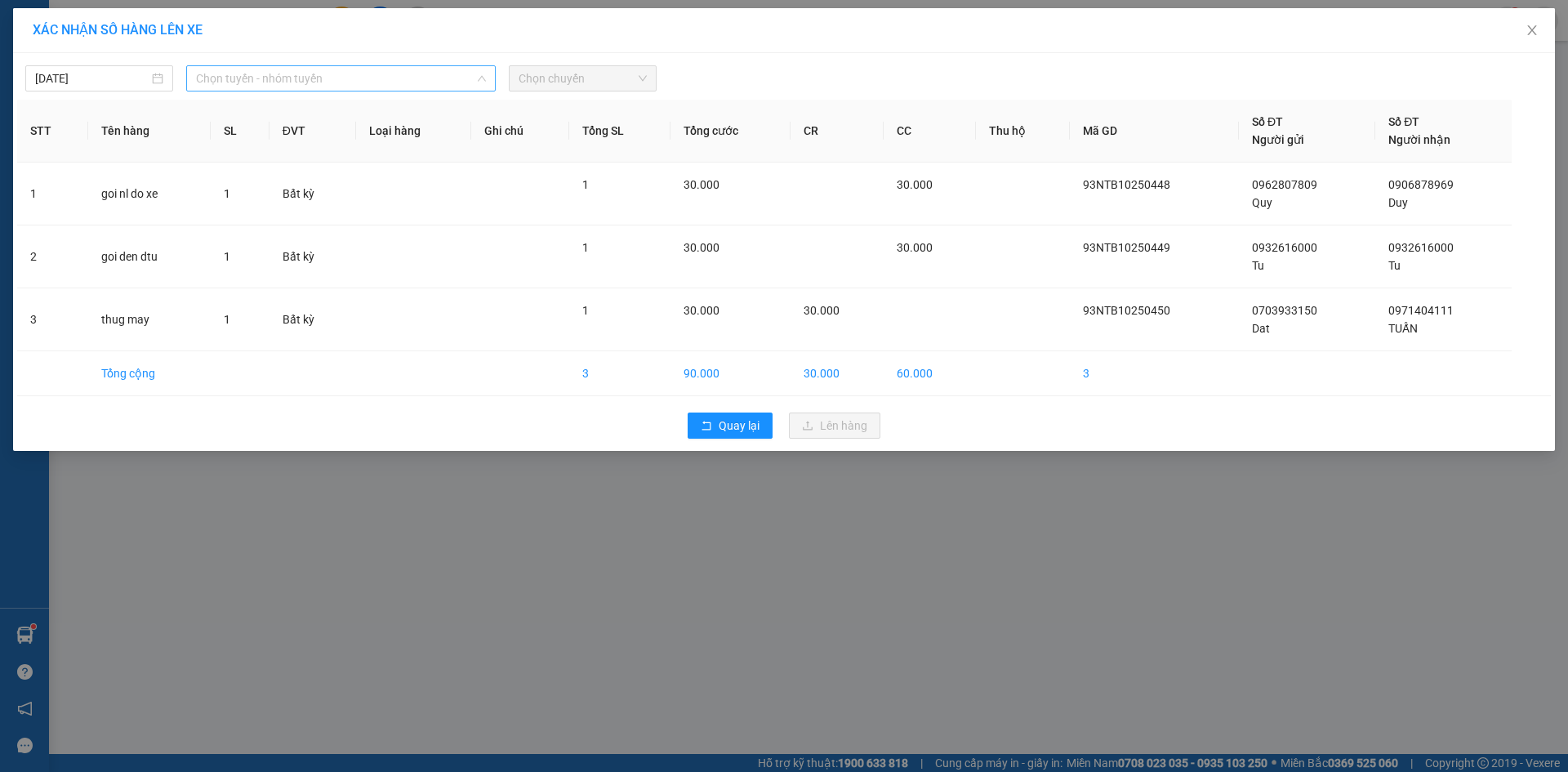
click at [312, 76] on span "Chọn tuyến - nhóm tuyến" at bounding box center [340, 78] width 290 height 25
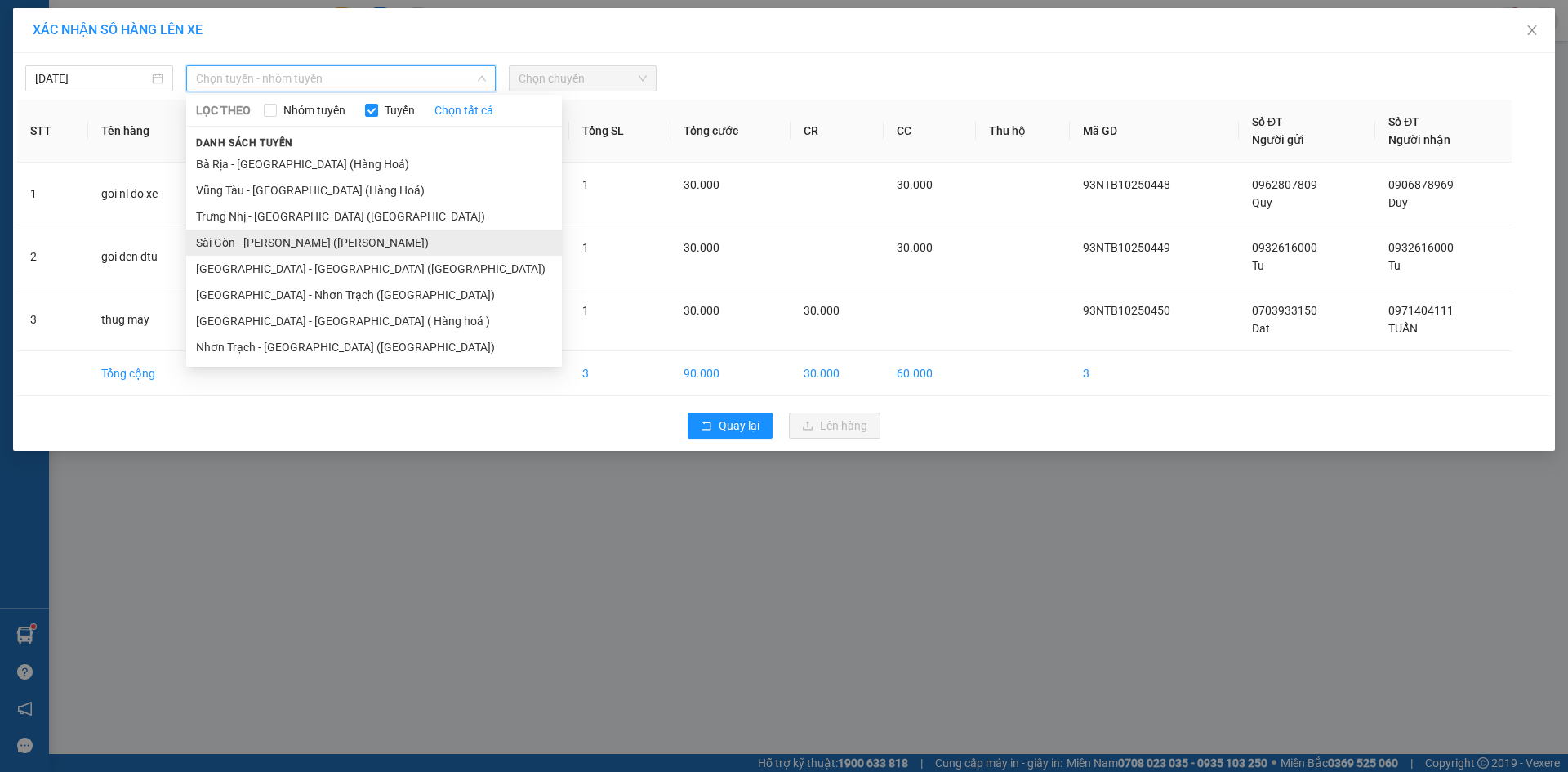
click at [258, 244] on li "Sài Gòn - [PERSON_NAME] ([PERSON_NAME])" at bounding box center [374, 243] width 376 height 26
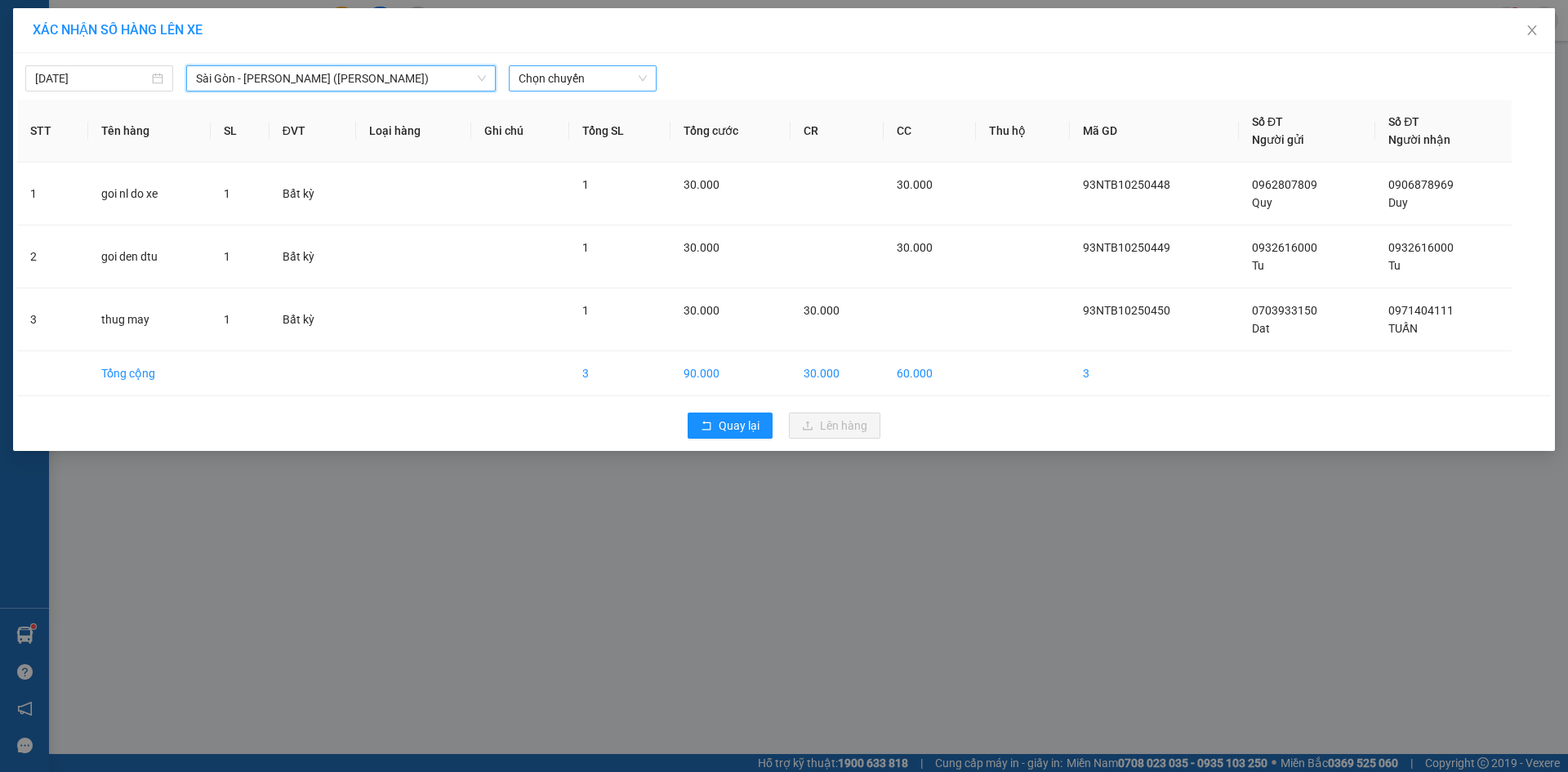
click at [544, 77] on span "Chọn chuyến" at bounding box center [583, 78] width 128 height 25
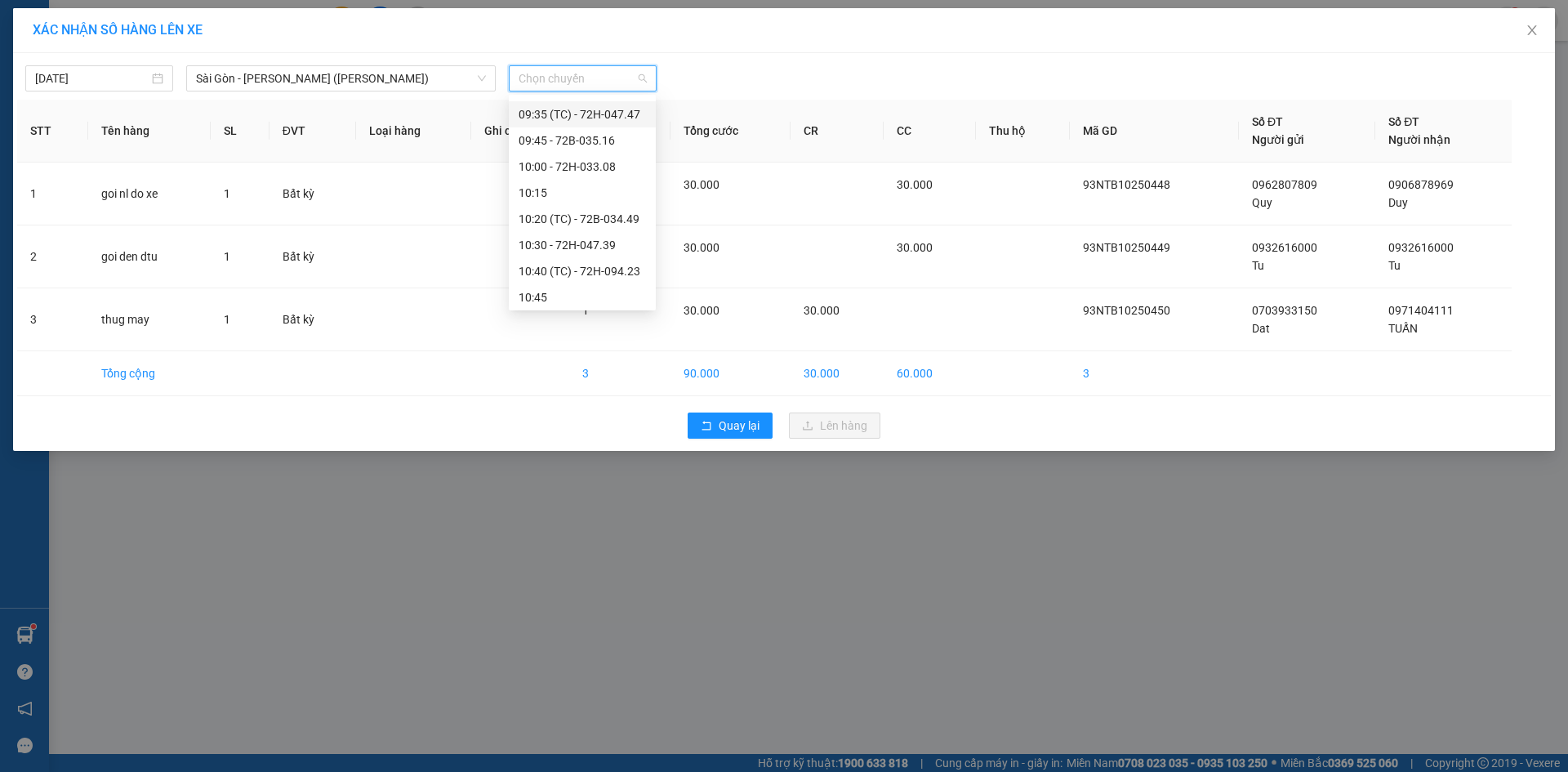
scroll to position [572, 0]
click at [571, 191] on div "10:40 (TC) - 72H-094.23" at bounding box center [582, 192] width 128 height 18
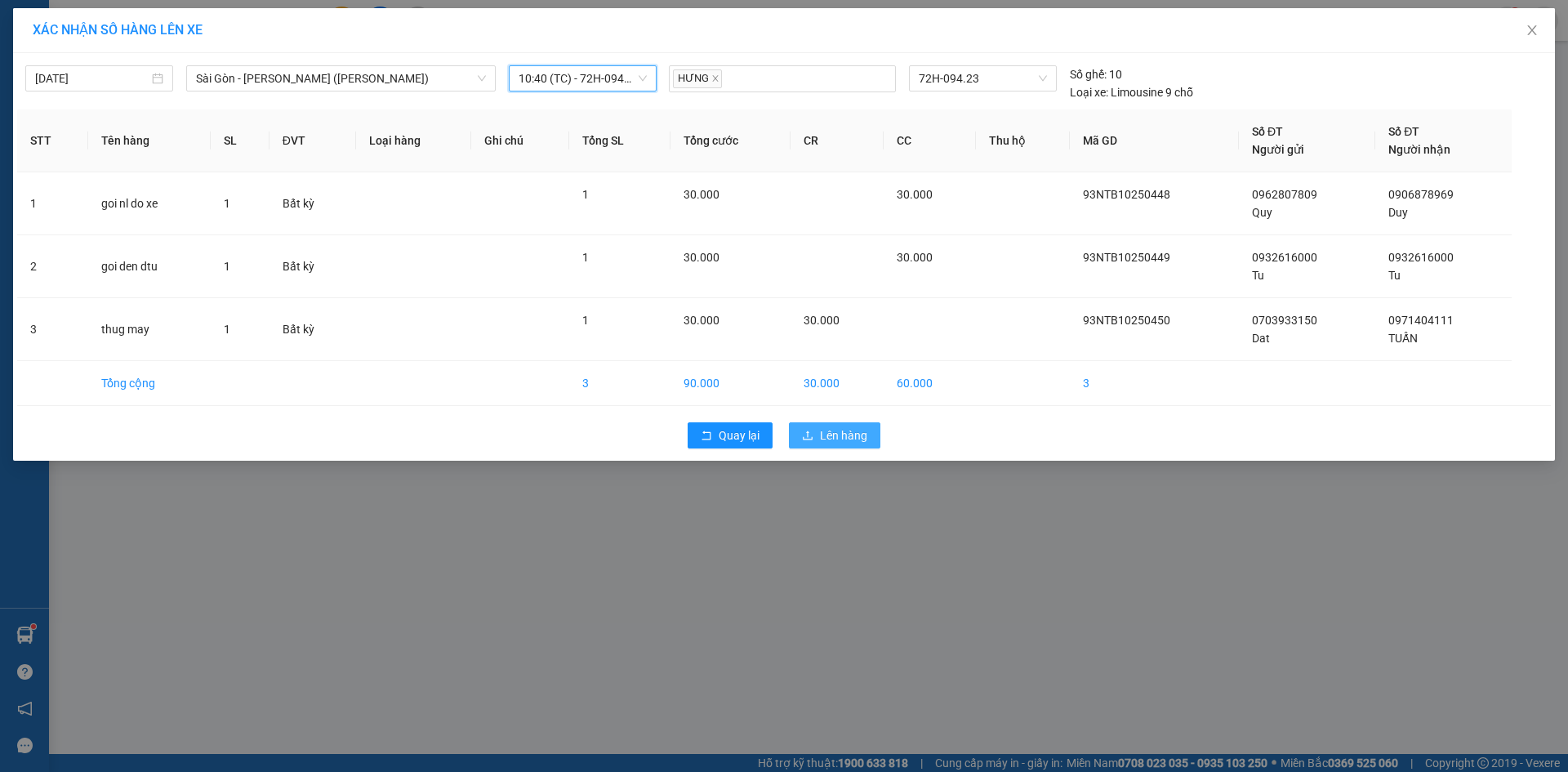
click at [832, 424] on button "Lên hàng" at bounding box center [834, 436] width 92 height 26
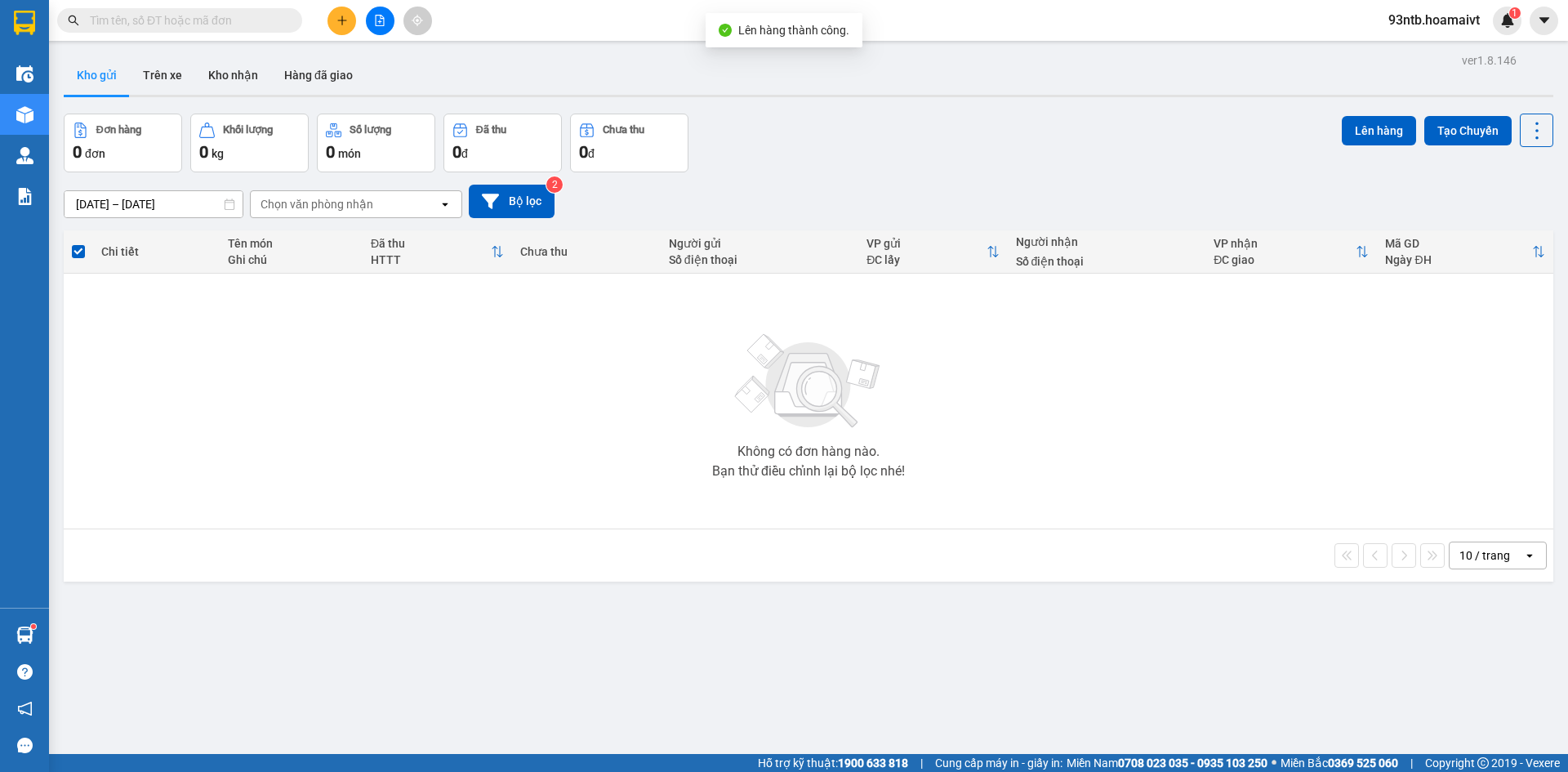
click at [158, 18] on input "text" at bounding box center [186, 20] width 193 height 18
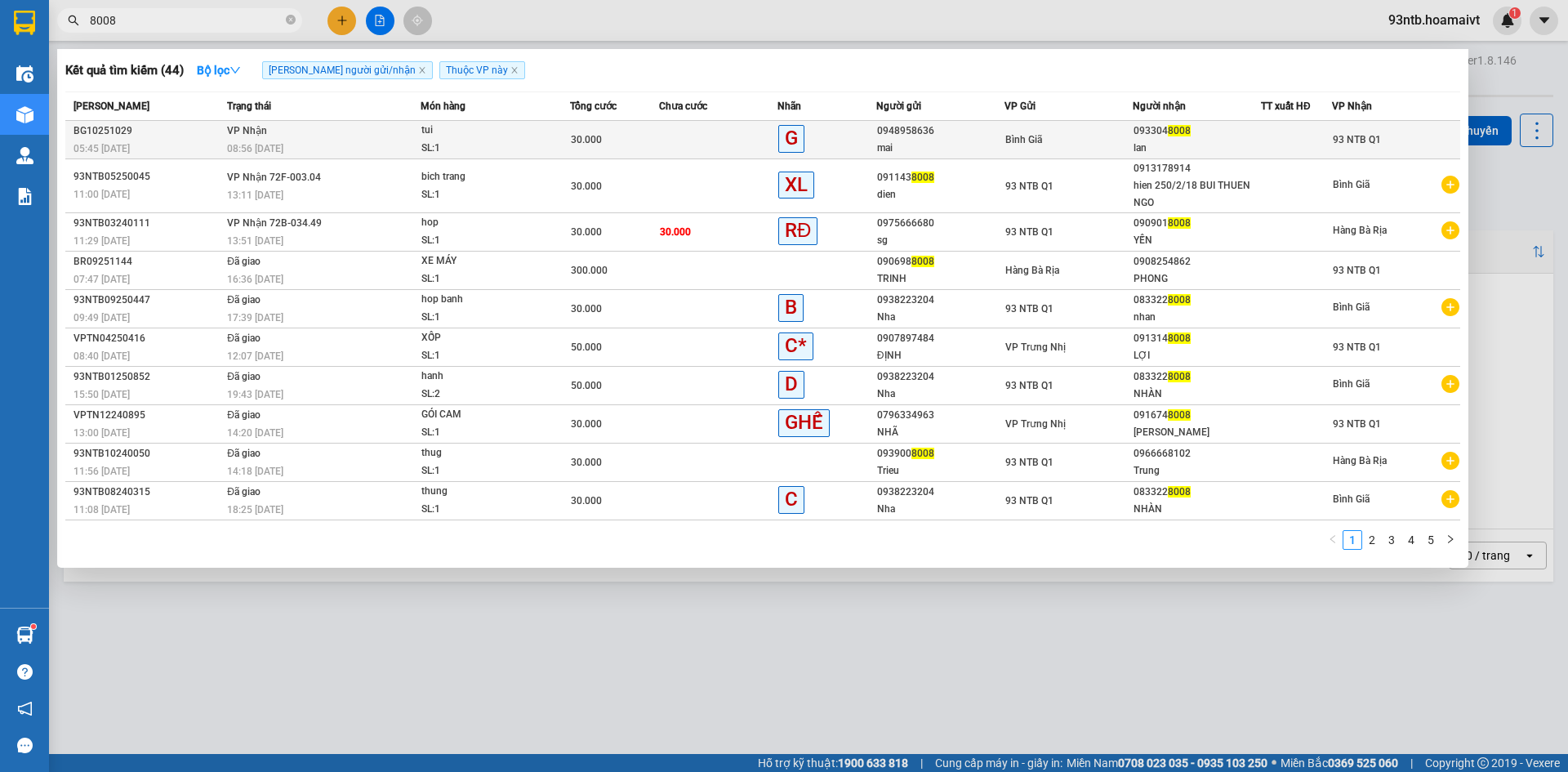
type input "8008"
click at [578, 139] on span "30.000" at bounding box center [586, 140] width 31 height 11
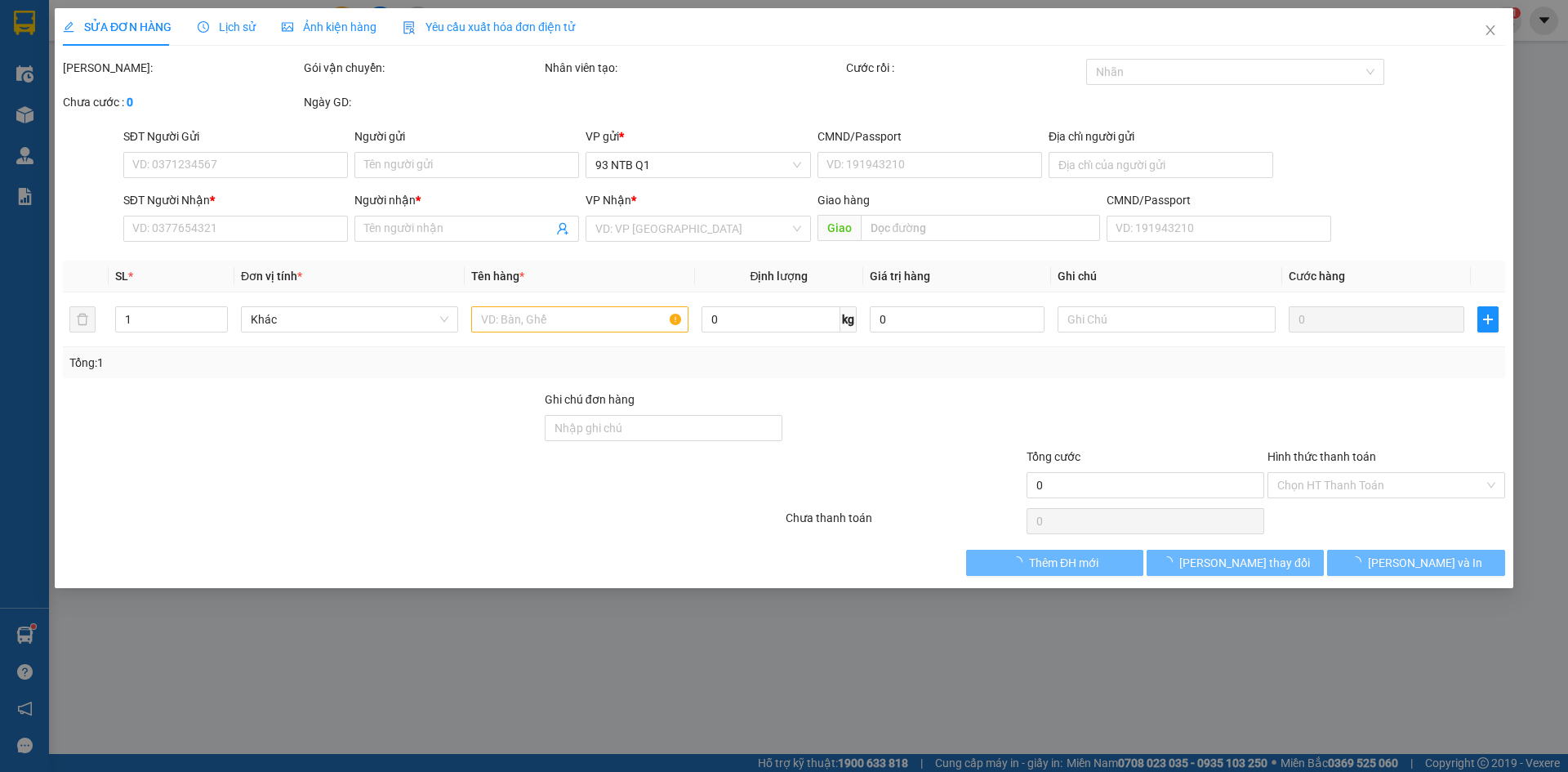
type input "0948958636"
type input "mai"
type input "0933048008"
type input "lan"
type input "30.000"
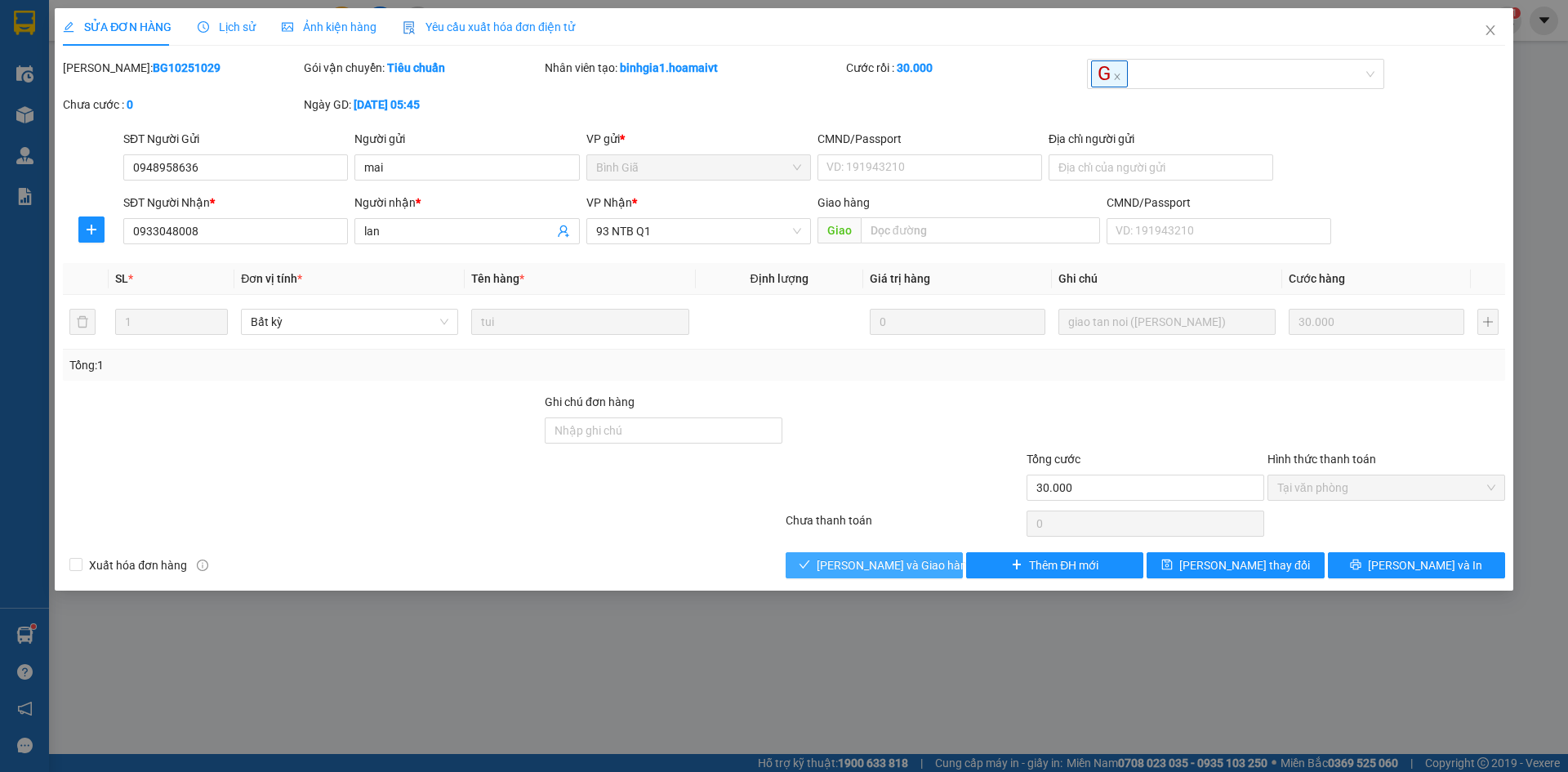
click at [905, 567] on span "[PERSON_NAME] và Giao hàng" at bounding box center [895, 565] width 157 height 18
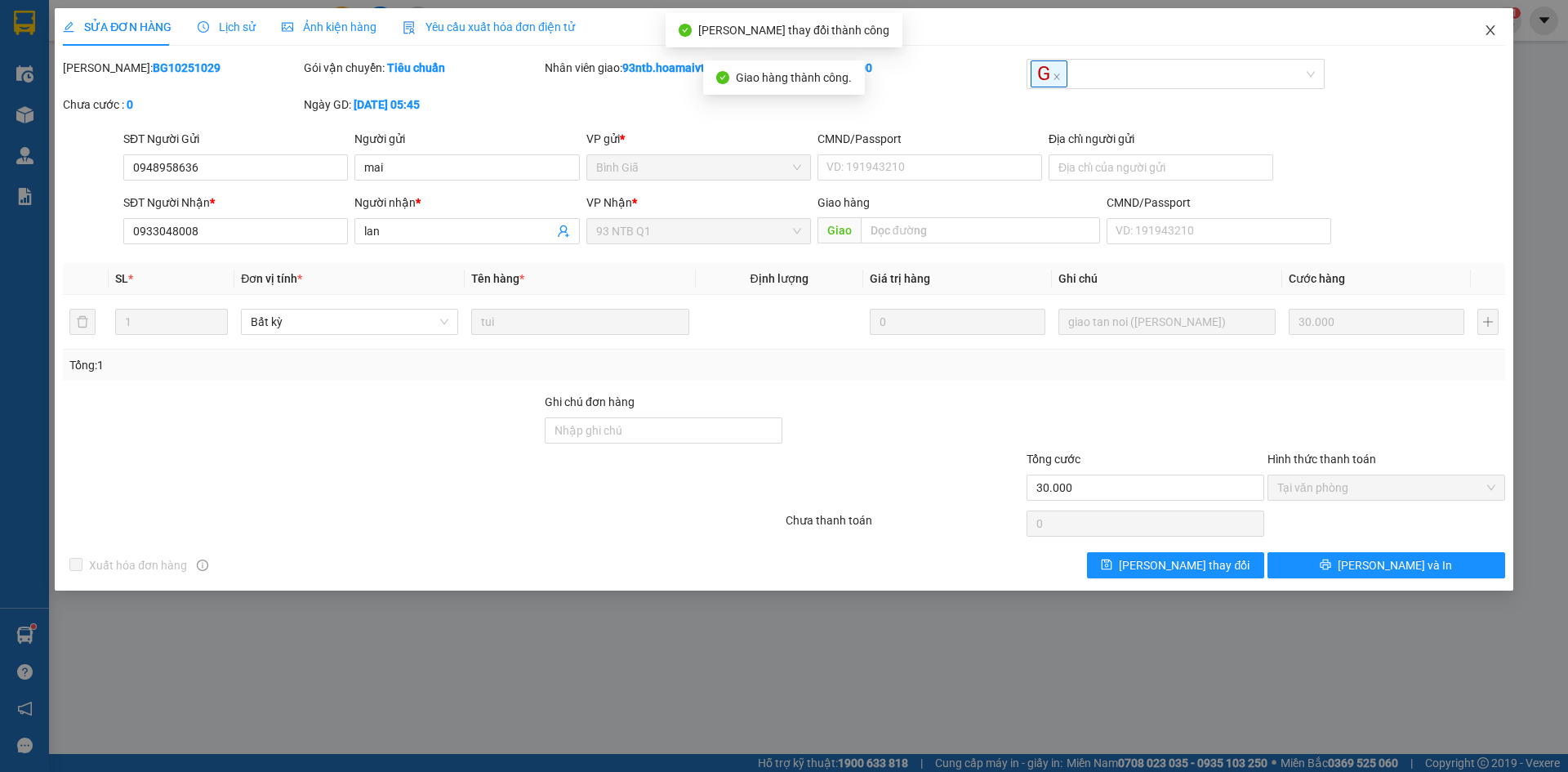
click at [1491, 22] on span "Close" at bounding box center [1490, 31] width 45 height 45
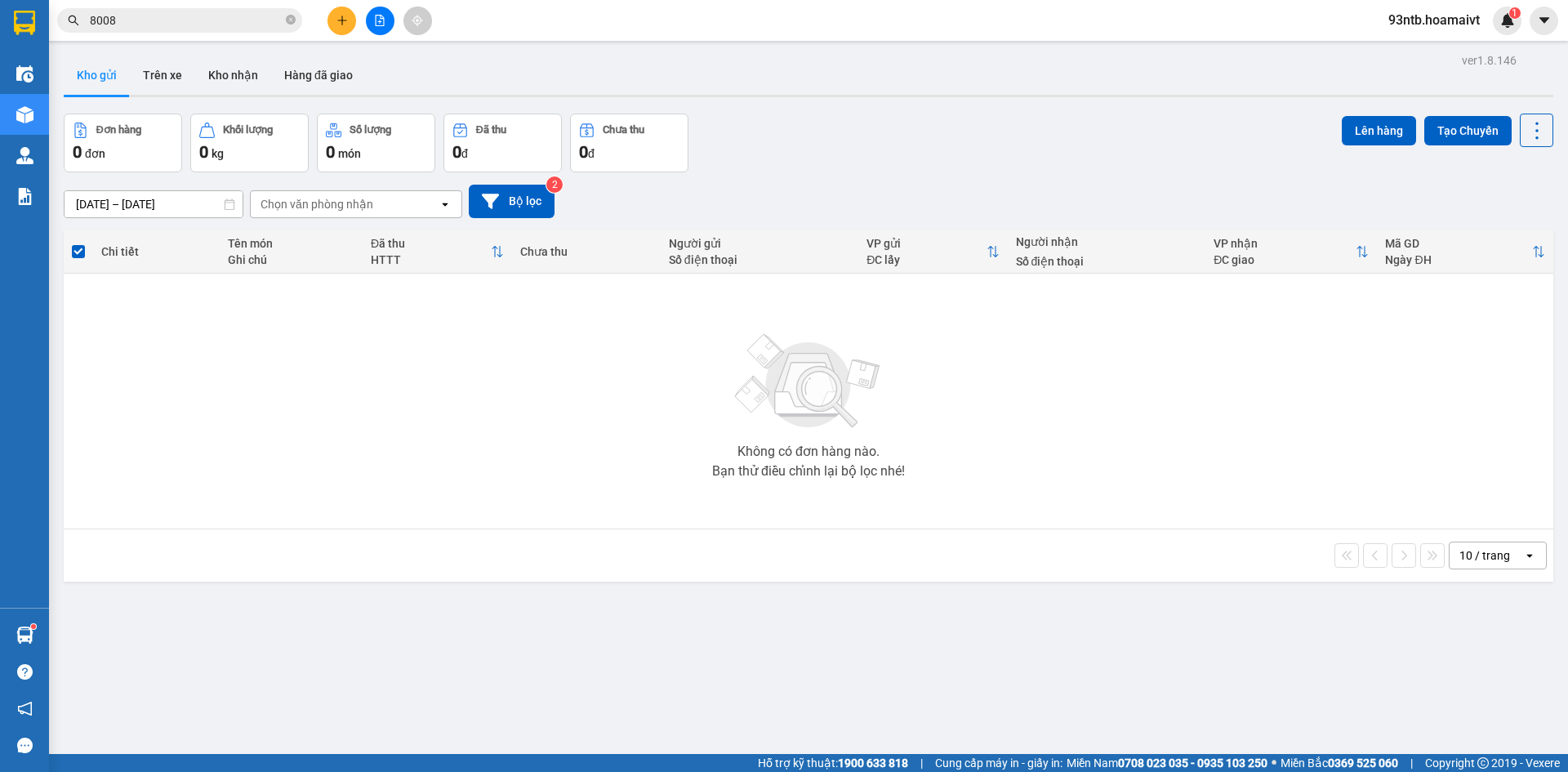
click at [944, 184] on div "[DATE] – [DATE] Press the down arrow key to interact with the calendar and sele…" at bounding box center [808, 200] width 1490 height 33
click at [343, 21] on icon "plus" at bounding box center [342, 21] width 11 height 11
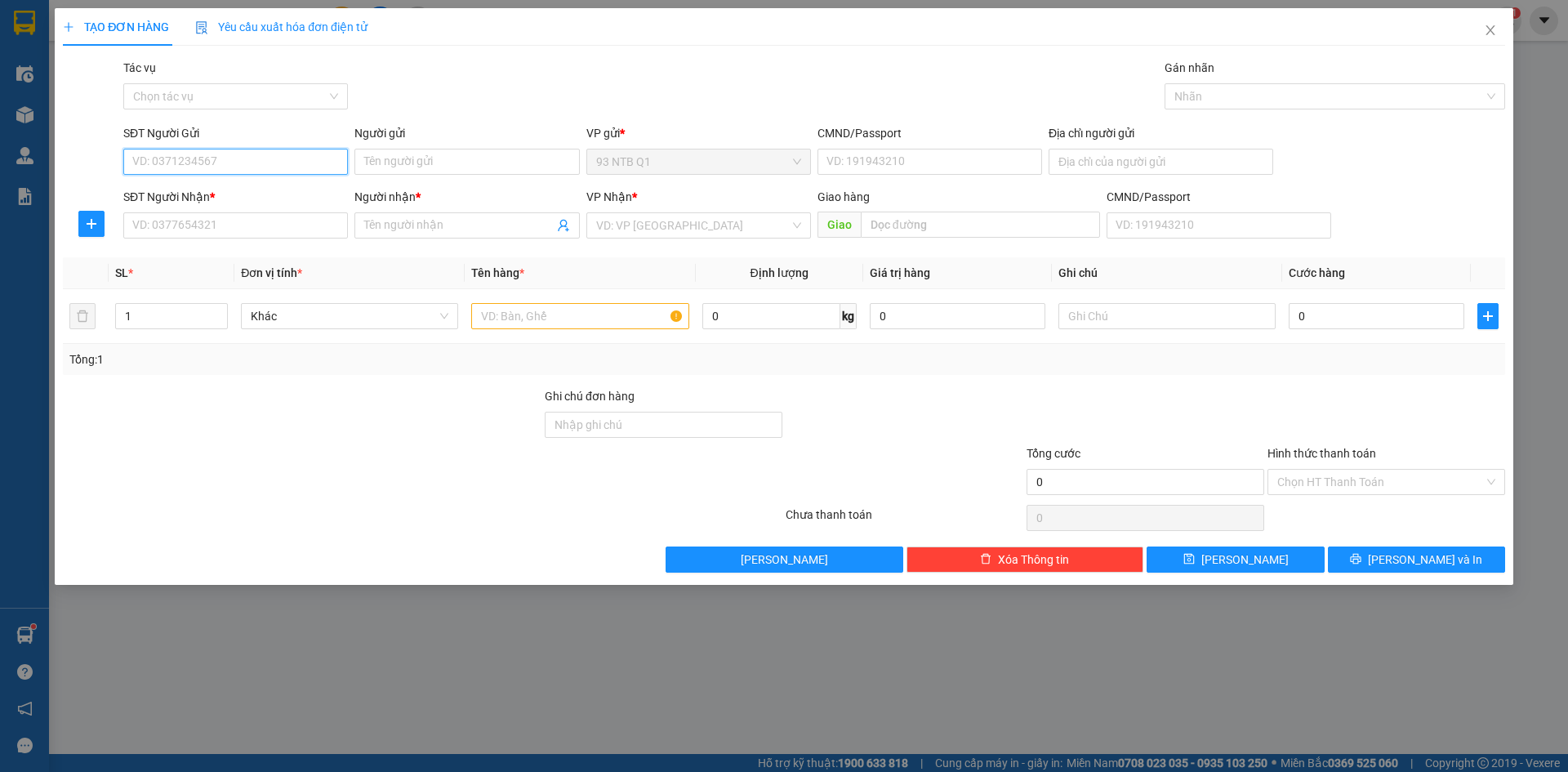
click at [245, 163] on input "SĐT Người Gửi" at bounding box center [236, 162] width 225 height 26
click at [247, 163] on input "SĐT Người Gửi" at bounding box center [236, 162] width 225 height 26
click at [230, 227] on input "SĐT Người Nhận *" at bounding box center [236, 226] width 225 height 26
click at [906, 380] on div "Transit Pickup Surcharge Ids Transit Deliver Surcharge Ids Transit Deliver Surc…" at bounding box center [784, 316] width 1441 height 514
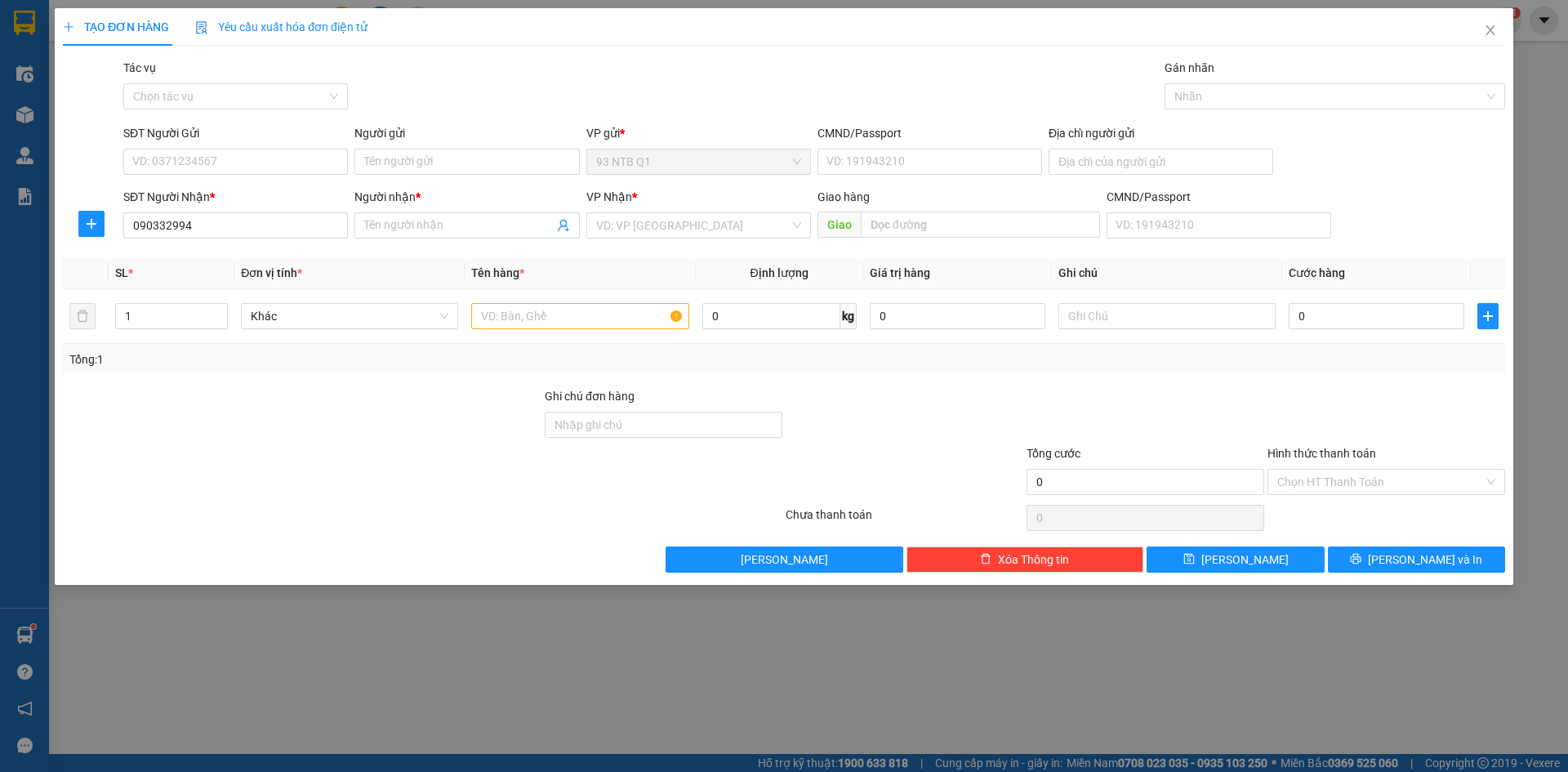
click at [997, 388] on div at bounding box center [904, 416] width 241 height 58
click at [148, 224] on input "090332994" at bounding box center [236, 226] width 225 height 26
type input "0933239994"
click at [442, 231] on input "Người nhận *" at bounding box center [459, 225] width 189 height 18
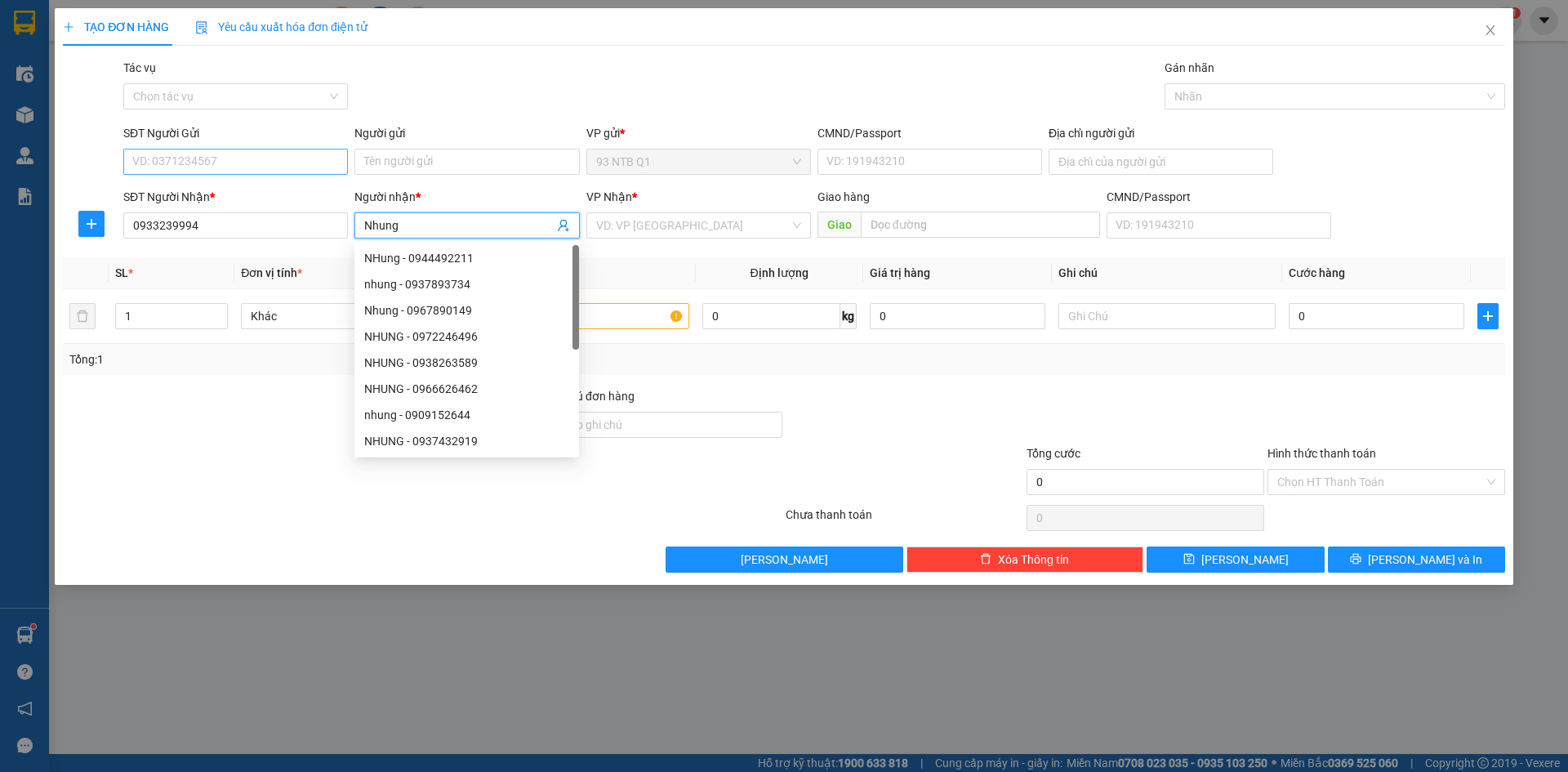
type input "Nhung"
click at [265, 163] on input "SĐT Người Gửi" at bounding box center [236, 162] width 225 height 26
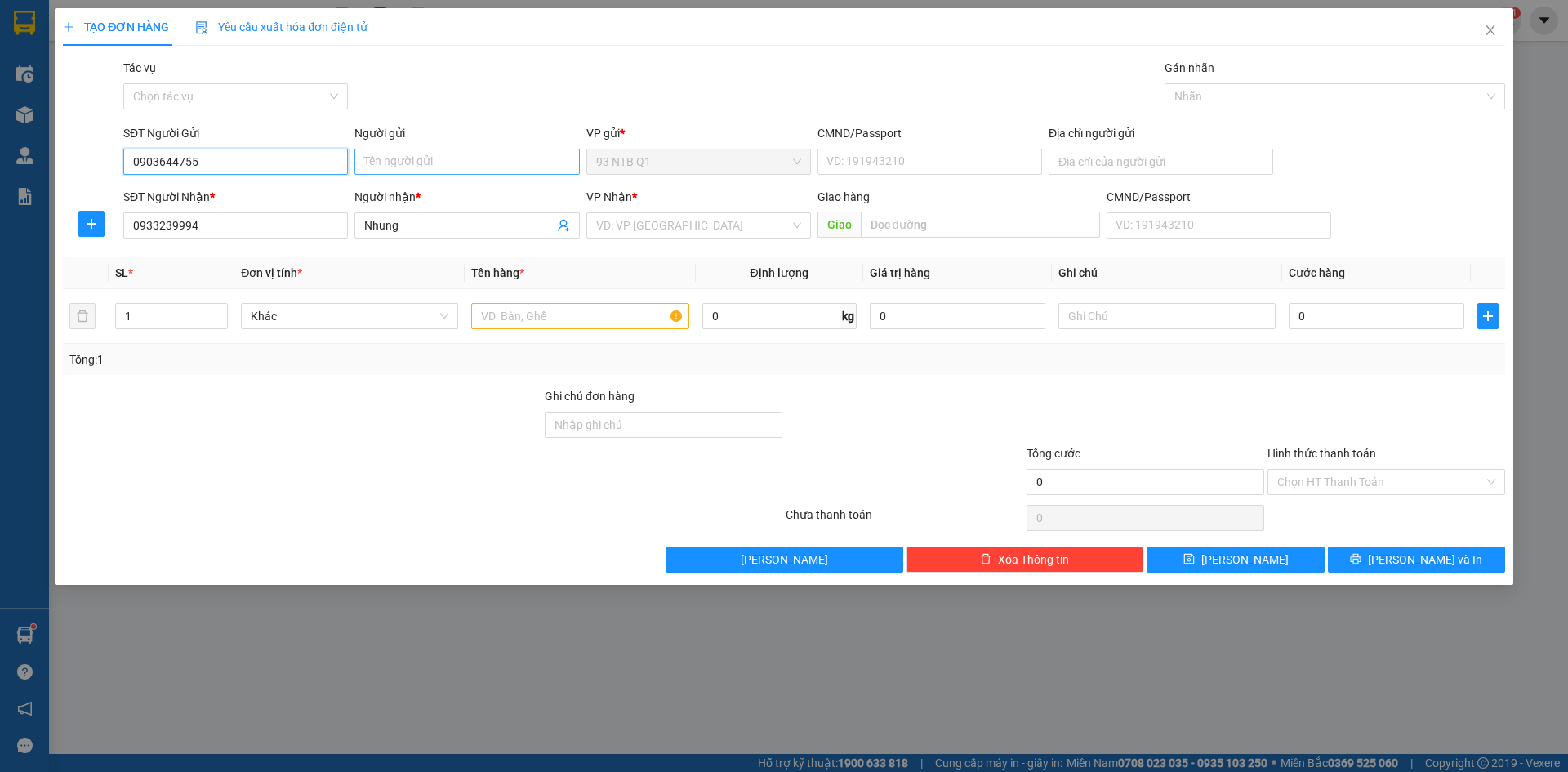
type input "0903644755"
click at [532, 165] on input "Người gửi" at bounding box center [467, 162] width 225 height 26
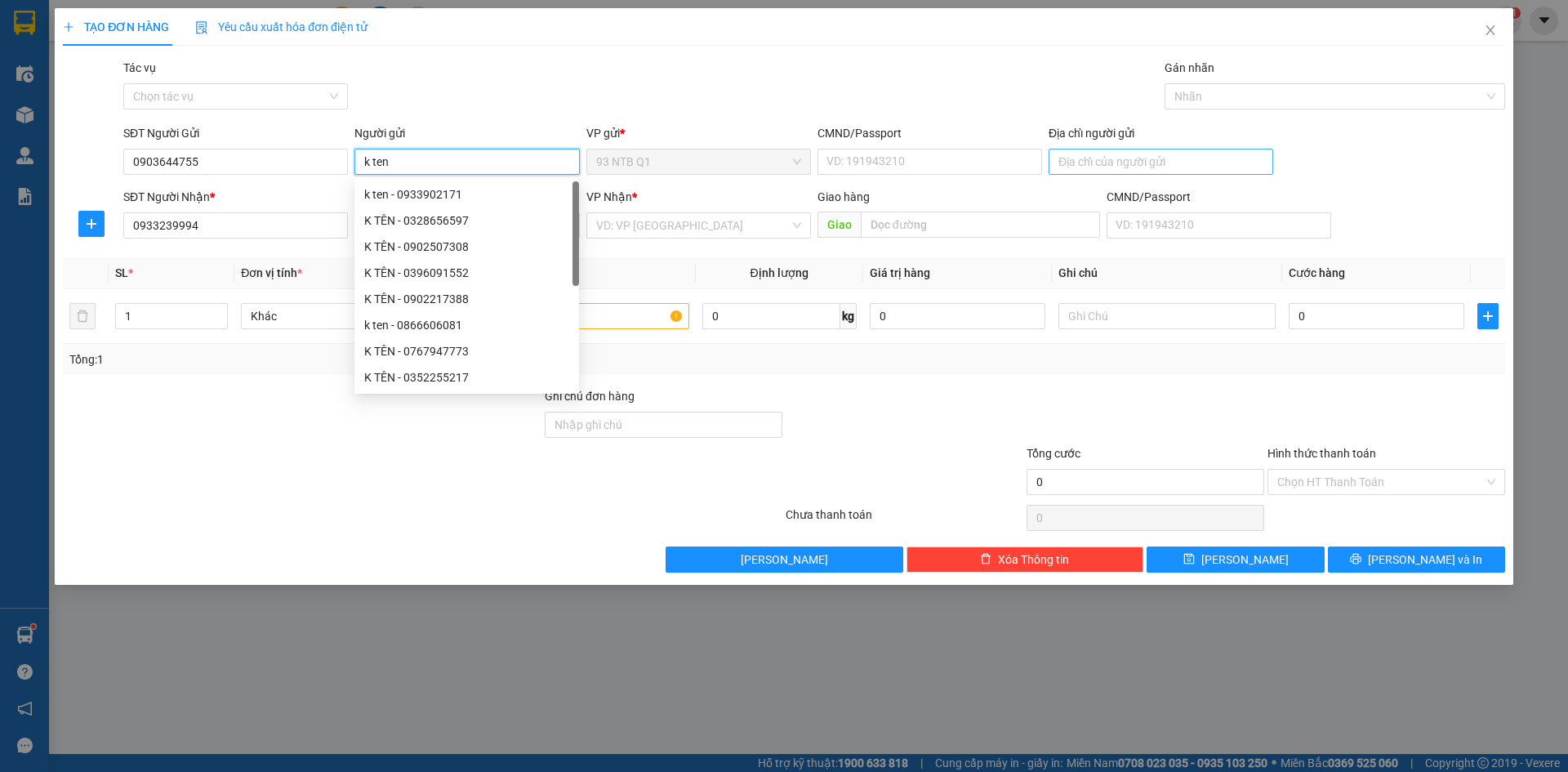
type input "k ten"
click at [1109, 159] on input "Địa chỉ người gửi" at bounding box center [1161, 162] width 225 height 26
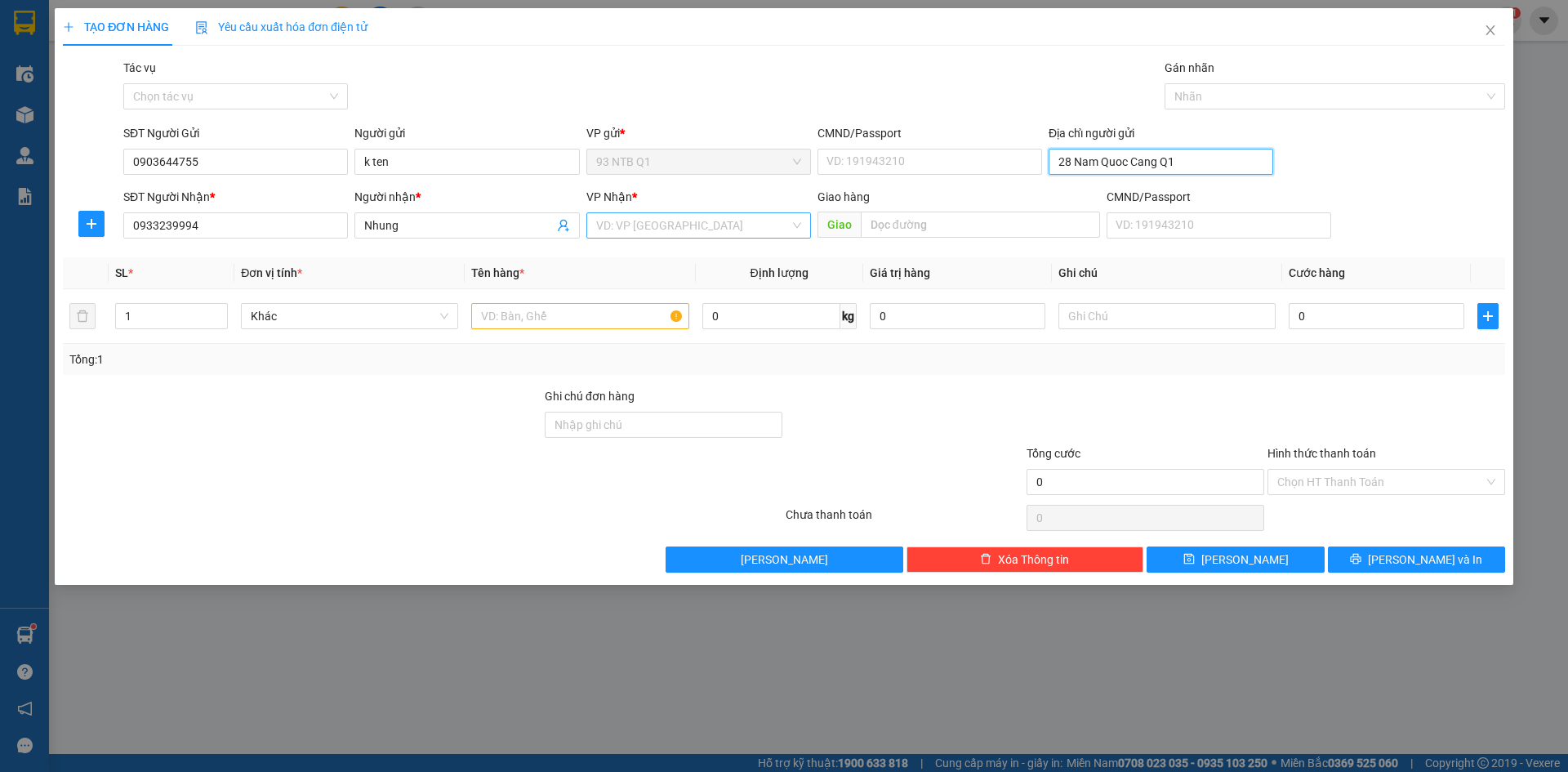
type input "28 Nam Quoc Cang Q1"
click at [623, 229] on input "search" at bounding box center [692, 226] width 194 height 25
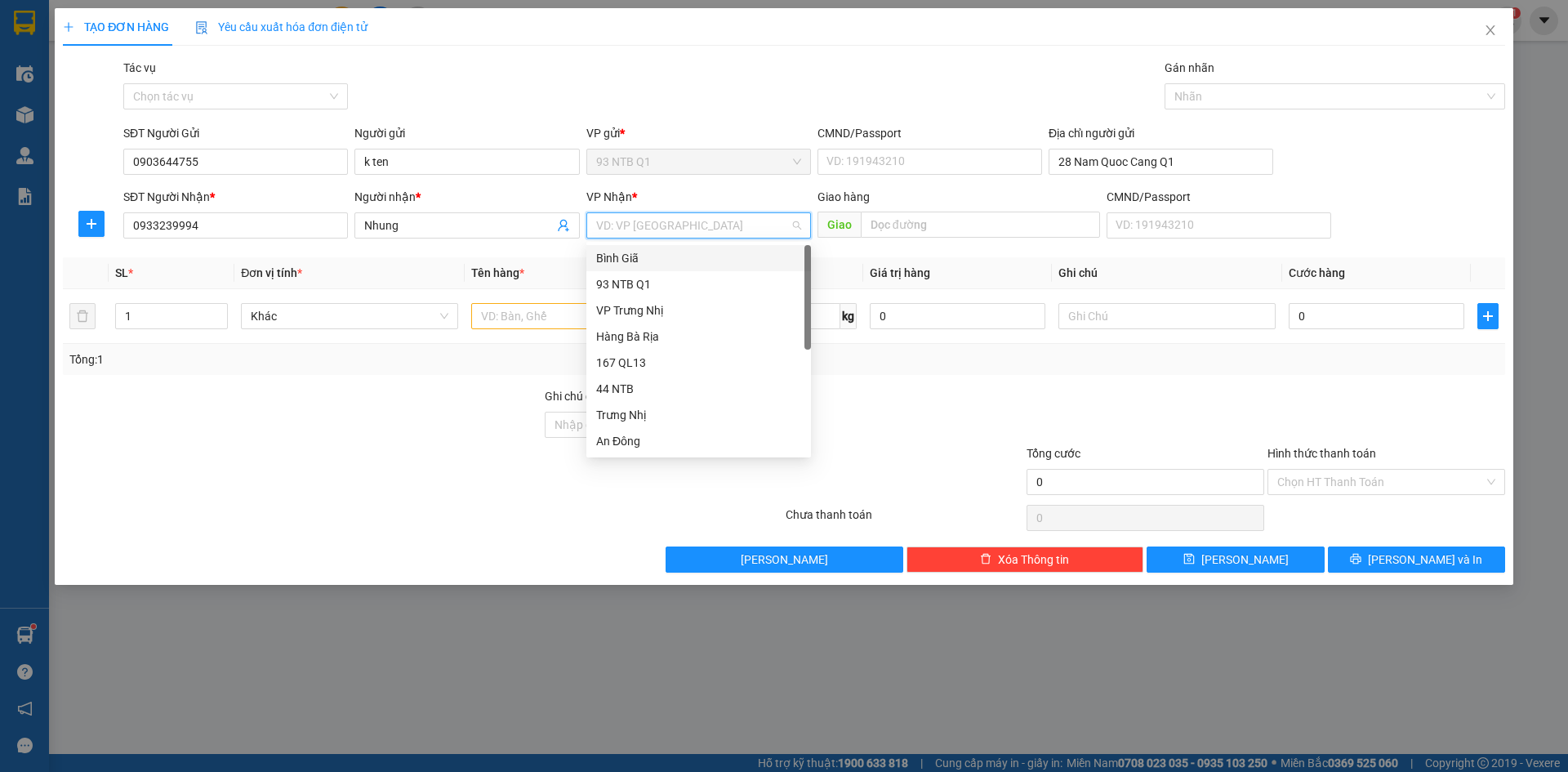
type input "n"
type input "b"
click at [637, 250] on div "Bình Giã" at bounding box center [698, 258] width 205 height 18
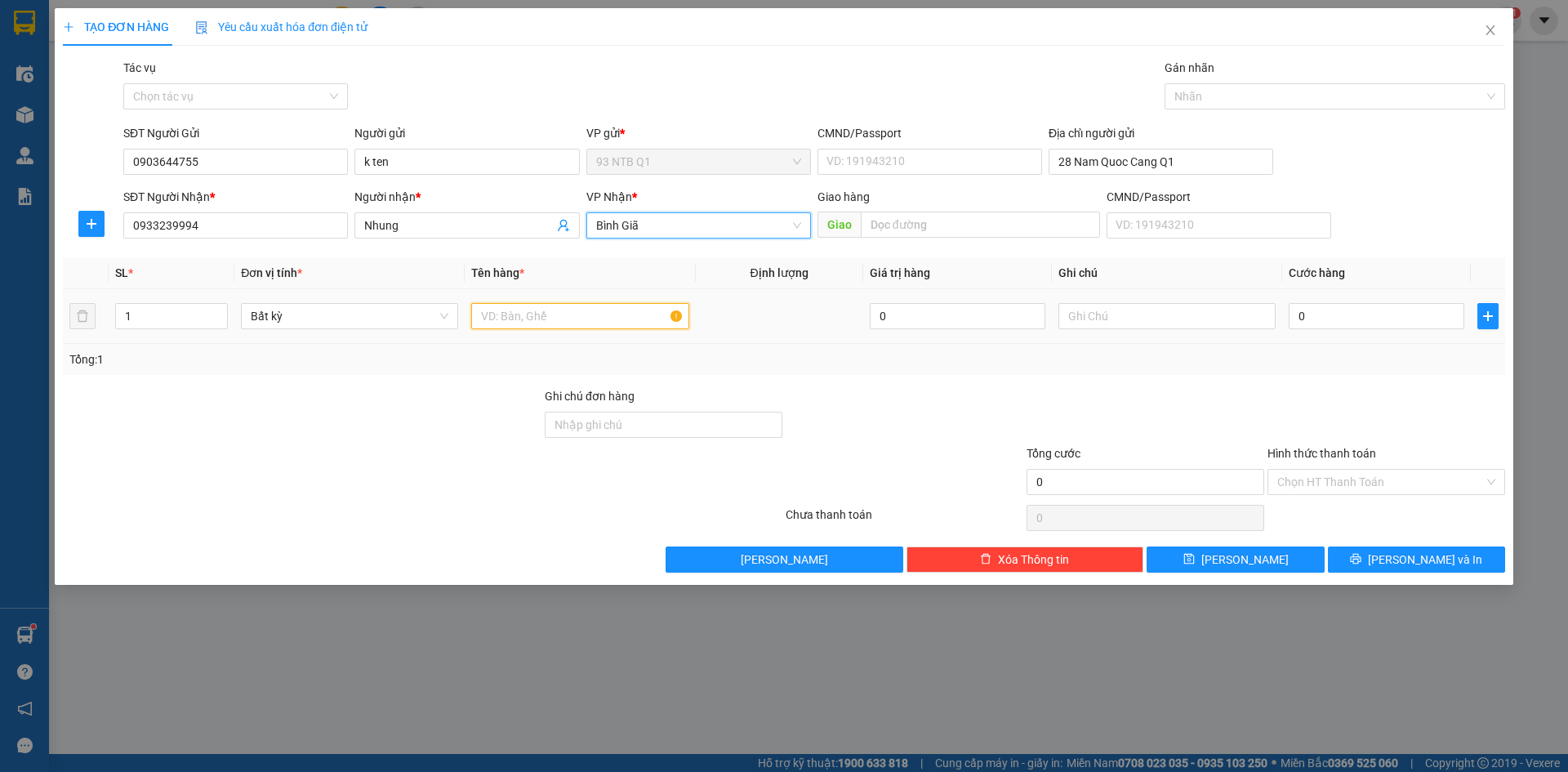
click at [551, 310] on input "text" at bounding box center [580, 317] width 217 height 26
type input "goi vag thuoc"
type input "3"
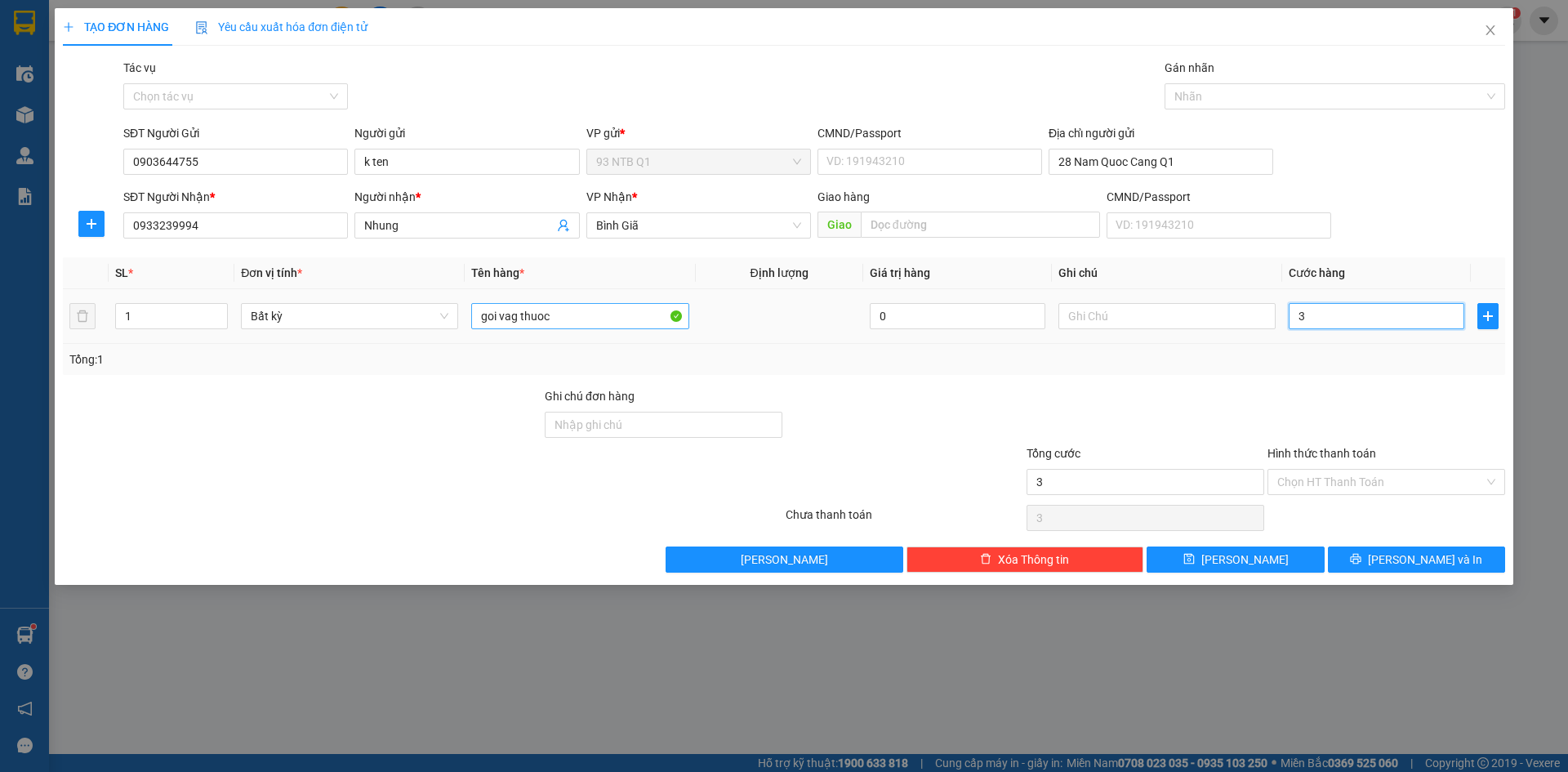
type input "30"
type input "30.000"
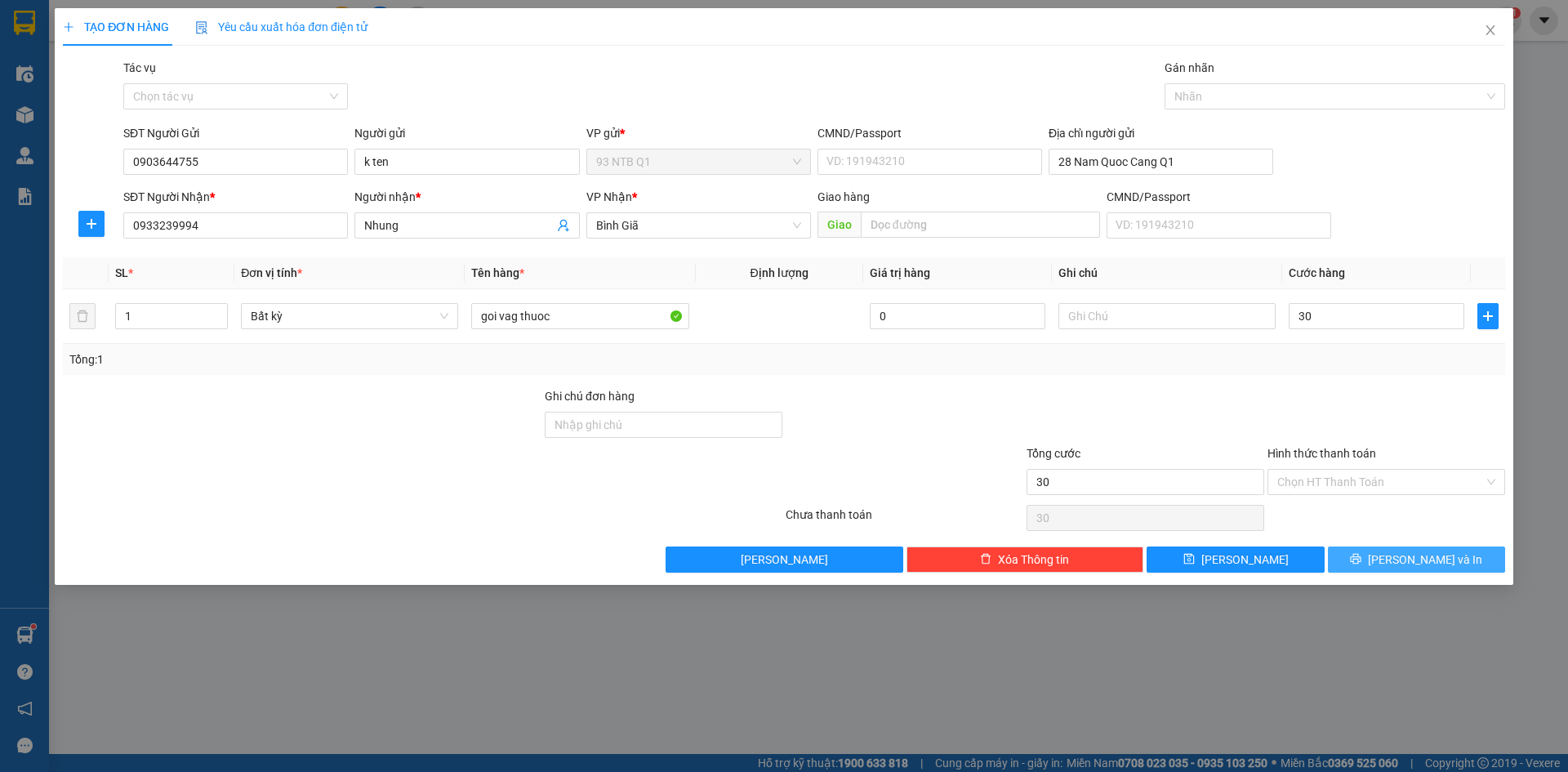
type input "30.000"
click at [1437, 562] on span "[PERSON_NAME] và In" at bounding box center [1424, 559] width 114 height 18
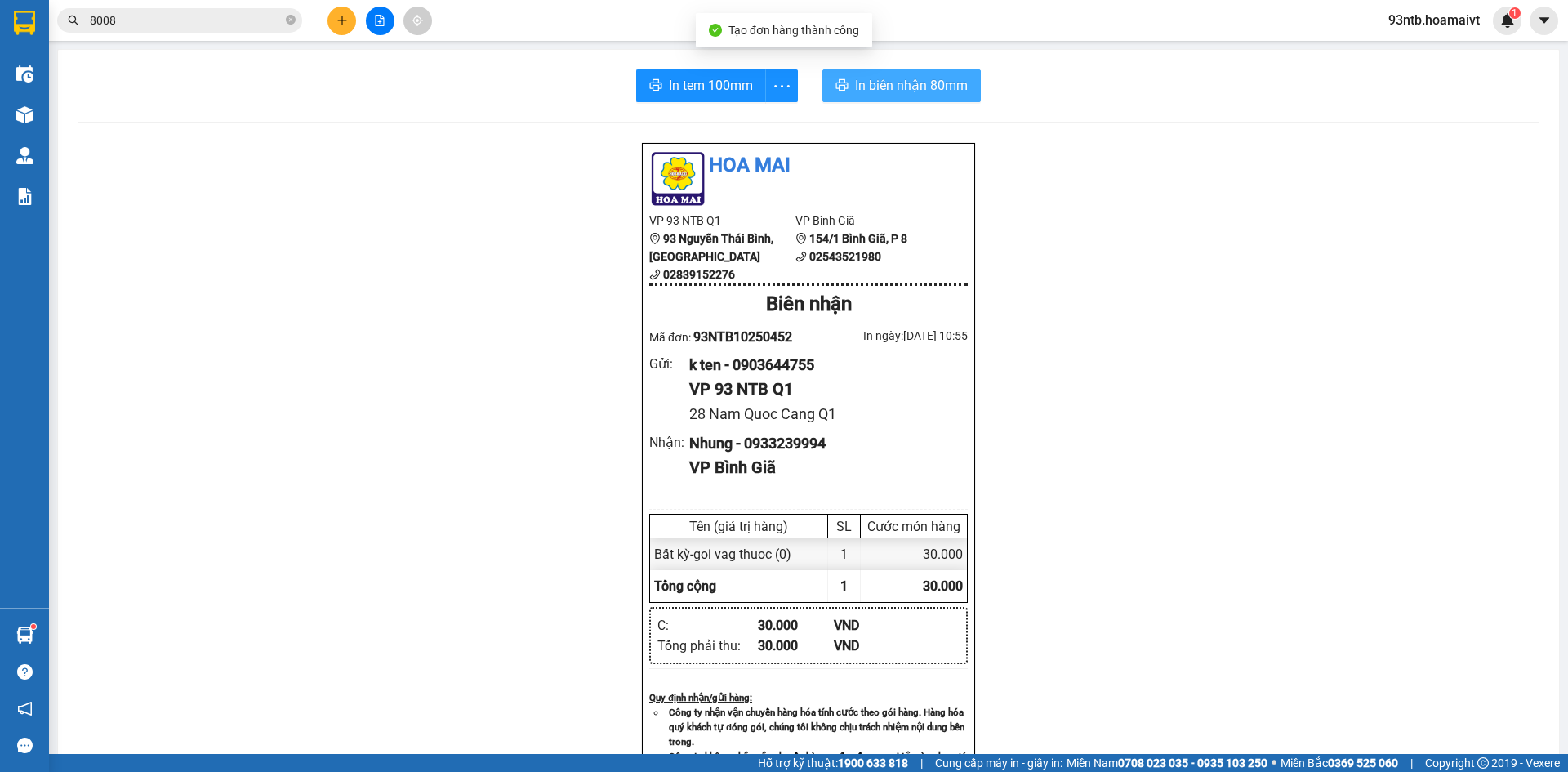
click at [871, 92] on span "In biên nhận 80mm" at bounding box center [911, 86] width 112 height 21
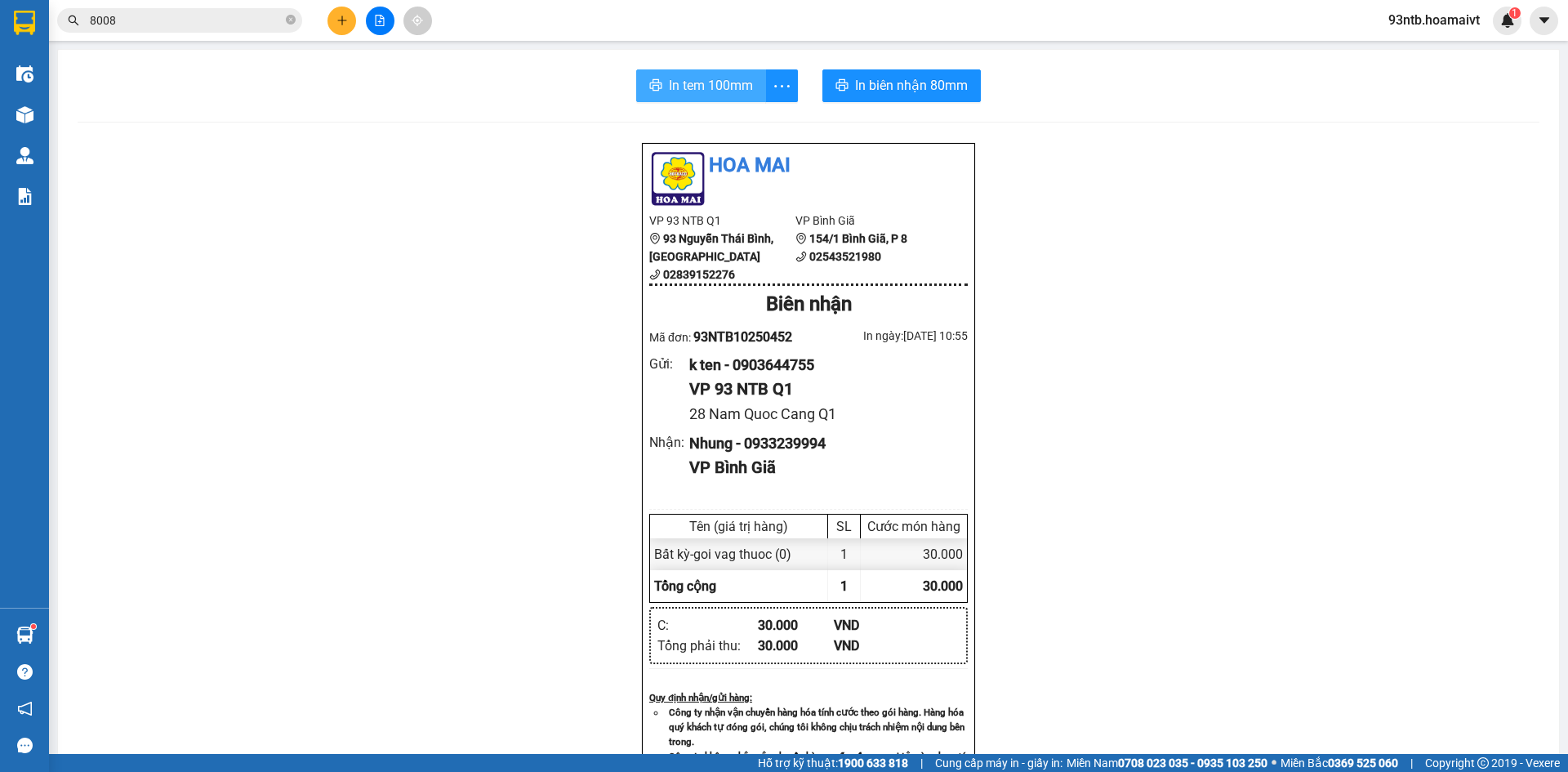
click at [690, 81] on span "In tem 100mm" at bounding box center [710, 86] width 84 height 21
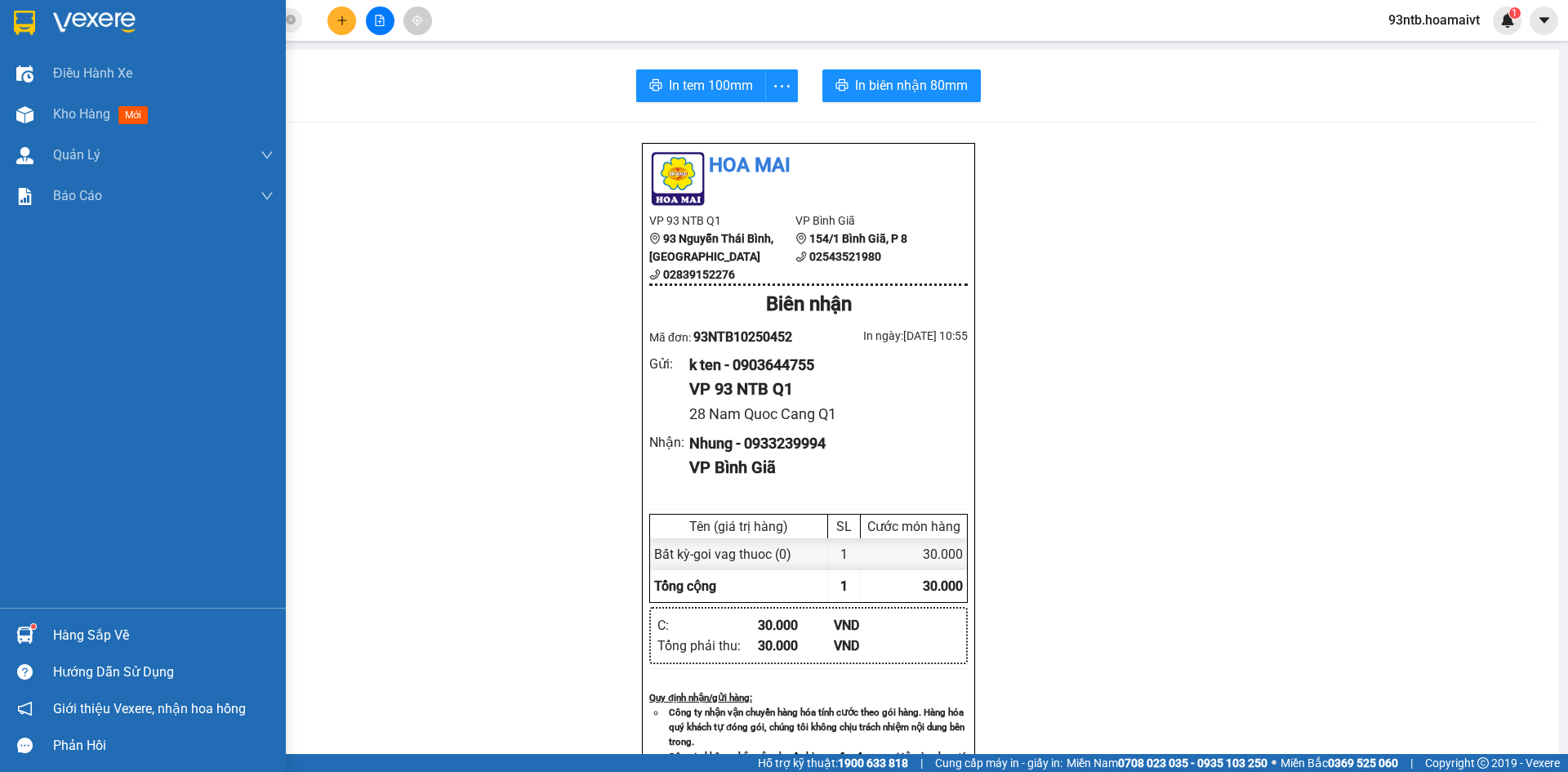
click at [61, 626] on div "Hàng sắp về" at bounding box center [162, 636] width 220 height 25
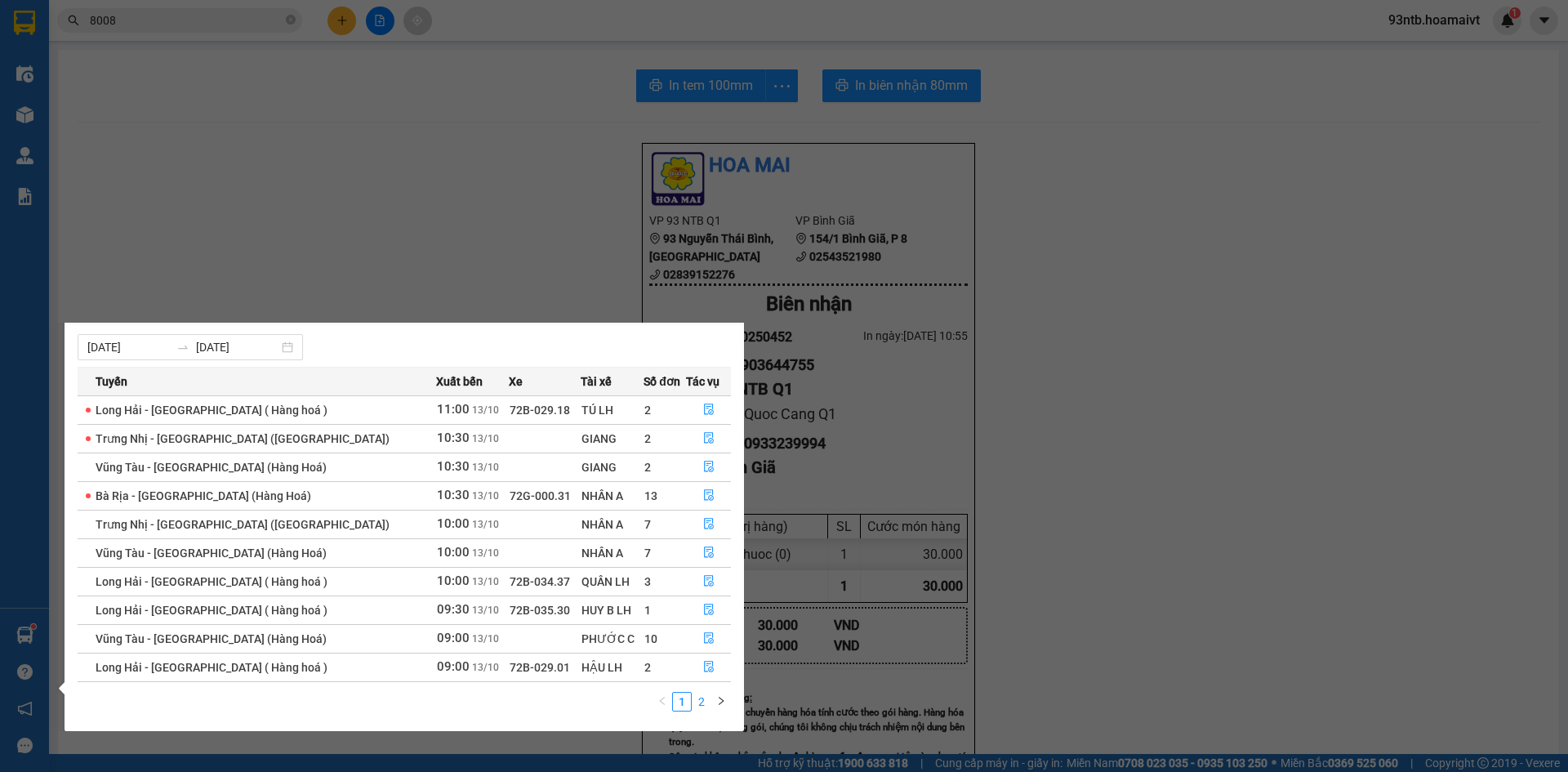
click at [700, 698] on link "2" at bounding box center [701, 701] width 18 height 18
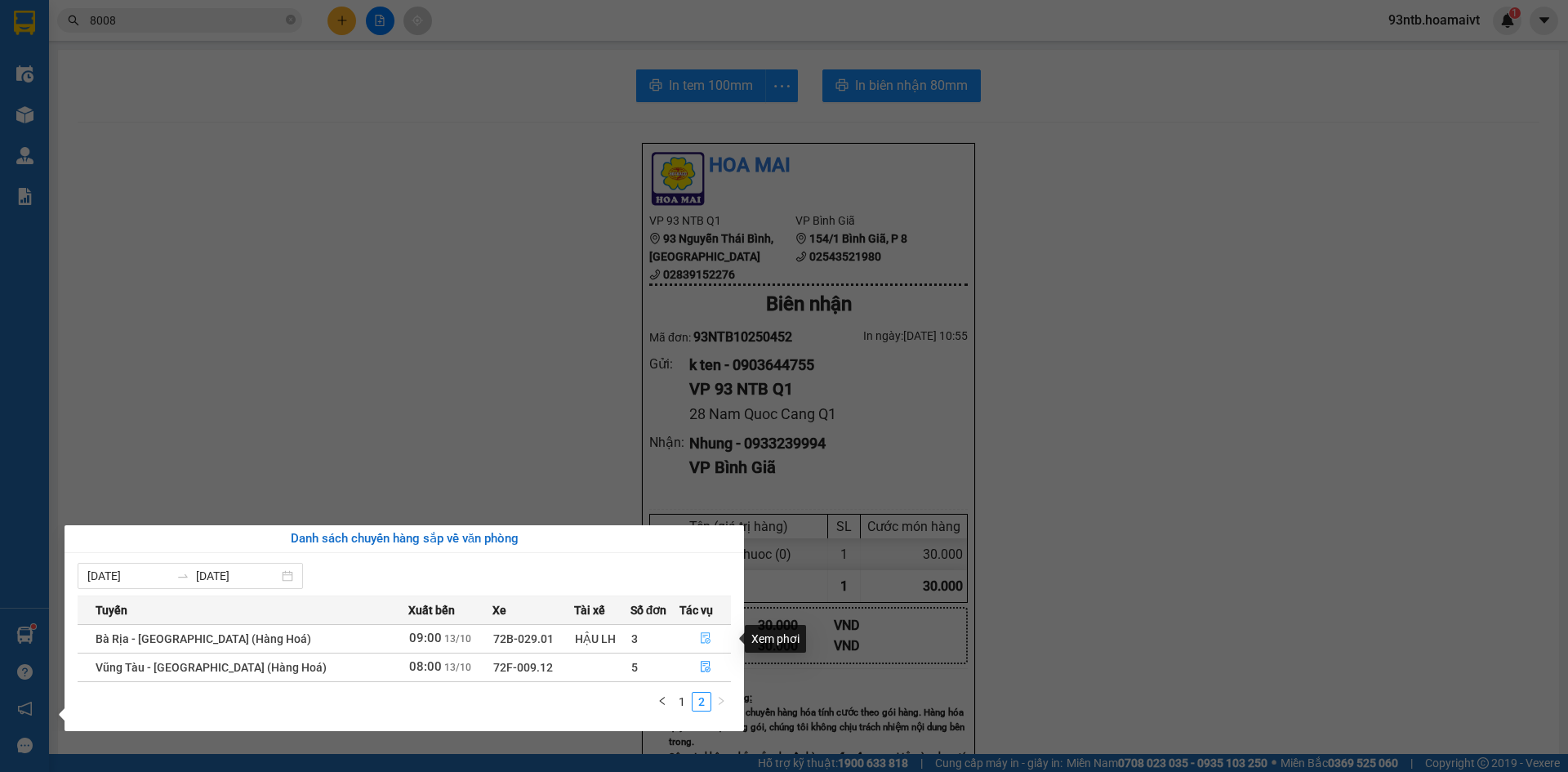
click at [703, 636] on icon "file-done" at bounding box center [706, 638] width 11 height 11
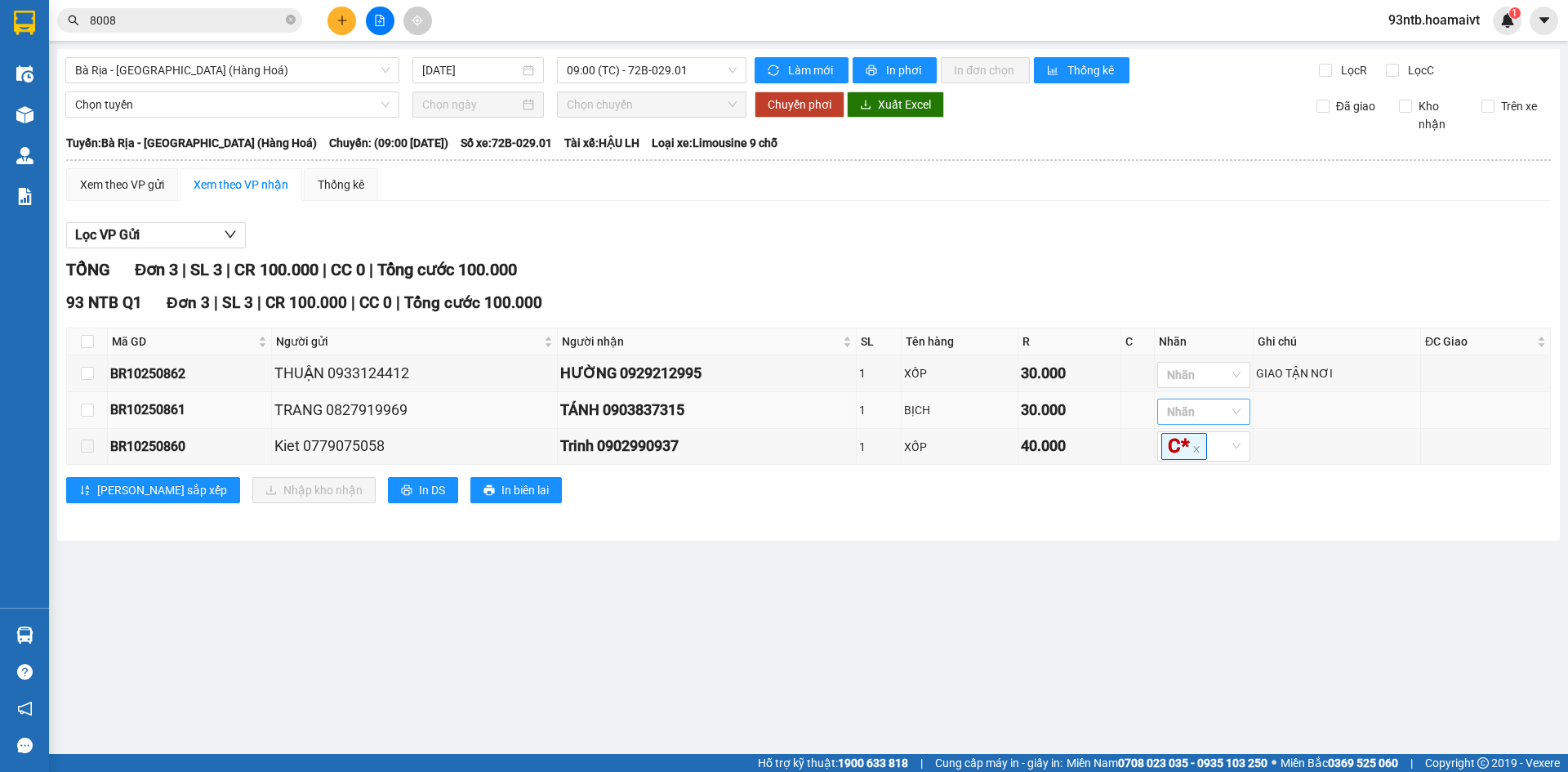
click at [1209, 412] on div at bounding box center [1195, 411] width 69 height 20
type input "g"
click at [1187, 440] on div "G" at bounding box center [1207, 446] width 74 height 18
click at [930, 570] on main "Bà Rịa - [GEOGRAPHIC_DATA] (Hàng Hoá) [DATE] 09:00 (TC) - 72B-029.01 Làm mớ…" at bounding box center [784, 377] width 1568 height 754
click at [96, 414] on td at bounding box center [87, 410] width 41 height 37
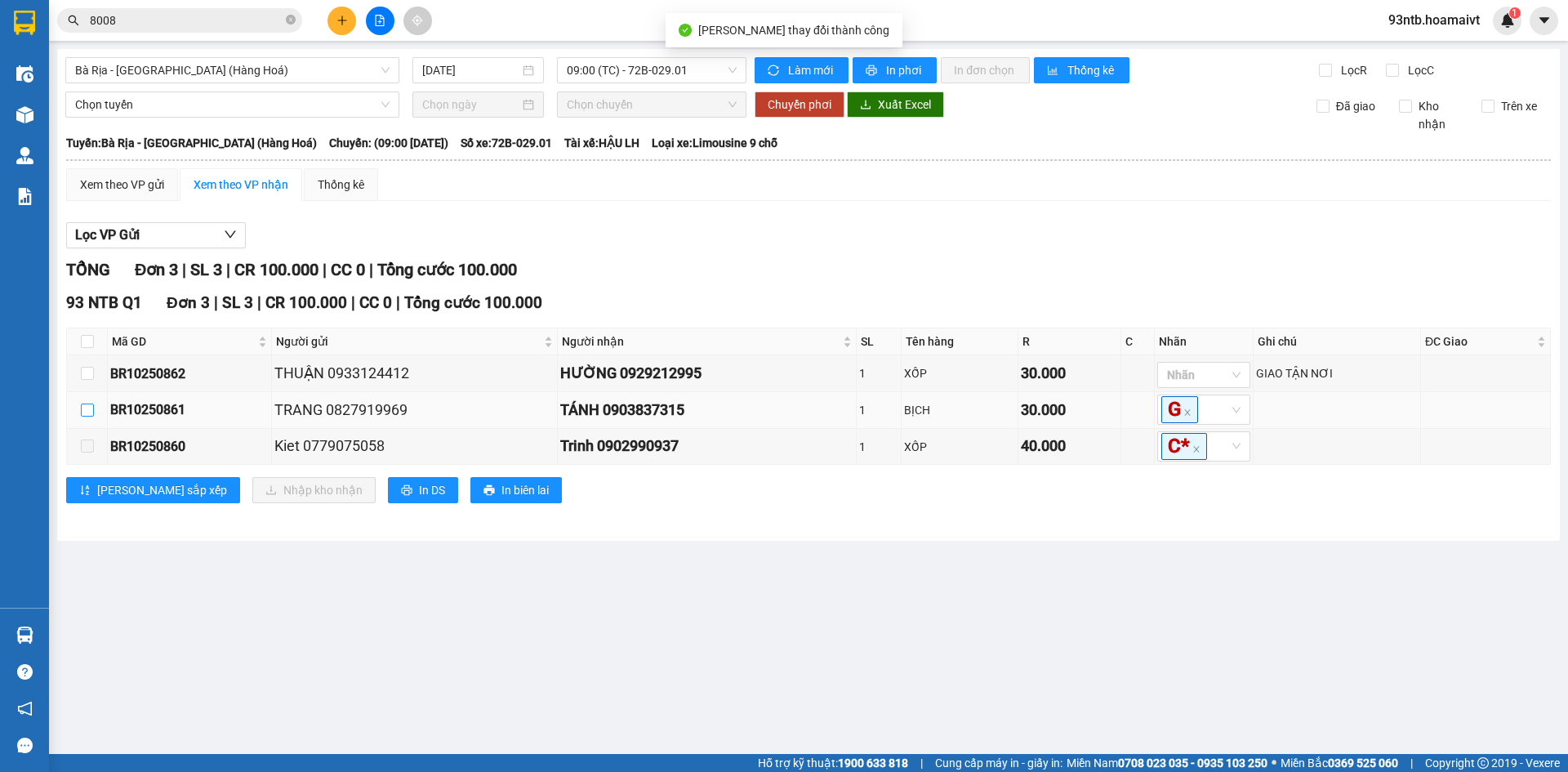
click at [86, 413] on input "checkbox" at bounding box center [88, 410] width 13 height 13
checkbox input "true"
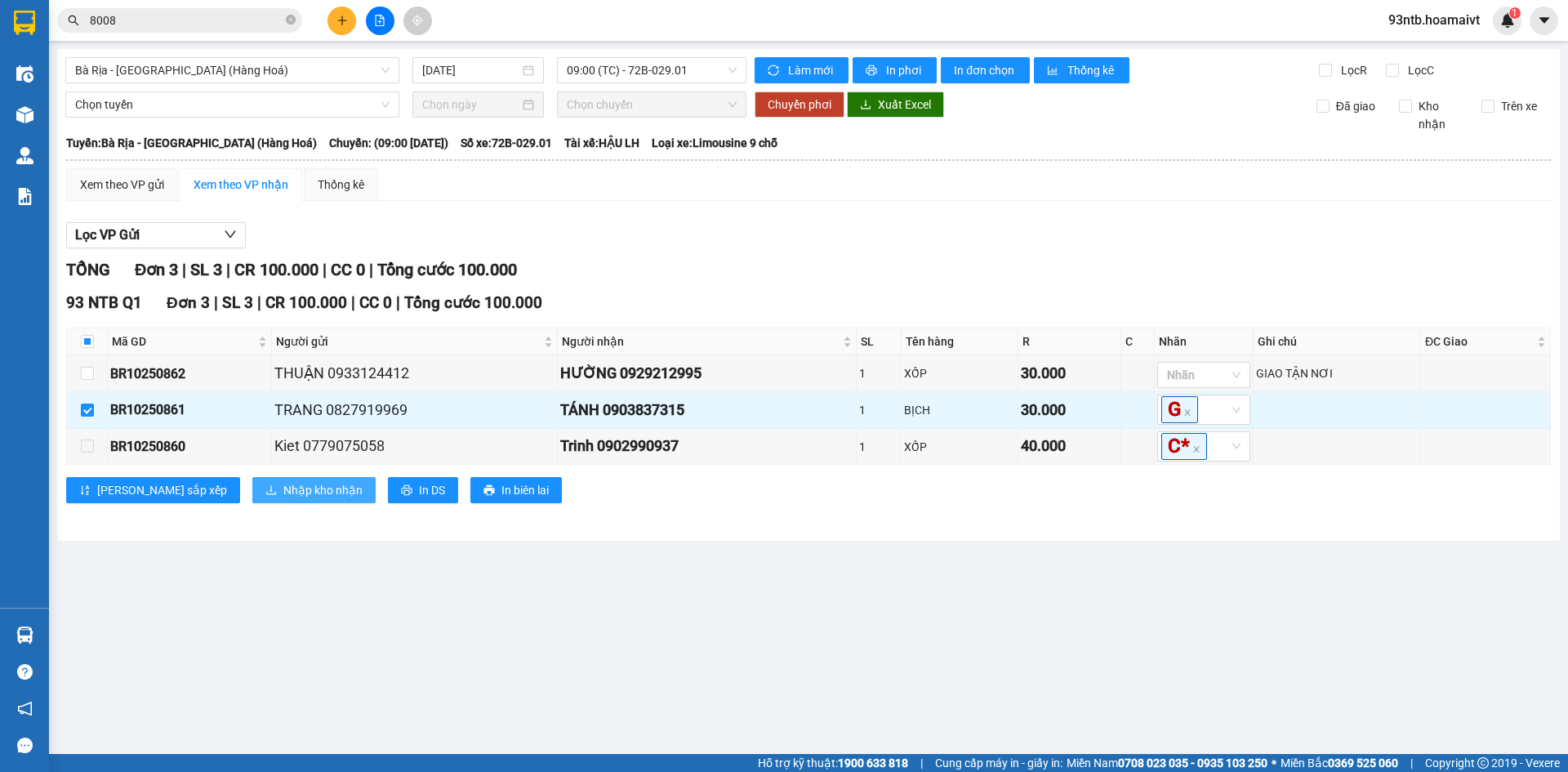
click at [283, 489] on span "Nhập kho nhận" at bounding box center [323, 489] width 79 height 18
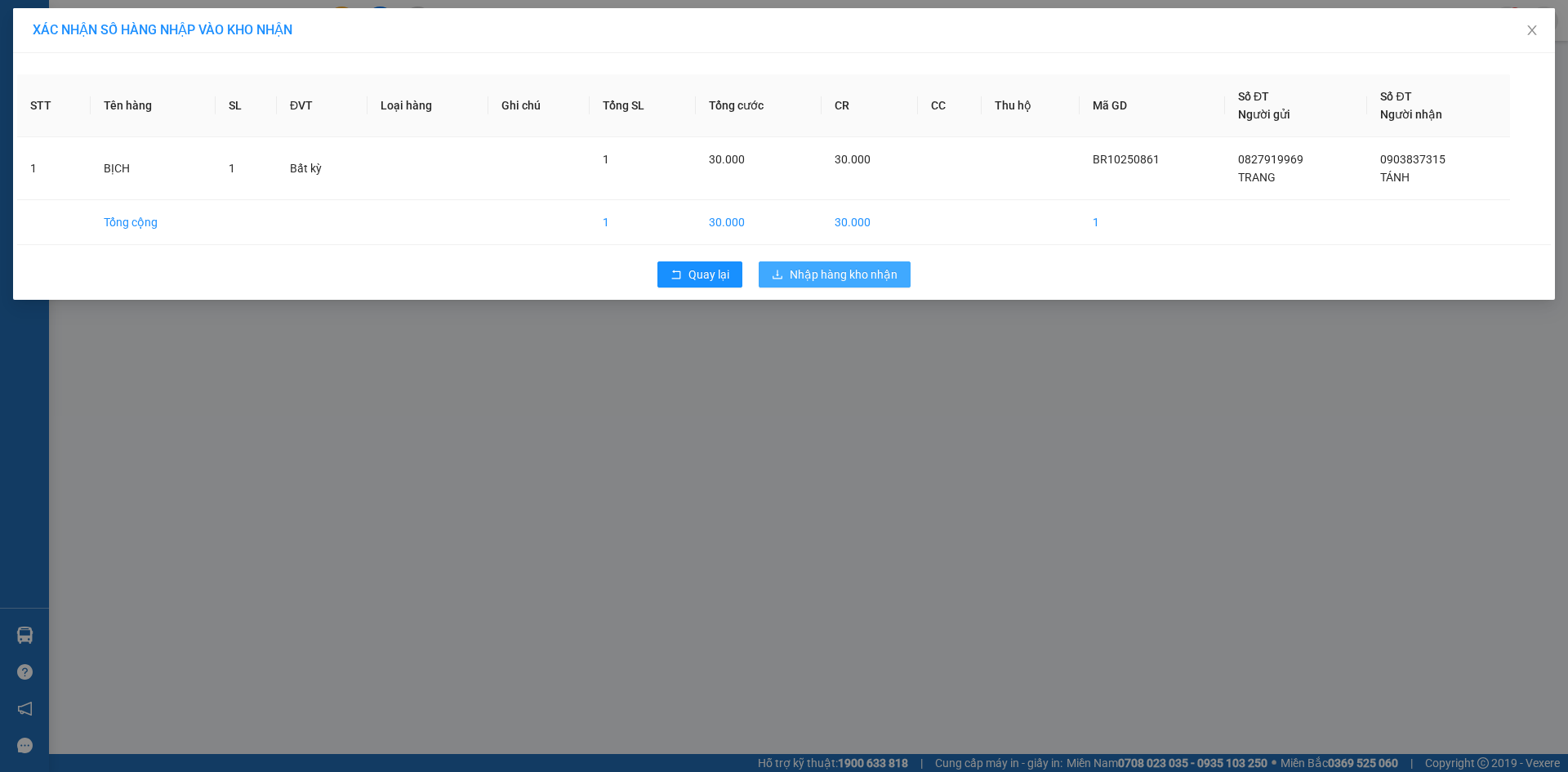
click at [797, 280] on span "Nhập hàng kho nhận" at bounding box center [844, 274] width 108 height 18
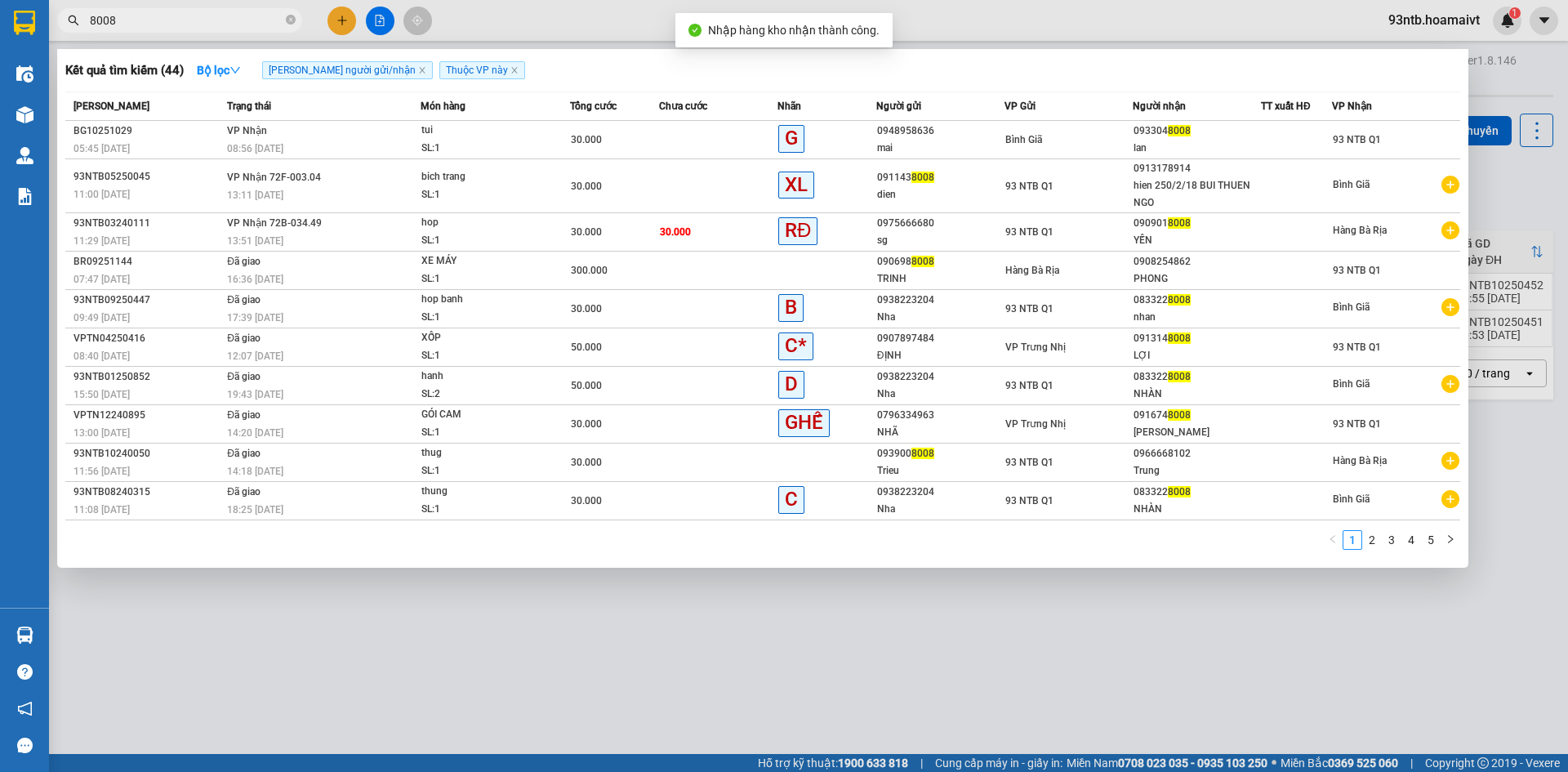
click at [126, 27] on input "8008" at bounding box center [186, 20] width 193 height 18
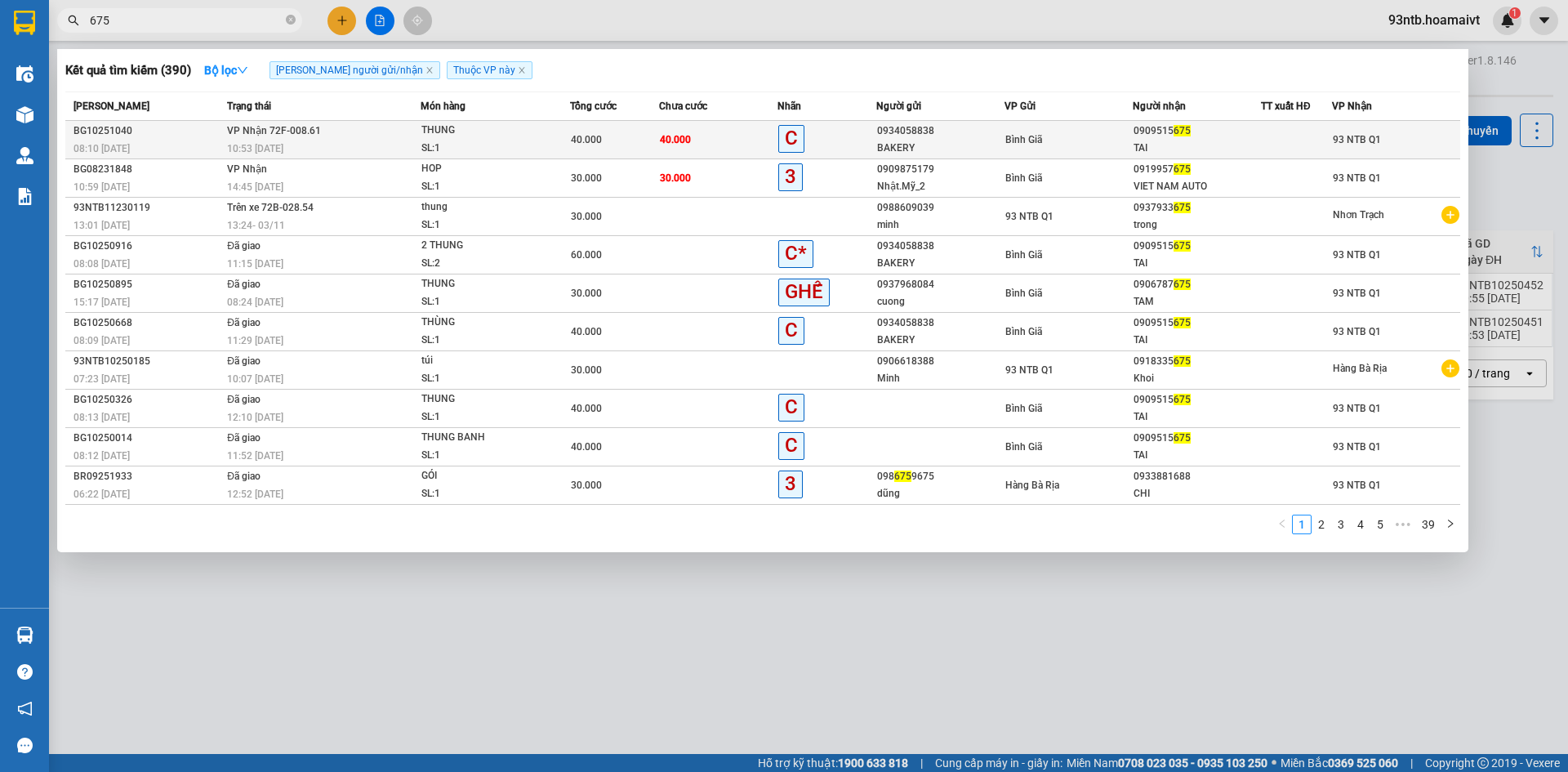
type input "675"
click at [381, 144] on div "10:53 [DATE]" at bounding box center [323, 148] width 193 height 18
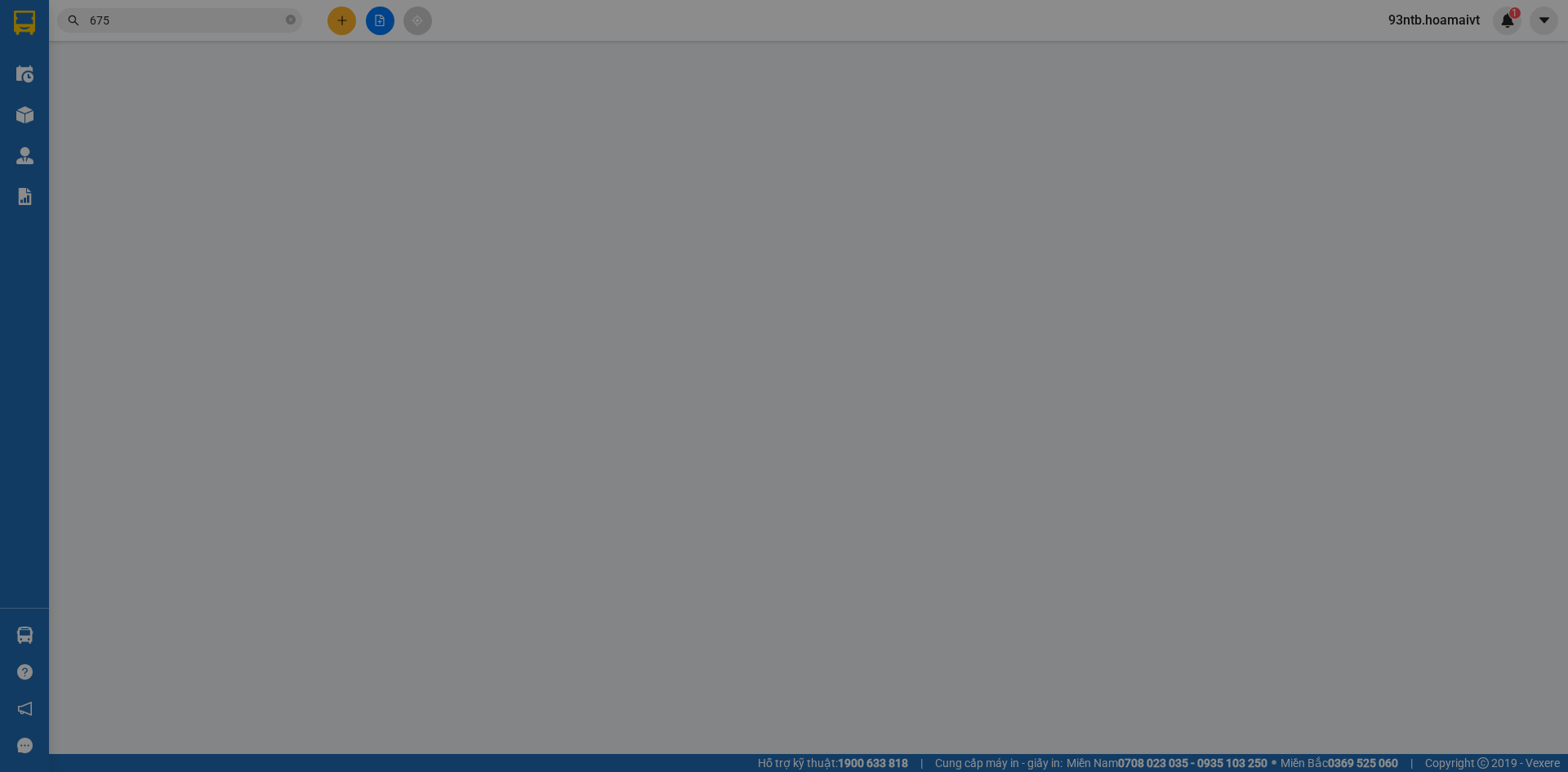
type input "0934058838"
type input "BAKERY"
type input "0909515675"
type input "TAI"
type input "40.000"
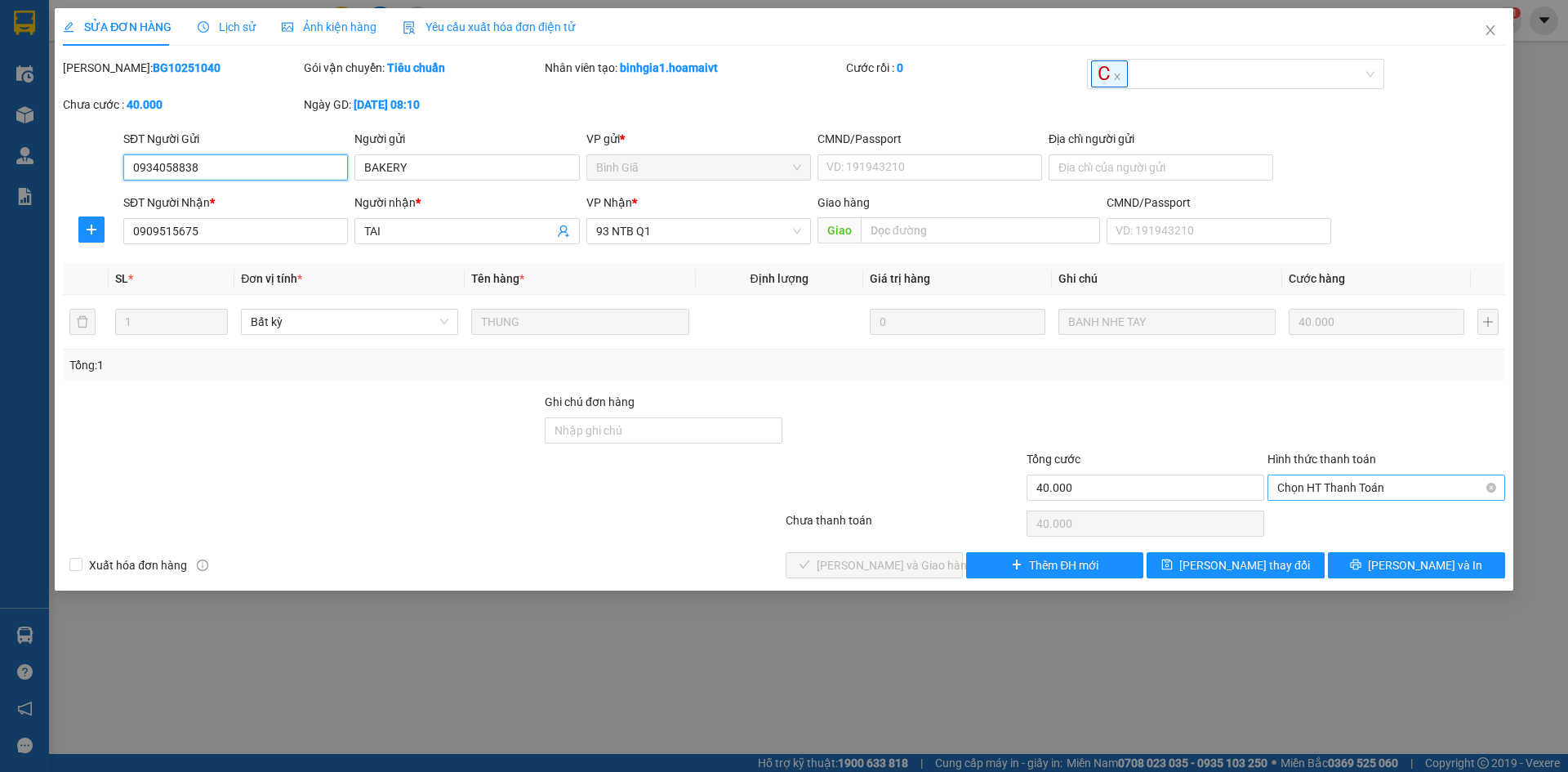
click at [1320, 484] on span "Chọn HT Thanh Toán" at bounding box center [1386, 488] width 218 height 25
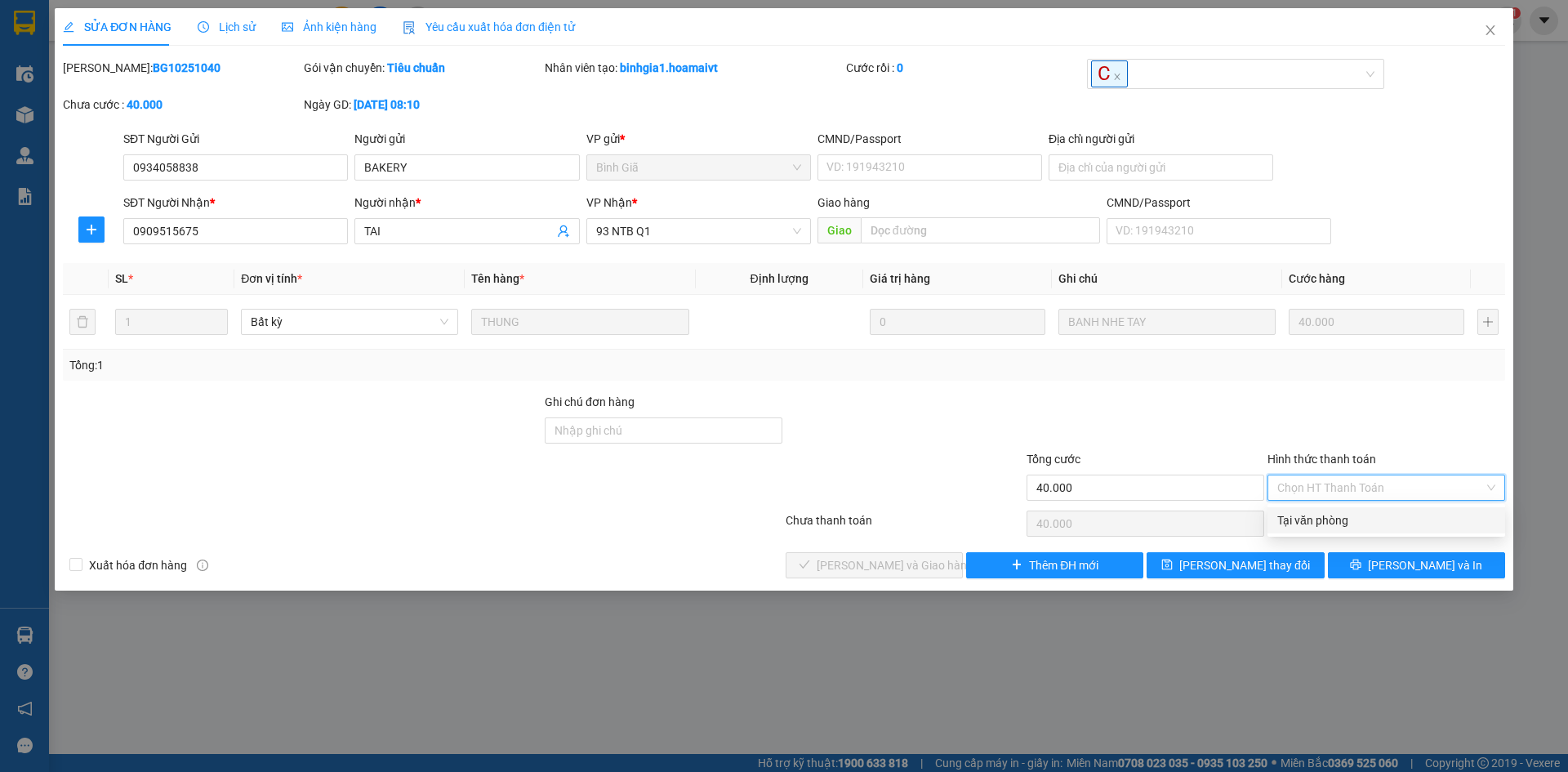
click at [1308, 519] on div "Tại văn phòng" at bounding box center [1386, 520] width 218 height 18
type input "0"
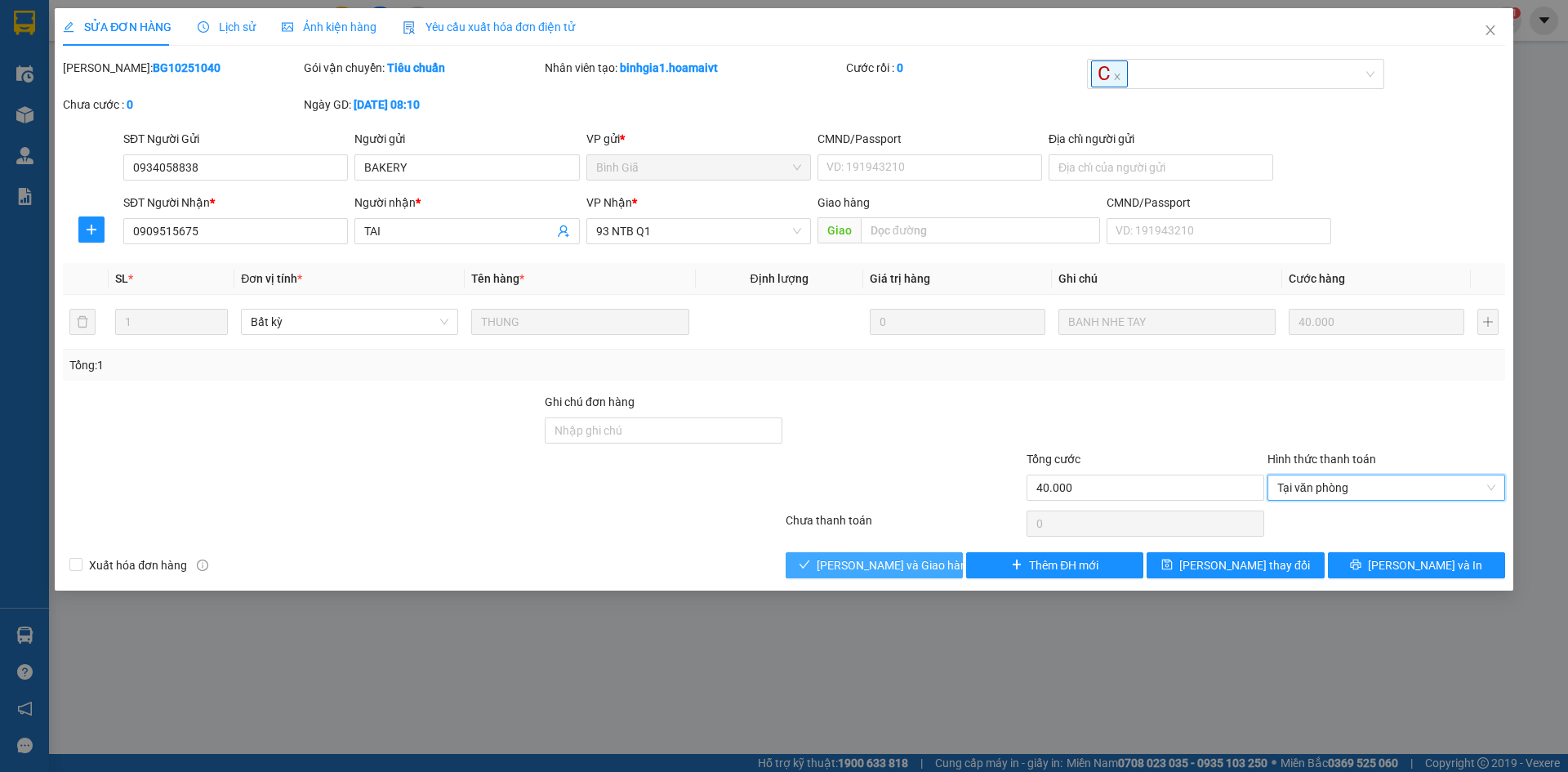
click at [897, 561] on span "[PERSON_NAME] và Giao hàng" at bounding box center [895, 565] width 157 height 18
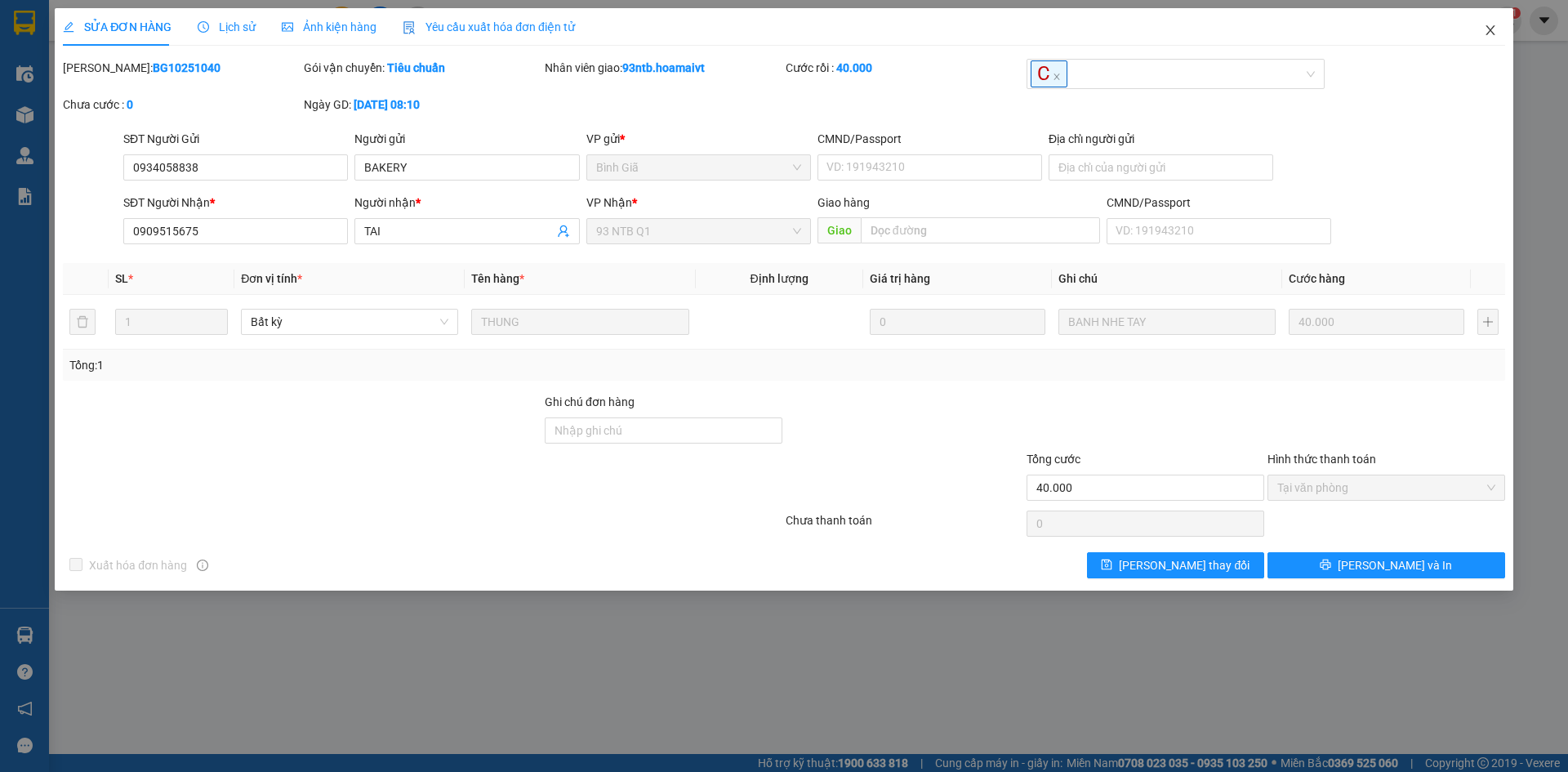
click at [1485, 19] on span "Close" at bounding box center [1490, 31] width 45 height 45
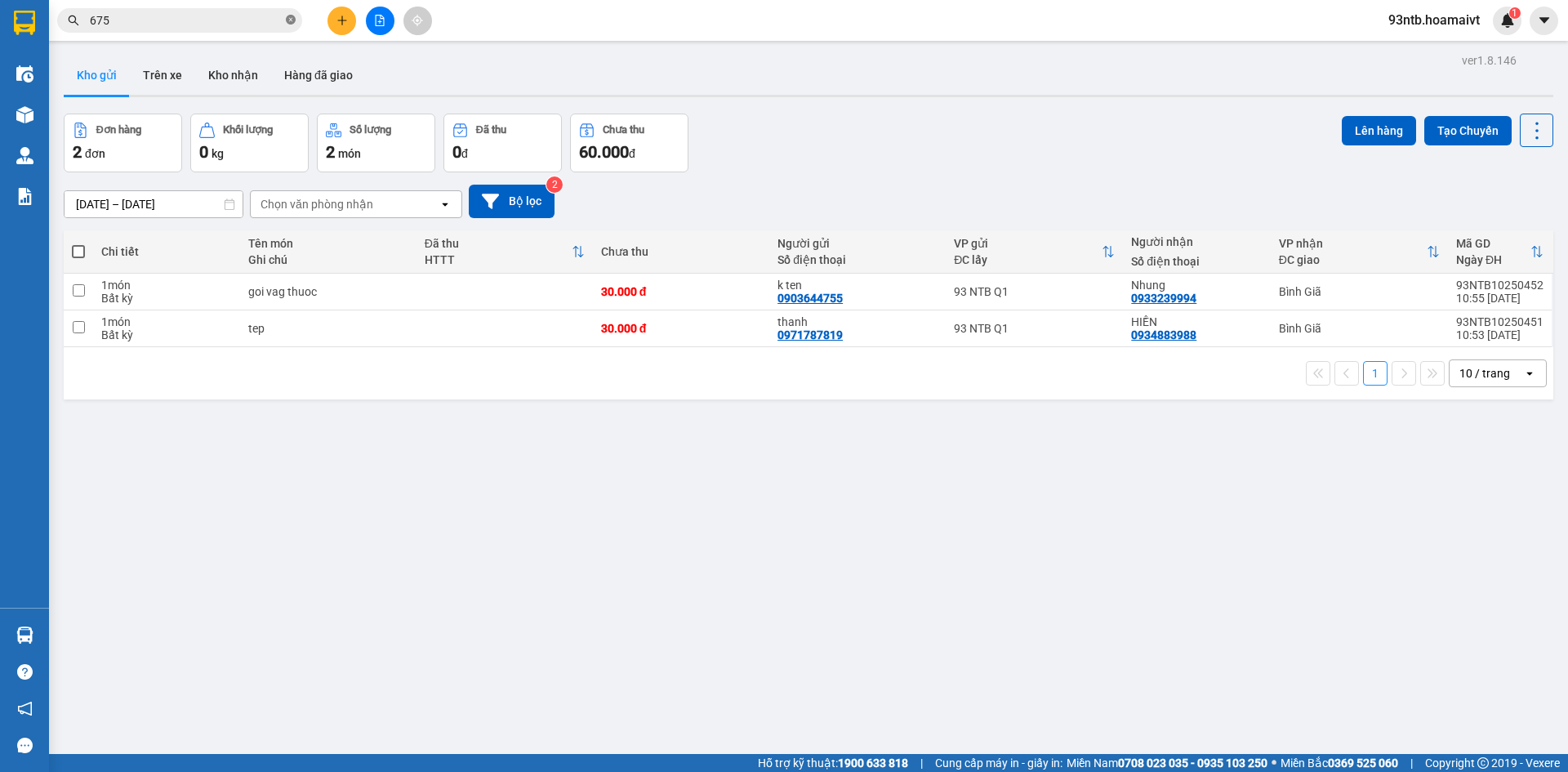
click at [292, 21] on icon "close-circle" at bounding box center [291, 20] width 9 height 9
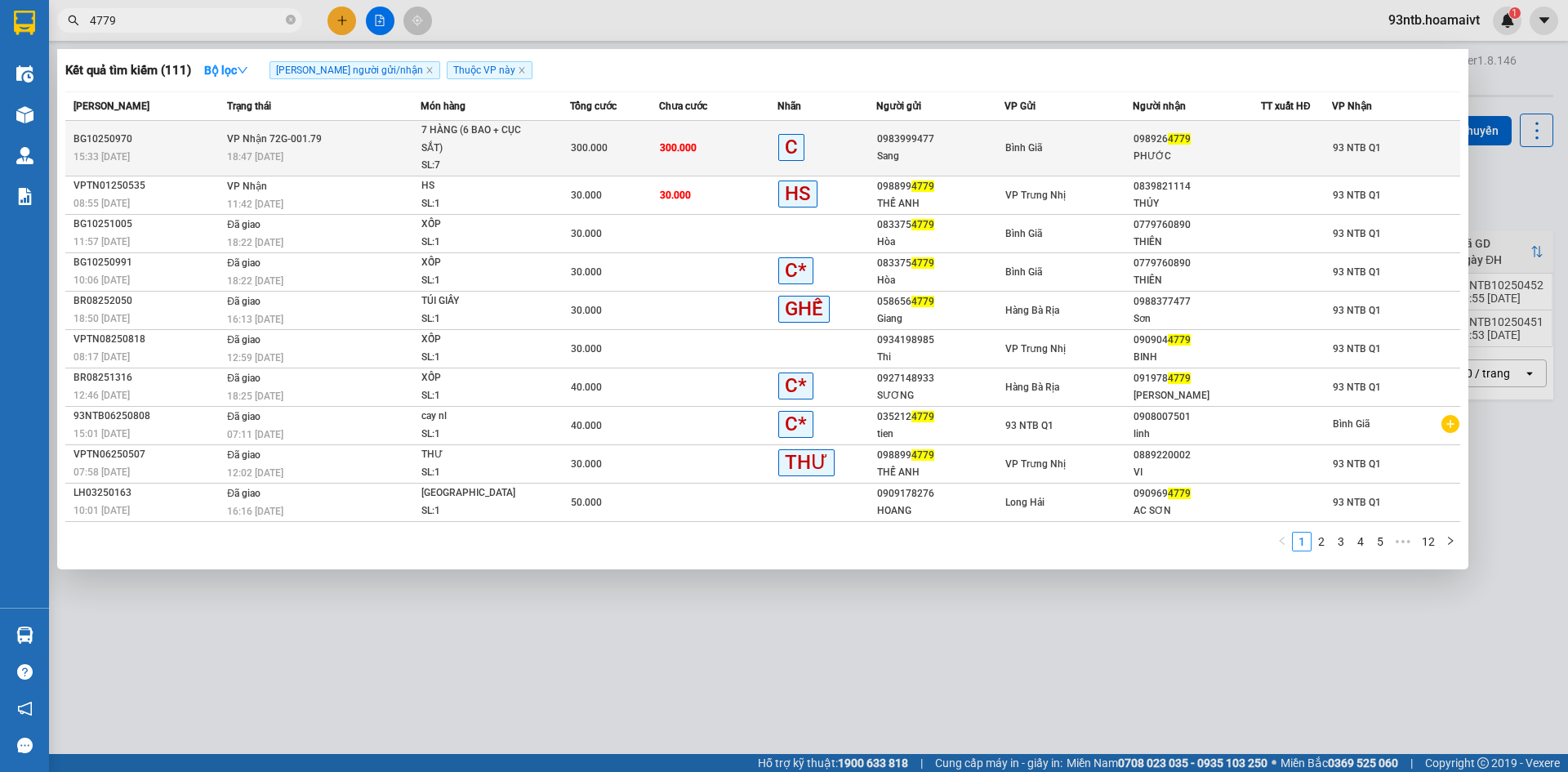
type input "4779"
click at [388, 144] on td "VP Nhận 72G-001.79 18:47 [DATE]" at bounding box center [321, 148] width 197 height 56
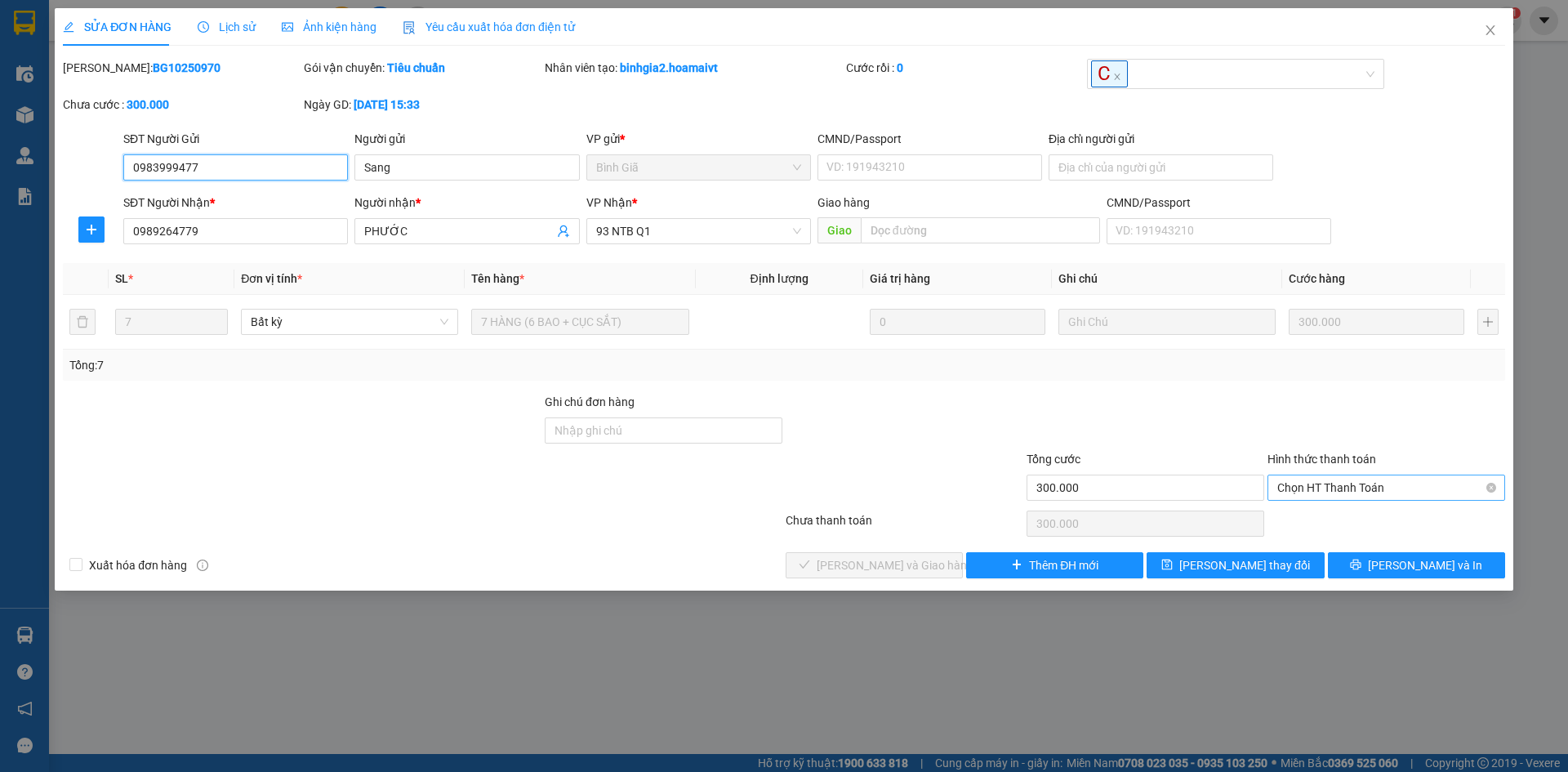
click at [1366, 494] on span "Chọn HT Thanh Toán" at bounding box center [1386, 488] width 218 height 25
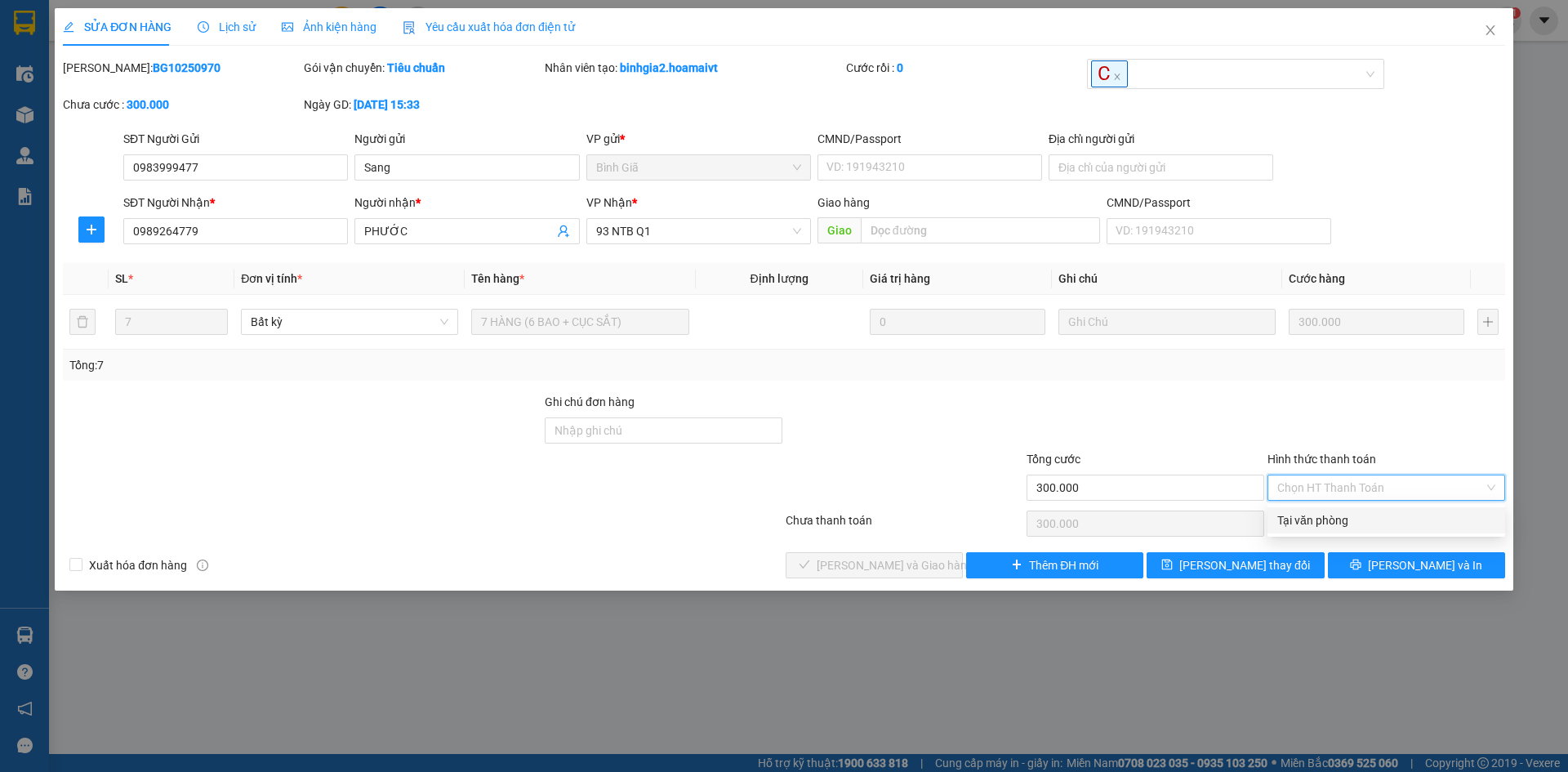
click at [1333, 522] on div "Tại văn phòng" at bounding box center [1386, 520] width 218 height 18
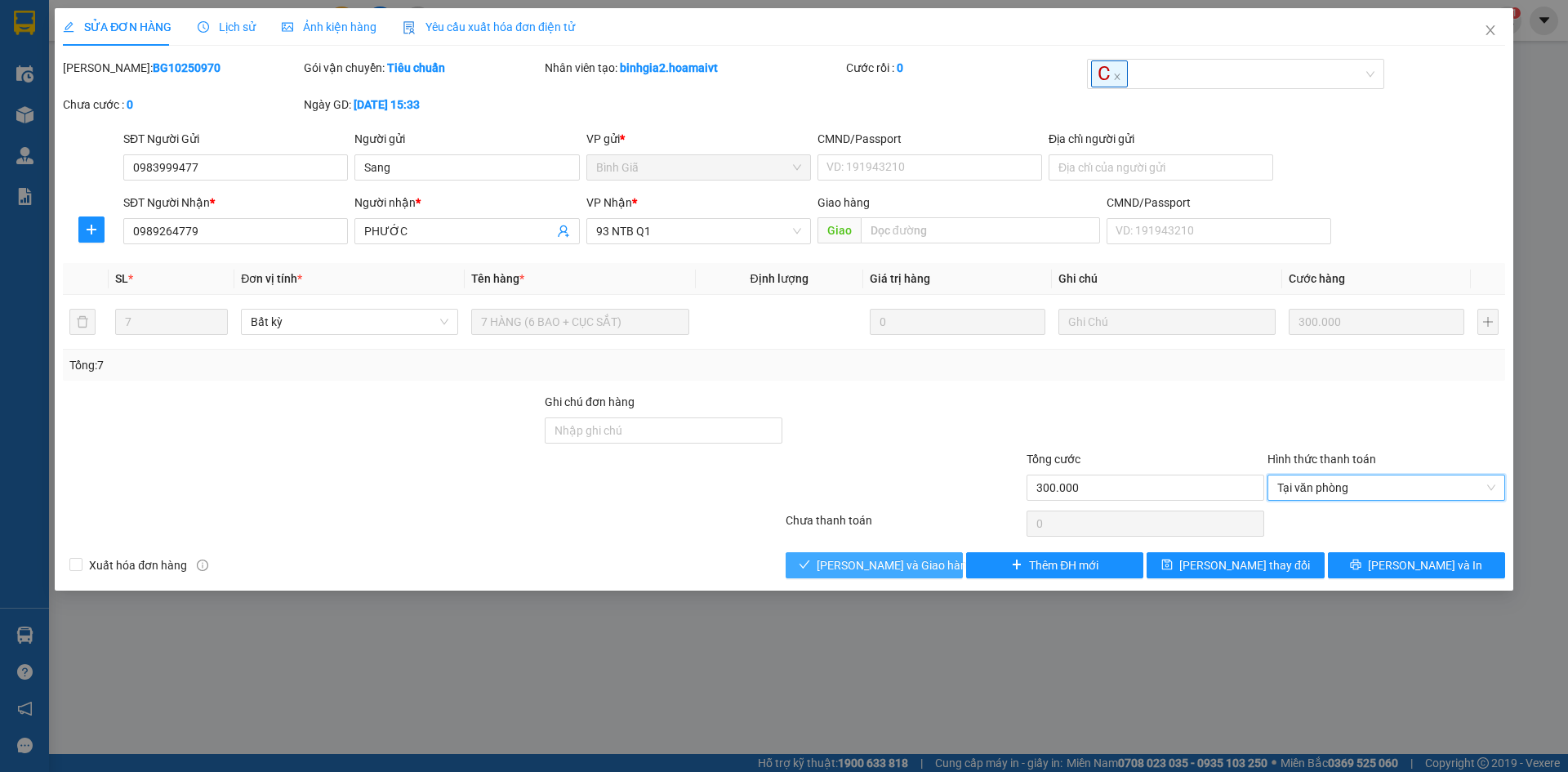
click at [897, 569] on span "[PERSON_NAME] và Giao hàng" at bounding box center [895, 565] width 157 height 18
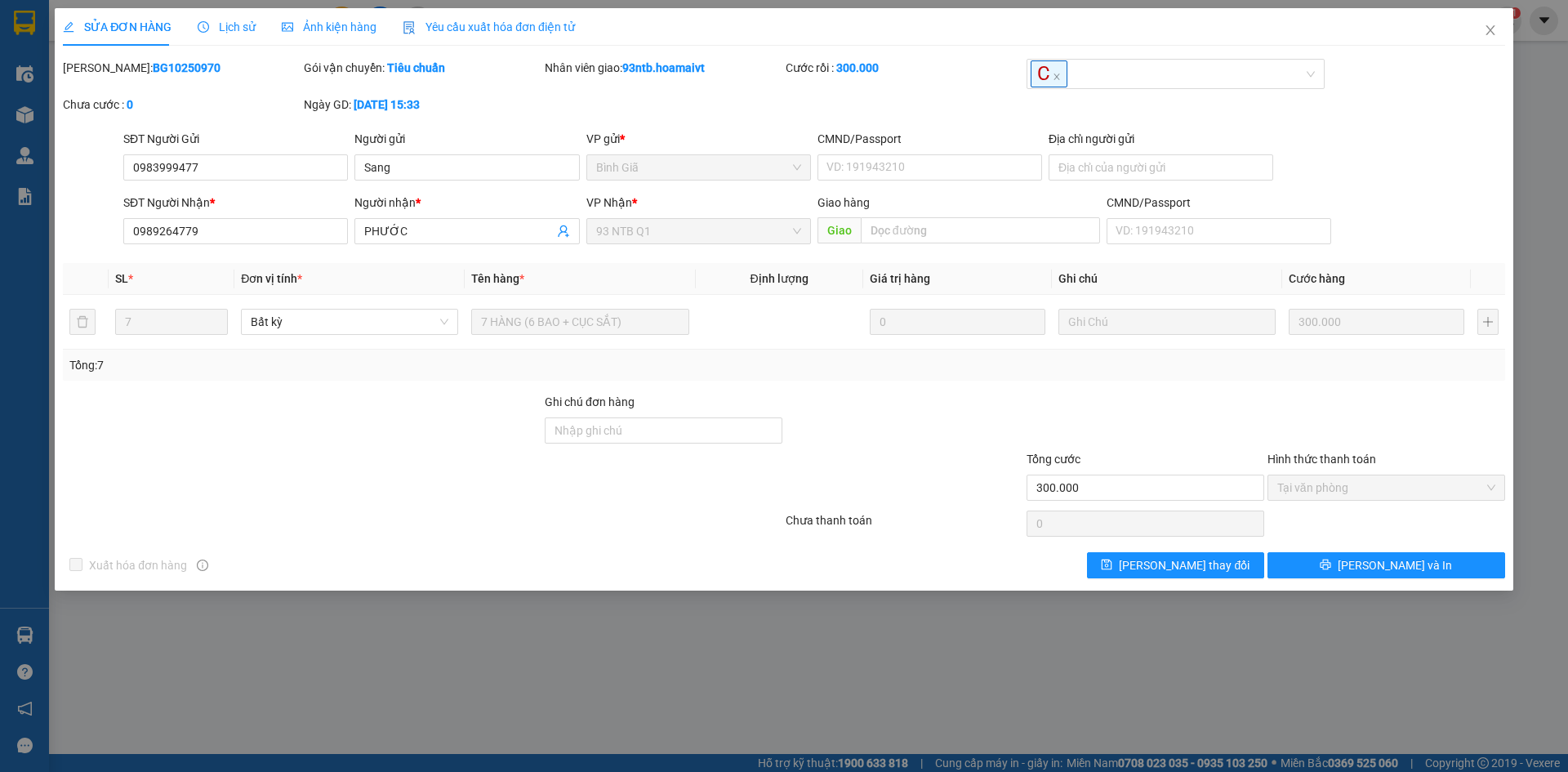
click at [1044, 653] on div "SỬA ĐƠN HÀNG Lịch sử Ảnh kiện hàng Yêu cầu xuất hóa đơn điện tử Total Paid Fee …" at bounding box center [784, 386] width 1568 height 772
click at [1488, 26] on icon "close" at bounding box center [1491, 30] width 13 height 13
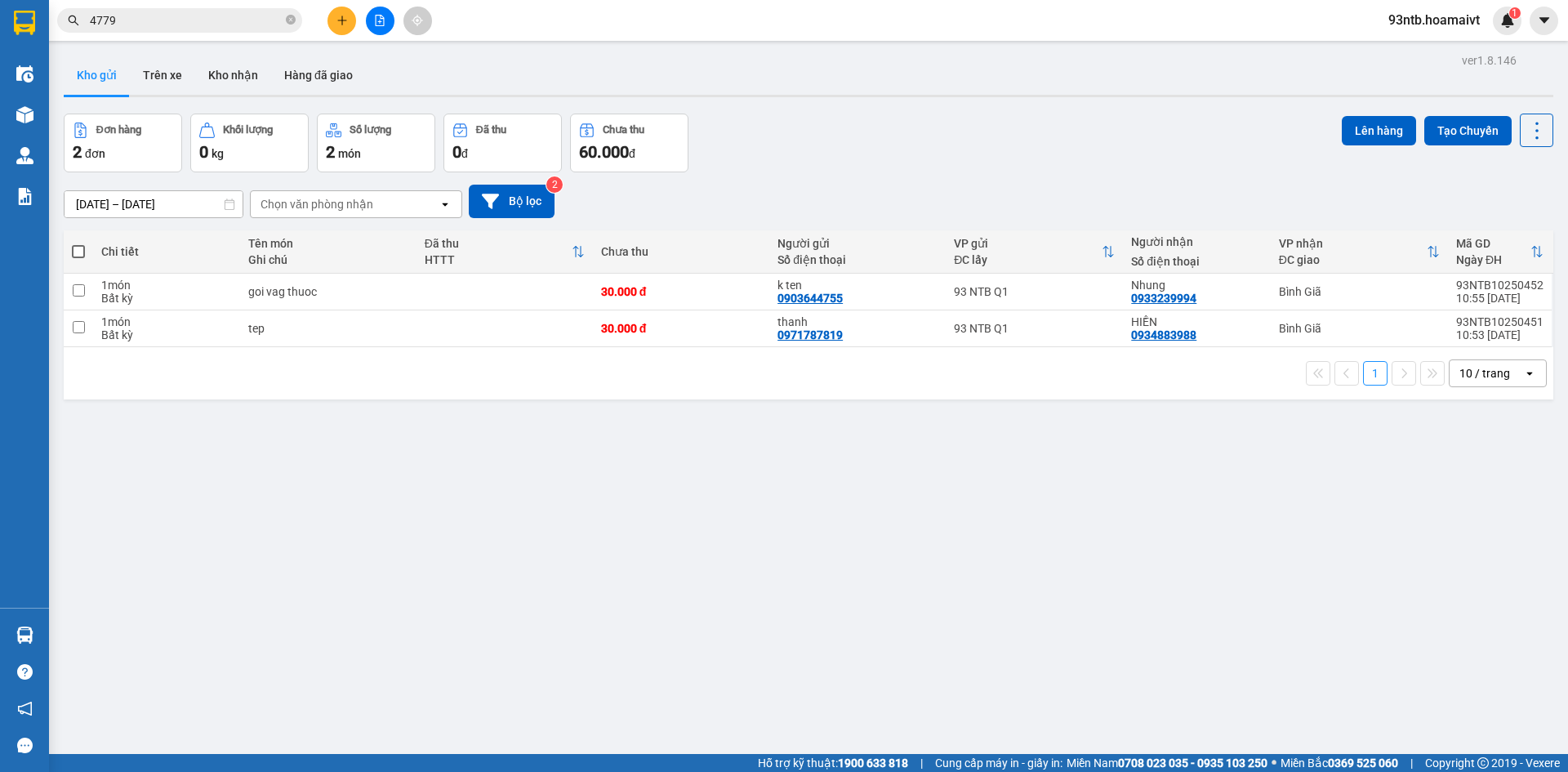
click at [217, 25] on input "4779" at bounding box center [186, 20] width 193 height 18
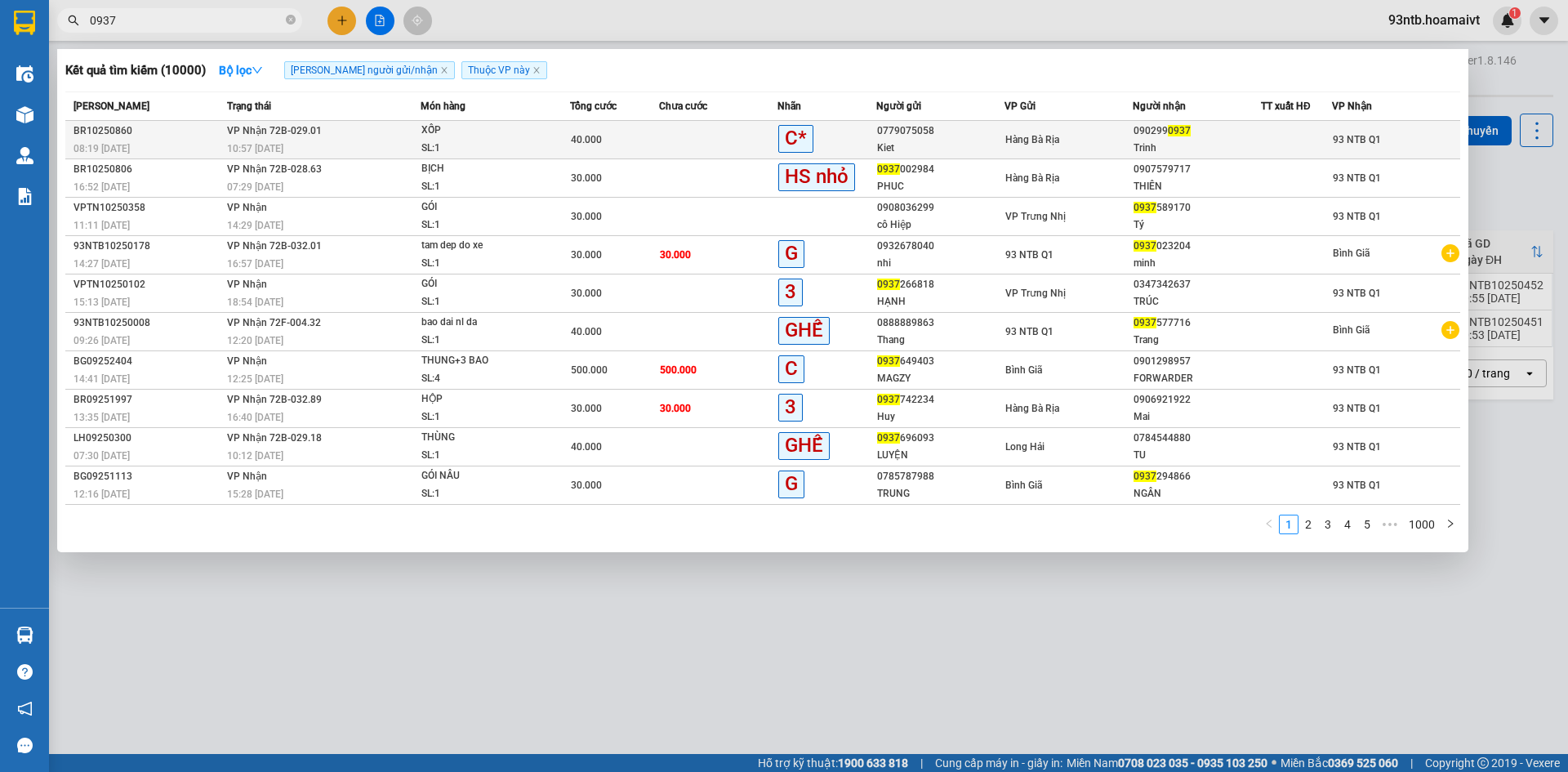
click at [418, 135] on td "VP Nhận 72B-029.01 10:57 [DATE]" at bounding box center [321, 140] width 197 height 39
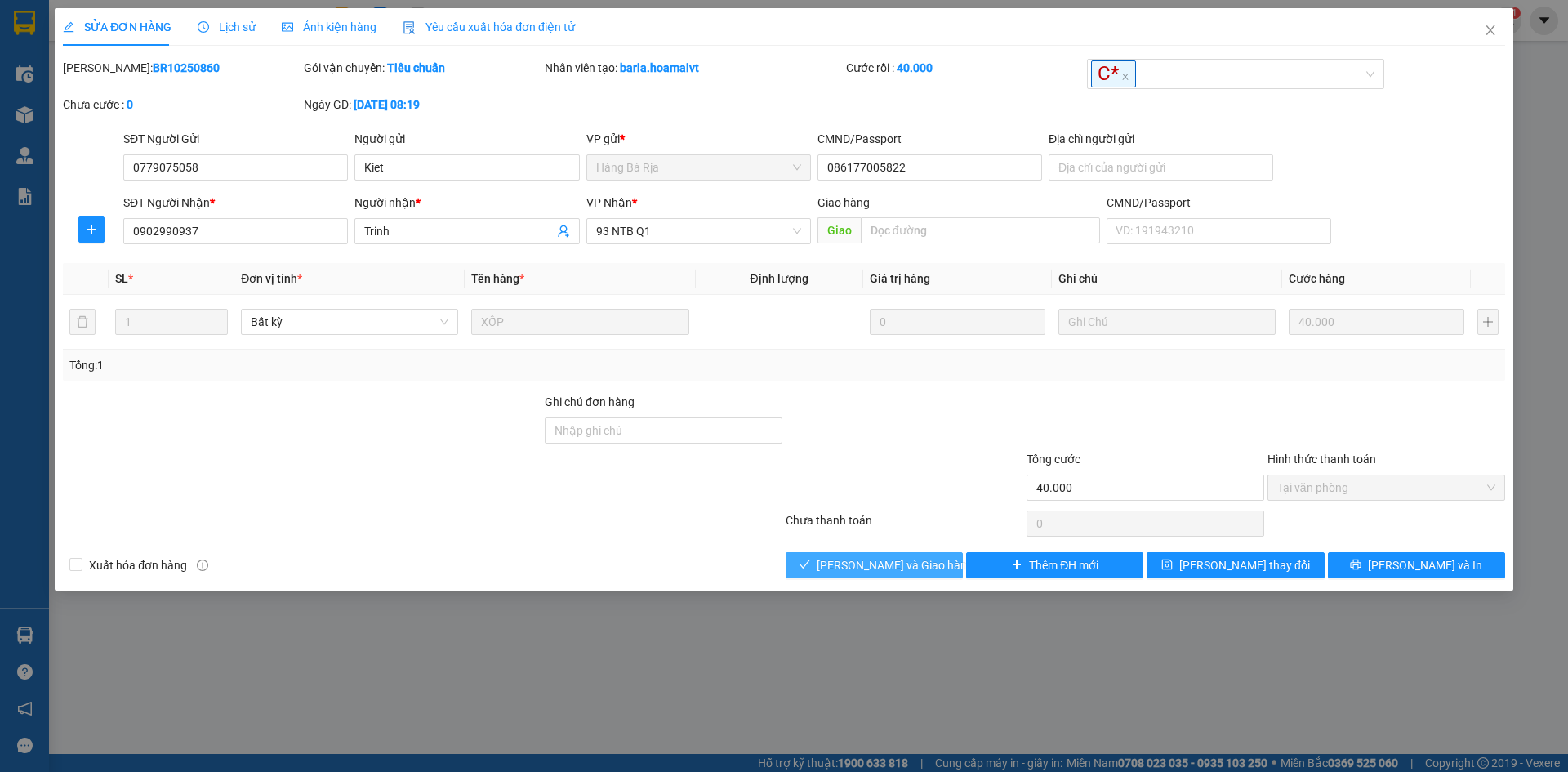
click at [888, 554] on button "[PERSON_NAME] và Giao hàng" at bounding box center [875, 565] width 178 height 26
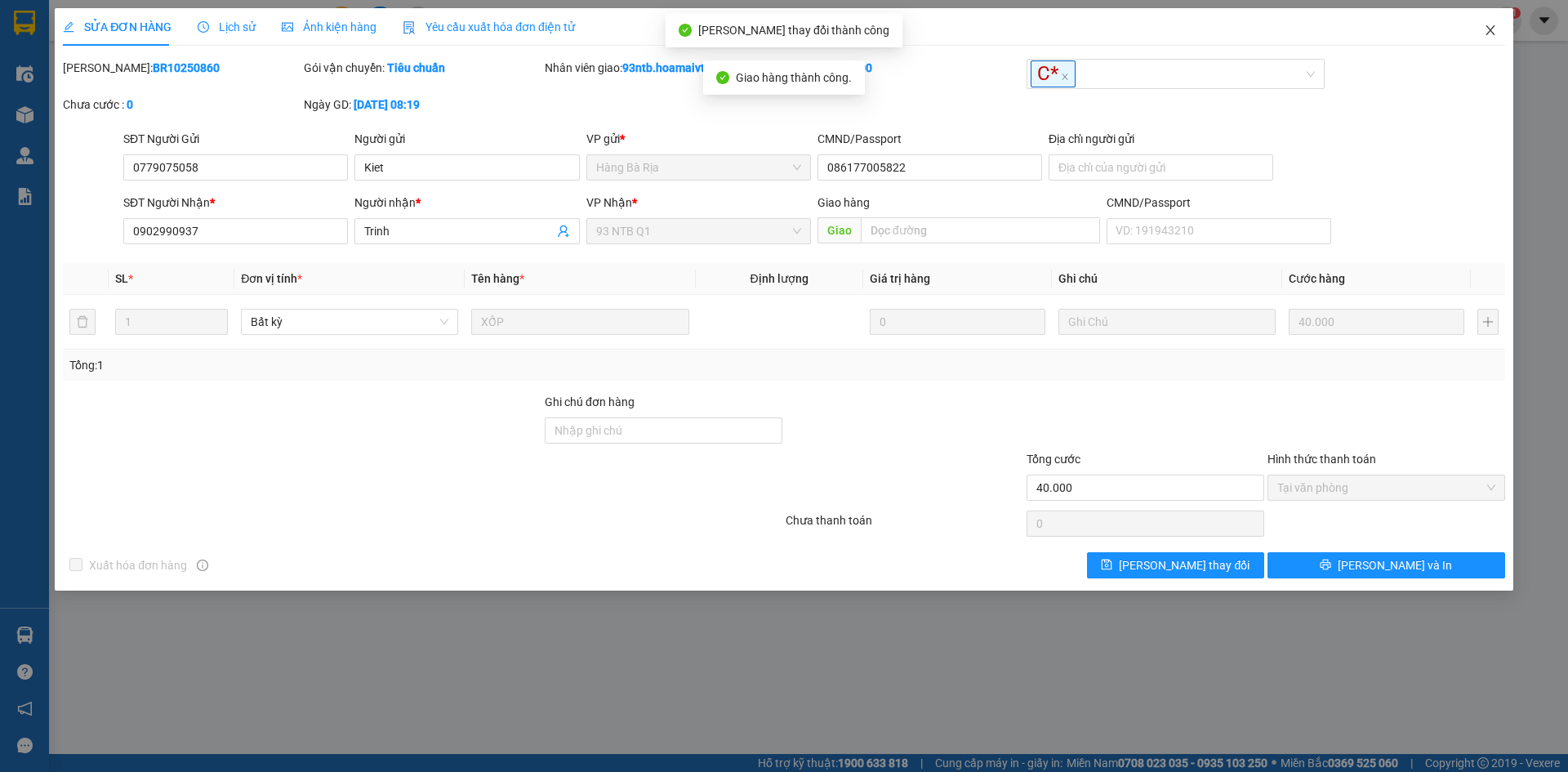
click at [1484, 23] on span "Close" at bounding box center [1490, 31] width 45 height 45
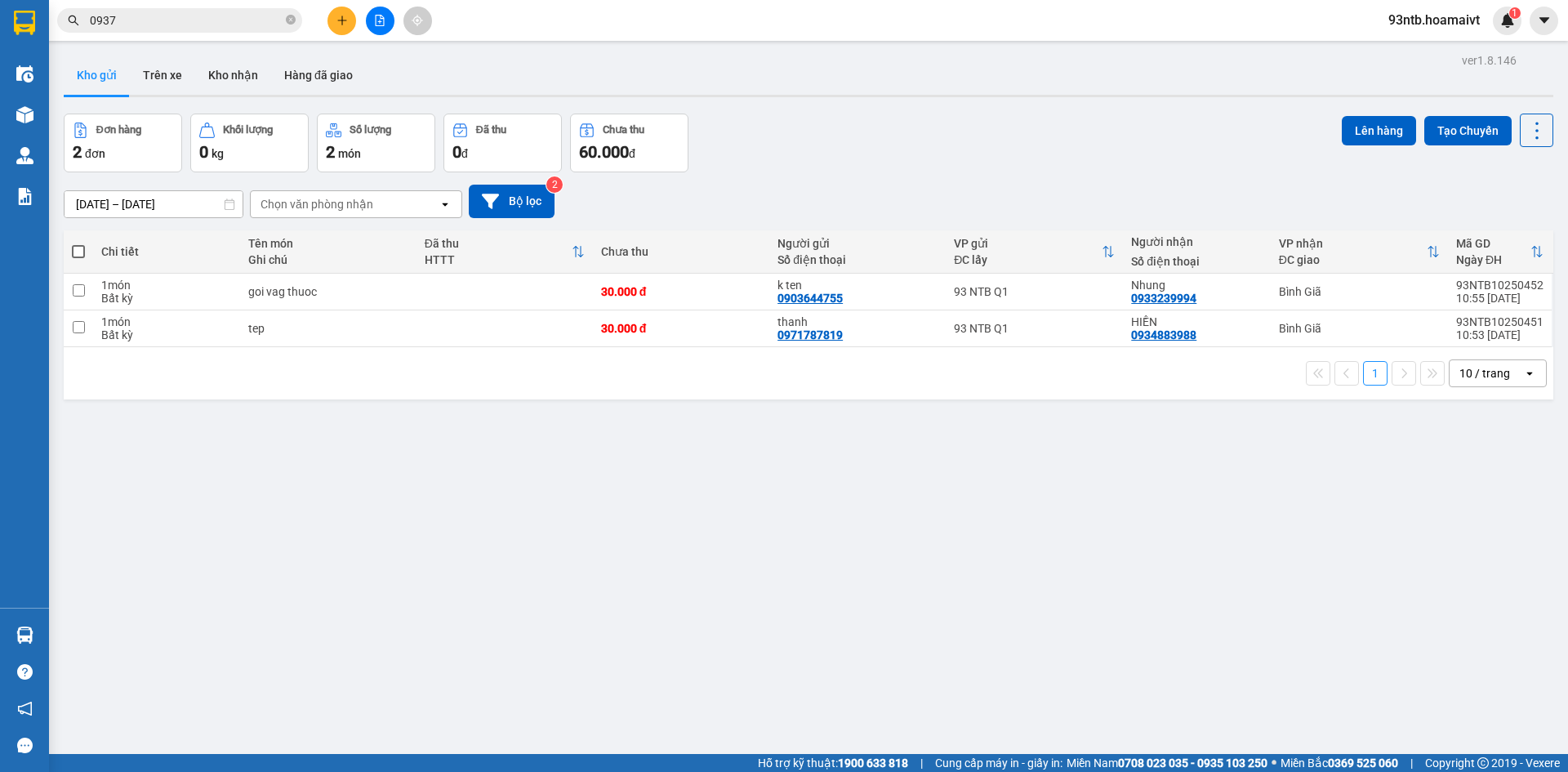
click at [1043, 184] on div "[DATE] – [DATE] Press the down arrow key to interact with the calendar and sele…" at bounding box center [808, 200] width 1490 height 33
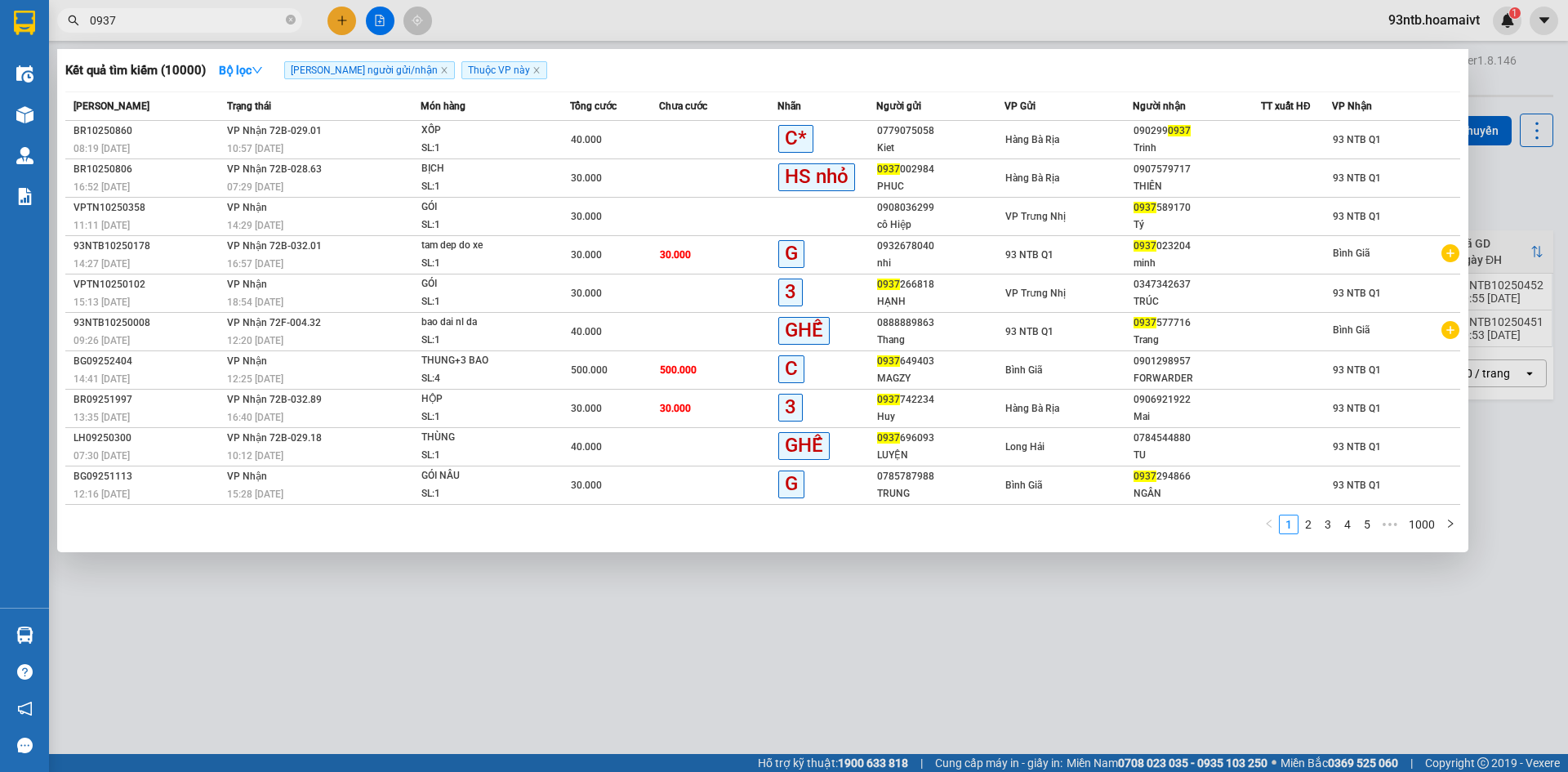
click at [280, 23] on input "0937" at bounding box center [186, 20] width 193 height 18
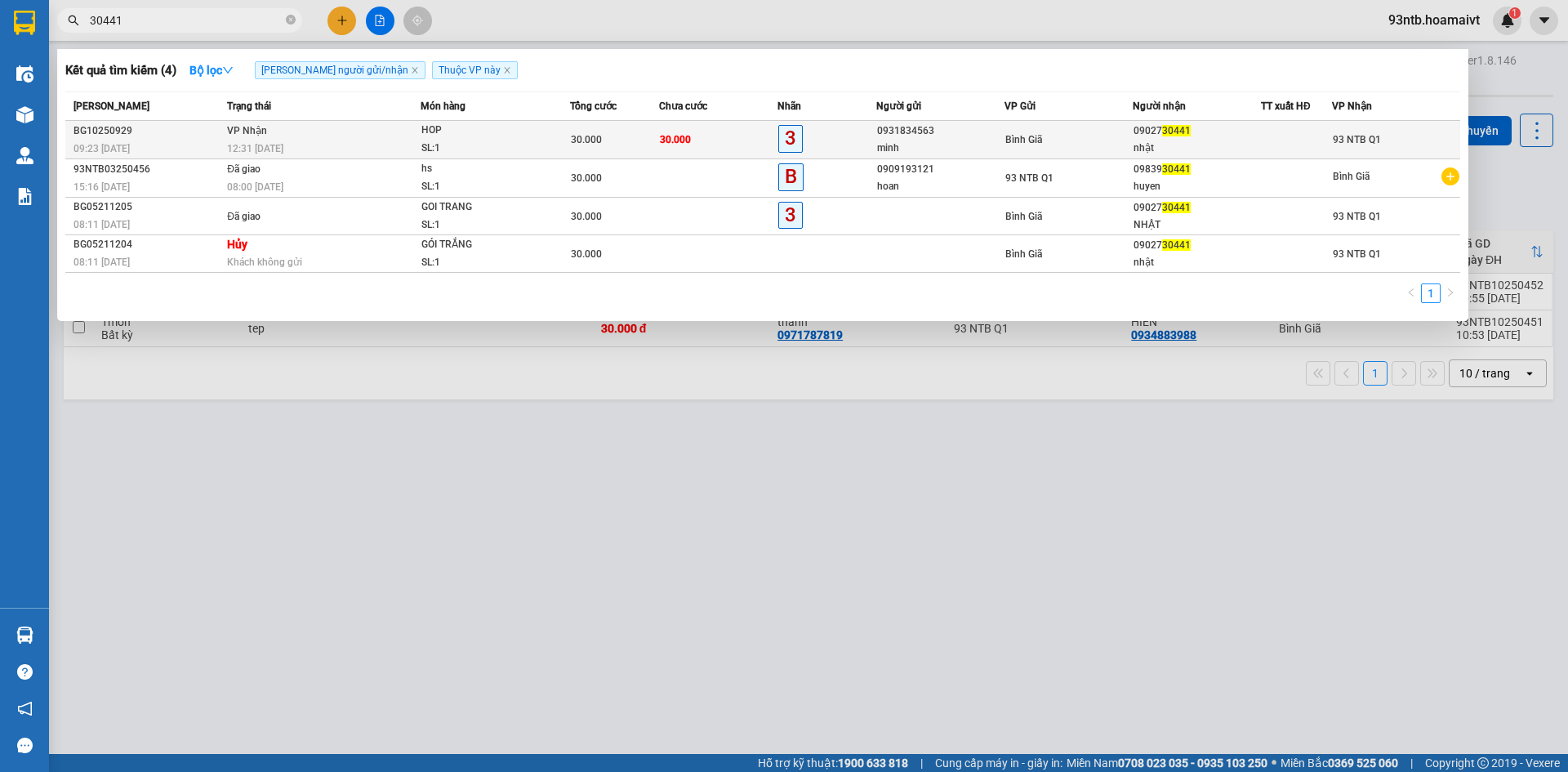
click at [569, 131] on span "HOP SL: 1" at bounding box center [495, 139] width 148 height 35
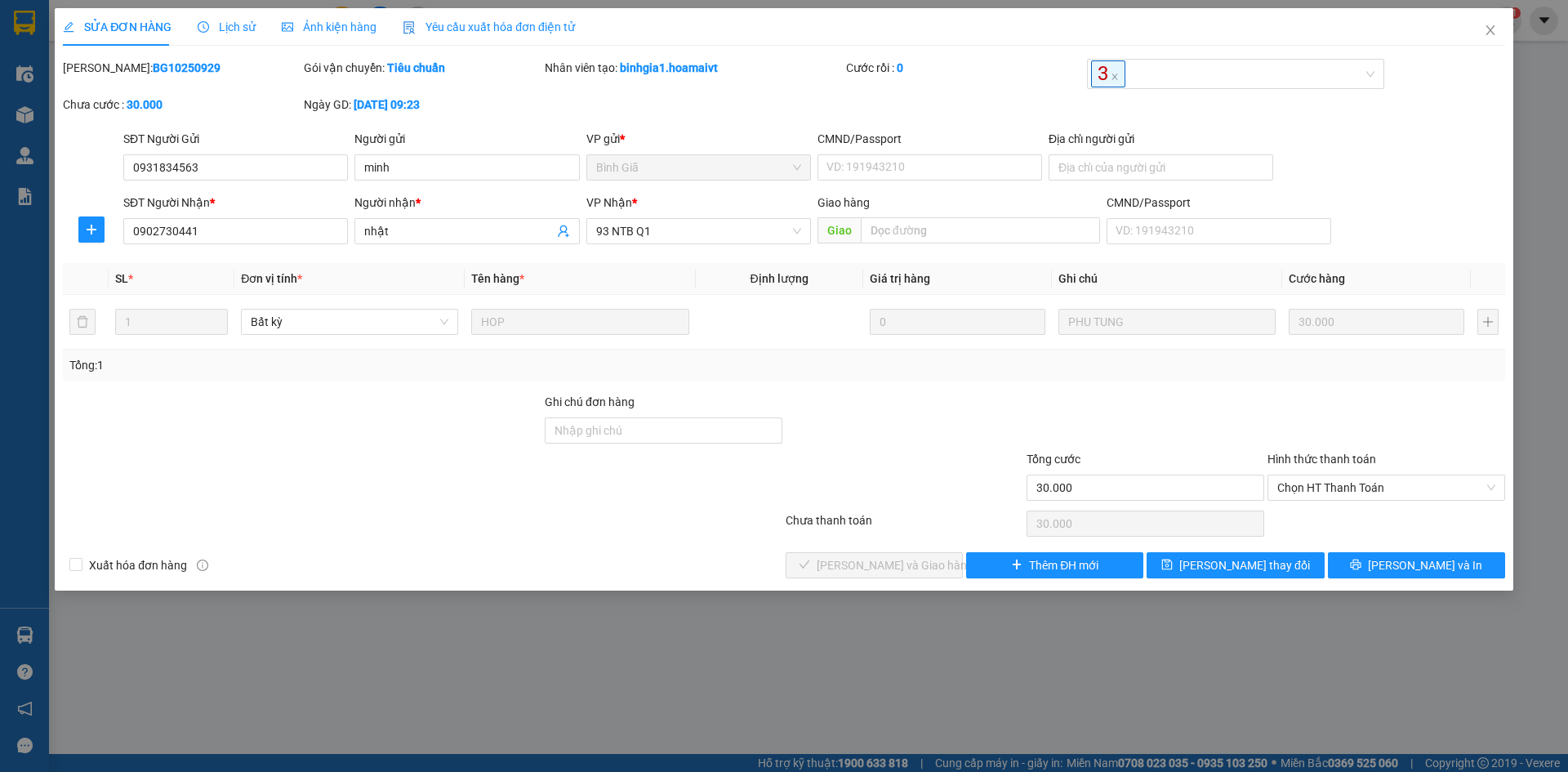
click at [677, 507] on div at bounding box center [422, 523] width 723 height 33
click at [1312, 480] on span "Chọn HT Thanh Toán" at bounding box center [1386, 488] width 218 height 25
click at [1307, 514] on div "Tại văn phòng" at bounding box center [1386, 520] width 218 height 18
click at [819, 562] on button "[PERSON_NAME] và Giao hàng" at bounding box center [875, 565] width 178 height 26
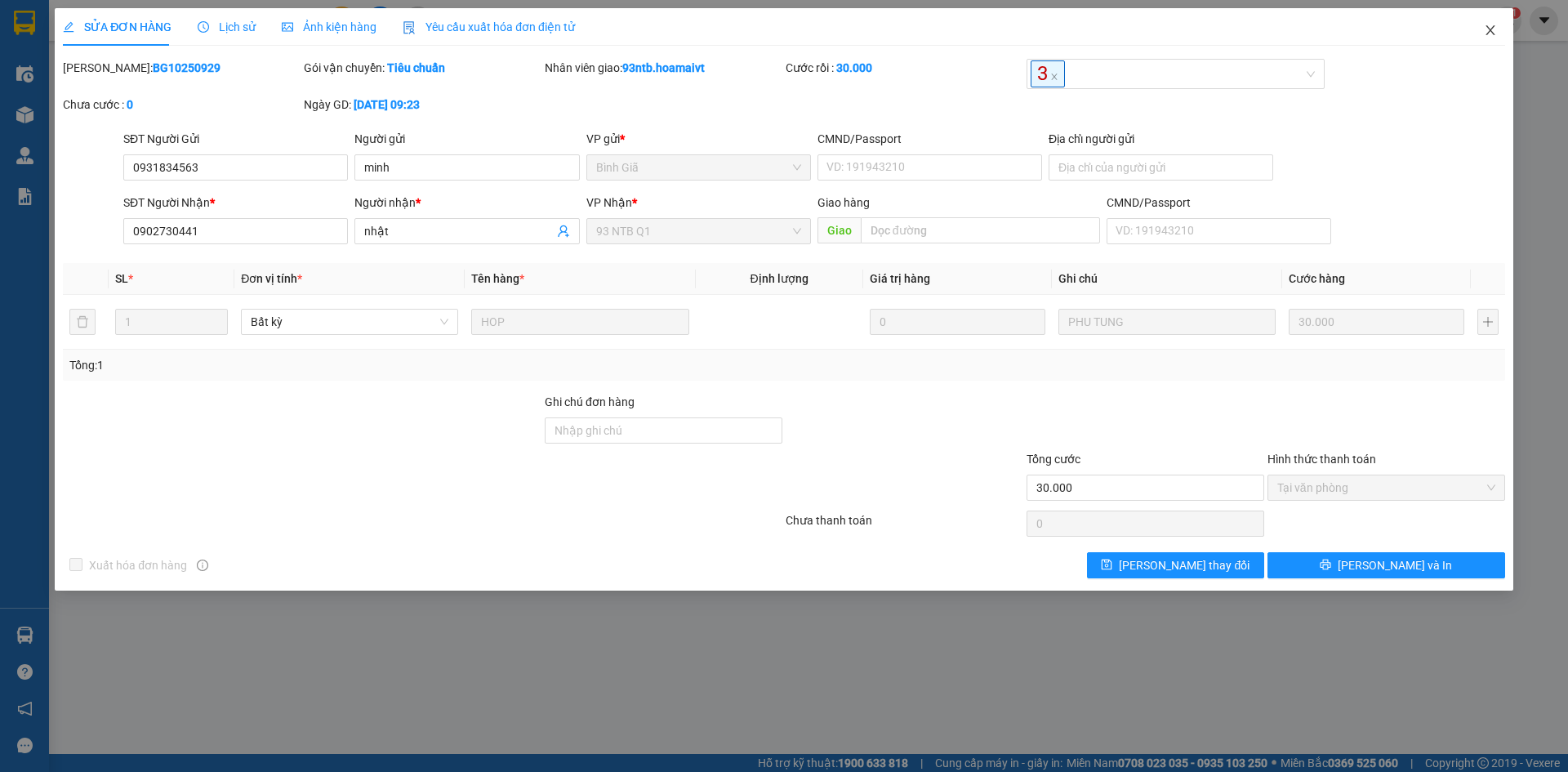
click at [1493, 27] on icon "close" at bounding box center [1490, 30] width 9 height 9
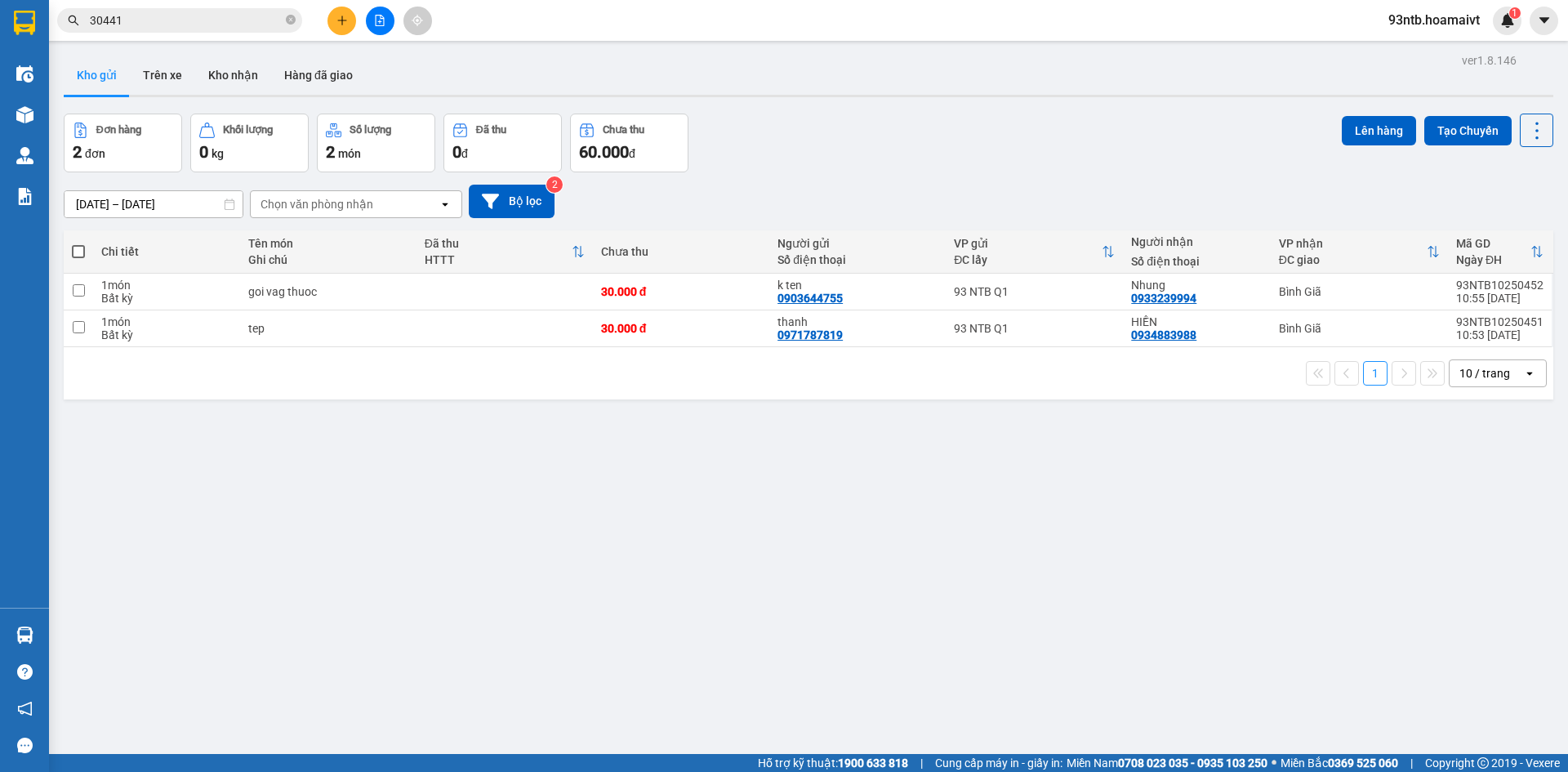
click at [937, 513] on div "ver 1.8.146 Kho gửi Trên xe Kho nhận Hàng đã giao Đơn hàng 2 đơn Khối lượng 0 k…" at bounding box center [809, 435] width 1502 height 772
click at [271, 14] on input "30441" at bounding box center [186, 20] width 193 height 18
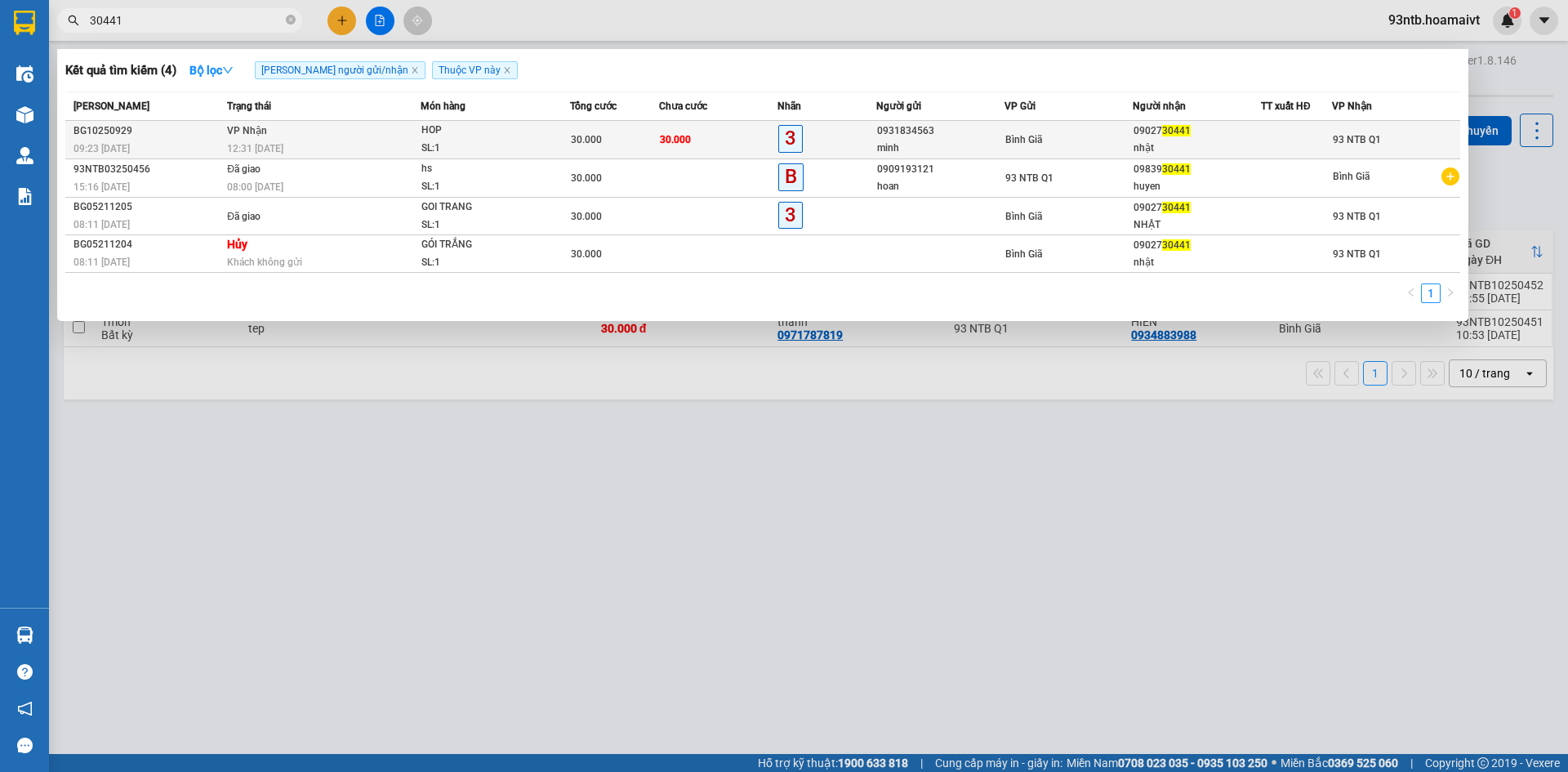
click at [264, 140] on div "12:31 [DATE]" at bounding box center [323, 148] width 193 height 18
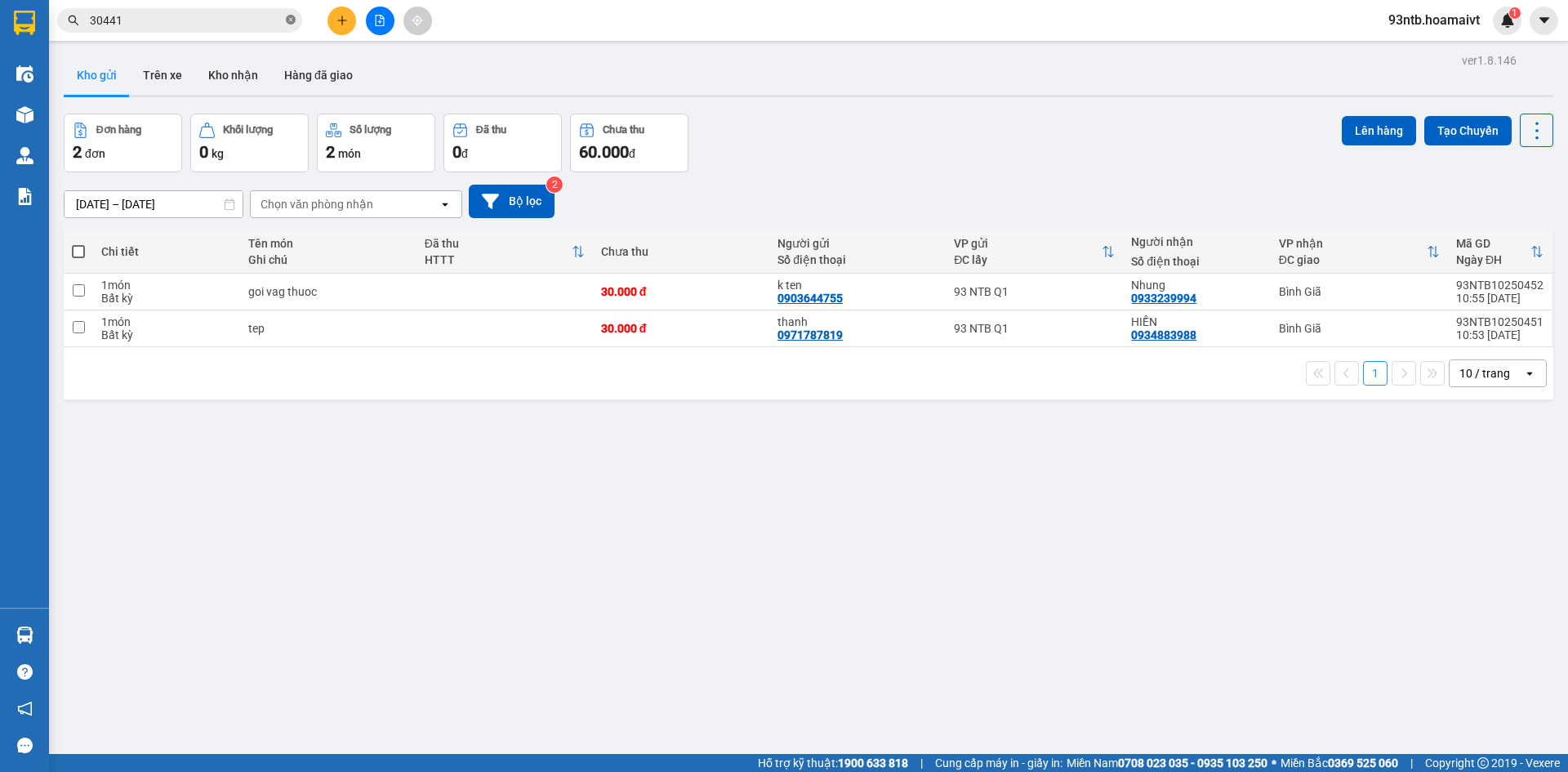
click at [292, 17] on icon "close-circle" at bounding box center [291, 20] width 9 height 9
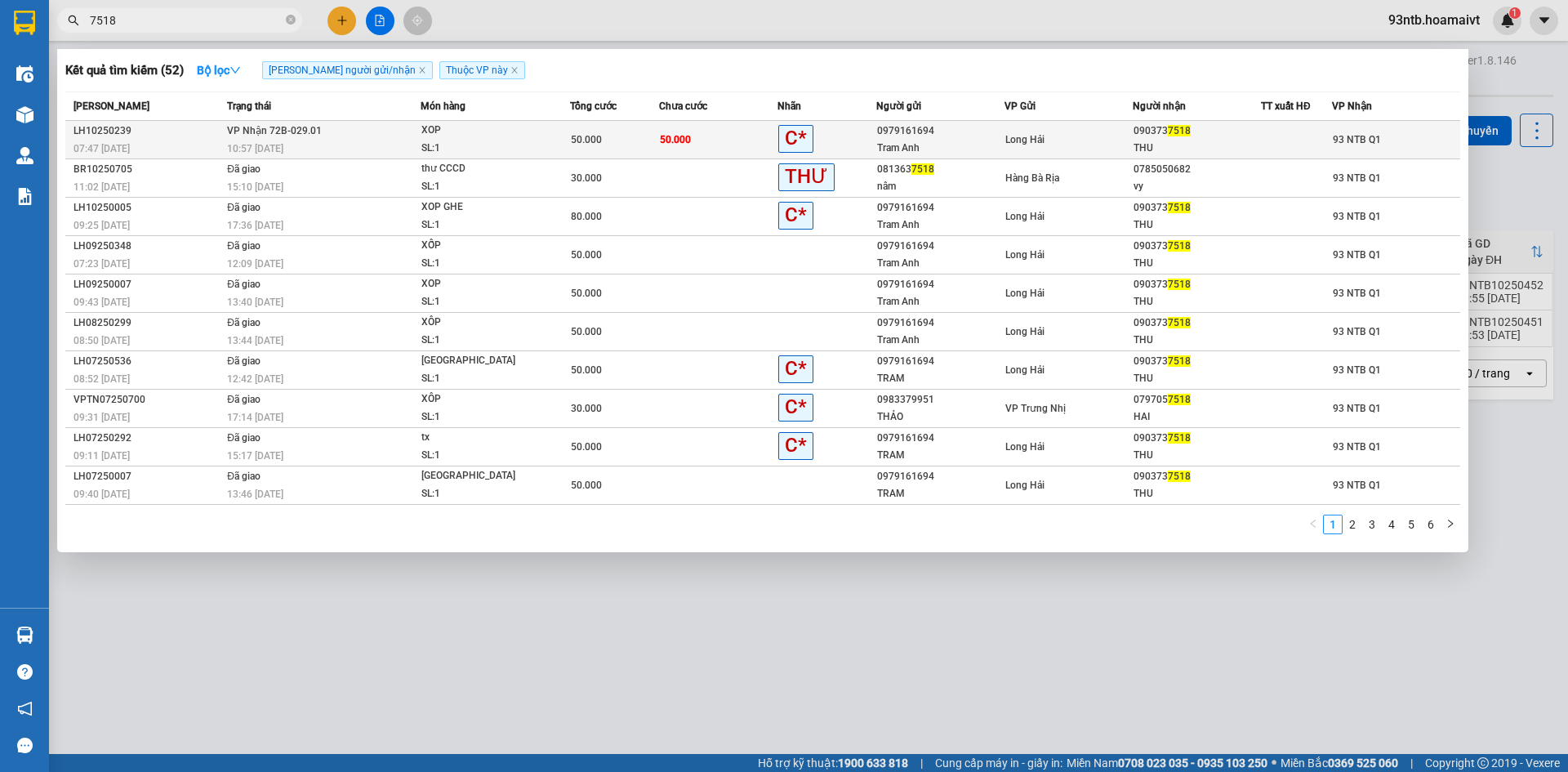
click at [373, 149] on div "10:57 [DATE]" at bounding box center [323, 148] width 193 height 18
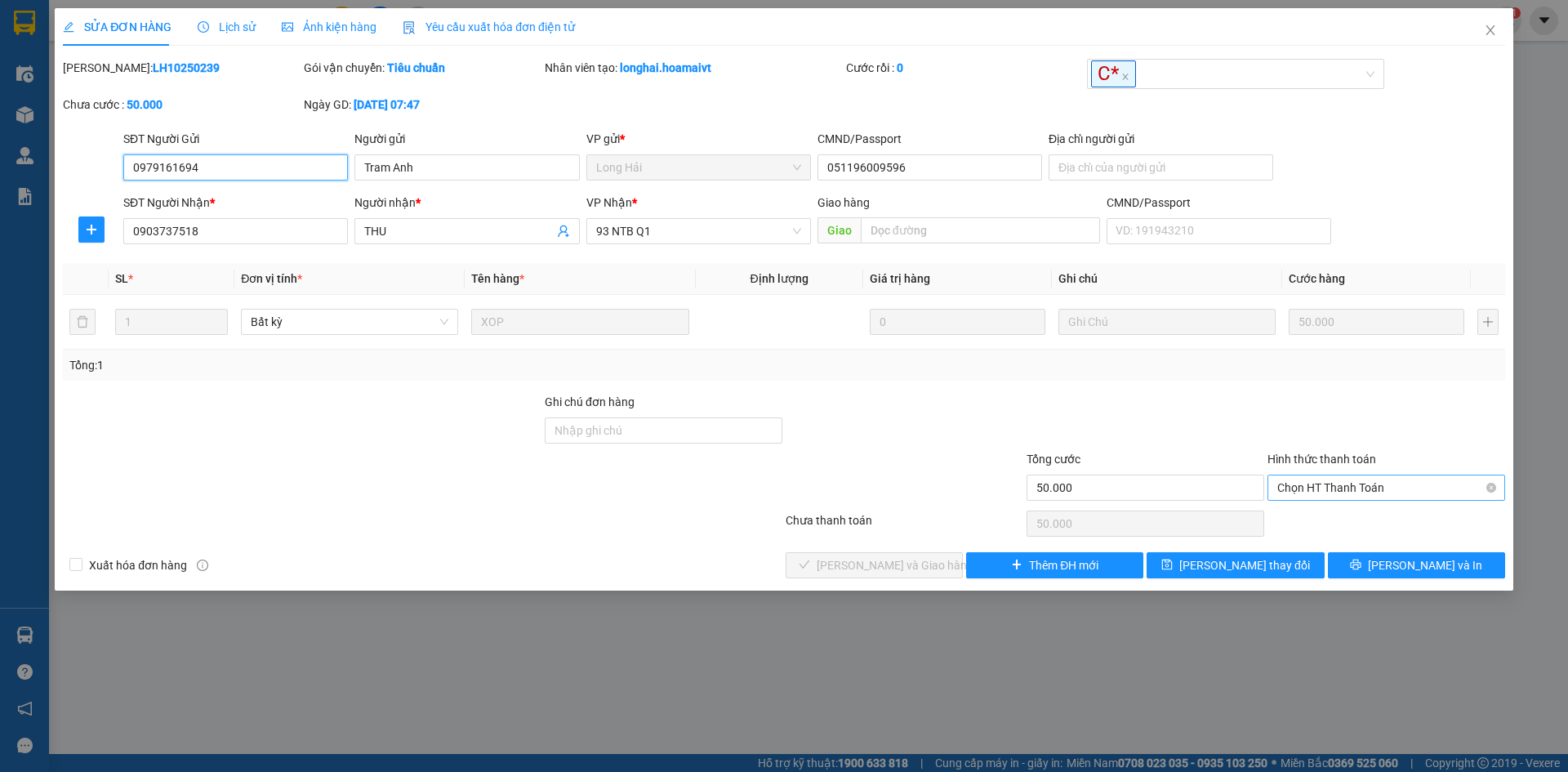
click at [1340, 479] on span "Chọn HT Thanh Toán" at bounding box center [1386, 488] width 218 height 25
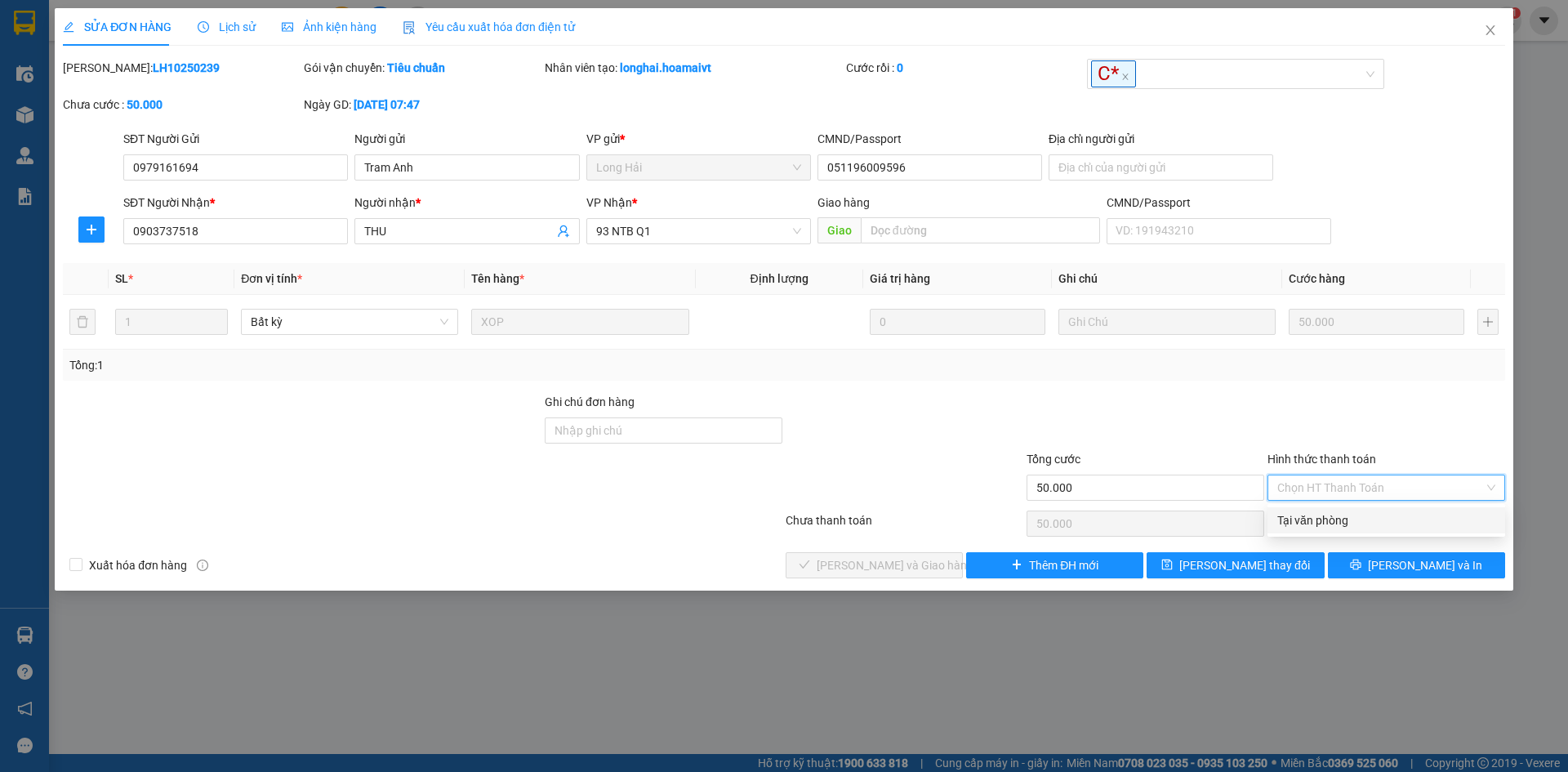
click at [1339, 508] on div "Tại văn phòng" at bounding box center [1386, 521] width 238 height 26
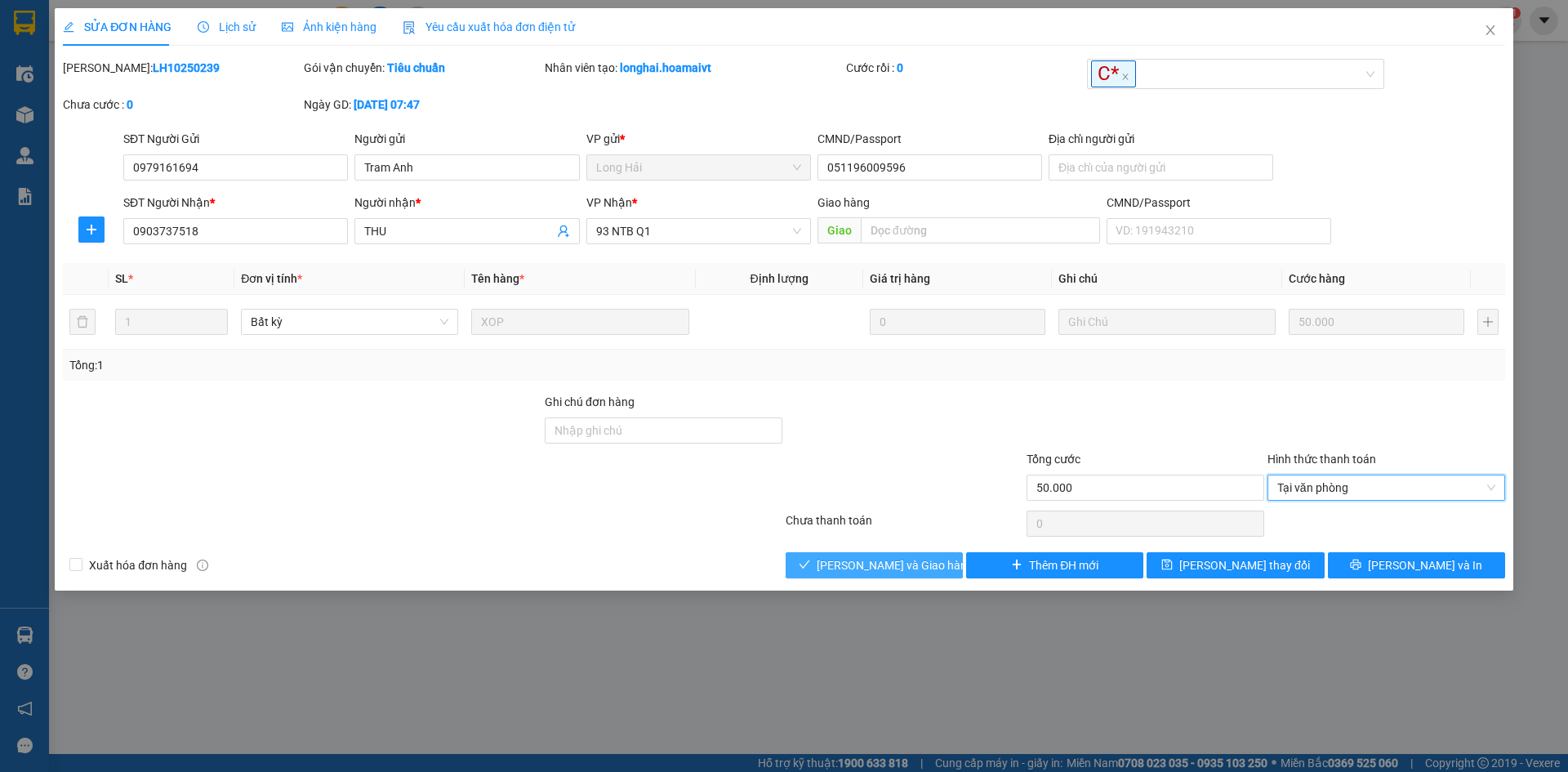
drag, startPoint x: 886, startPoint y: 559, endPoint x: 970, endPoint y: 464, distance: 126.8
click at [886, 560] on span "[PERSON_NAME] và Giao hàng" at bounding box center [895, 565] width 157 height 18
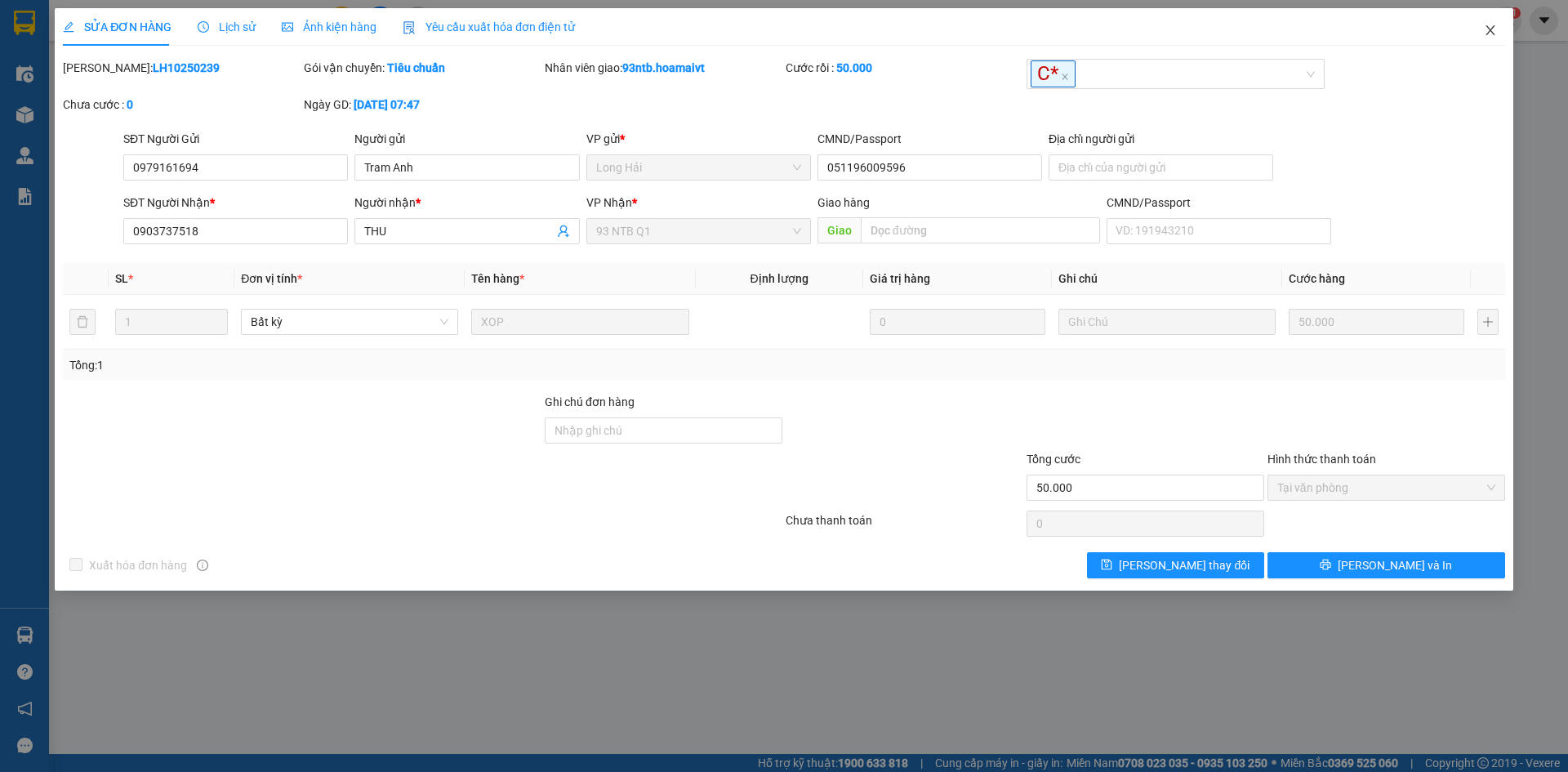
click at [1489, 29] on icon "close" at bounding box center [1490, 30] width 9 height 9
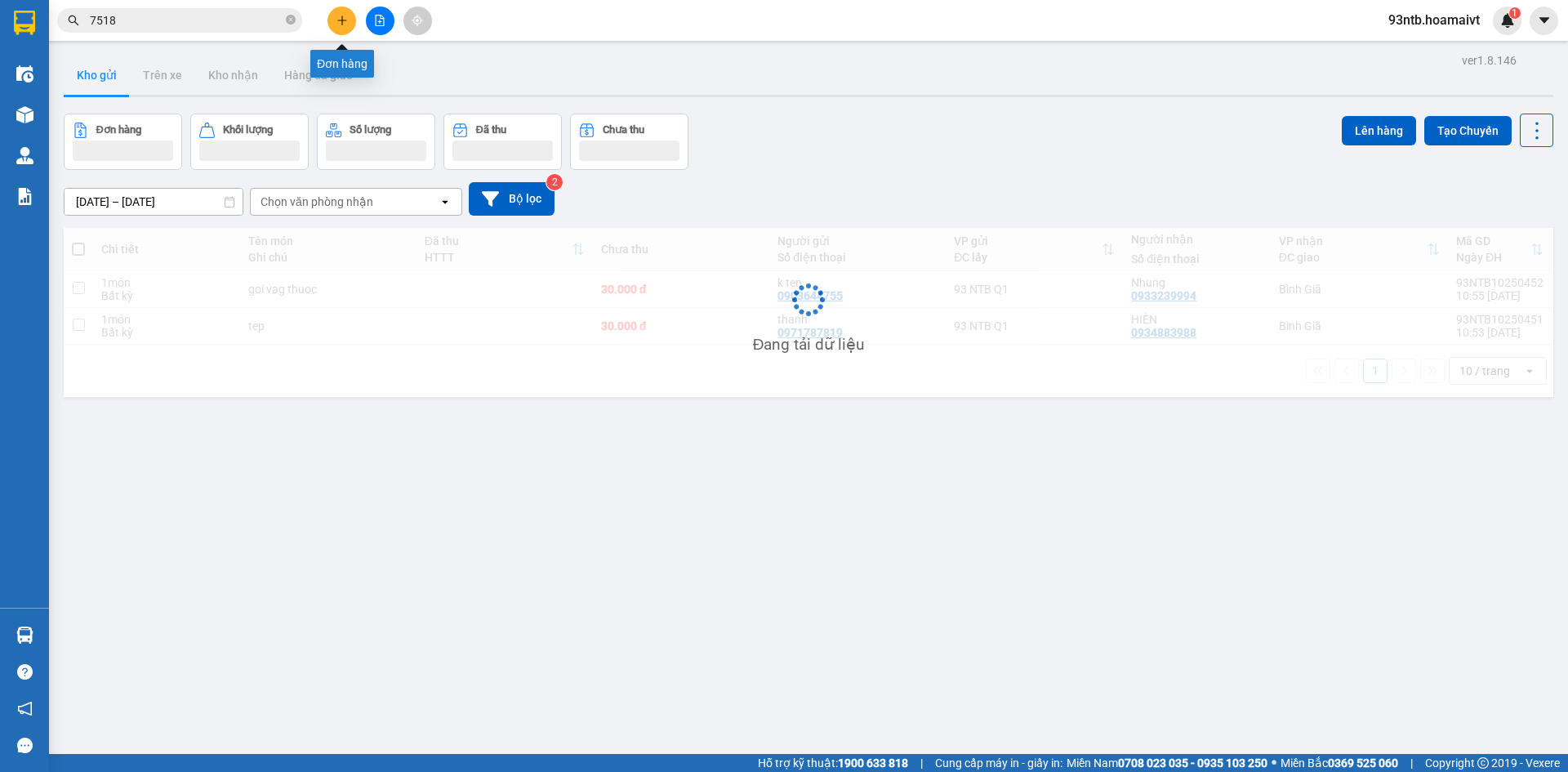
click at [353, 24] on button at bounding box center [342, 21] width 28 height 28
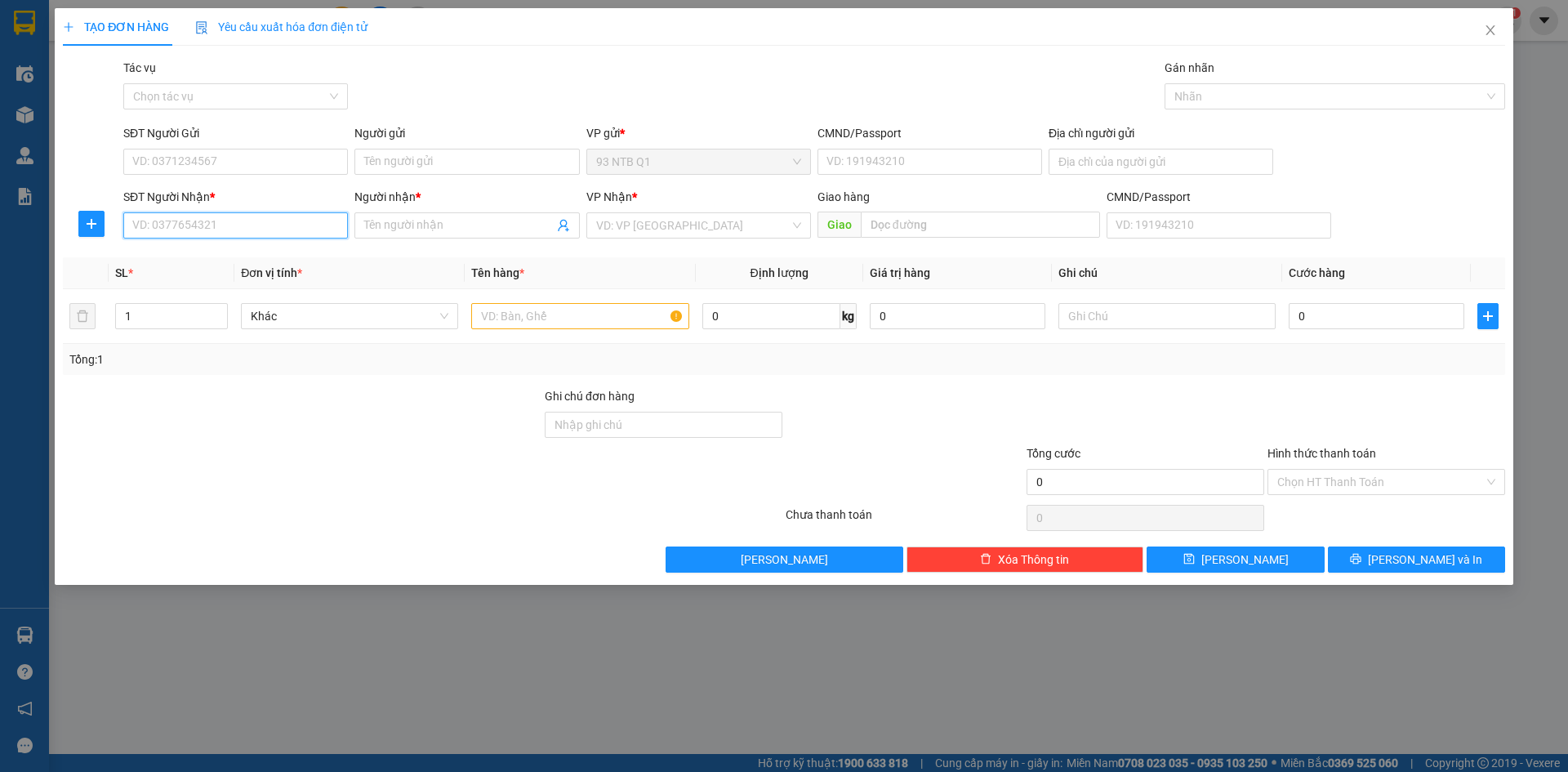
click at [218, 226] on input "SĐT Người Nhận *" at bounding box center [236, 226] width 225 height 26
click at [401, 218] on input "Người nhận *" at bounding box center [459, 225] width 189 height 18
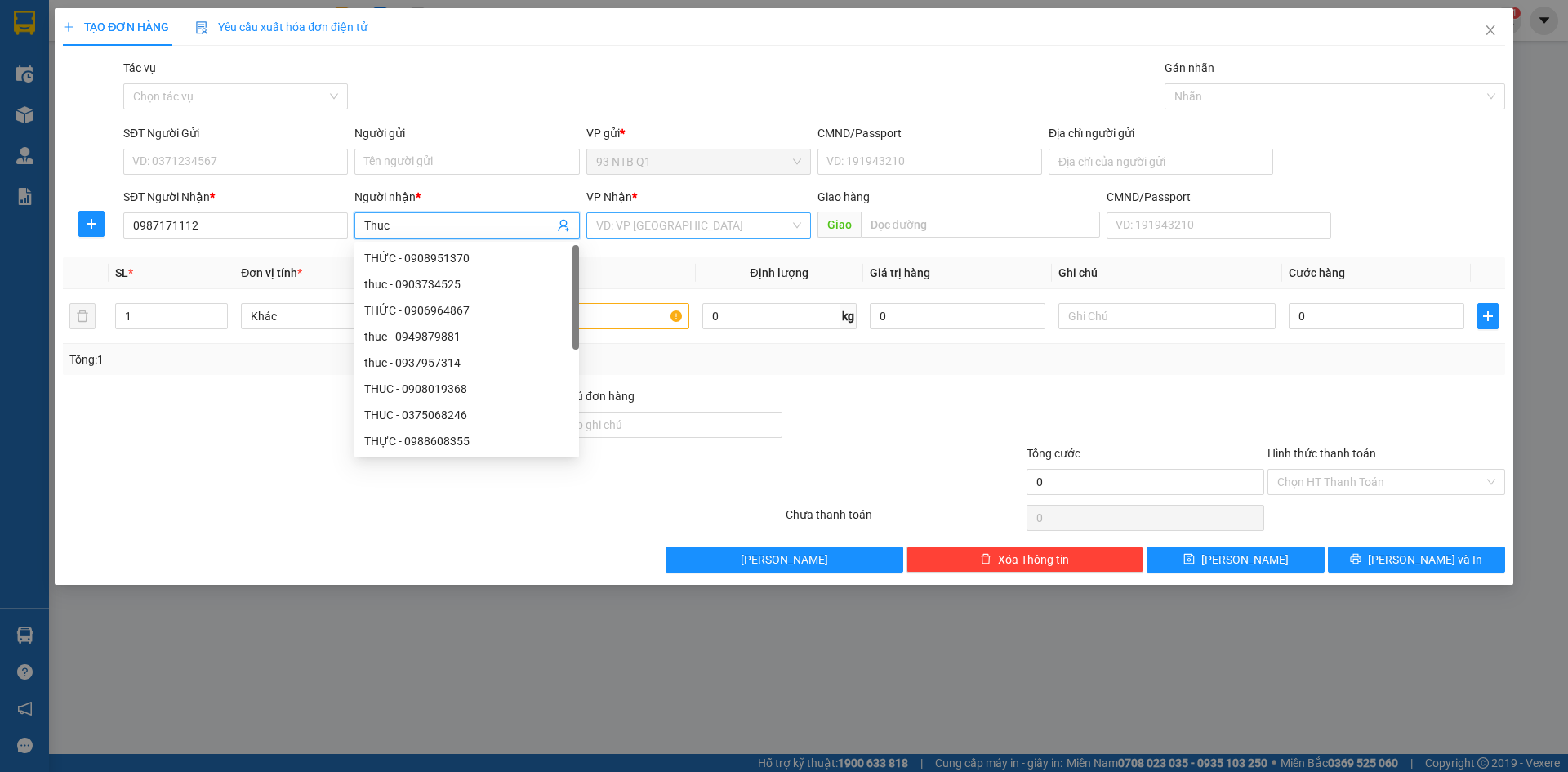
click at [602, 229] on input "search" at bounding box center [692, 226] width 194 height 25
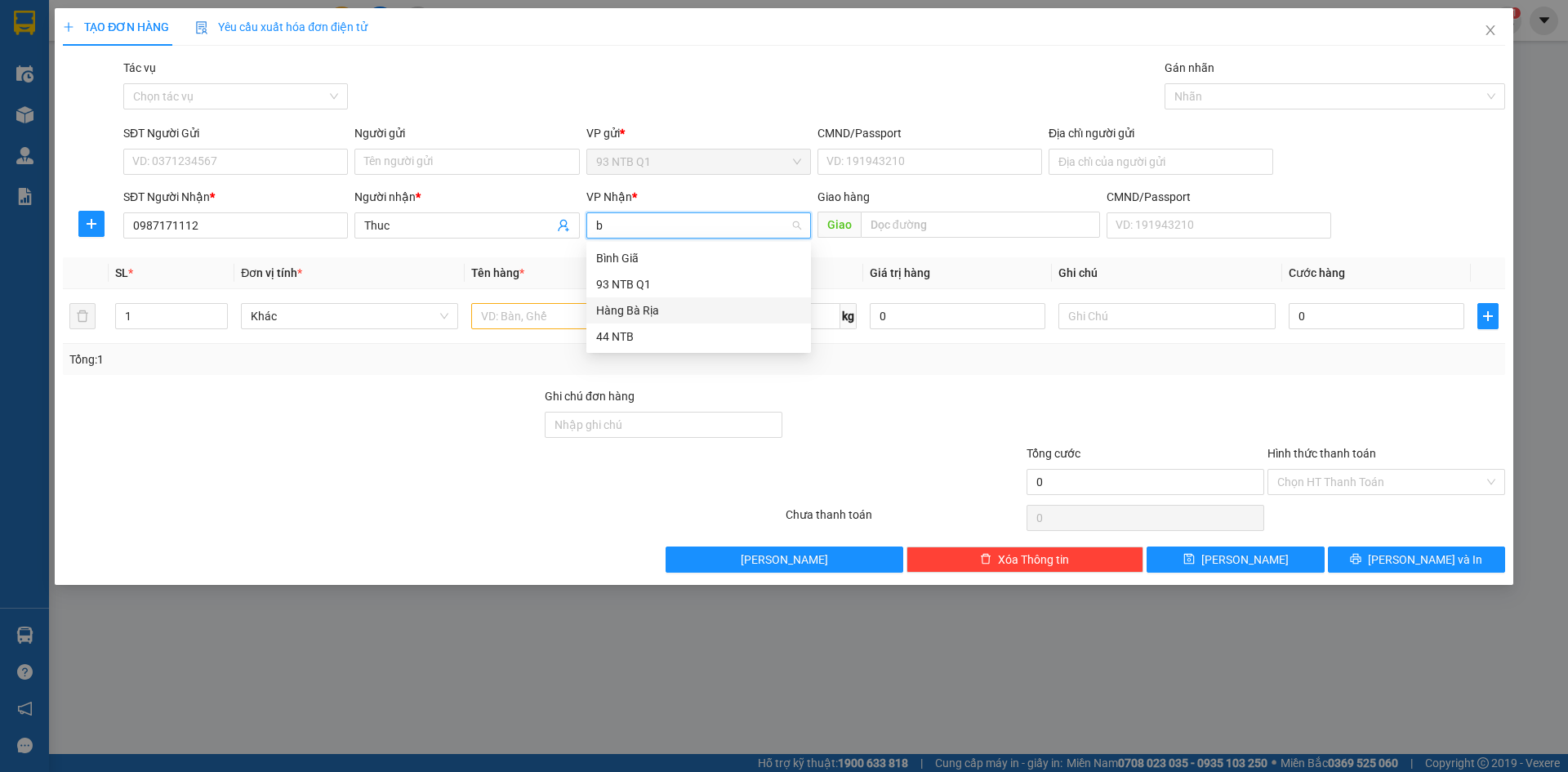
click at [622, 303] on div "Hàng Bà Rịa" at bounding box center [698, 310] width 205 height 18
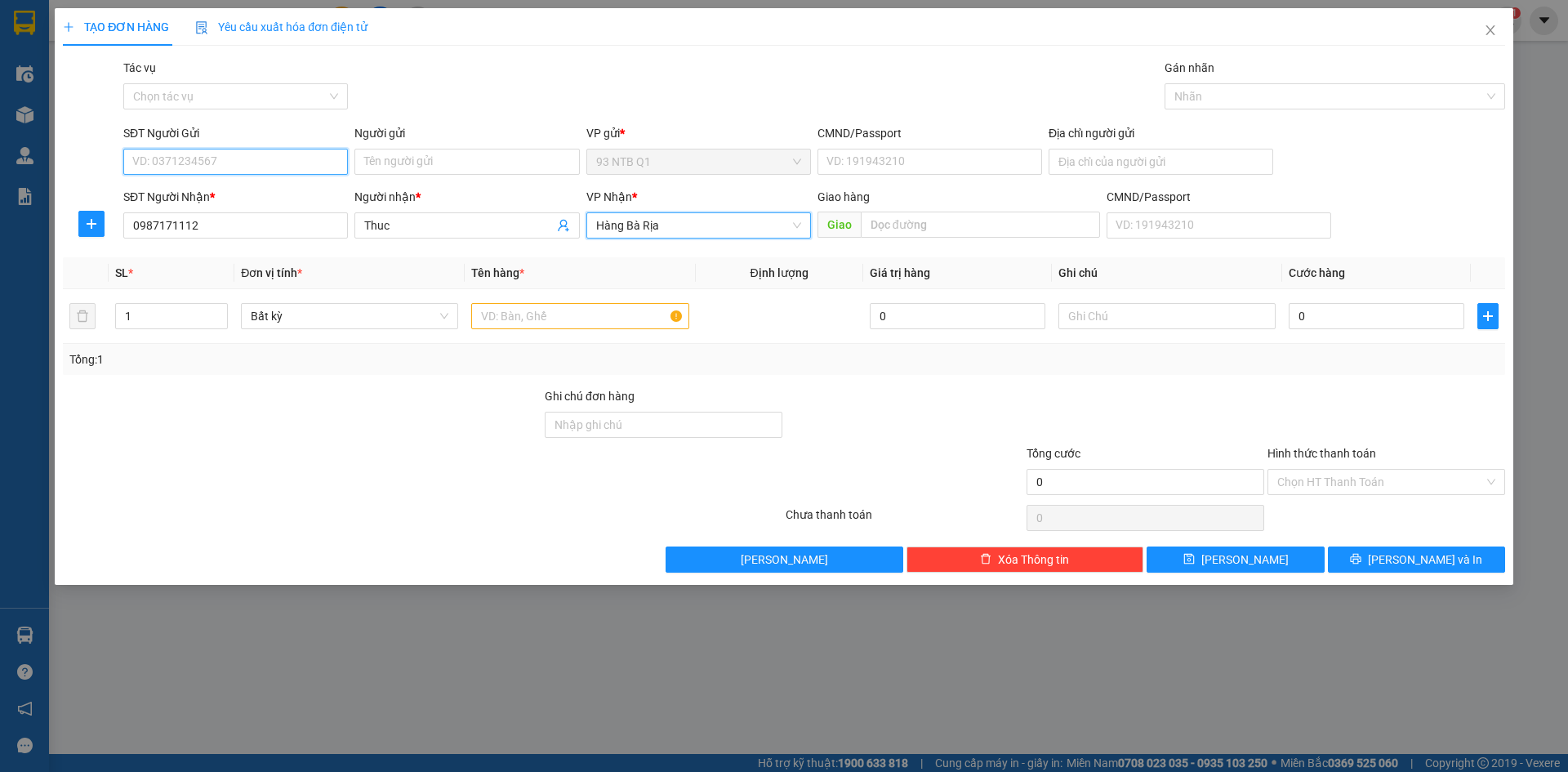
click at [196, 150] on input "SĐT Người Gửi" at bounding box center [236, 162] width 225 height 26
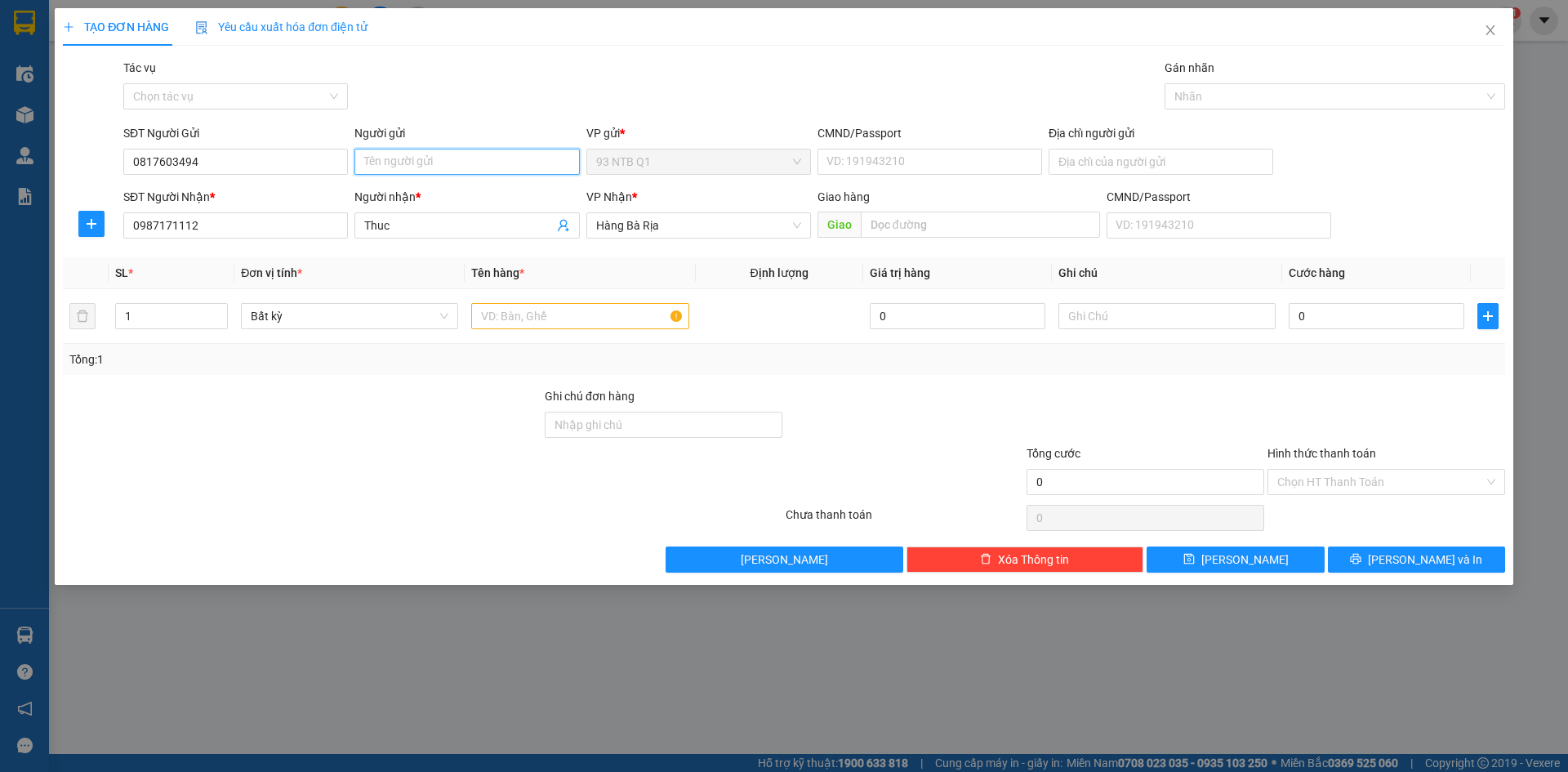
click at [422, 170] on input "Người gửi" at bounding box center [467, 162] width 225 height 26
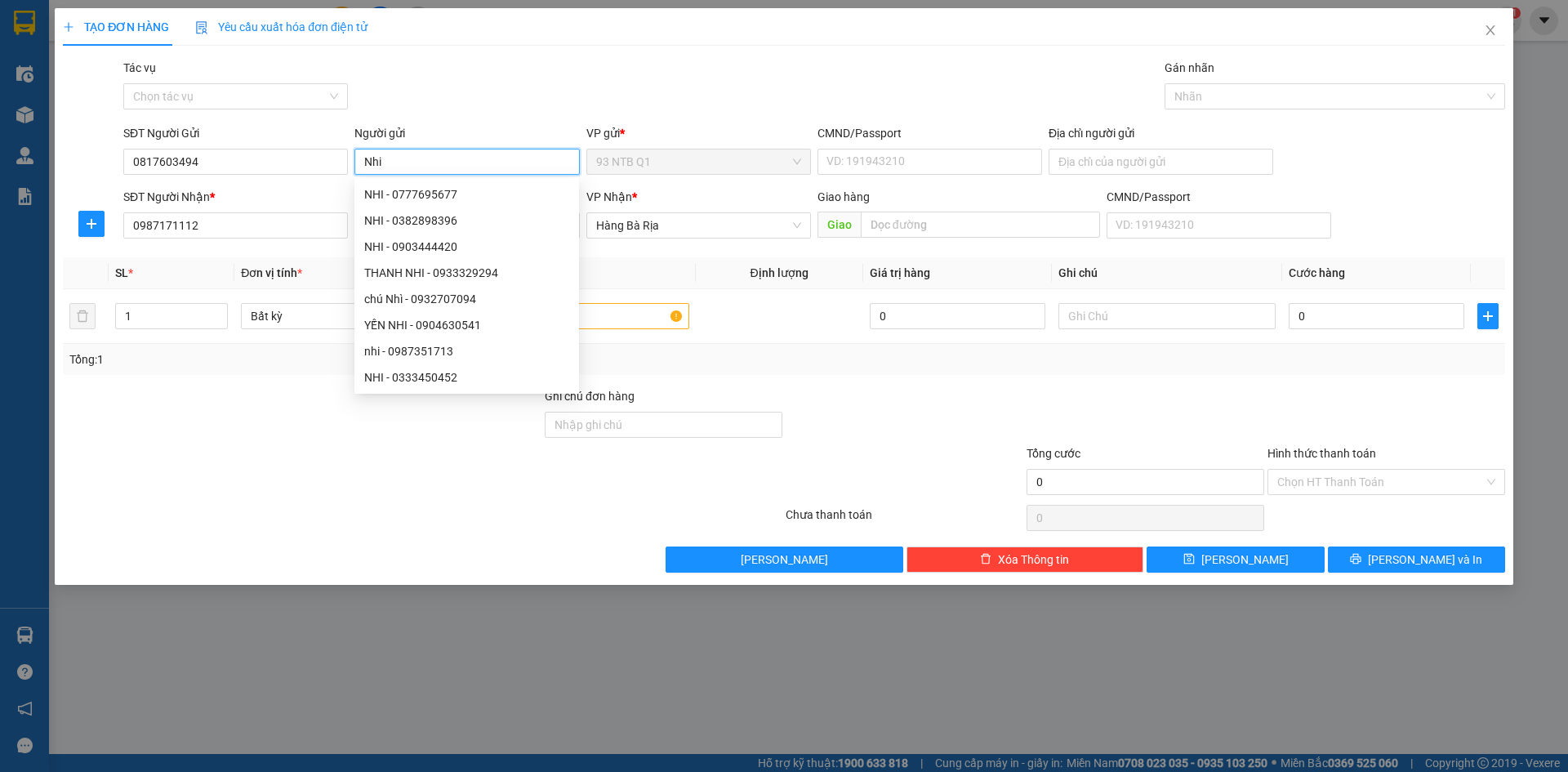
click at [403, 163] on input "Nhi" at bounding box center [467, 162] width 225 height 26
click at [847, 167] on input "CMND/Passport" at bounding box center [929, 162] width 225 height 26
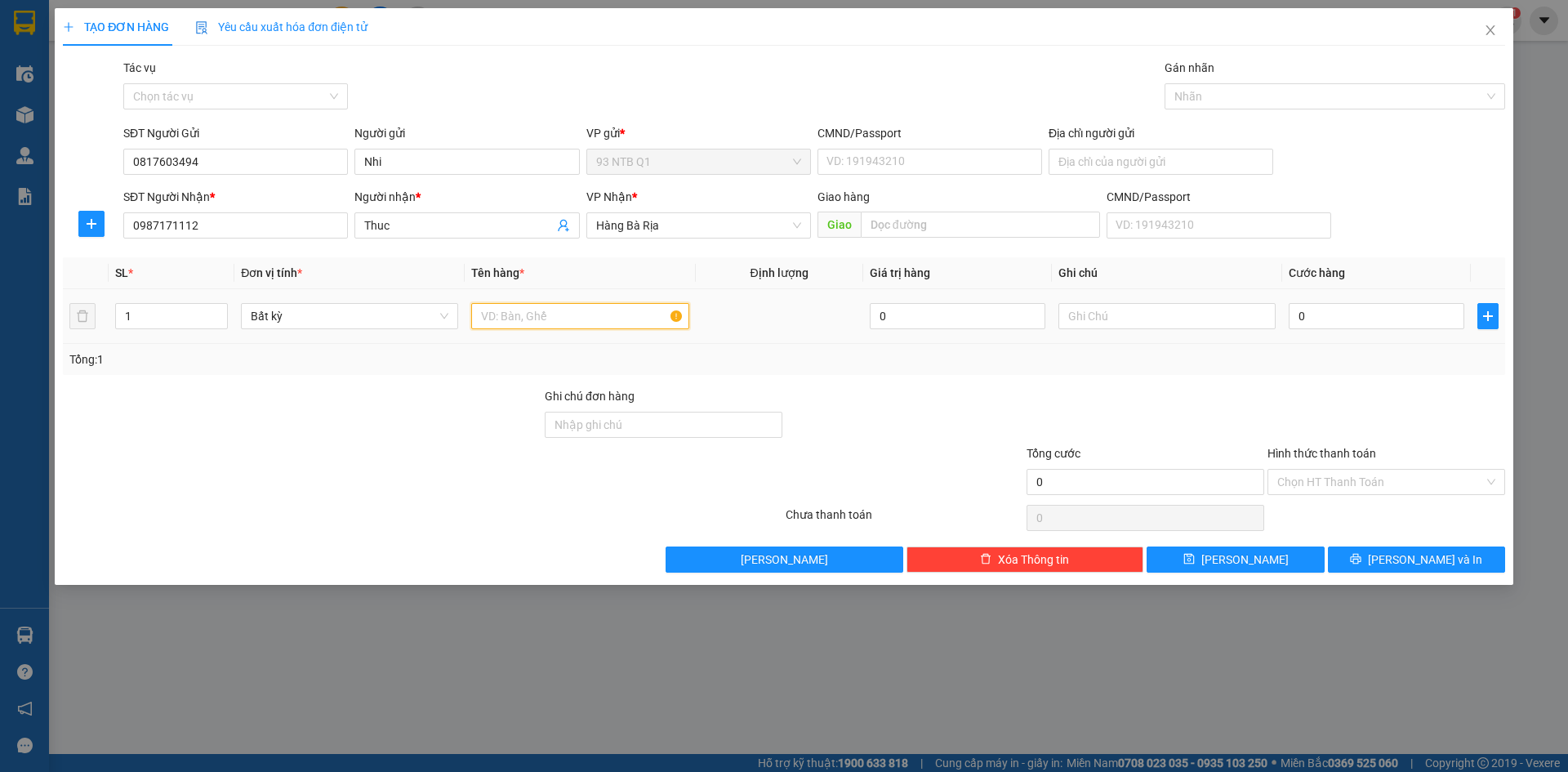
click at [528, 305] on input "text" at bounding box center [580, 317] width 217 height 26
click at [1312, 311] on input "0" at bounding box center [1376, 317] width 176 height 26
click at [892, 160] on input "CMND/Passport" at bounding box center [929, 162] width 225 height 26
click at [244, 158] on input "0817603494" at bounding box center [236, 162] width 225 height 26
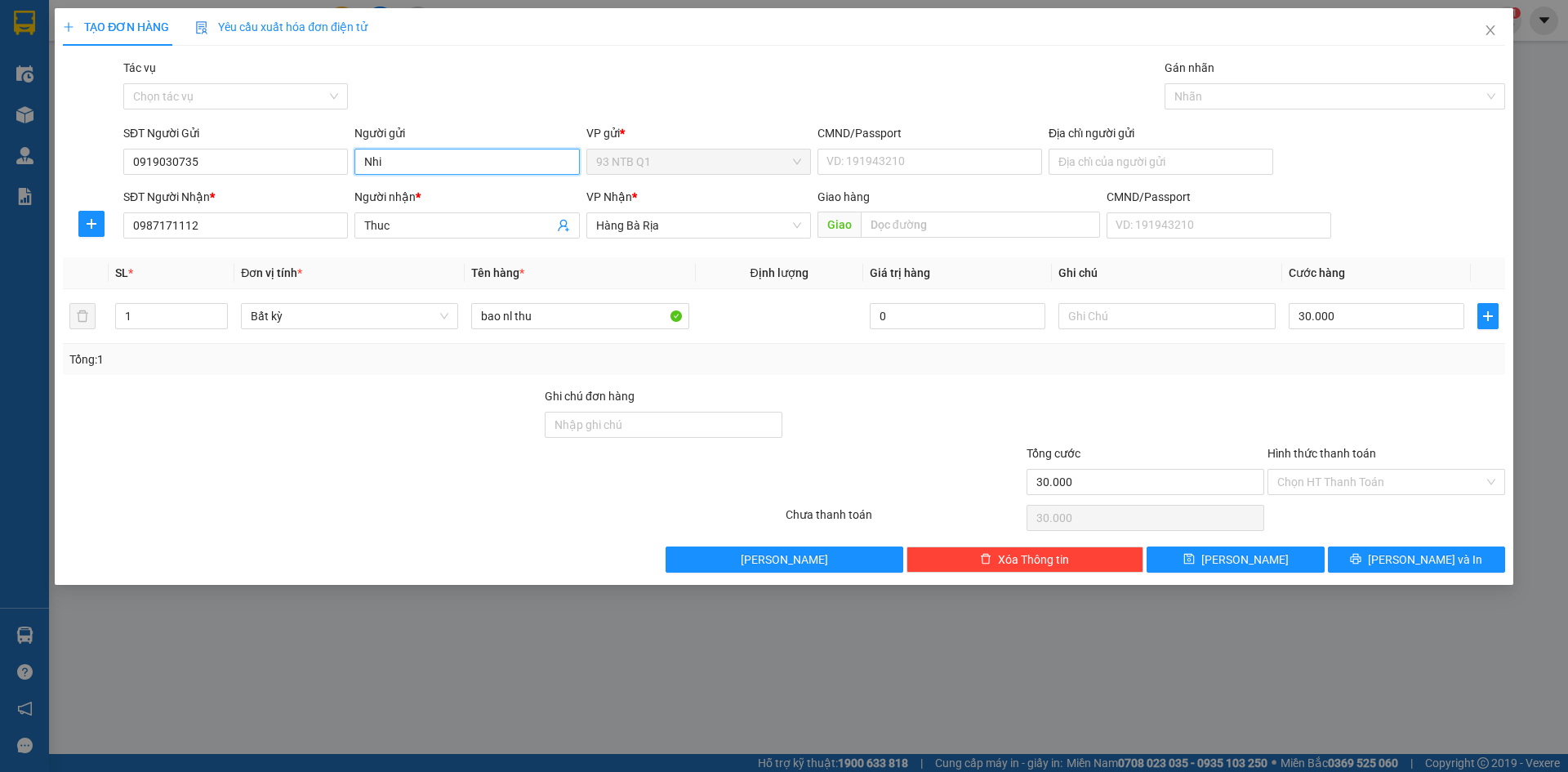
click at [397, 158] on input "Nhi" at bounding box center [467, 162] width 225 height 26
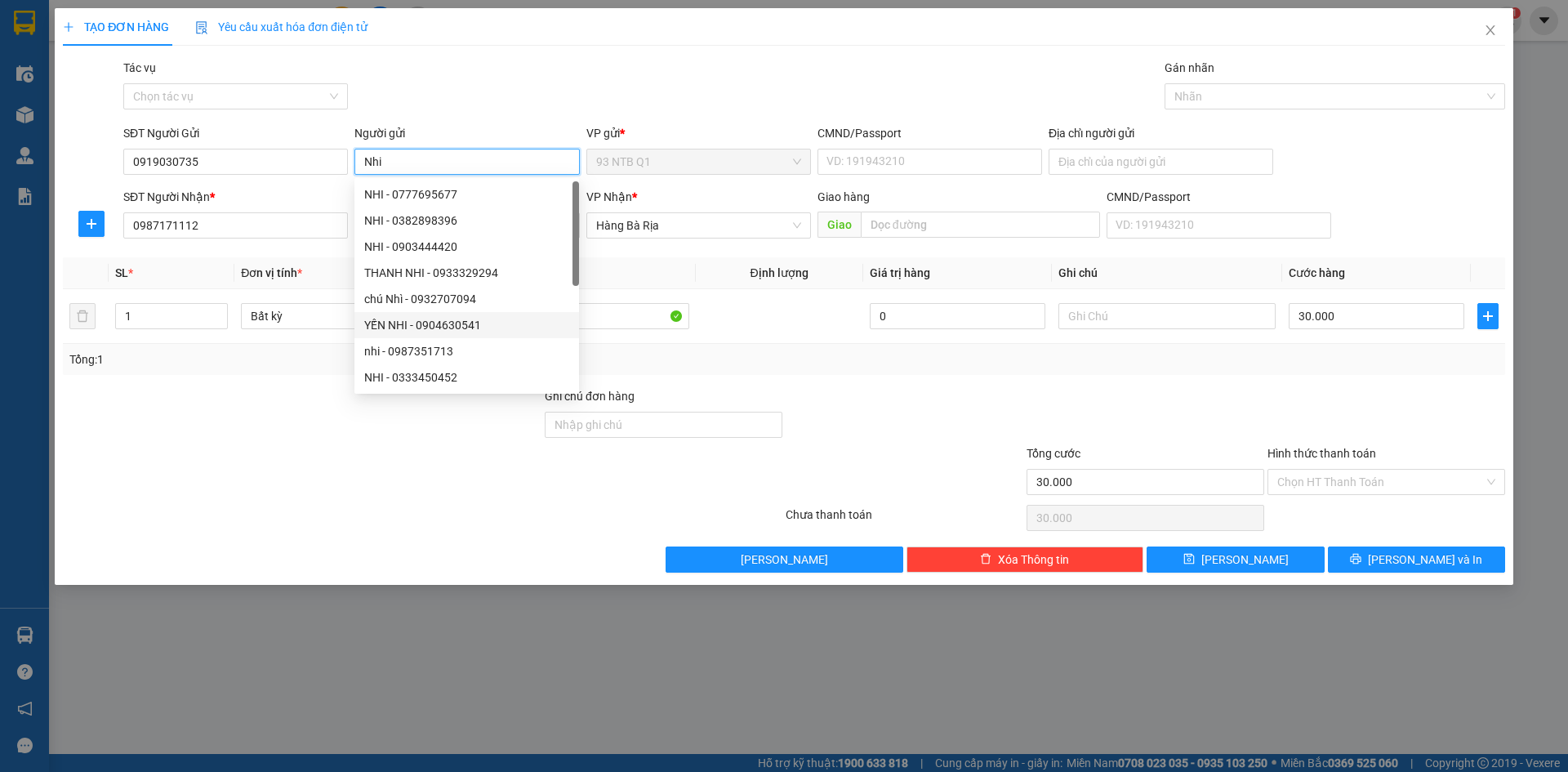
click at [397, 158] on input "Nhi" at bounding box center [467, 162] width 225 height 26
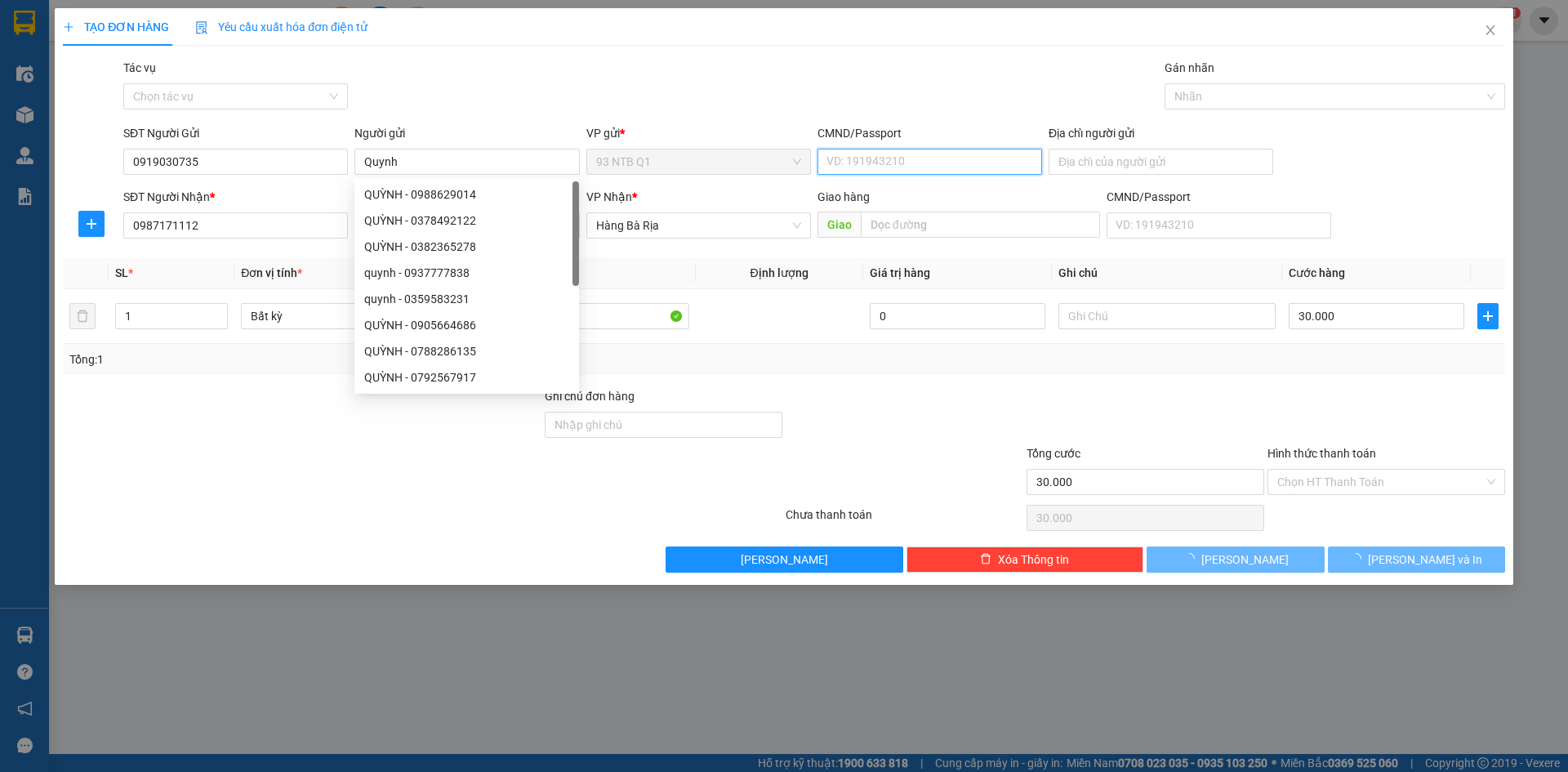
click at [923, 162] on input "CMND/Passport" at bounding box center [929, 162] width 225 height 26
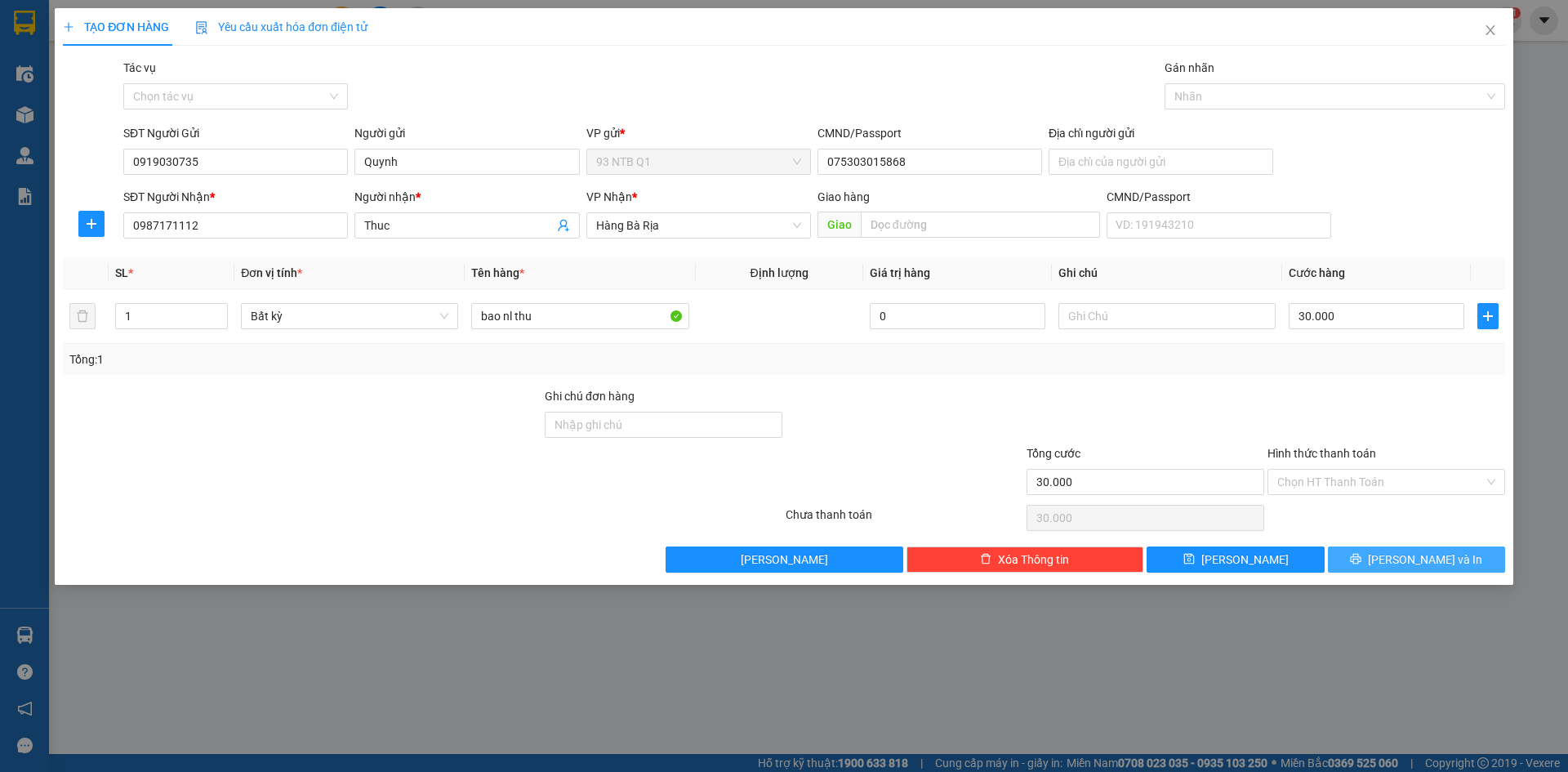
click at [1364, 555] on button "[PERSON_NAME] và In" at bounding box center [1416, 559] width 178 height 26
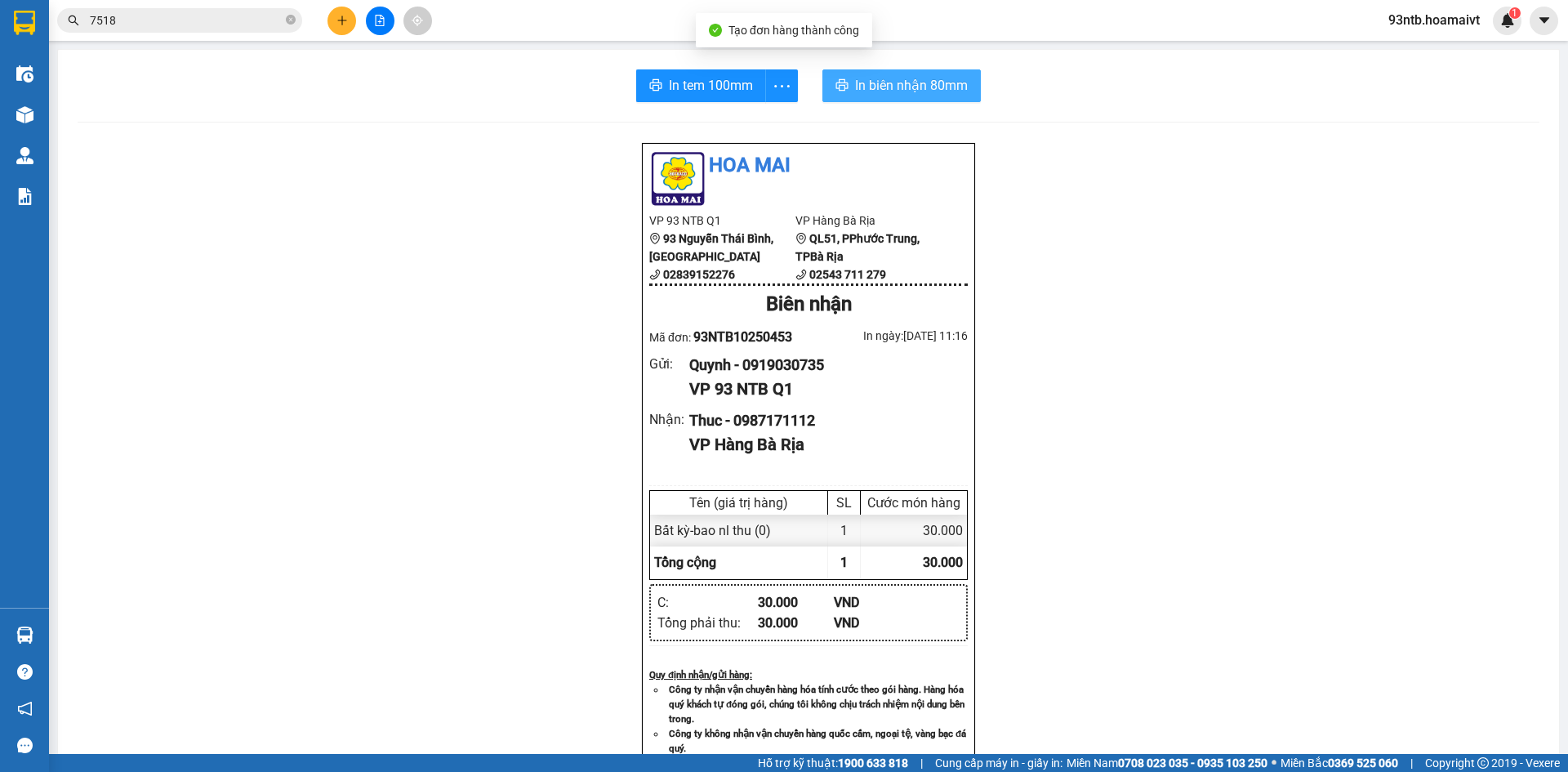
click at [867, 77] on span "In biên nhận 80mm" at bounding box center [911, 86] width 112 height 21
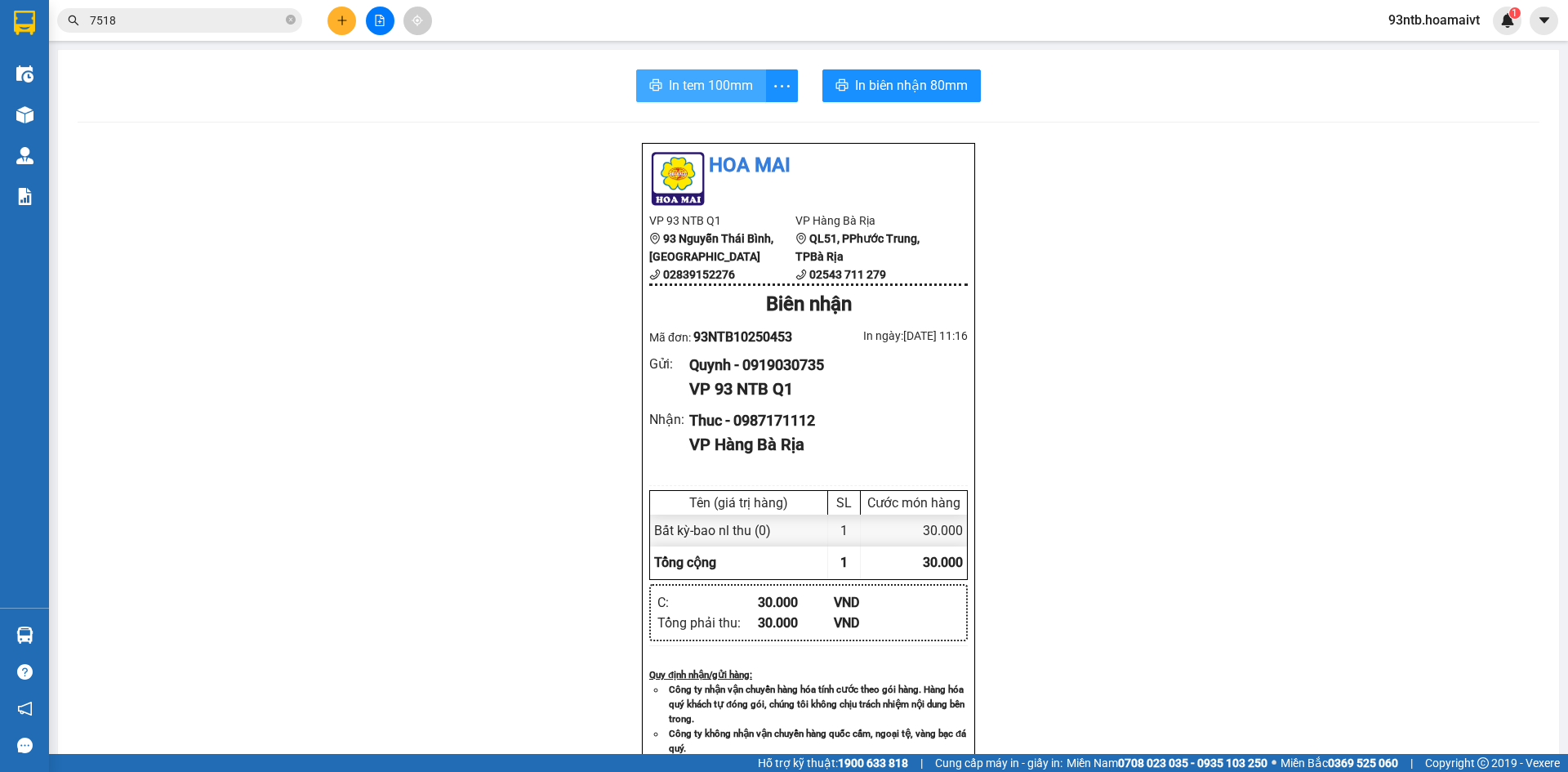
click at [673, 87] on span "In tem 100mm" at bounding box center [710, 86] width 84 height 21
click at [237, 13] on input "7518" at bounding box center [186, 20] width 193 height 18
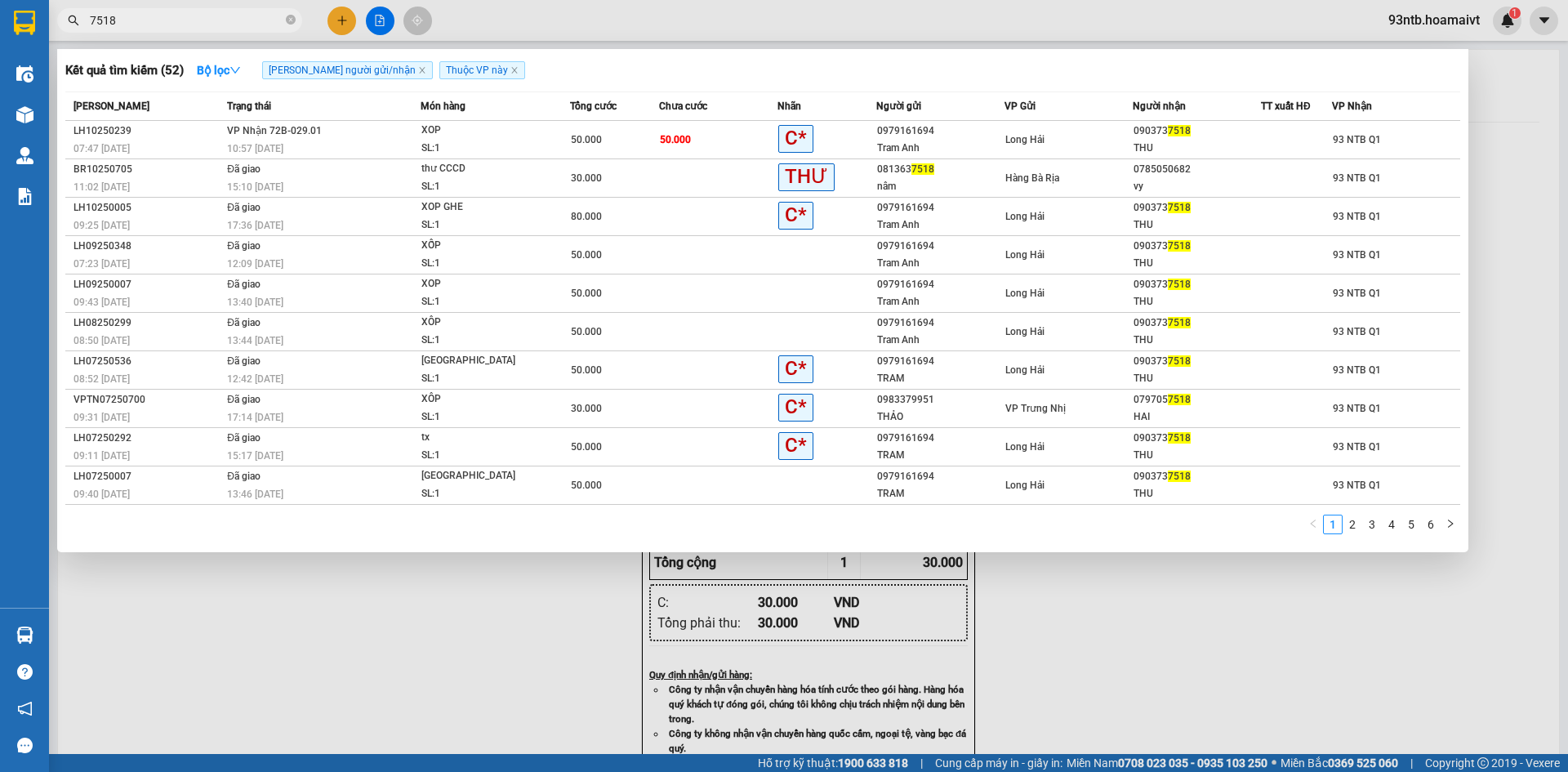
click at [237, 13] on input "7518" at bounding box center [186, 20] width 193 height 18
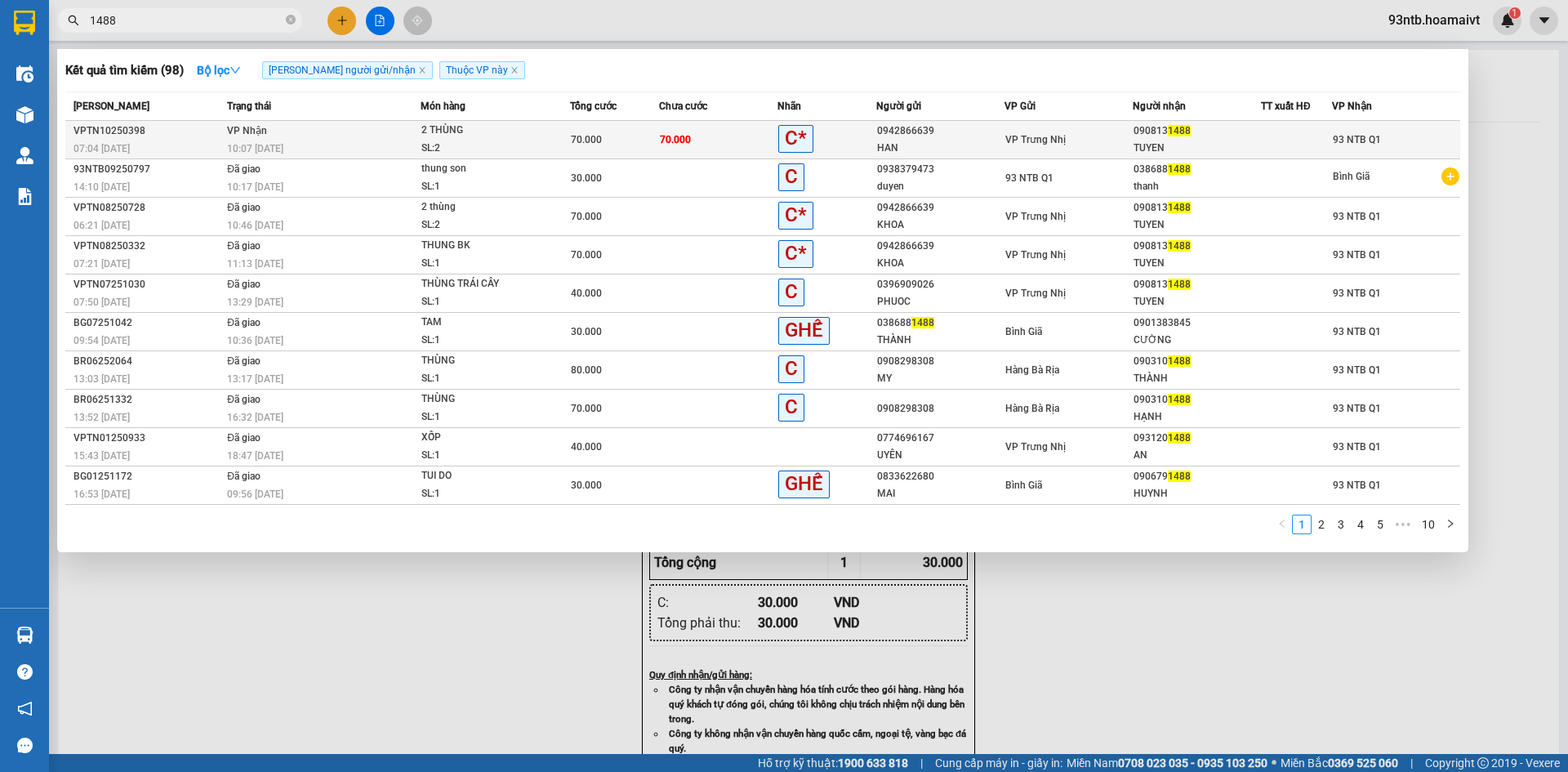
click at [487, 134] on div "2 THÙNG" at bounding box center [483, 130] width 123 height 18
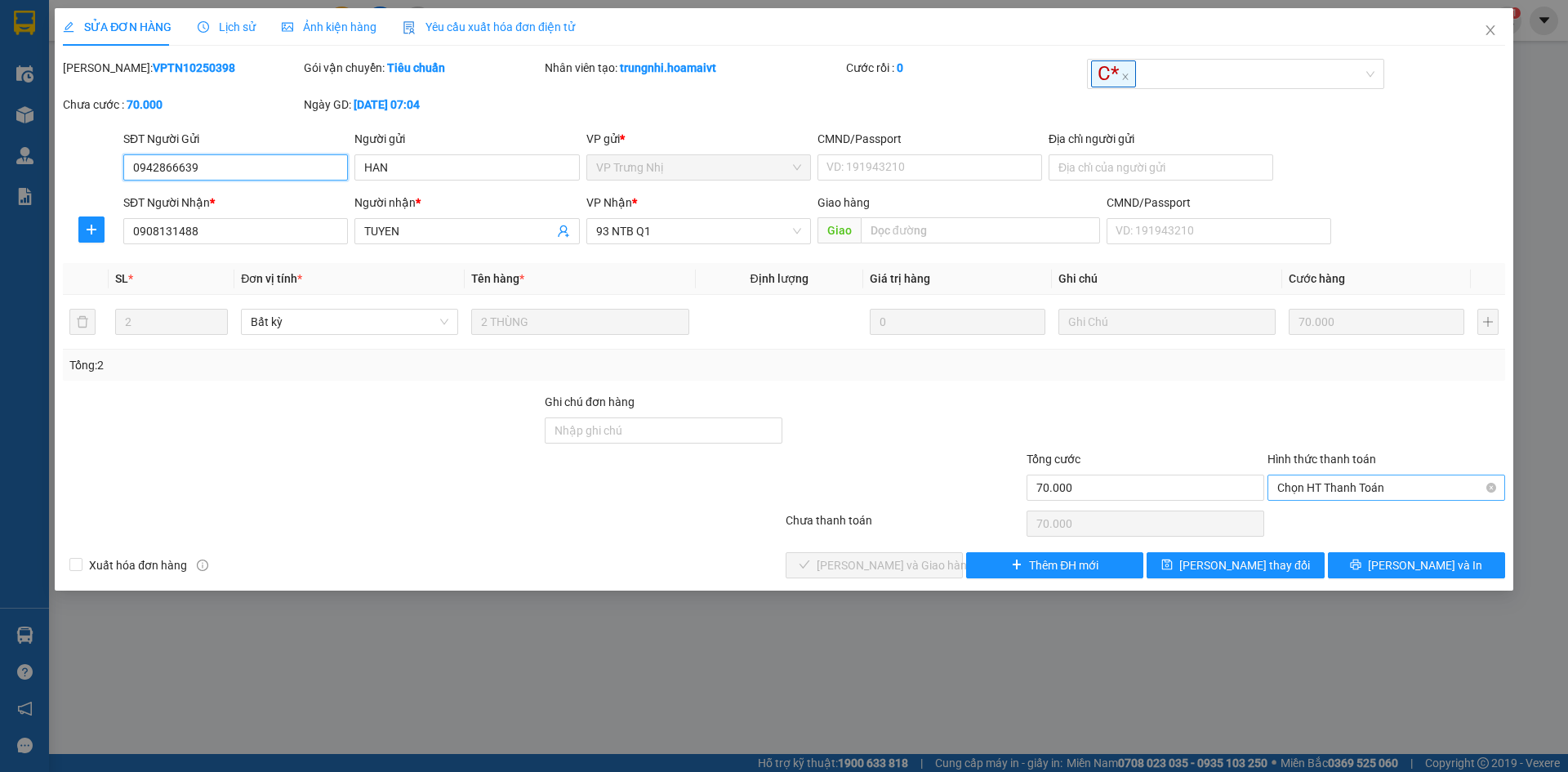
click at [1315, 489] on span "Chọn HT Thanh Toán" at bounding box center [1386, 488] width 218 height 25
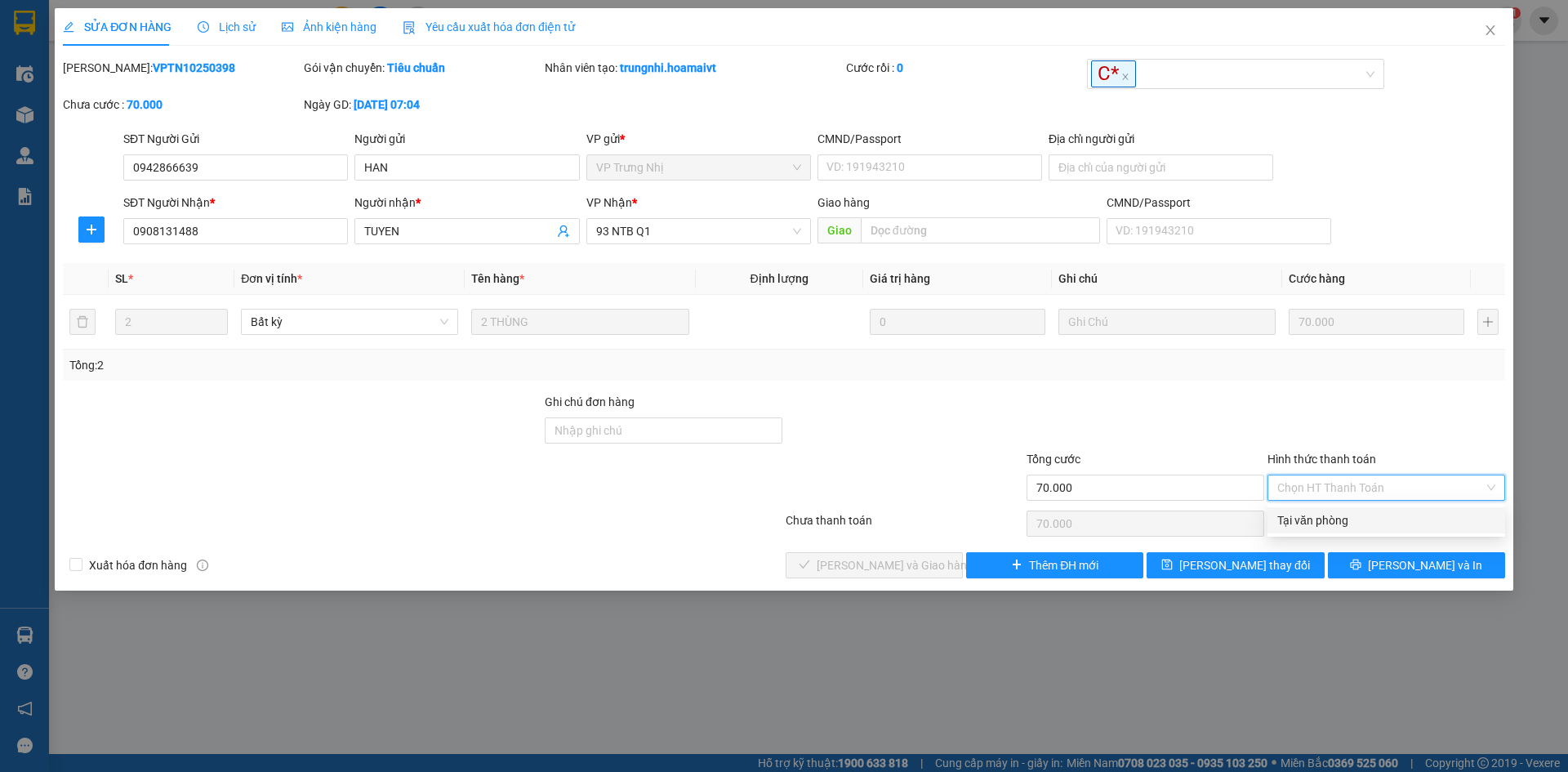
click at [1319, 516] on div "Tại văn phòng" at bounding box center [1386, 520] width 218 height 18
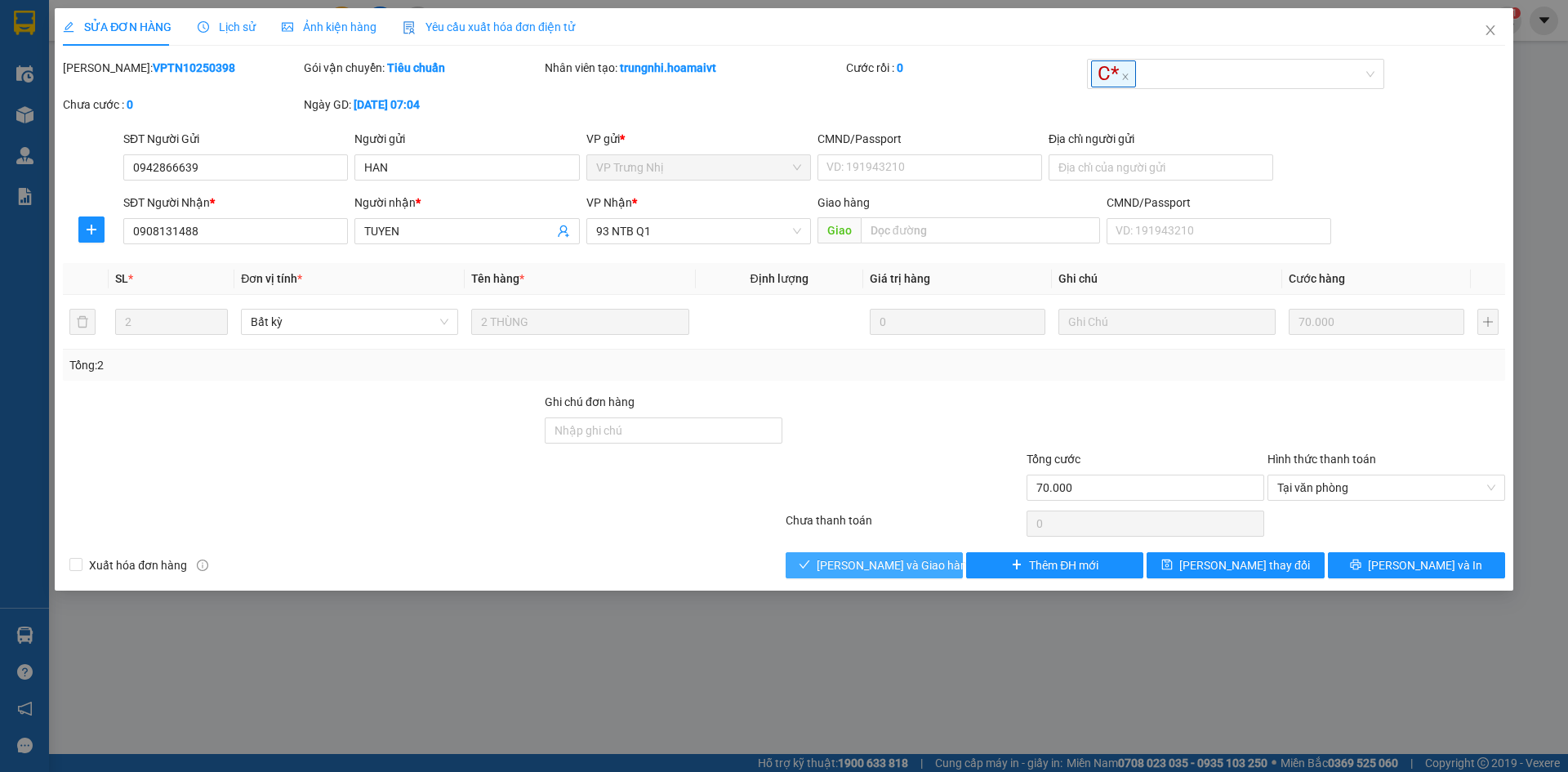
click at [851, 568] on span "[PERSON_NAME] và Giao hàng" at bounding box center [895, 565] width 157 height 18
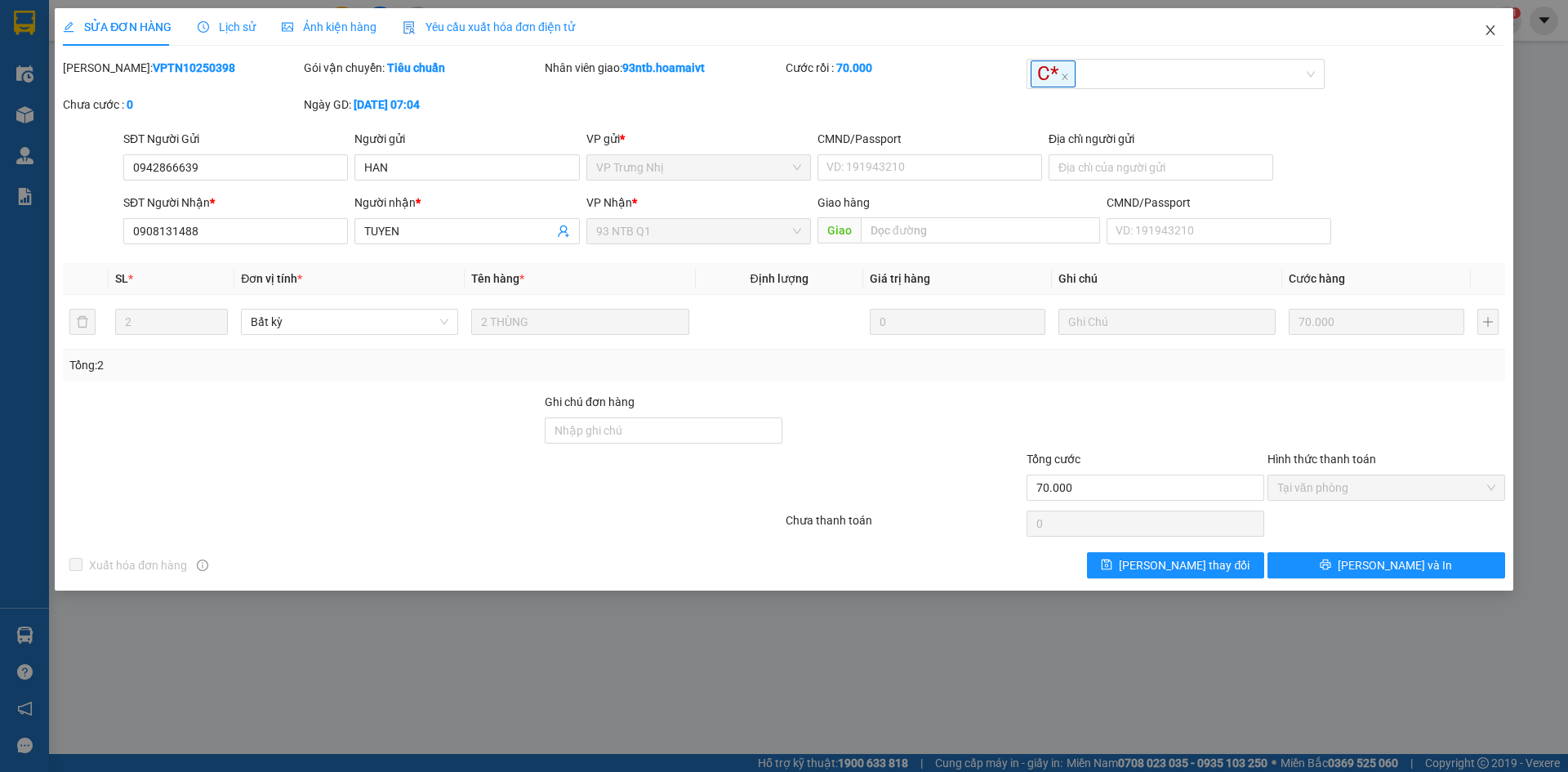
click at [1486, 29] on icon "close" at bounding box center [1491, 30] width 13 height 13
